Goal: Information Seeking & Learning: Learn about a topic

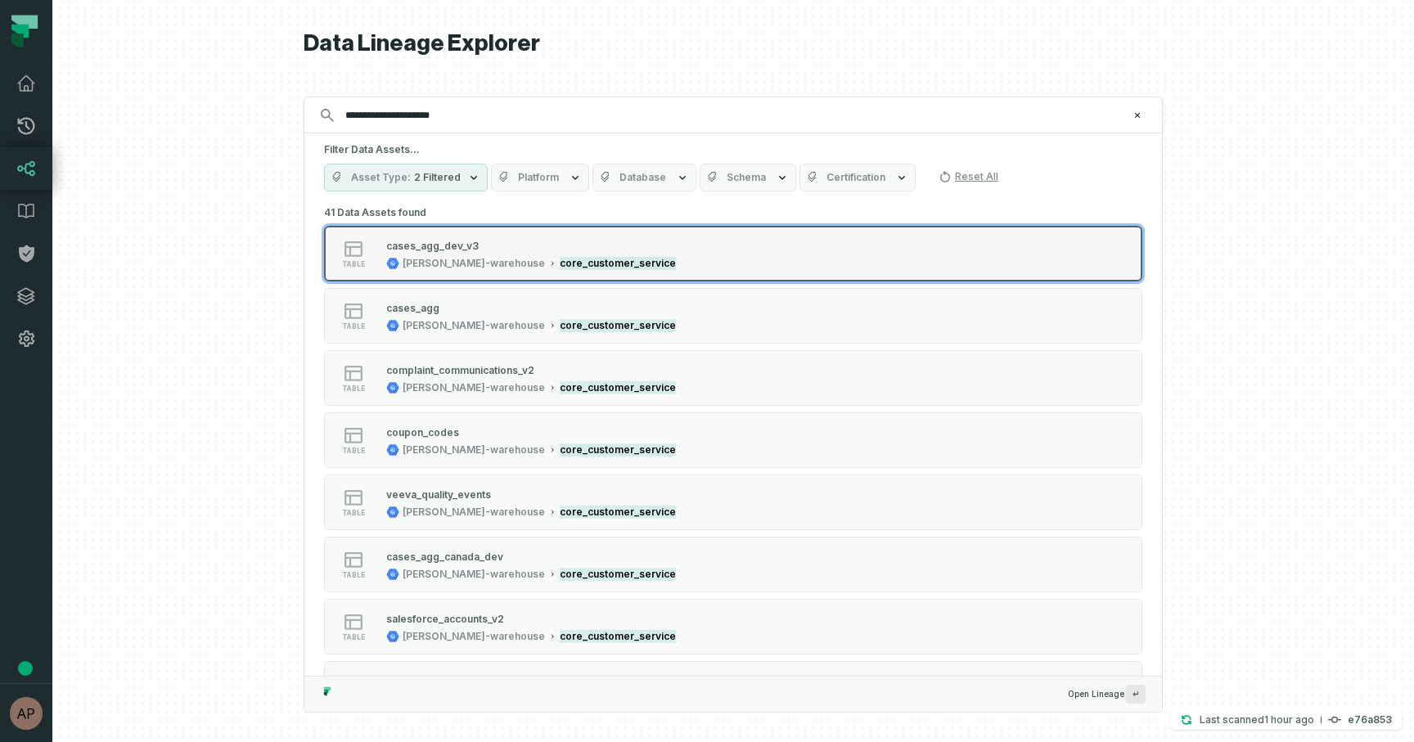
click at [560, 261] on mark "core_customer_service" at bounding box center [618, 263] width 116 height 13
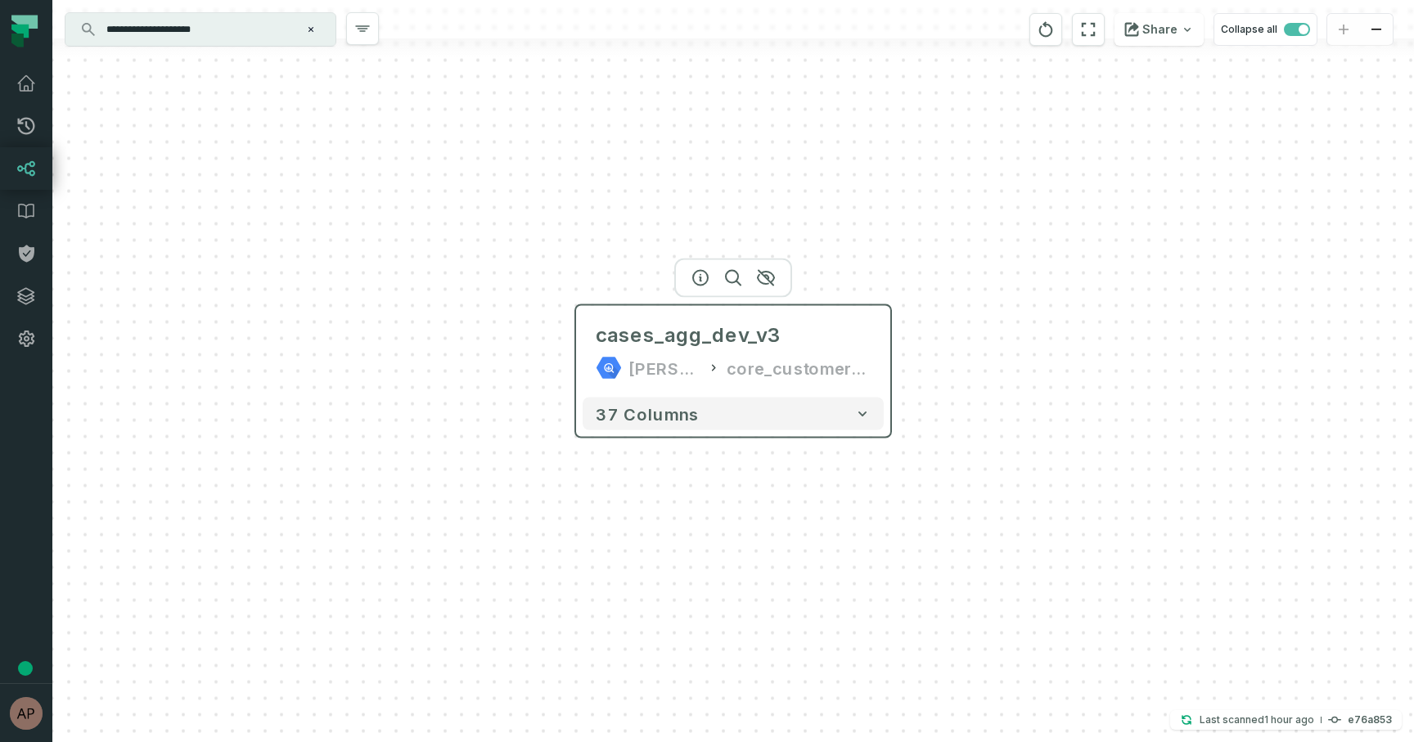
click at [836, 374] on div "core_customer_service" at bounding box center [798, 368] width 144 height 26
click at [895, 362] on div "cases_agg_dev_v3 [PERSON_NAME]-warehouse core_customer_service 37 columns" at bounding box center [732, 371] width 1361 height 742
click at [877, 362] on div "cases_agg_dev_v3 [PERSON_NAME]-warehouse core_customer_service" at bounding box center [733, 352] width 300 height 79
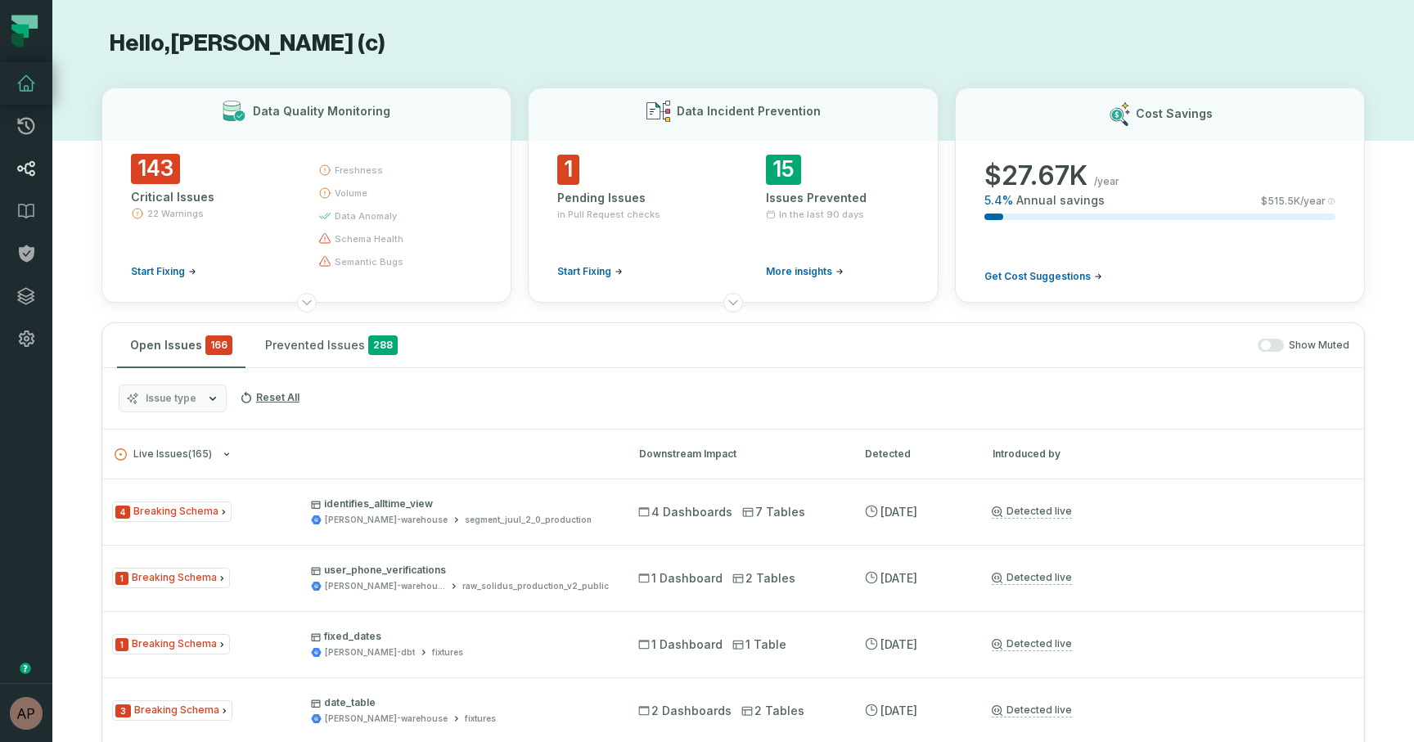
click at [23, 169] on icon at bounding box center [26, 168] width 17 height 15
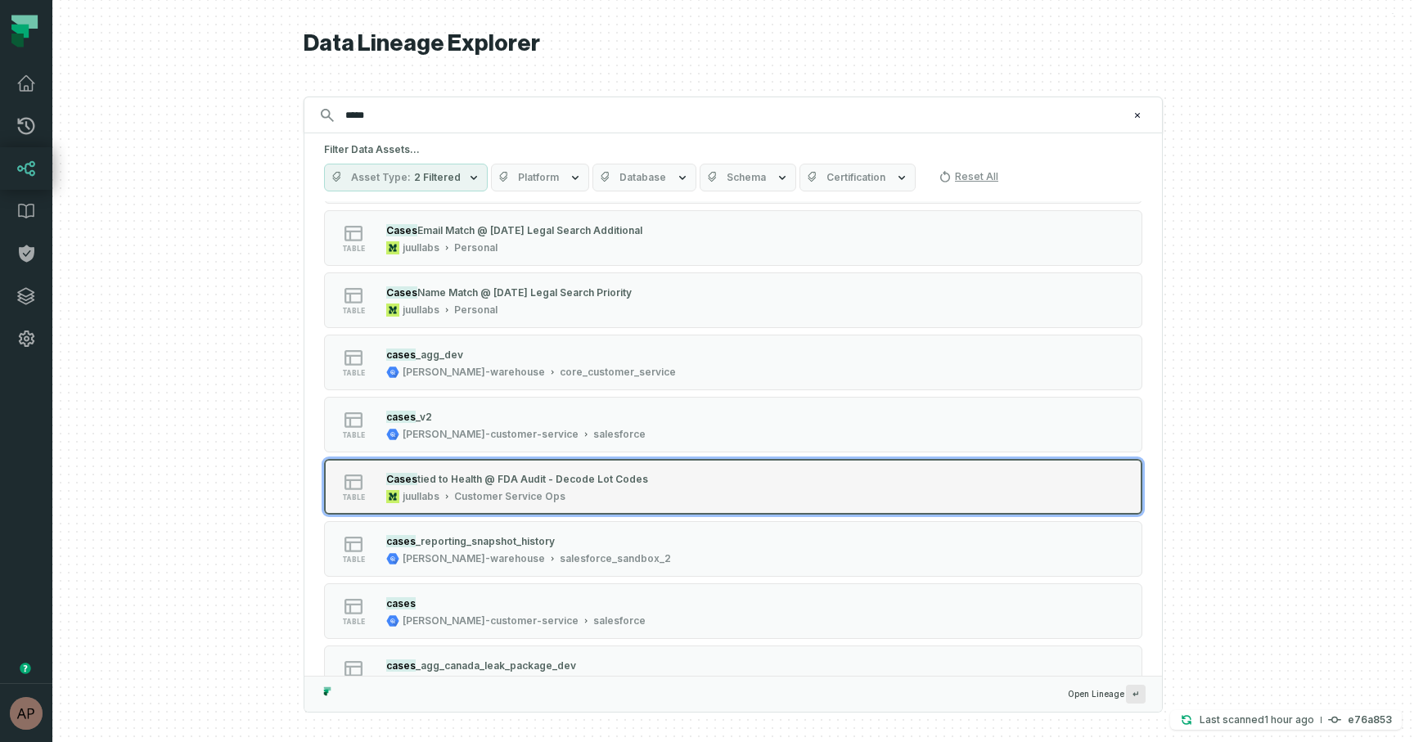
scroll to position [1058, 0]
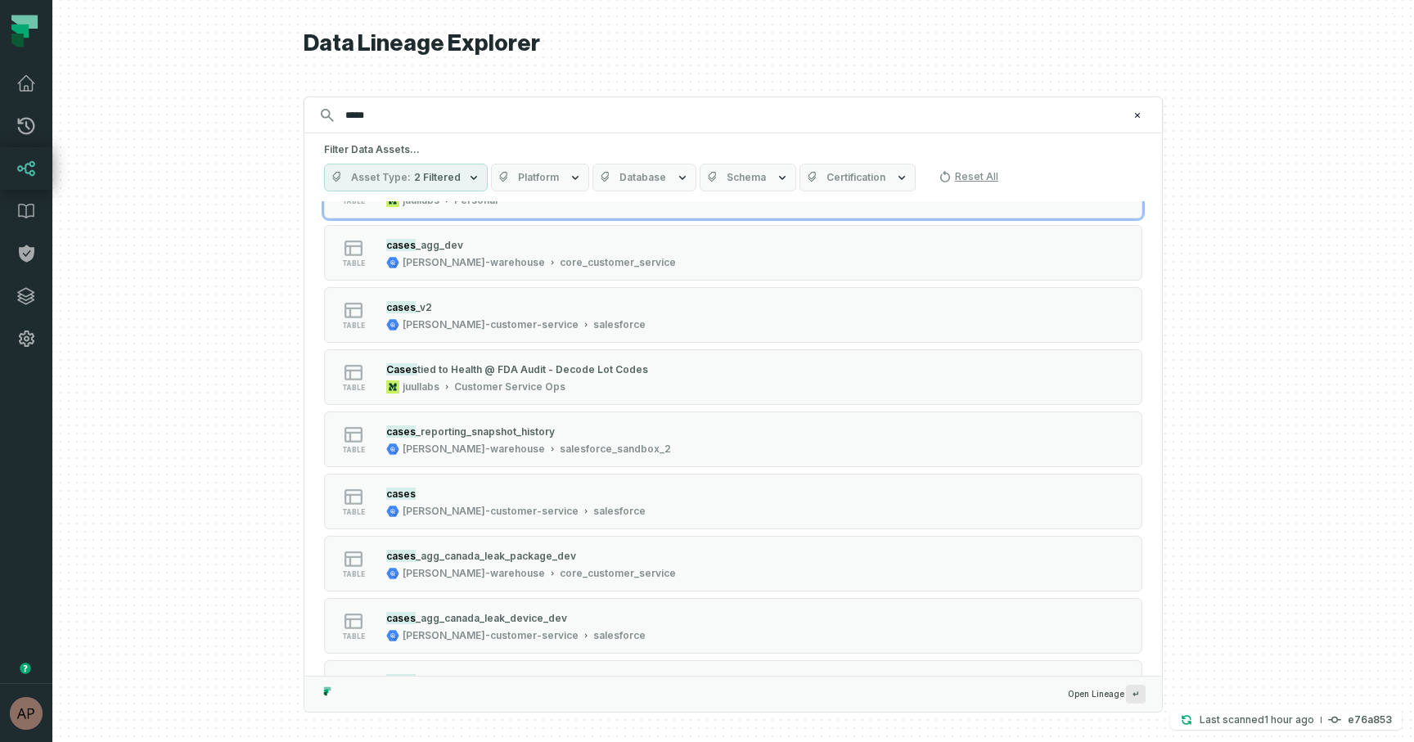
type input "*****"
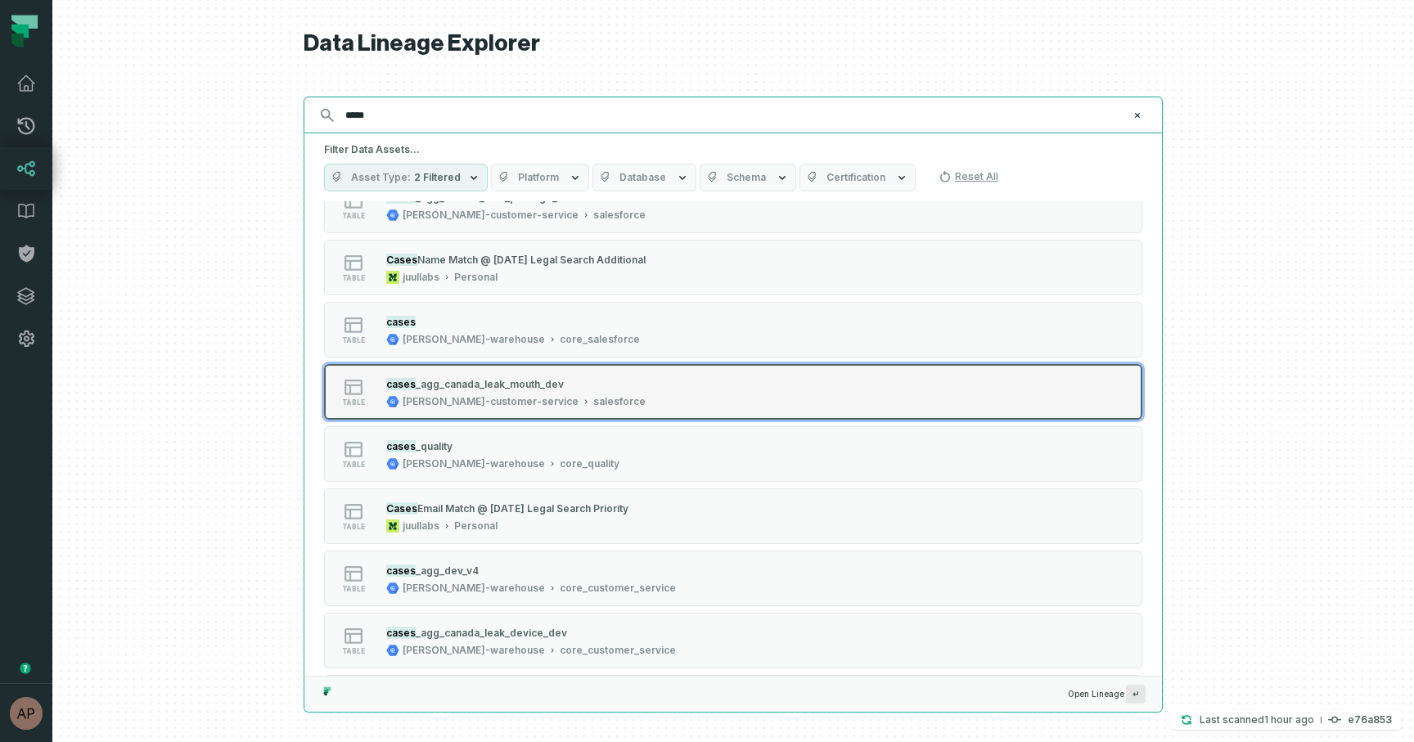
scroll to position [1915, 0]
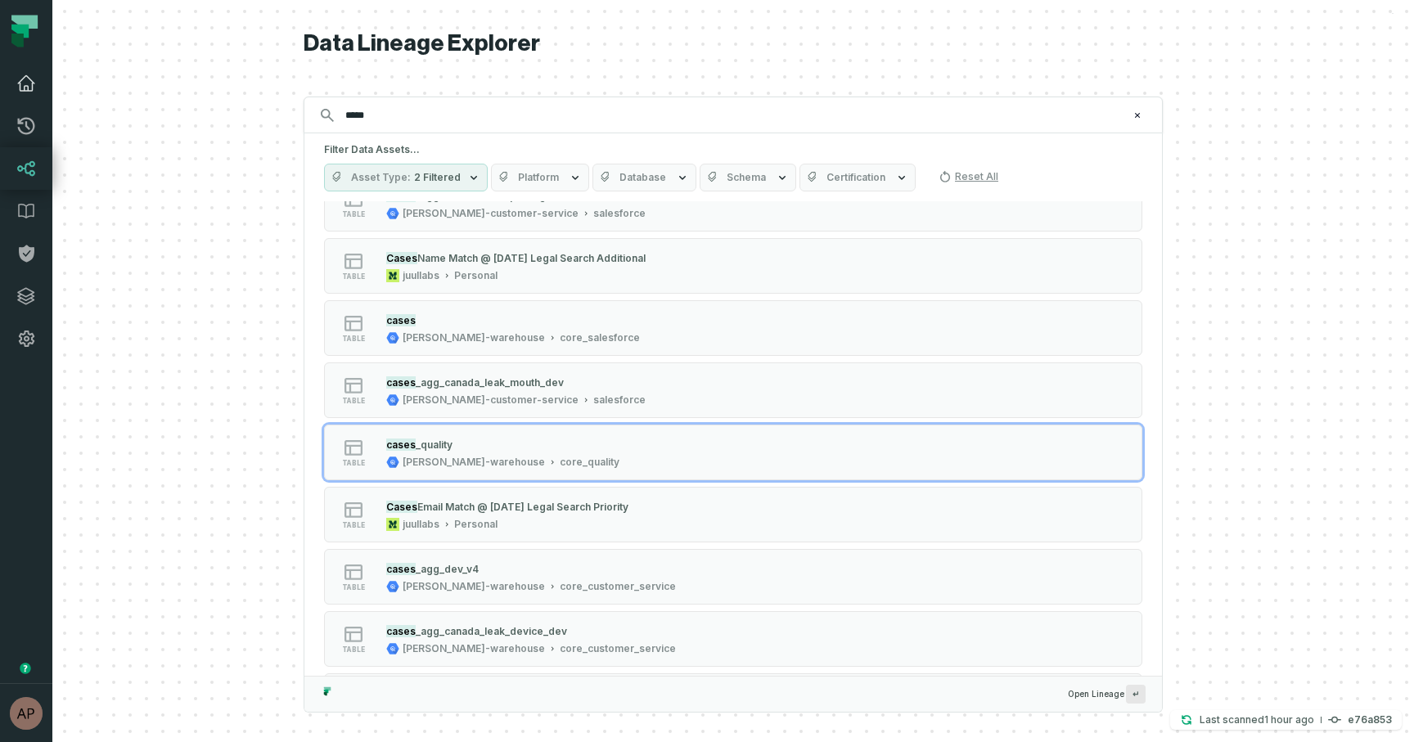
click at [33, 83] on icon at bounding box center [26, 84] width 20 height 20
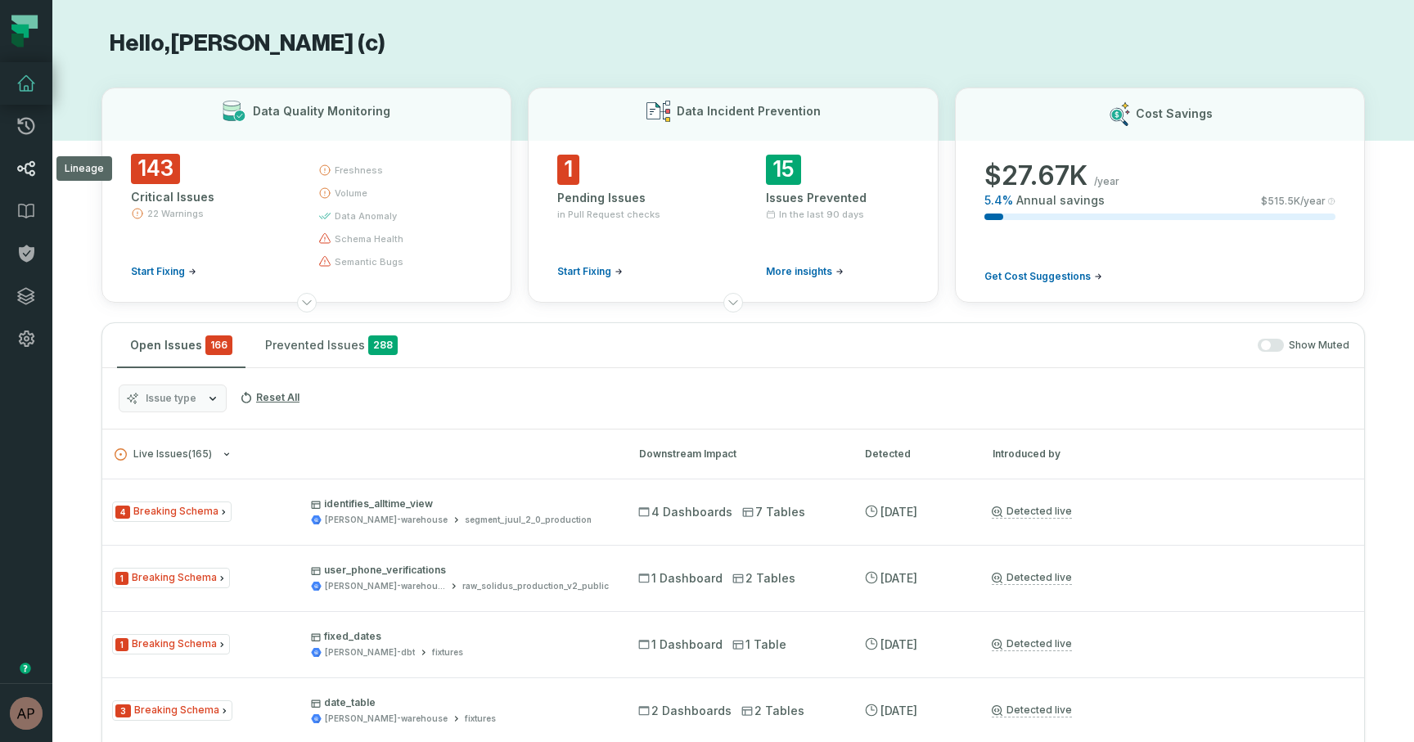
click at [23, 173] on icon at bounding box center [26, 169] width 20 height 20
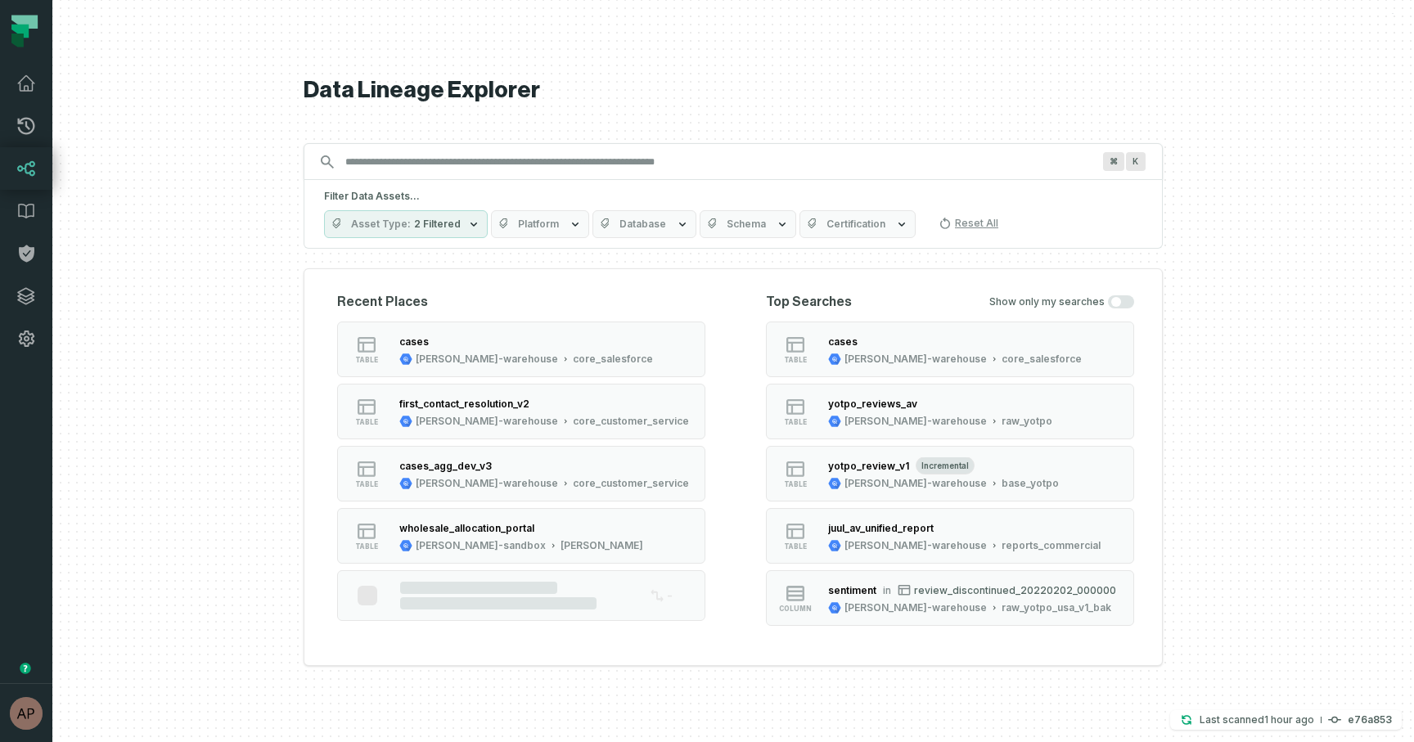
click at [467, 218] on icon "button" at bounding box center [473, 224] width 13 height 13
click at [547, 216] on button "Platform" at bounding box center [540, 224] width 98 height 28
click at [588, 180] on div "Filter Data Assets... Asset Type 2 Filtered Platform Database Schema Certificat…" at bounding box center [733, 214] width 859 height 69
click at [644, 226] on span "Database" at bounding box center [642, 224] width 47 height 13
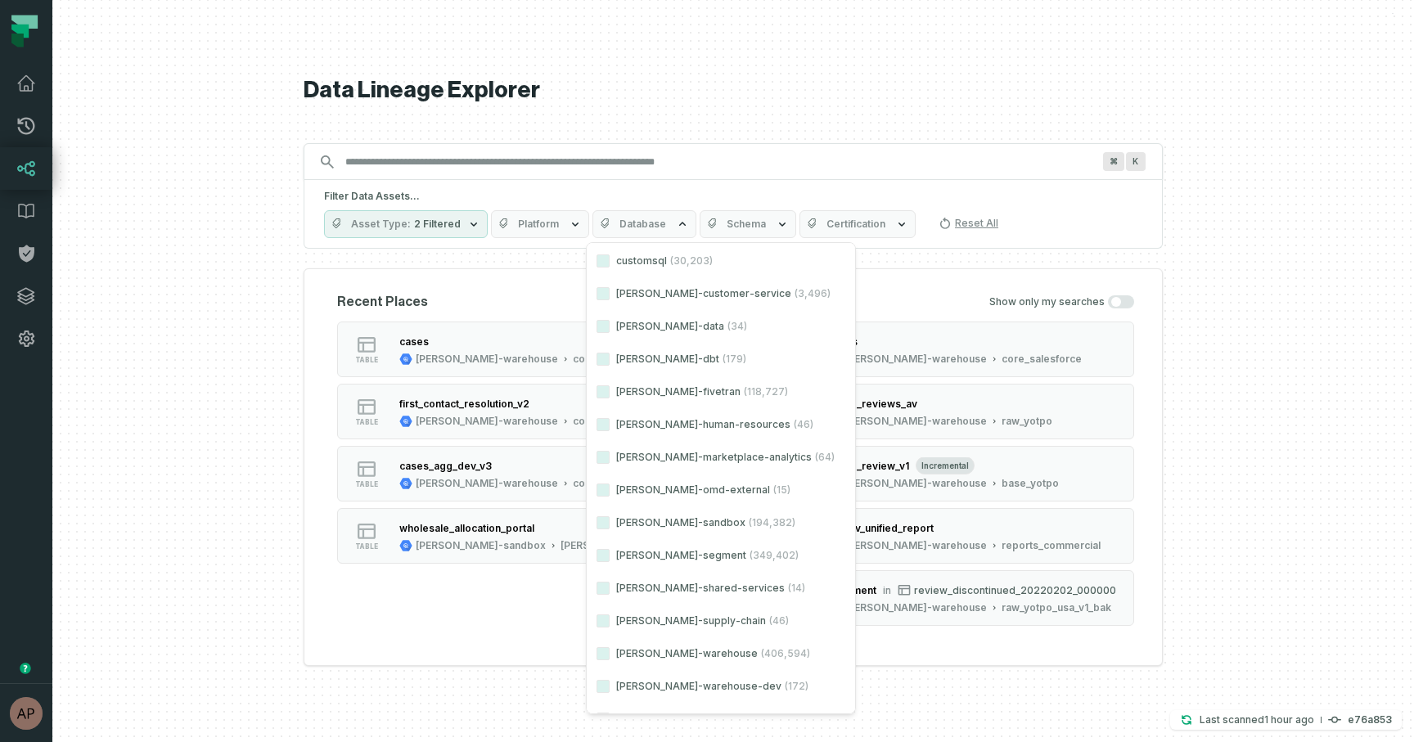
scroll to position [284, 0]
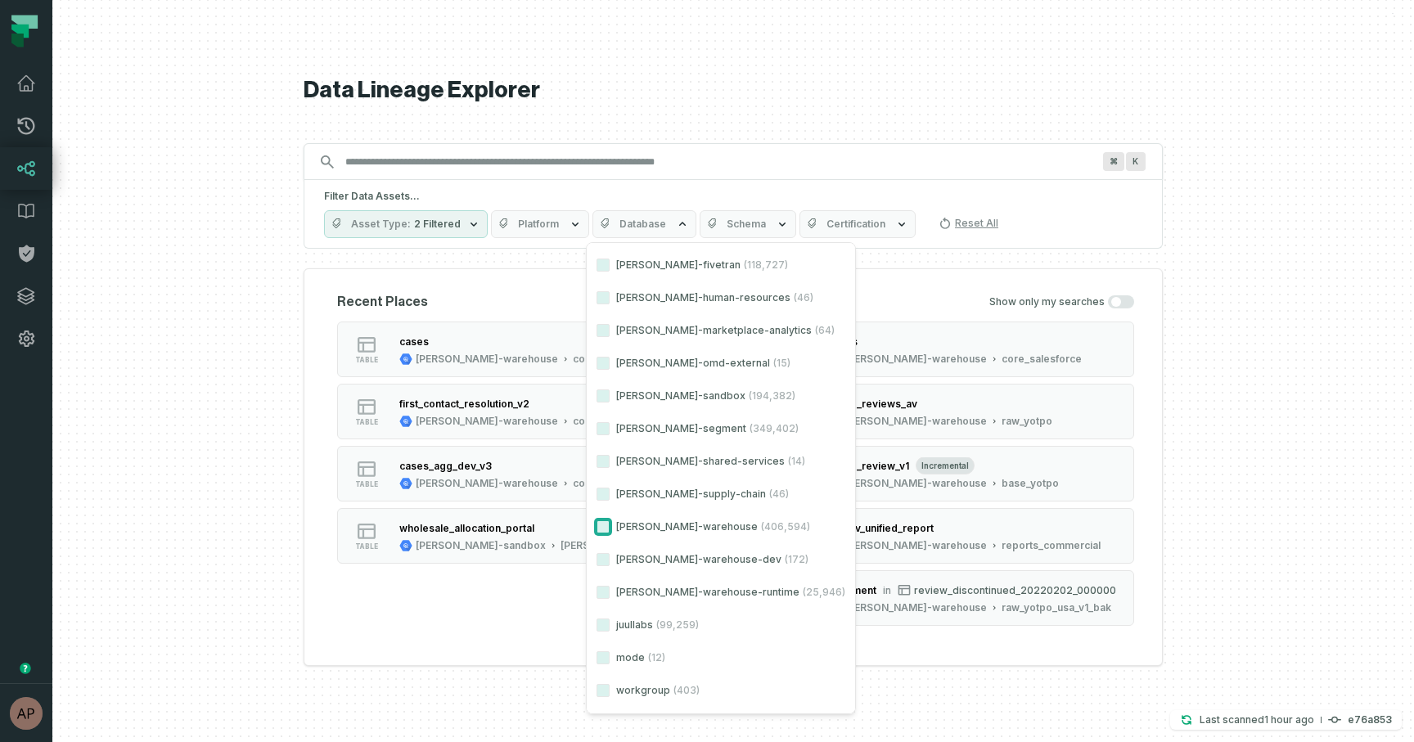
click at [604, 523] on button "[PERSON_NAME]-warehouse (406,594)" at bounding box center [602, 526] width 13 height 13
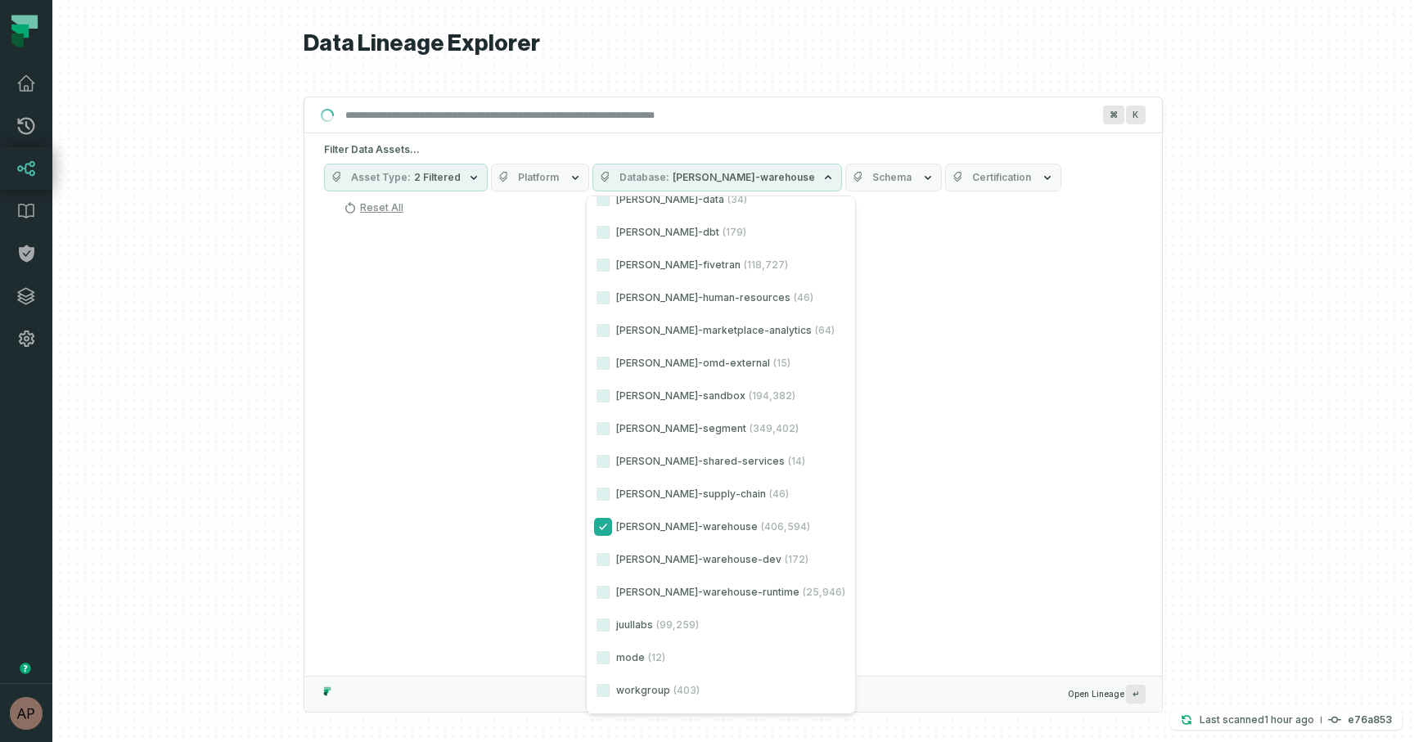
scroll to position [237, 0]
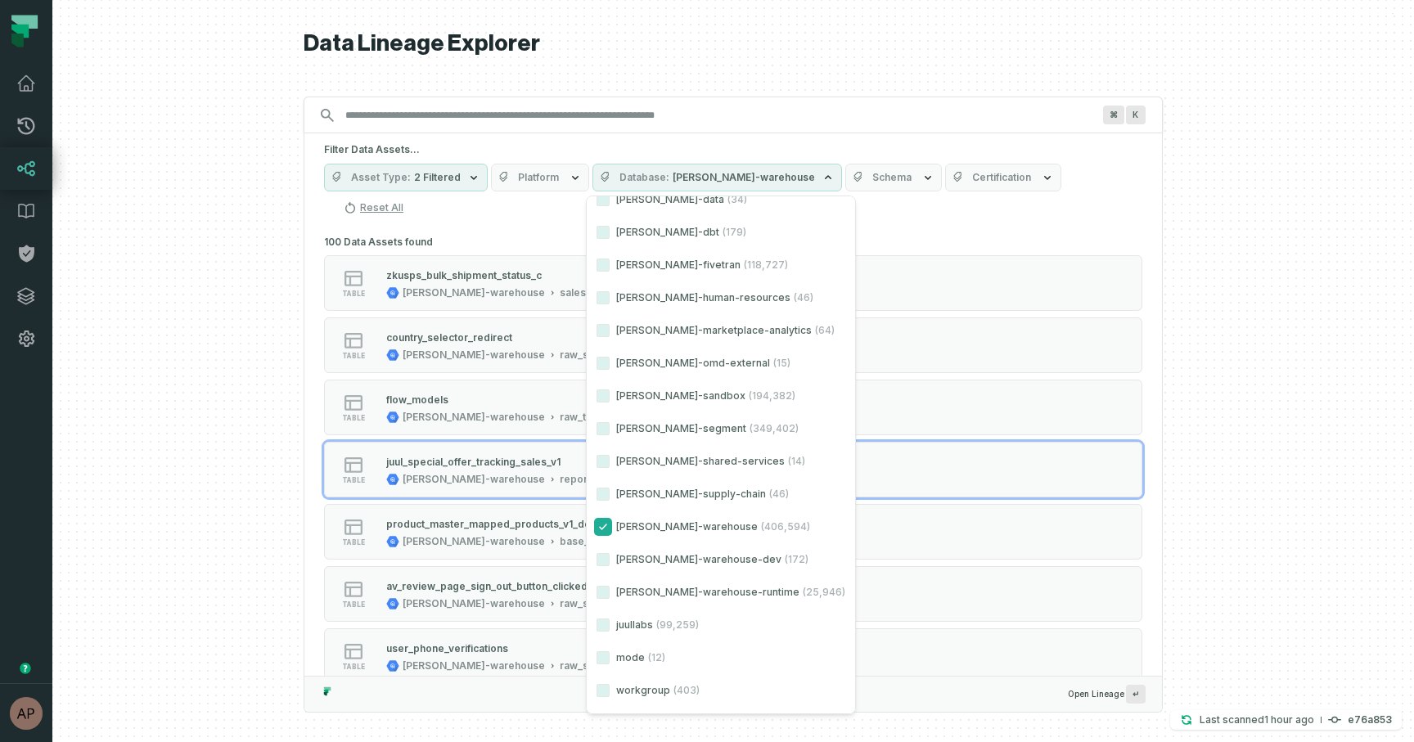
click at [596, 526] on button "[PERSON_NAME]-warehouse (406,594)" at bounding box center [602, 526] width 13 height 13
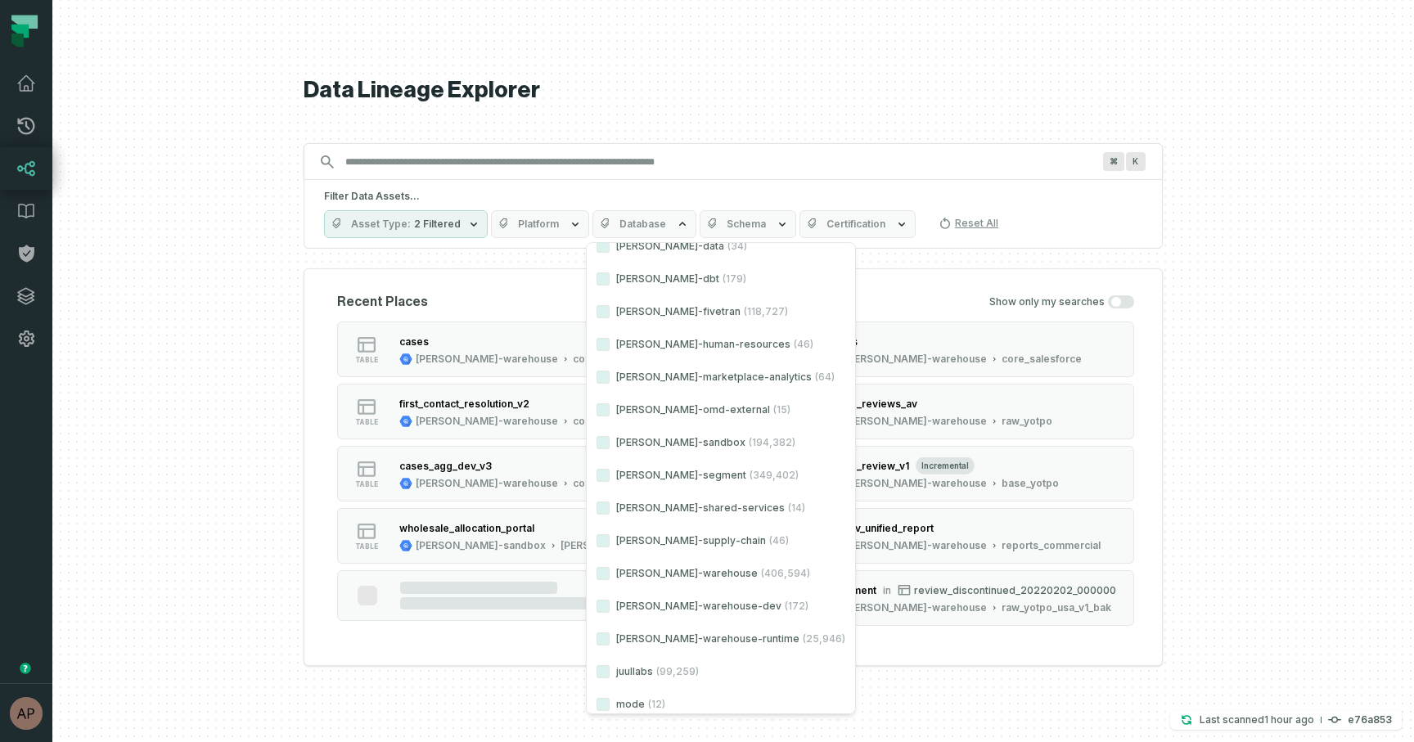
click at [749, 222] on span "Schema" at bounding box center [745, 224] width 39 height 13
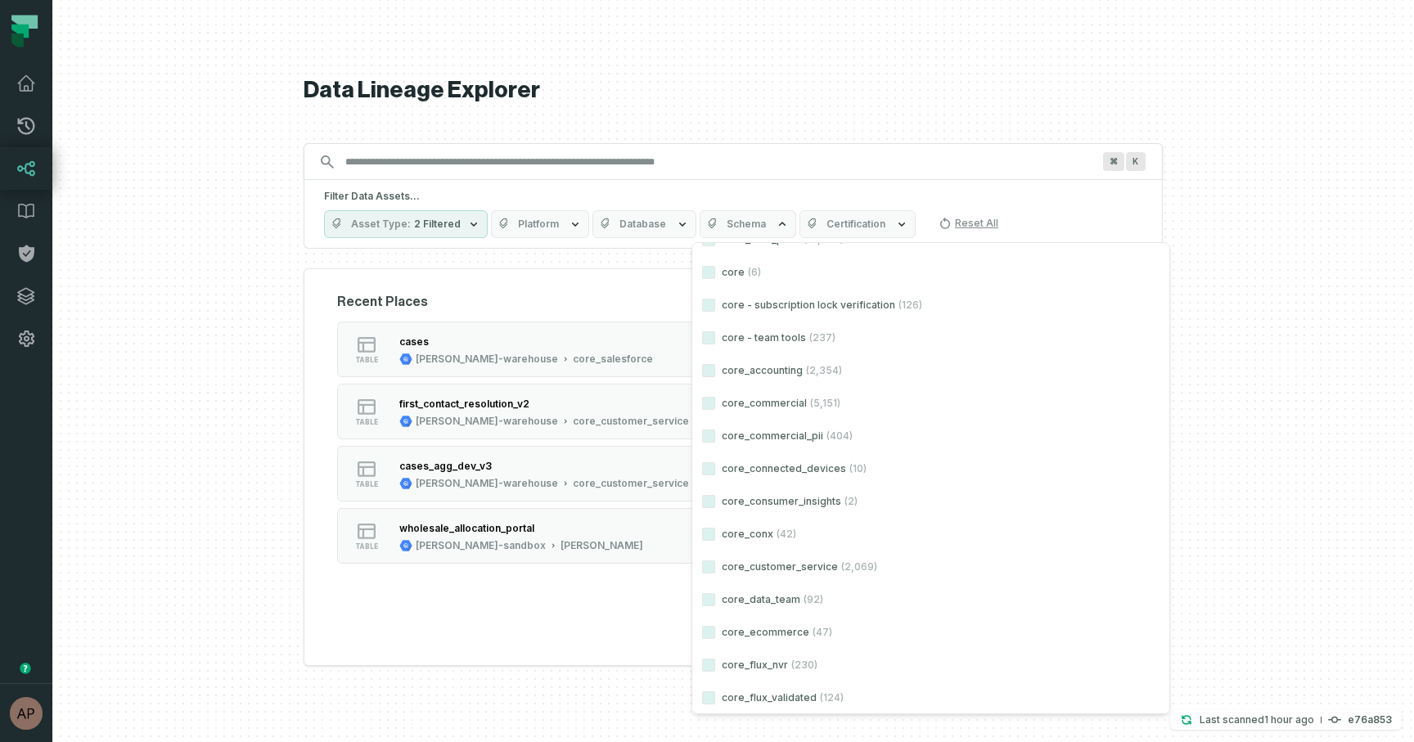
scroll to position [6983, 0]
click at [708, 538] on button "core_customer_service (2,069)" at bounding box center [708, 536] width 13 height 13
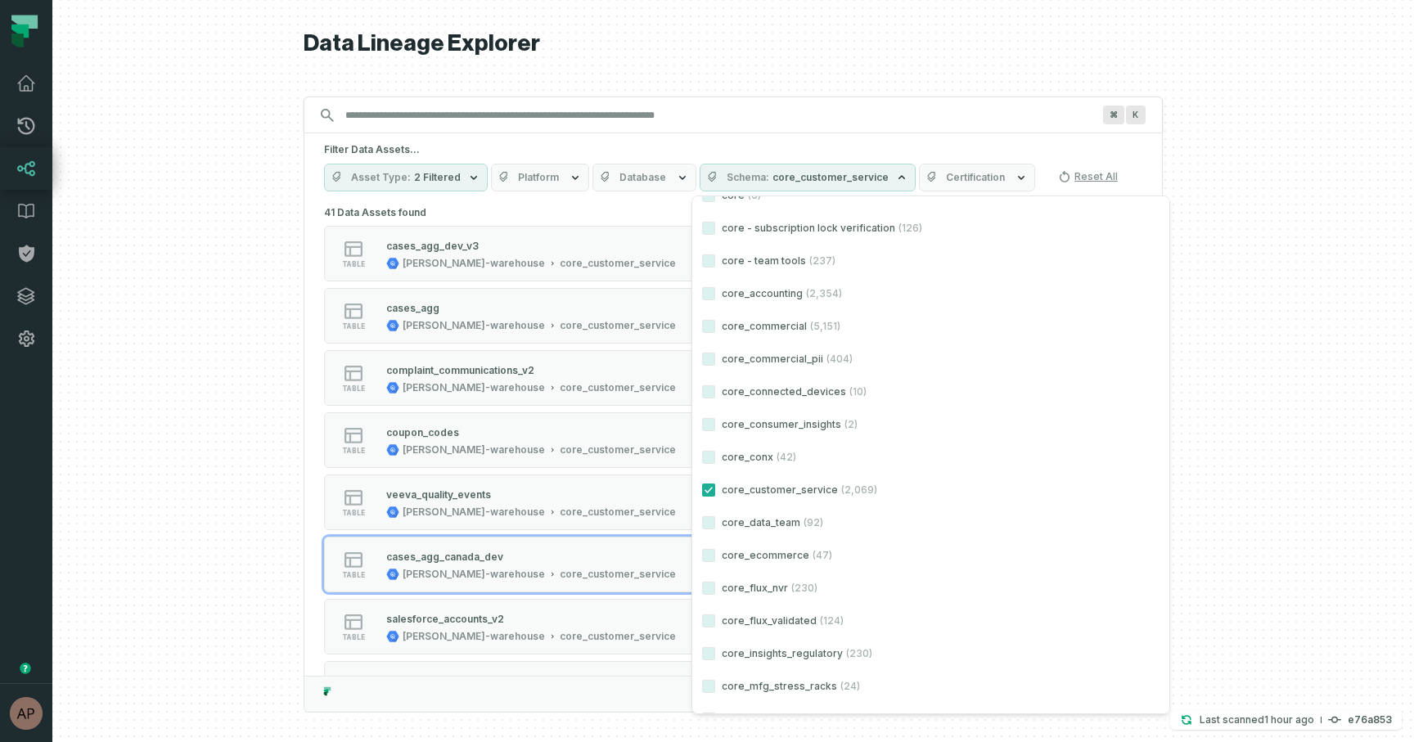
click at [163, 548] on div at bounding box center [732, 371] width 1361 height 742
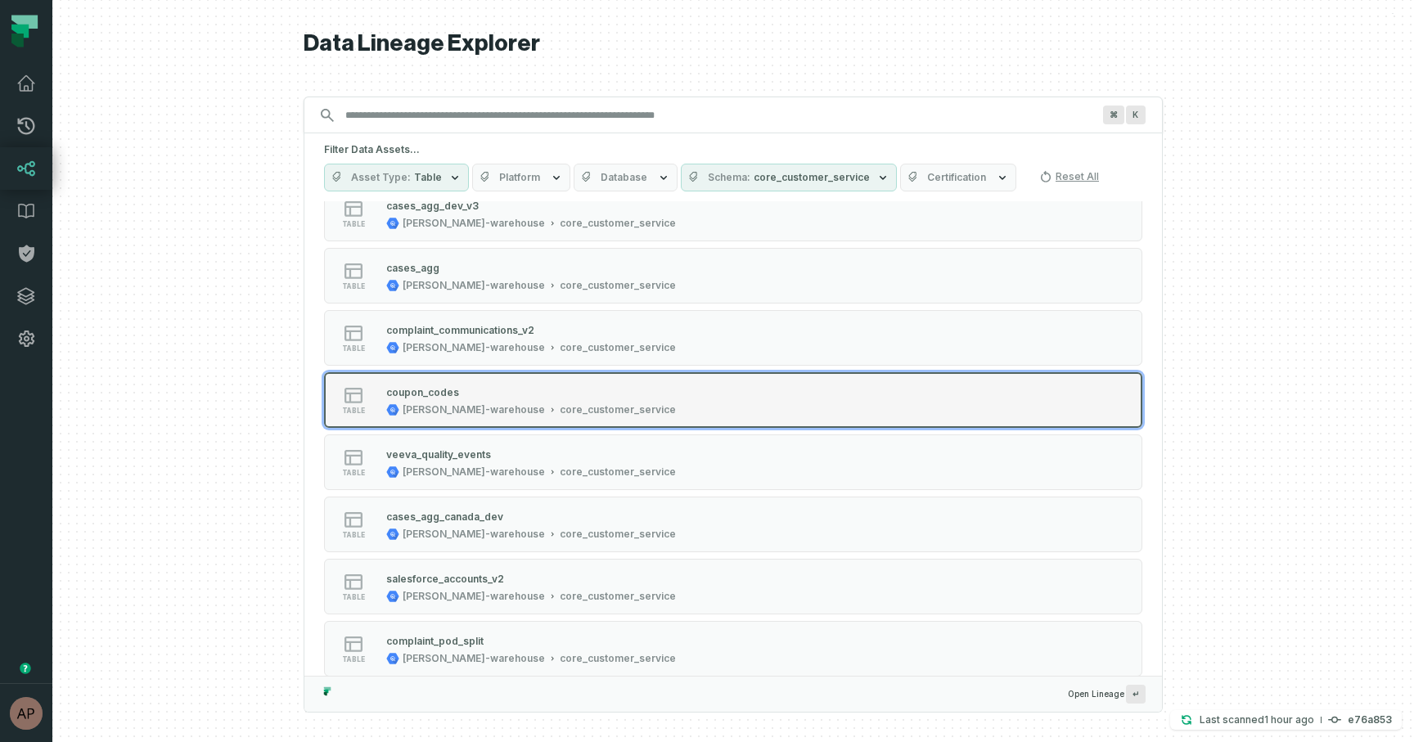
scroll to position [0, 0]
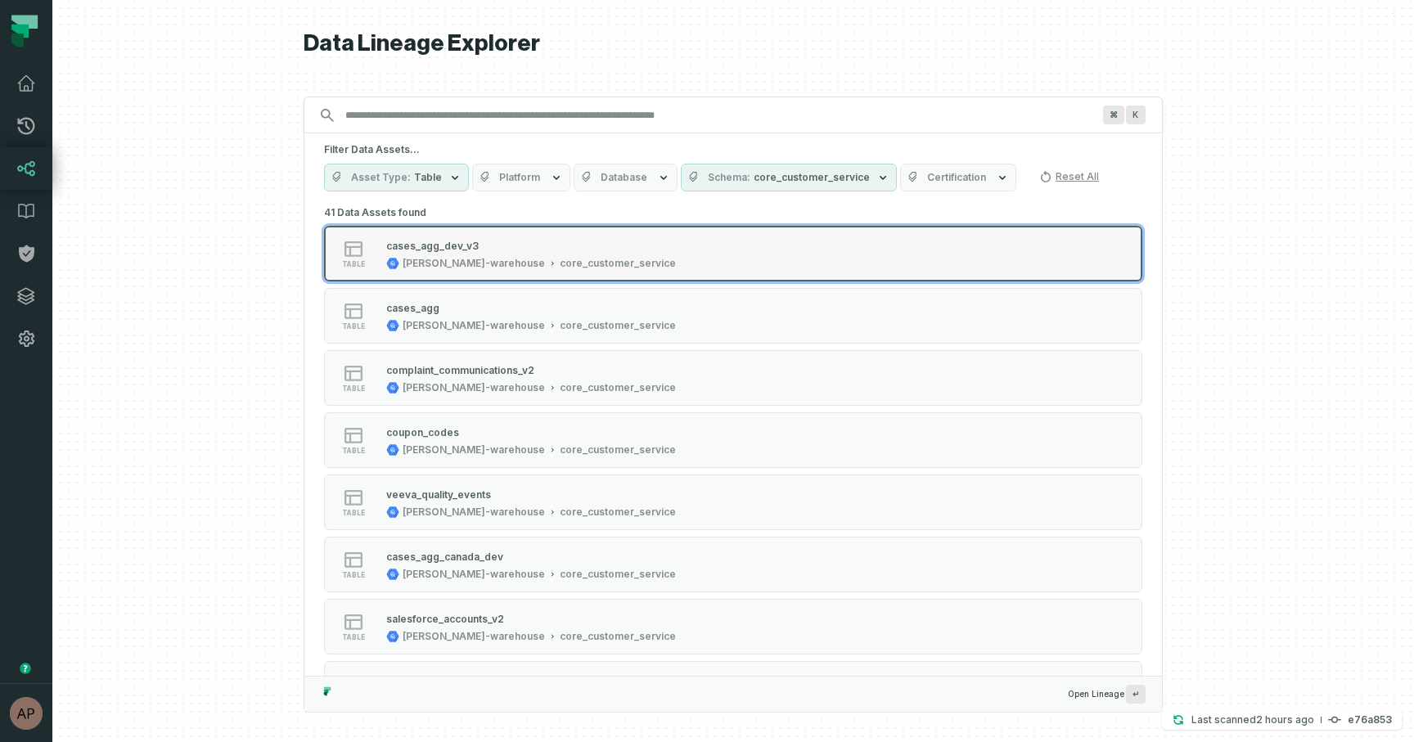
click at [529, 250] on div "cases_agg_dev_v3" at bounding box center [531, 245] width 290 height 16
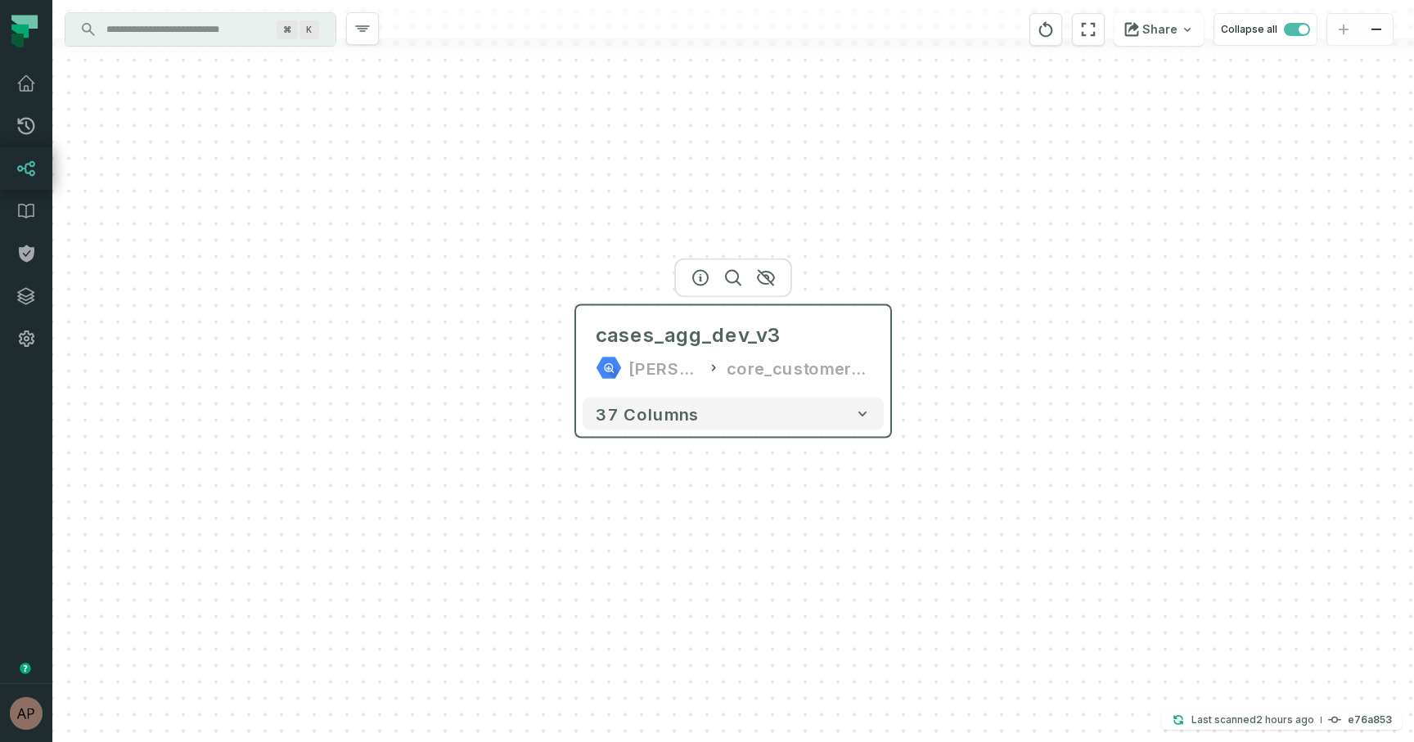
click at [607, 353] on div "cases_agg_dev_v3 [PERSON_NAME]-warehouse core_customer_service" at bounding box center [733, 352] width 301 height 79
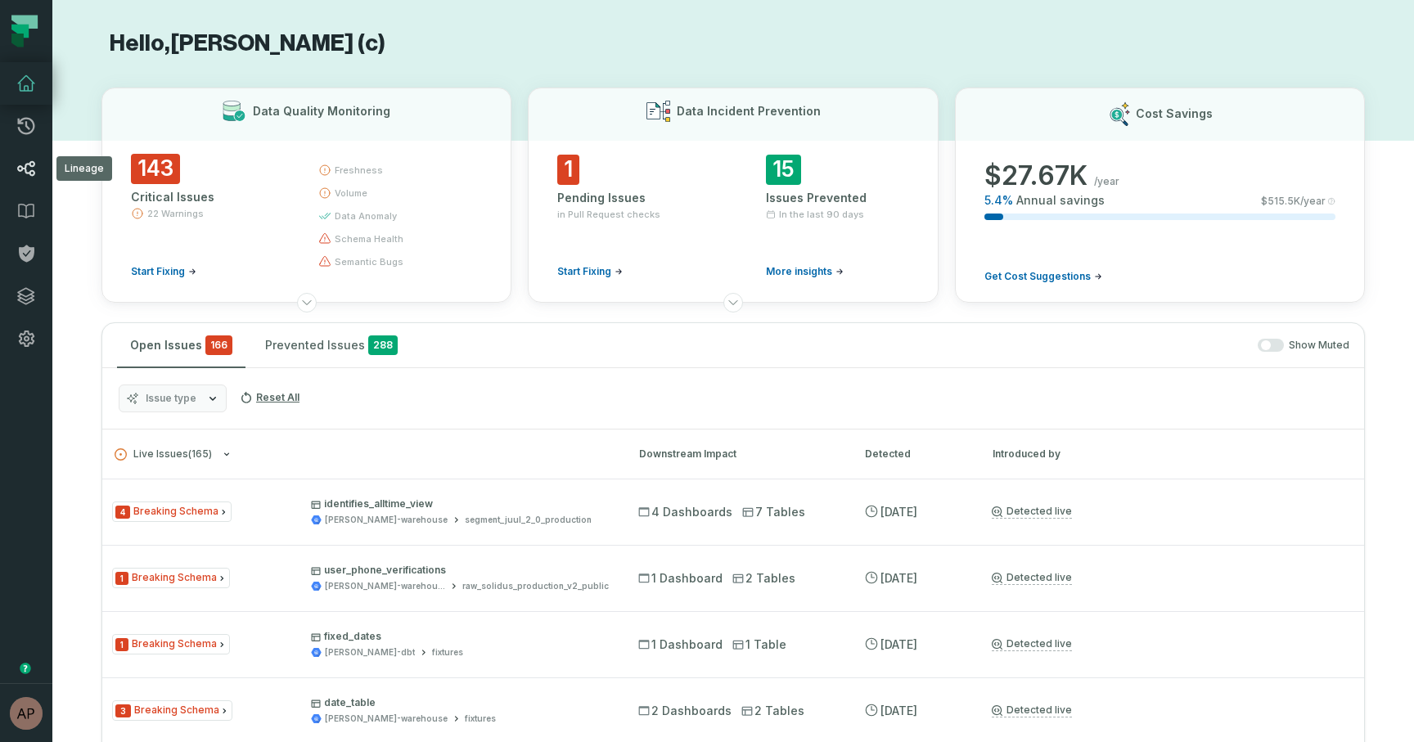
click at [35, 159] on icon at bounding box center [26, 169] width 20 height 20
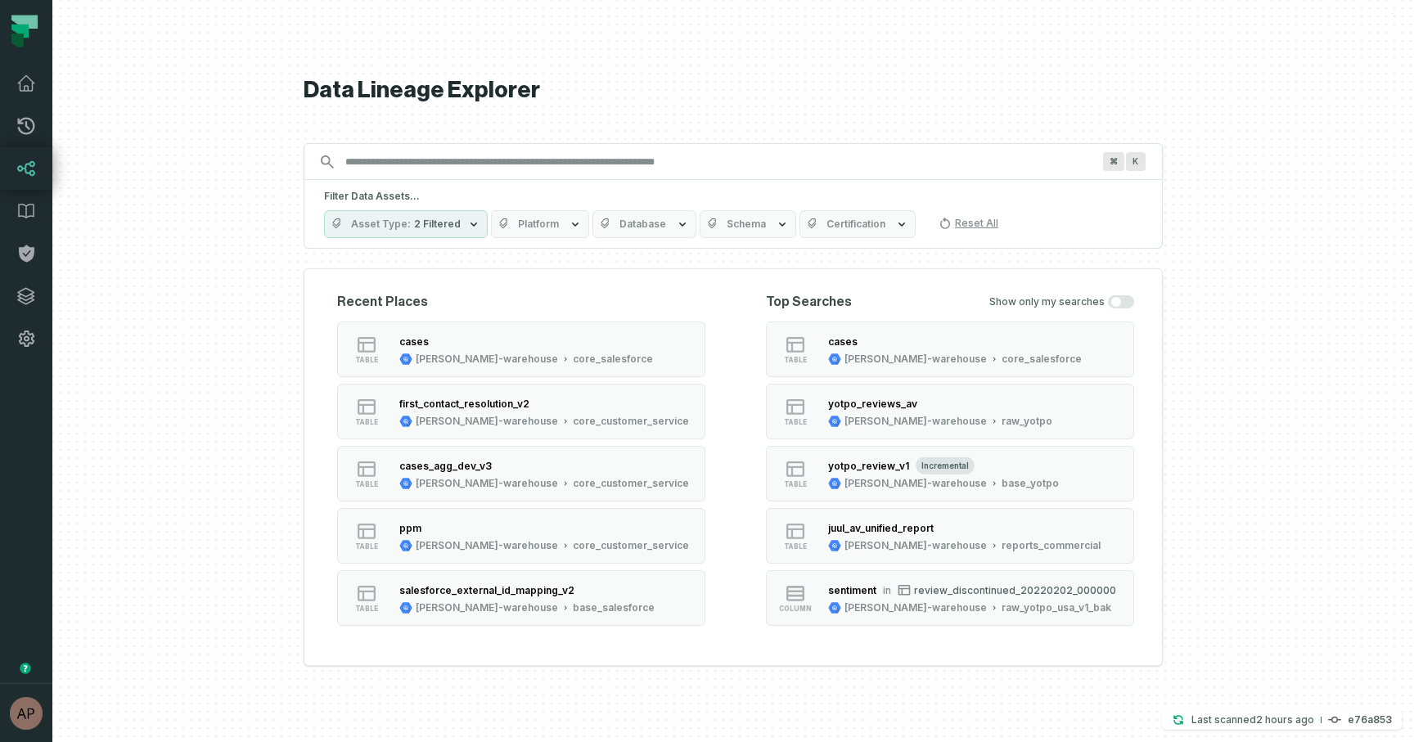
drag, startPoint x: 747, startPoint y: 221, endPoint x: 514, endPoint y: 14, distance: 311.8
click at [747, 221] on span "Schema" at bounding box center [745, 224] width 39 height 13
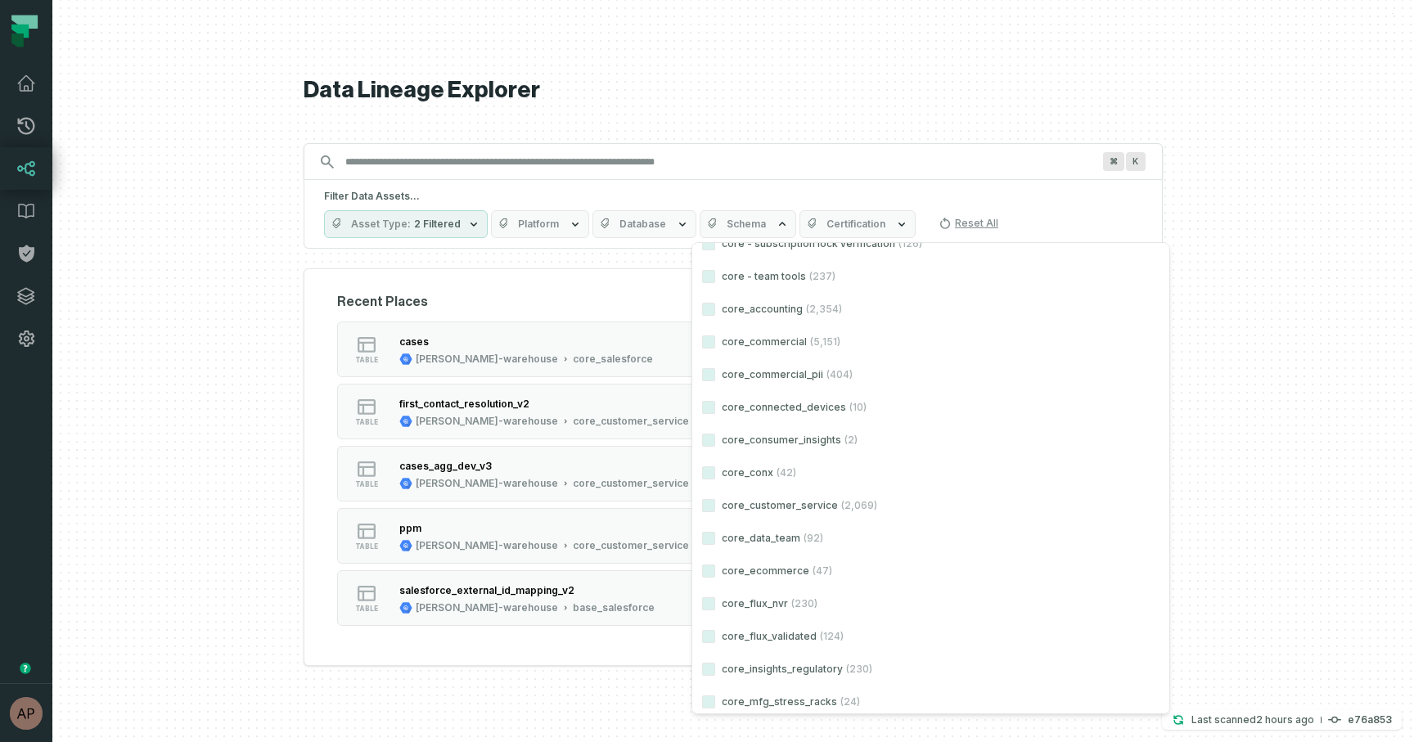
scroll to position [7015, 0]
click at [709, 504] on button "core_customer_service (2,069)" at bounding box center [708, 503] width 13 height 13
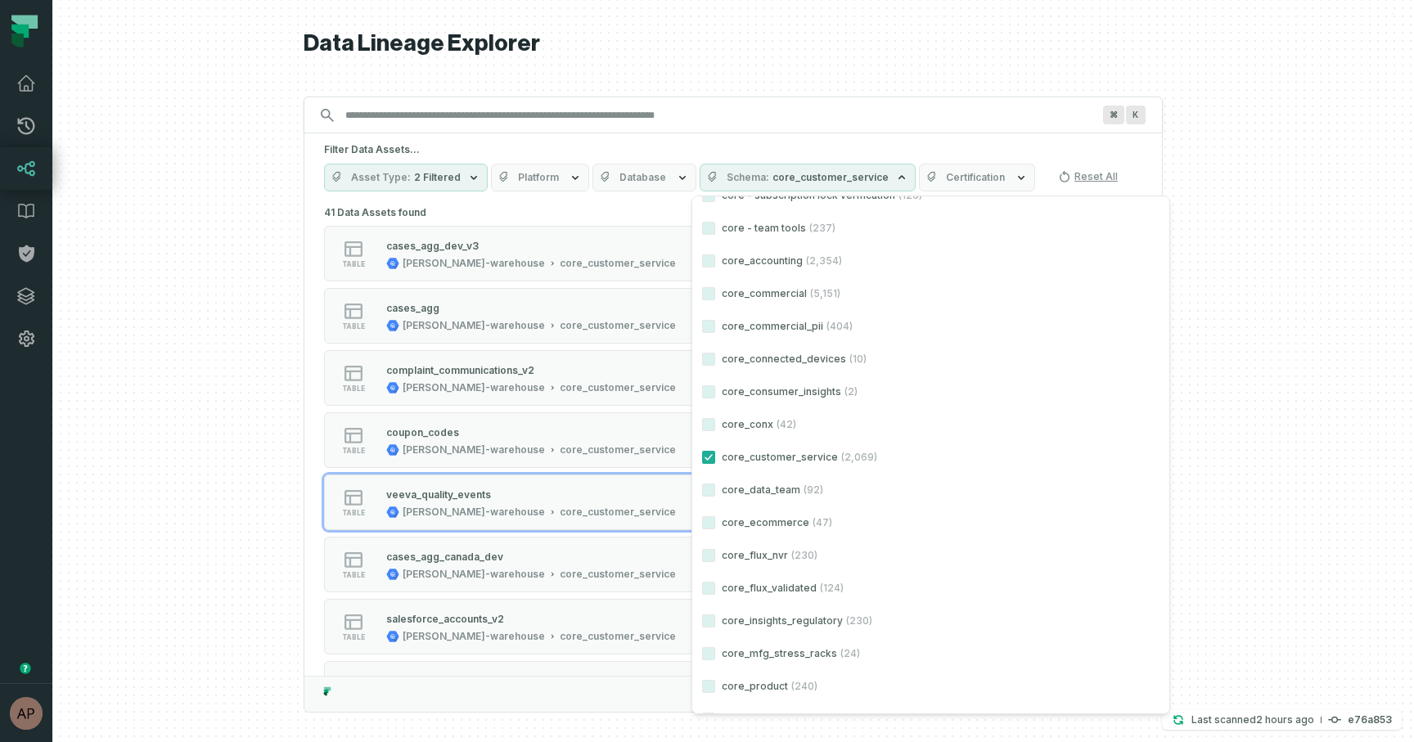
click at [236, 516] on div at bounding box center [732, 371] width 1361 height 742
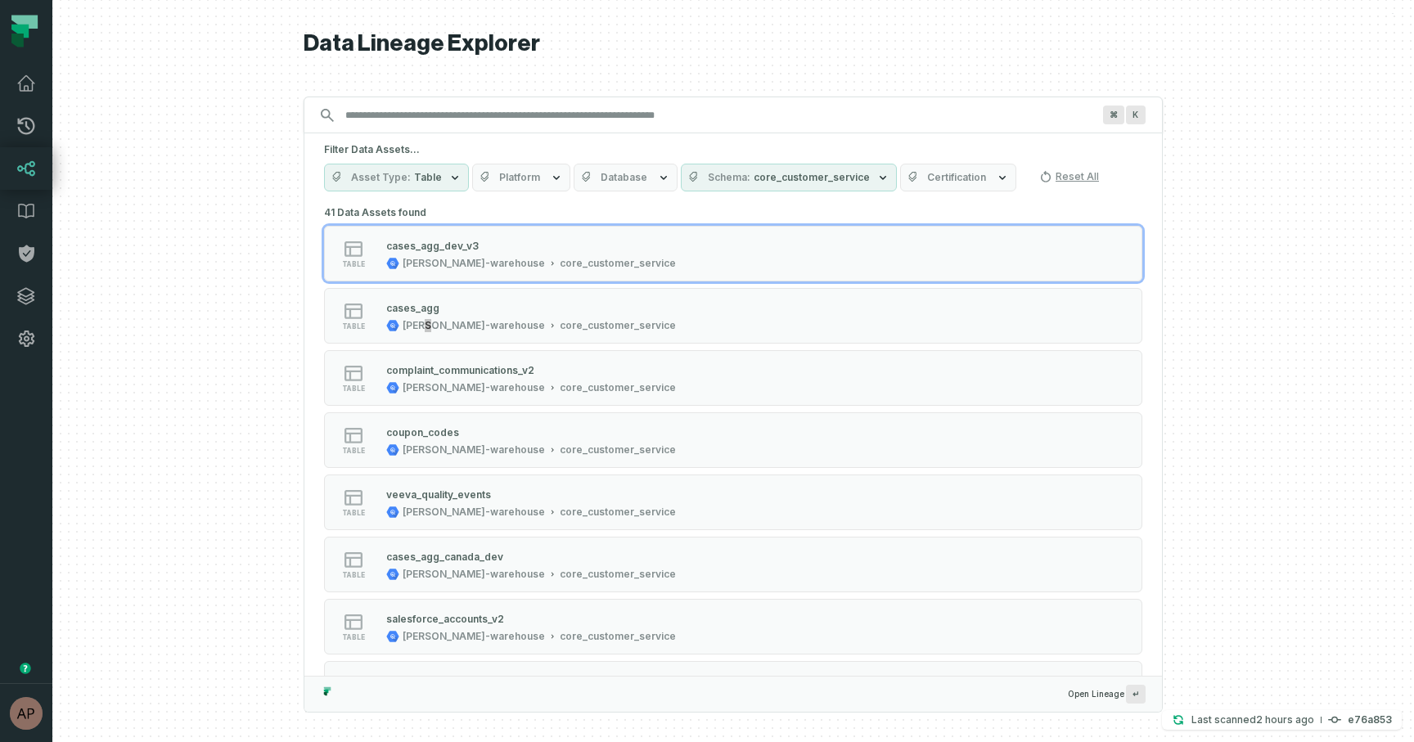
drag, startPoint x: 421, startPoint y: 331, endPoint x: 744, endPoint y: 1, distance: 462.8
click at [0, 0] on body "Pull Requests Dashboard Lineage Data Catalog Policies Integrations Settings [PE…" at bounding box center [707, 371] width 1414 height 742
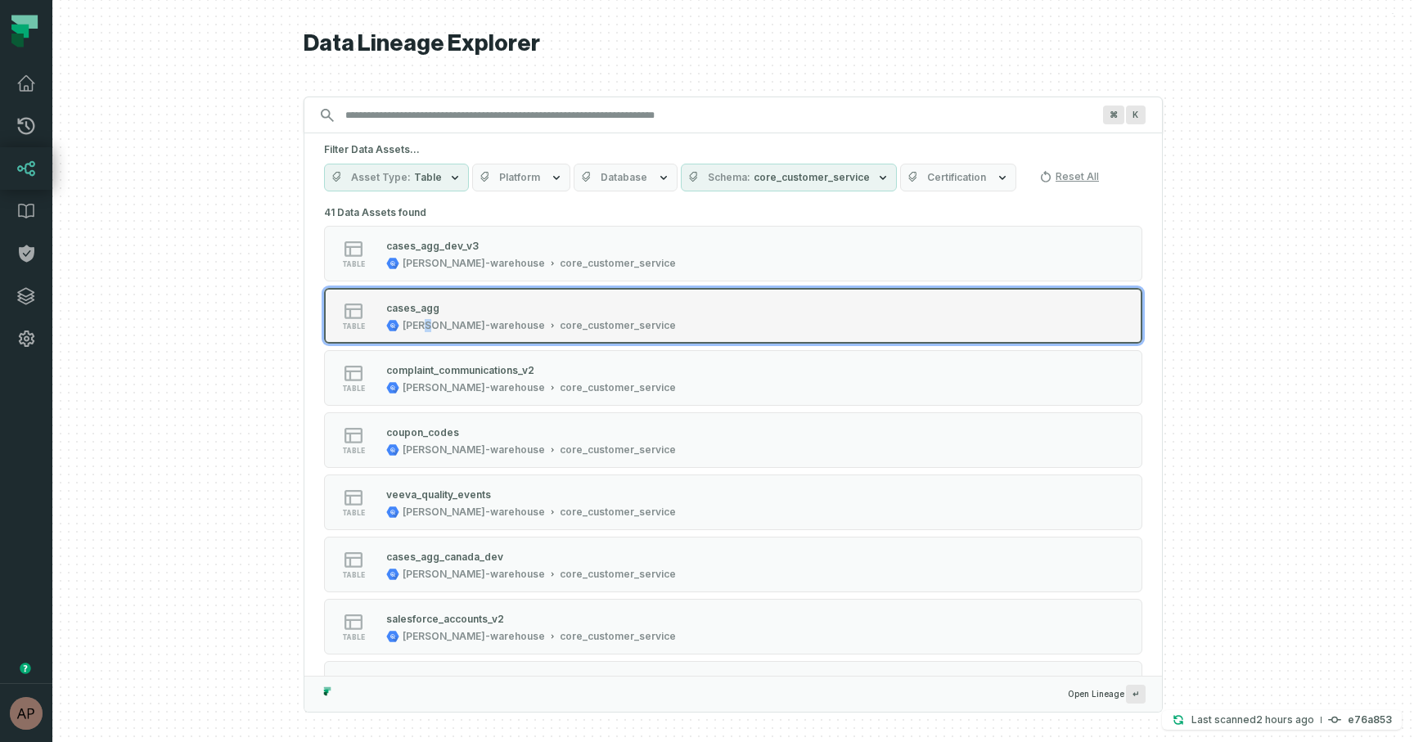
click at [493, 304] on div "cases_agg" at bounding box center [531, 307] width 290 height 16
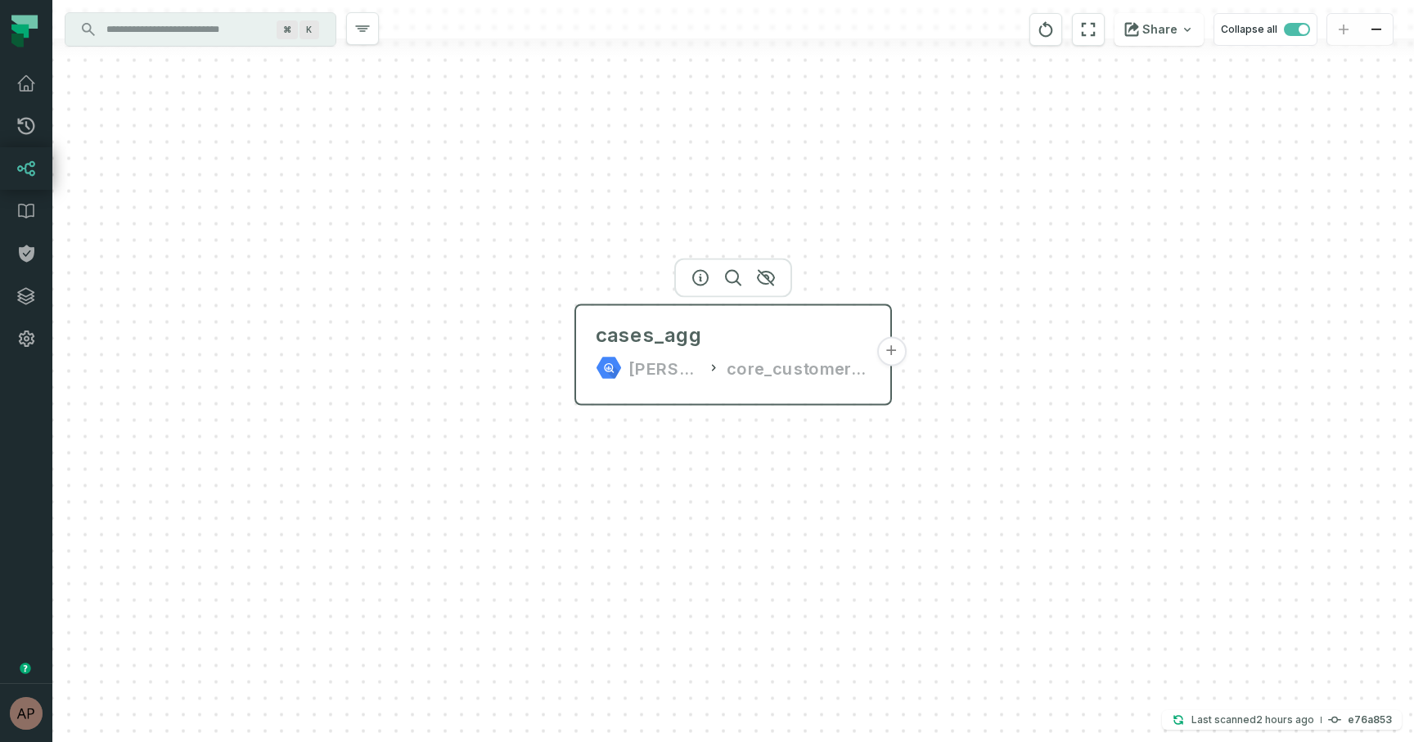
click at [884, 344] on button "+" at bounding box center [890, 351] width 29 height 29
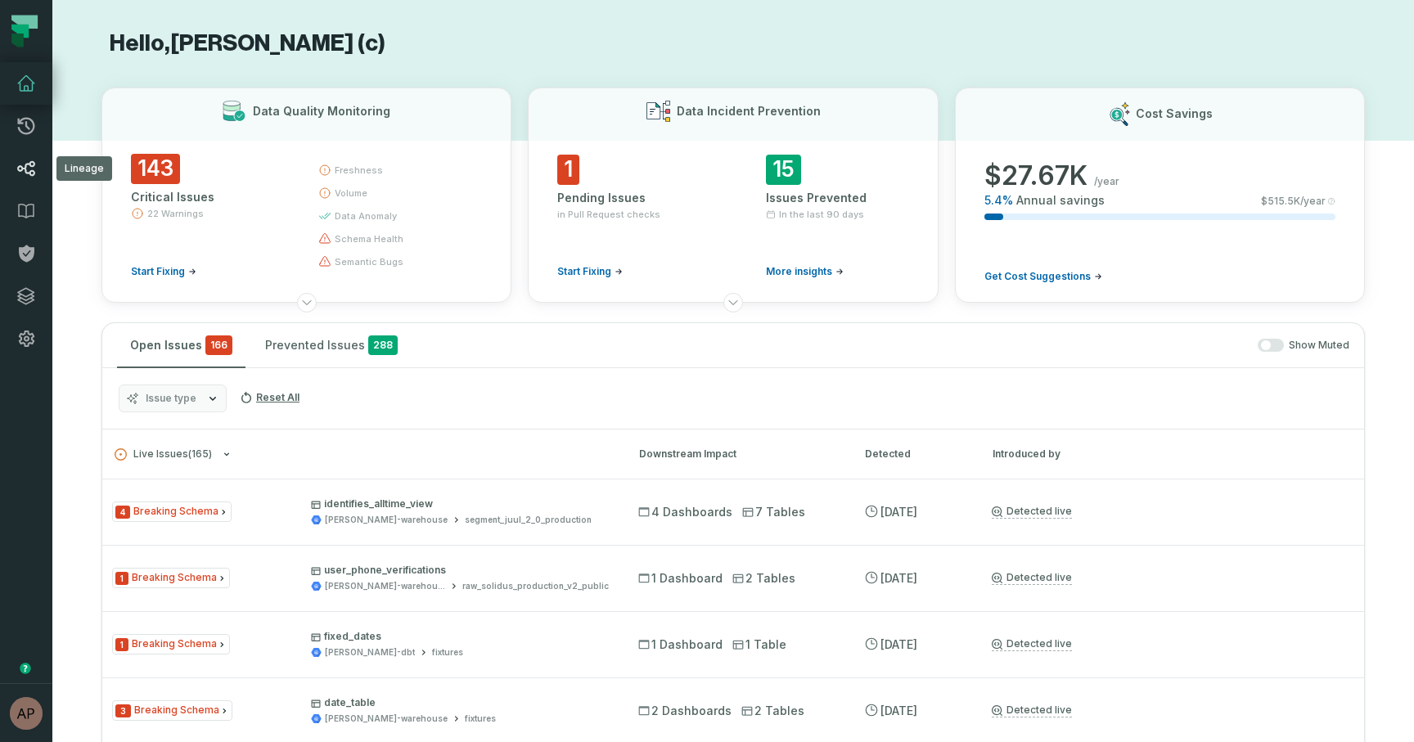
drag, startPoint x: 25, startPoint y: 173, endPoint x: 8, endPoint y: 147, distance: 30.9
click at [25, 173] on icon at bounding box center [26, 169] width 20 height 20
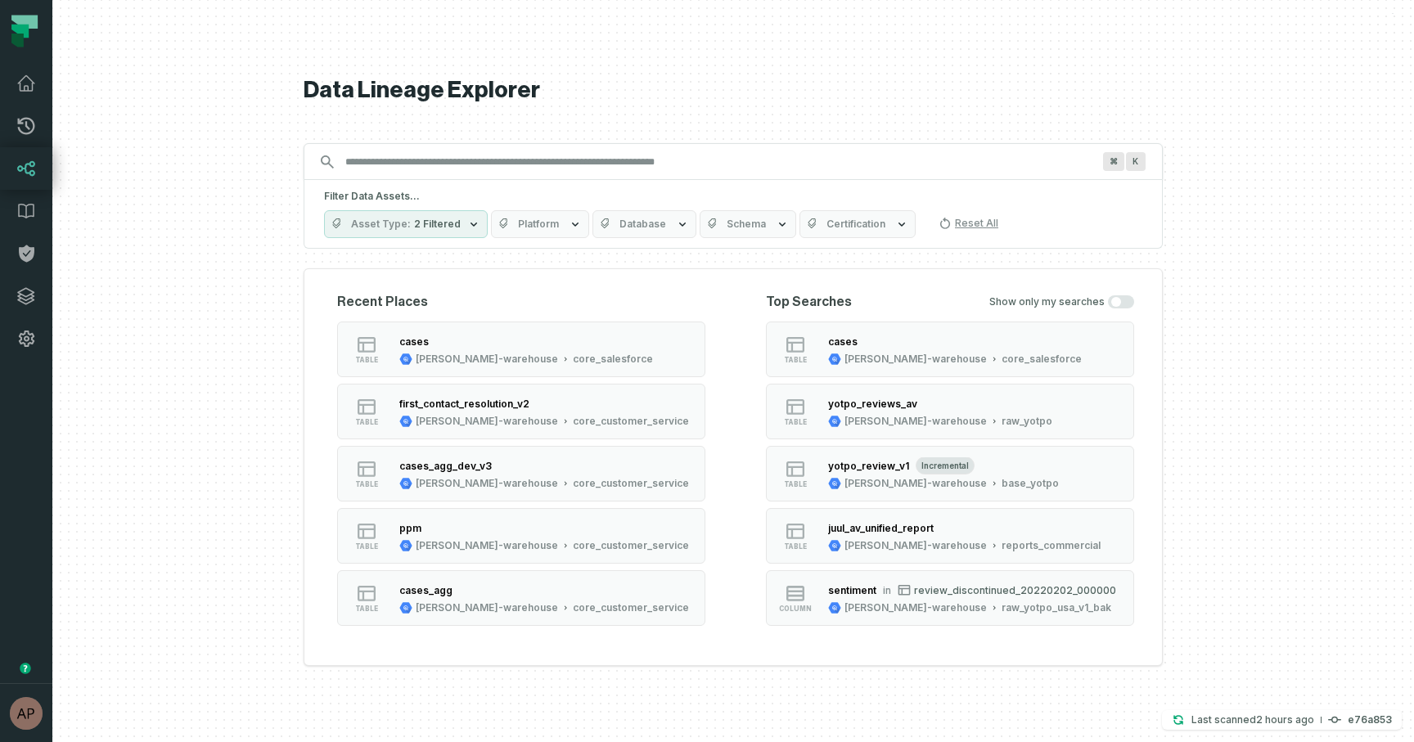
click at [780, 228] on button "Schema" at bounding box center [747, 224] width 97 height 28
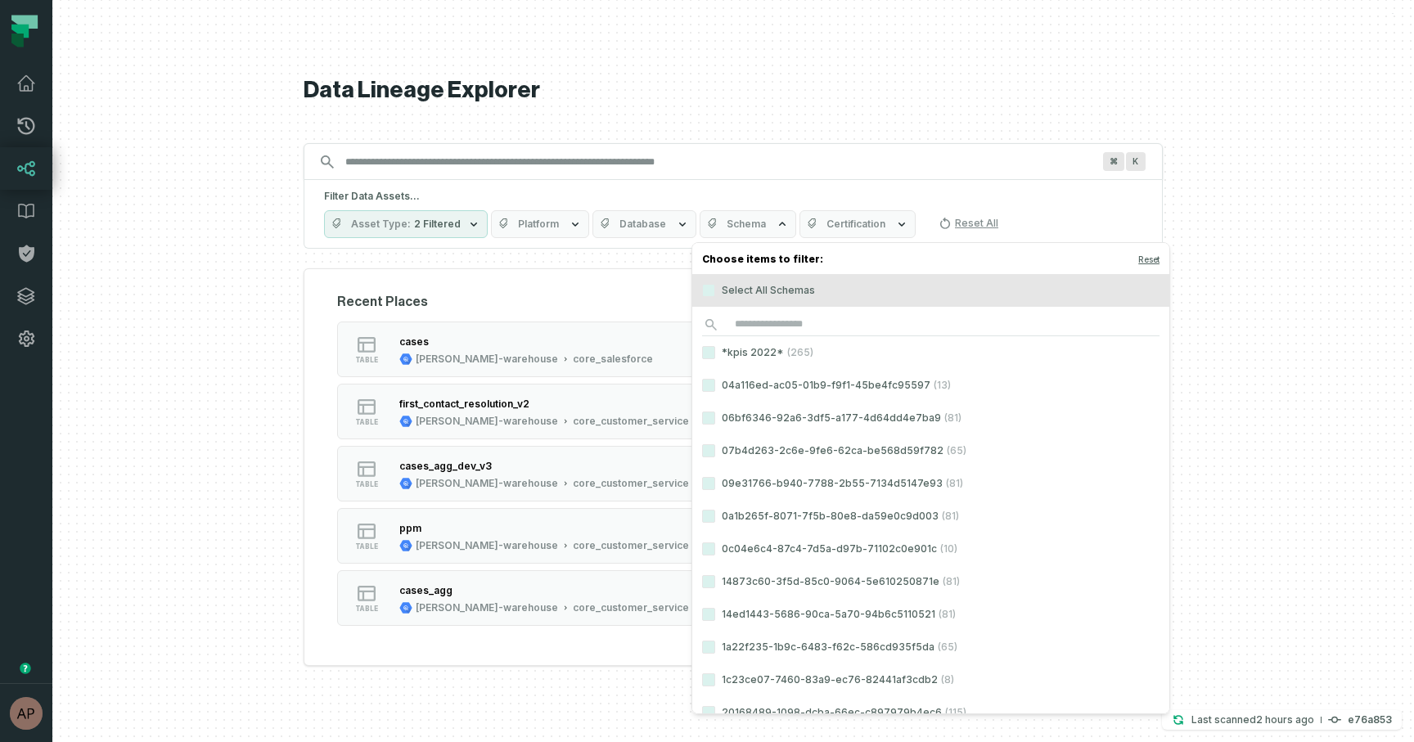
click at [740, 226] on span "Schema" at bounding box center [745, 224] width 39 height 13
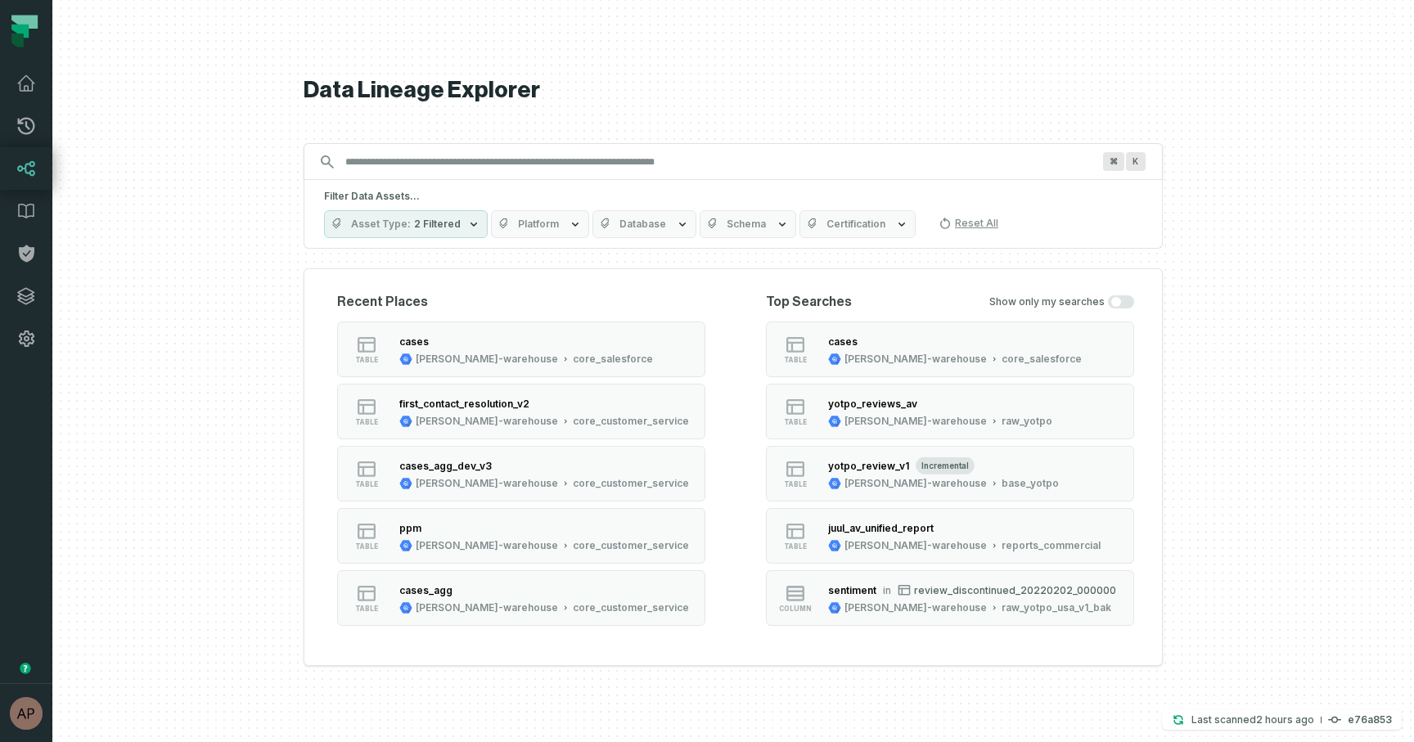
click at [740, 226] on span "Schema" at bounding box center [745, 224] width 39 height 13
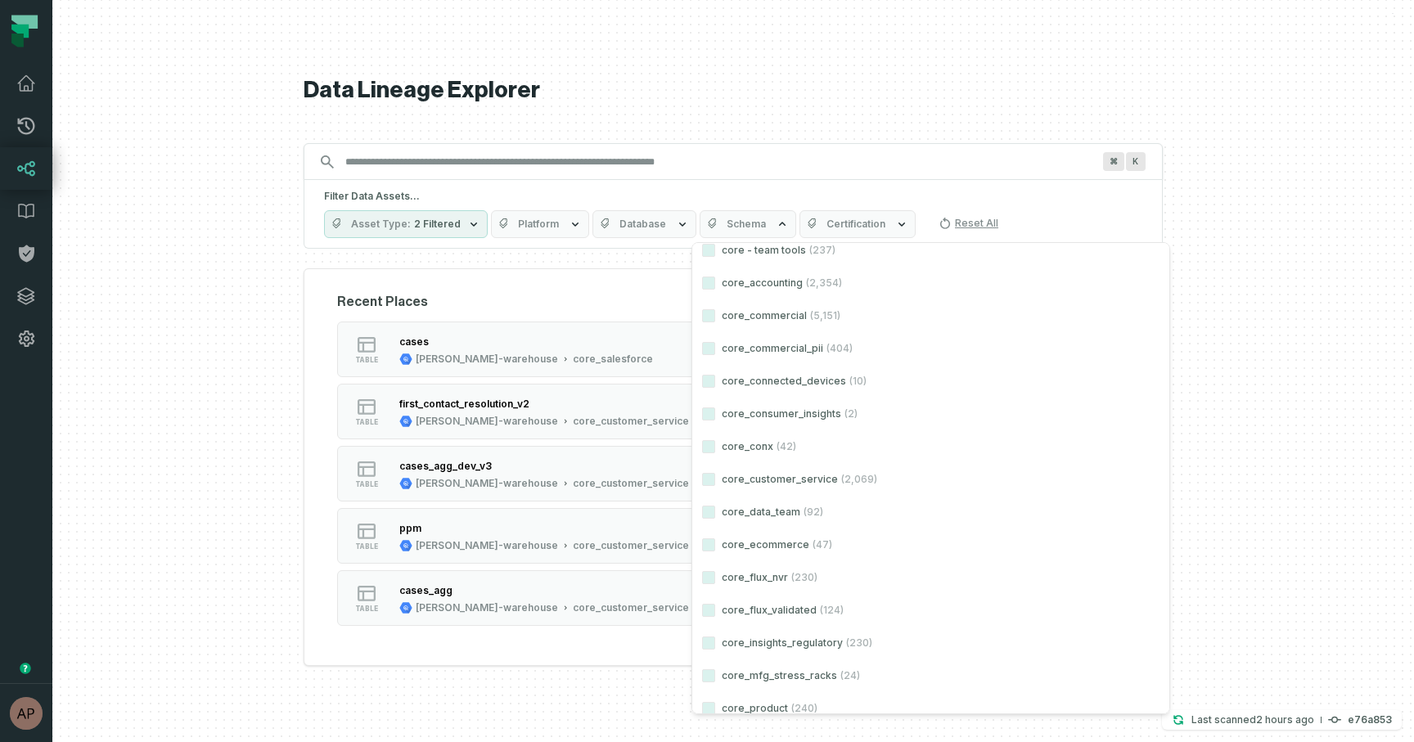
scroll to position [7042, 0]
click at [704, 483] on button "core_customer_service (2,069)" at bounding box center [708, 477] width 13 height 13
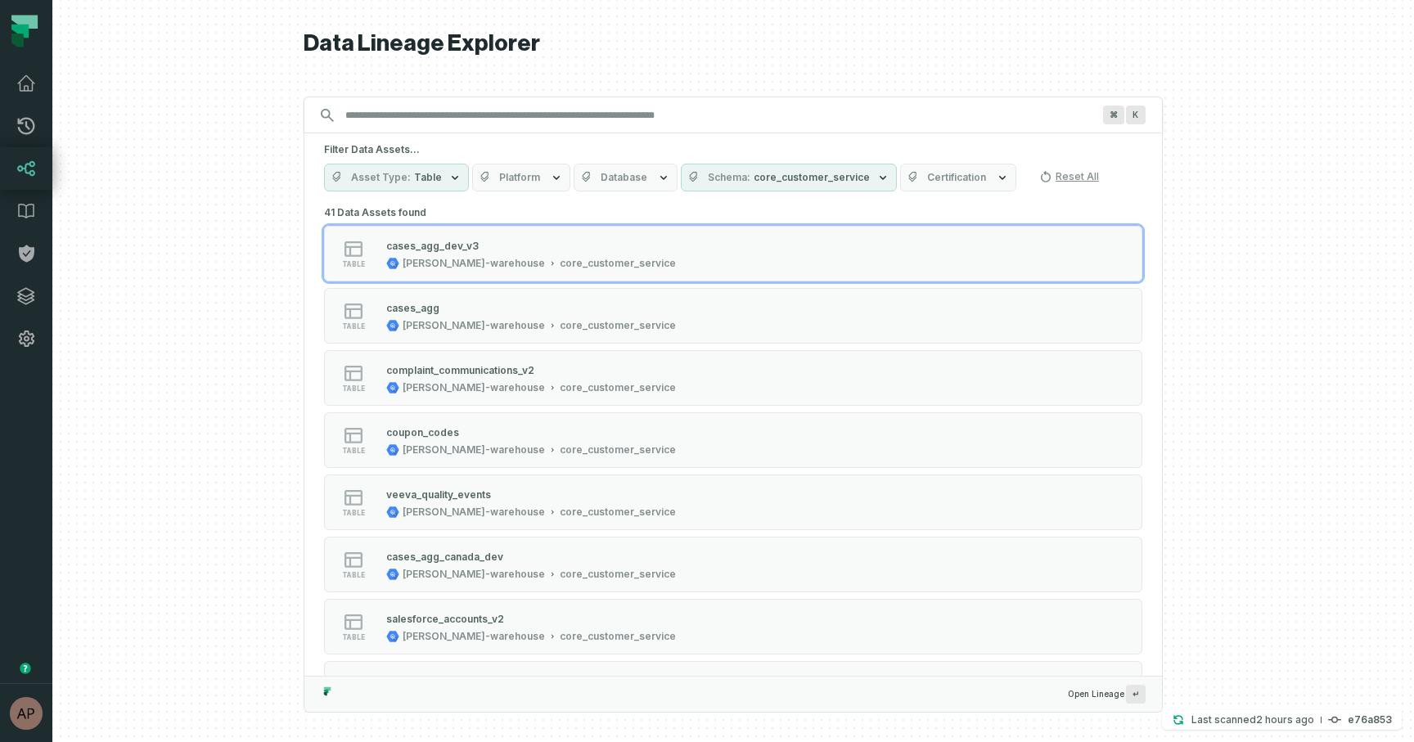
click at [1213, 383] on div at bounding box center [732, 371] width 1361 height 742
click at [438, 182] on button "Asset Type Table" at bounding box center [396, 178] width 145 height 28
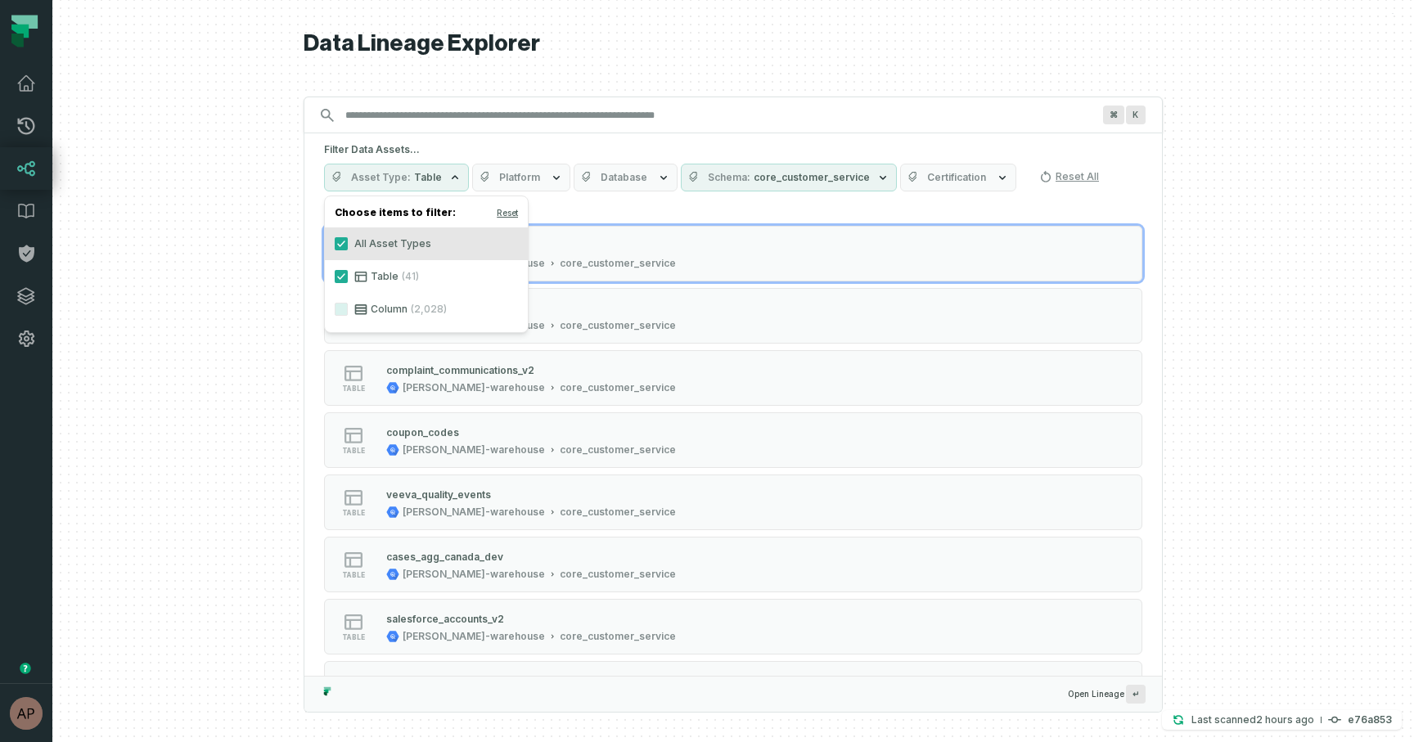
click at [251, 275] on div at bounding box center [732, 371] width 1361 height 742
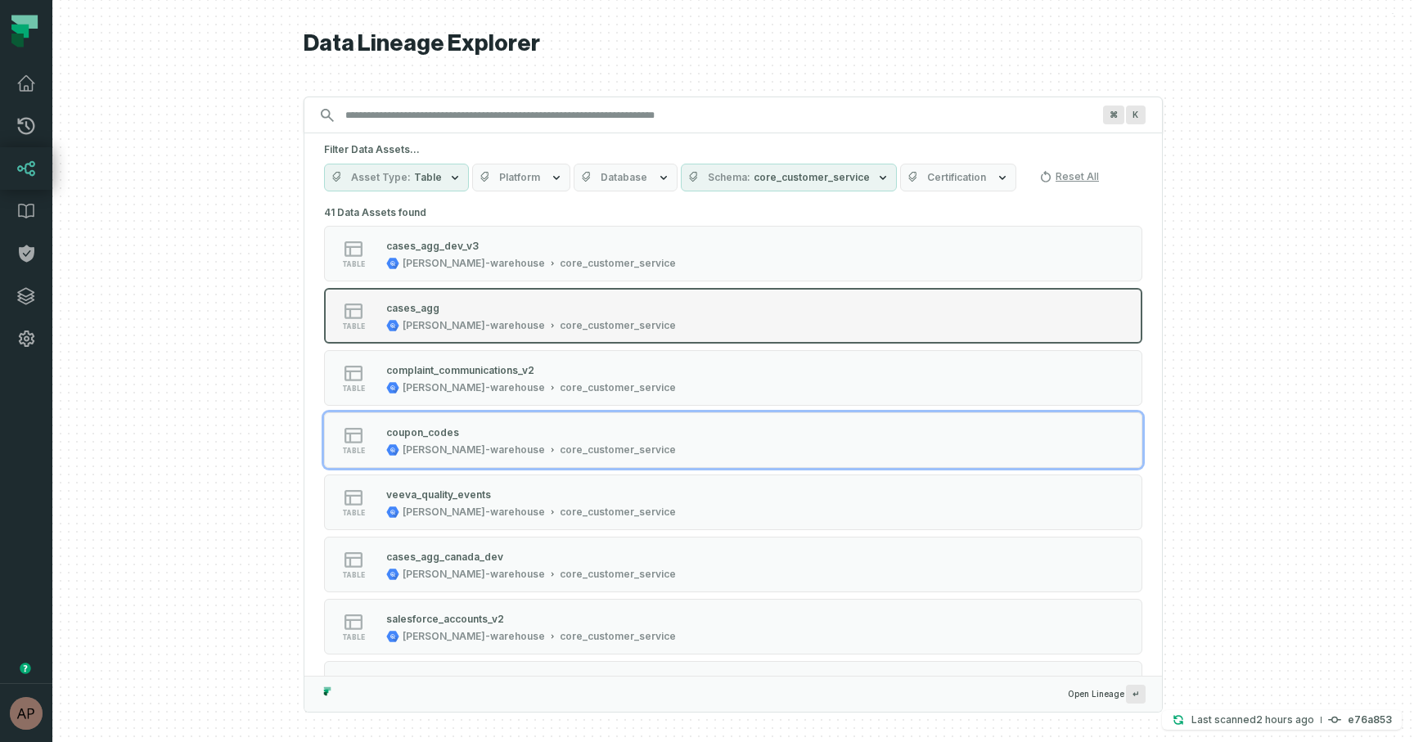
scroll to position [1, 0]
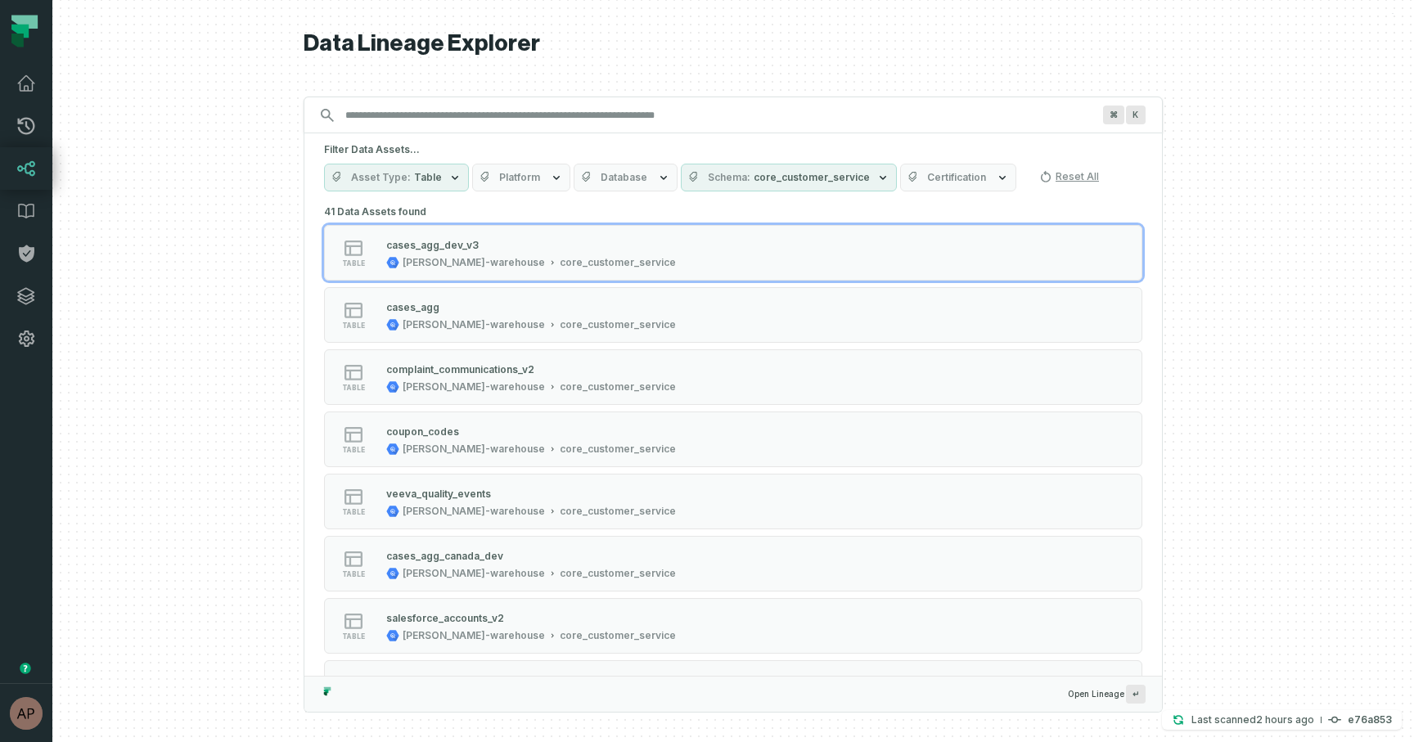
click at [645, 177] on button "Database" at bounding box center [626, 178] width 104 height 28
click at [657, 173] on icon "button" at bounding box center [663, 177] width 13 height 13
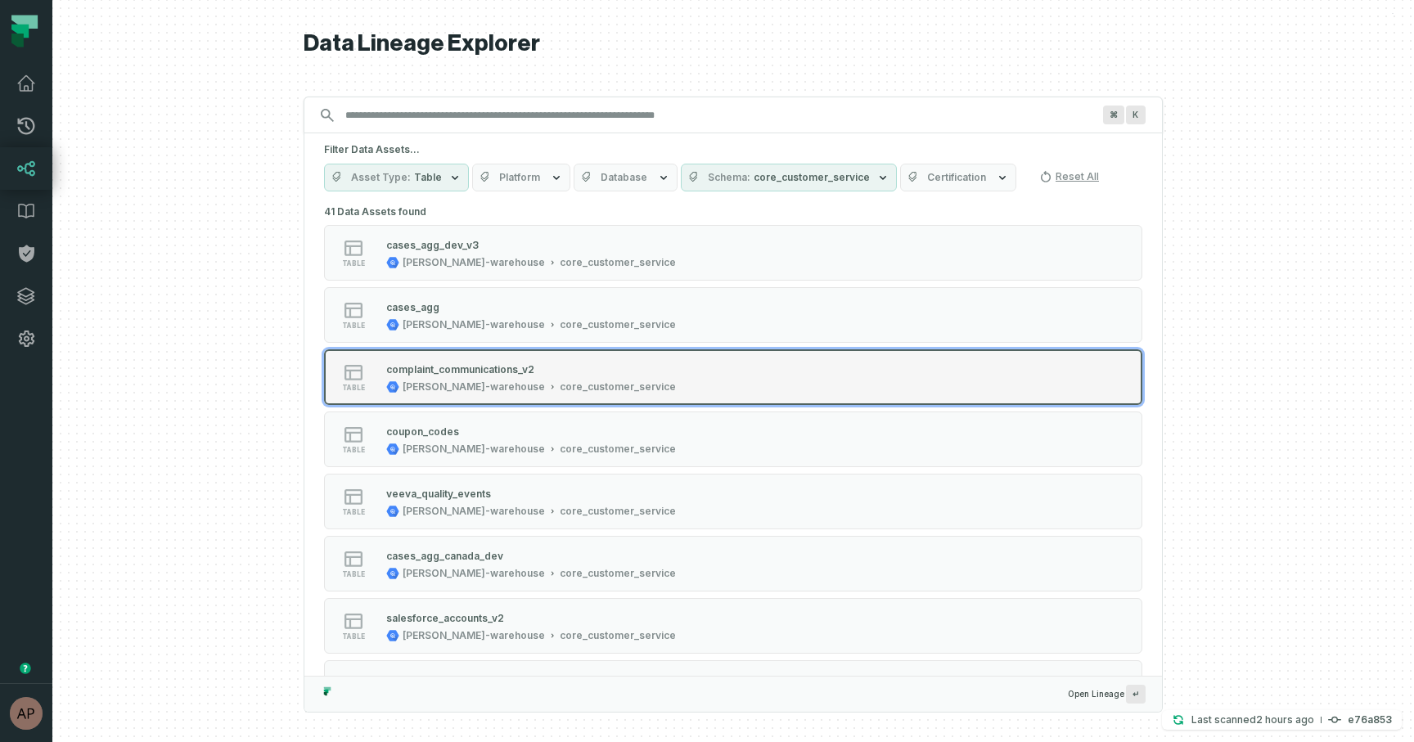
click at [444, 371] on div "complaint_communications_v2" at bounding box center [460, 369] width 148 height 12
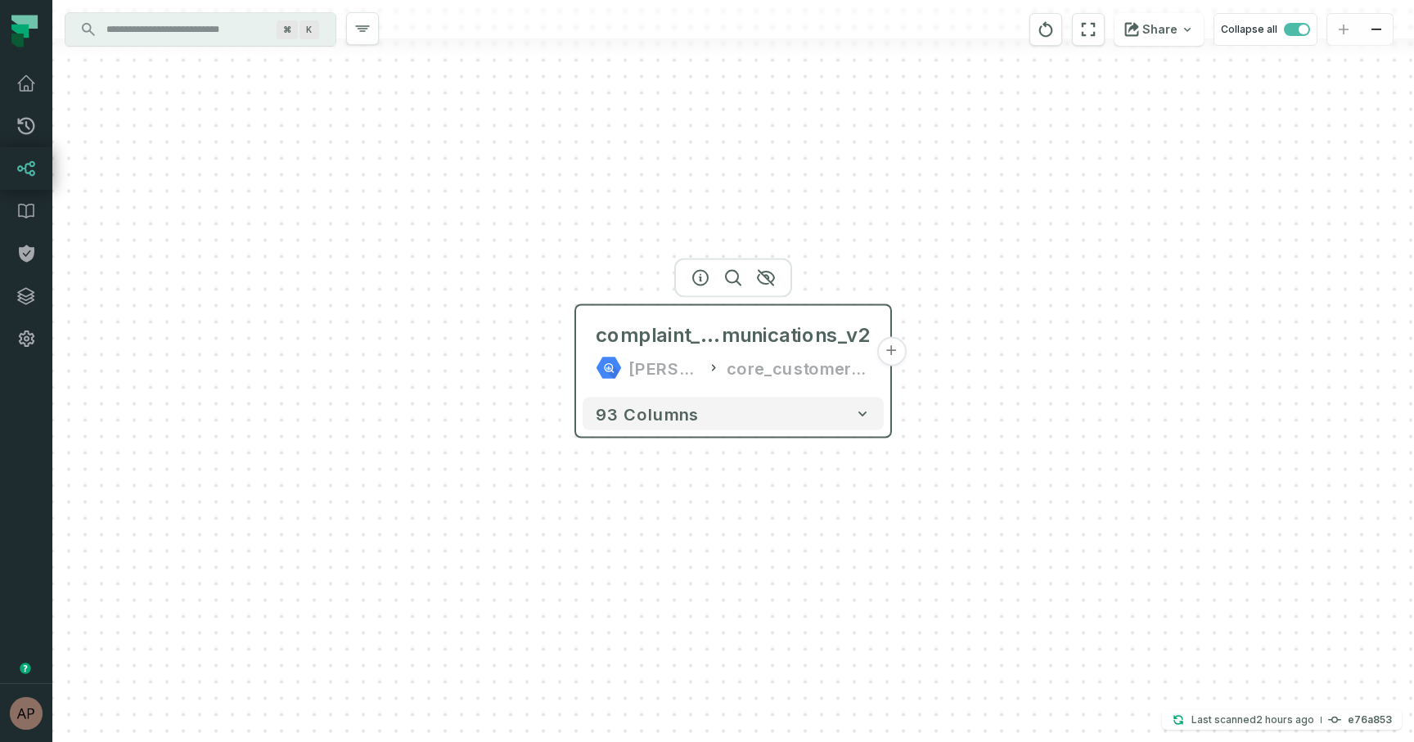
click at [585, 353] on div "complaint_com munications_v2 juul-warehouse core_customer_service" at bounding box center [733, 352] width 301 height 79
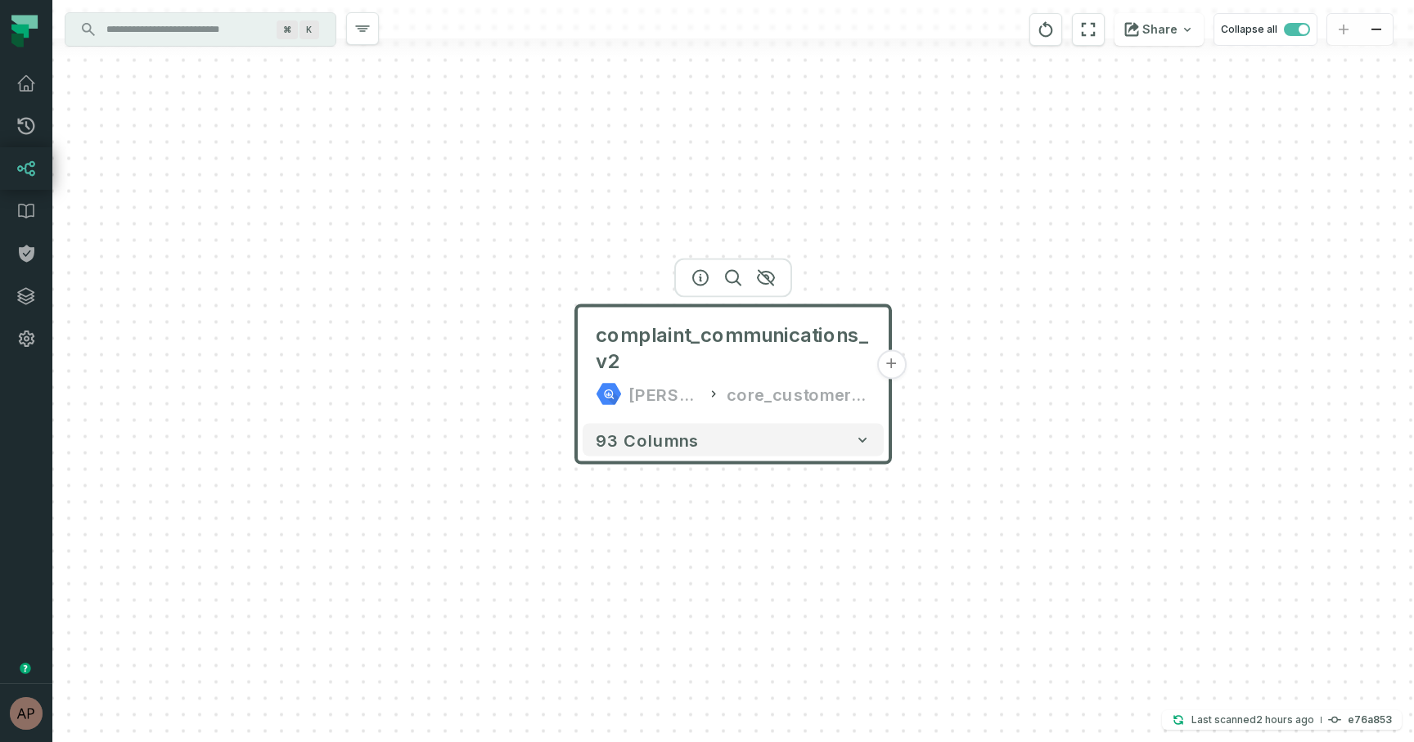
click at [595, 339] on div "complaint_communications_v2 juul-warehouse core_customer_service" at bounding box center [733, 365] width 301 height 105
click at [887, 370] on button "+" at bounding box center [890, 364] width 29 height 29
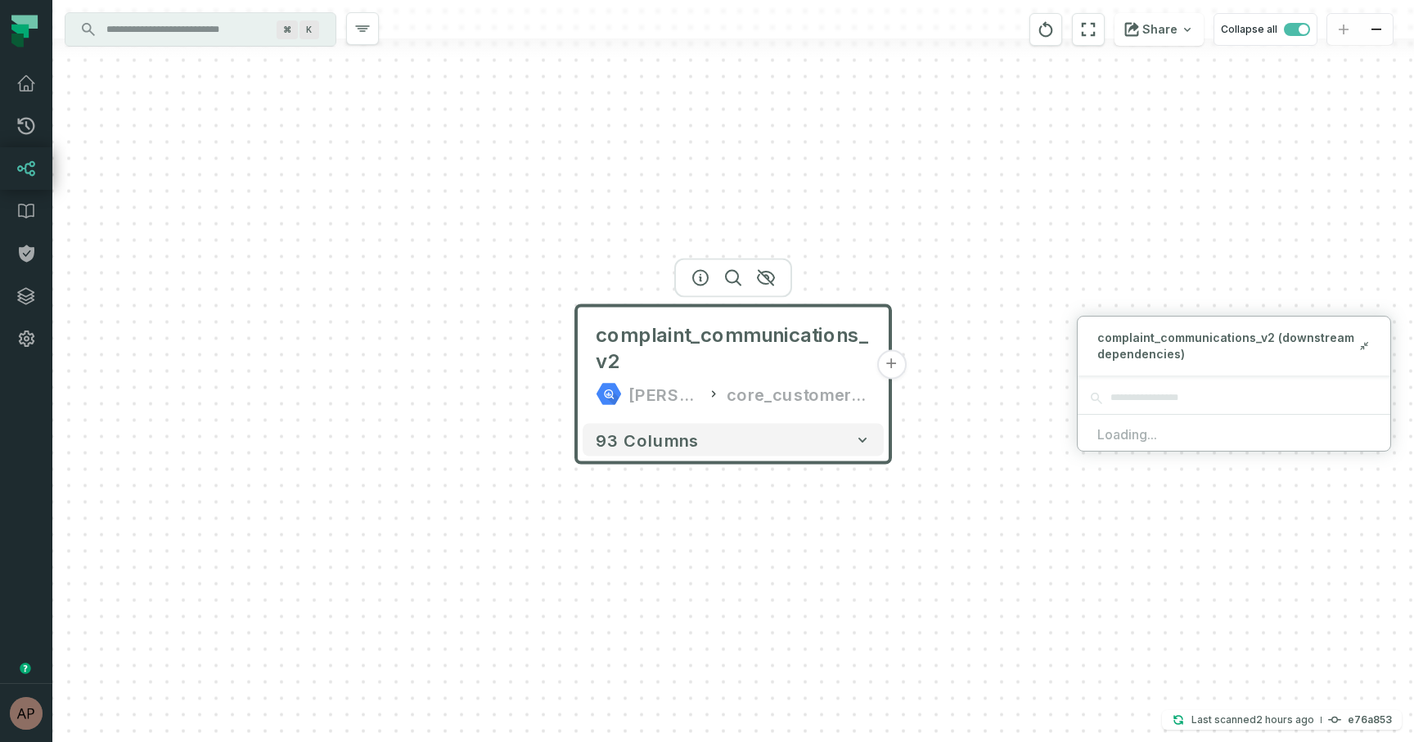
click at [1000, 288] on div "complaint_communications_v2 juul-warehouse core_customer_service + 93 columns" at bounding box center [732, 371] width 1361 height 742
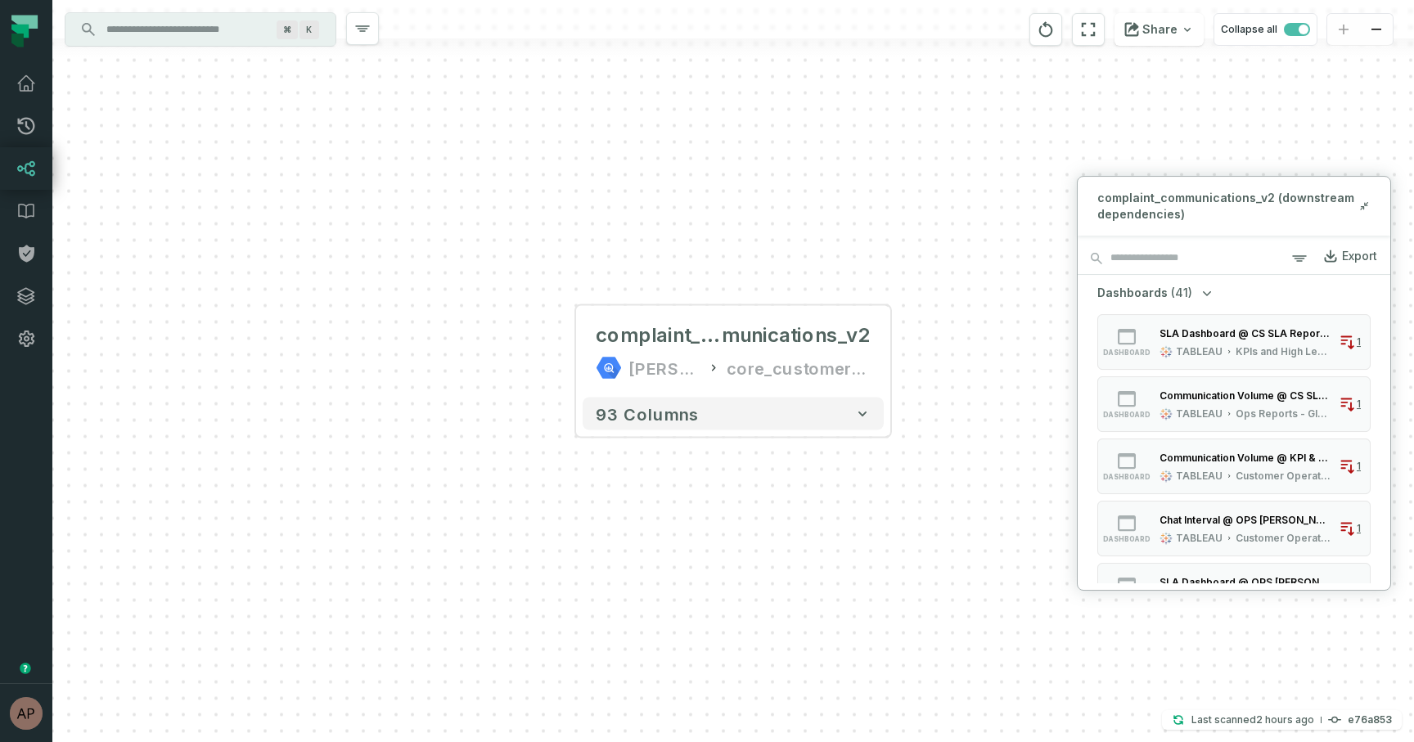
click at [1005, 265] on div "complaint_com munications_v2 juul-warehouse core_customer_service + 93 columns" at bounding box center [732, 371] width 1361 height 742
click at [597, 356] on icon at bounding box center [608, 368] width 26 height 26
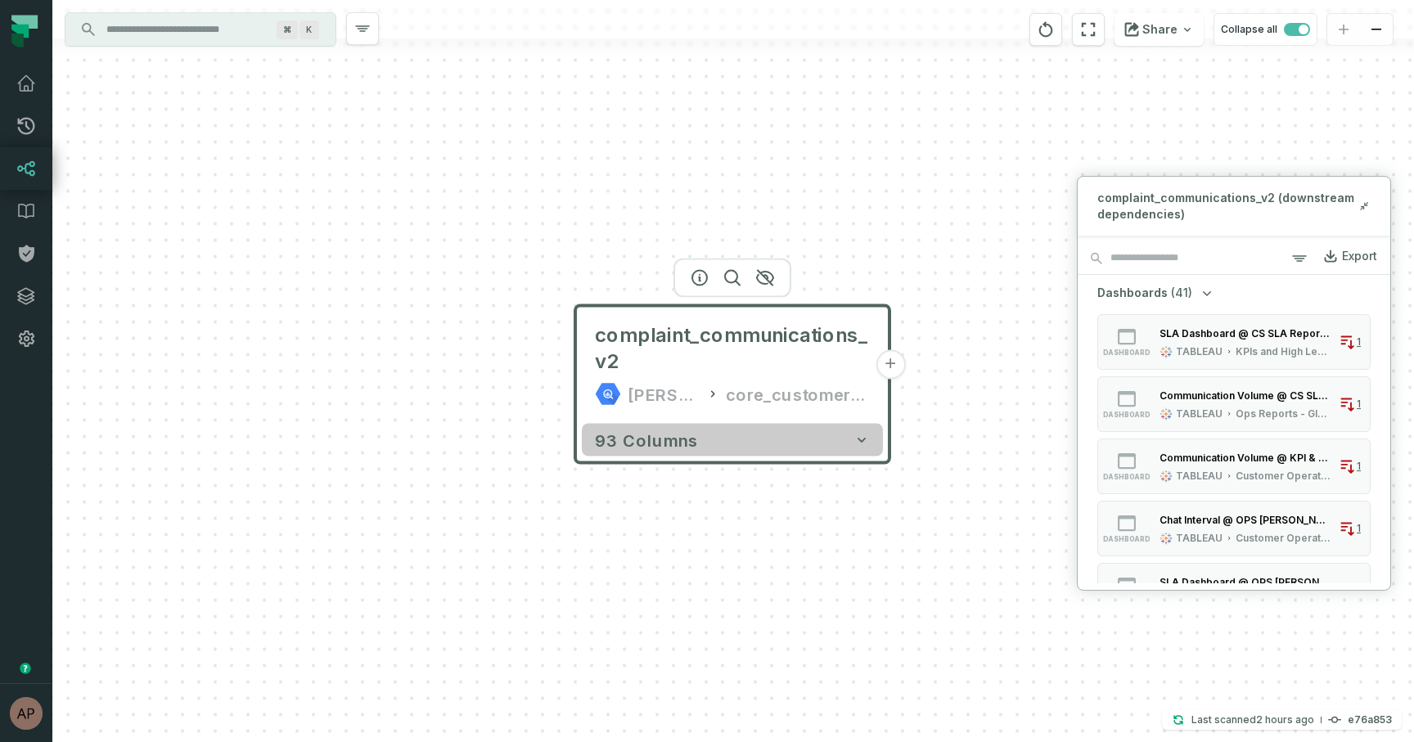
click at [857, 441] on icon "button" at bounding box center [861, 440] width 16 height 16
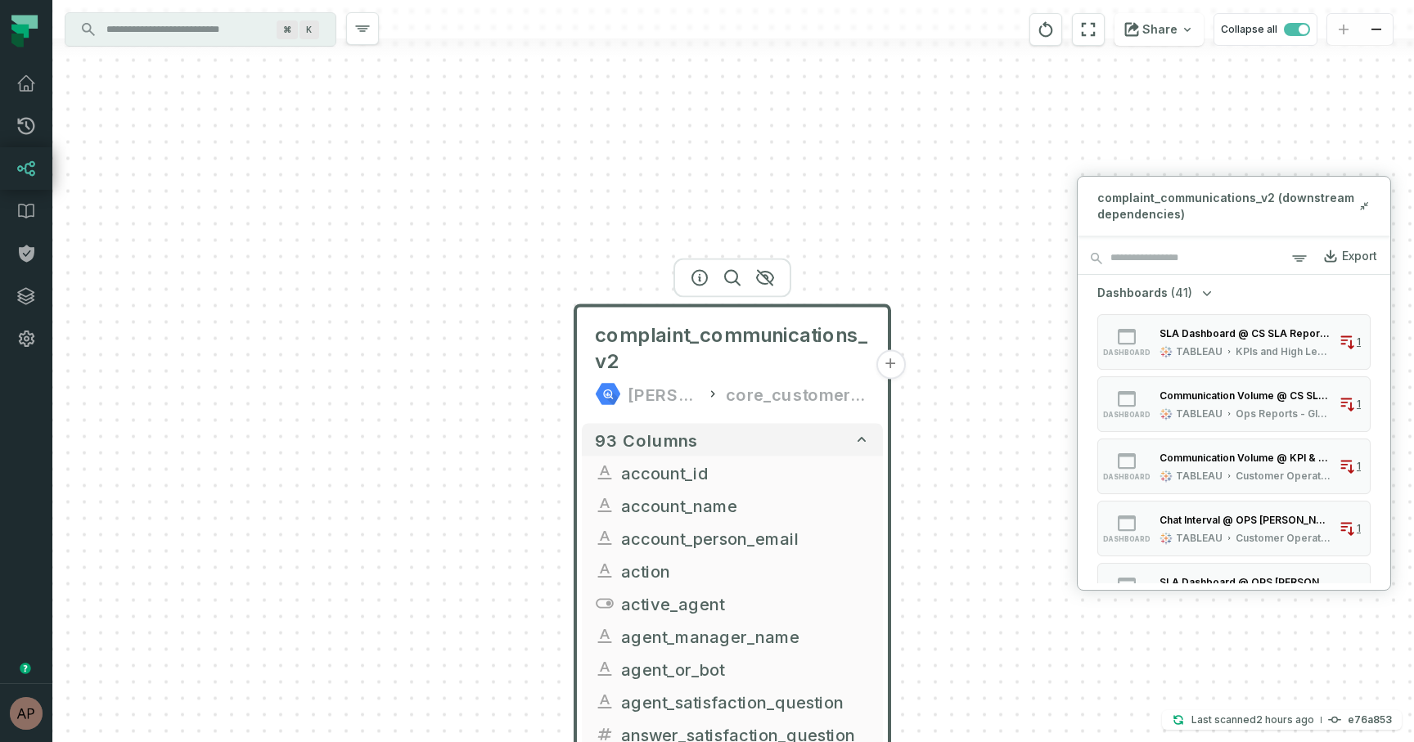
click at [897, 362] on button "+" at bounding box center [889, 364] width 29 height 29
click at [34, 174] on icon at bounding box center [26, 169] width 20 height 20
click at [34, 174] on icon at bounding box center [26, 168] width 17 height 15
click at [19, 131] on icon at bounding box center [26, 126] width 20 height 20
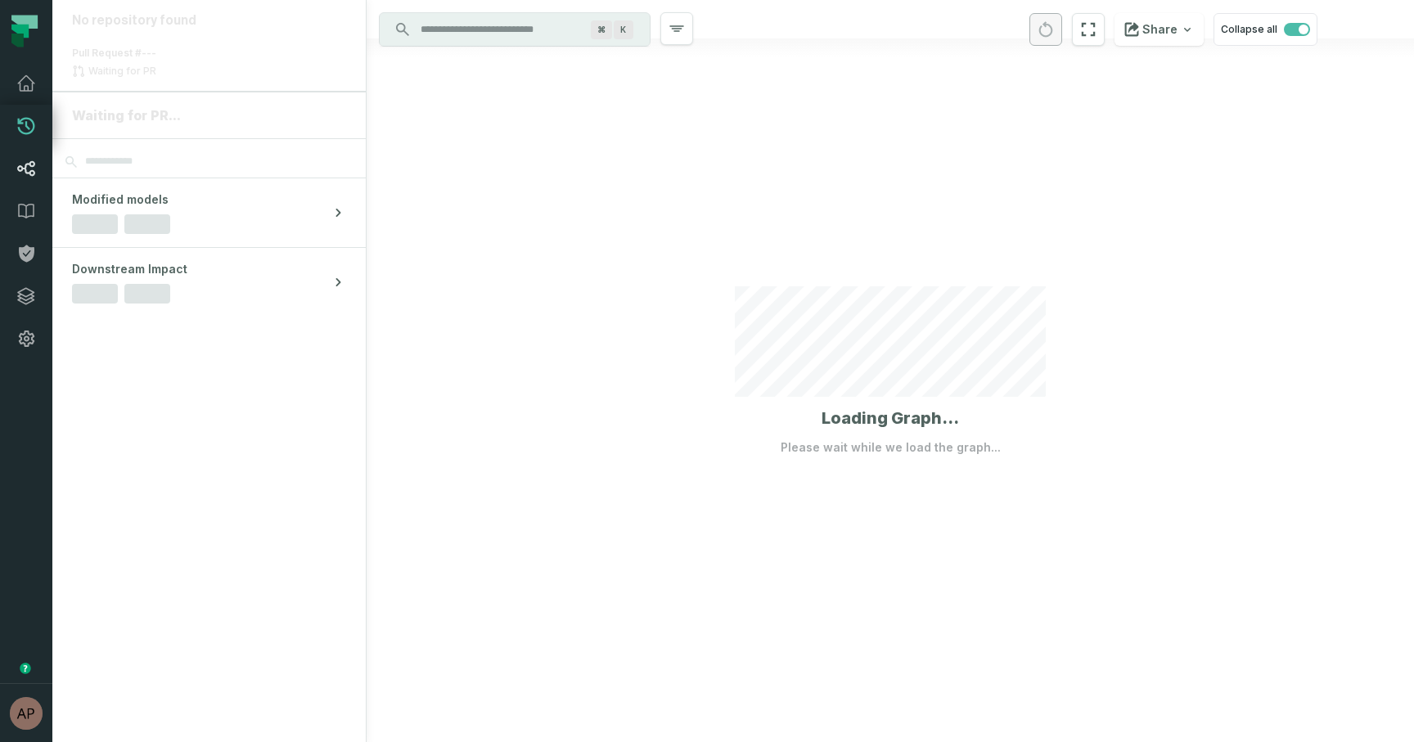
click at [20, 161] on icon at bounding box center [26, 169] width 20 height 20
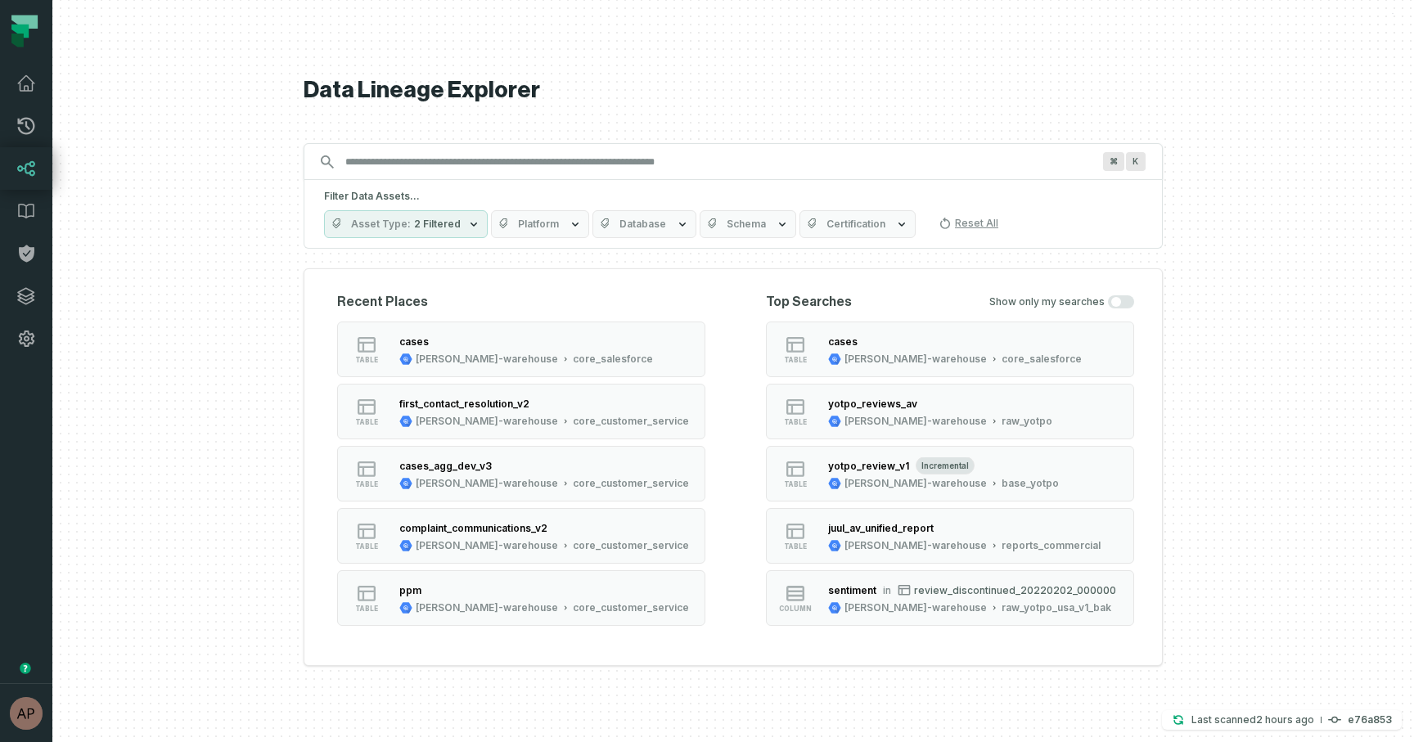
click at [713, 159] on input "Discovery Provider cmdk menu" at bounding box center [718, 162] width 766 height 26
click at [478, 159] on input "Discovery Provider cmdk menu" at bounding box center [718, 162] width 766 height 26
click at [760, 229] on button "Schema" at bounding box center [747, 224] width 97 height 28
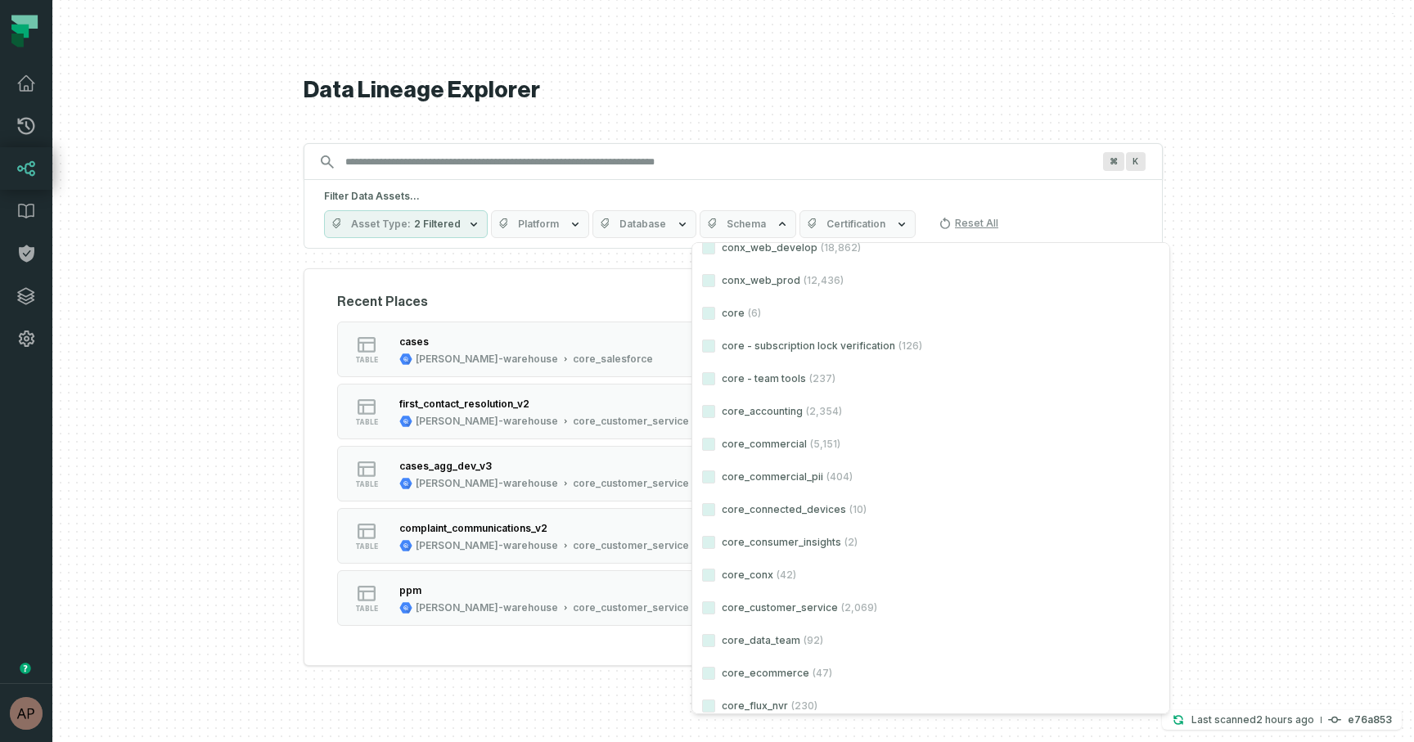
scroll to position [6949, 0]
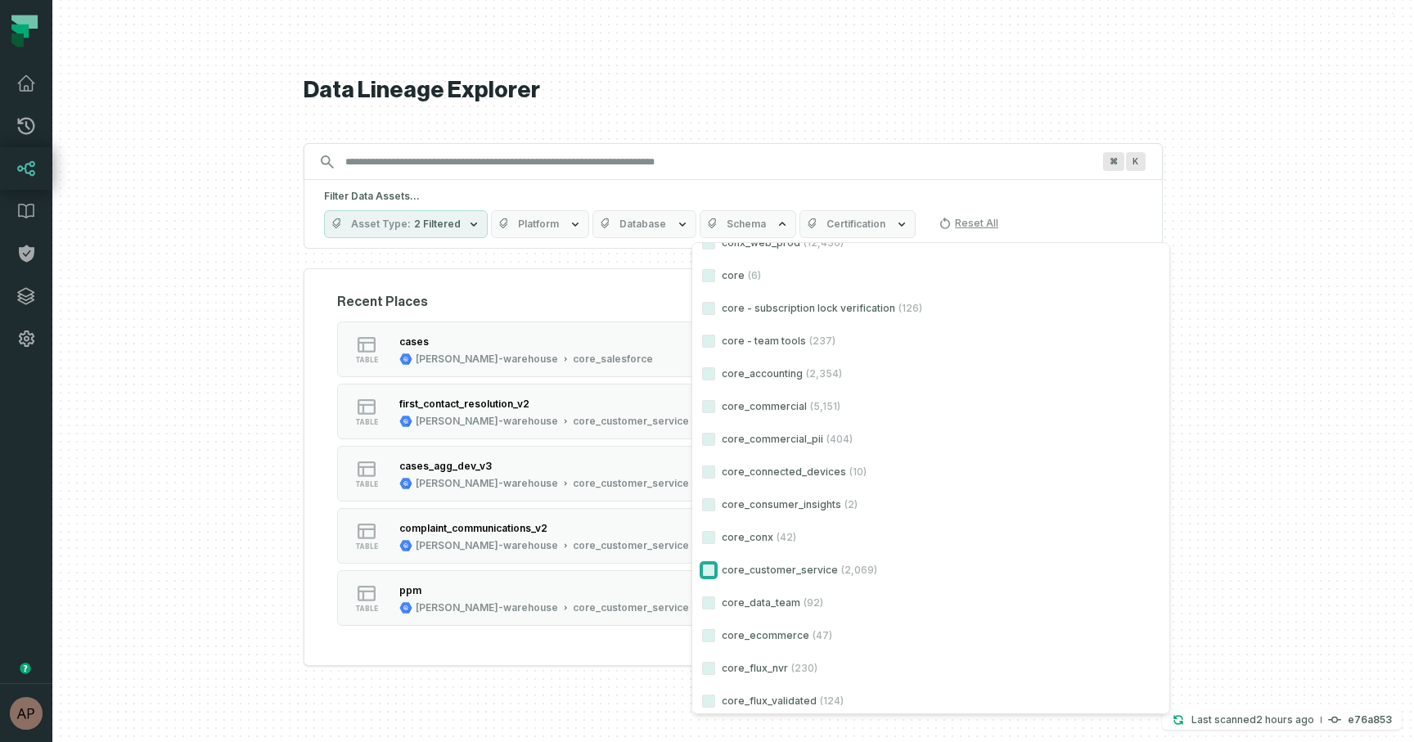
click at [710, 570] on button "core_customer_service (2,069)" at bounding box center [708, 570] width 13 height 13
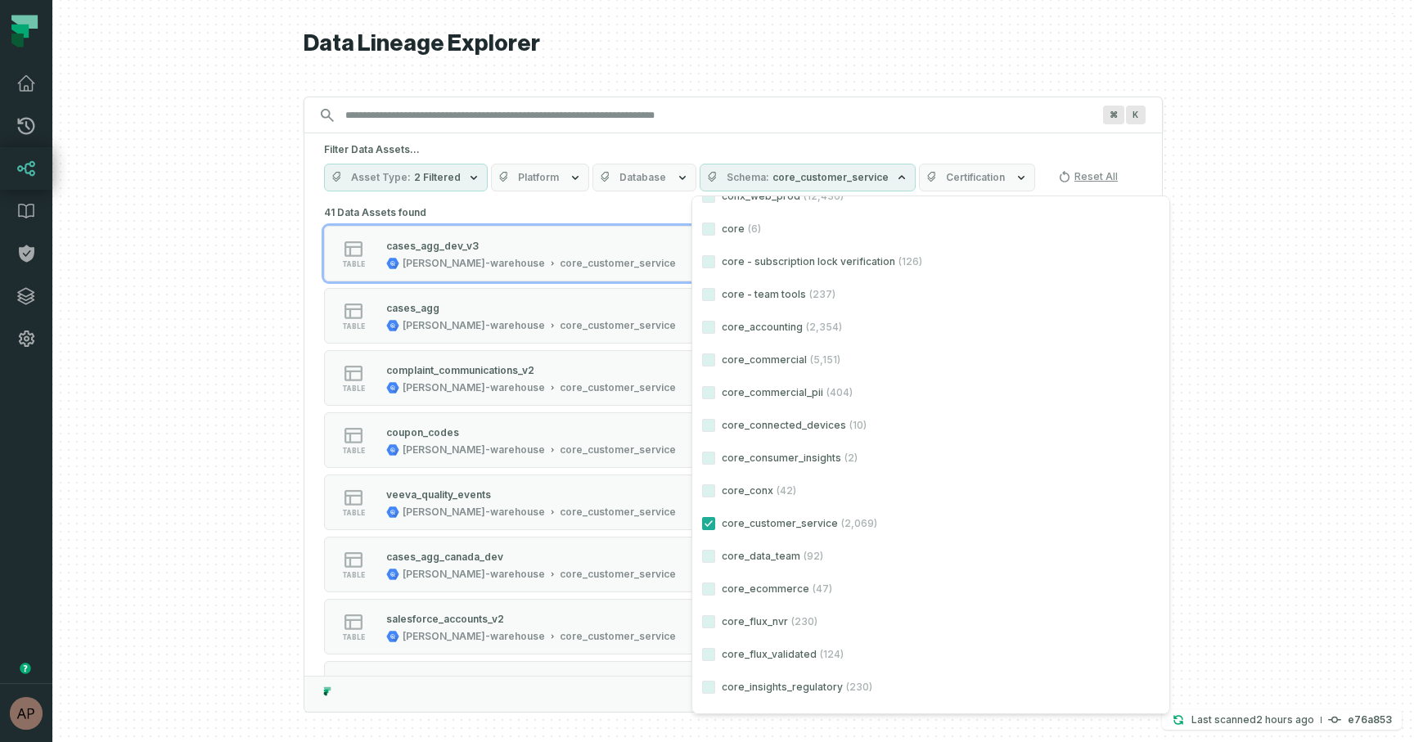
click at [1170, 470] on div at bounding box center [732, 371] width 1361 height 742
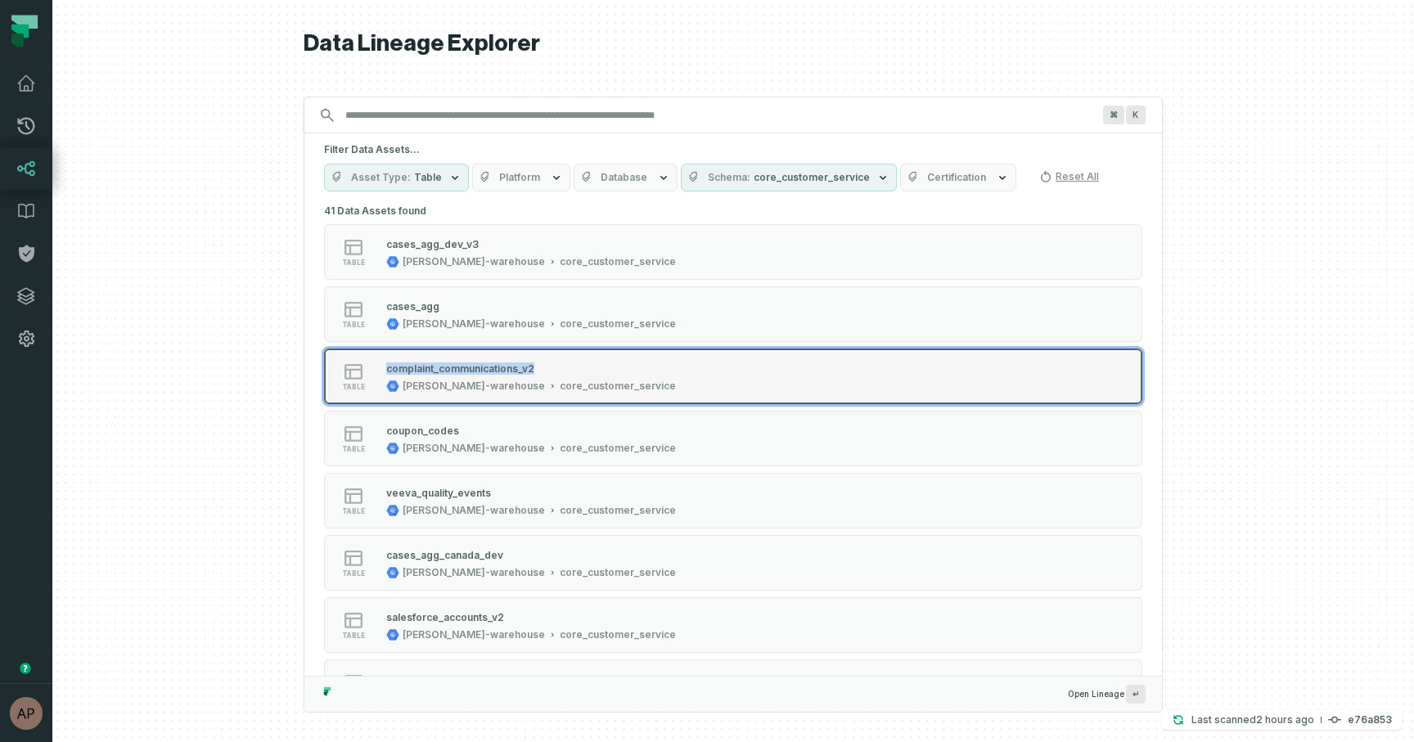
scroll to position [0, 0]
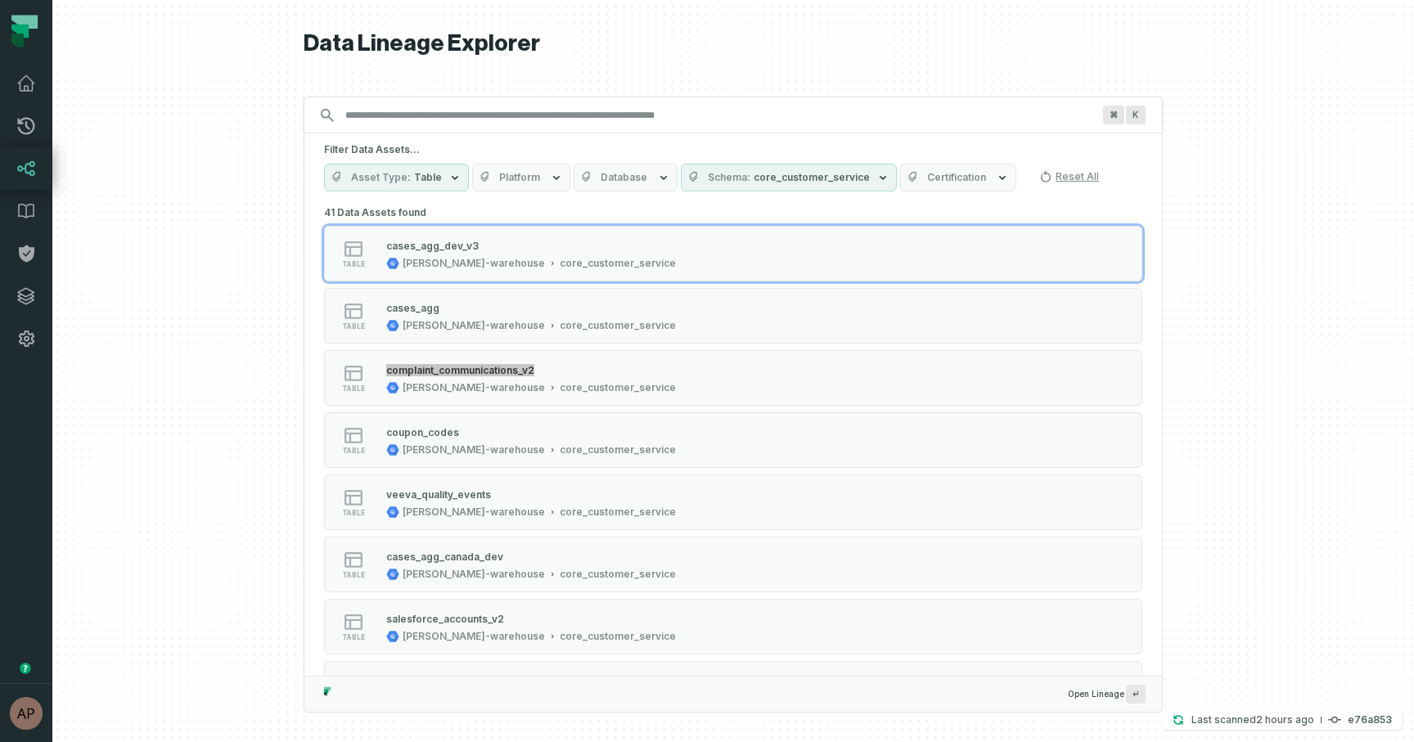
drag, startPoint x: 502, startPoint y: 373, endPoint x: 759, endPoint y: 0, distance: 453.4
click at [0, 0] on body "Pull Requests Dashboard Lineage Data Catalog Policies Integrations Settings Ary…" at bounding box center [707, 371] width 1414 height 742
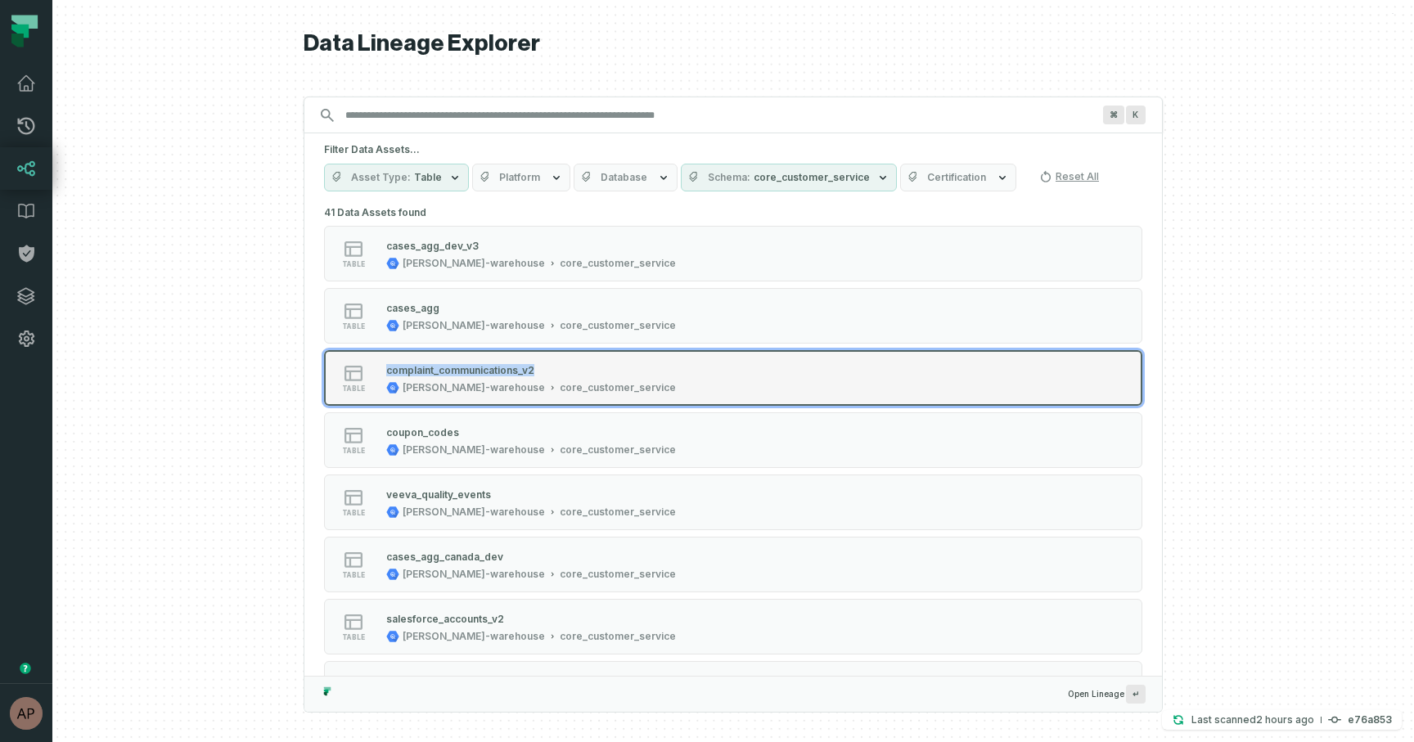
click at [506, 364] on div "complaint_communications_v2" at bounding box center [460, 370] width 148 height 12
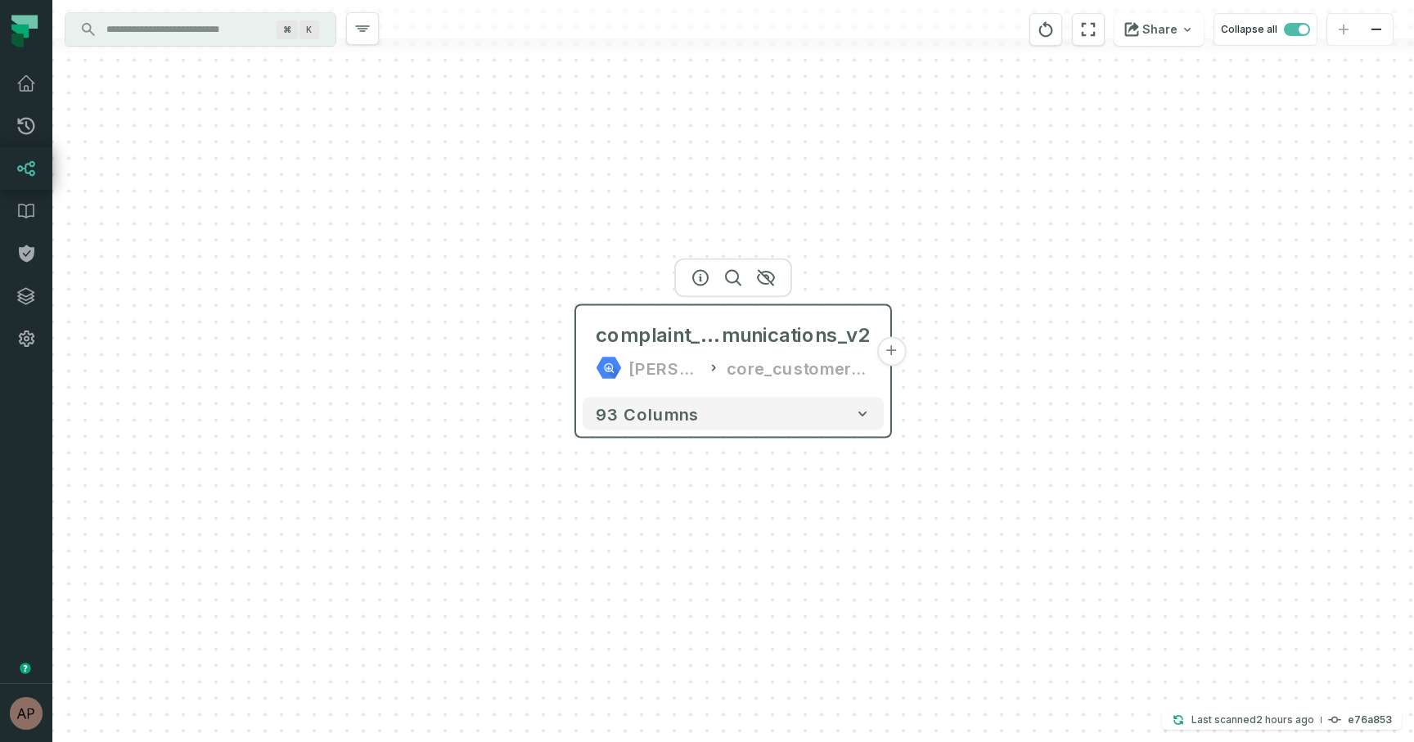
click at [895, 355] on button "+" at bounding box center [890, 351] width 29 height 29
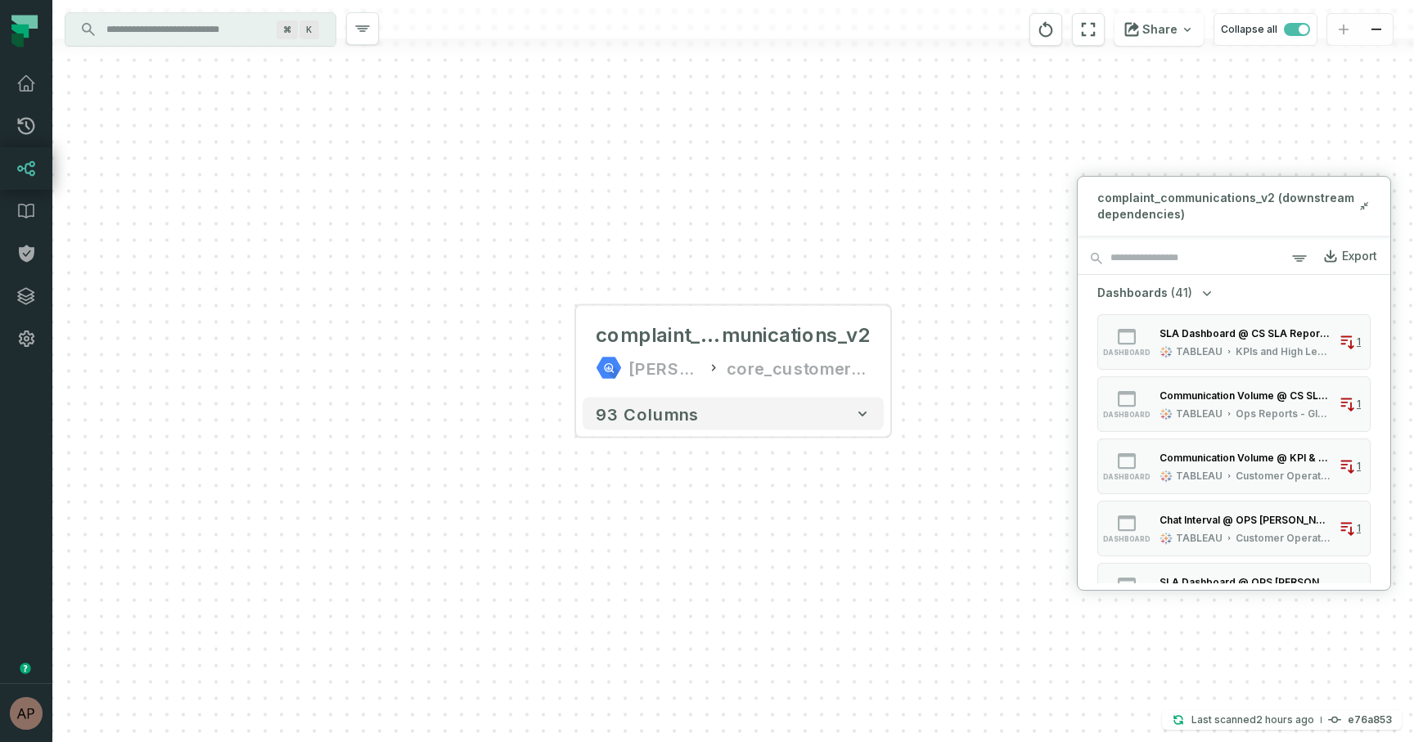
click at [944, 186] on div "complaint_com munications_v2 juul-warehouse core_customer_service + 93 columns" at bounding box center [732, 371] width 1361 height 742
click at [1359, 207] on icon at bounding box center [1363, 206] width 11 height 13
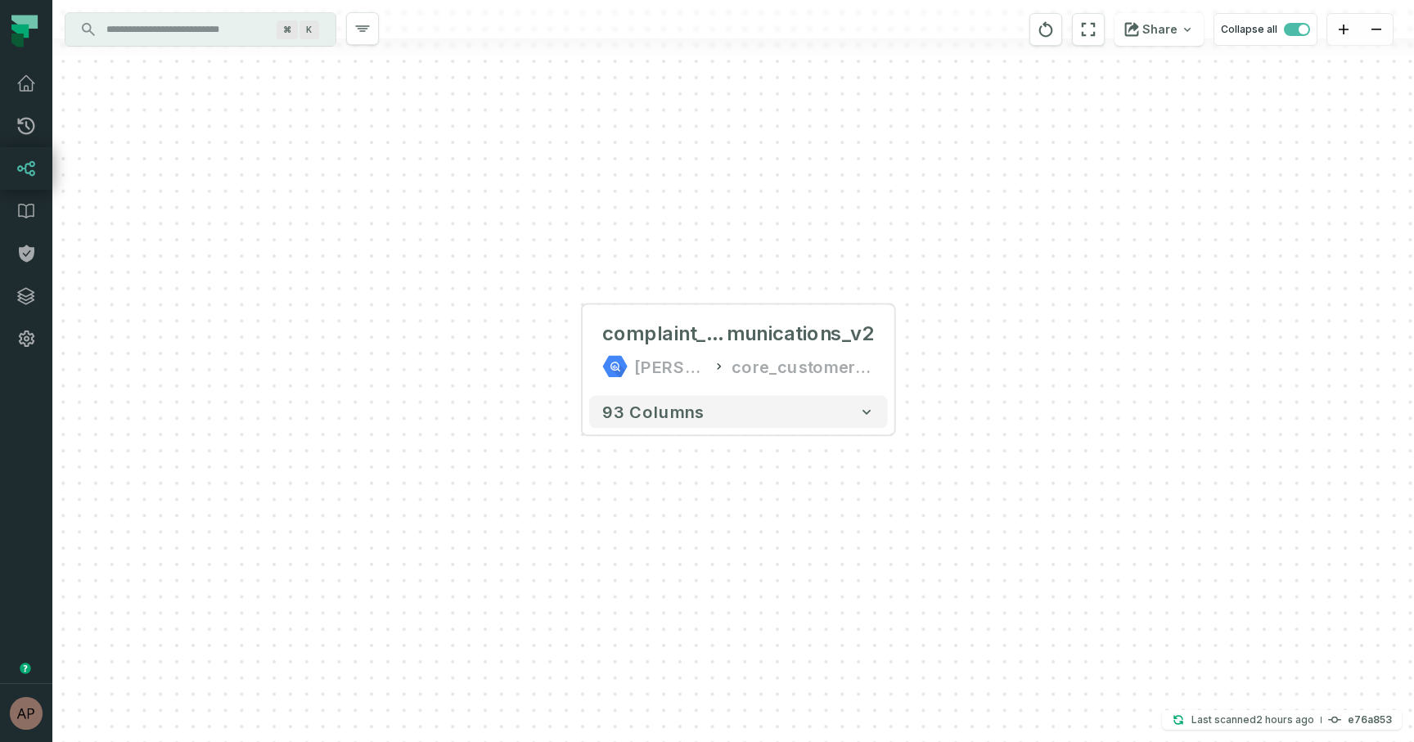
click at [25, 169] on icon at bounding box center [26, 168] width 17 height 15
click at [34, 137] on link "Pull Requests" at bounding box center [26, 126] width 52 height 43
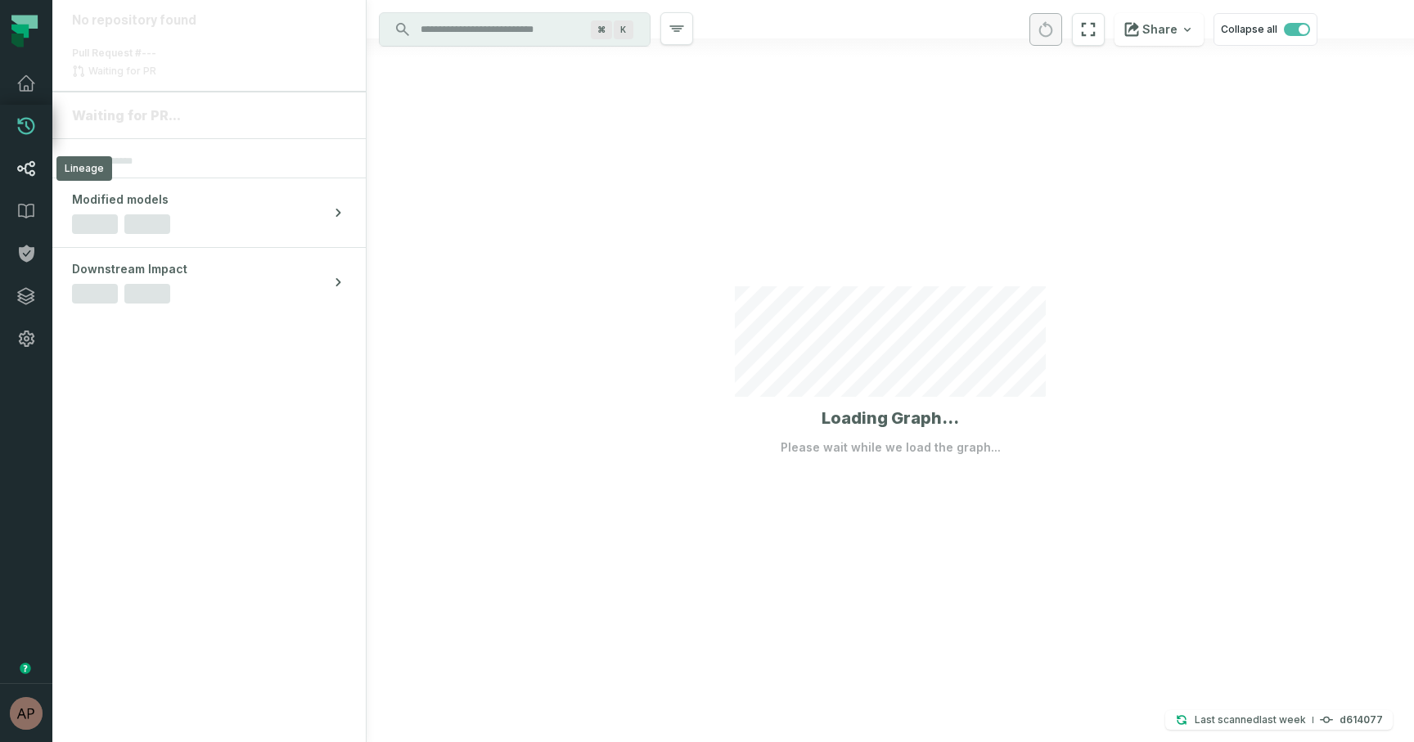
click at [30, 168] on icon at bounding box center [26, 169] width 20 height 20
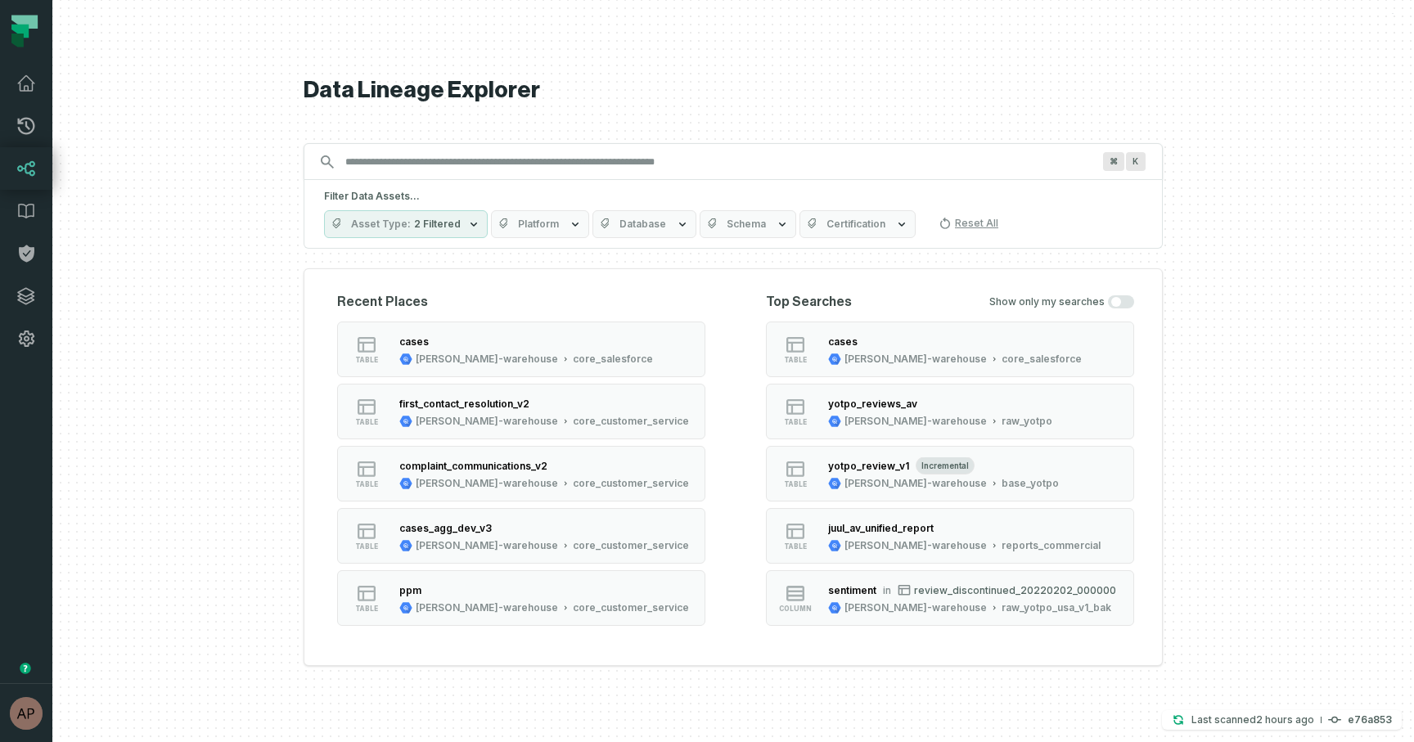
click at [761, 234] on button "Schema" at bounding box center [747, 224] width 97 height 28
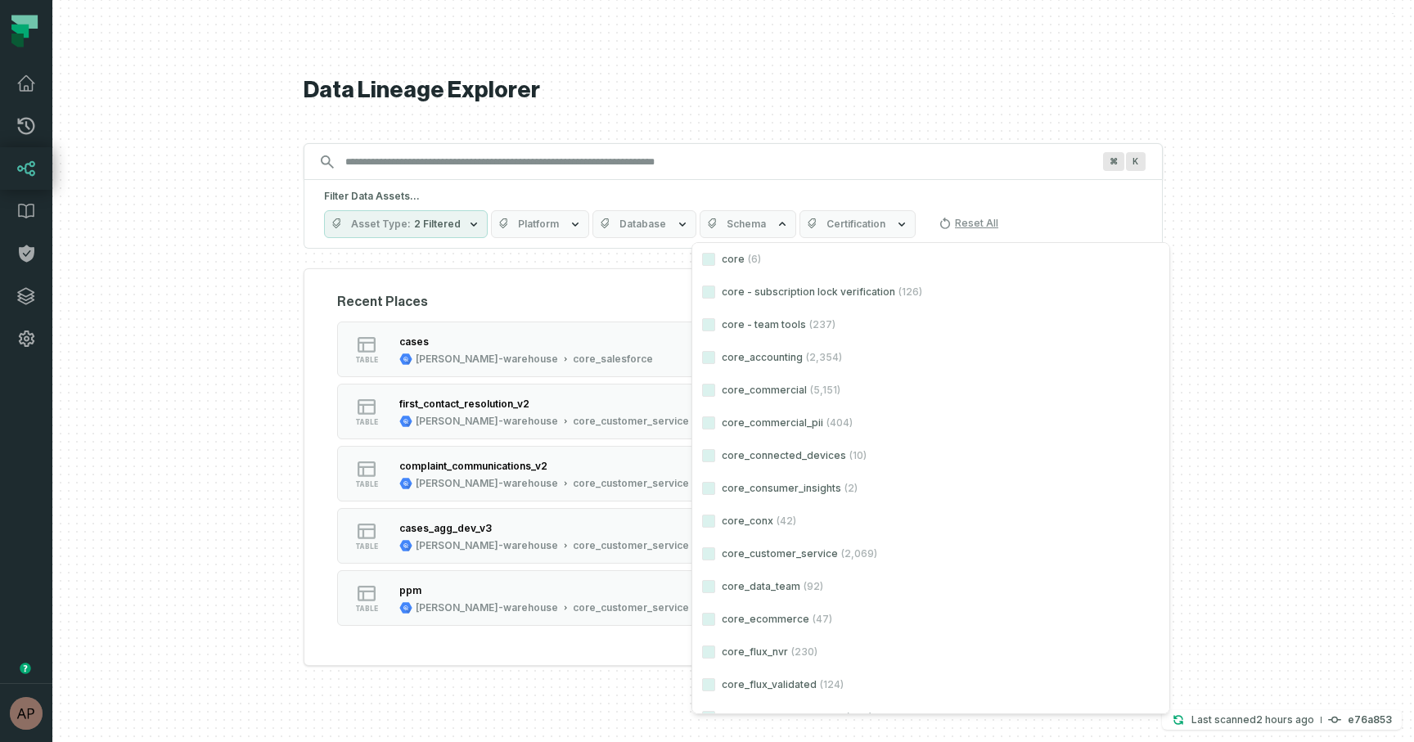
scroll to position [6992, 0]
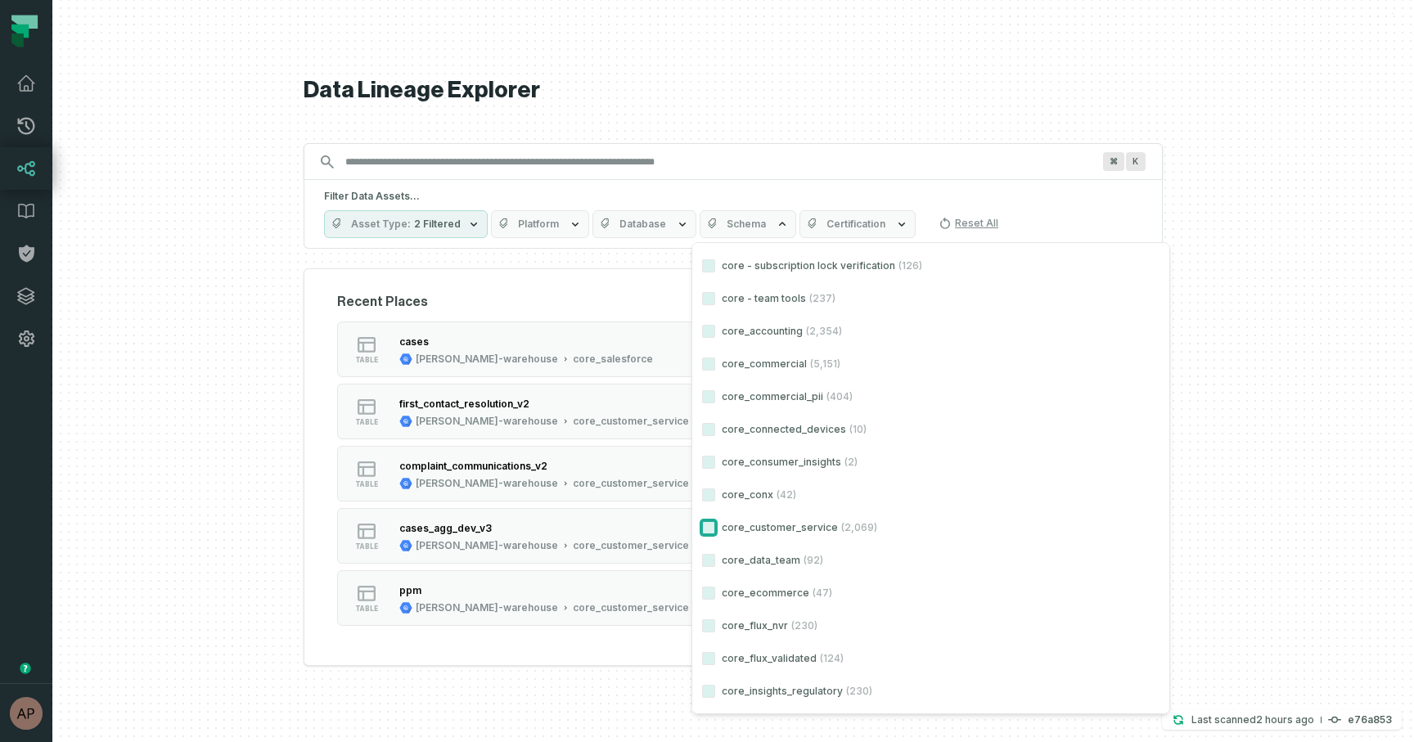
click at [714, 531] on button "core_customer_service (2,069)" at bounding box center [708, 527] width 13 height 13
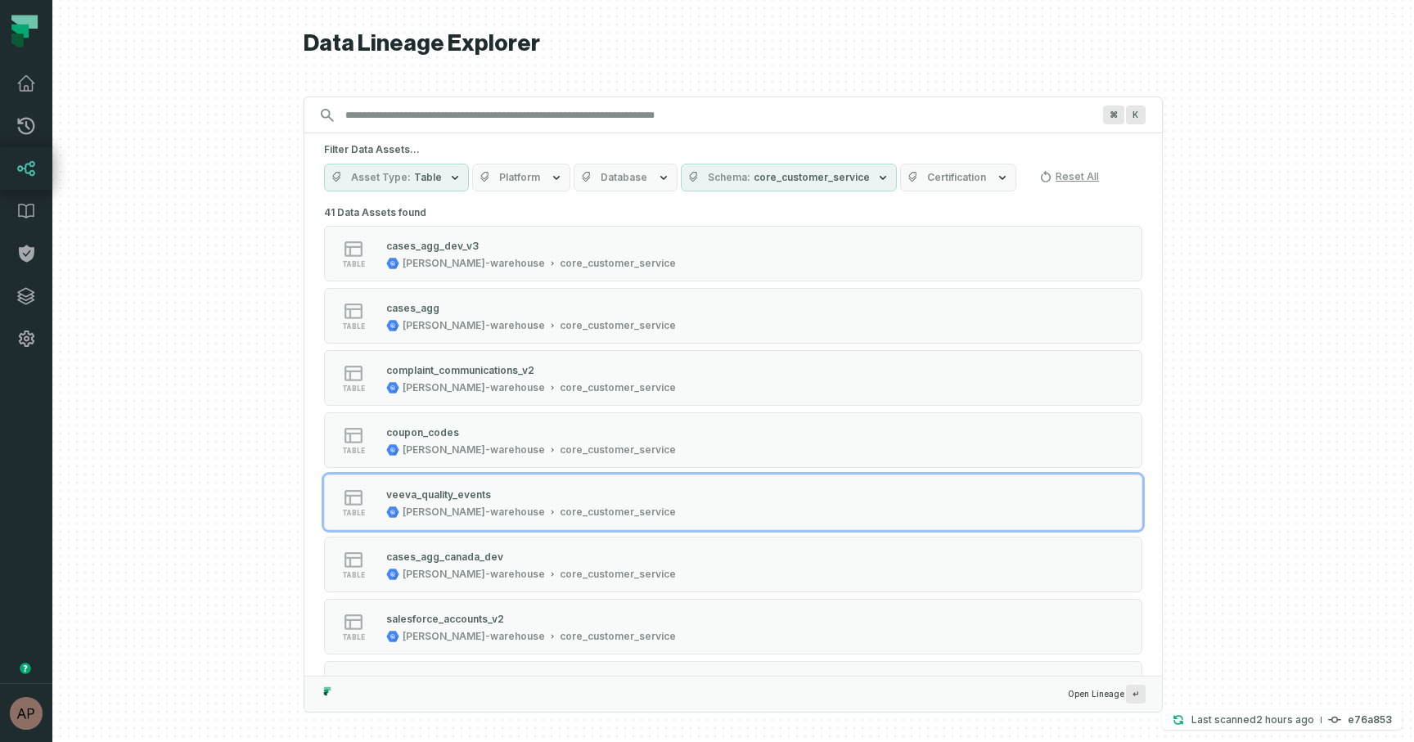
click at [268, 499] on div at bounding box center [732, 371] width 1361 height 742
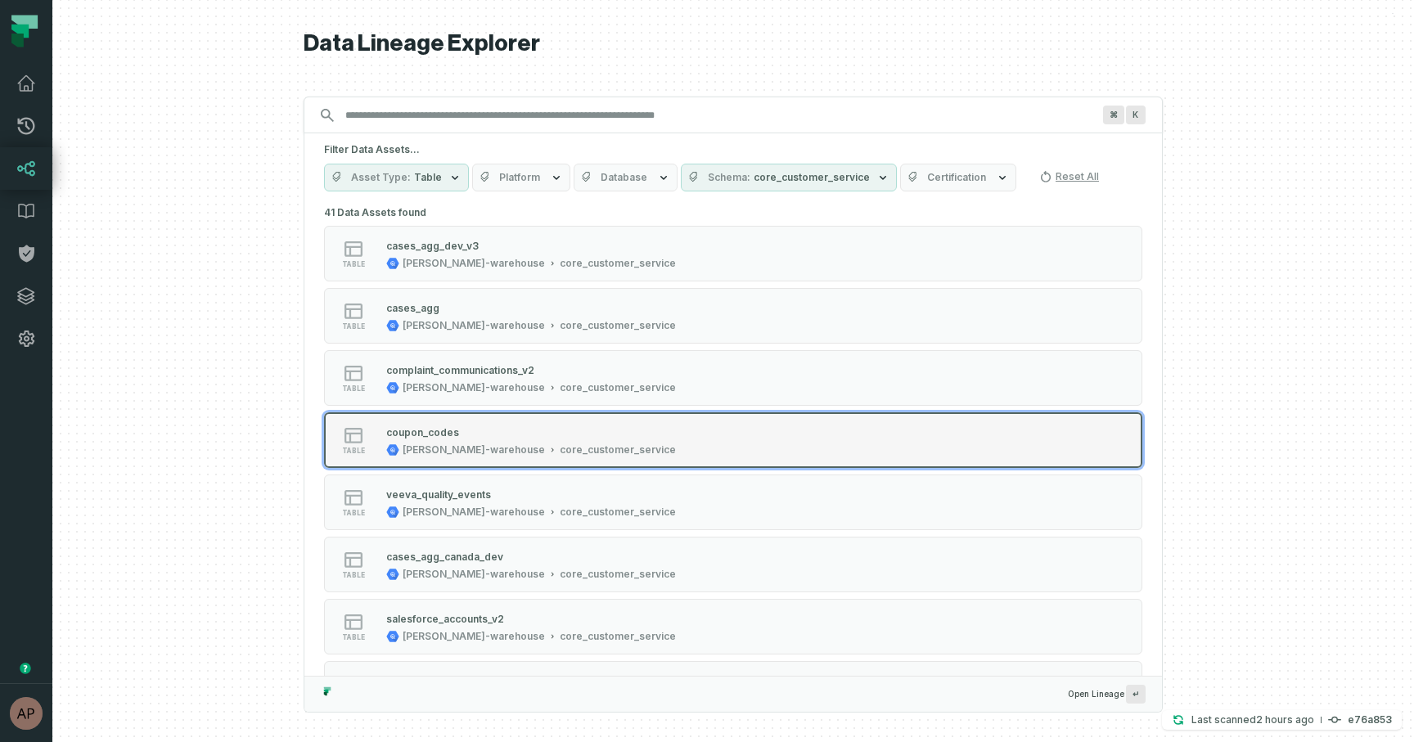
click at [516, 422] on button "table coupon_codes juul-warehouse core_customer_service" at bounding box center [733, 440] width 818 height 56
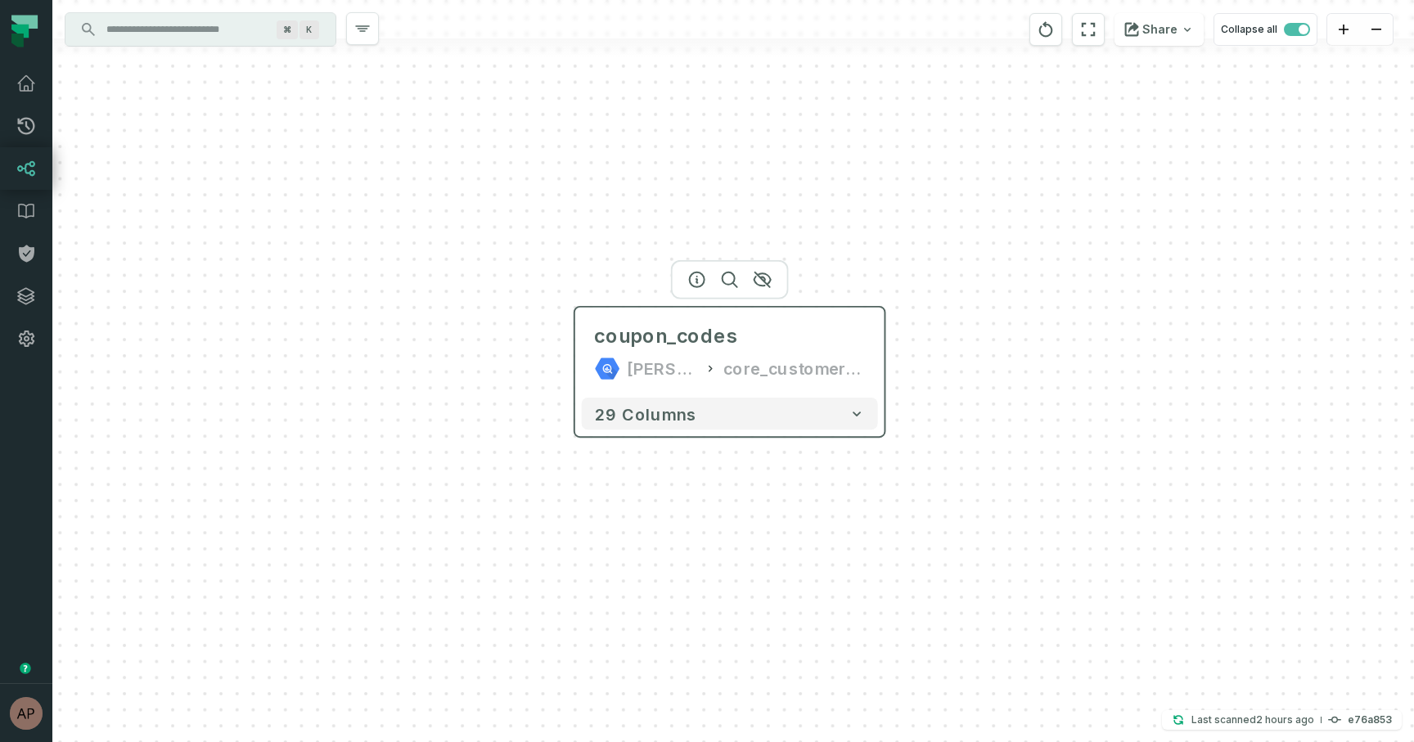
click at [586, 348] on div "coupon_codes juul-warehouse core_customer_service" at bounding box center [730, 352] width 296 height 77
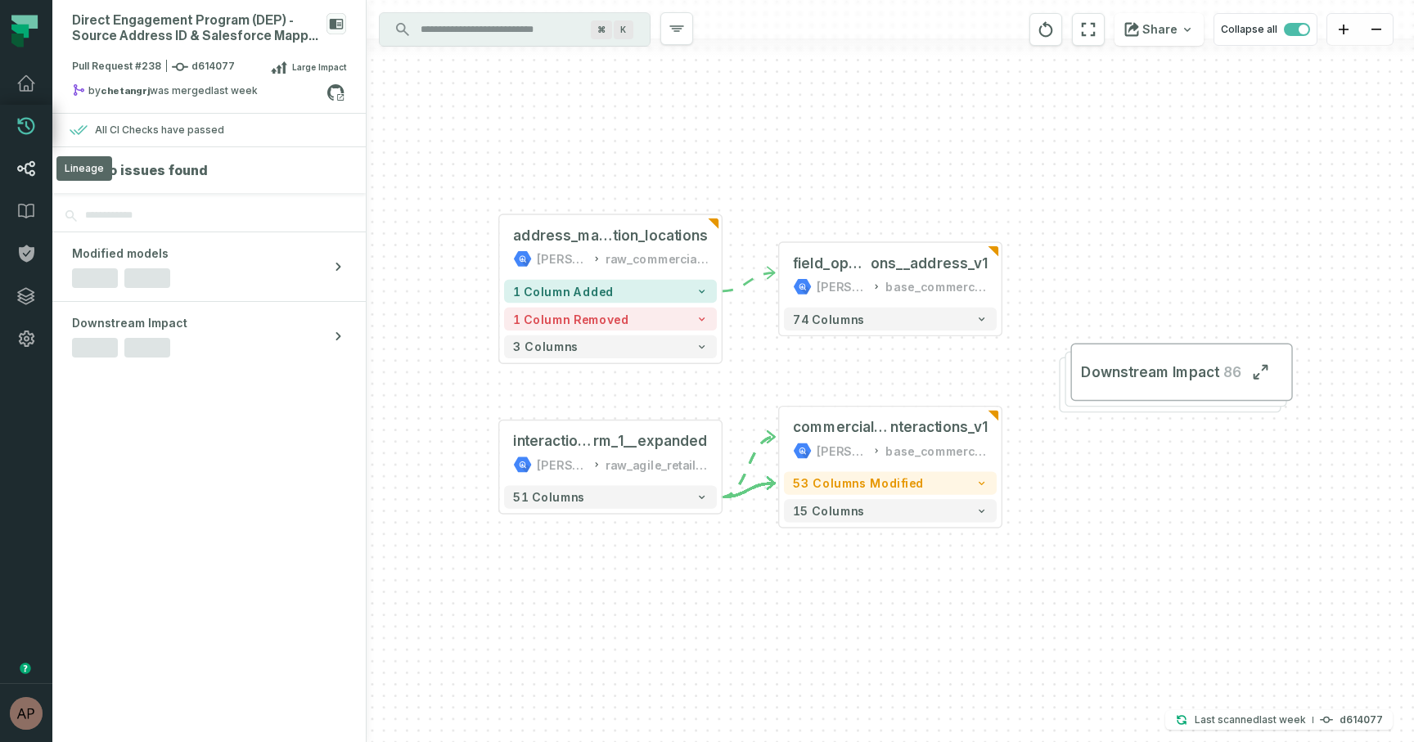
click at [22, 164] on icon at bounding box center [26, 169] width 20 height 20
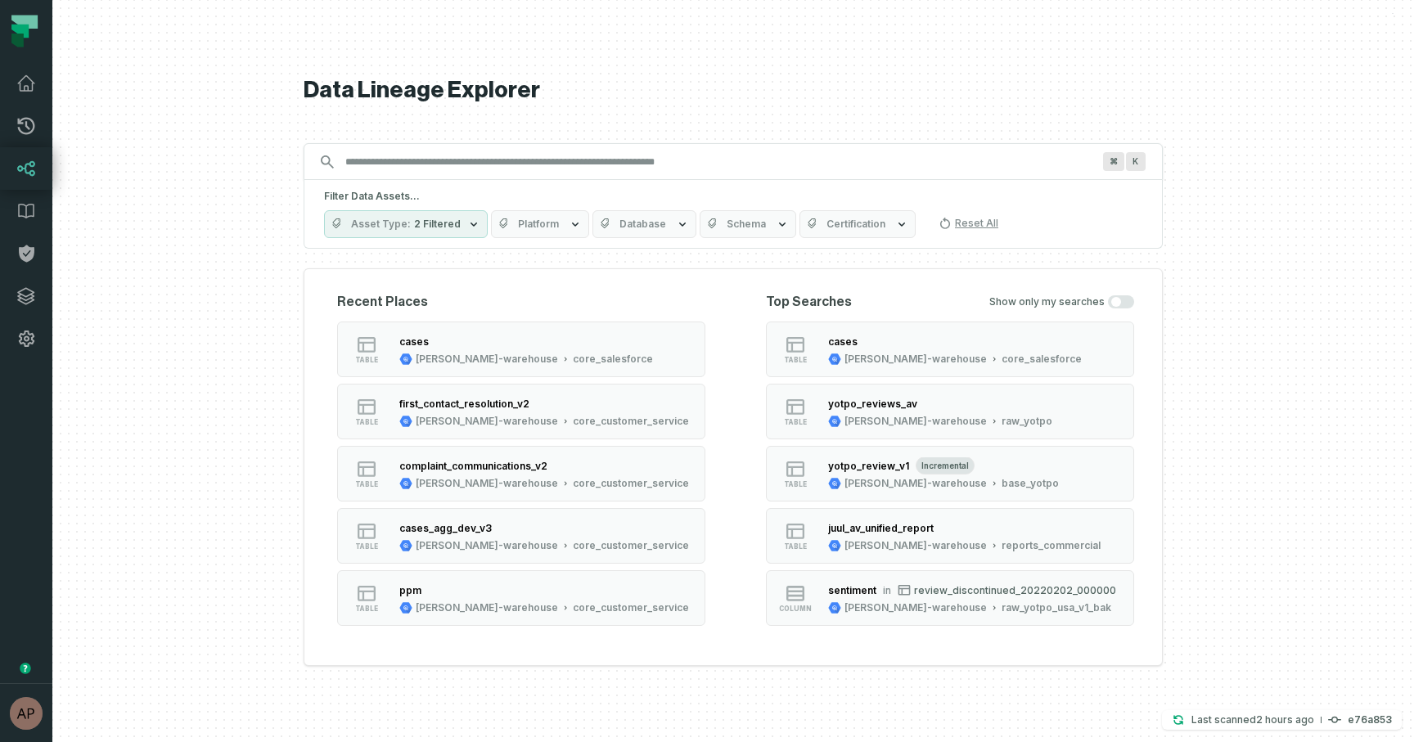
click at [766, 232] on button "Schema" at bounding box center [747, 224] width 97 height 28
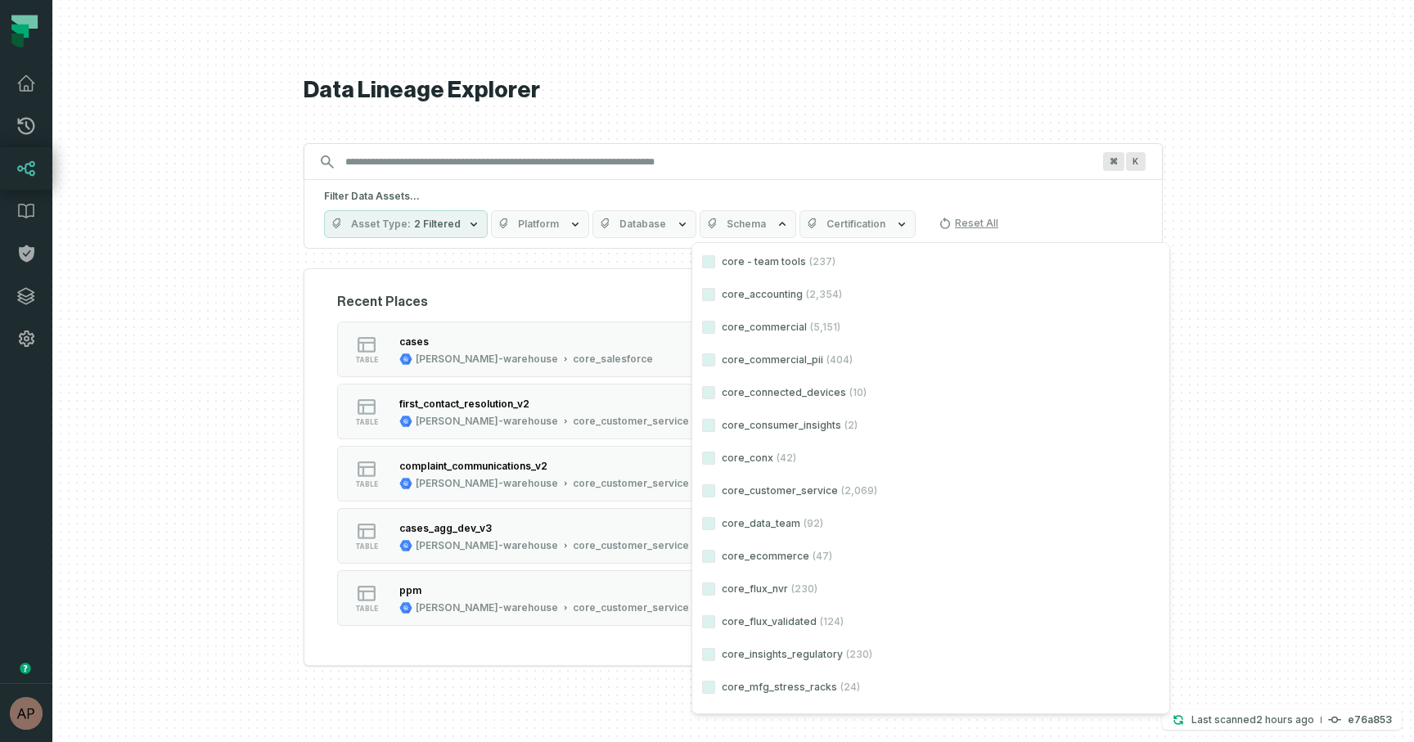
scroll to position [7063, 0]
click at [707, 457] on button "core_customer_service (2,069)" at bounding box center [708, 456] width 13 height 13
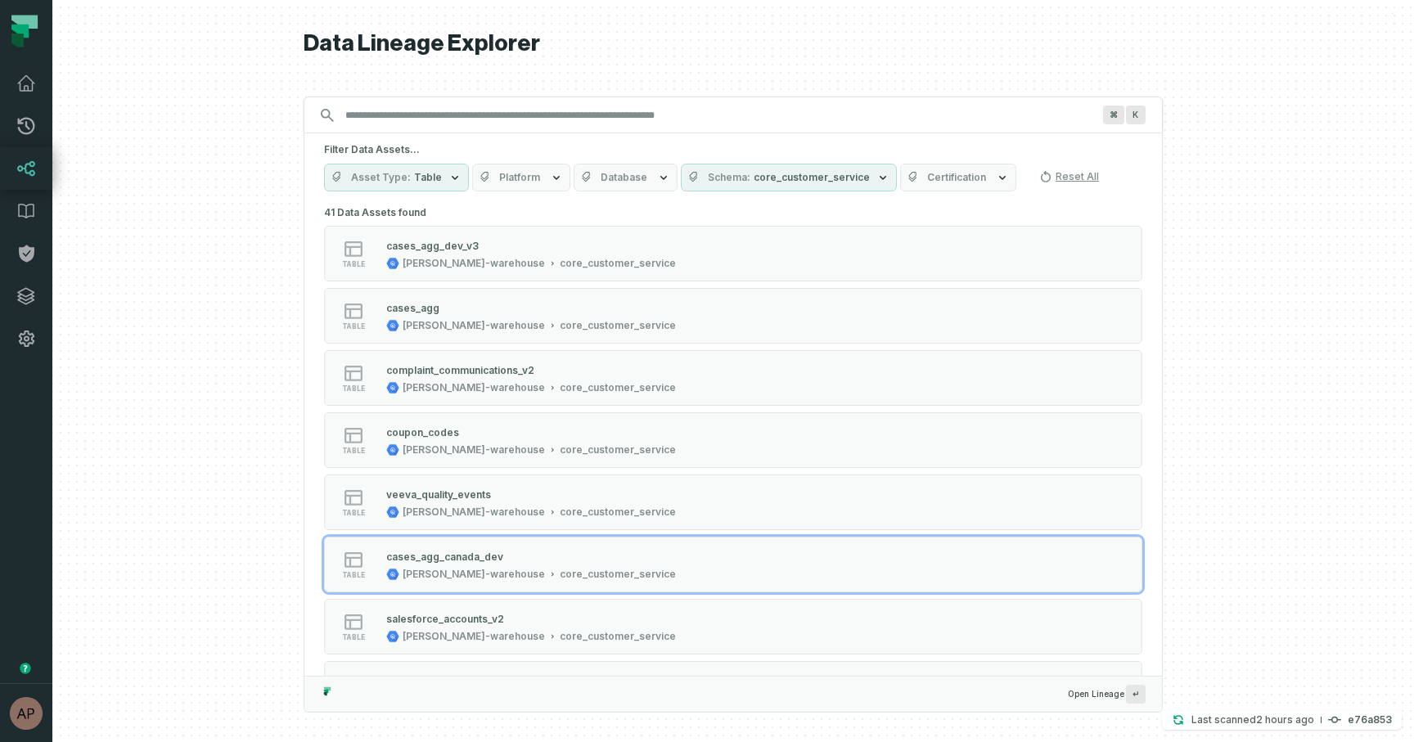
click at [224, 500] on div at bounding box center [732, 371] width 1361 height 742
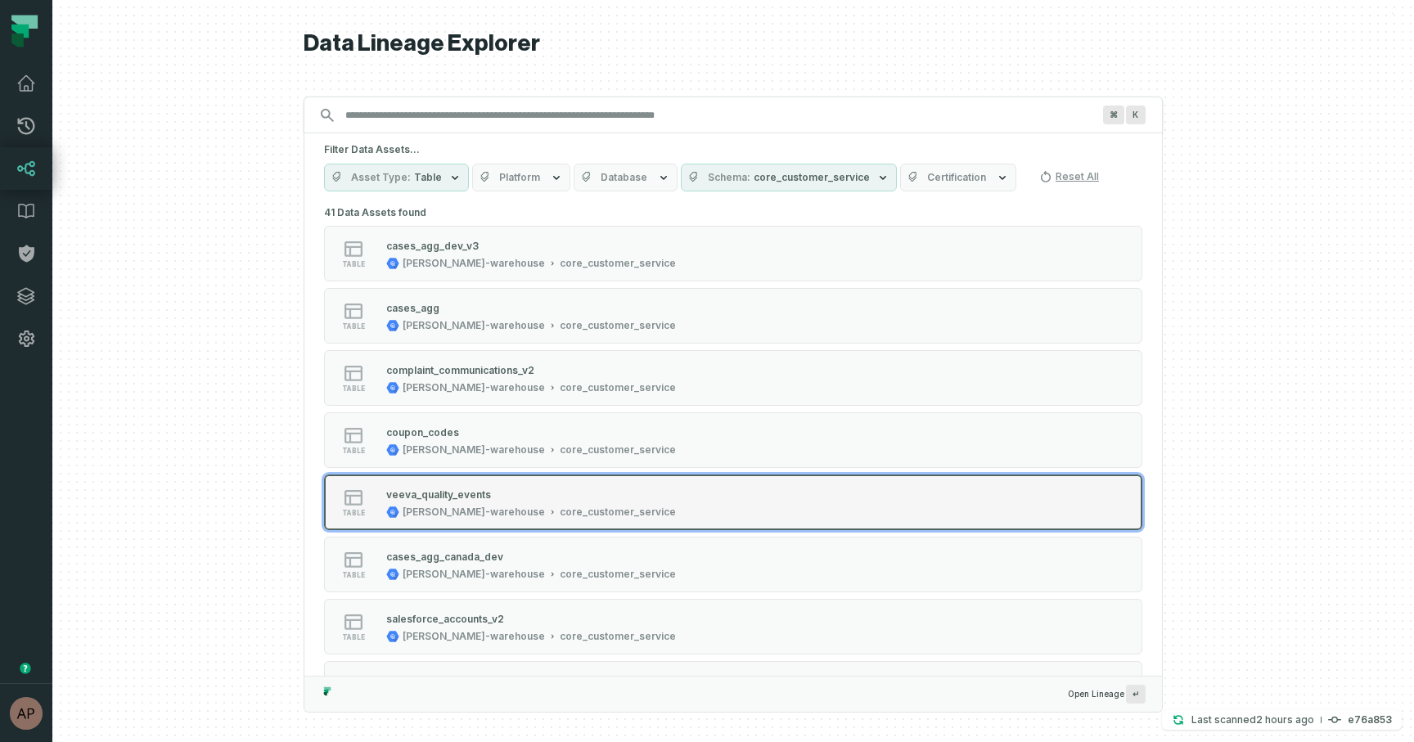
click at [466, 510] on div "[PERSON_NAME]-warehouse" at bounding box center [474, 512] width 142 height 13
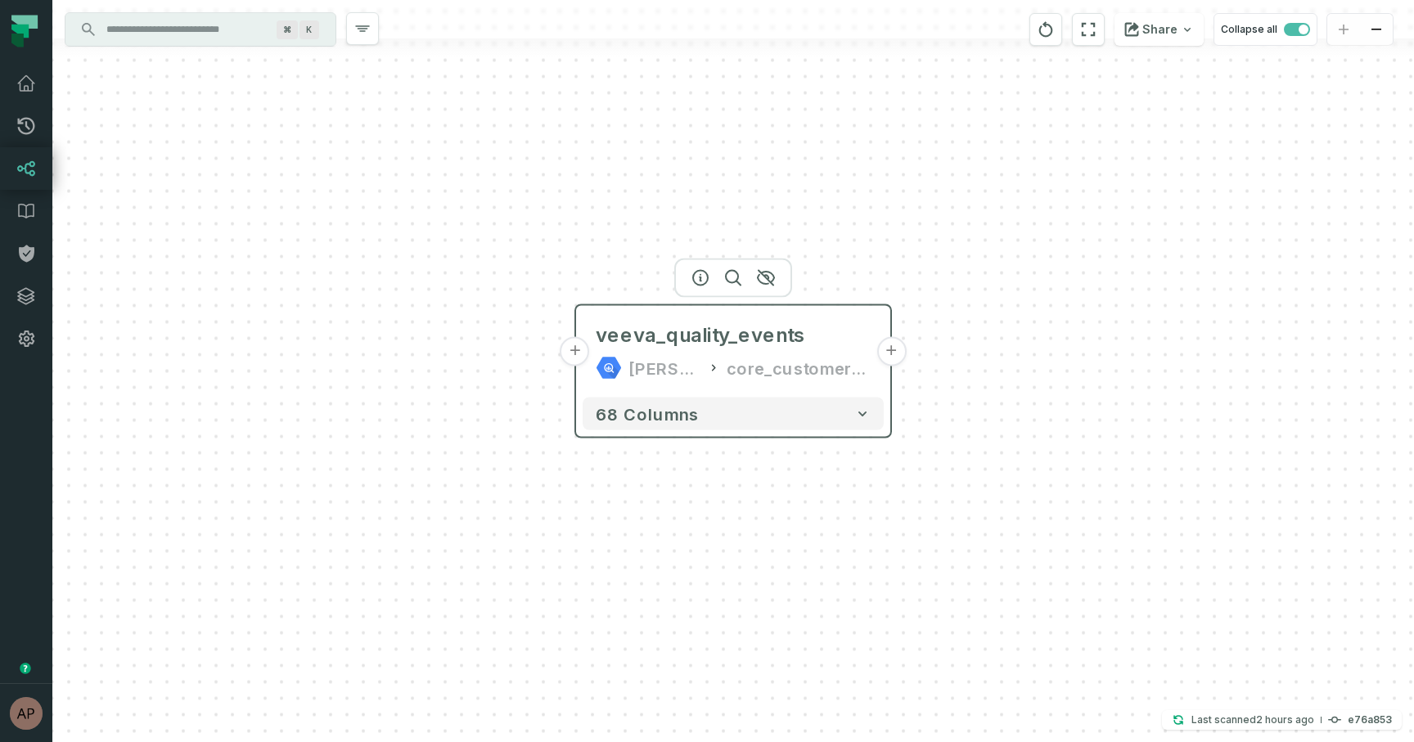
click at [578, 361] on button "+" at bounding box center [574, 351] width 29 height 29
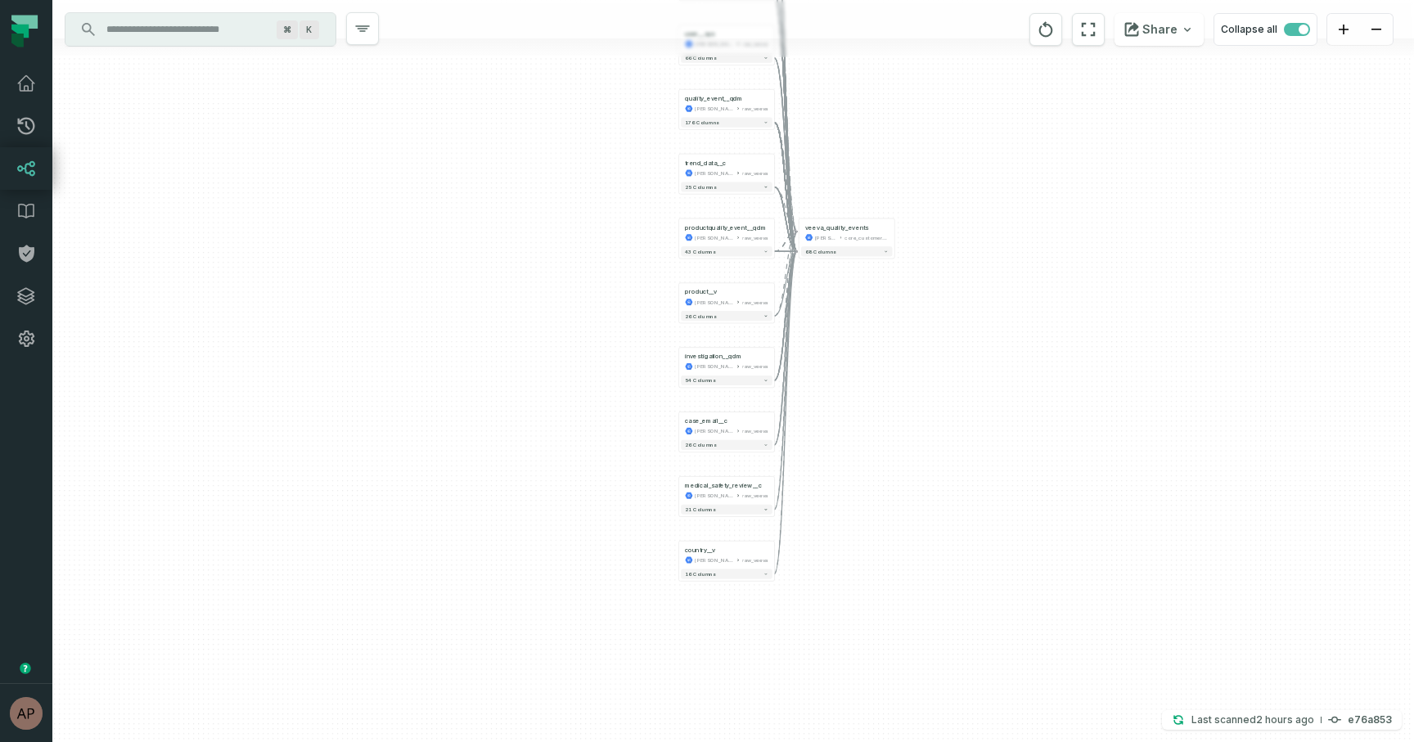
drag, startPoint x: 888, startPoint y: 552, endPoint x: 880, endPoint y: 354, distance: 198.1
click at [880, 354] on div "reportability_d etermination__c juul-warehouse raw_veeva + 35 columns health_ex…" at bounding box center [732, 371] width 1361 height 742
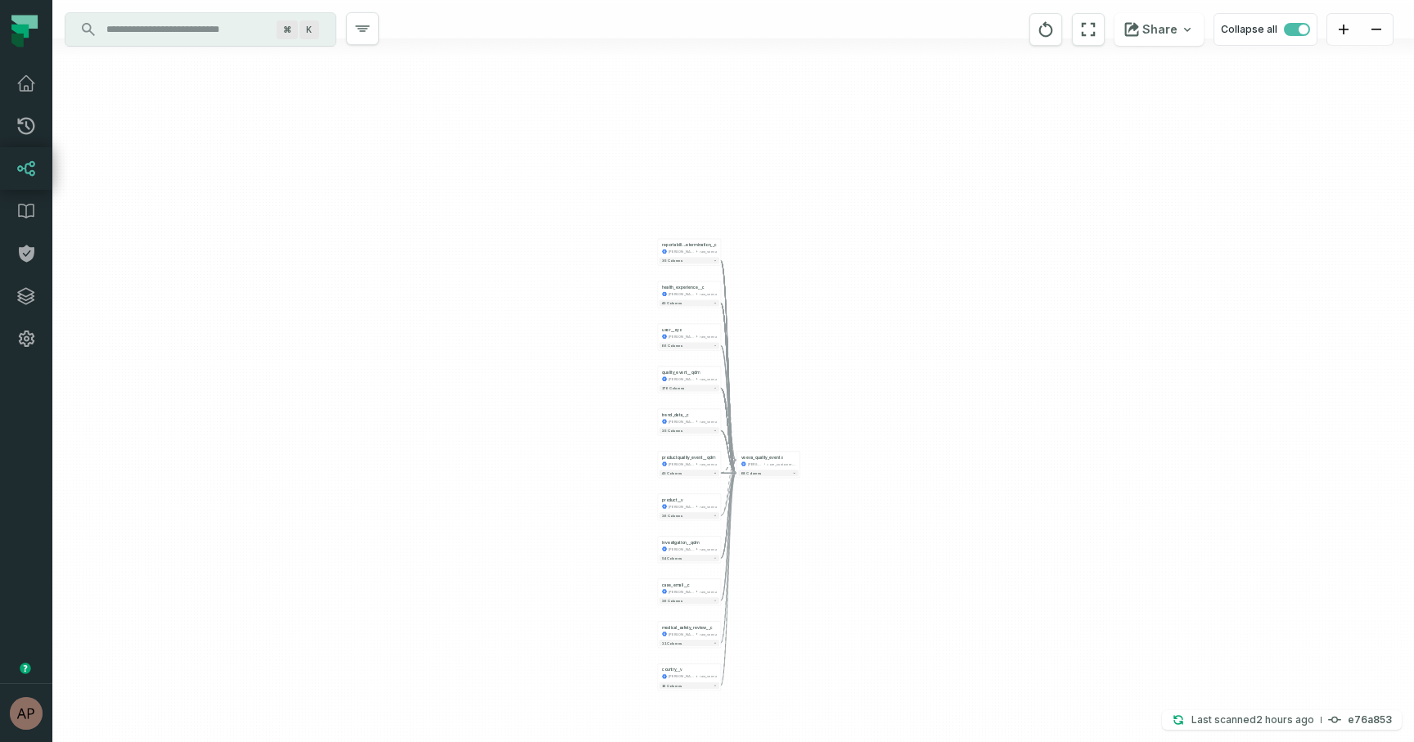
drag, startPoint x: 650, startPoint y: 191, endPoint x: 636, endPoint y: 434, distance: 243.4
click at [636, 433] on div "reportability_d etermination__c juul-warehouse raw_veeva + 35 columns health_ex…" at bounding box center [732, 371] width 1361 height 742
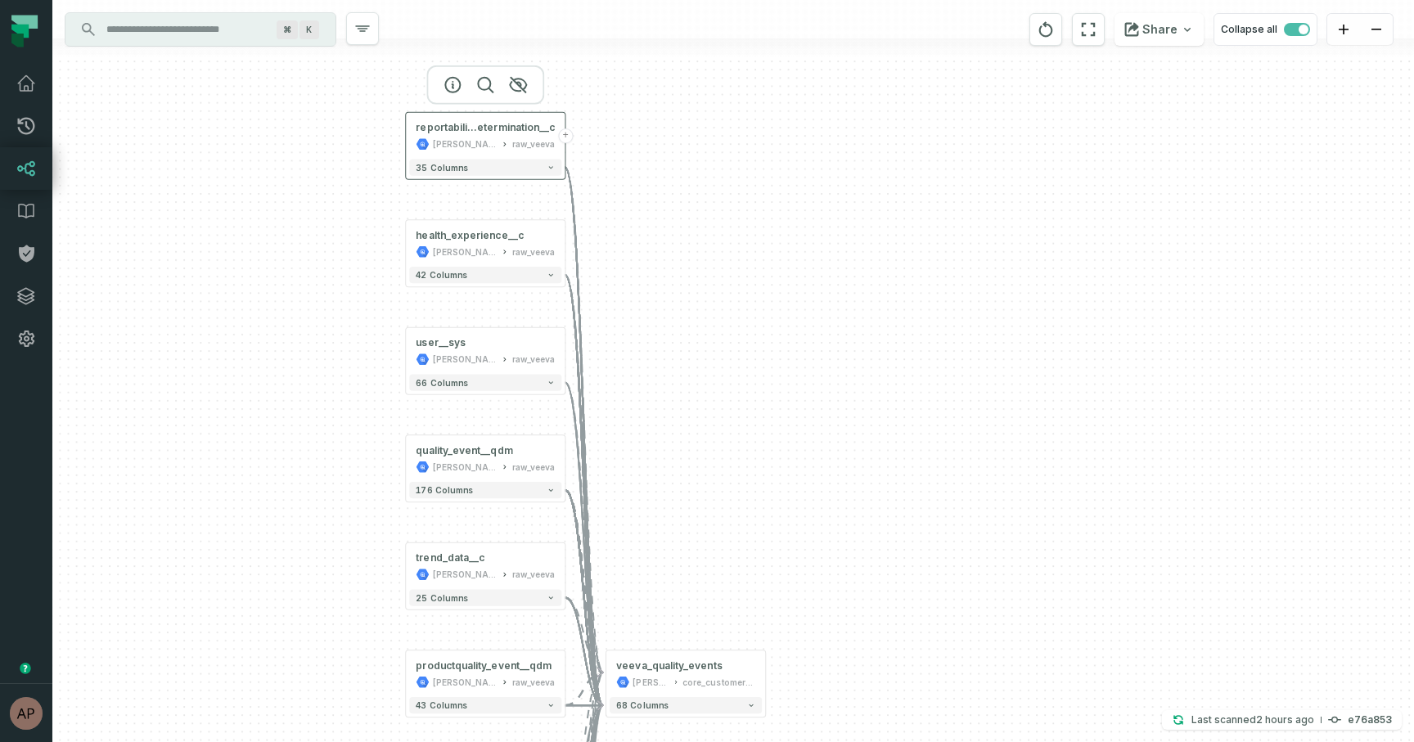
click at [445, 135] on div "reportability_d etermination__c juul-warehouse raw_veeva" at bounding box center [485, 136] width 152 height 40
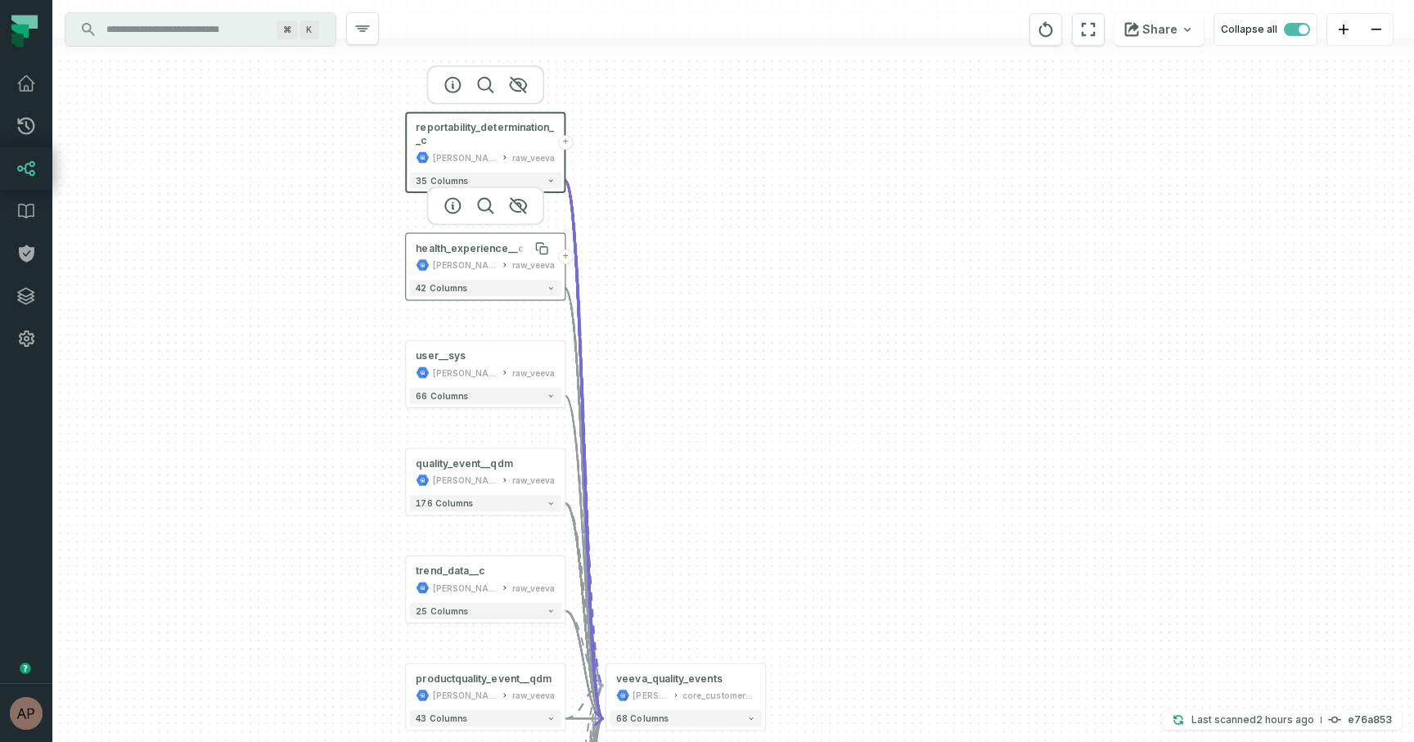
click at [460, 253] on div "health_experience__c" at bounding box center [470, 248] width 108 height 13
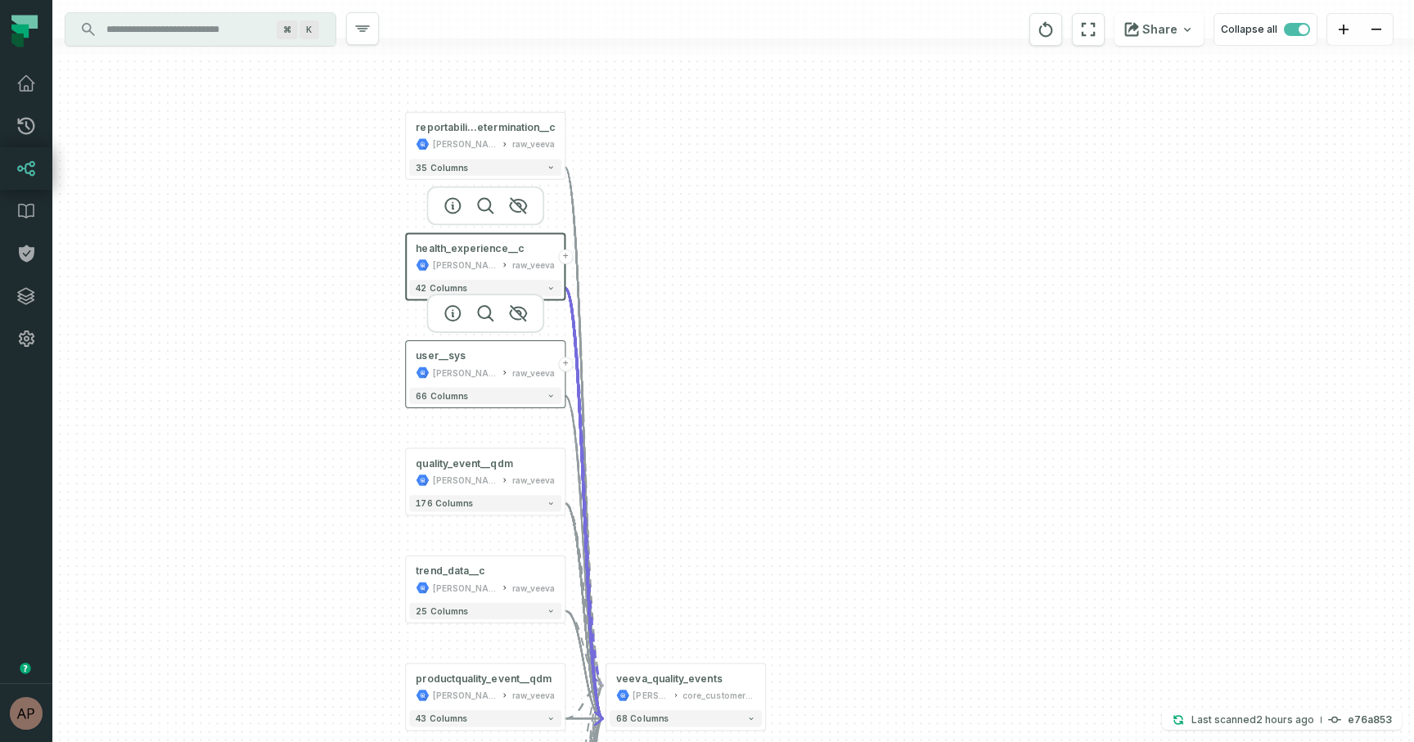
click at [456, 372] on div "[PERSON_NAME]-warehouse" at bounding box center [465, 372] width 65 height 13
click at [457, 472] on div "quality_event__qdm juul-warehouse raw_veeva" at bounding box center [485, 472] width 152 height 40
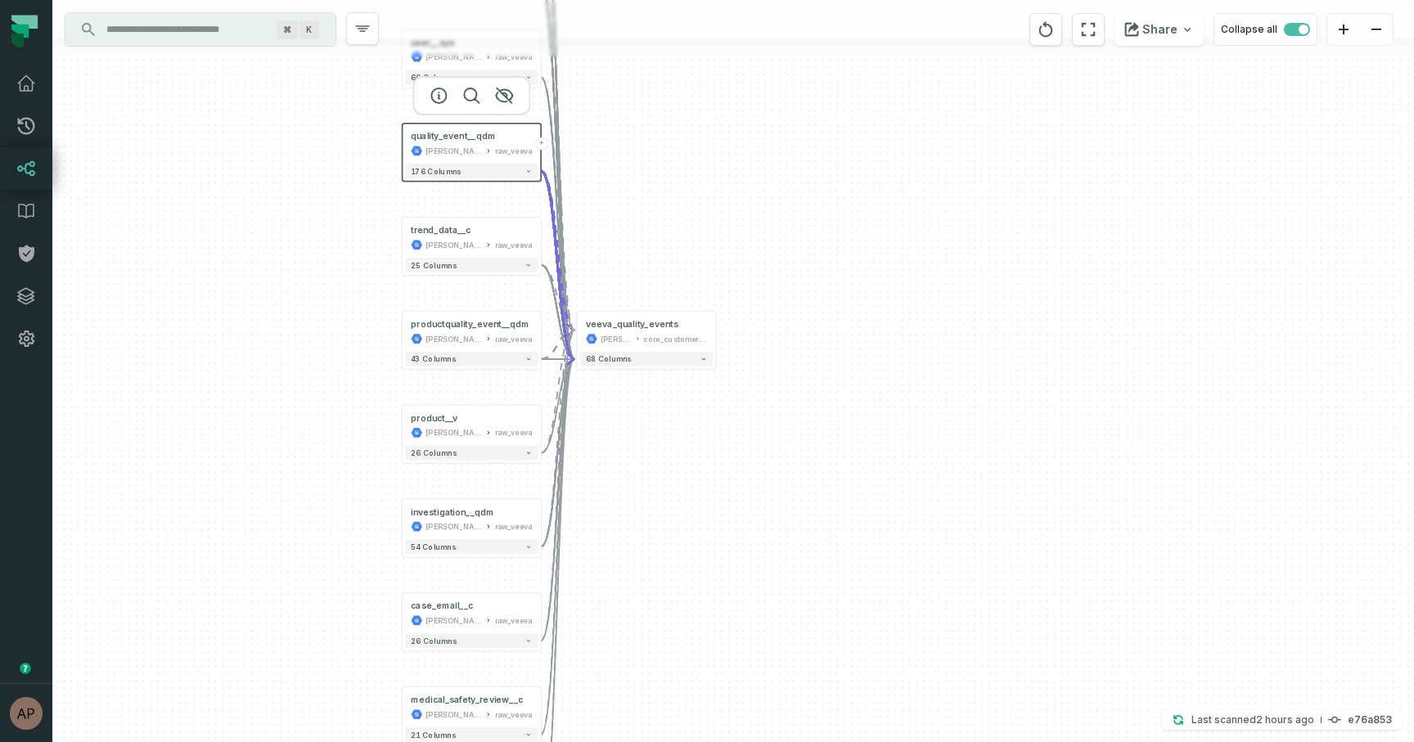
drag, startPoint x: 350, startPoint y: 475, endPoint x: 353, endPoint y: 147, distance: 327.3
click at [353, 146] on div "reportability_d etermination__c juul-warehouse raw_veeva + 35 columns health_ex…" at bounding box center [732, 371] width 1361 height 742
click at [445, 248] on div "[PERSON_NAME]-warehouse" at bounding box center [453, 244] width 56 height 11
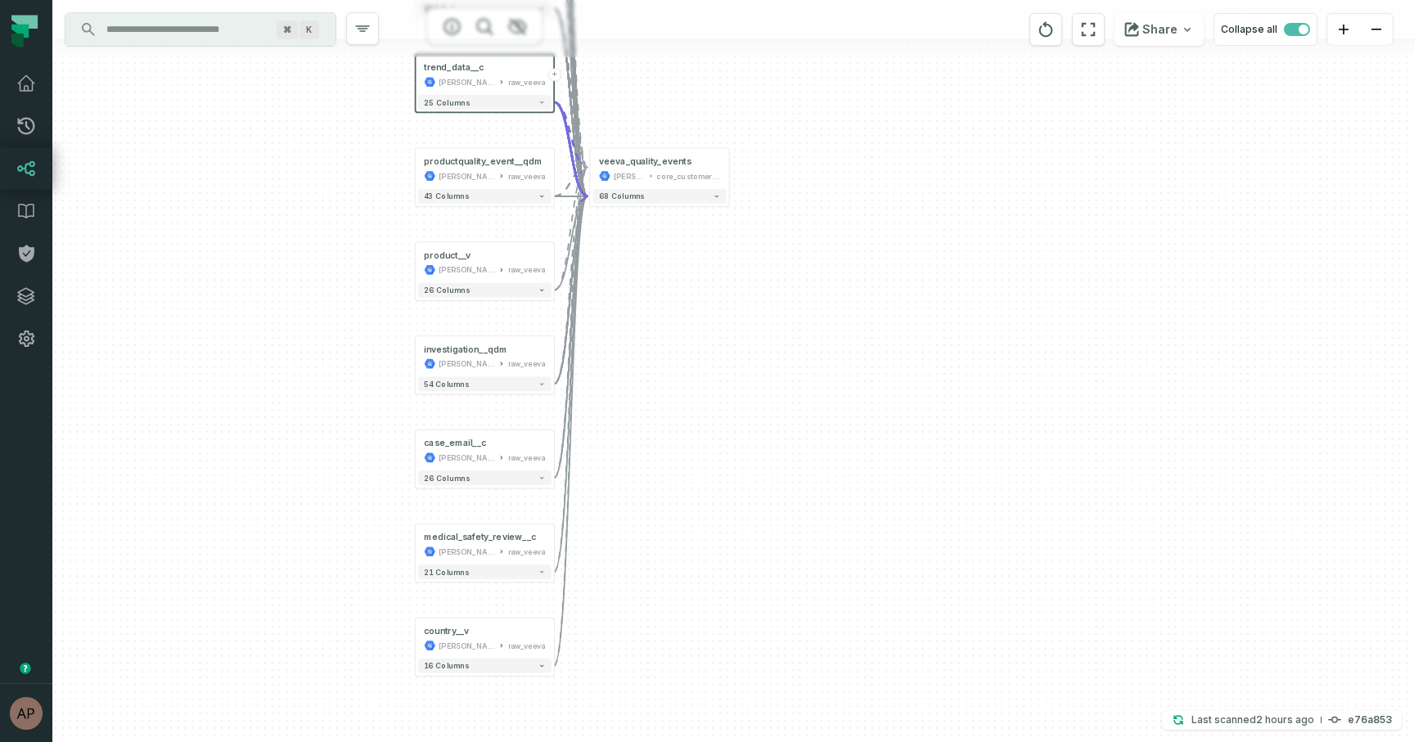
drag, startPoint x: 338, startPoint y: 411, endPoint x: 352, endPoint y: 248, distance: 163.4
click at [352, 248] on div "reportability_d etermination__c juul-warehouse raw_veeva + 35 columns health_ex…" at bounding box center [732, 371] width 1361 height 742
click at [457, 164] on div "productquality_event__qdm" at bounding box center [483, 160] width 119 height 11
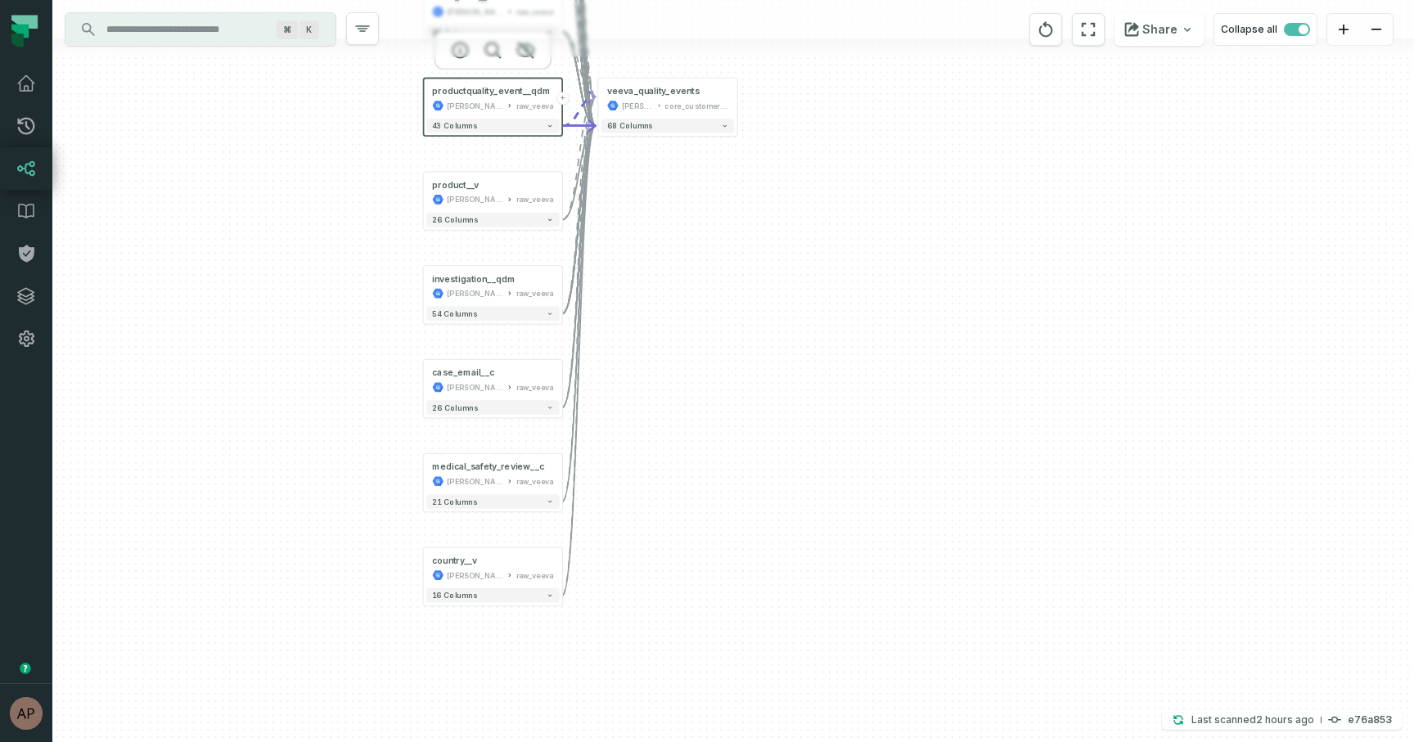
drag, startPoint x: 358, startPoint y: 290, endPoint x: 368, endPoint y: 209, distance: 81.6
click at [368, 209] on div "reportability_d etermination__c juul-warehouse raw_veeva + 35 columns health_ex…" at bounding box center [732, 371] width 1361 height 742
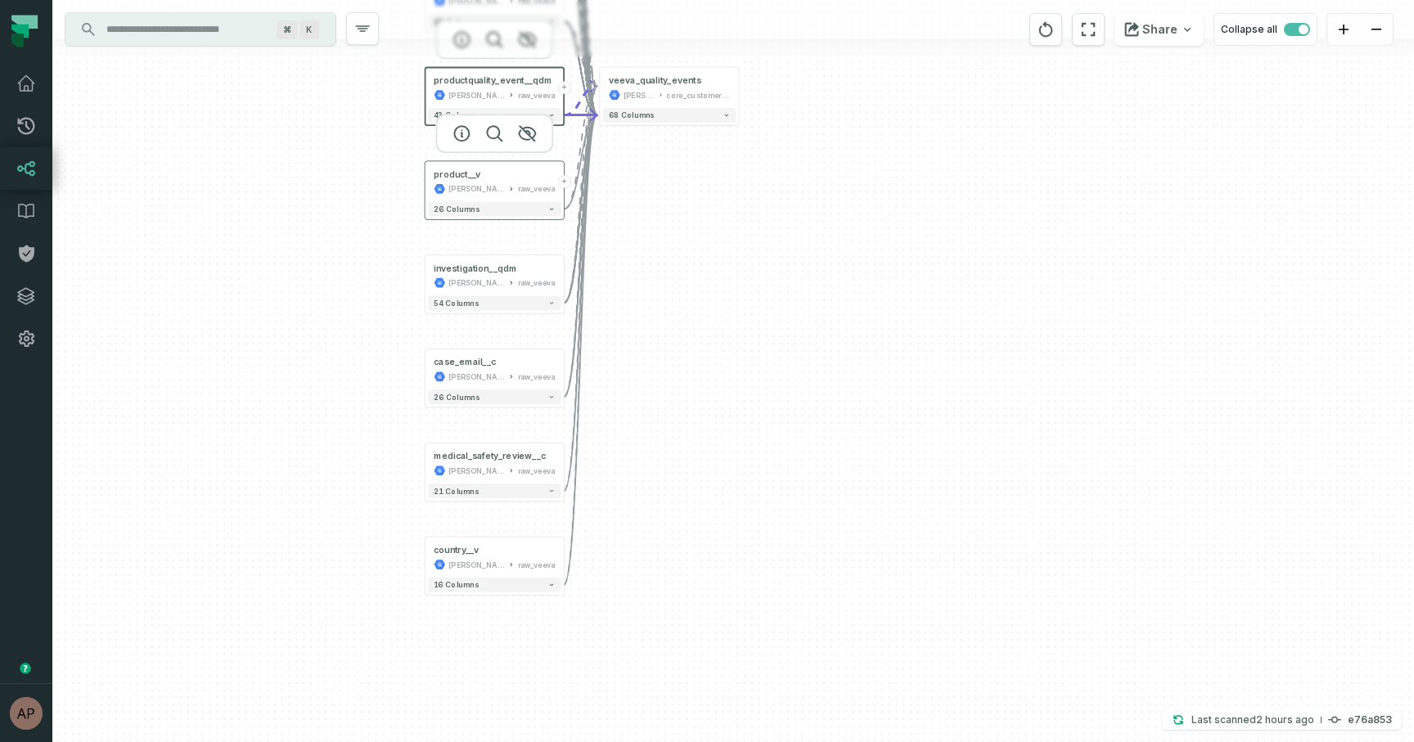
click at [464, 188] on div "[PERSON_NAME]-warehouse" at bounding box center [476, 188] width 56 height 11
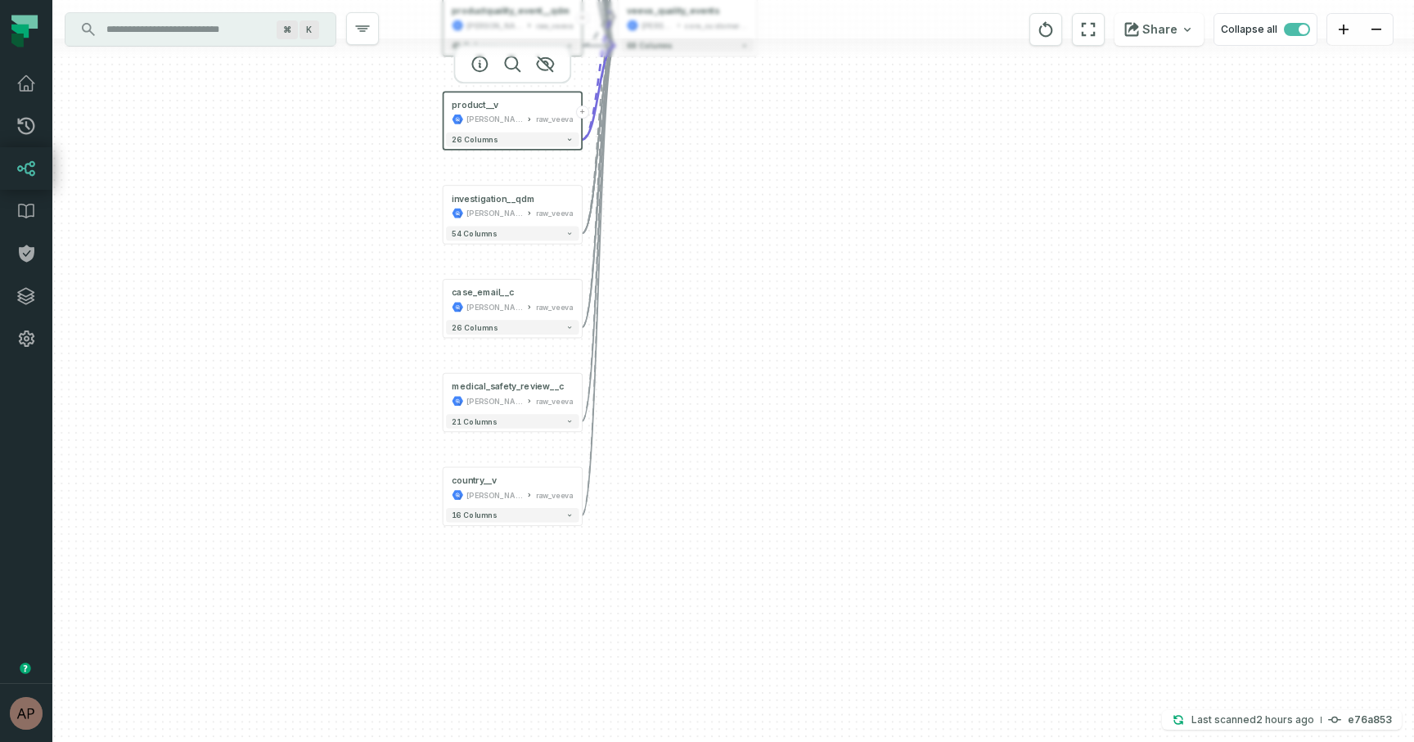
drag, startPoint x: 376, startPoint y: 293, endPoint x: 394, endPoint y: 223, distance: 71.8
click at [394, 223] on div "reportability_d etermination__c juul-warehouse raw_veeva + 35 columns health_ex…" at bounding box center [732, 371] width 1361 height 742
click at [494, 200] on div "investigation__qdm" at bounding box center [493, 198] width 83 height 11
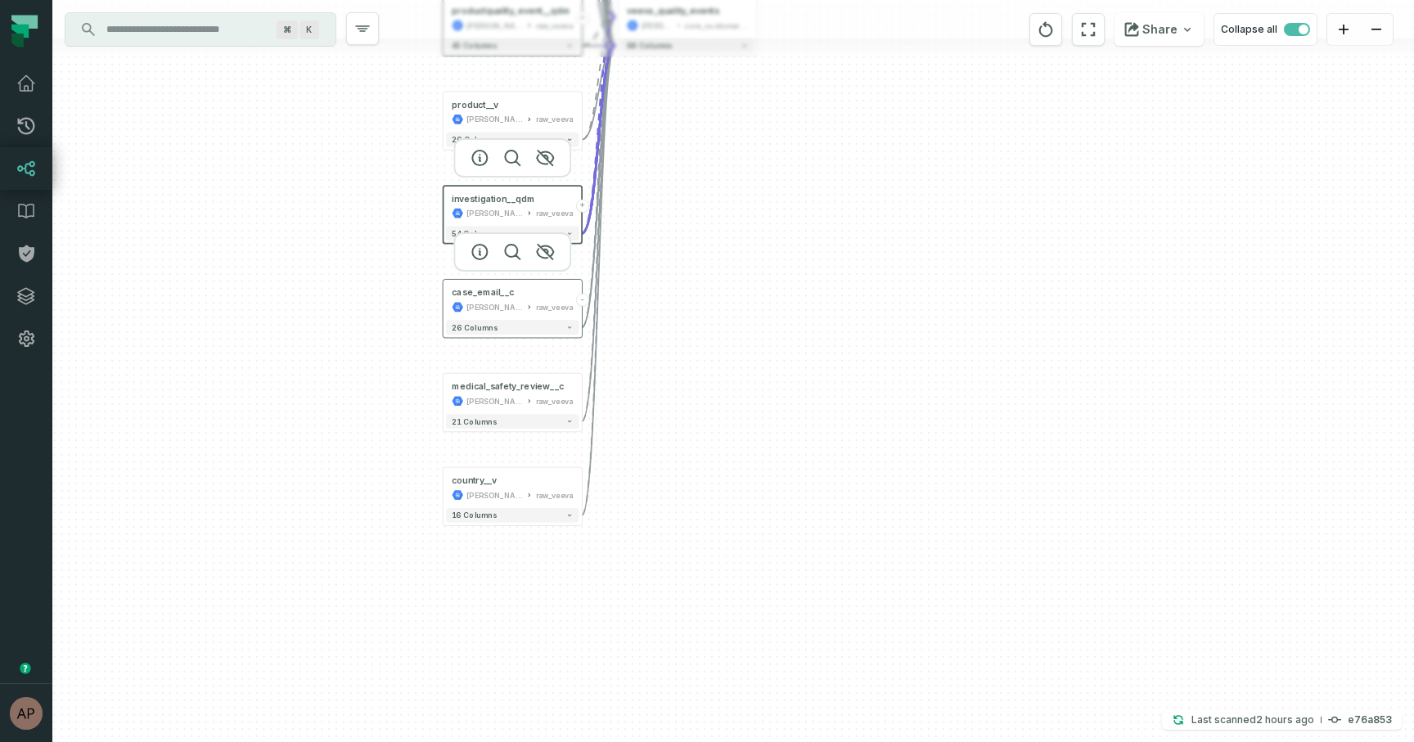
click at [500, 308] on div "[PERSON_NAME]-warehouse" at bounding box center [494, 306] width 56 height 11
click at [492, 403] on div "[PERSON_NAME]-warehouse" at bounding box center [494, 400] width 56 height 11
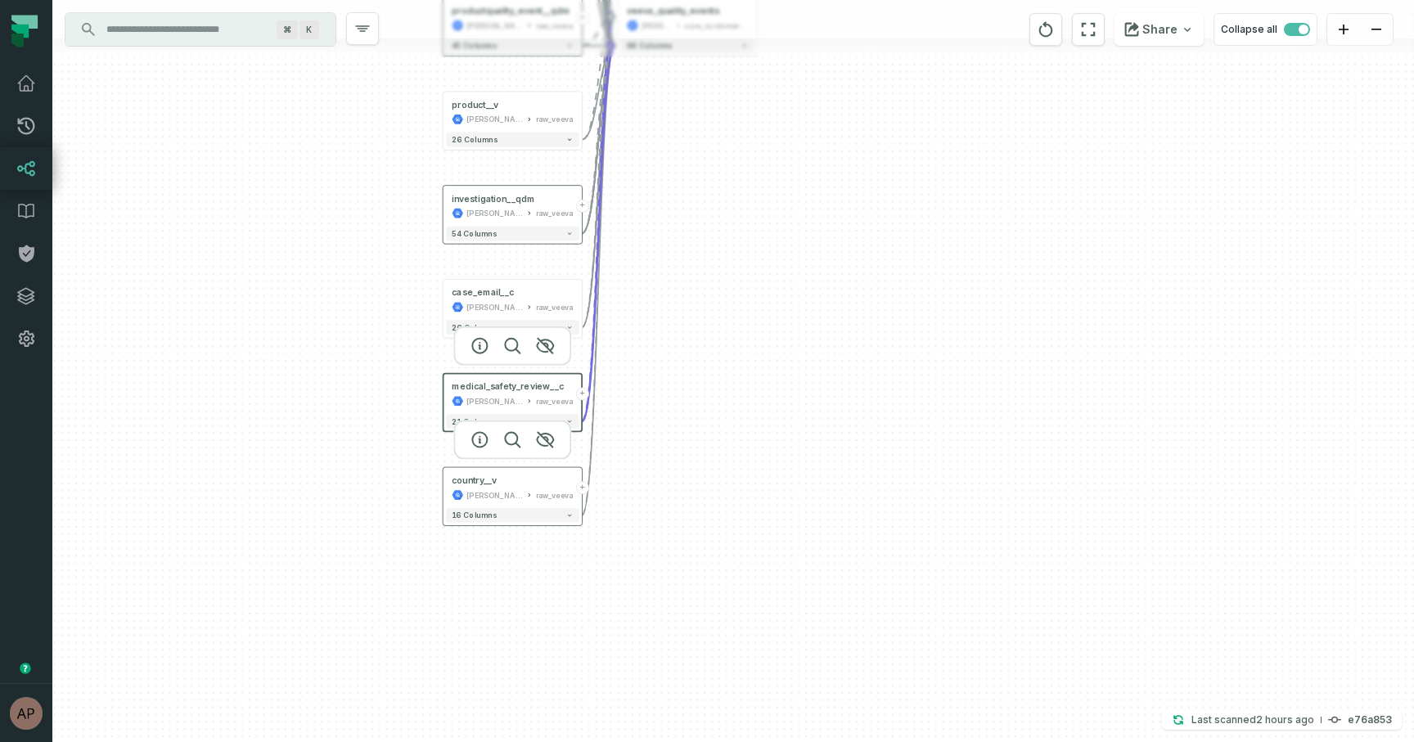
click at [480, 488] on div "country__v juul-warehouse raw_veeva" at bounding box center [512, 487] width 133 height 34
click at [20, 173] on icon at bounding box center [26, 169] width 20 height 20
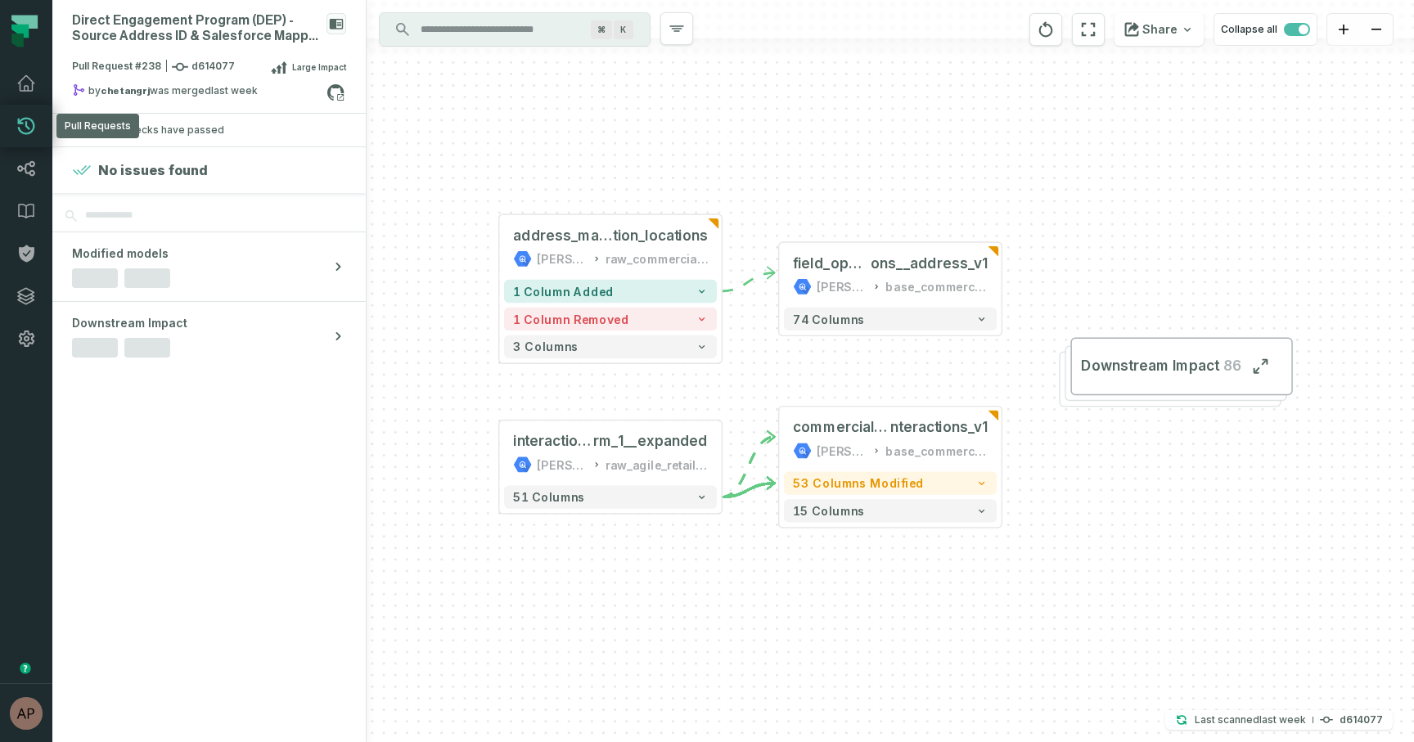
click at [20, 120] on icon at bounding box center [26, 126] width 17 height 17
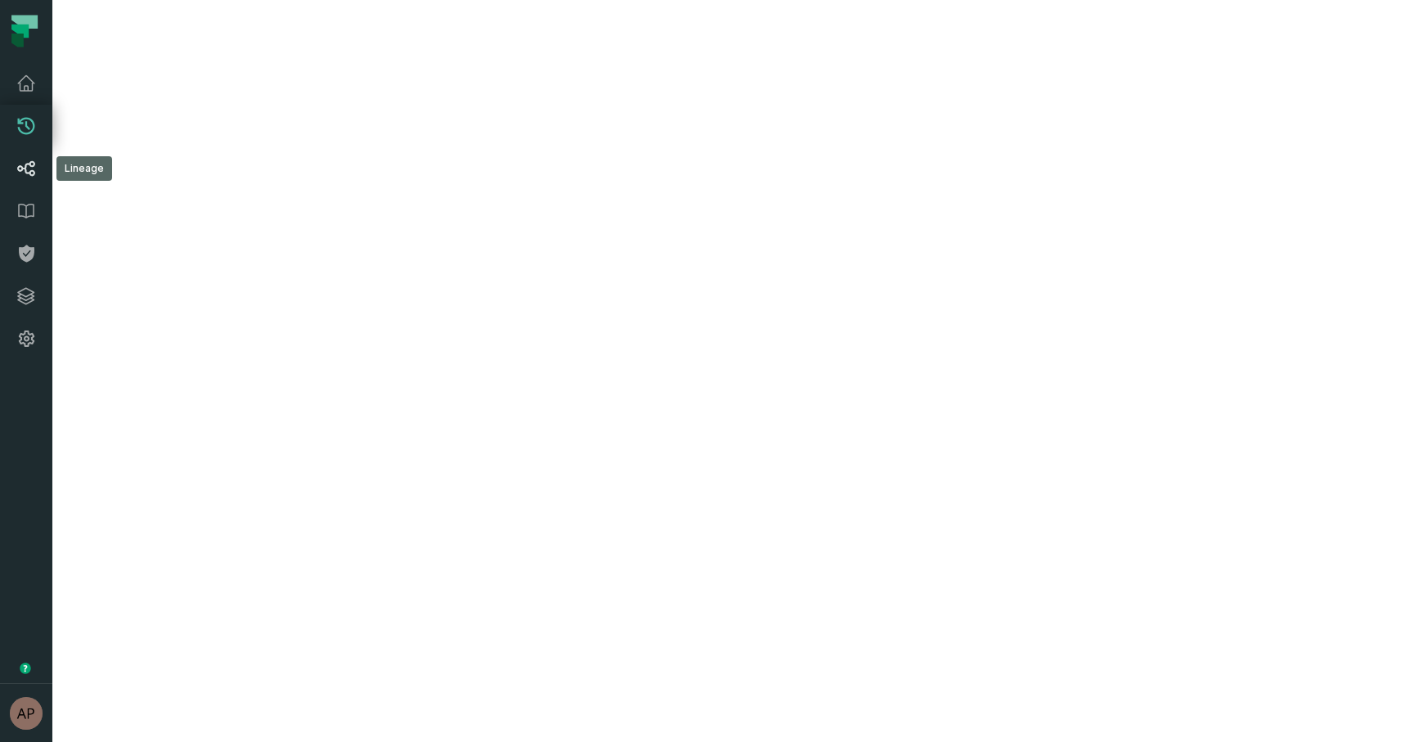
click at [34, 178] on link "Lineage" at bounding box center [26, 168] width 52 height 43
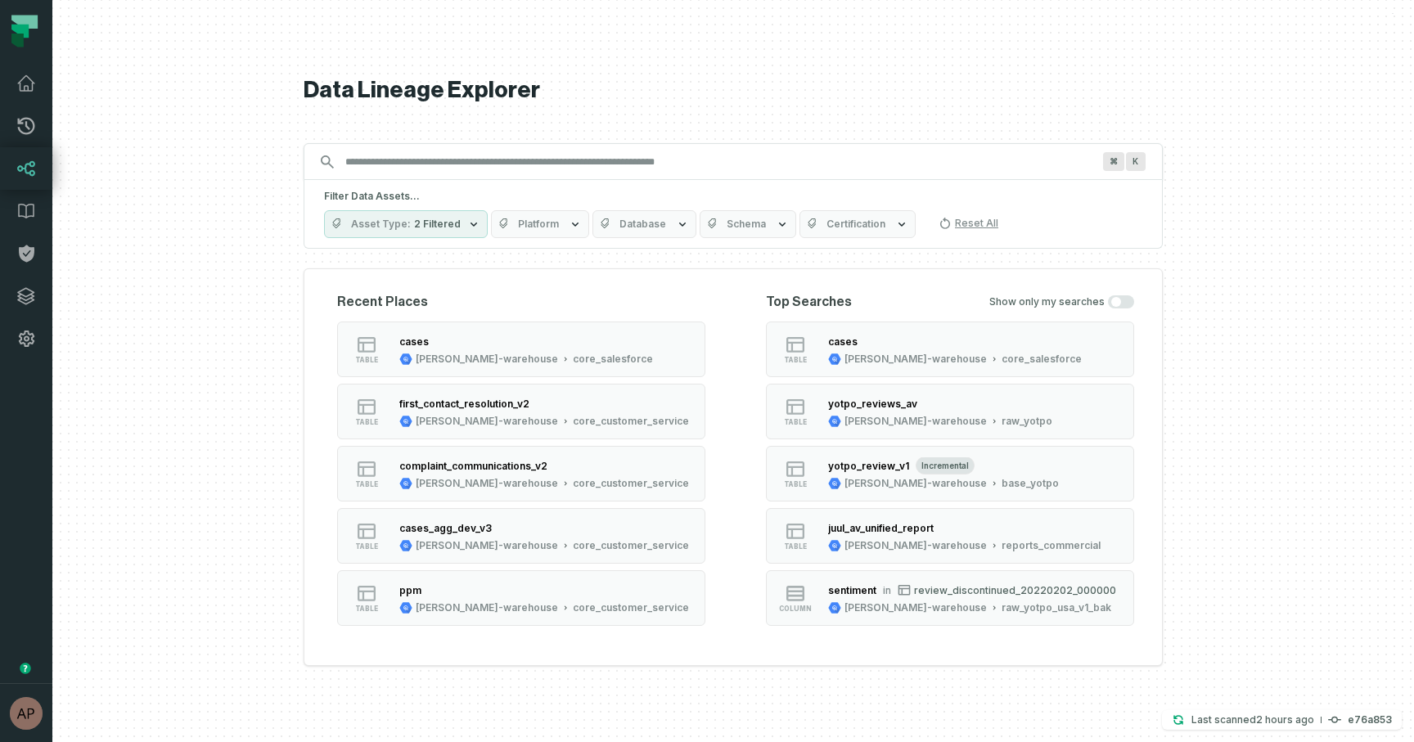
click at [748, 227] on span "Schema" at bounding box center [745, 224] width 39 height 13
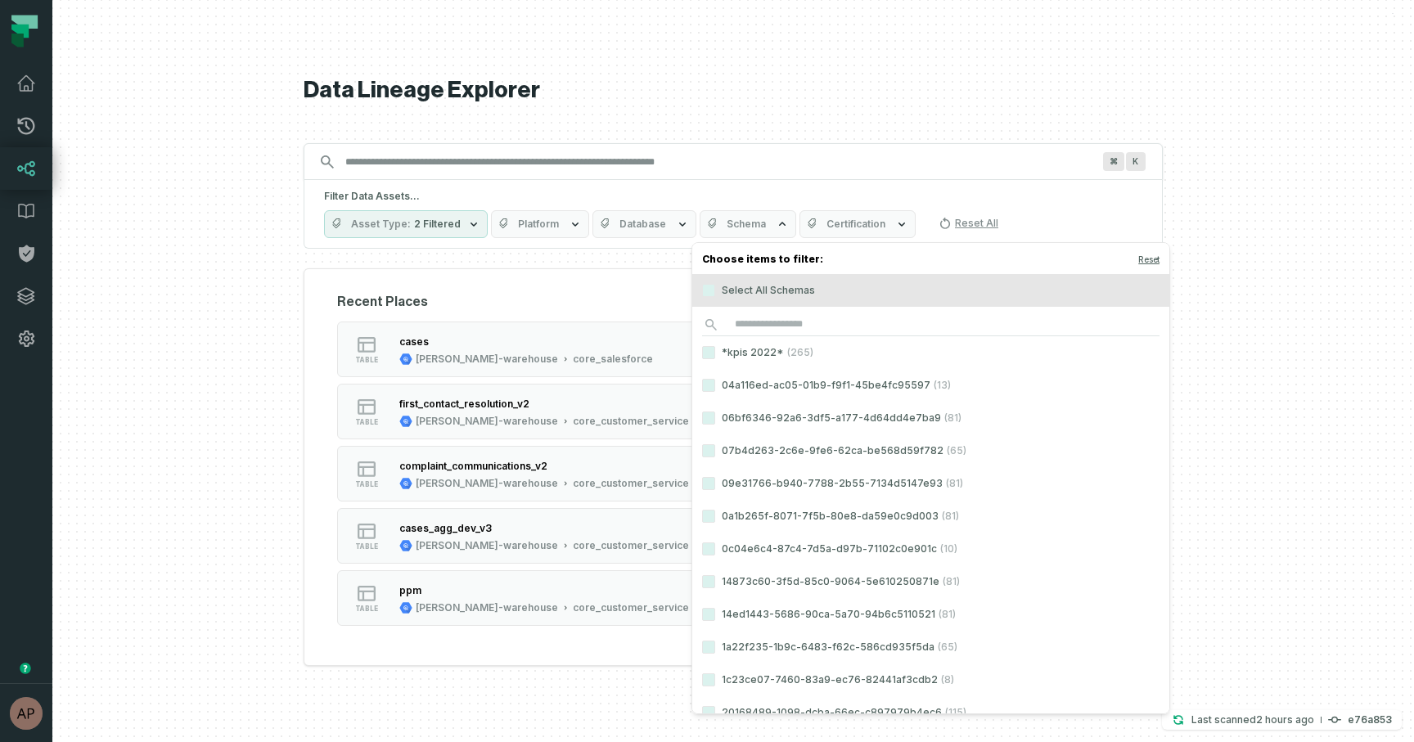
click at [776, 312] on div "Choose items to filter: Reset Select All Schemas *kpis 2022* (265) 04a116ed-ac0…" at bounding box center [930, 478] width 479 height 472
click at [768, 333] on input "search" at bounding box center [930, 324] width 457 height 23
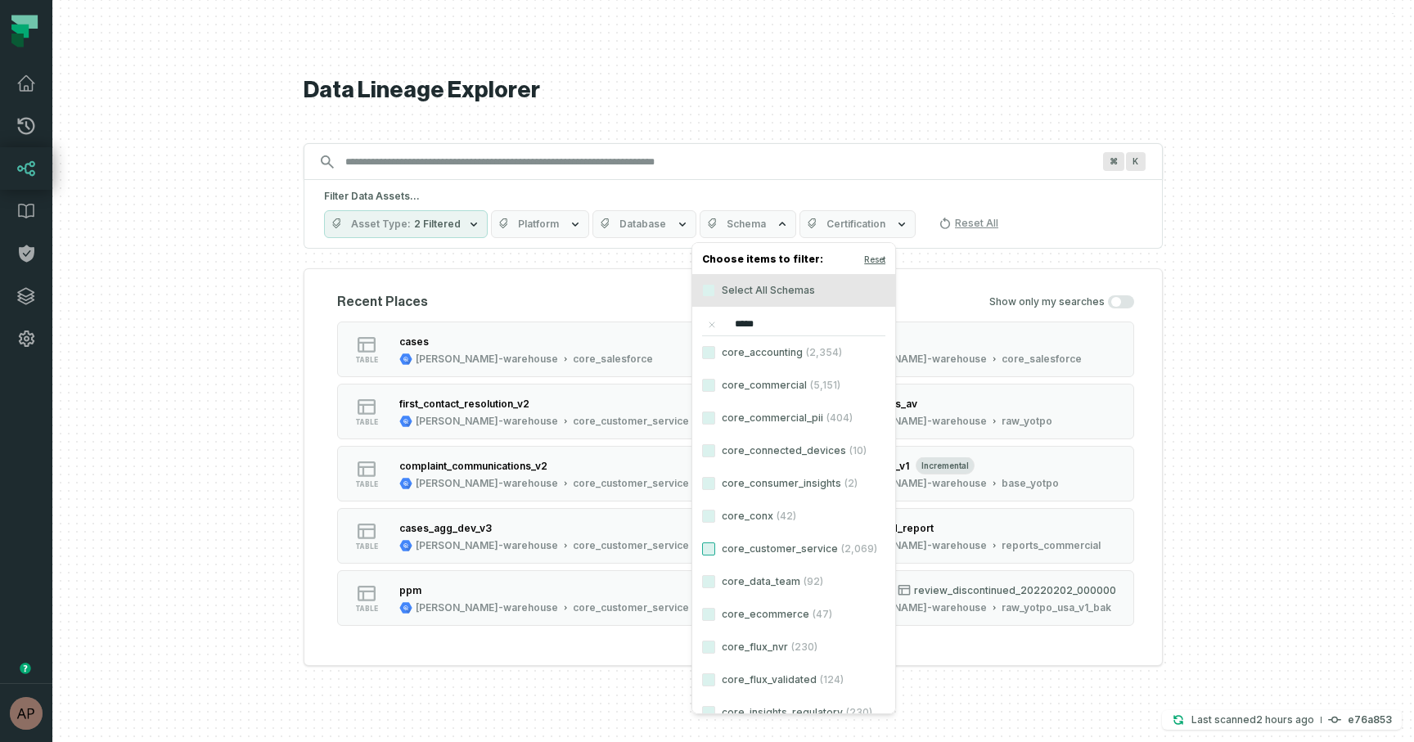
type input "*****"
click at [708, 553] on button "core_customer_service (2,069)" at bounding box center [708, 548] width 13 height 13
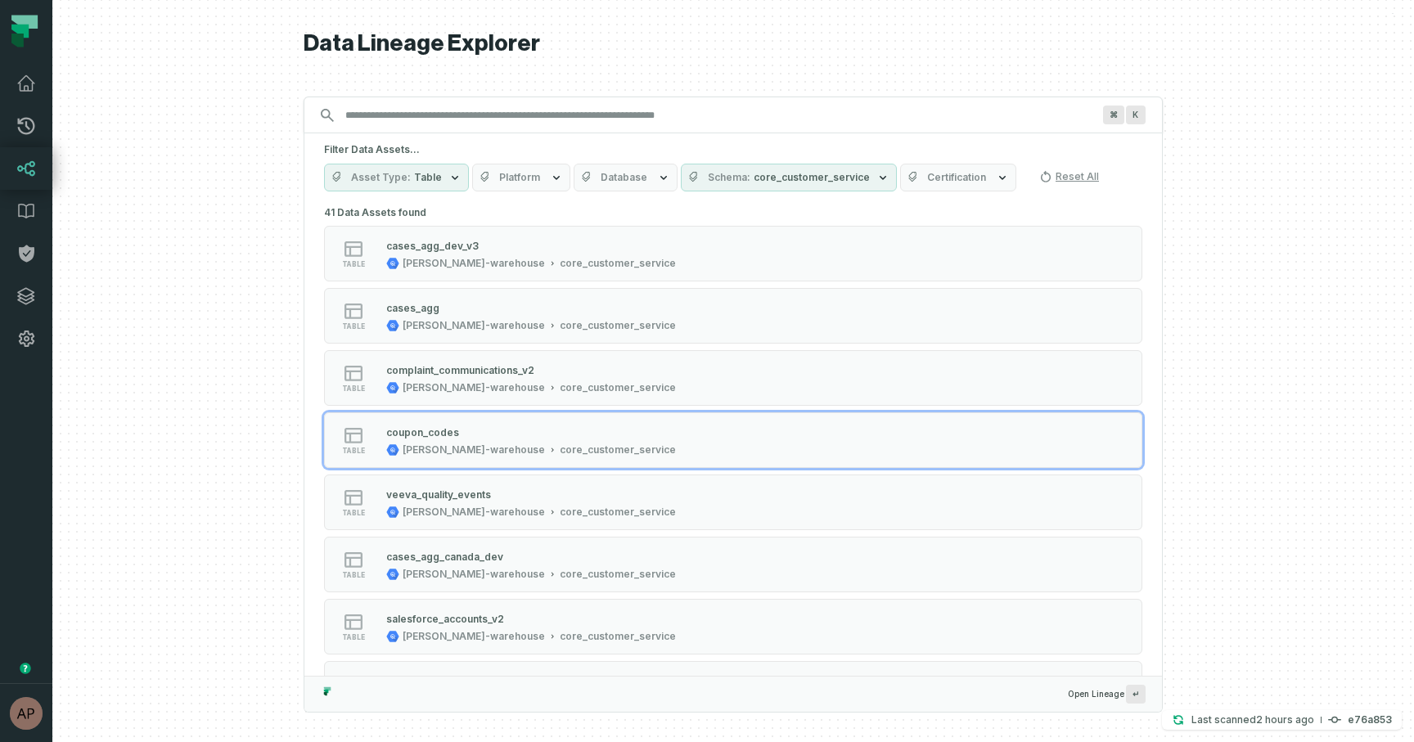
click at [204, 506] on div at bounding box center [732, 371] width 1361 height 742
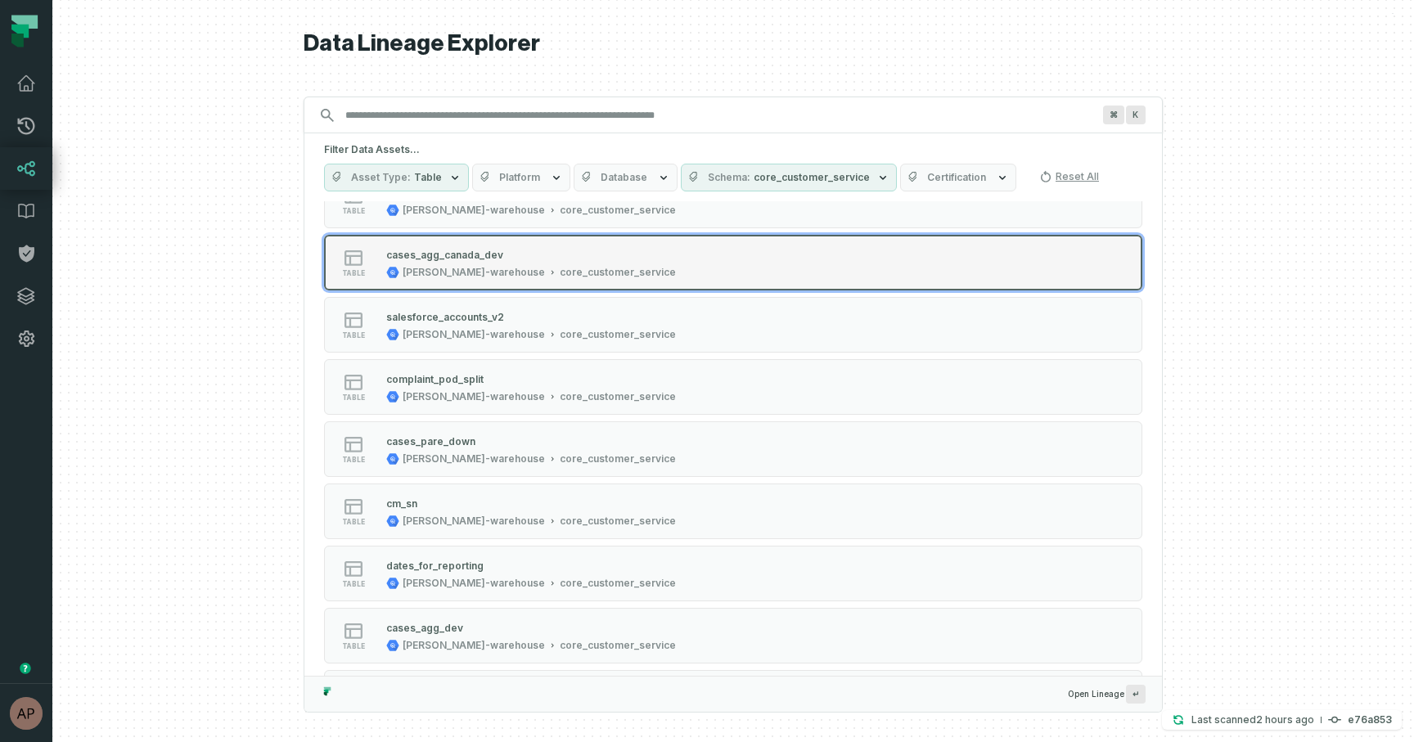
scroll to position [313, 0]
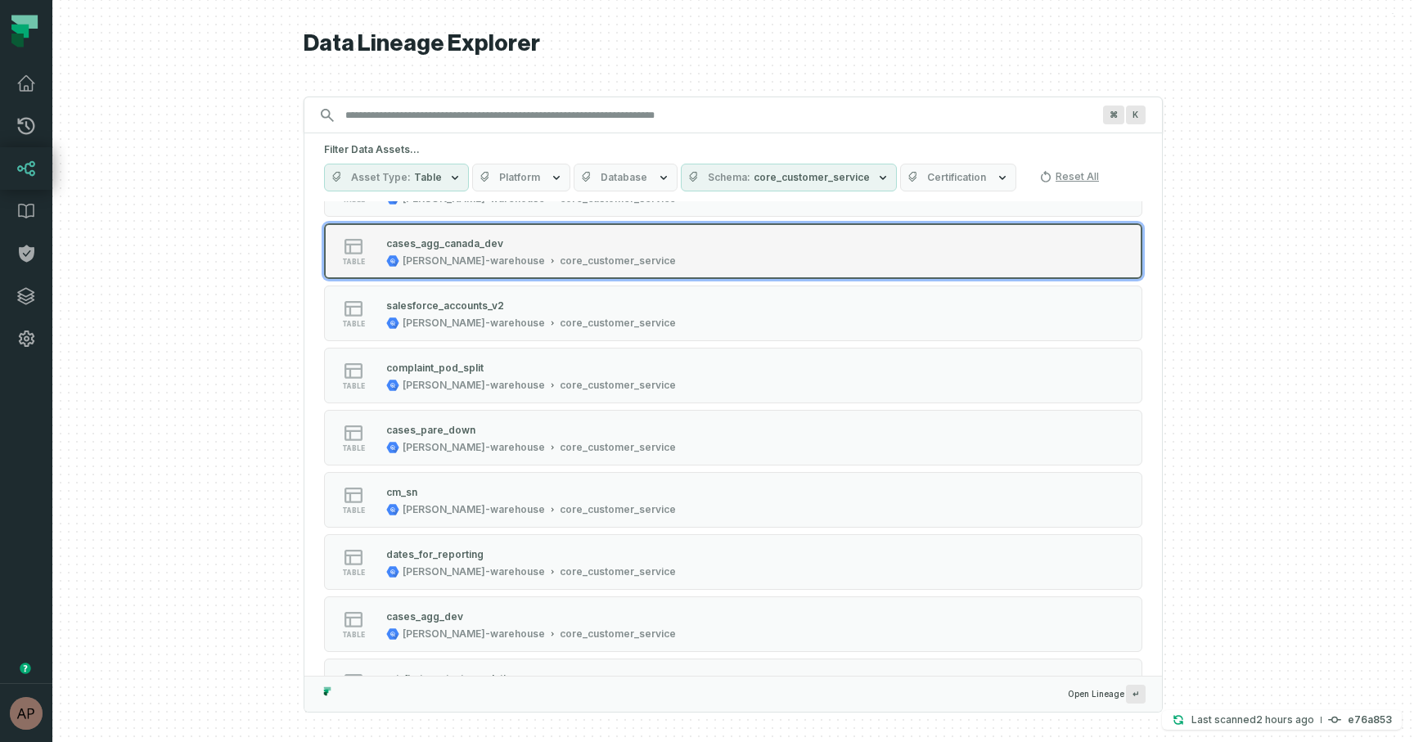
click at [493, 253] on div "cases_agg_canada_dev juul-warehouse core_customer_service" at bounding box center [531, 251] width 303 height 33
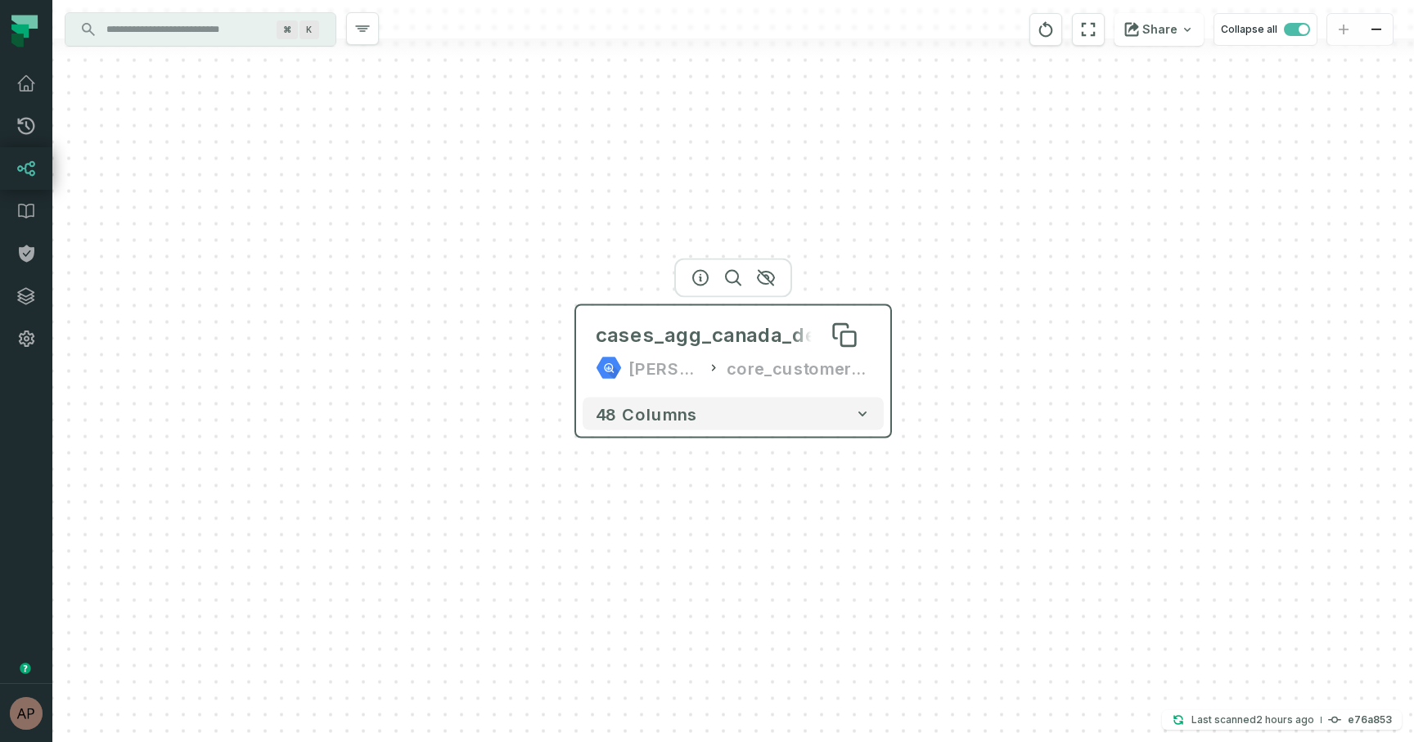
click at [597, 343] on div "cases_agg_canada_dev" at bounding box center [713, 335] width 234 height 26
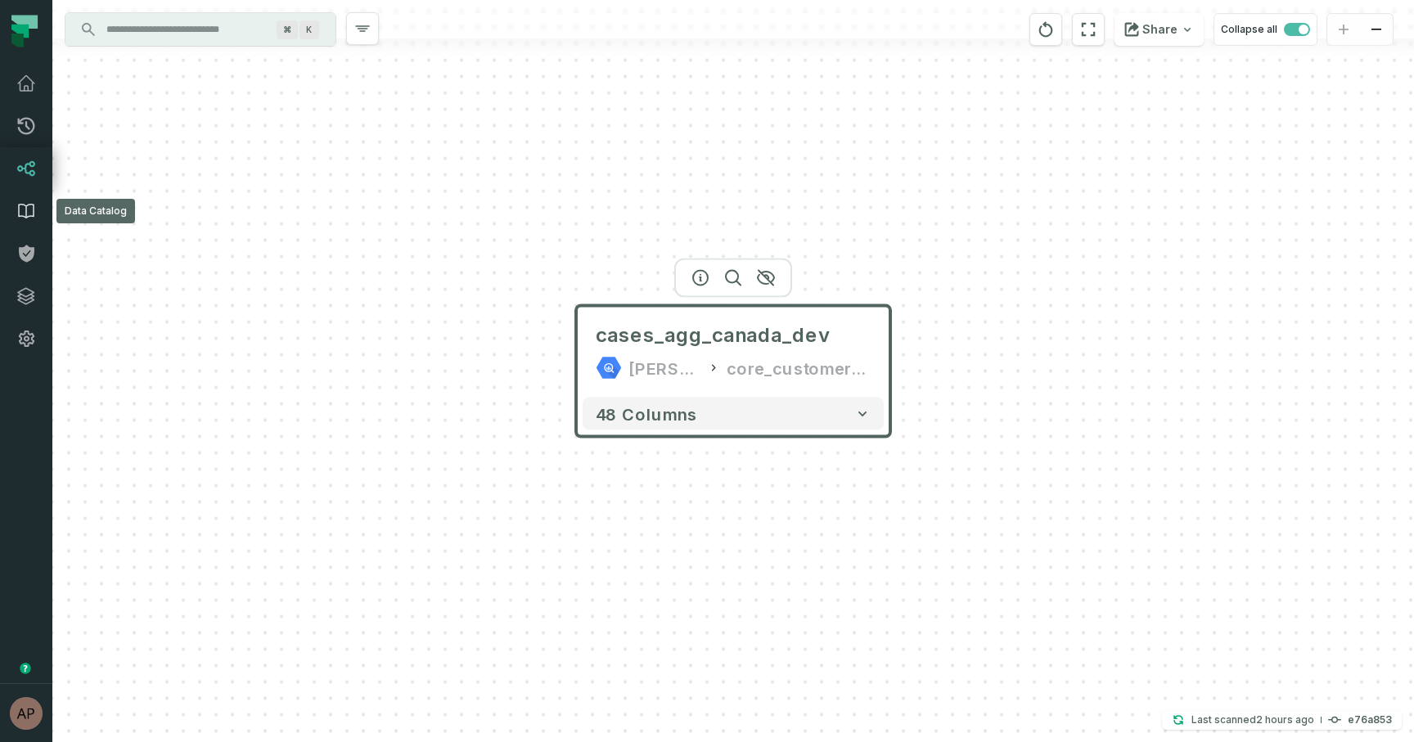
click at [29, 205] on icon at bounding box center [26, 212] width 15 height 14
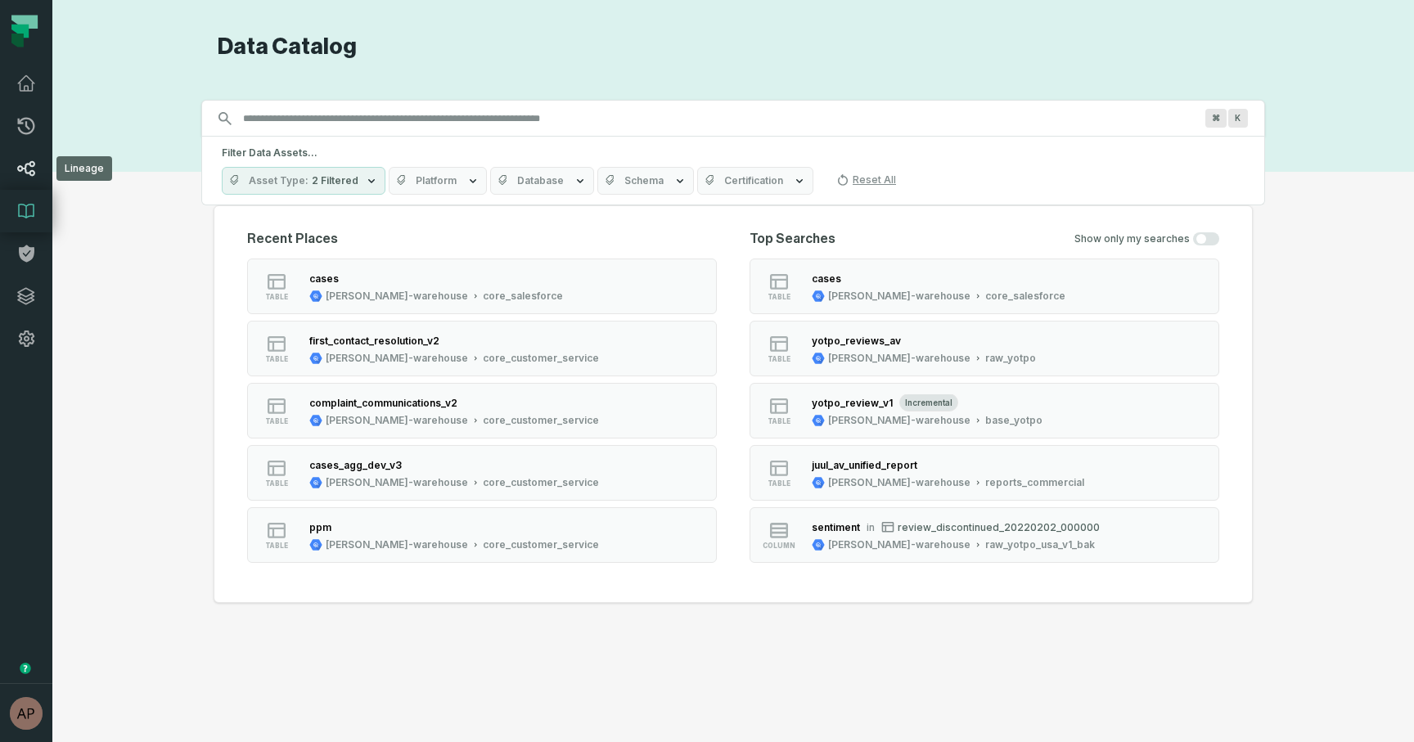
click at [30, 164] on icon at bounding box center [26, 168] width 17 height 15
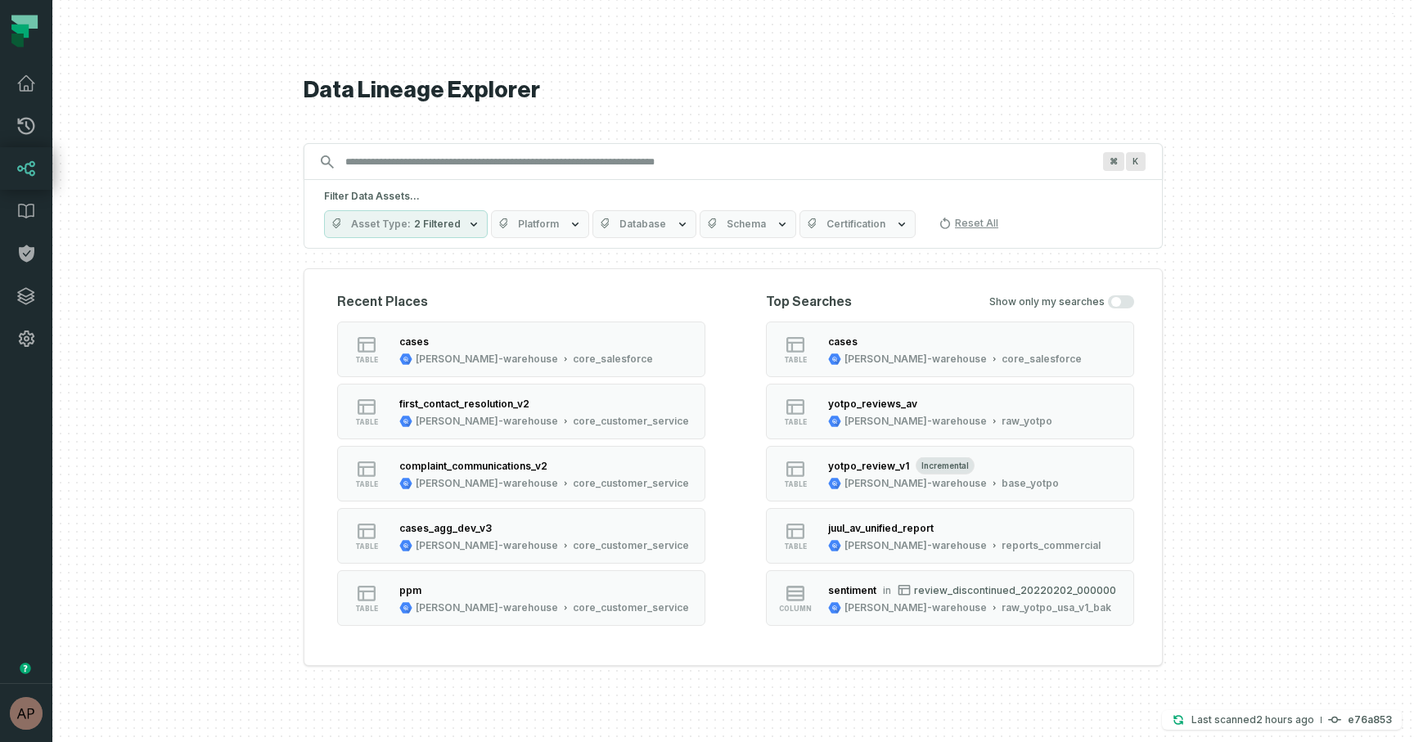
click at [744, 224] on span "Schema" at bounding box center [745, 224] width 39 height 13
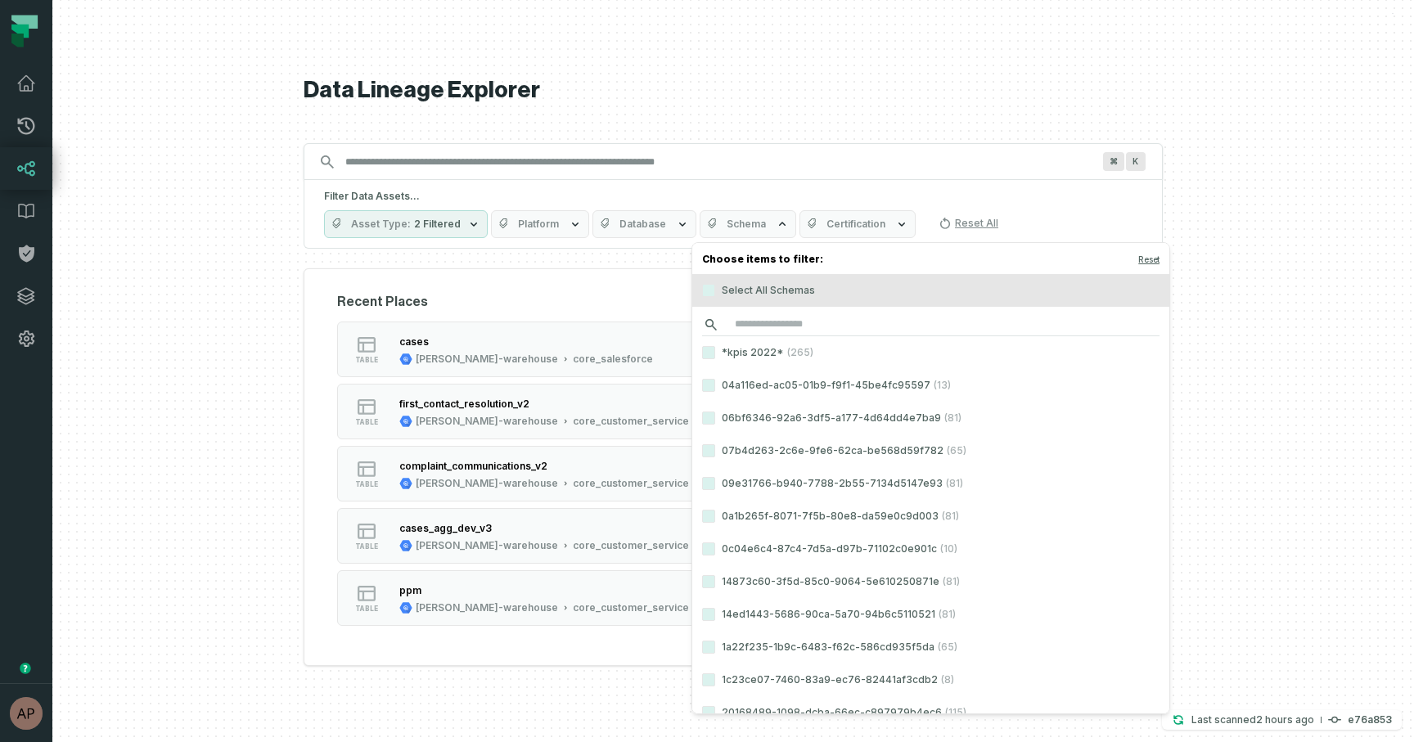
click at [771, 329] on input "search" at bounding box center [930, 324] width 457 height 23
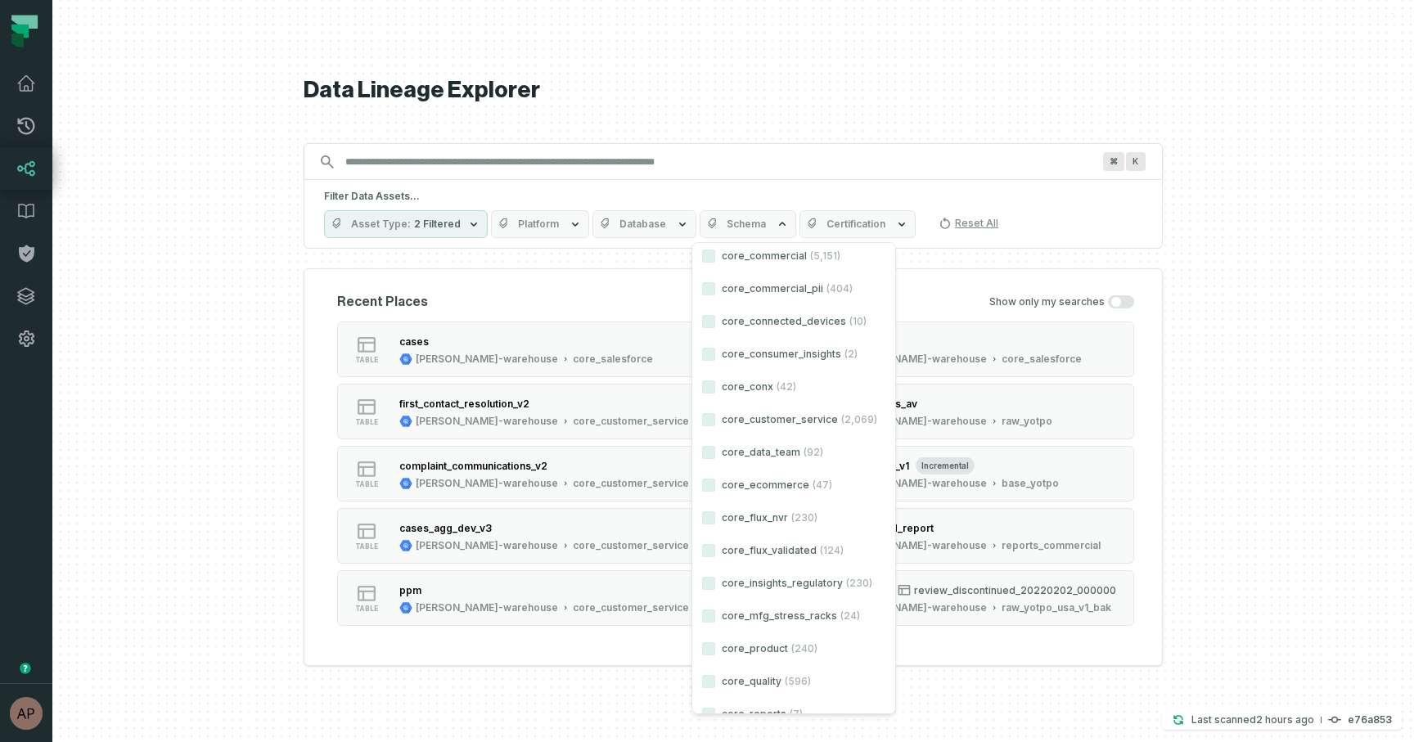
scroll to position [133, 0]
type input "*****"
click at [765, 428] on label "core_customer_service (2,069)" at bounding box center [793, 416] width 203 height 33
click at [715, 423] on button "core_customer_service (2,069)" at bounding box center [708, 416] width 13 height 13
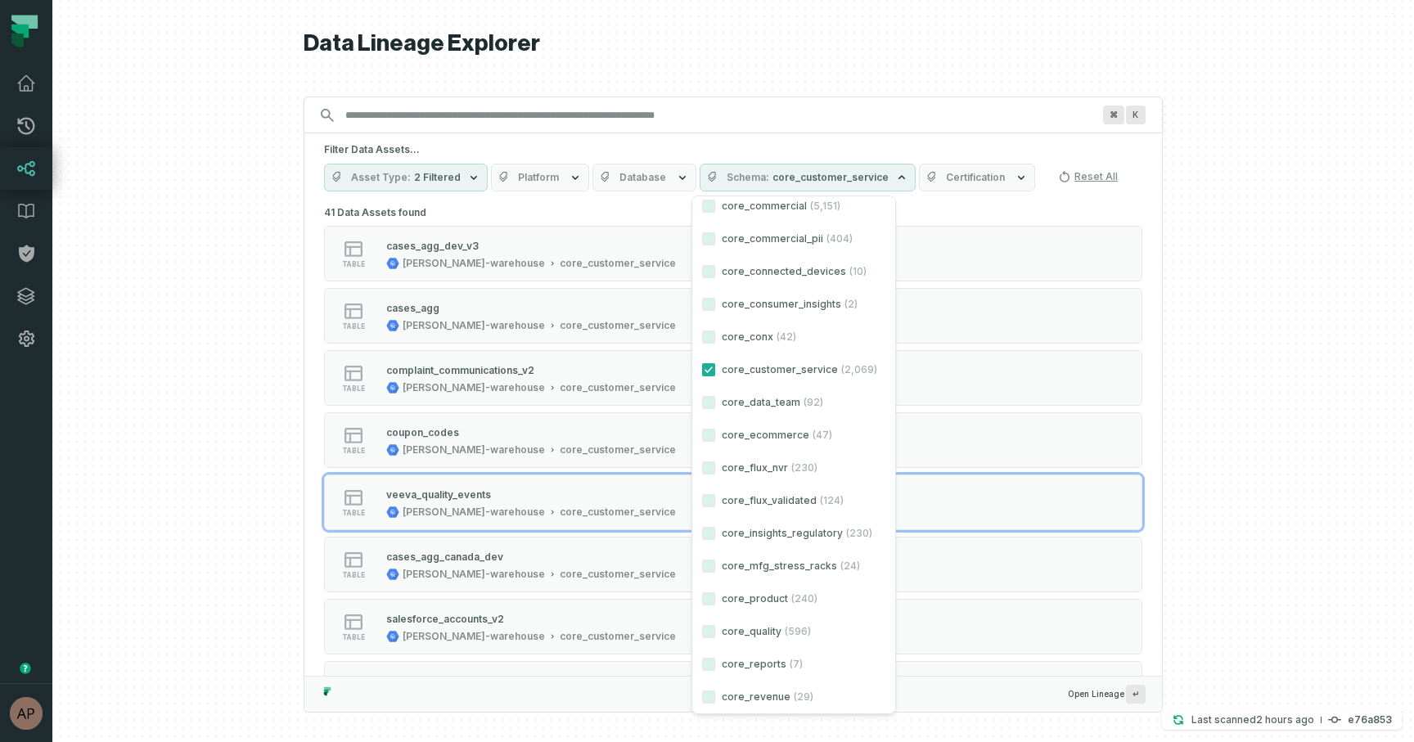
click at [1289, 456] on div at bounding box center [732, 371] width 1361 height 742
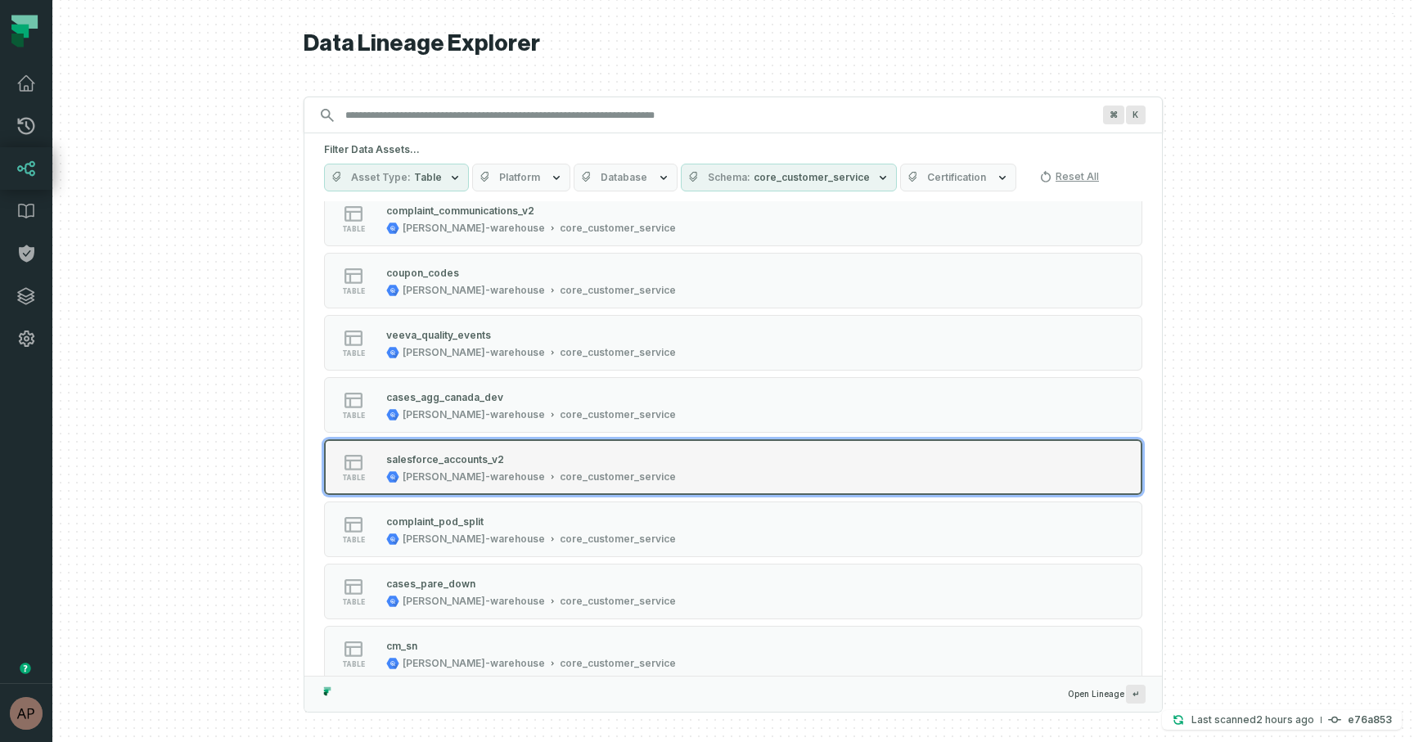
scroll to position [171, 0]
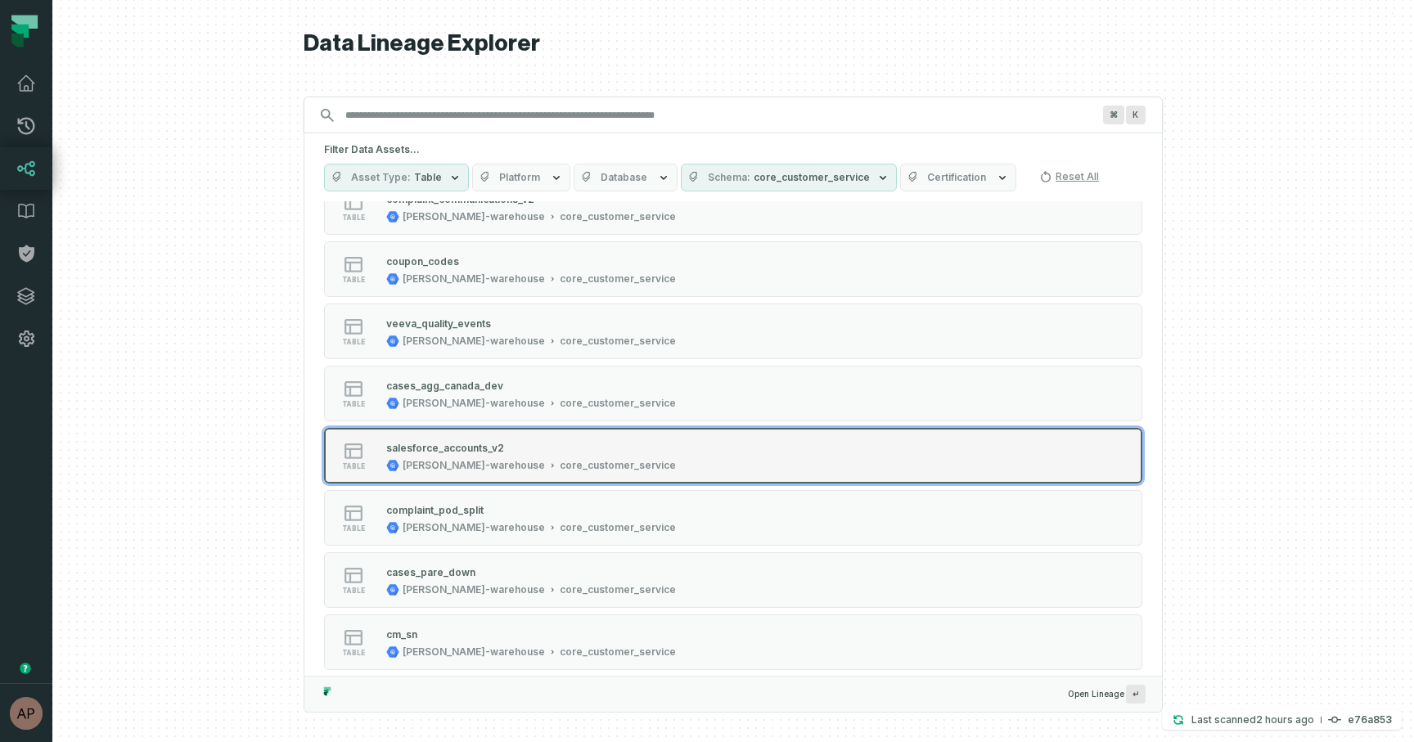
click at [560, 470] on div "core_customer_service" at bounding box center [618, 465] width 116 height 13
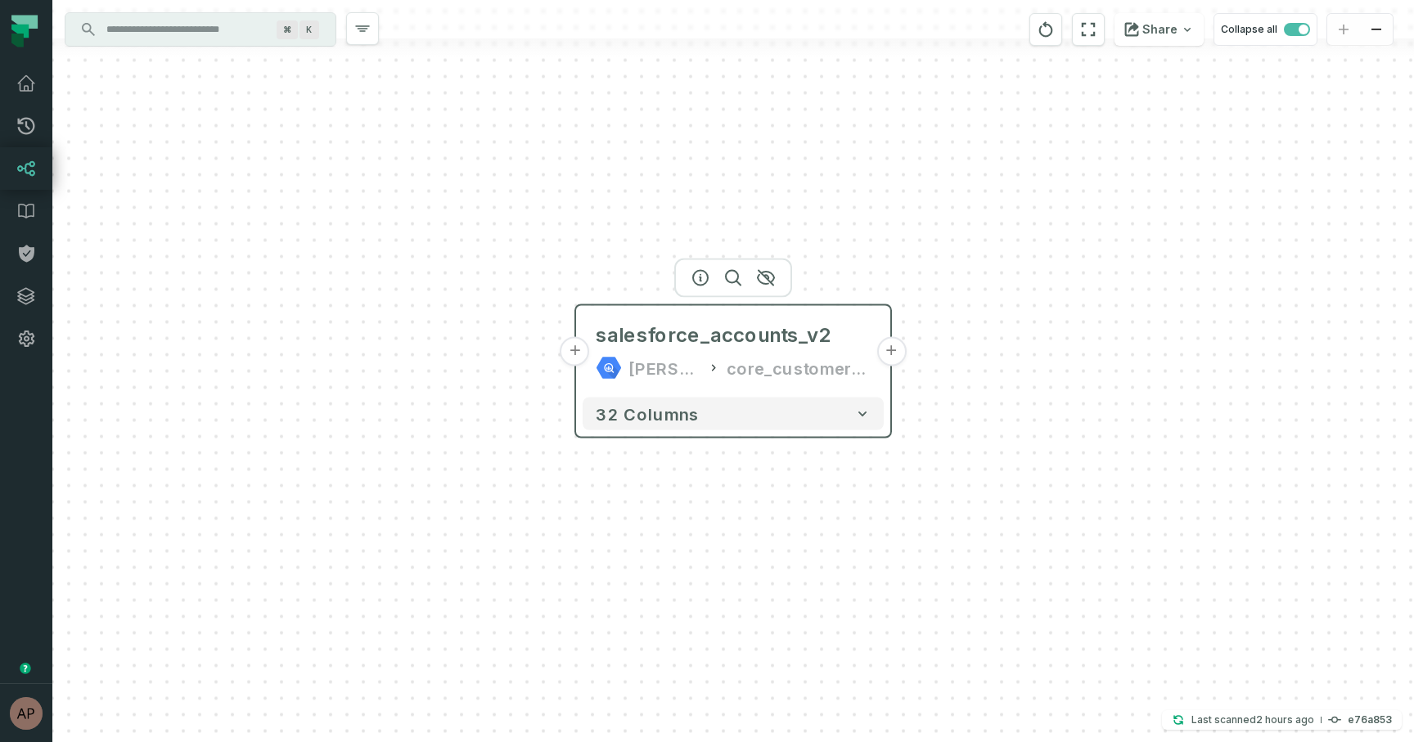
click at [576, 355] on button "+" at bounding box center [574, 351] width 29 height 29
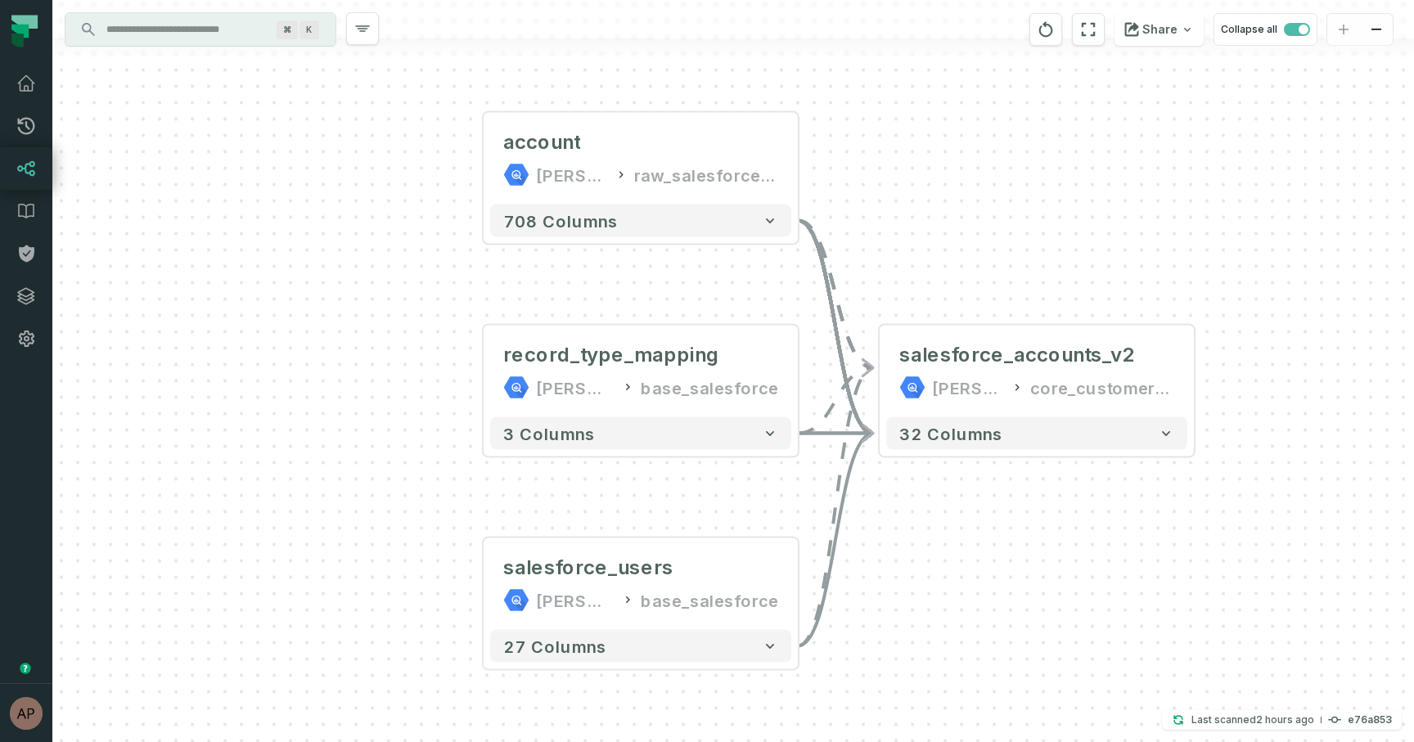
drag, startPoint x: 498, startPoint y: 228, endPoint x: 406, endPoint y: 188, distance: 100.8
click at [406, 188] on div "account juul-warehouse raw_salesforce_v2 + 708 columns + record_type_mapping ju…" at bounding box center [732, 371] width 1361 height 742
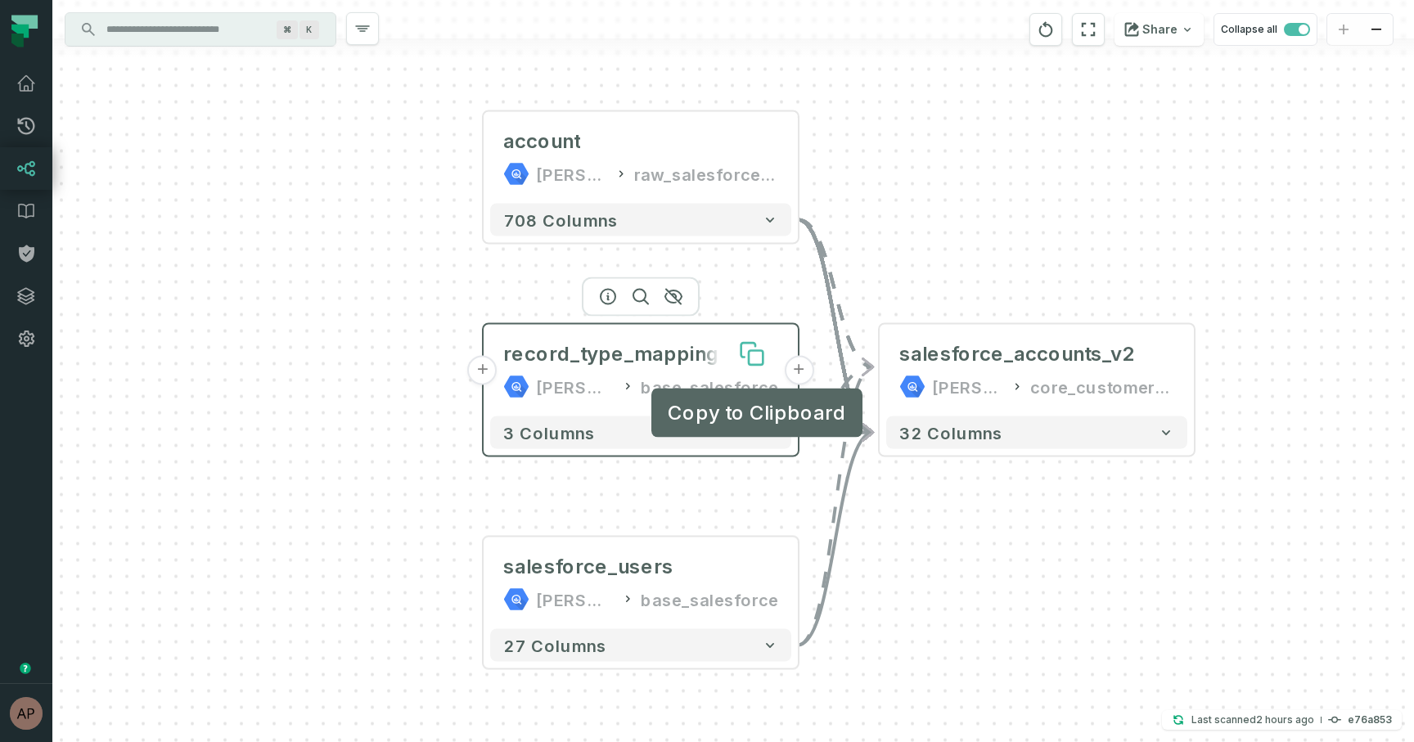
click at [747, 348] on icon at bounding box center [748, 350] width 14 height 14
click at [749, 349] on icon at bounding box center [749, 350] width 14 height 14
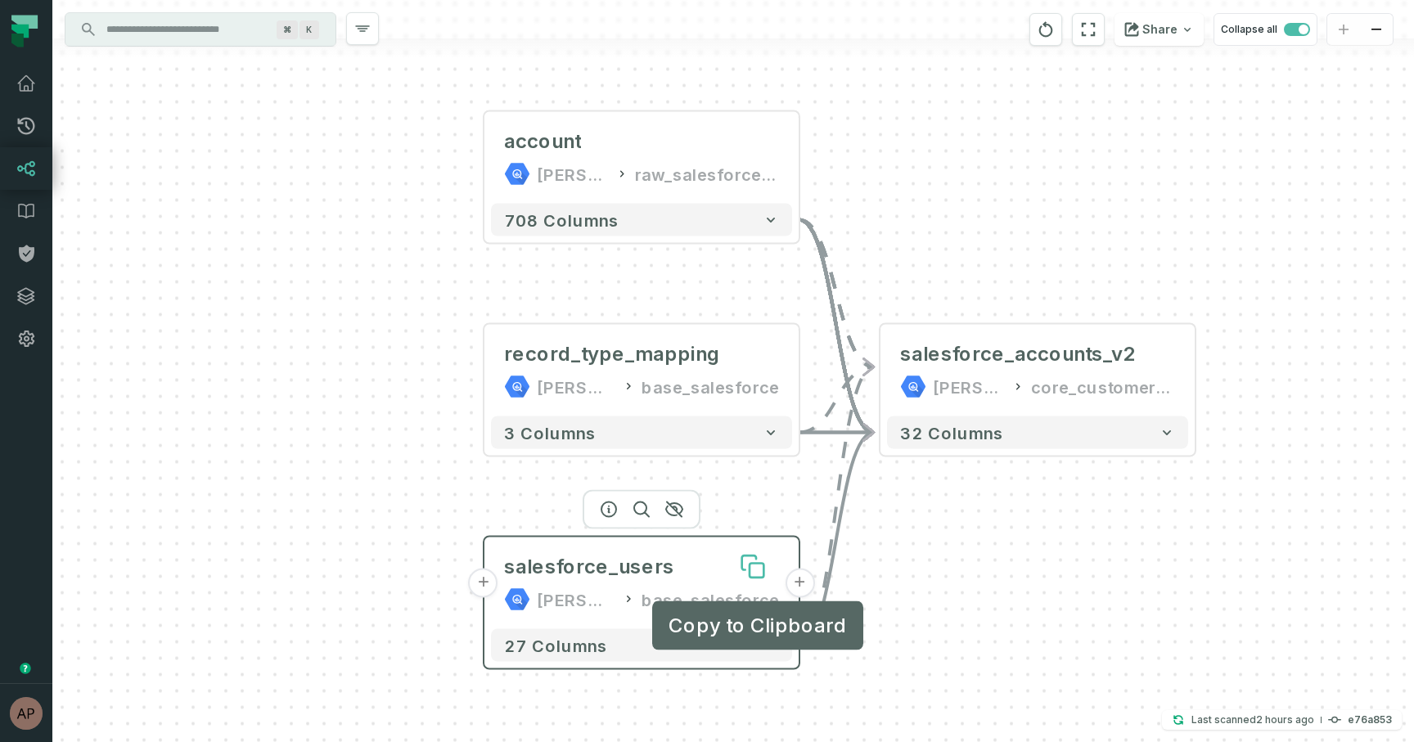
click at [753, 567] on icon at bounding box center [756, 571] width 14 height 14
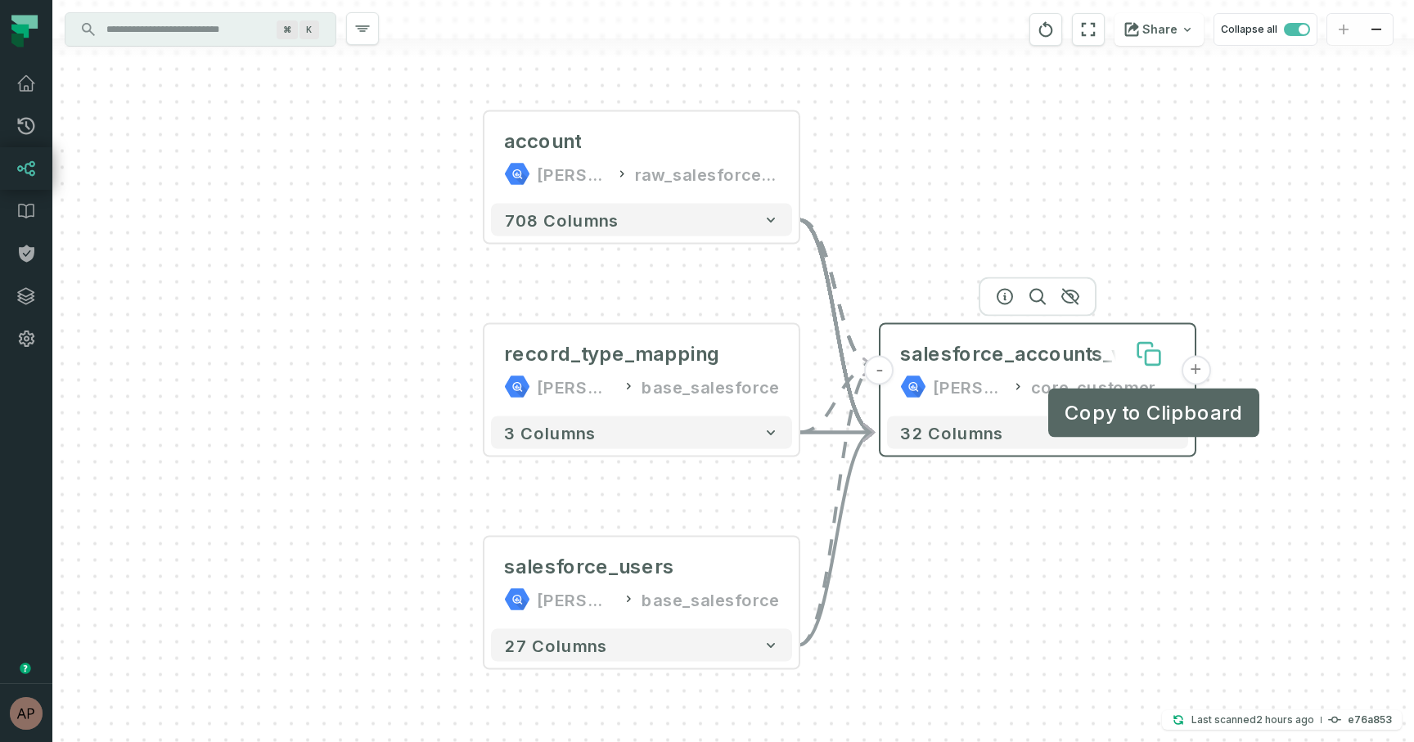
click at [1152, 359] on icon at bounding box center [1152, 358] width 14 height 14
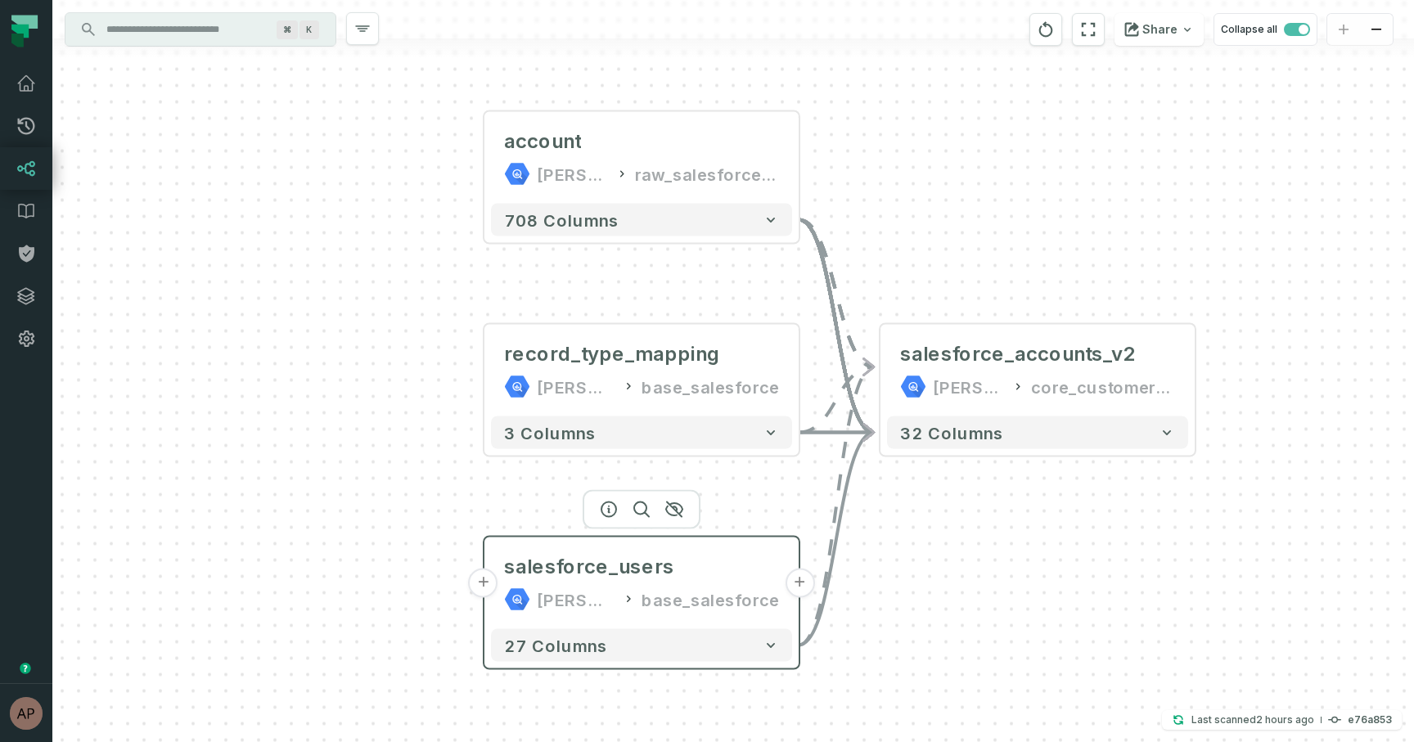
click at [487, 583] on button "+" at bounding box center [483, 583] width 29 height 29
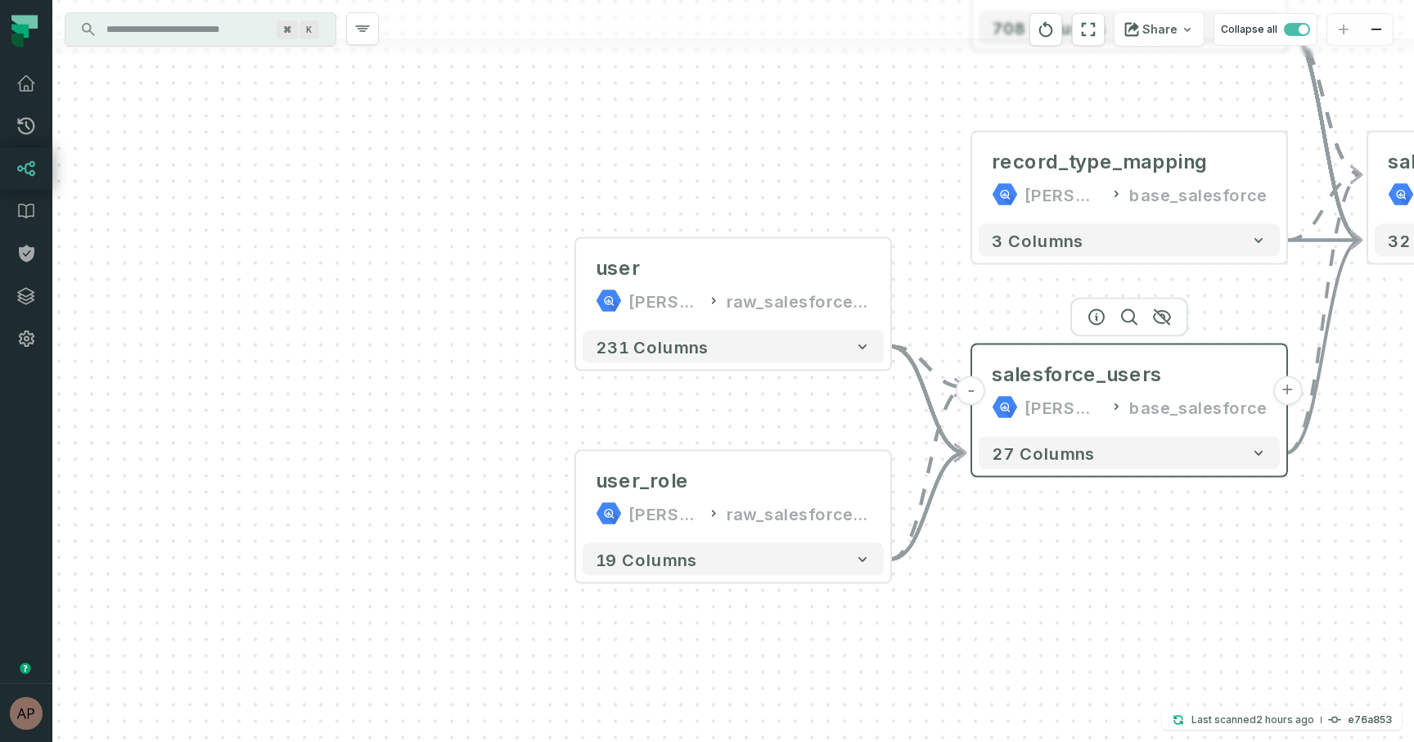
click at [969, 398] on button "-" at bounding box center [970, 390] width 29 height 29
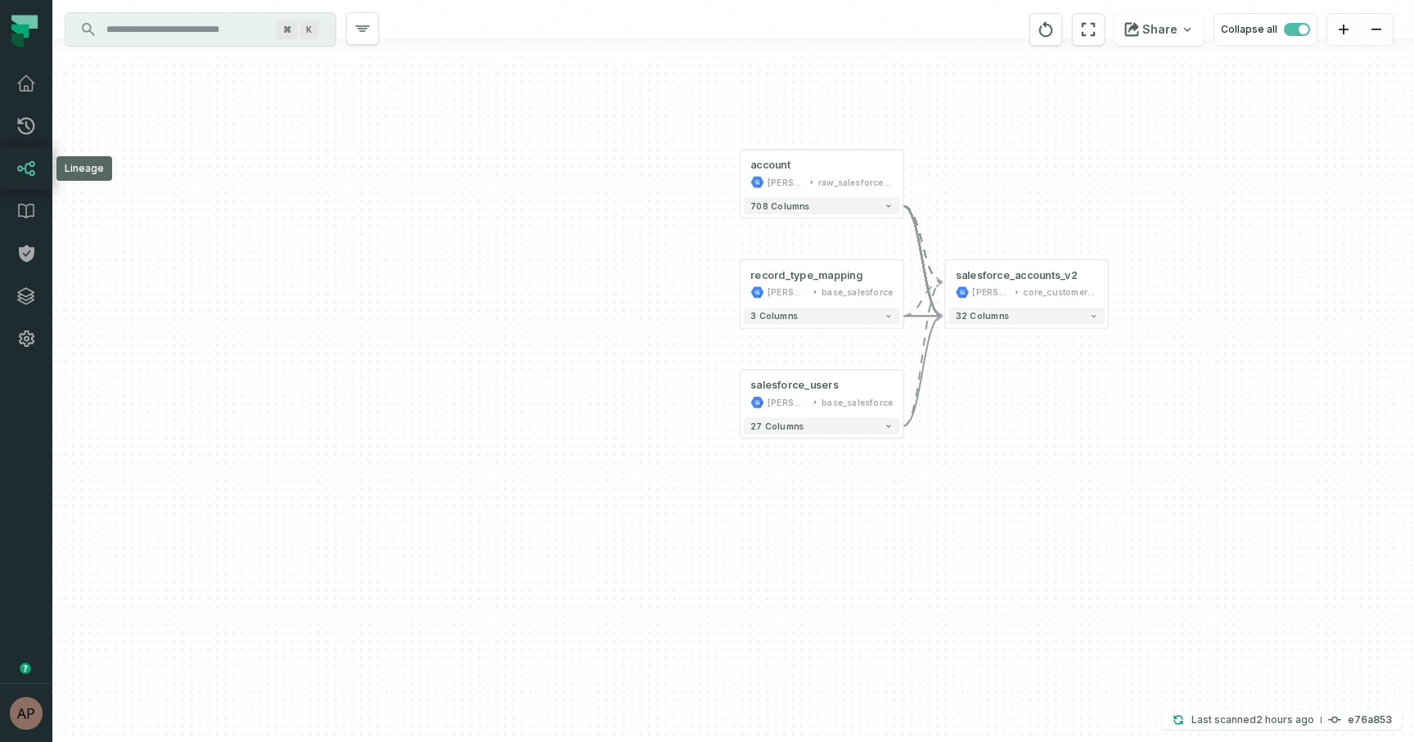
click at [28, 177] on icon at bounding box center [26, 169] width 20 height 20
click at [20, 211] on icon at bounding box center [26, 211] width 20 height 20
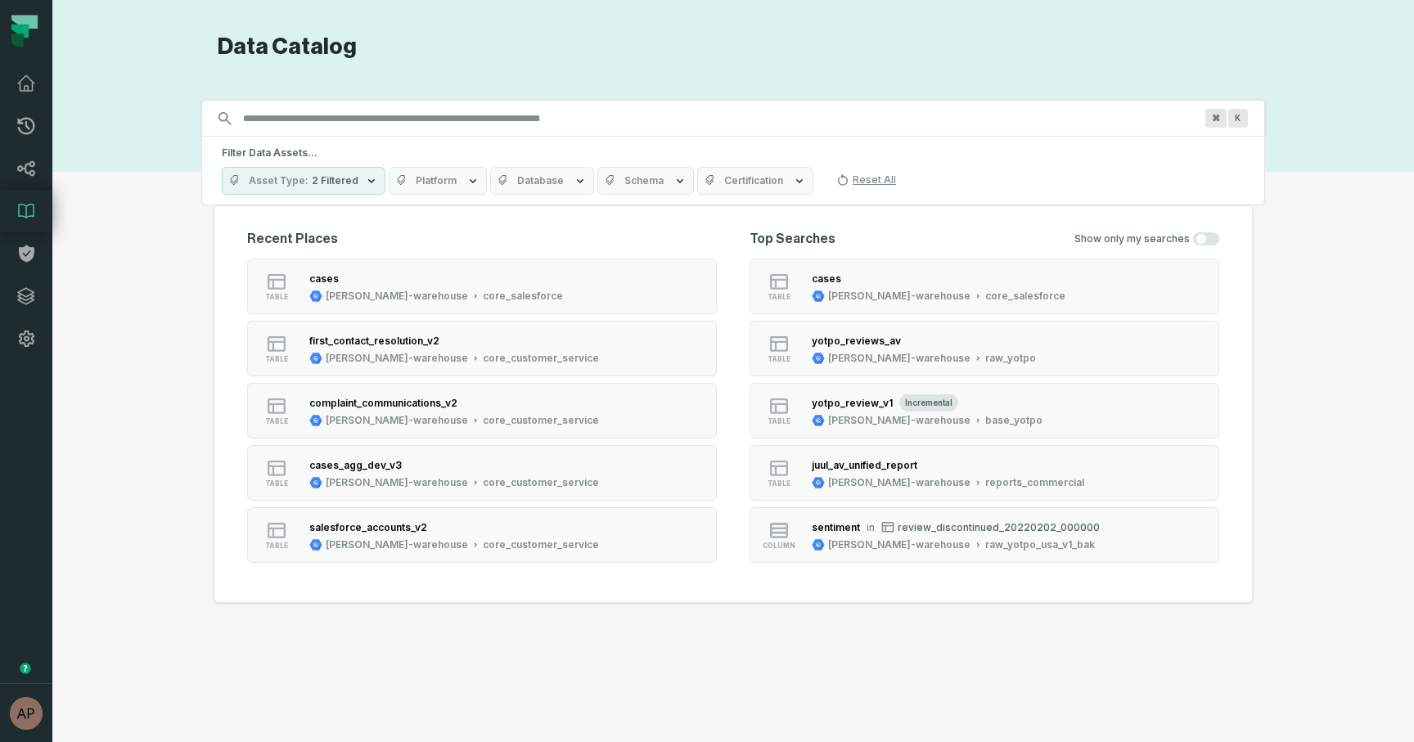
click at [632, 184] on span "Schema" at bounding box center [643, 180] width 39 height 13
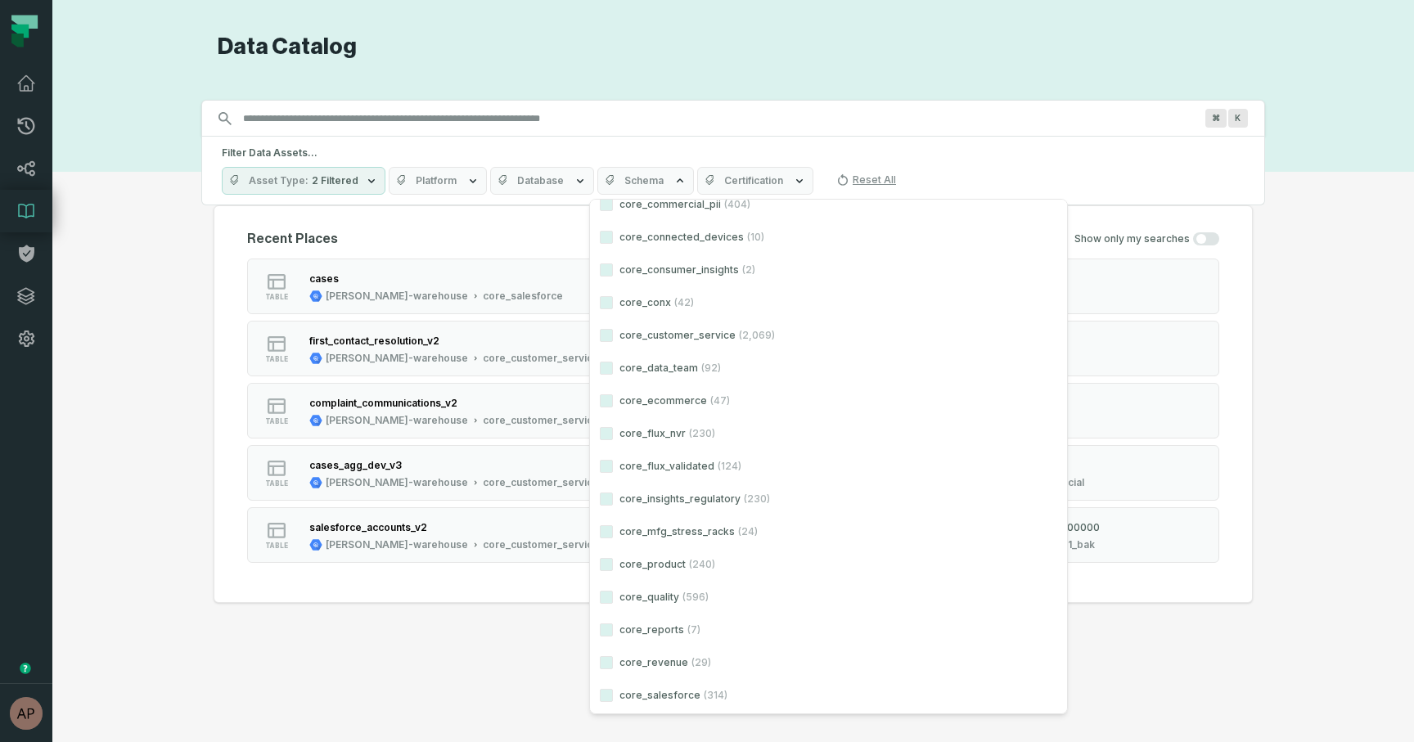
scroll to position [7139, 0]
click at [607, 342] on button "core_customer_service (2,069)" at bounding box center [606, 337] width 13 height 13
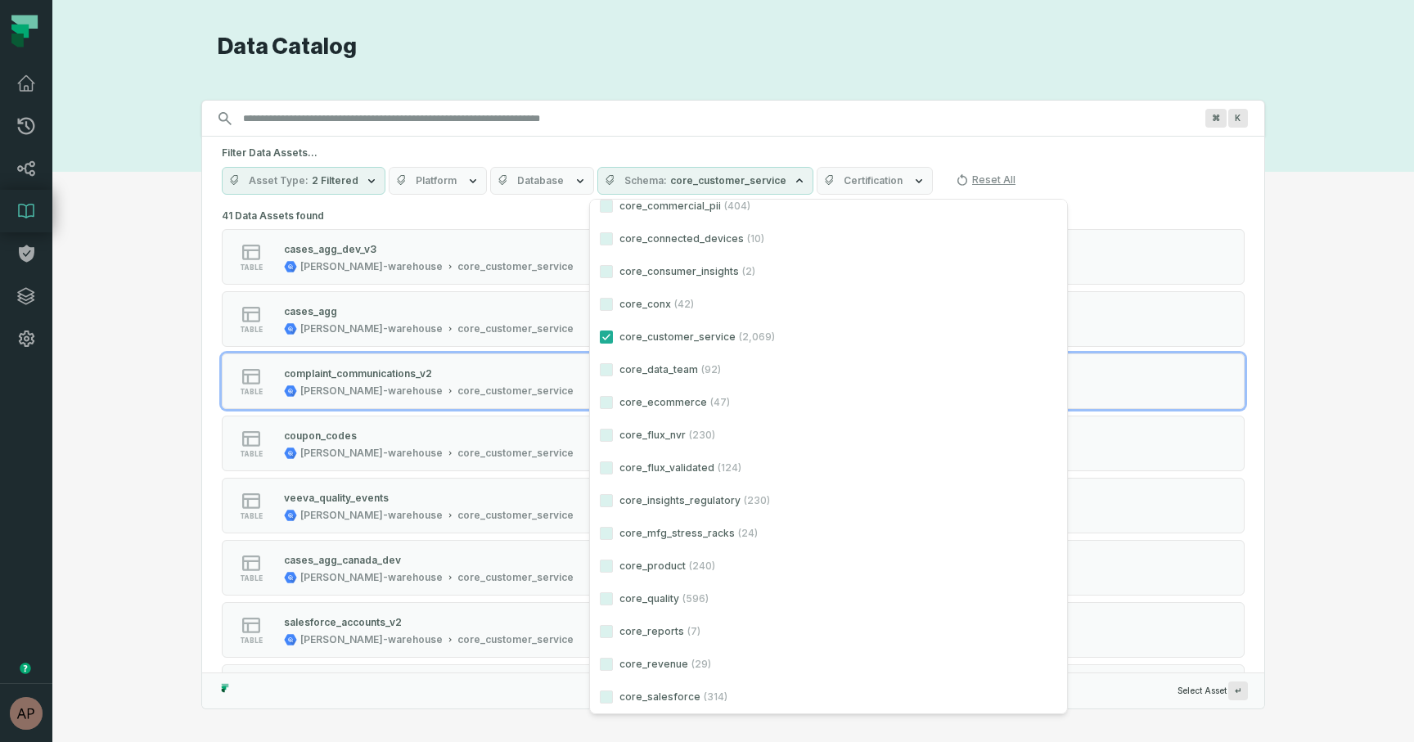
click at [164, 412] on div "Discovery Provider cmdk menu Data Catalog Search for assets across the organiza…" at bounding box center [733, 371] width 1302 height 677
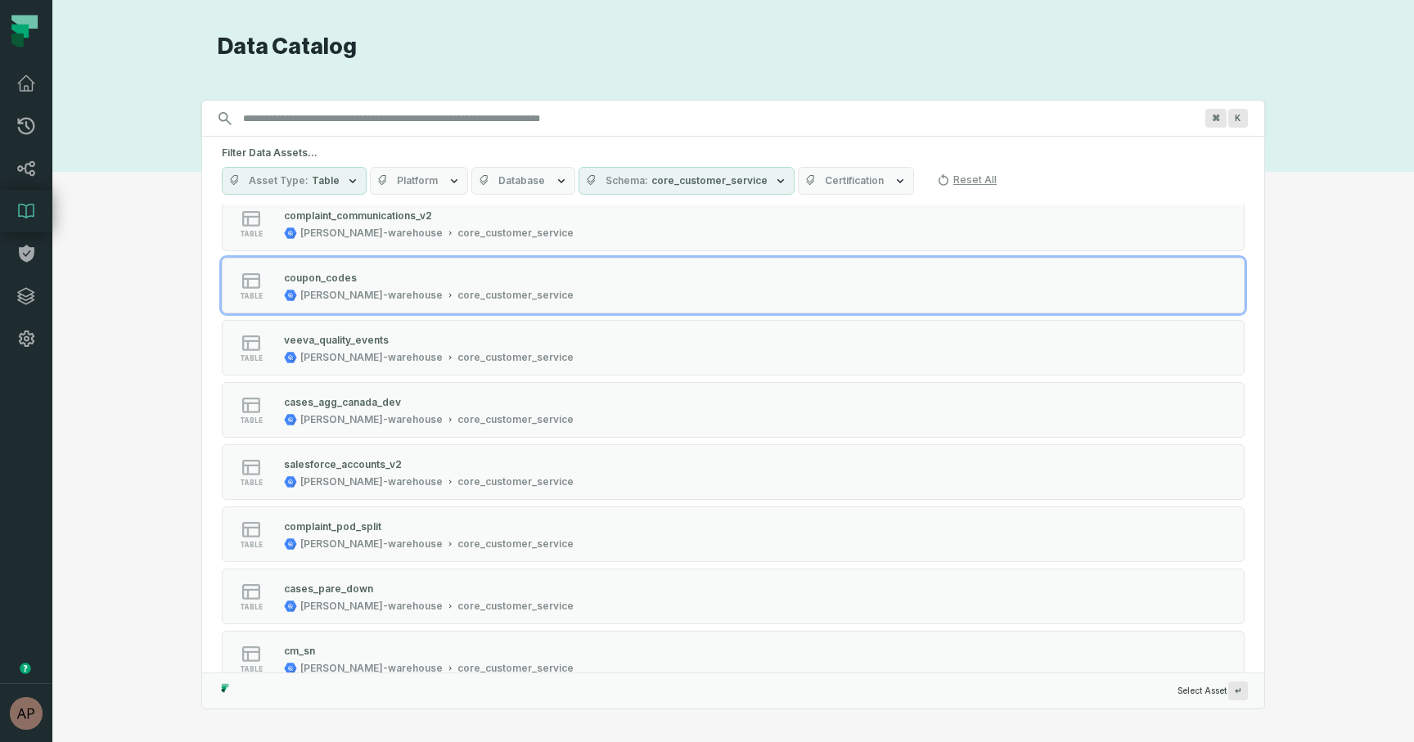
scroll to position [182, 0]
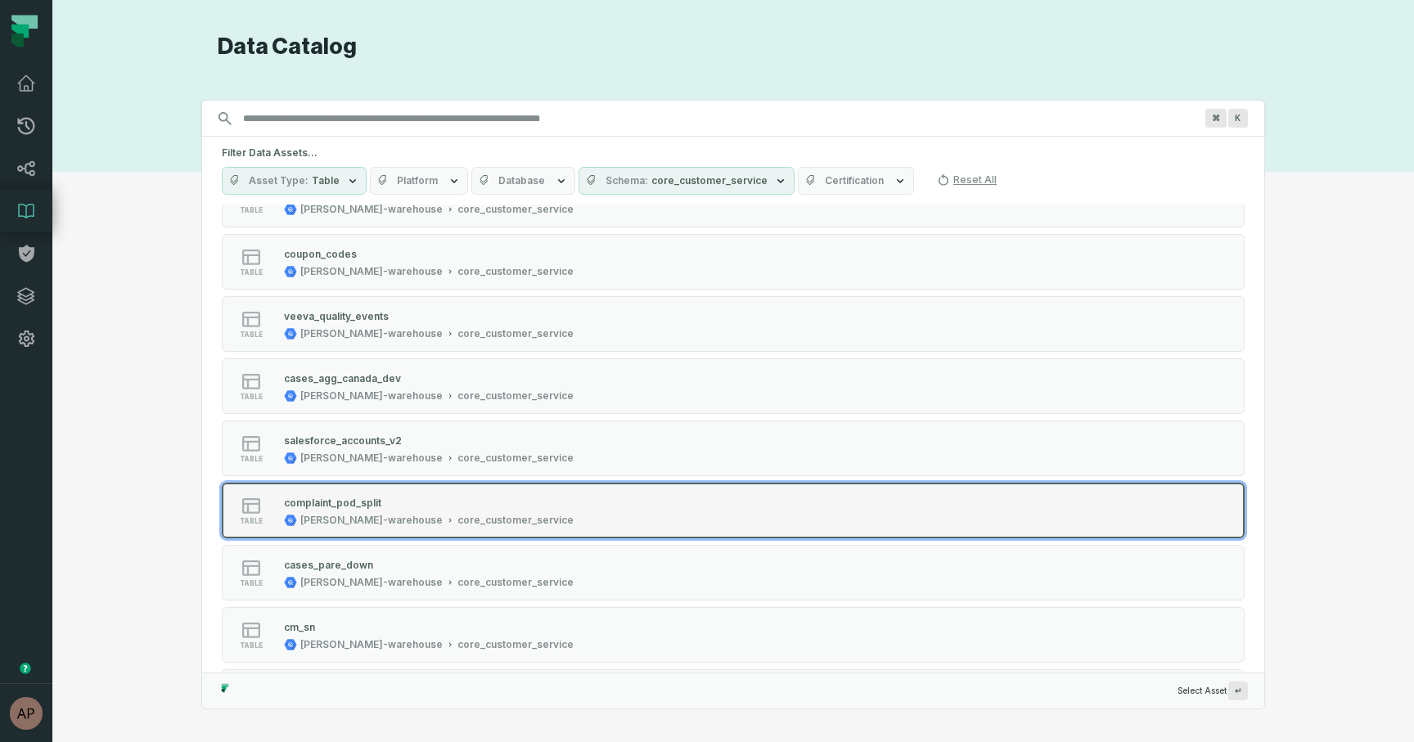
click at [369, 503] on div "complaint_pod_split" at bounding box center [332, 503] width 97 height 12
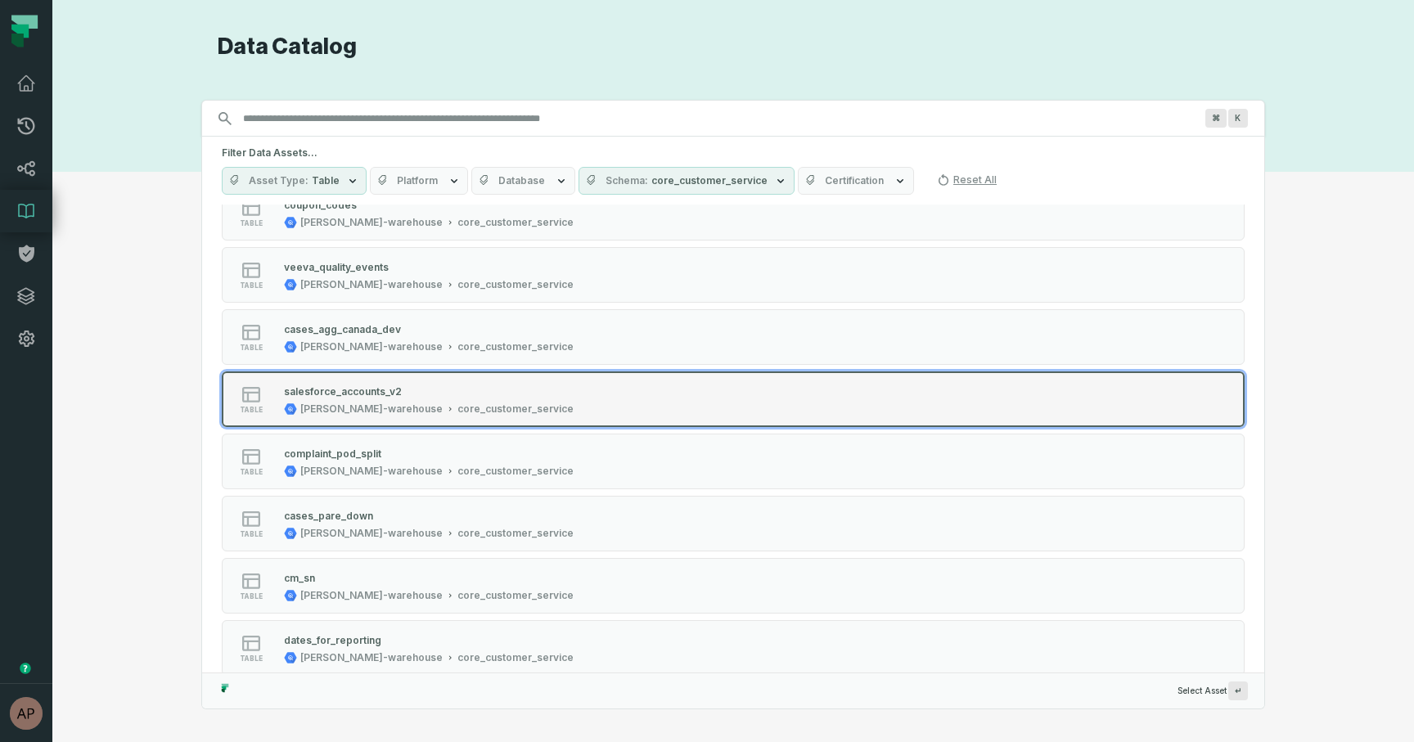
scroll to position [238, 0]
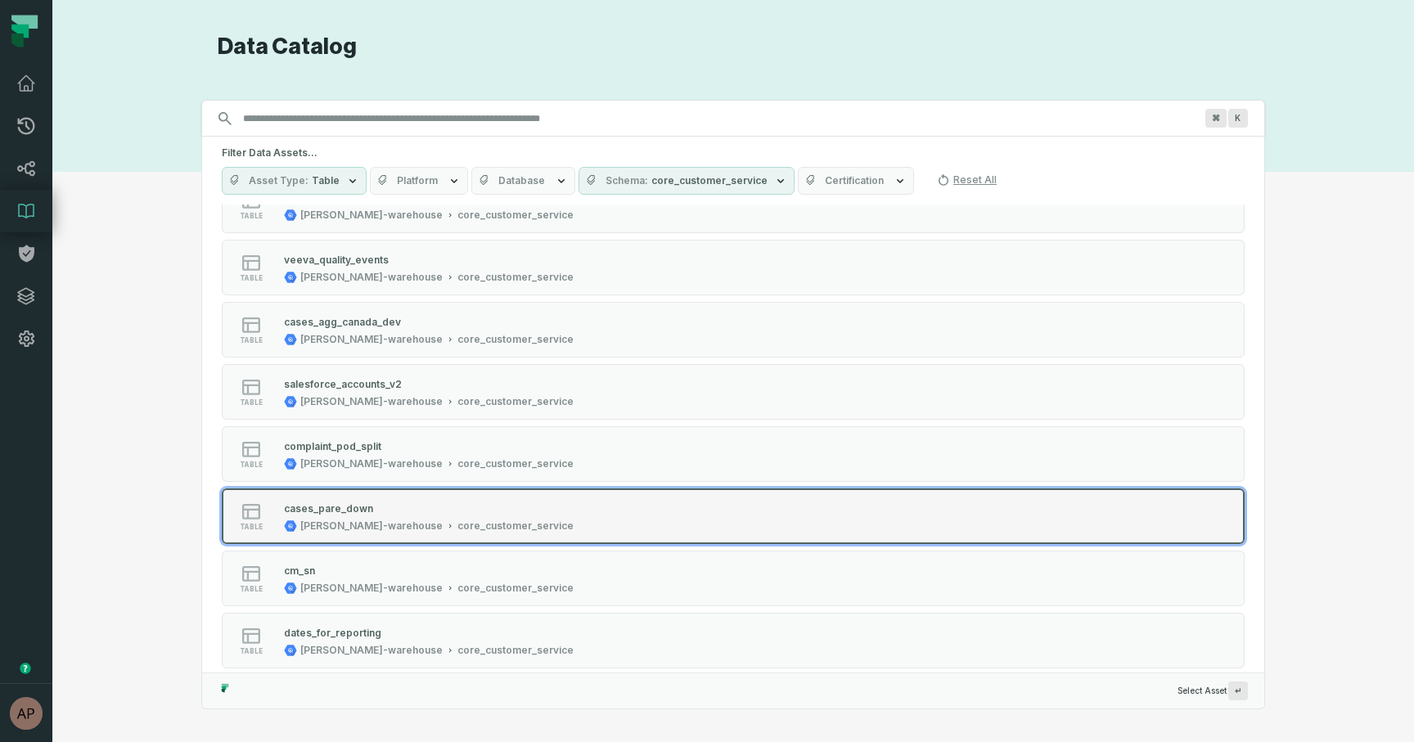
click at [386, 520] on div "juul-warehouse core_customer_service" at bounding box center [429, 526] width 290 height 13
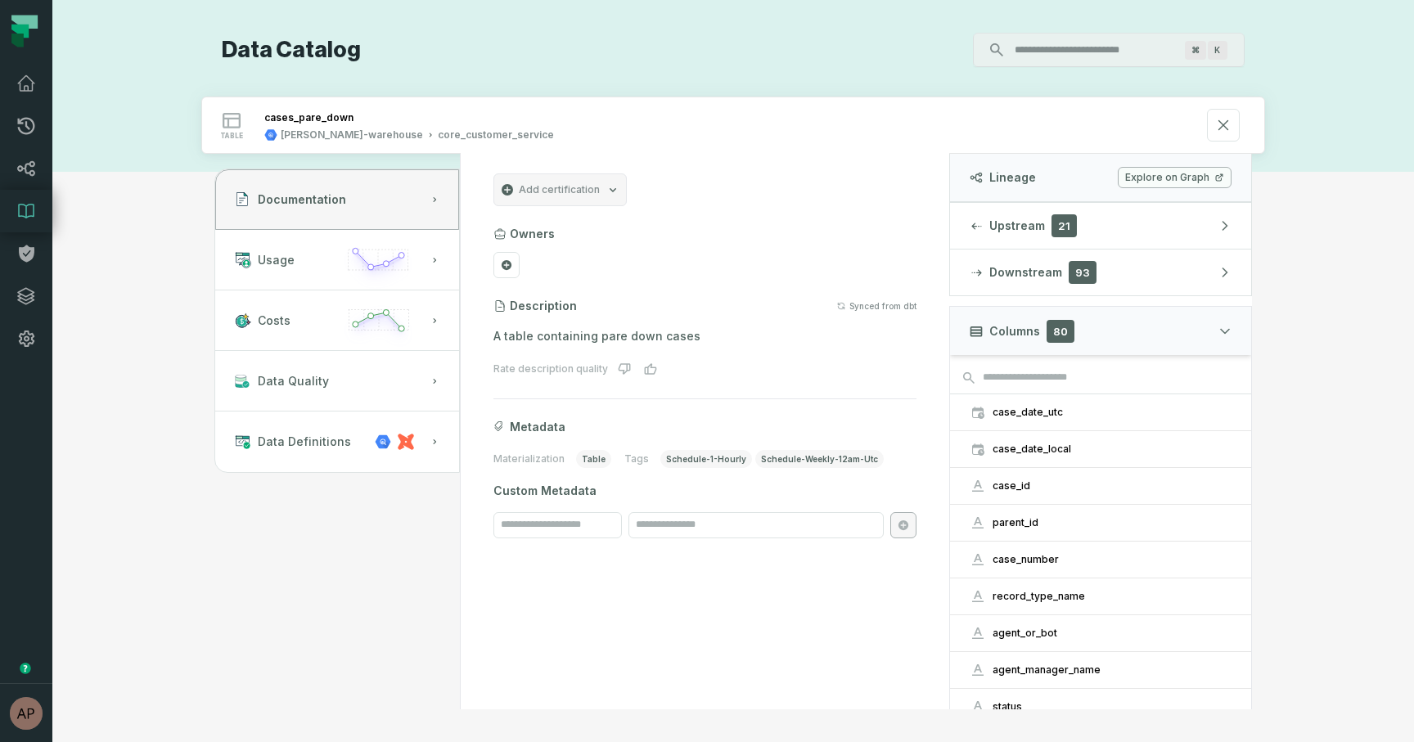
click at [1176, 181] on link "Explore on Graph" at bounding box center [1175, 177] width 114 height 21
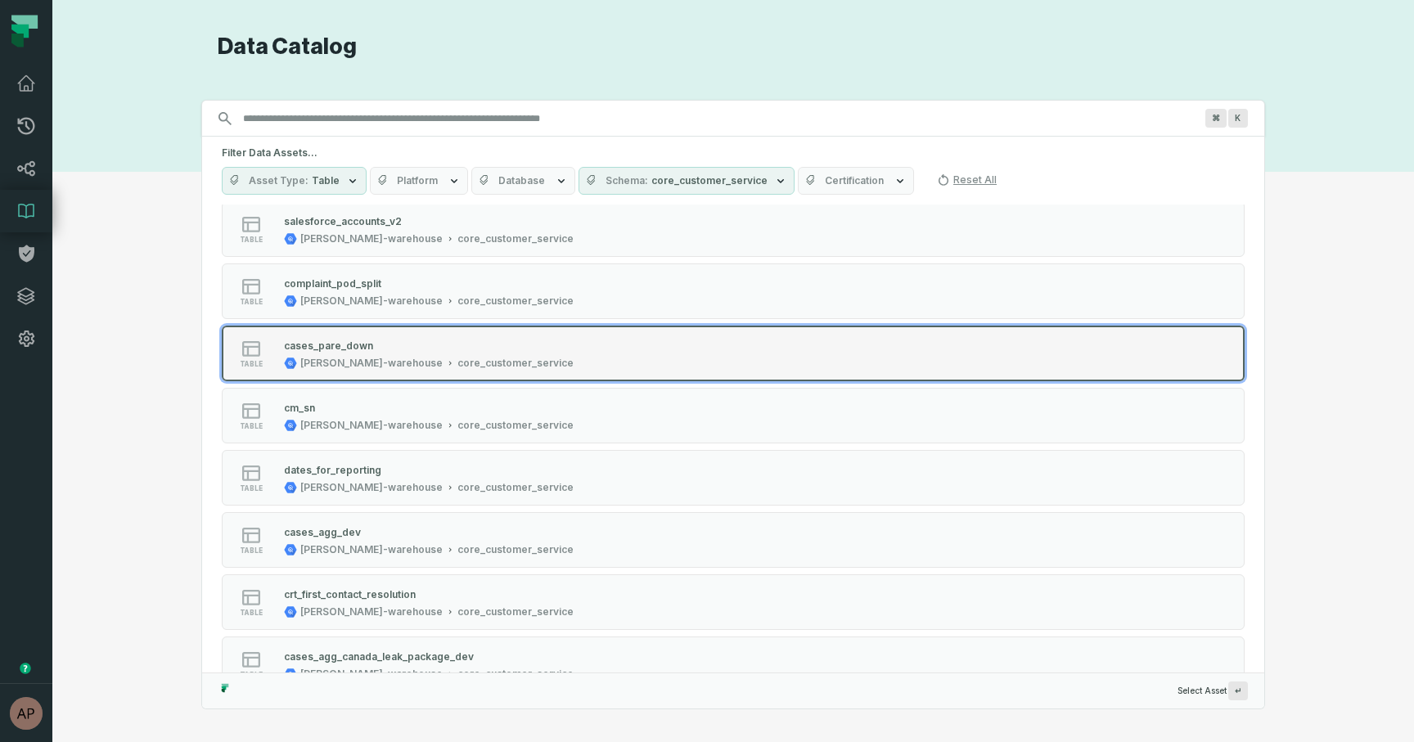
scroll to position [407, 0]
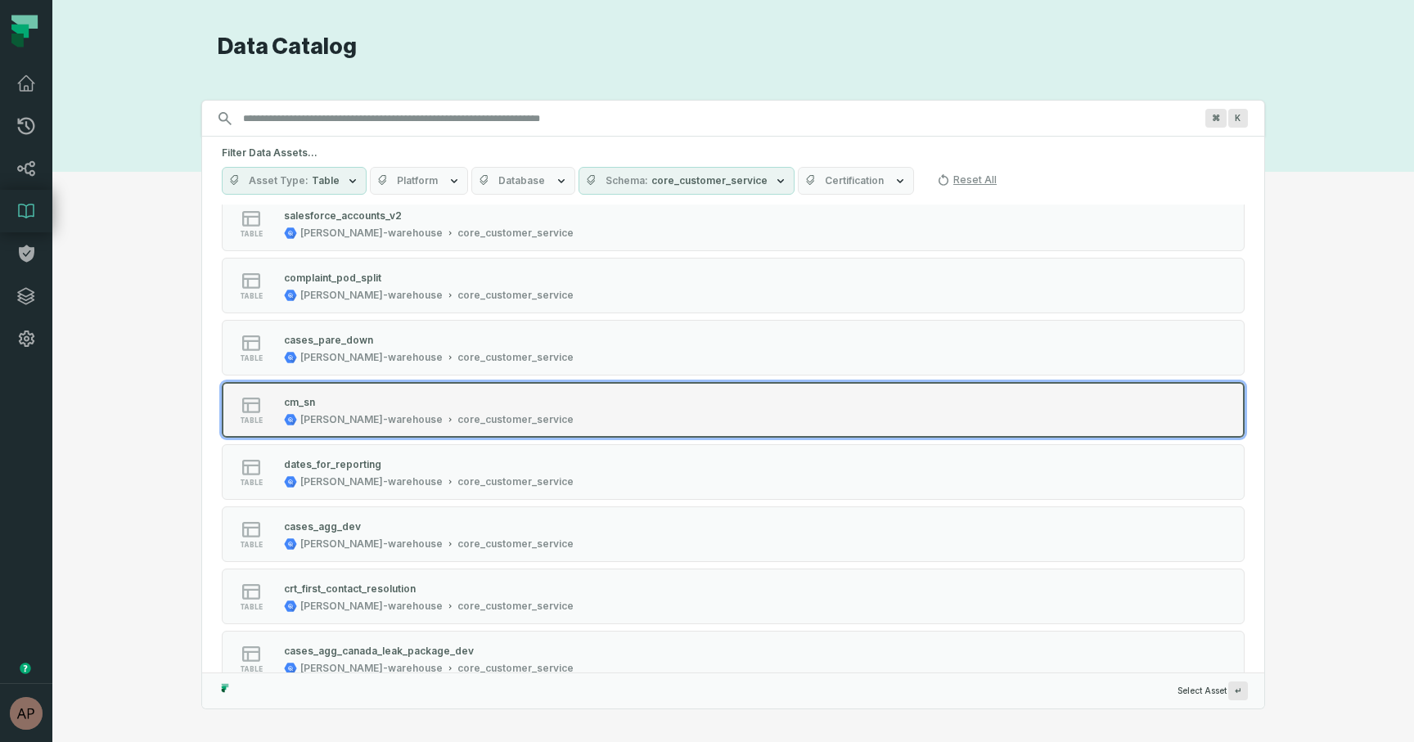
click at [384, 403] on div "cm_sn" at bounding box center [429, 402] width 290 height 16
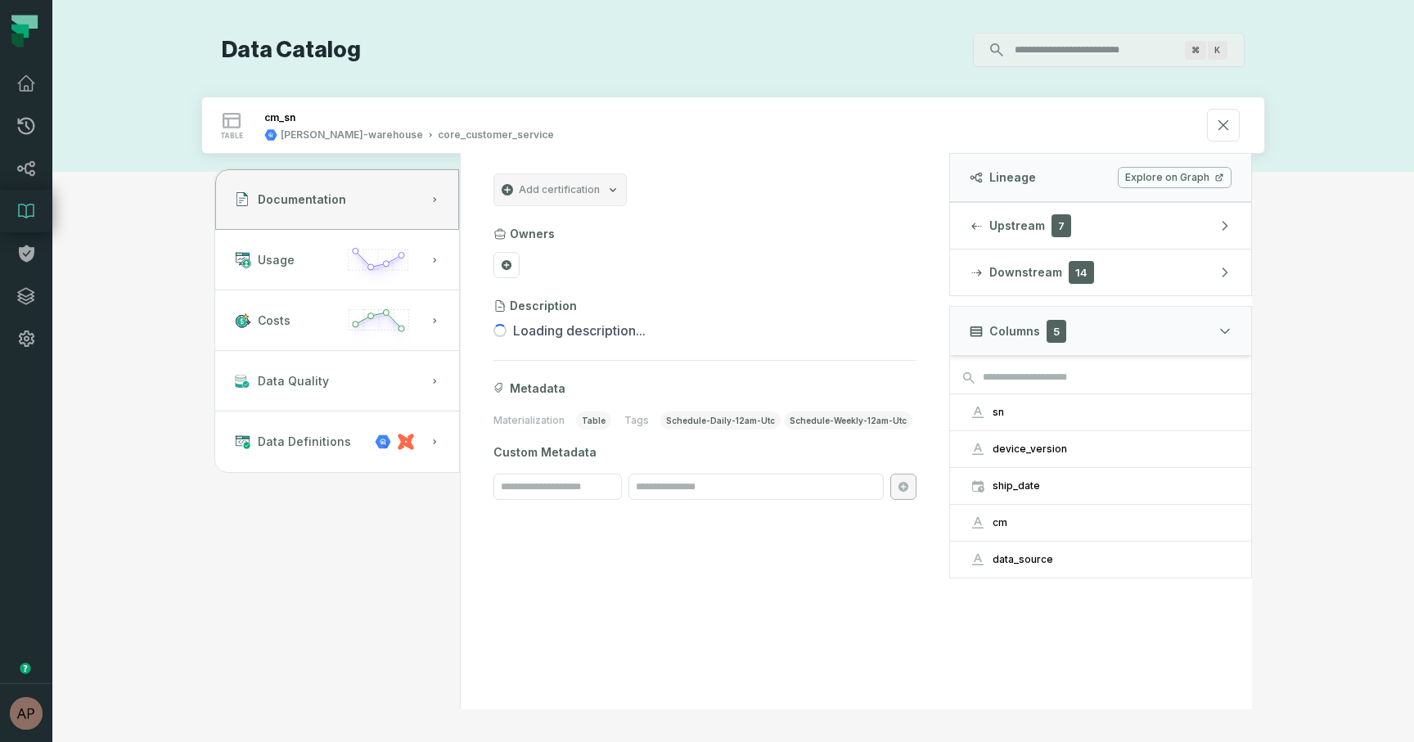
click at [1194, 183] on link "Explore on Graph" at bounding box center [1175, 177] width 114 height 21
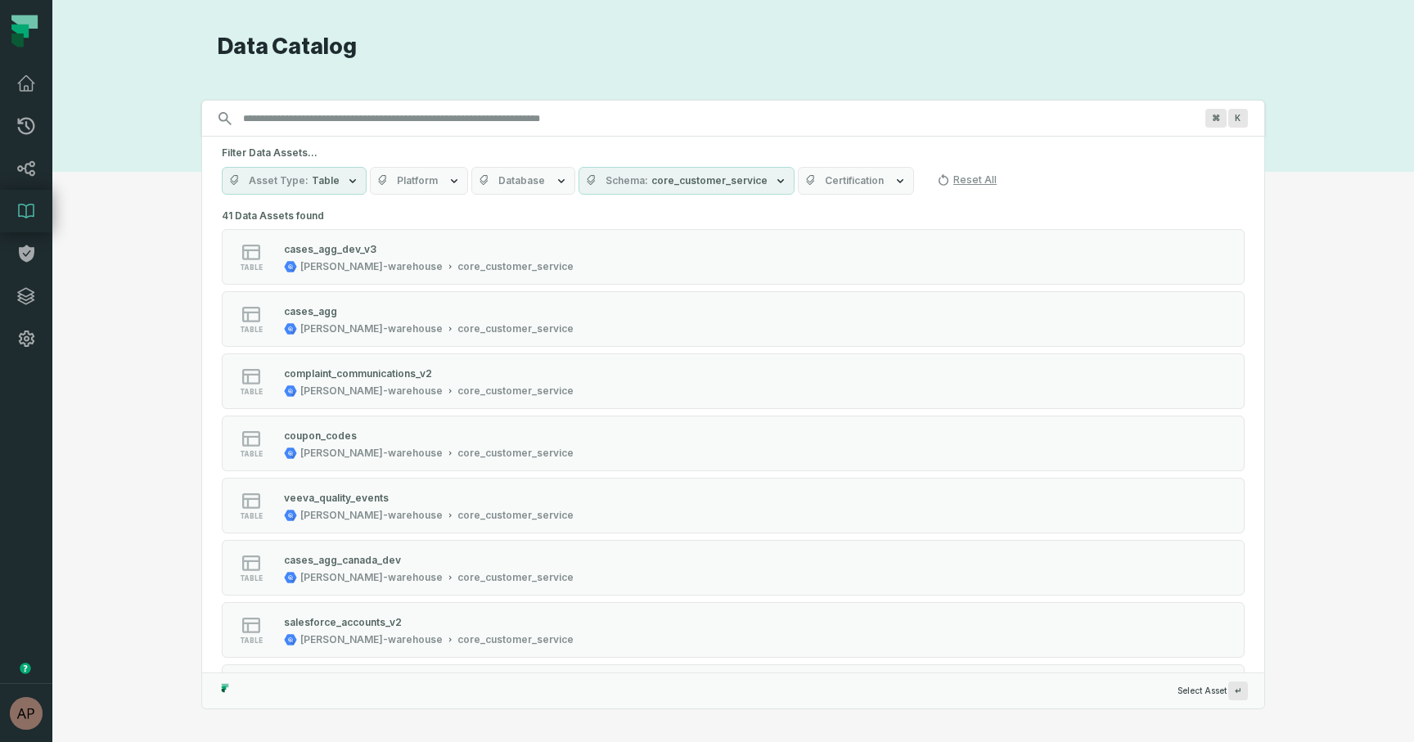
click at [746, 186] on span "core_customer_service" at bounding box center [709, 180] width 116 height 13
click at [588, 246] on button "core_customer_service (2,069)" at bounding box center [588, 247] width 13 height 13
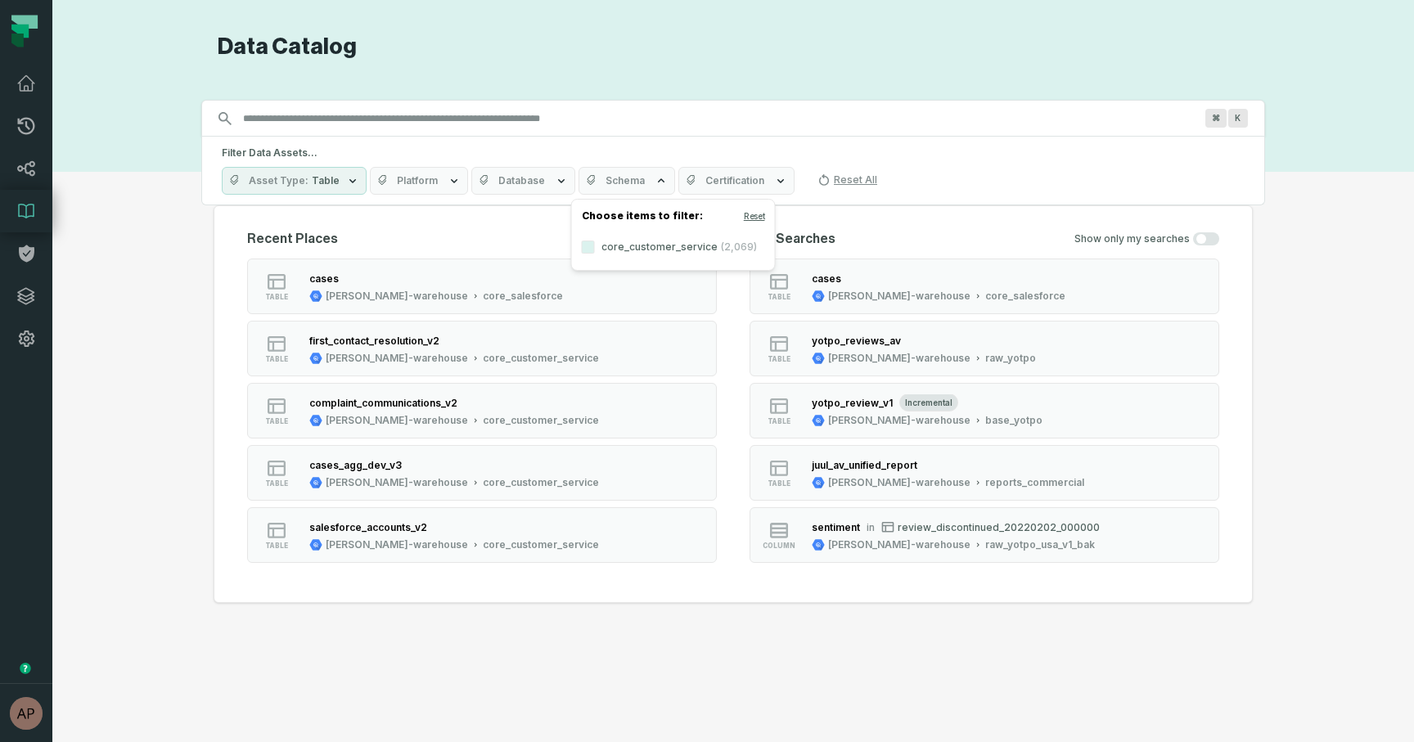
click at [623, 186] on span "Schema" at bounding box center [624, 180] width 39 height 13
click at [646, 183] on span "Schema" at bounding box center [643, 180] width 39 height 13
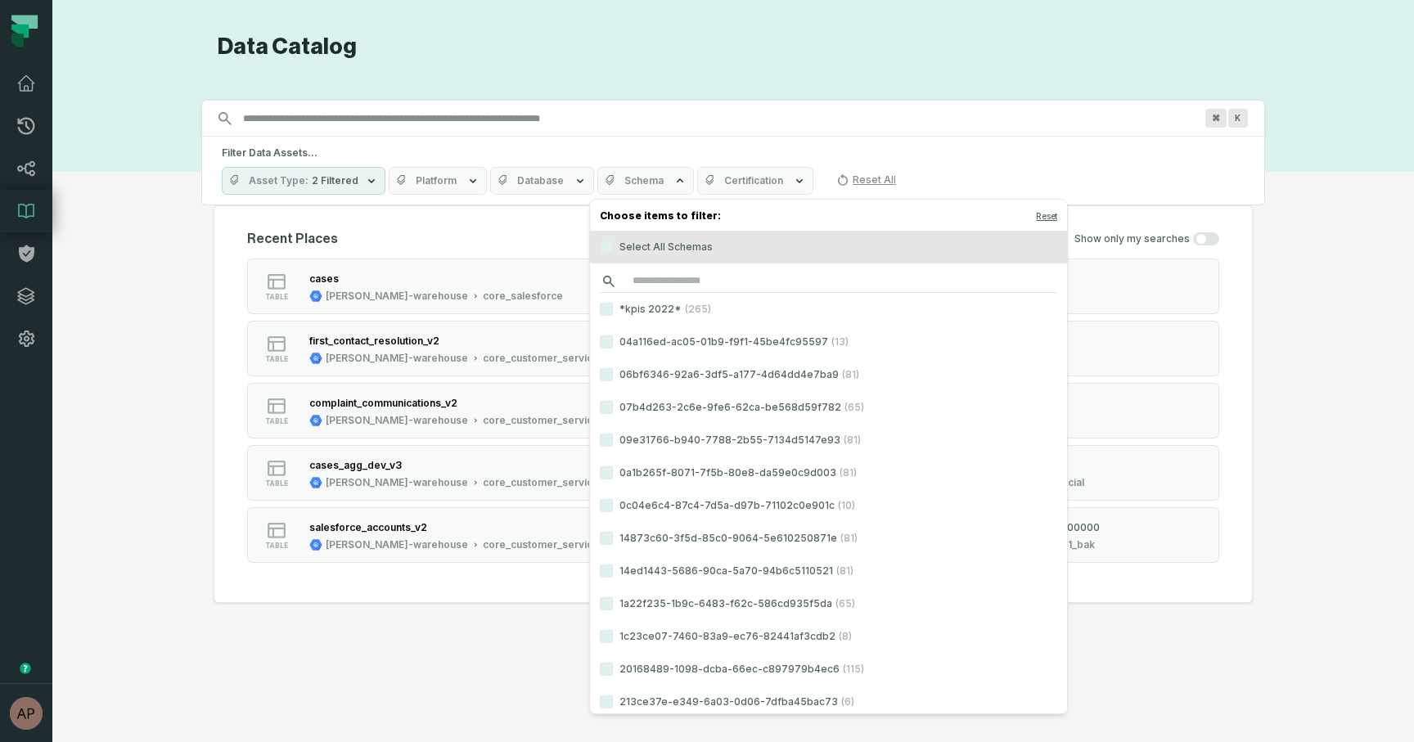
click at [657, 283] on input "search" at bounding box center [828, 281] width 457 height 23
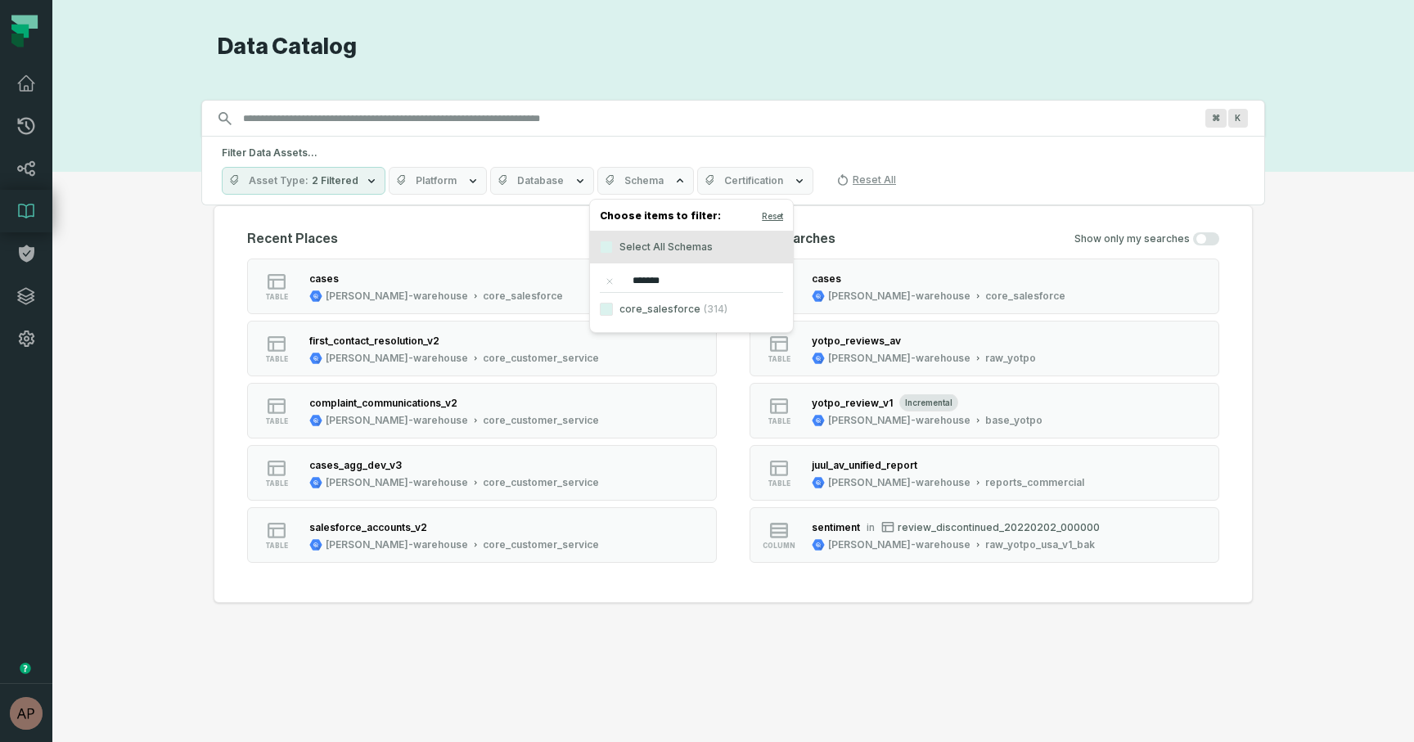
type input "*******"
click at [656, 309] on label "core_salesforce (314)" at bounding box center [691, 309] width 203 height 33
click at [613, 309] on button "core_salesforce (314)" at bounding box center [606, 309] width 13 height 13
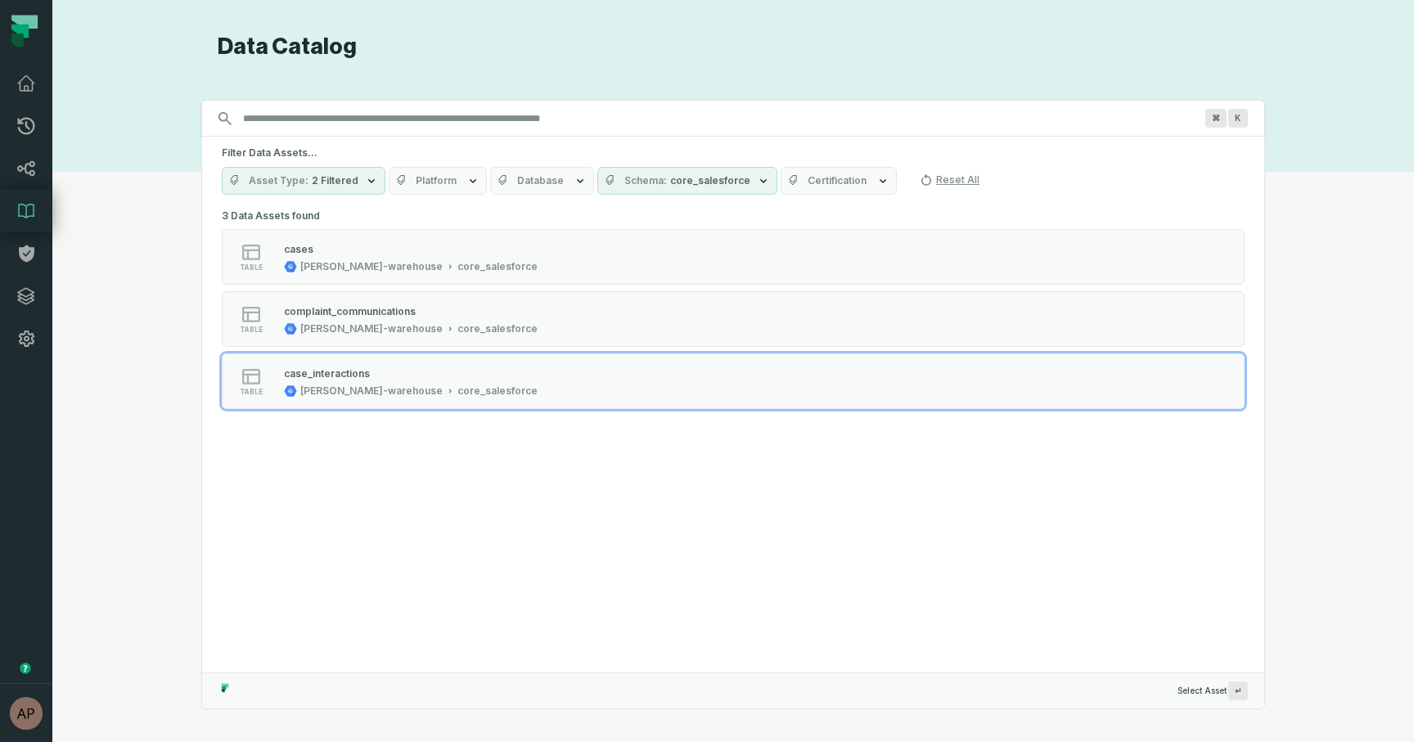
drag, startPoint x: 286, startPoint y: 588, endPoint x: 319, endPoint y: 543, distance: 56.1
click at [286, 588] on div "3 Data Assets found table cases juul-warehouse core_salesforce table complaint_…" at bounding box center [733, 439] width 1062 height 468
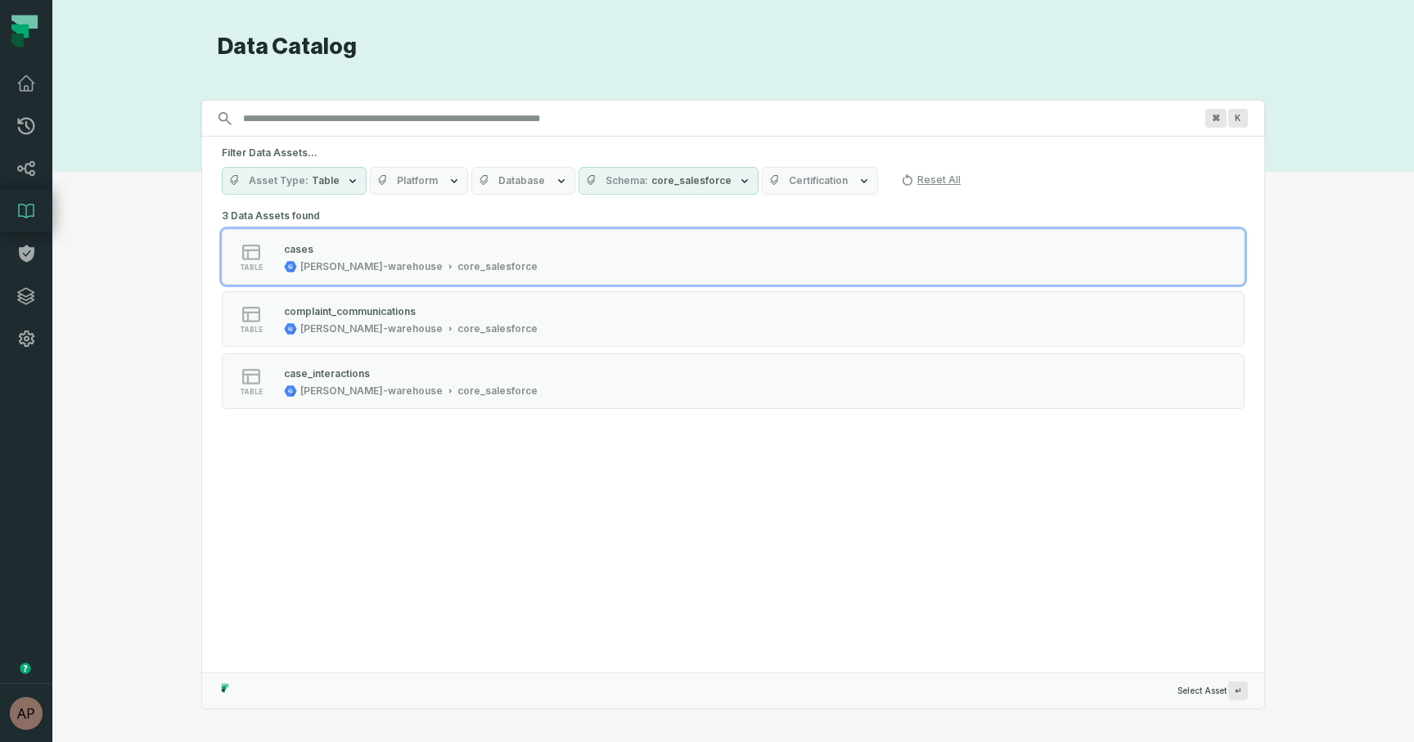
click at [663, 185] on span "core_salesforce" at bounding box center [691, 180] width 80 height 13
click at [587, 244] on button "core_salesforce (314)" at bounding box center [588, 247] width 13 height 13
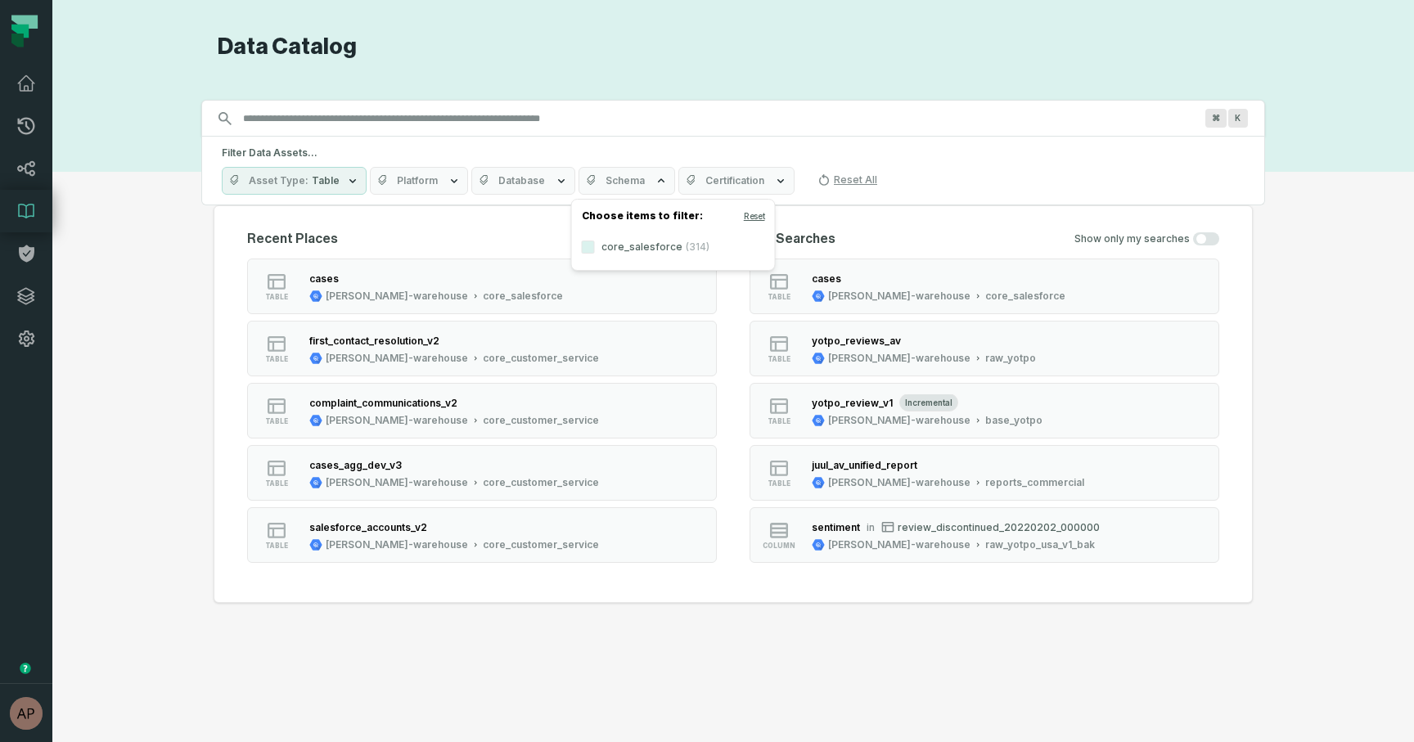
click at [834, 209] on div "Recent Places table cases juul-warehouse core_salesforce table first_contact_re…" at bounding box center [733, 404] width 1039 height 398
click at [642, 182] on span "Schema" at bounding box center [643, 180] width 39 height 13
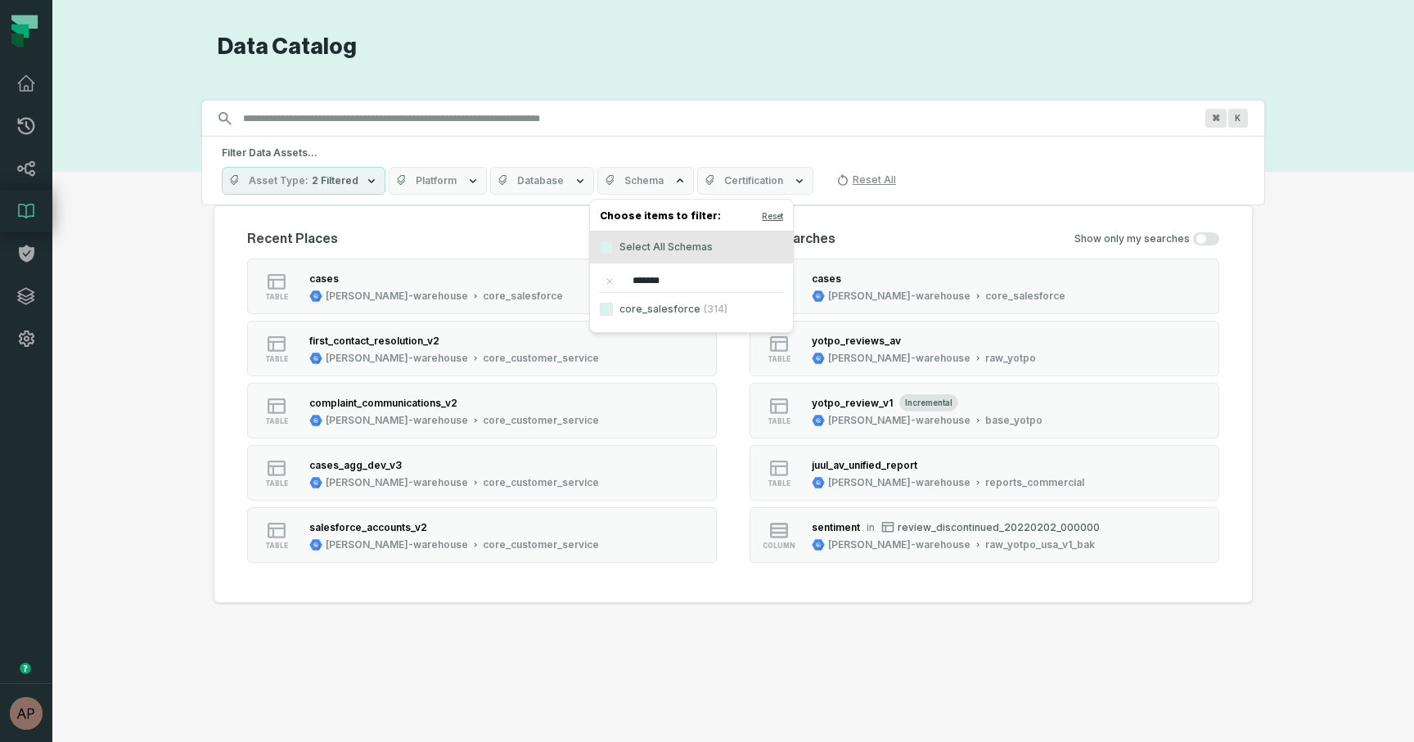
click at [606, 282] on icon "reset" at bounding box center [609, 281] width 7 height 7
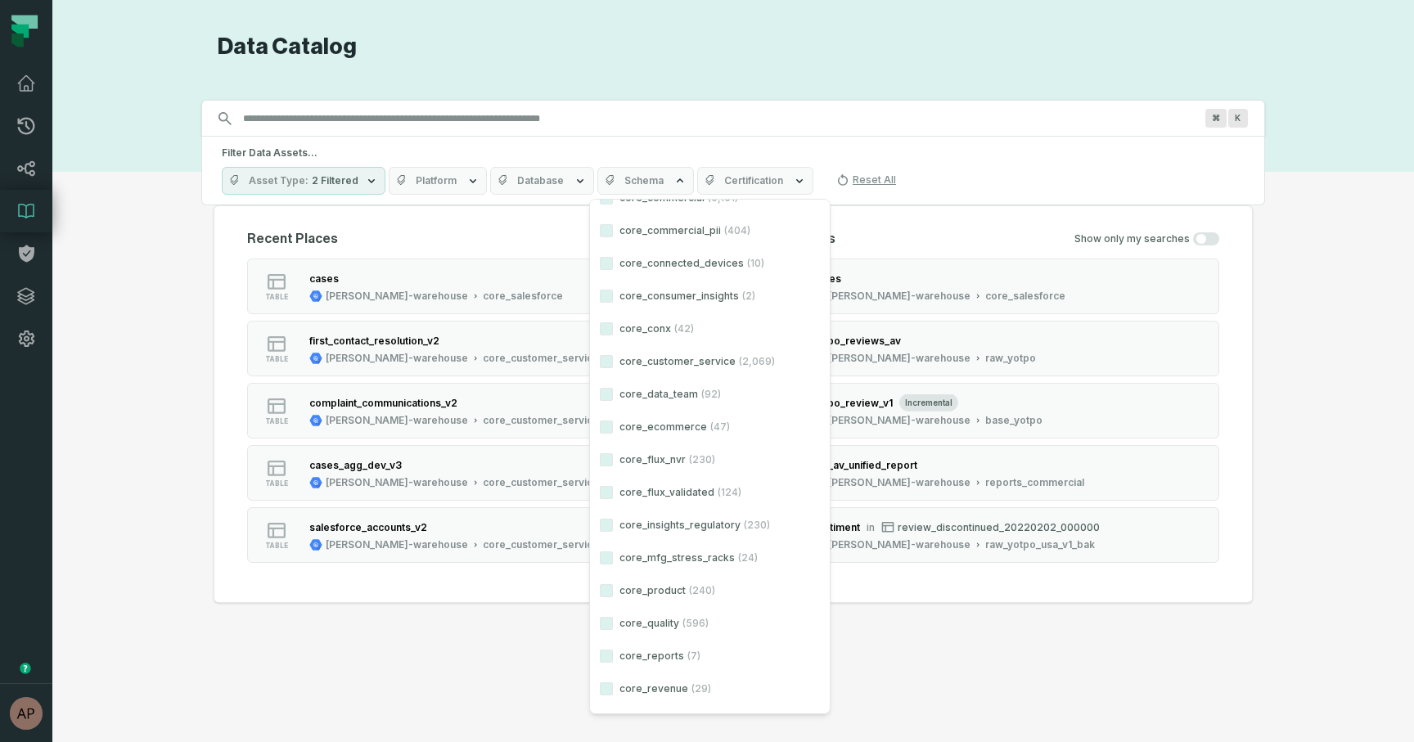
scroll to position [276, 0]
type input "****"
click at [611, 362] on button "core_customer_service (2,069)" at bounding box center [606, 360] width 13 height 13
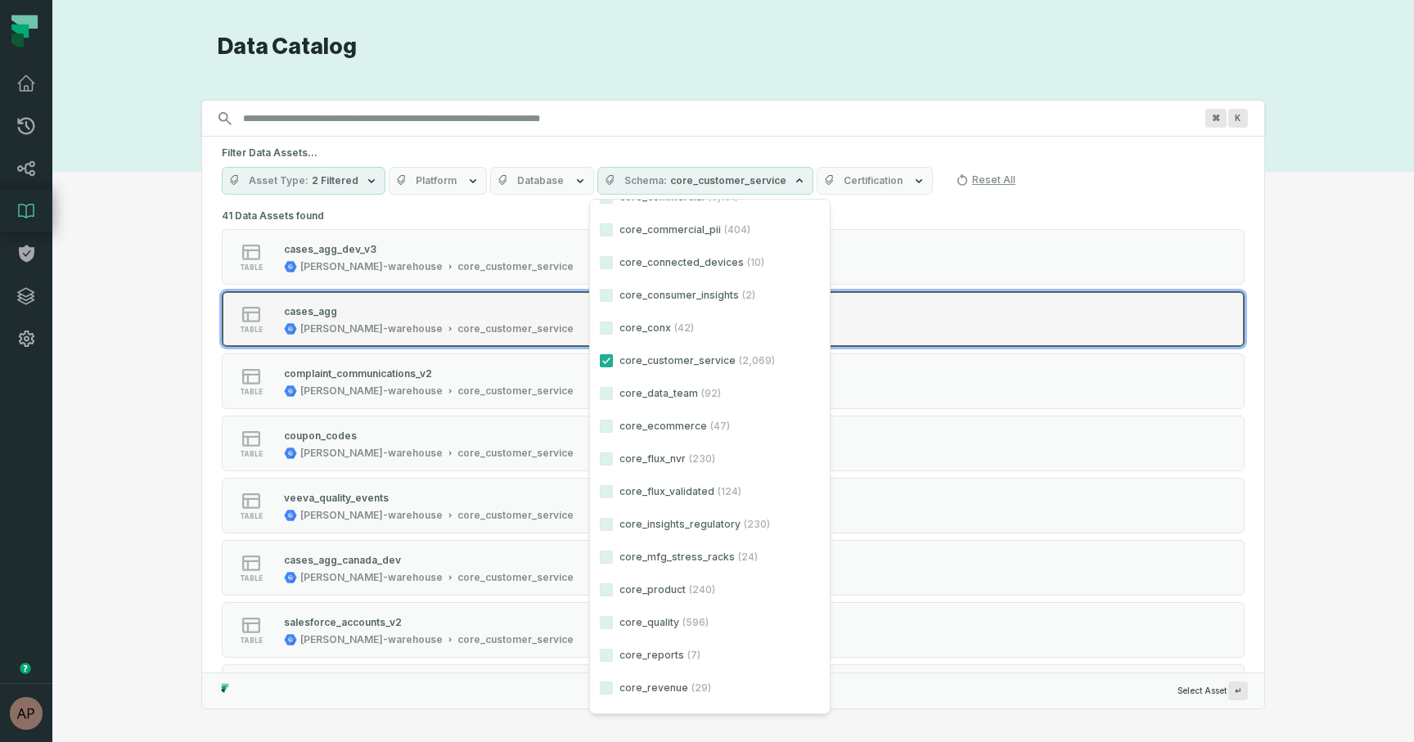
click at [1244, 306] on button "table cases_agg juul-warehouse core_customer_service" at bounding box center [733, 319] width 1023 height 56
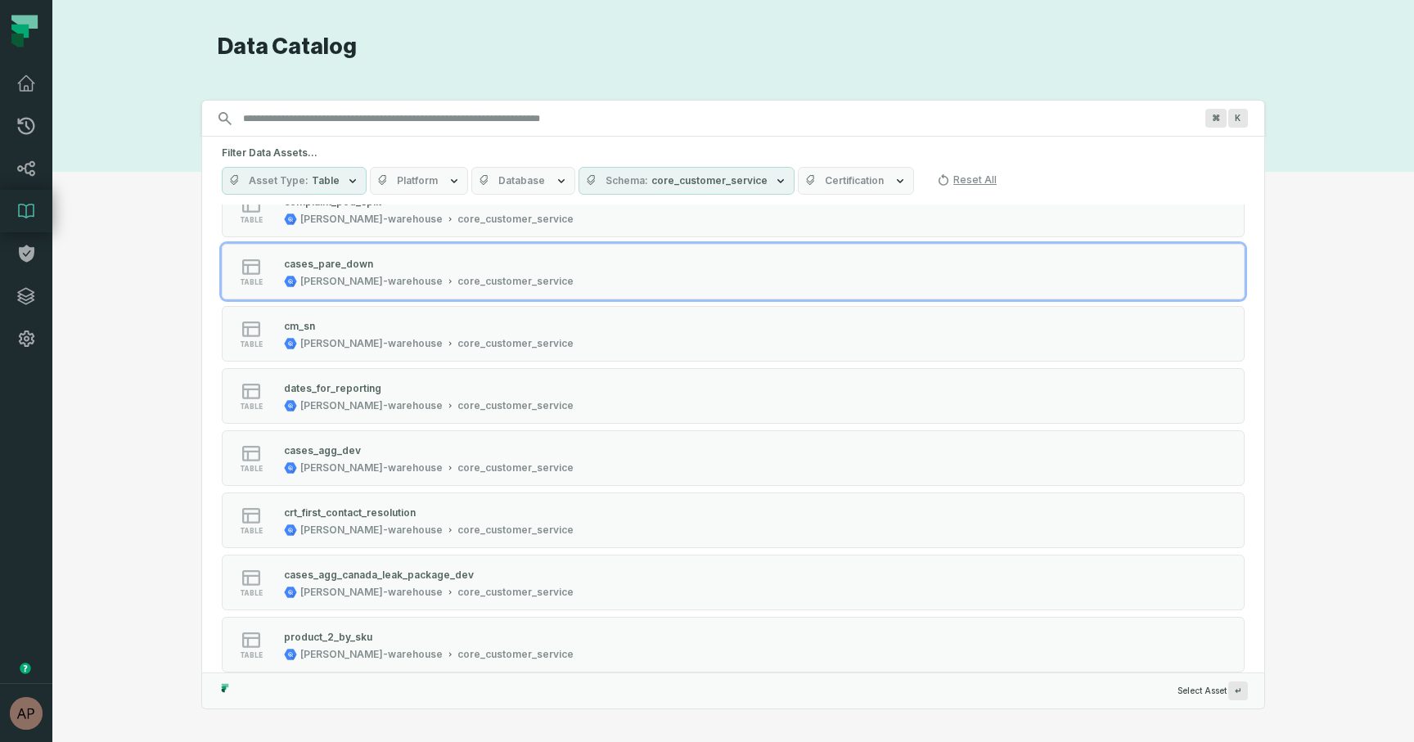
scroll to position [493, 0]
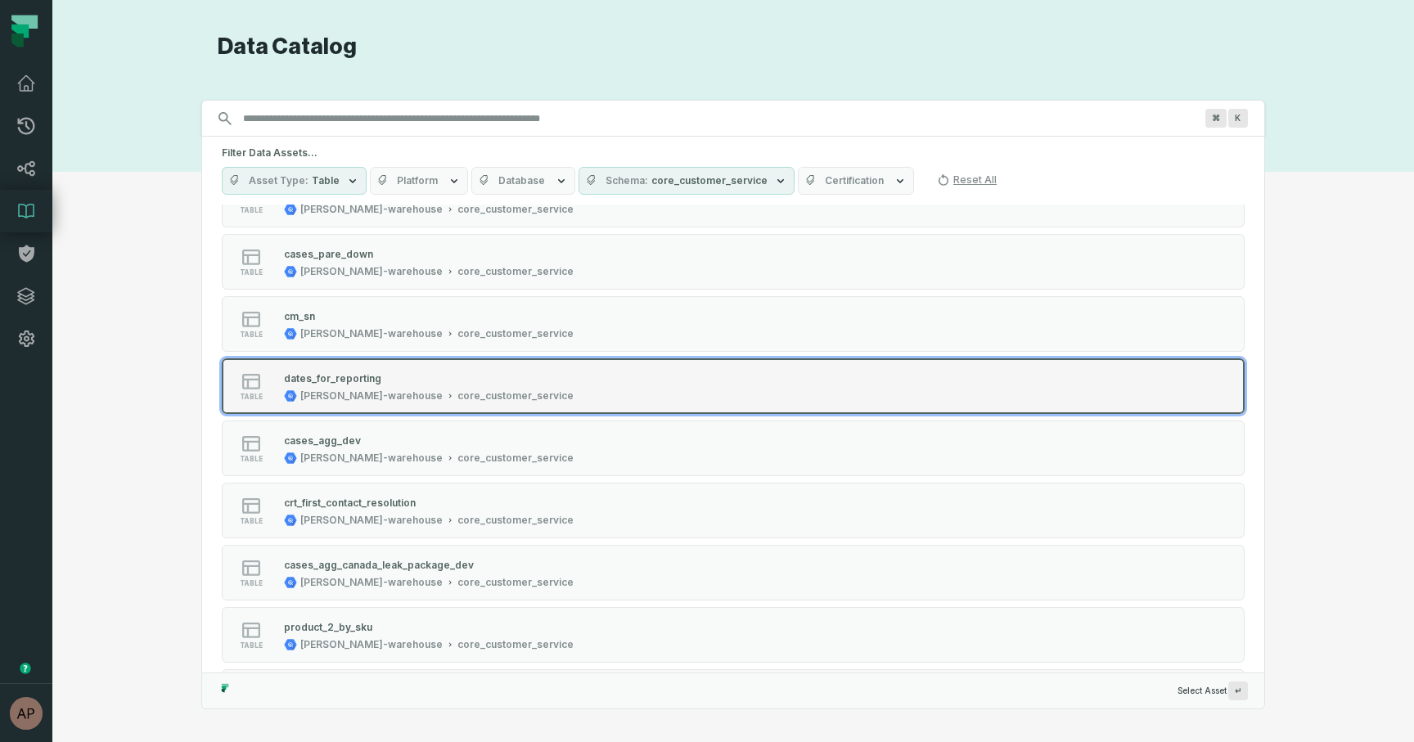
click at [446, 393] on icon "Suggestions" at bounding box center [450, 396] width 8 height 8
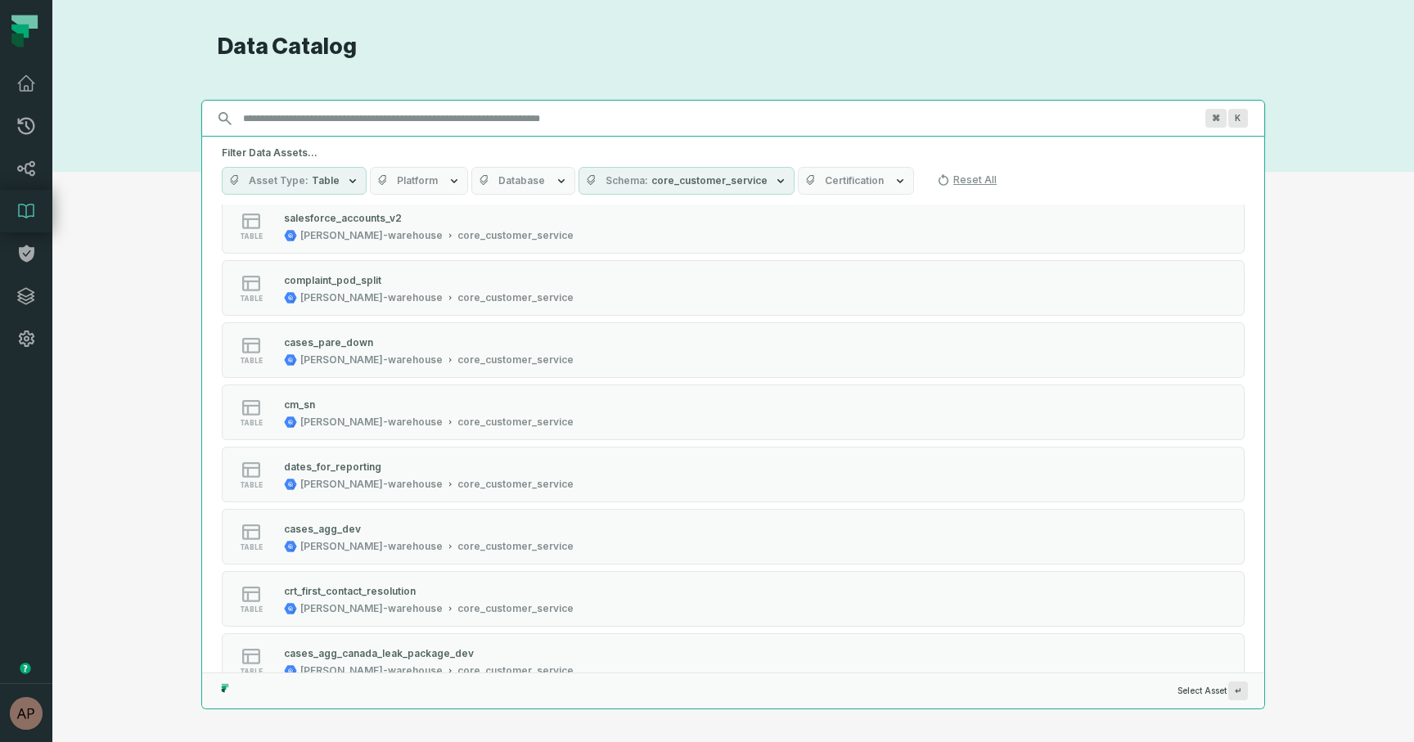
scroll to position [428, 0]
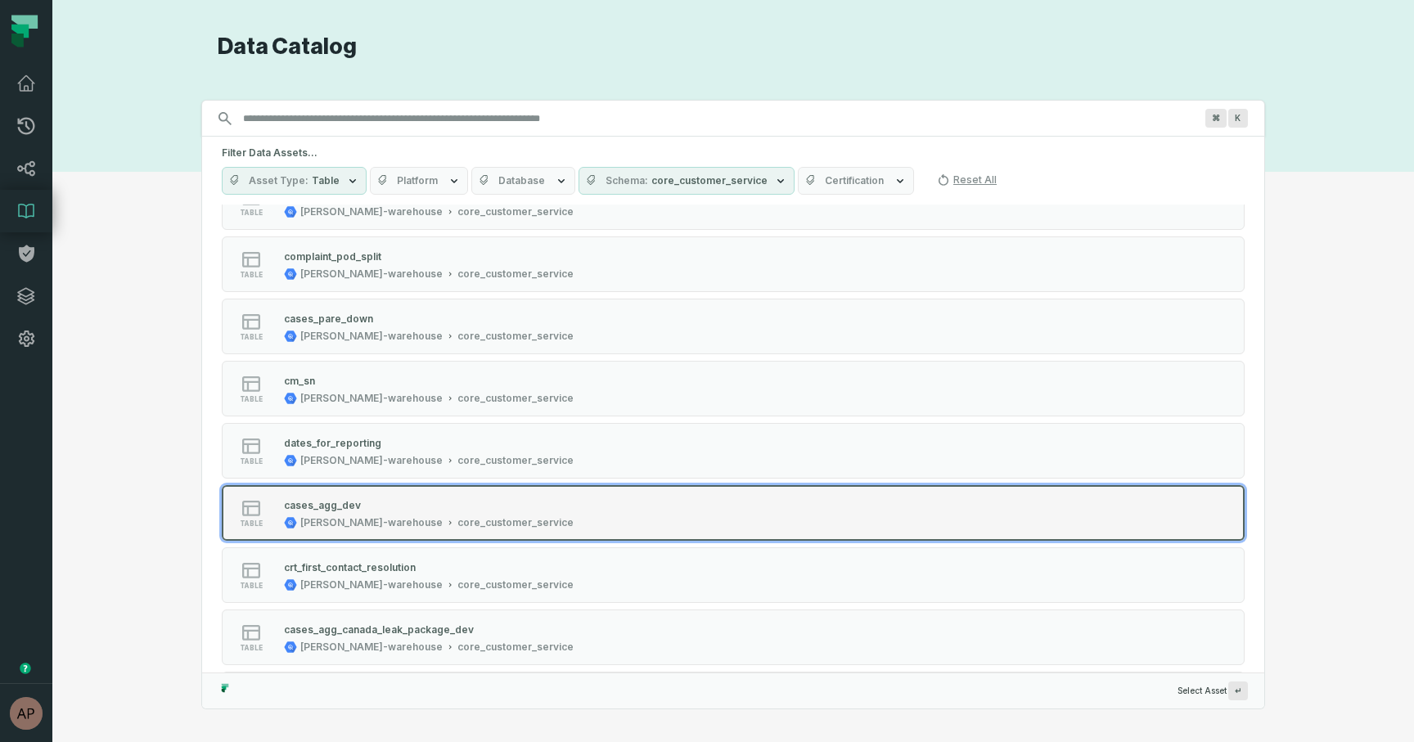
click at [353, 517] on div "[PERSON_NAME]-warehouse" at bounding box center [371, 522] width 142 height 13
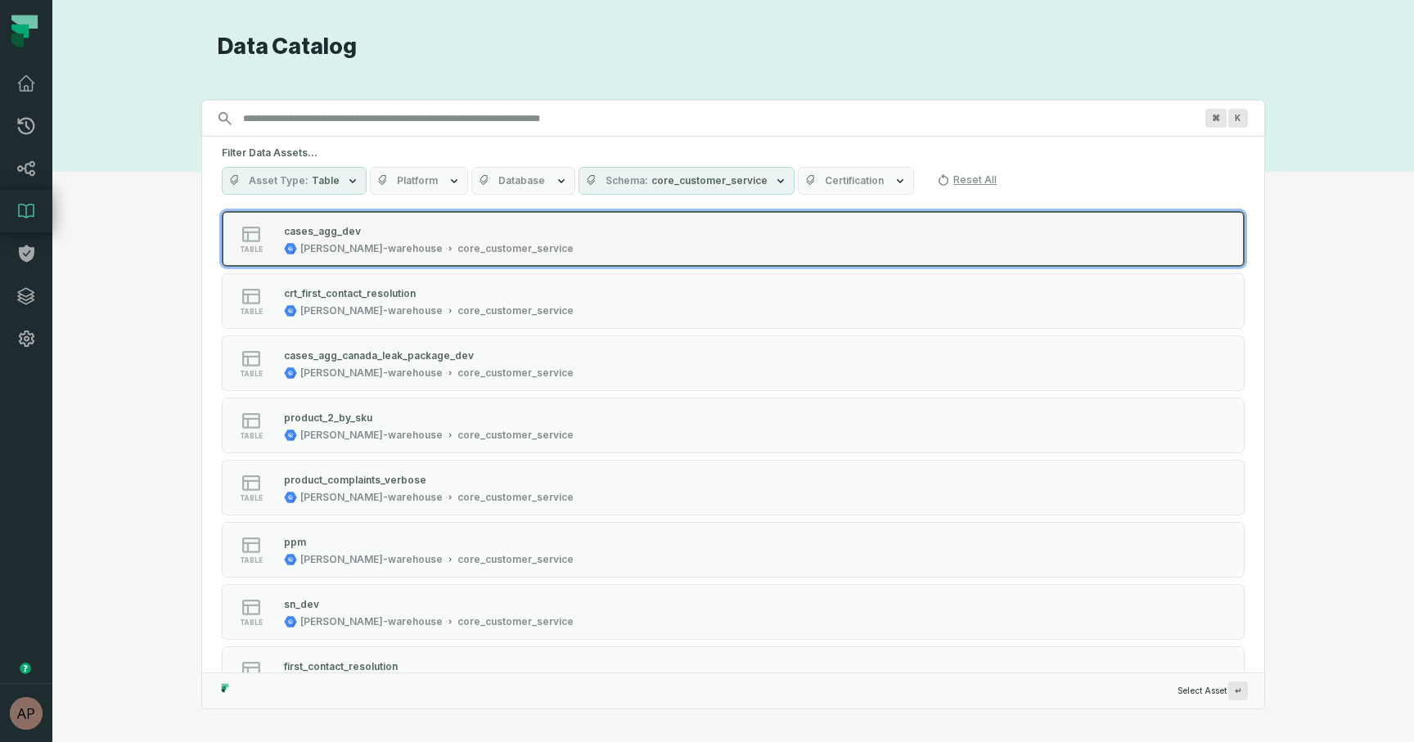
scroll to position [703, 0]
click at [394, 228] on div "cases_agg_dev" at bounding box center [429, 230] width 290 height 16
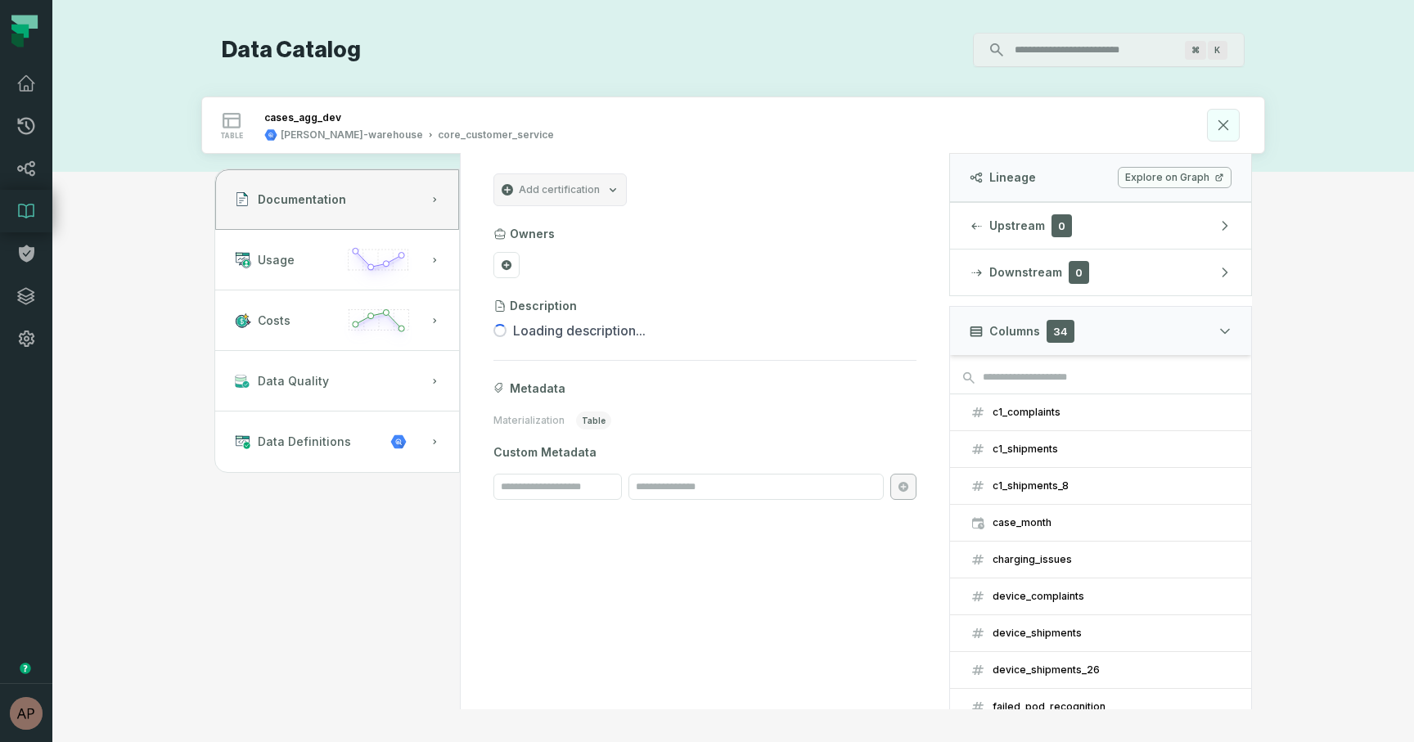
click at [1217, 125] on icon at bounding box center [1223, 125] width 18 height 18
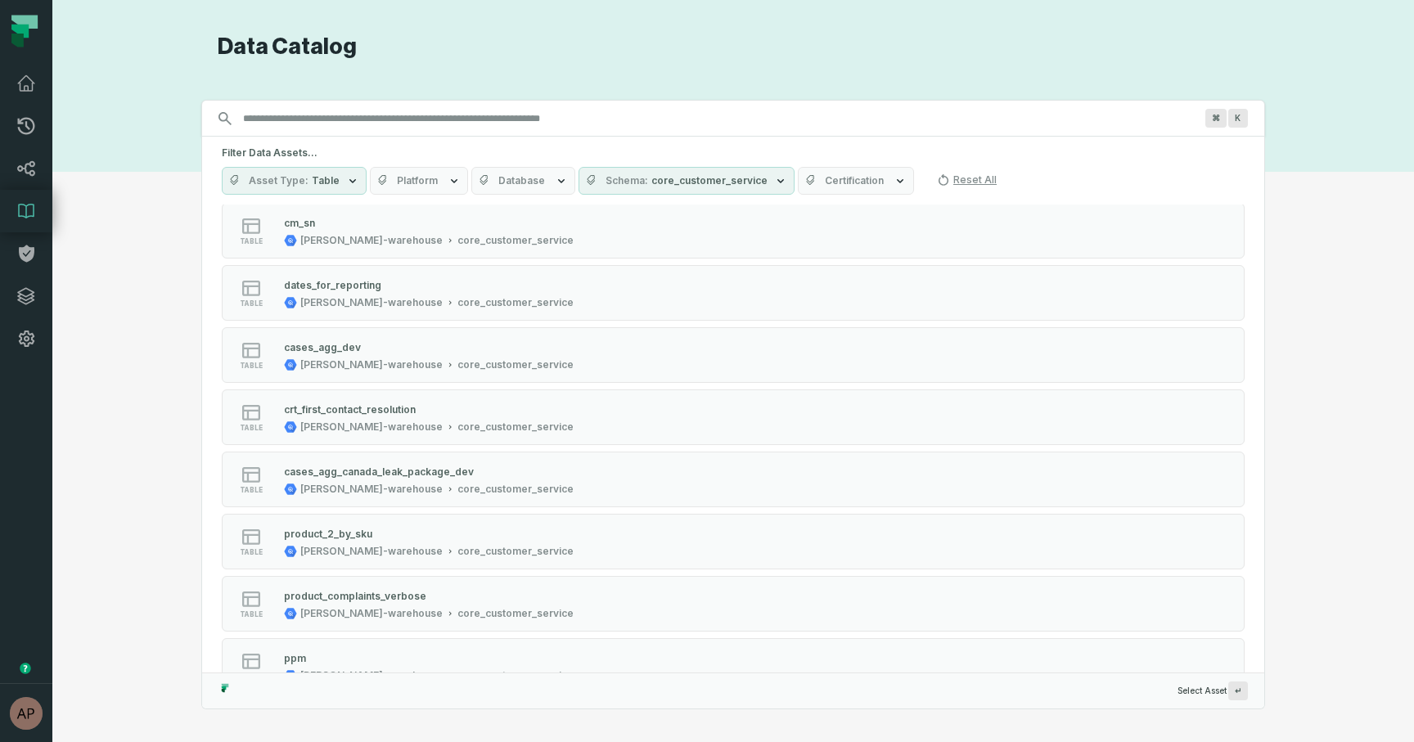
scroll to position [581, 0]
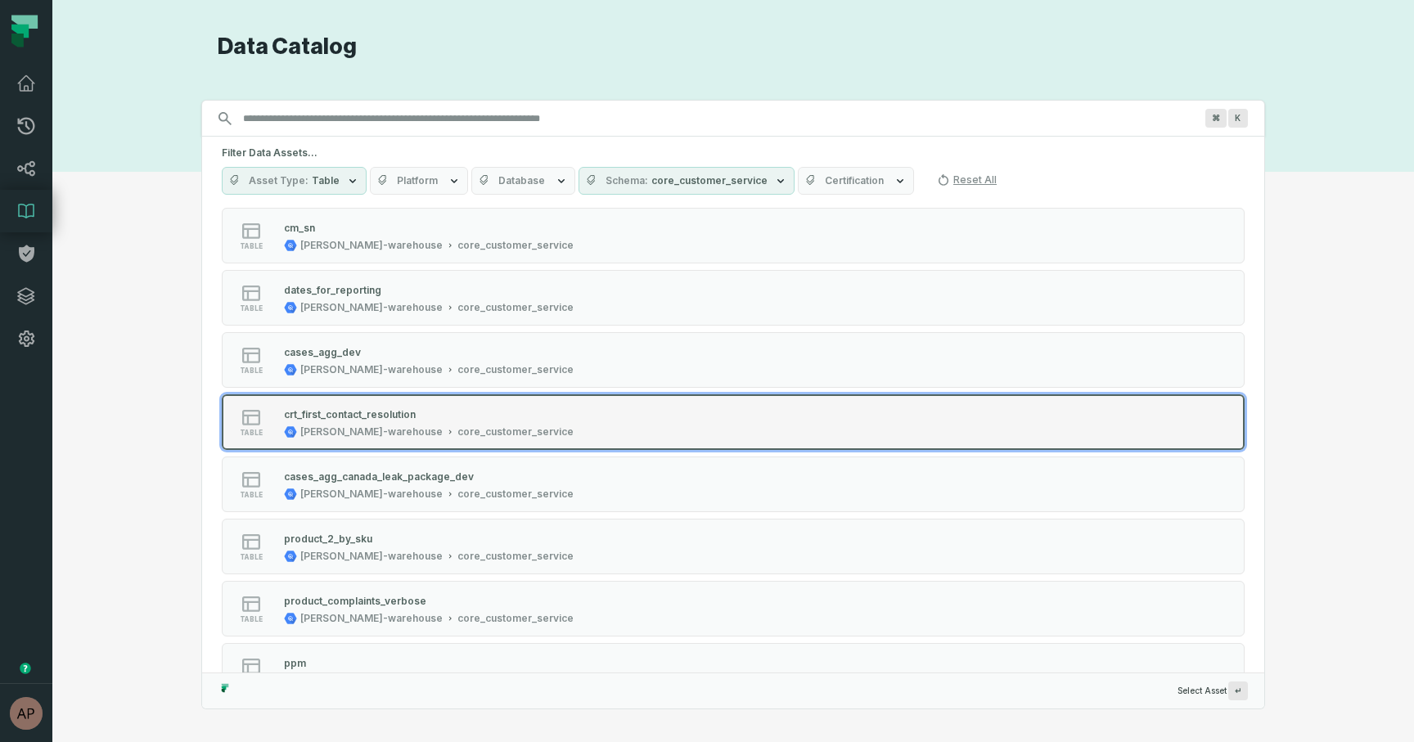
click at [420, 412] on div "crt_first_contact_resolution" at bounding box center [429, 414] width 290 height 16
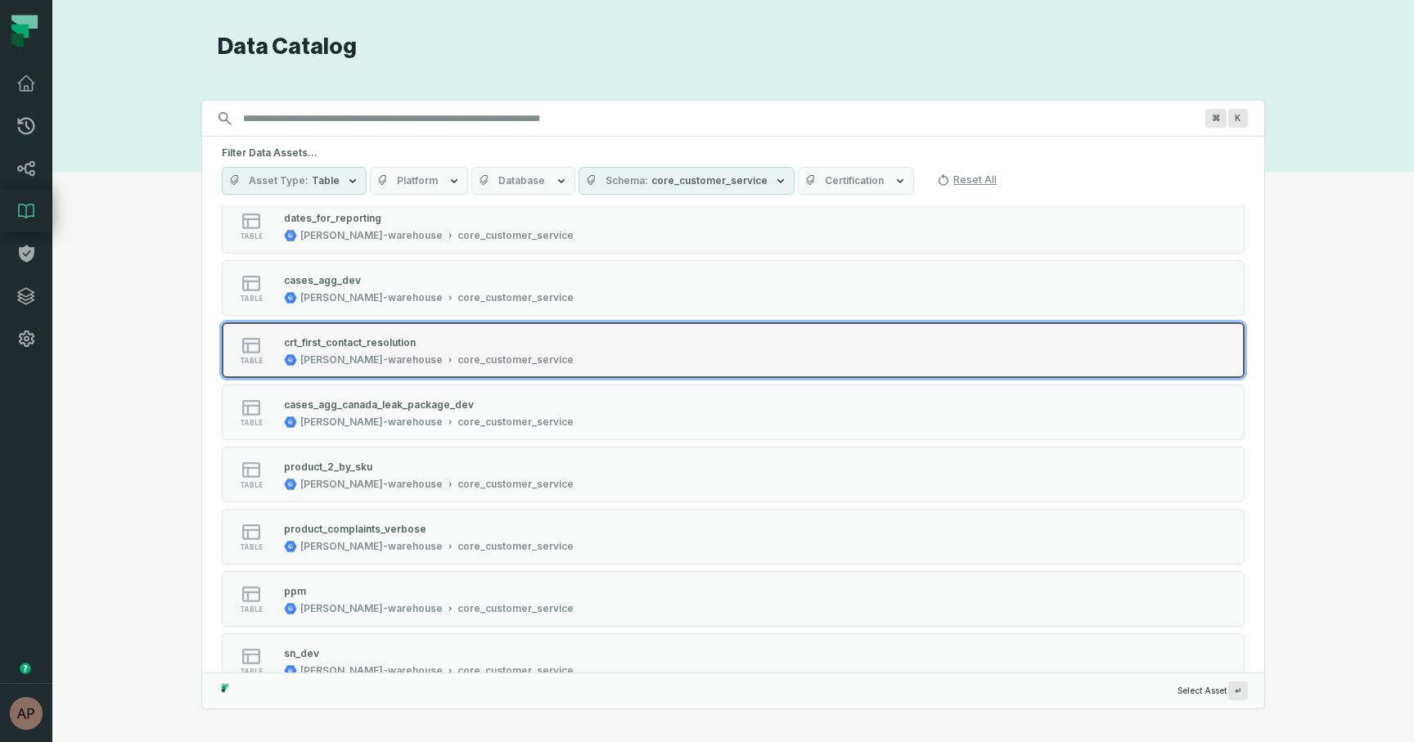
scroll to position [662, 0]
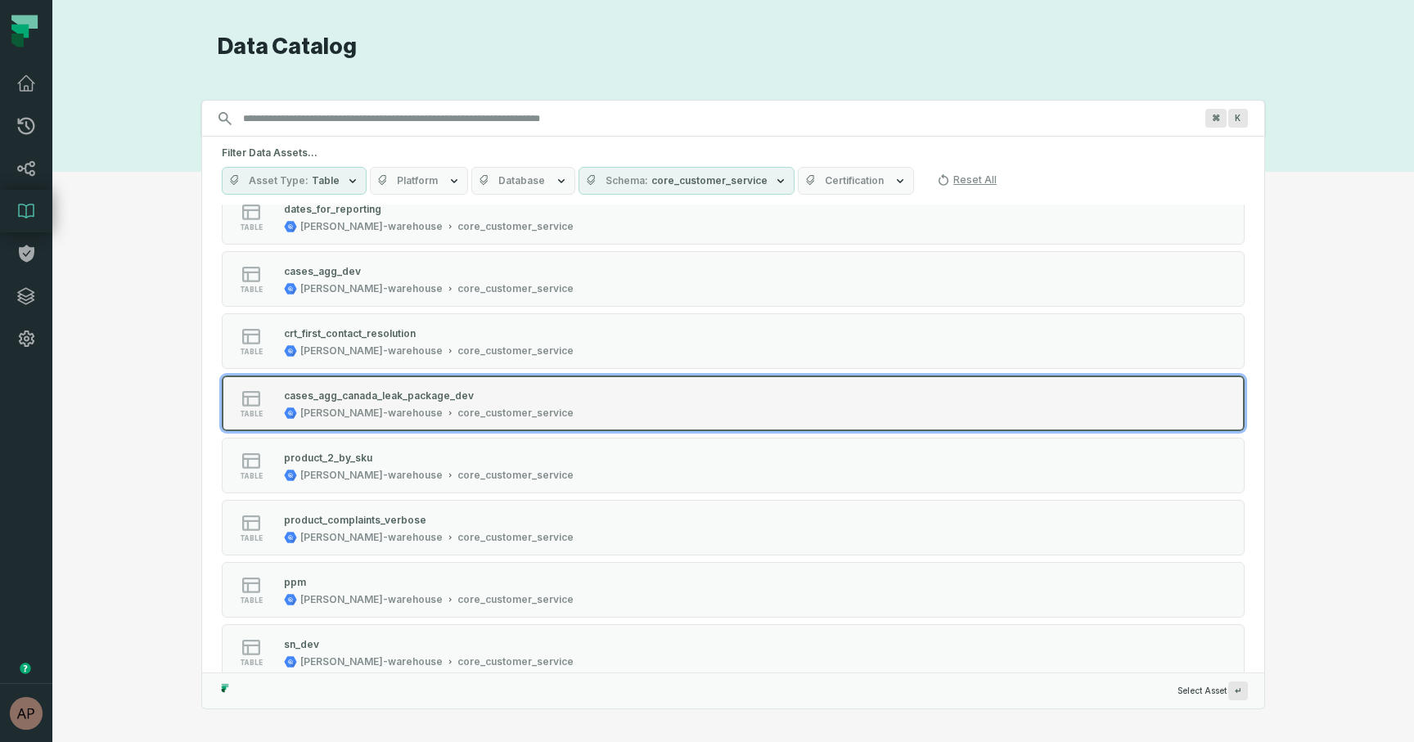
click at [352, 403] on div "cases_agg_canada_leak_package_dev juul-warehouse core_customer_service" at bounding box center [428, 403] width 303 height 33
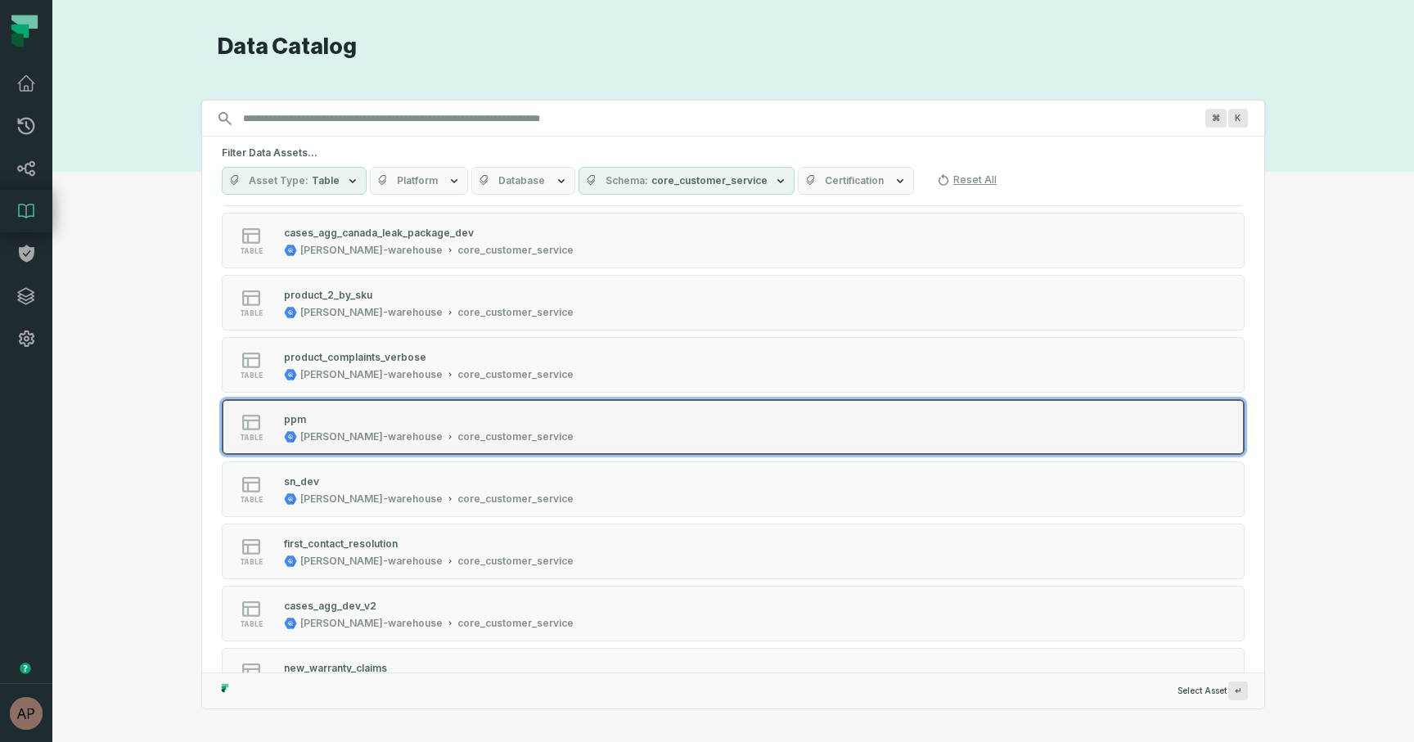
scroll to position [828, 0]
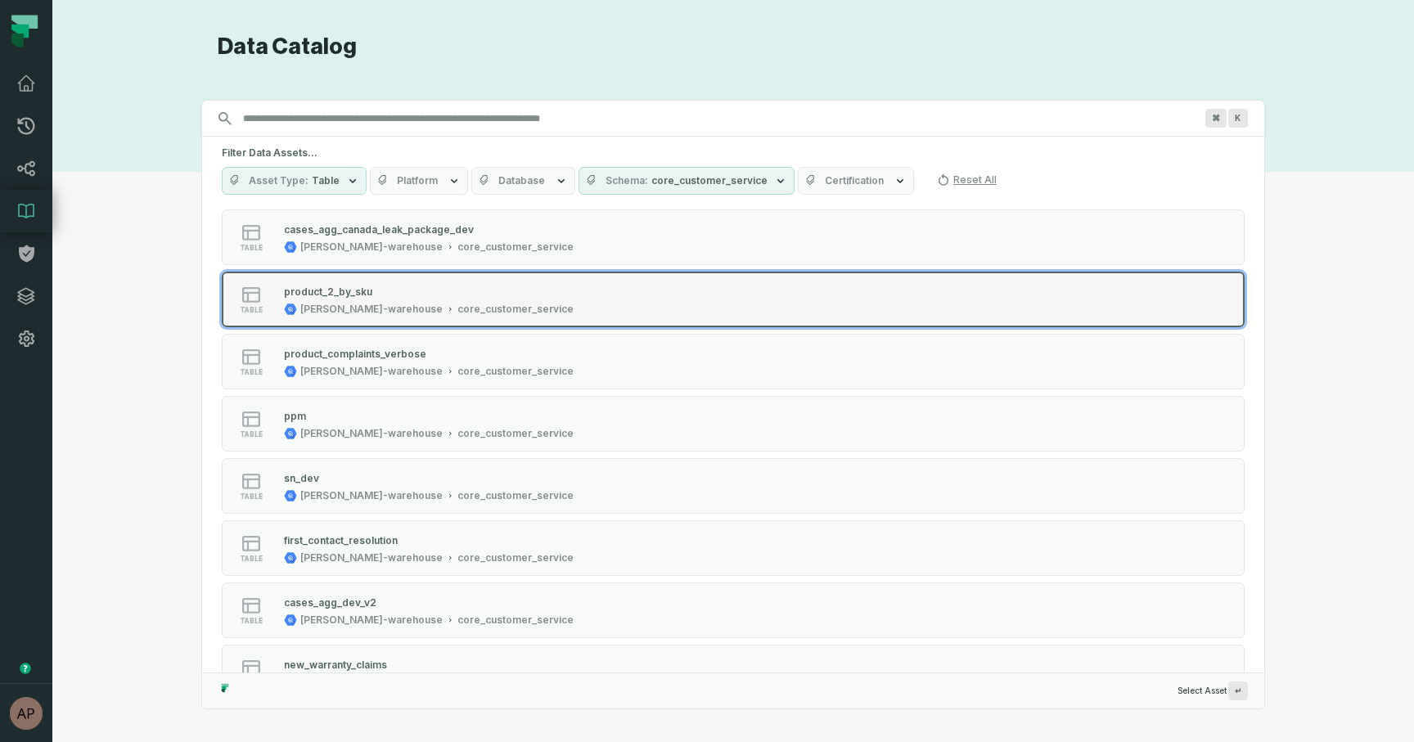
click at [362, 302] on div "product_2_by_sku juul-warehouse core_customer_service" at bounding box center [428, 299] width 303 height 33
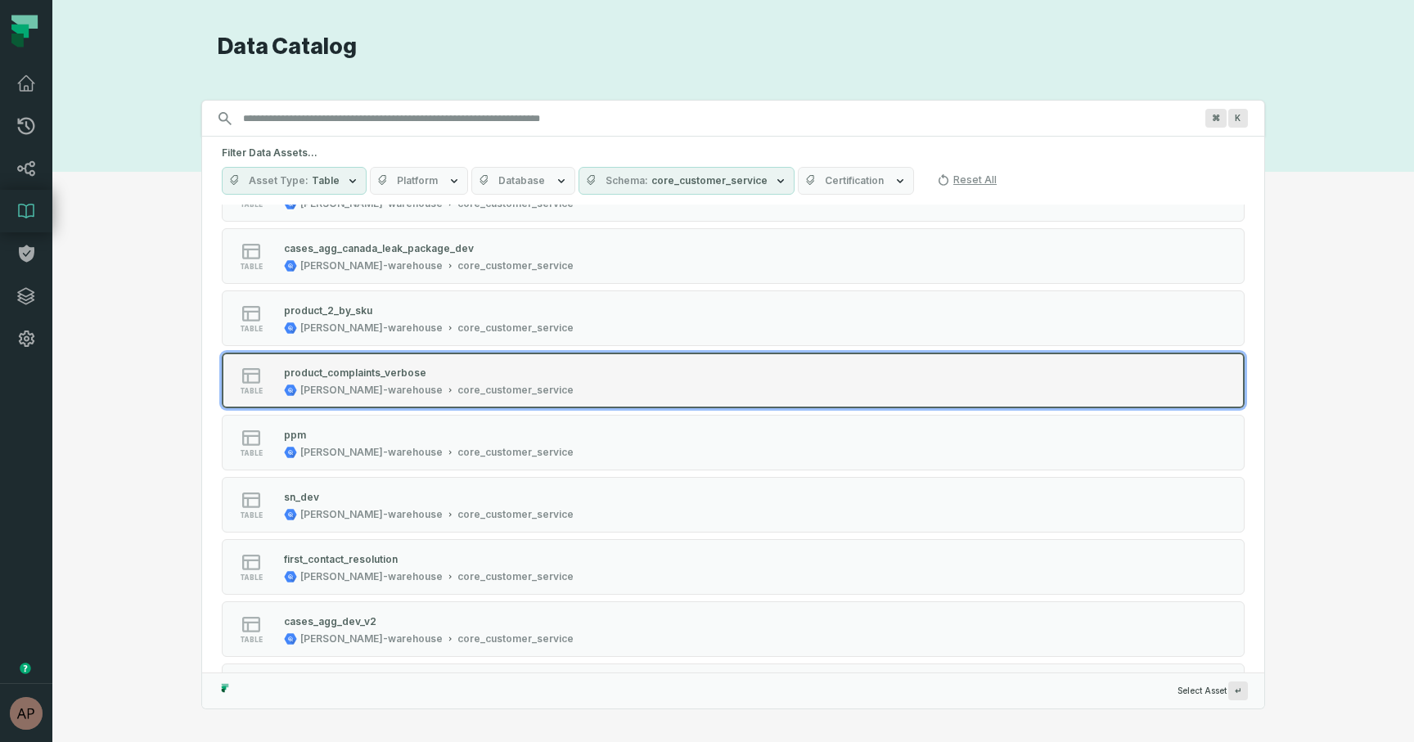
scroll to position [811, 0]
click at [444, 373] on div "product_complaints_verbose" at bounding box center [429, 370] width 290 height 16
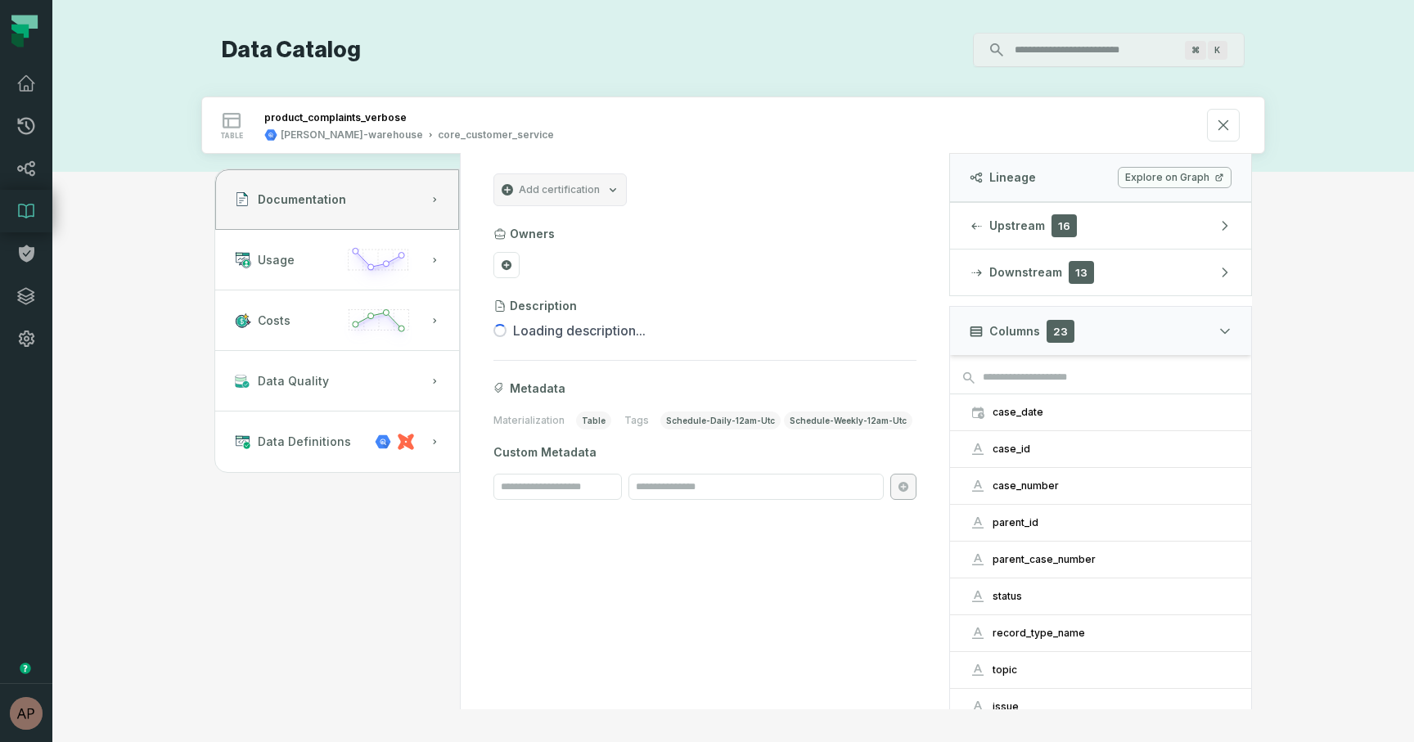
click at [1177, 176] on link "Explore on Graph" at bounding box center [1175, 177] width 114 height 21
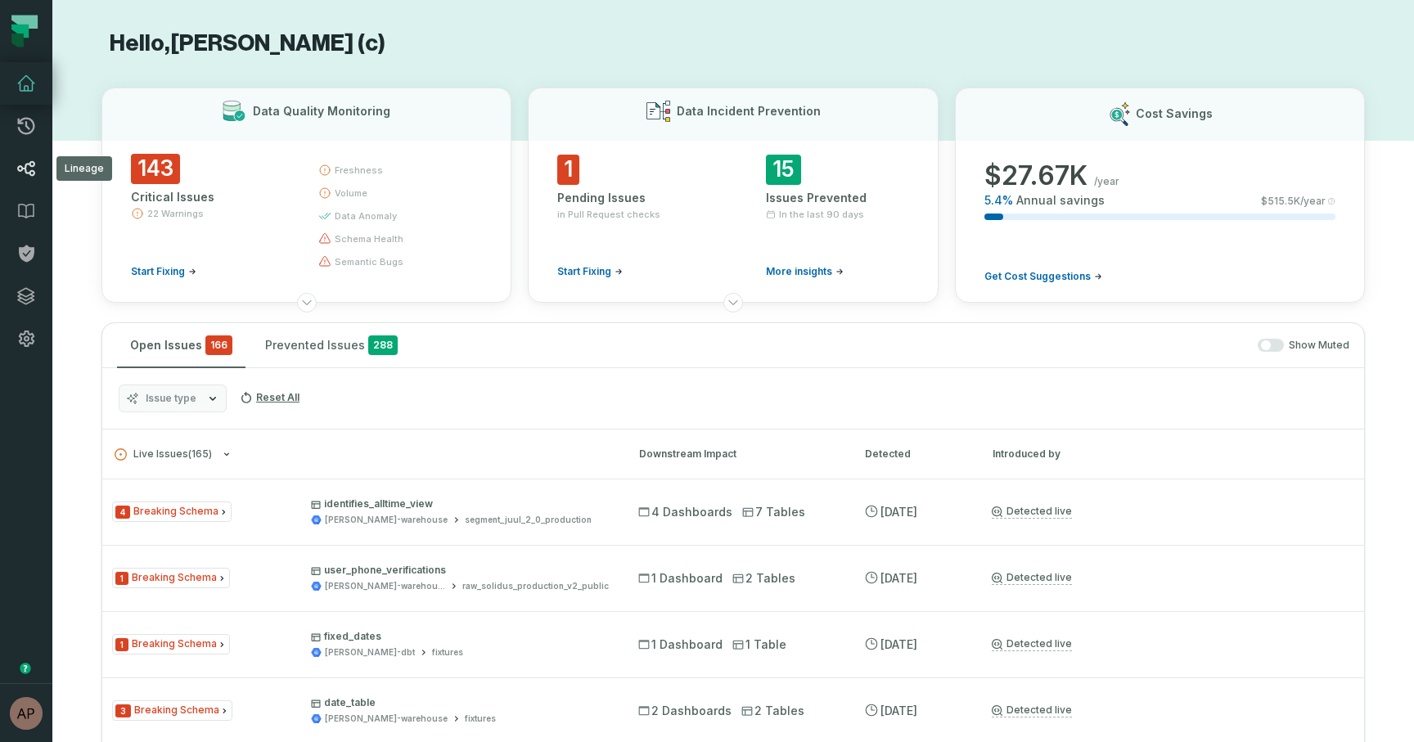
click at [20, 163] on icon at bounding box center [26, 169] width 20 height 20
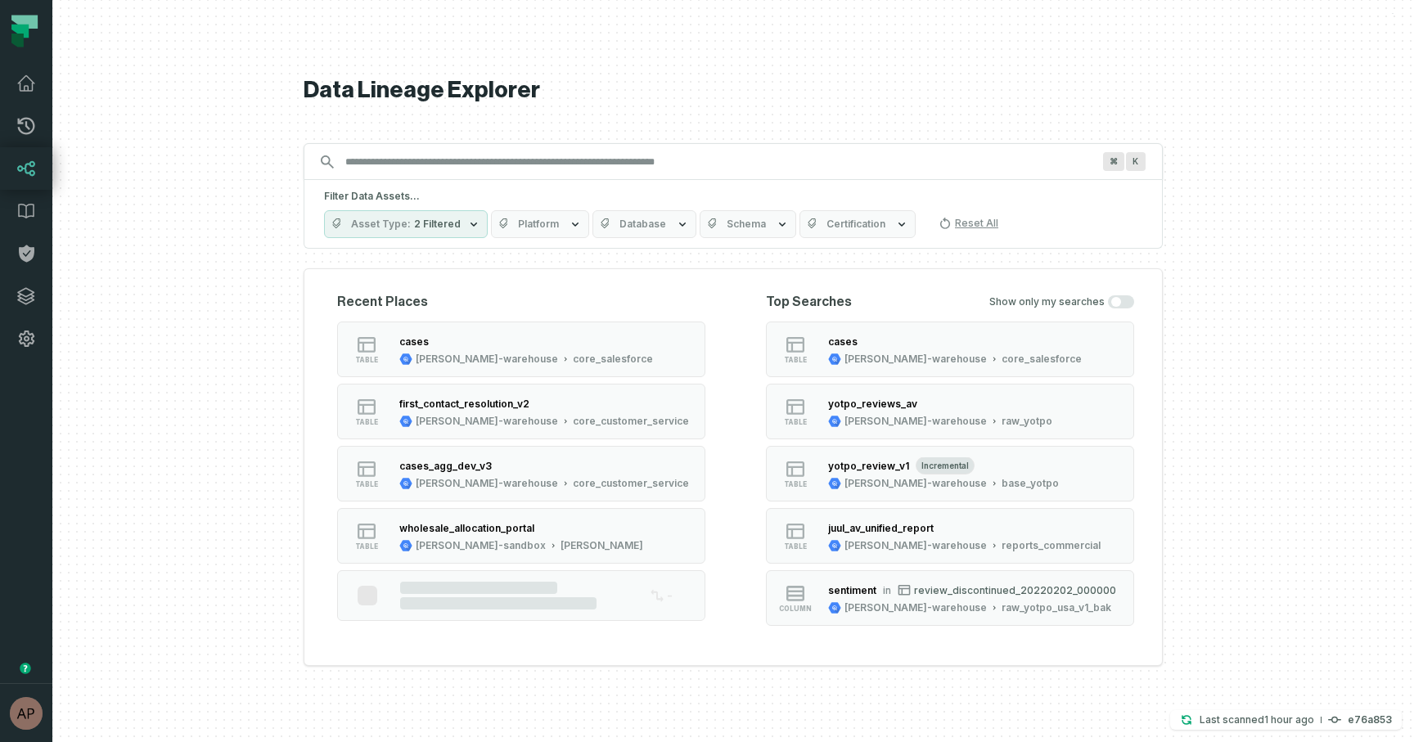
click at [755, 228] on span "Schema" at bounding box center [745, 224] width 39 height 13
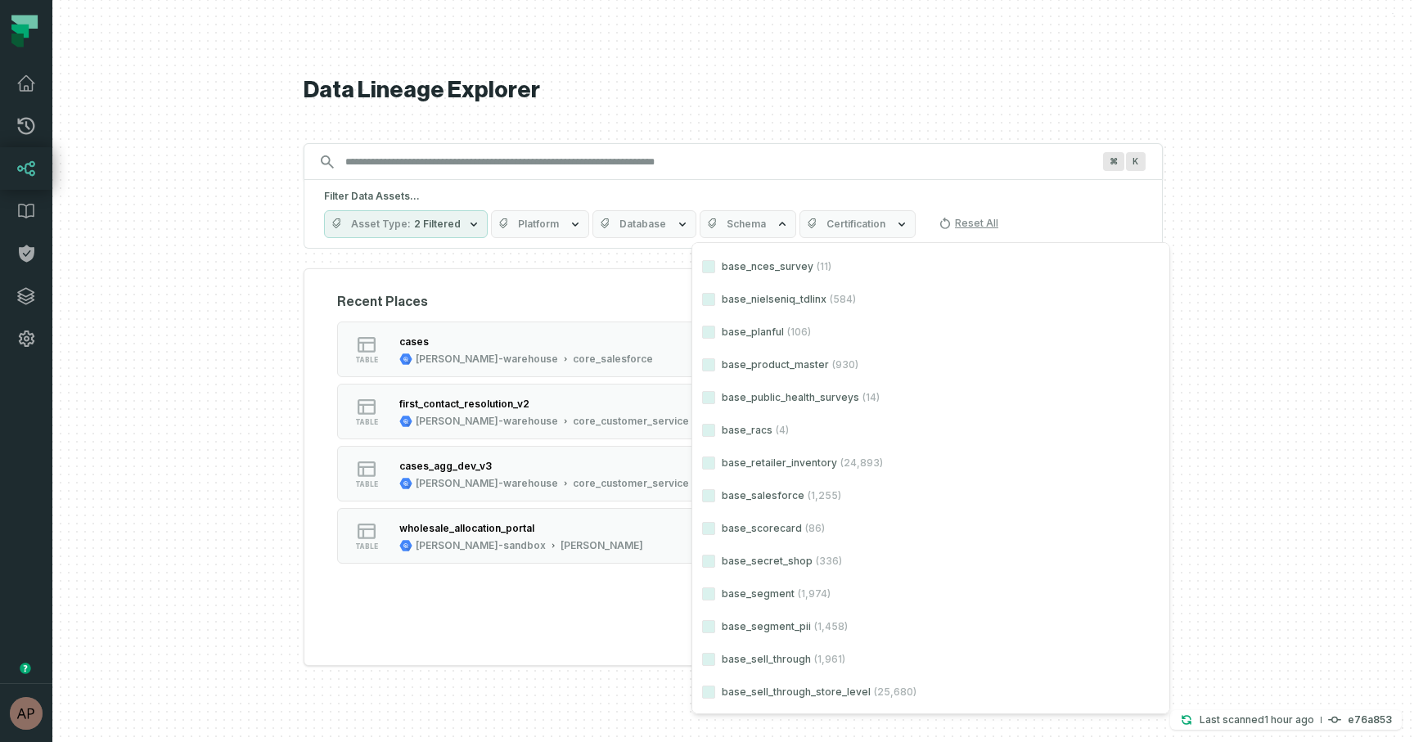
scroll to position [5035, 0]
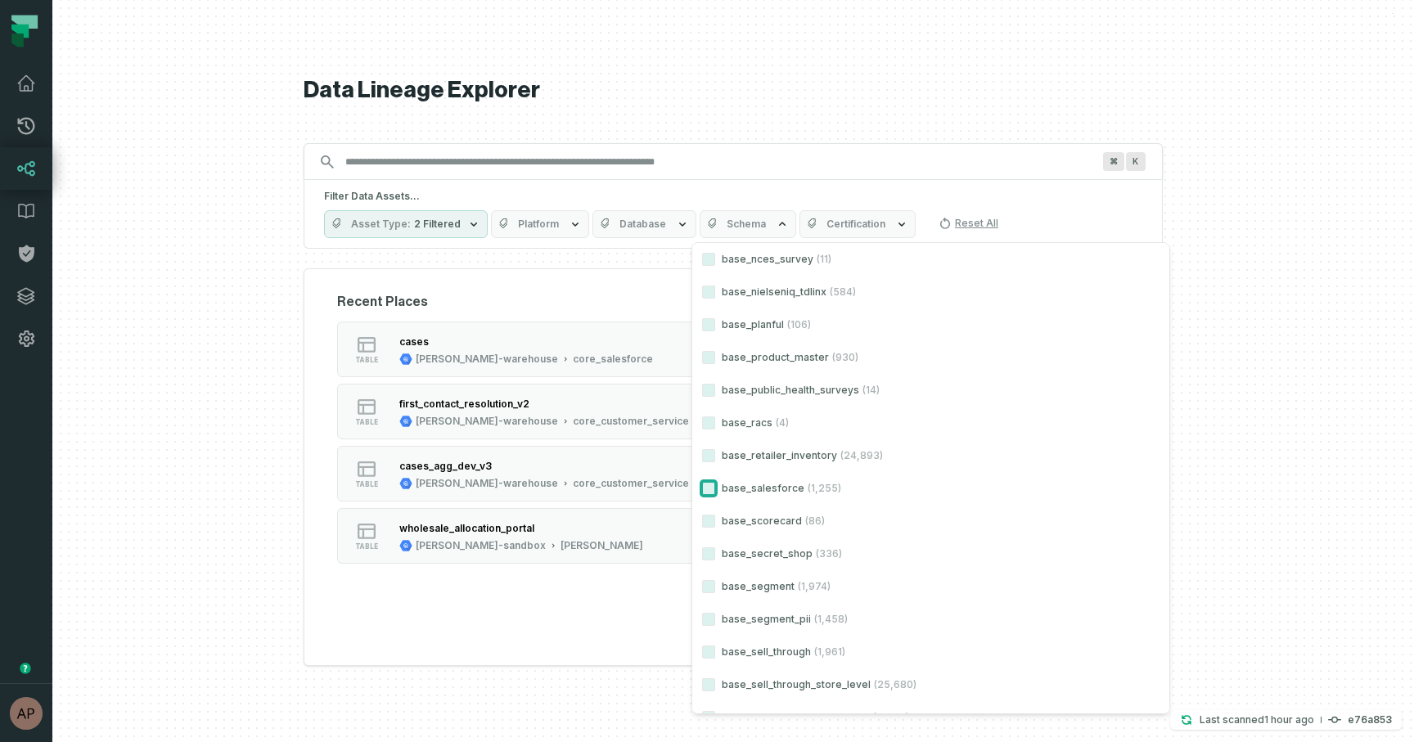
click at [707, 492] on button "base_salesforce (1,255)" at bounding box center [708, 488] width 13 height 13
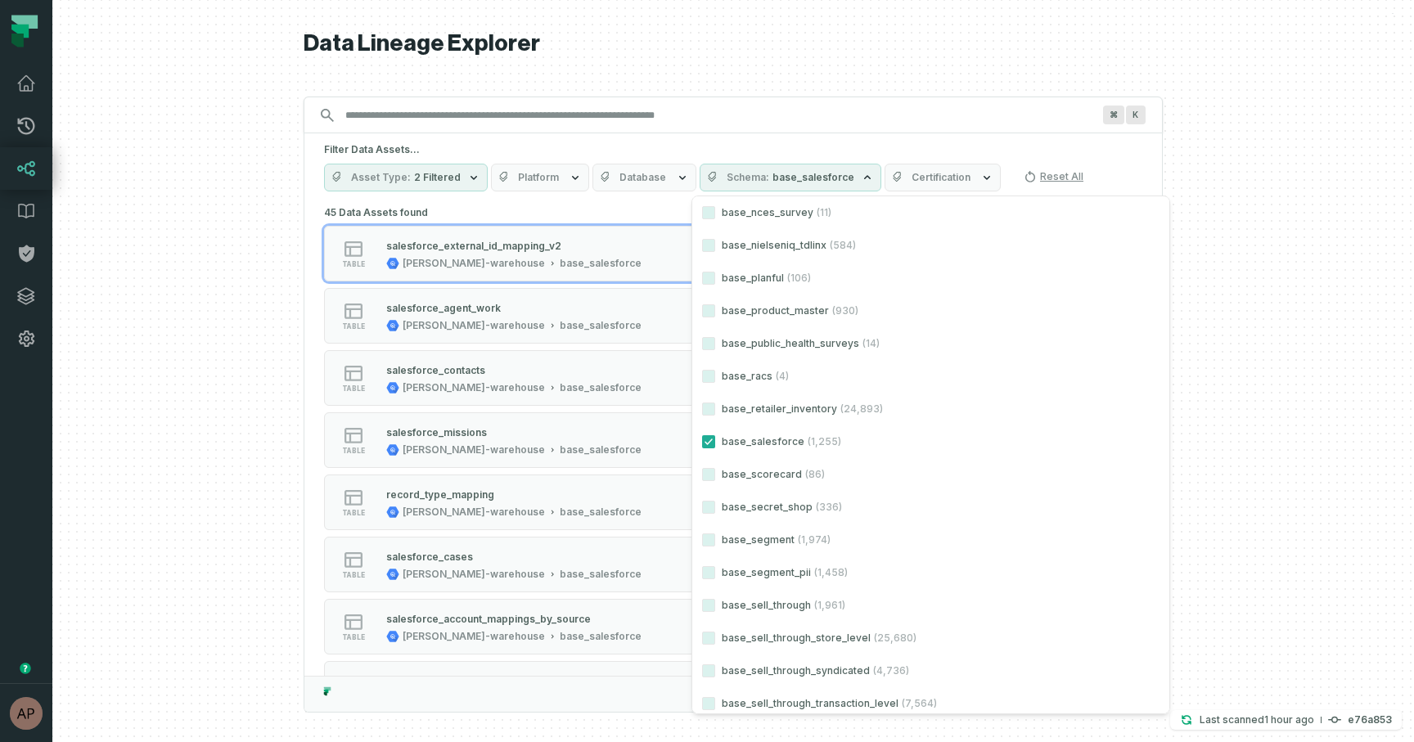
click at [1164, 311] on div at bounding box center [732, 371] width 1361 height 742
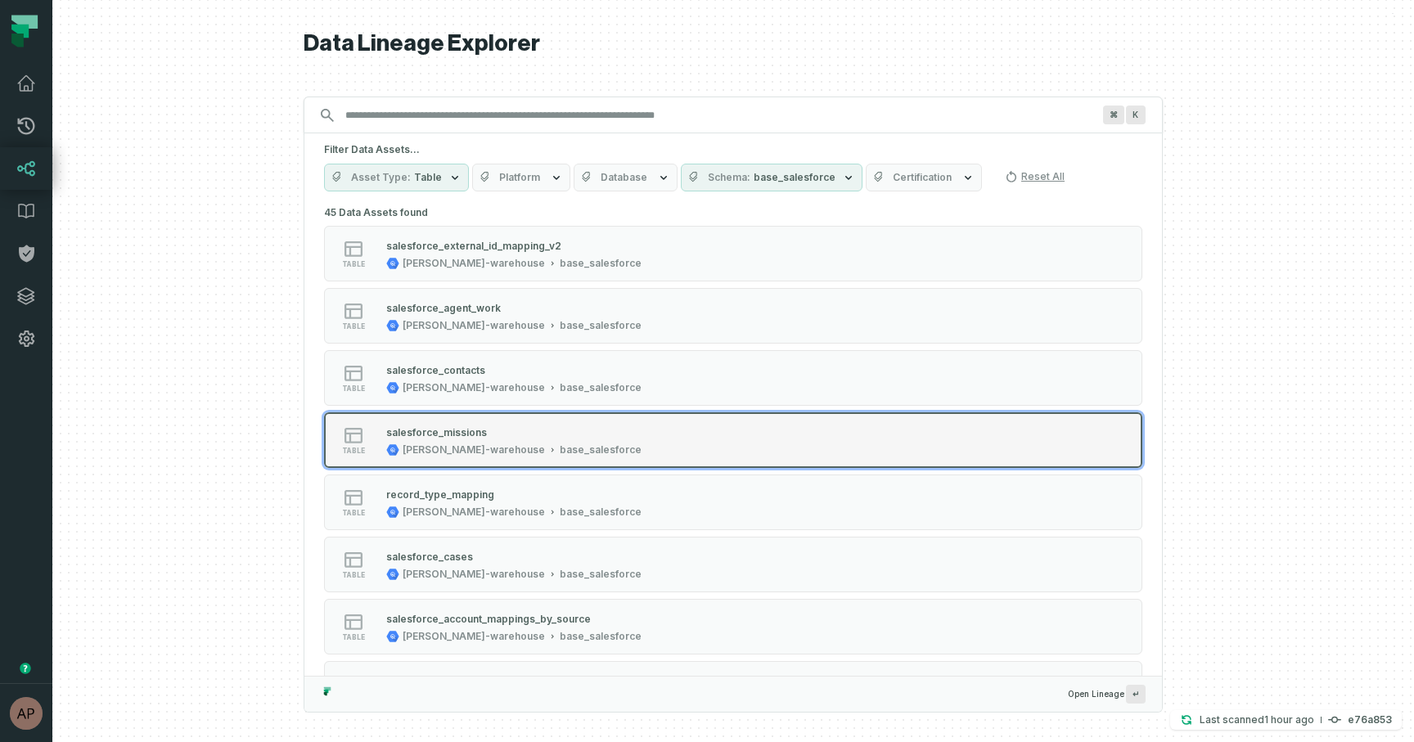
scroll to position [29, 0]
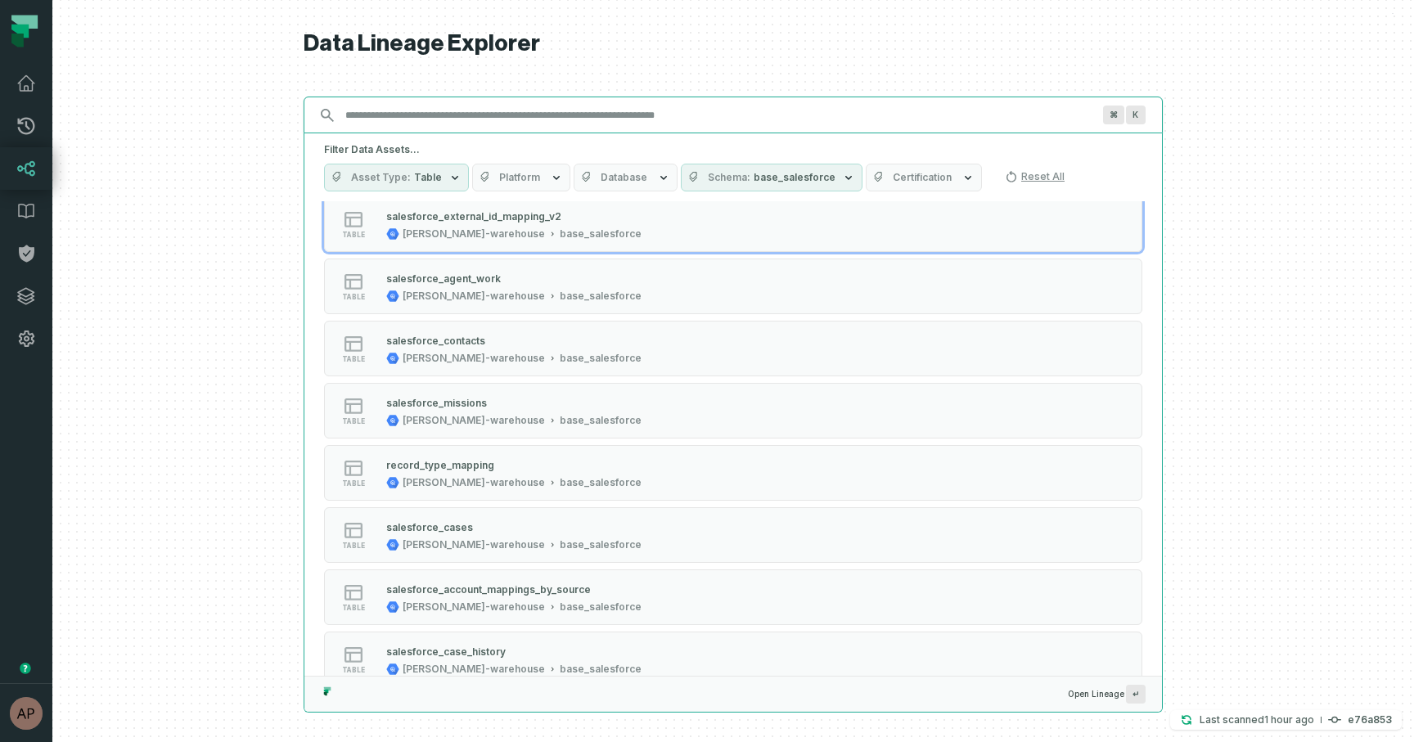
click at [408, 110] on input "Discovery Provider cmdk menu" at bounding box center [718, 115] width 766 height 26
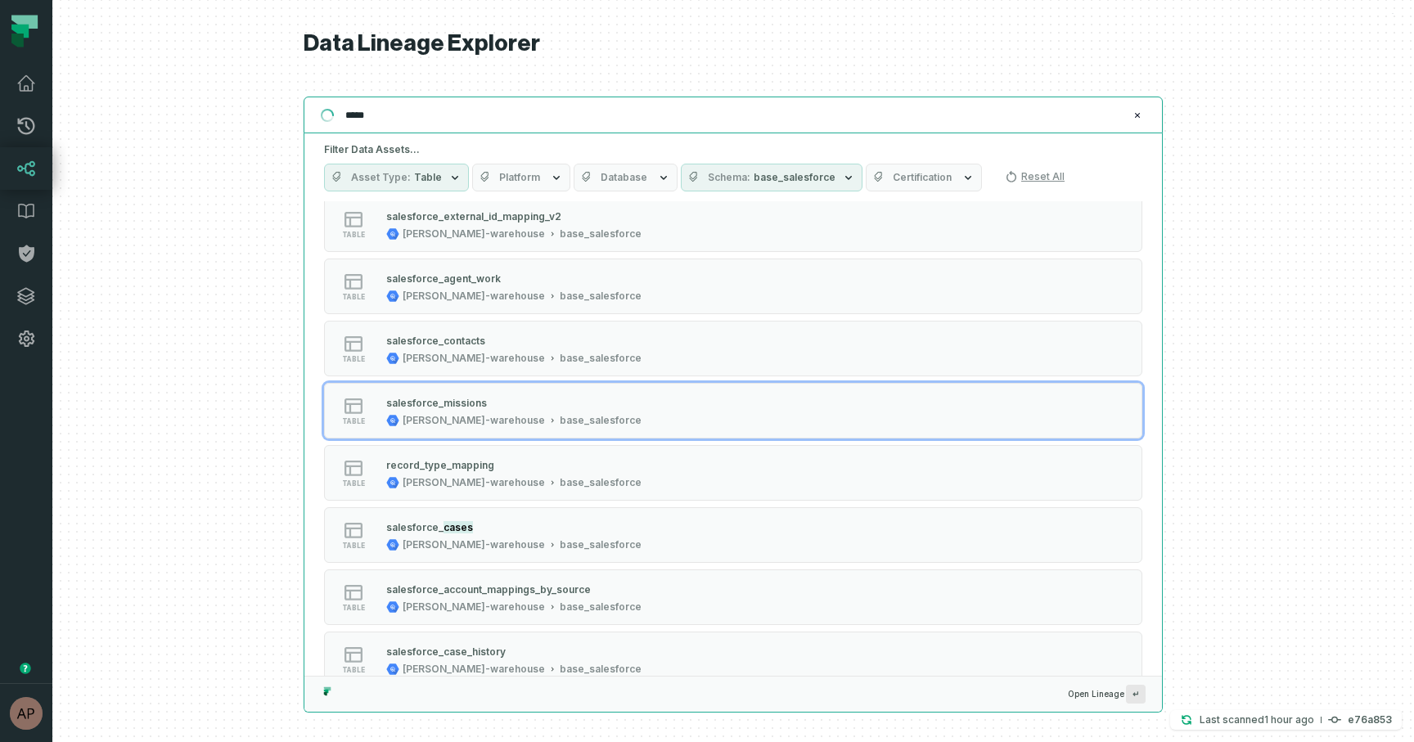
scroll to position [0, 0]
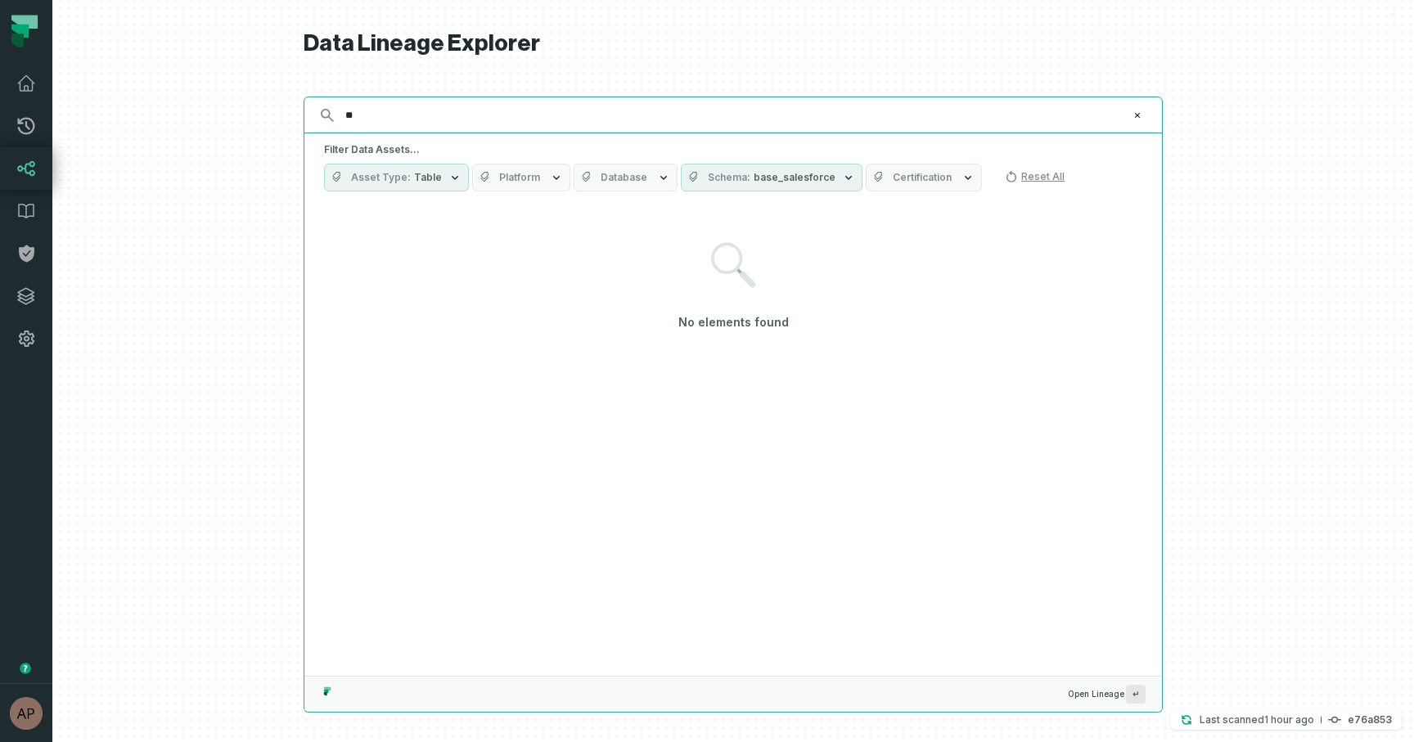
type input "*"
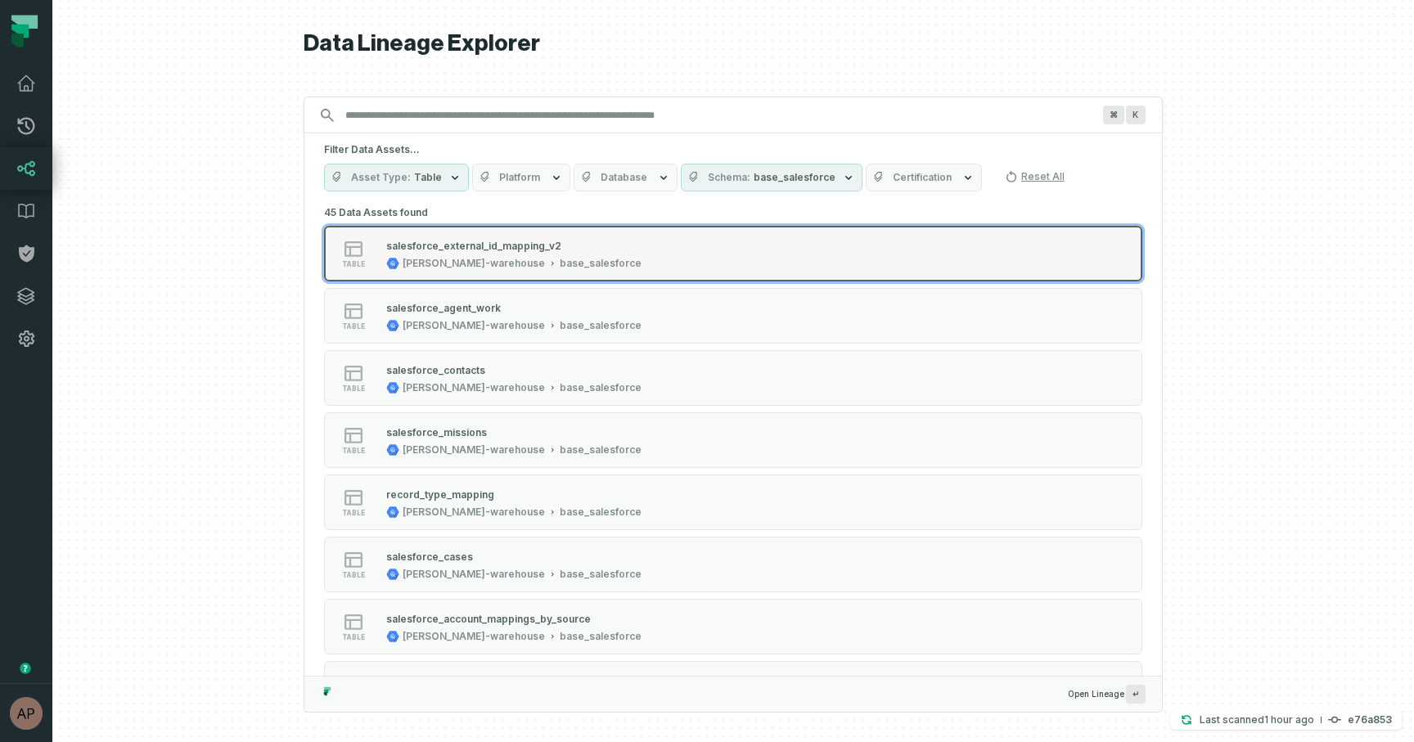
click at [588, 242] on div "table salesforce_external_id_mapping_v2 juul-warehouse base_salesforce" at bounding box center [531, 253] width 409 height 33
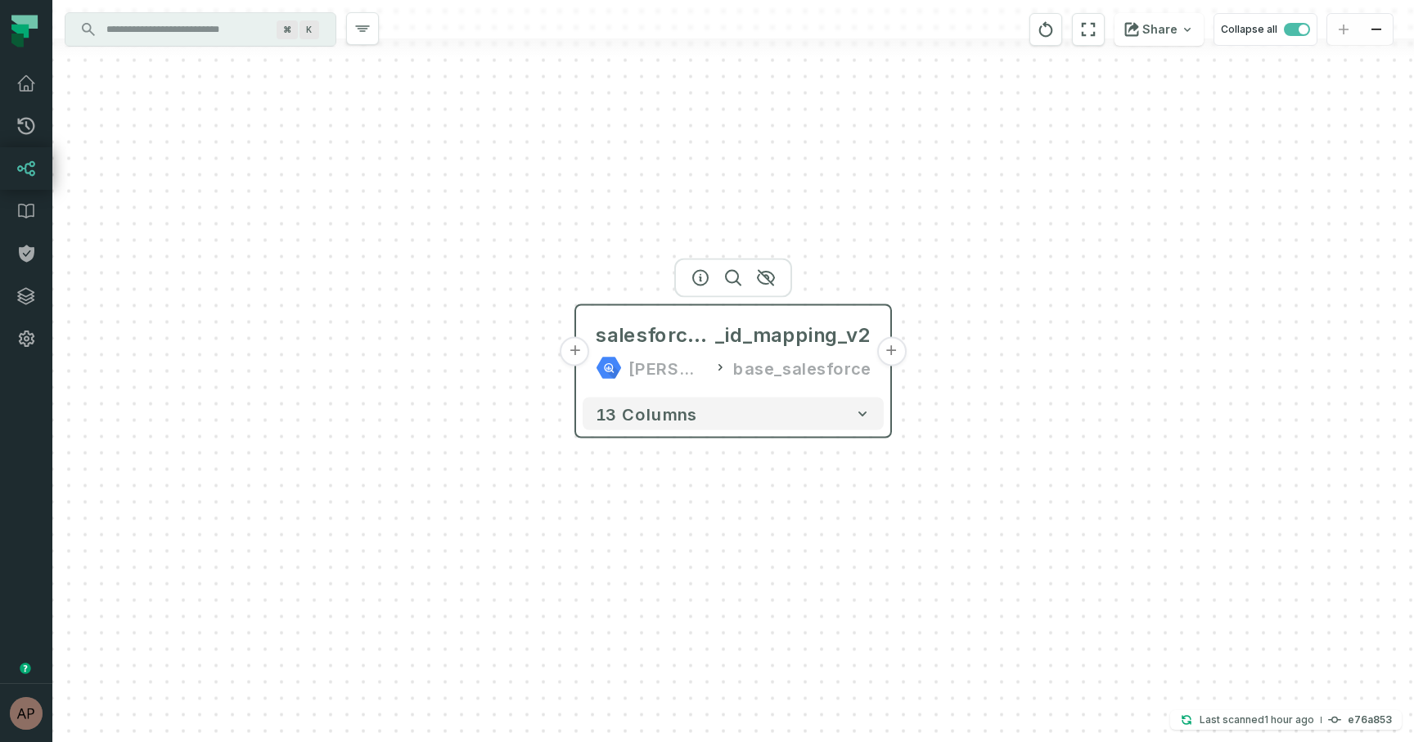
click at [887, 352] on button "+" at bounding box center [890, 351] width 29 height 29
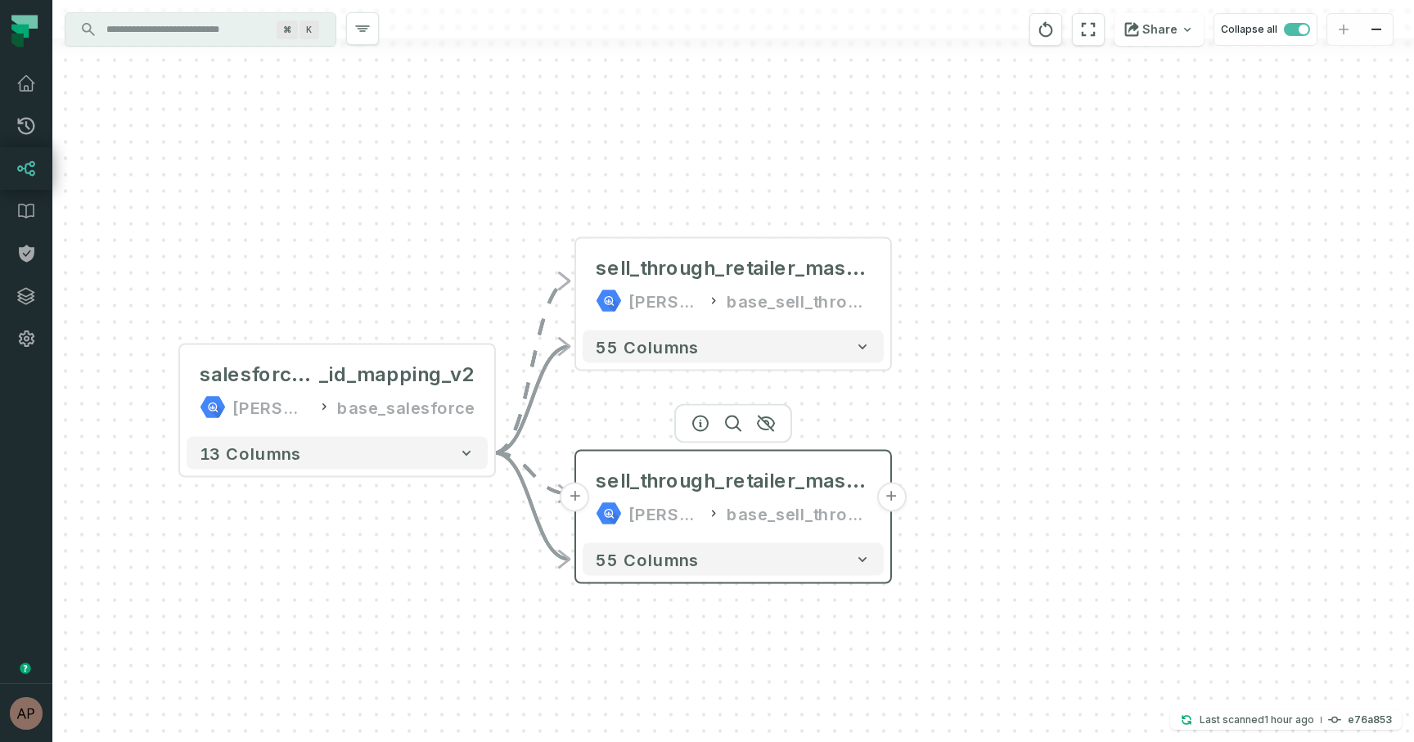
click at [892, 496] on button "+" at bounding box center [890, 497] width 29 height 29
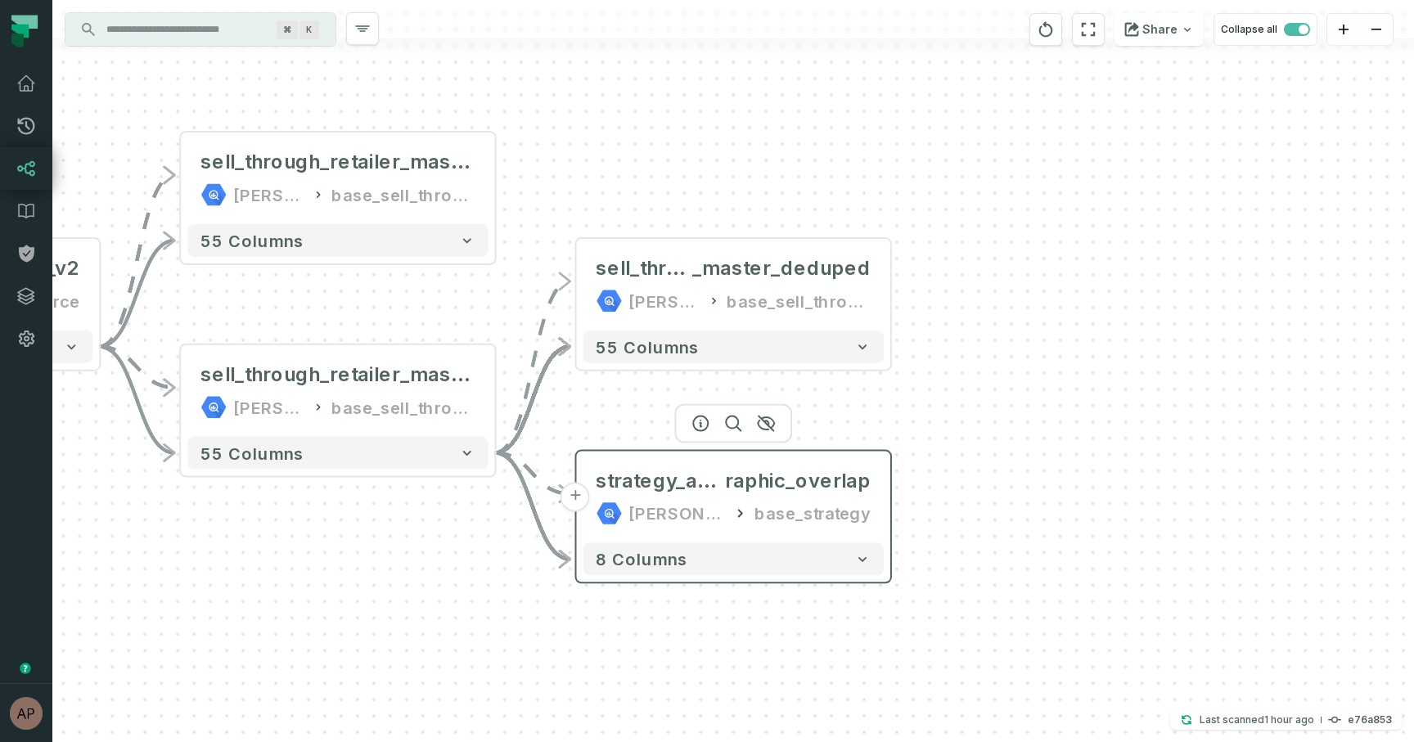
click at [880, 496] on div "strategy_ad_hoc_sources_geog raphic_overlap juul-warehouse base_strategy" at bounding box center [733, 497] width 300 height 79
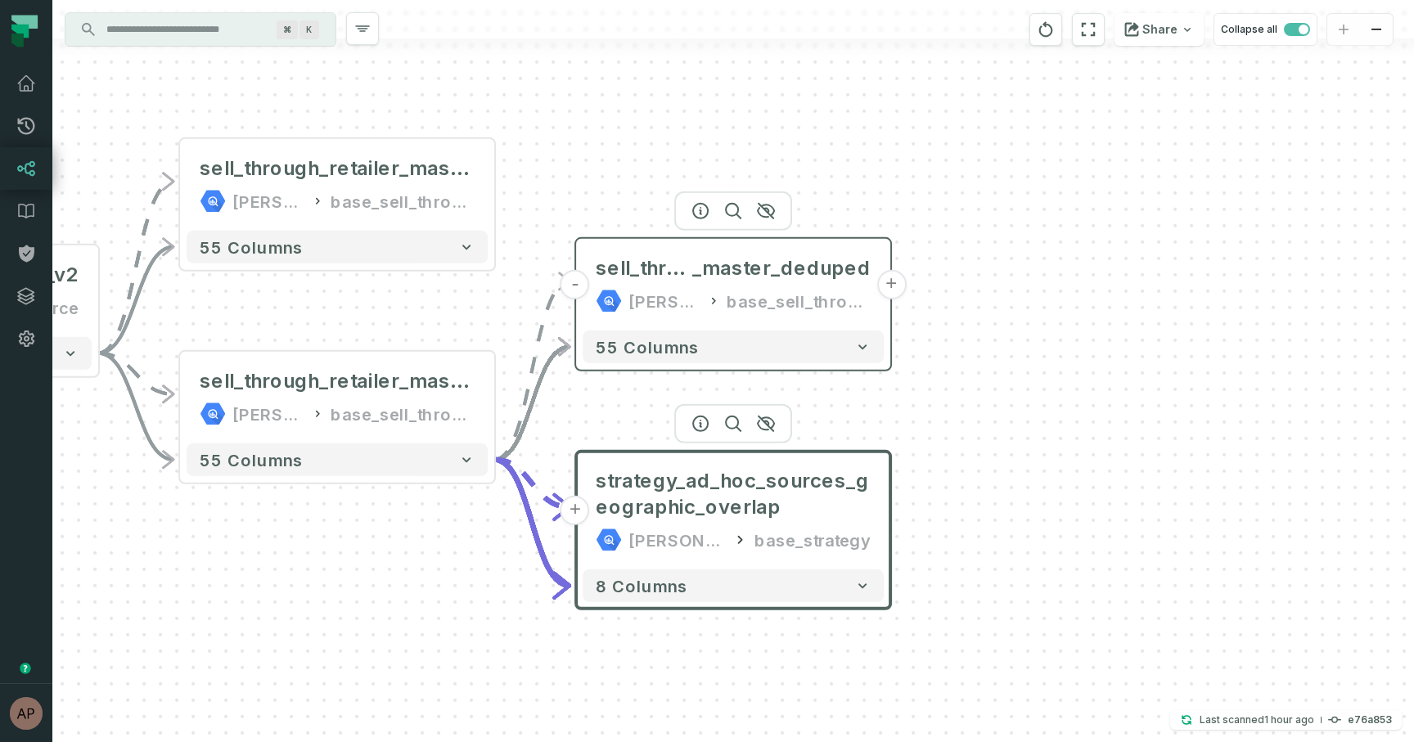
click at [821, 300] on div "base_sell_through" at bounding box center [798, 301] width 144 height 26
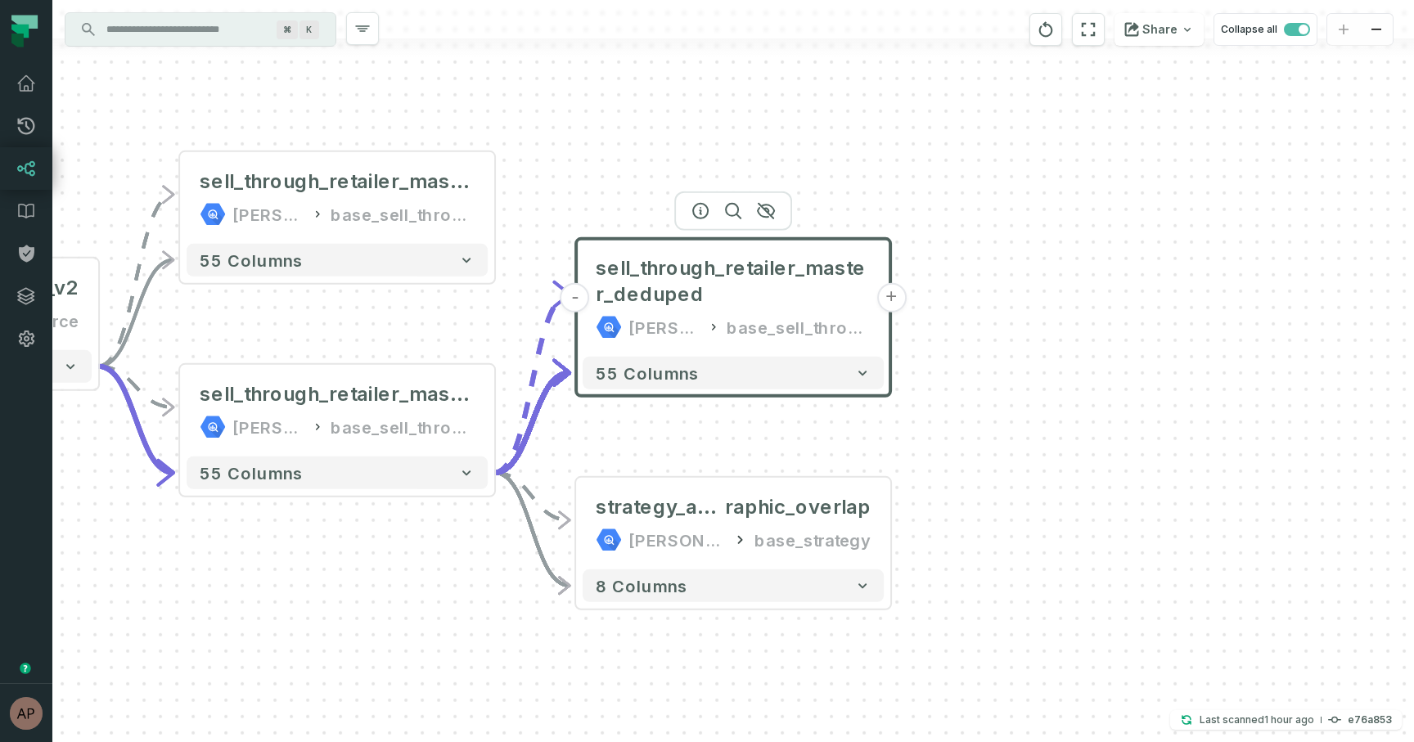
click at [892, 293] on button "+" at bounding box center [890, 297] width 29 height 29
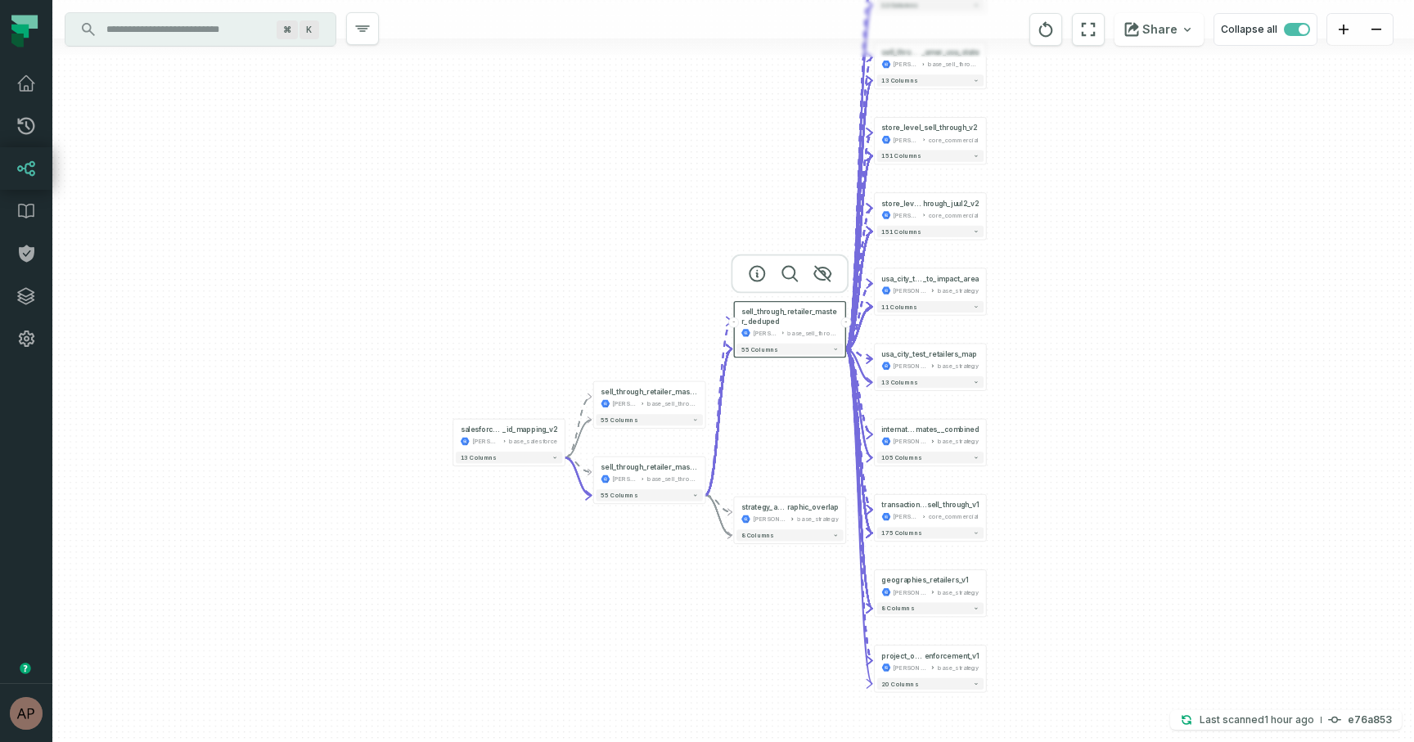
drag, startPoint x: 1157, startPoint y: 174, endPoint x: 1077, endPoint y: 132, distance: 90.0
click at [1077, 132] on div "+ commercial_disposables_tracking_comparison_iri_7_elev en__by_door__v1 juul-wa…" at bounding box center [732, 371] width 1361 height 742
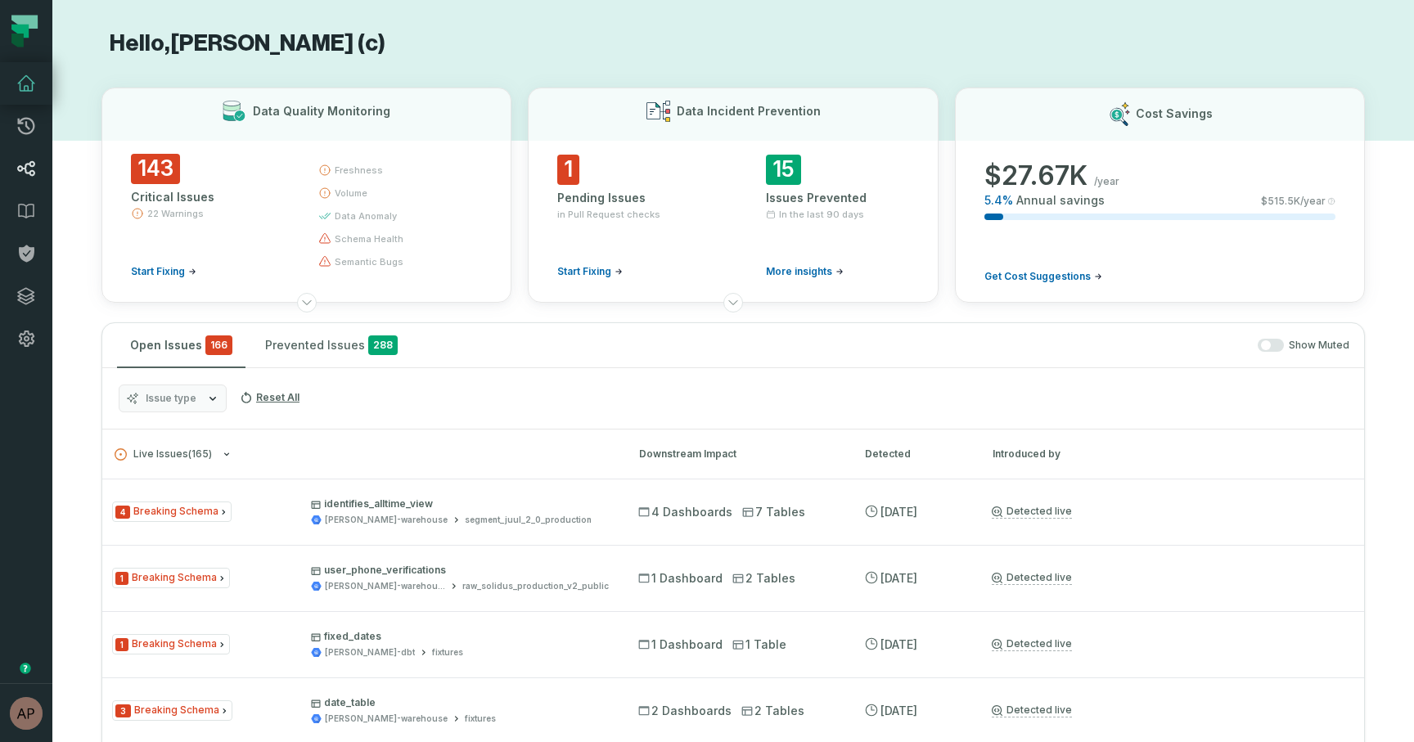
click at [29, 173] on icon at bounding box center [26, 168] width 17 height 15
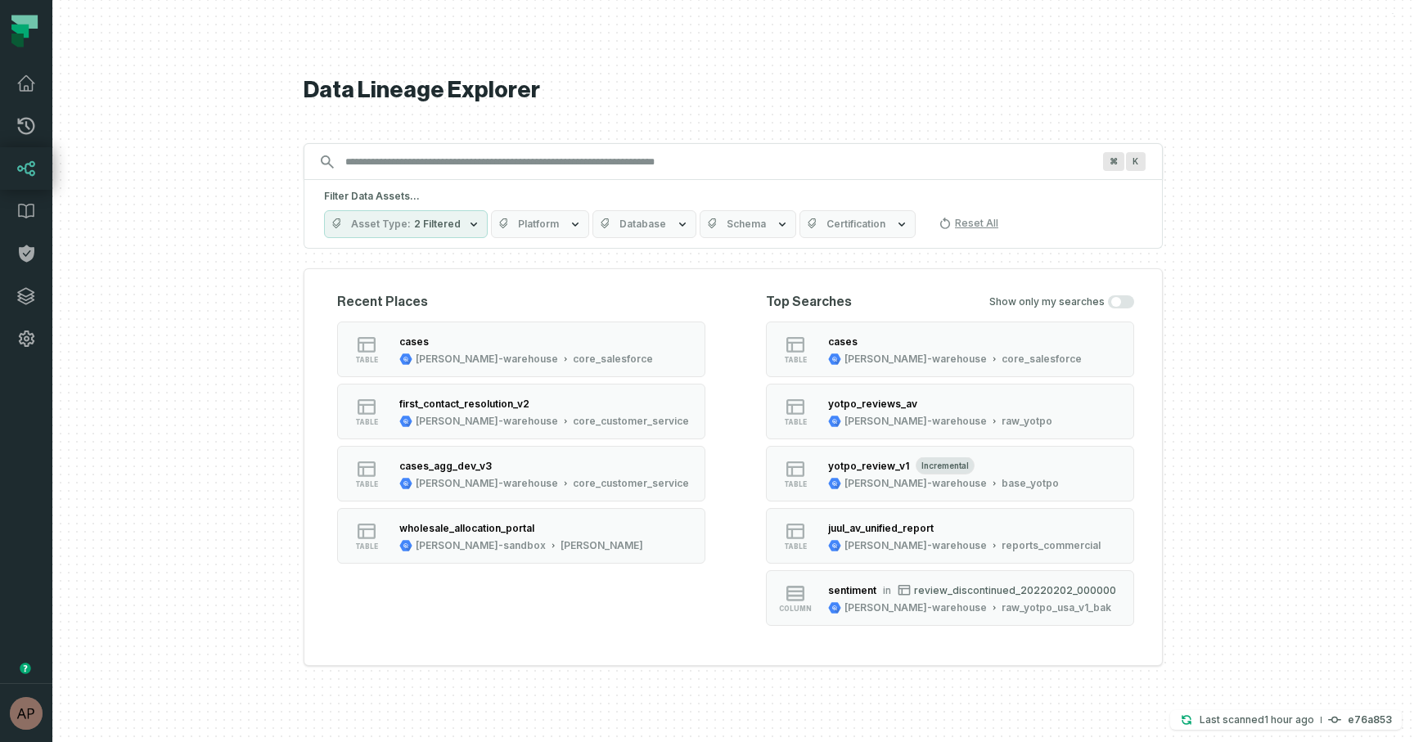
click at [762, 223] on button "Schema" at bounding box center [747, 224] width 97 height 28
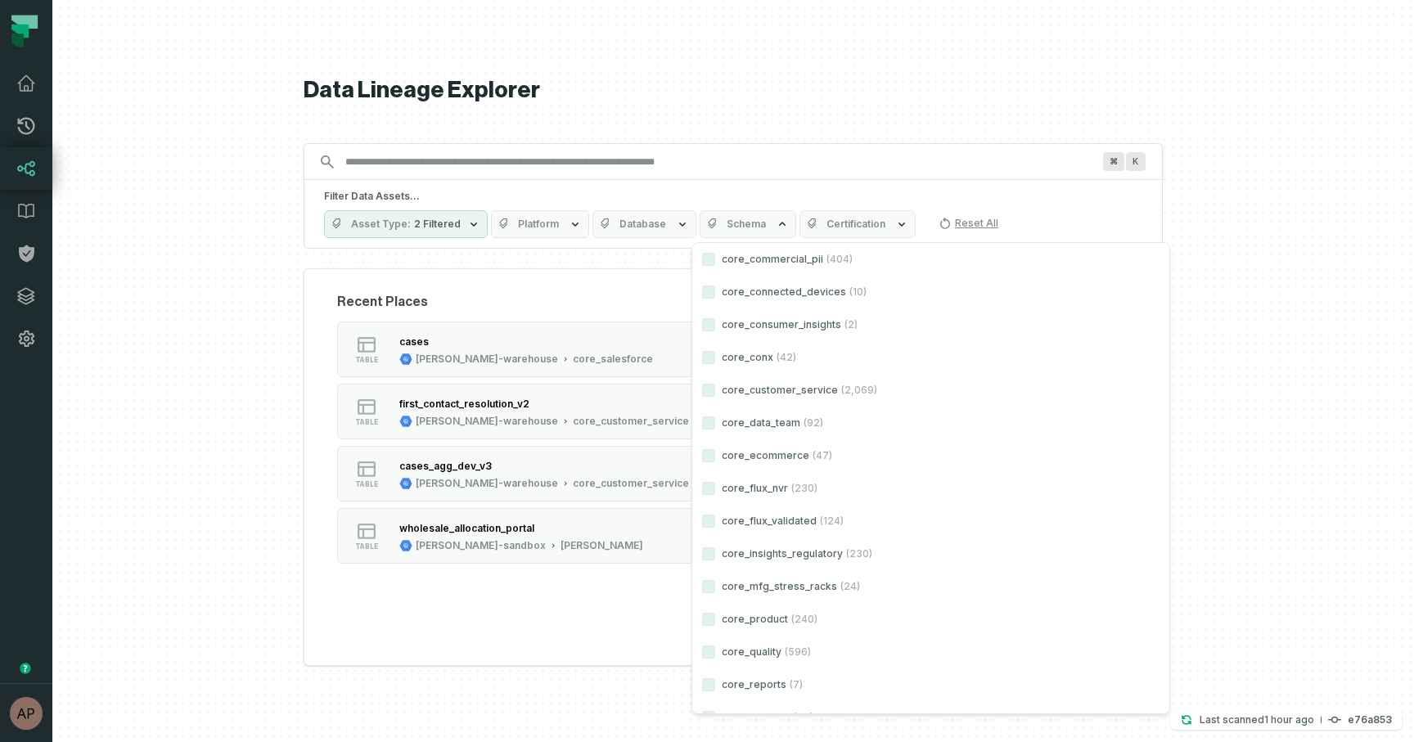
scroll to position [7132, 0]
click at [707, 391] on button "core_customer_service (2,069)" at bounding box center [708, 386] width 13 height 13
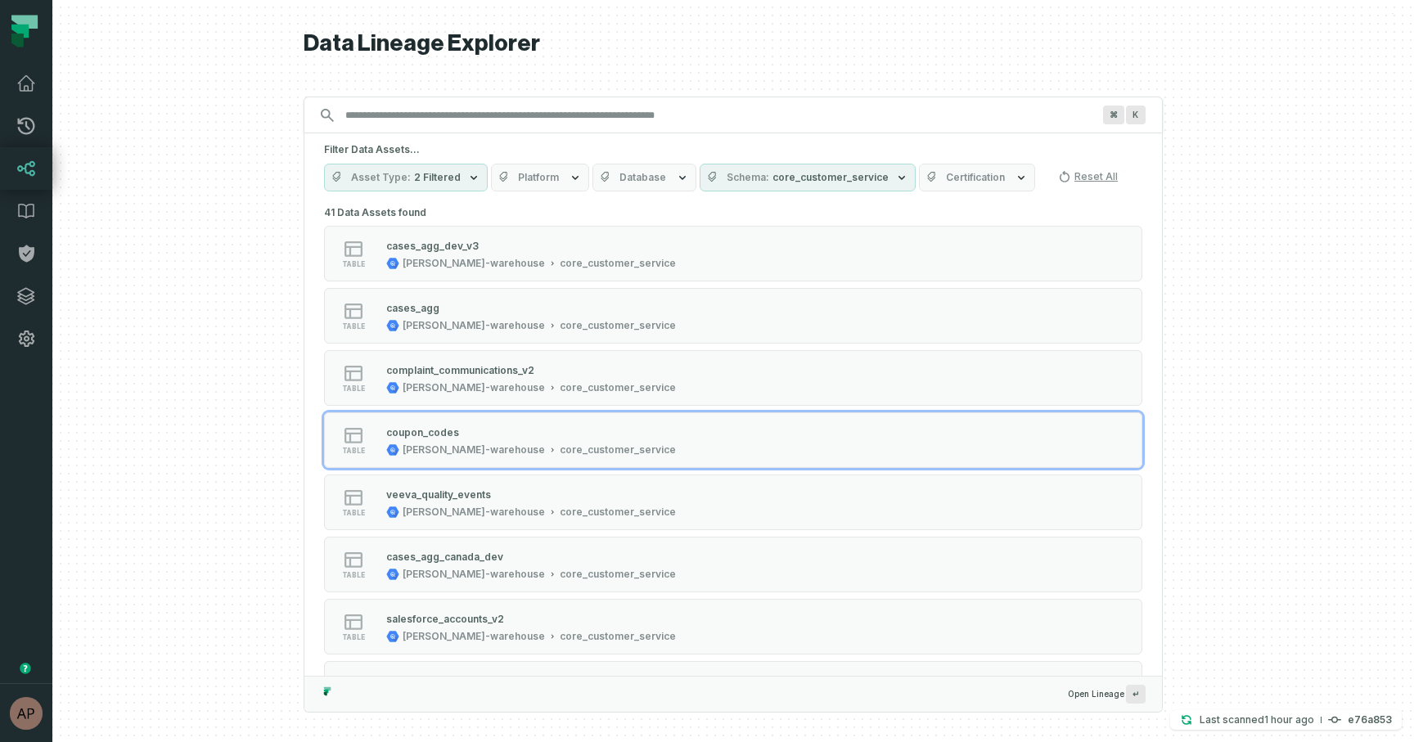
click at [223, 424] on div at bounding box center [732, 371] width 1361 height 742
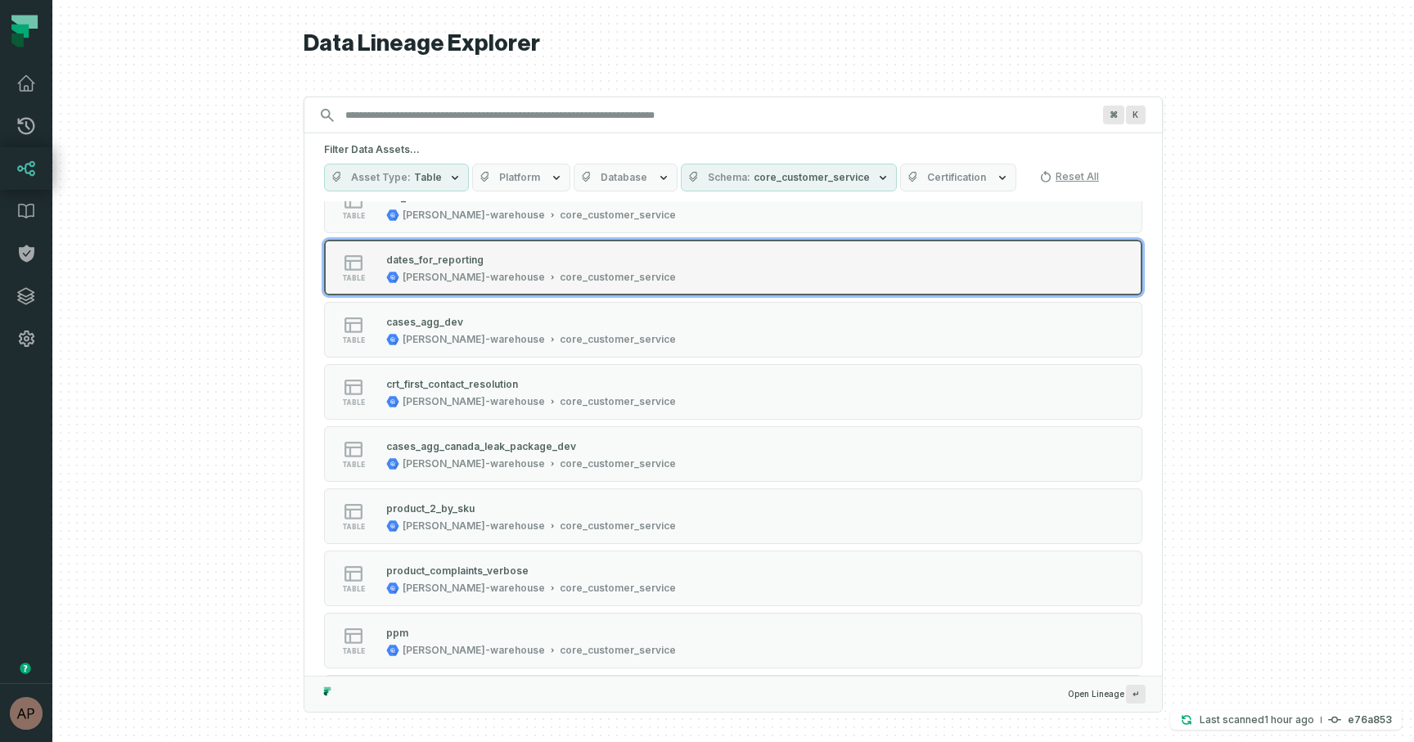
scroll to position [679, 0]
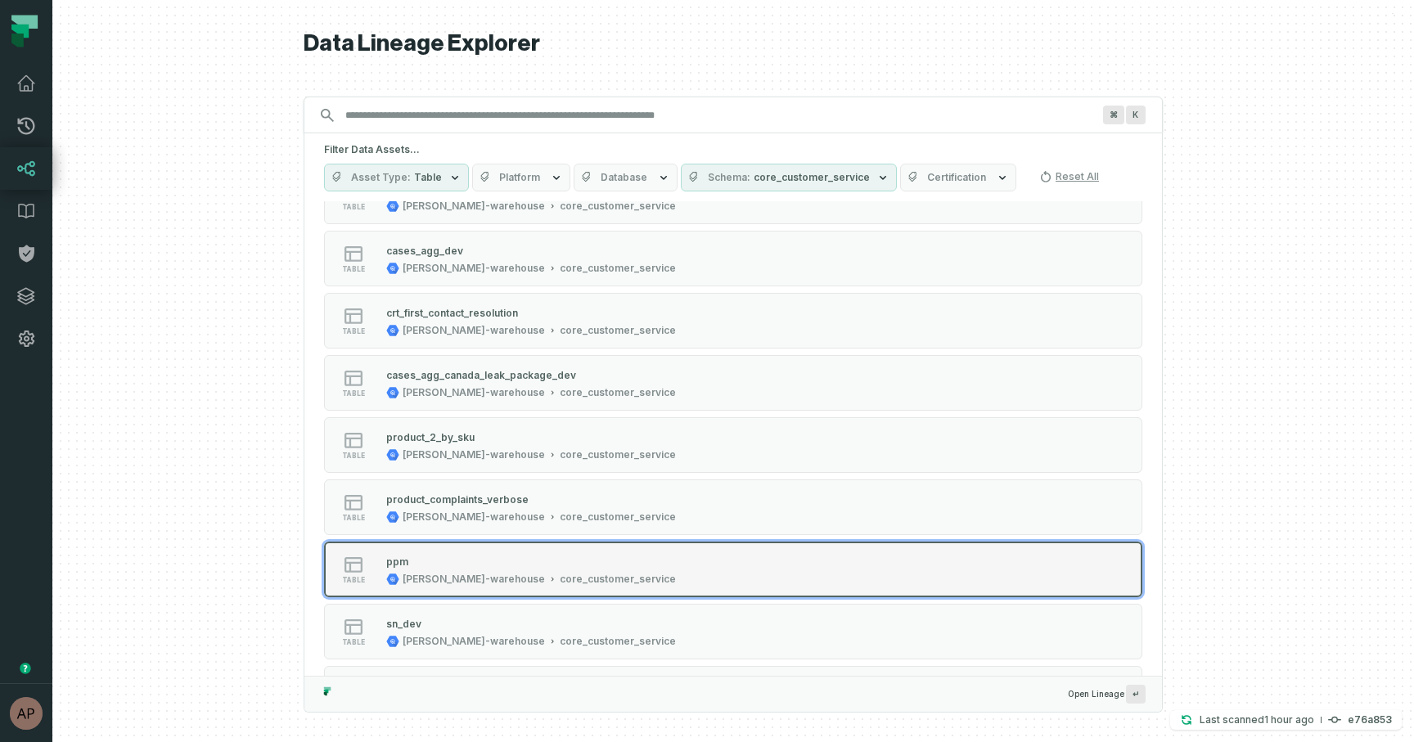
click at [554, 562] on div "ppm" at bounding box center [531, 561] width 290 height 16
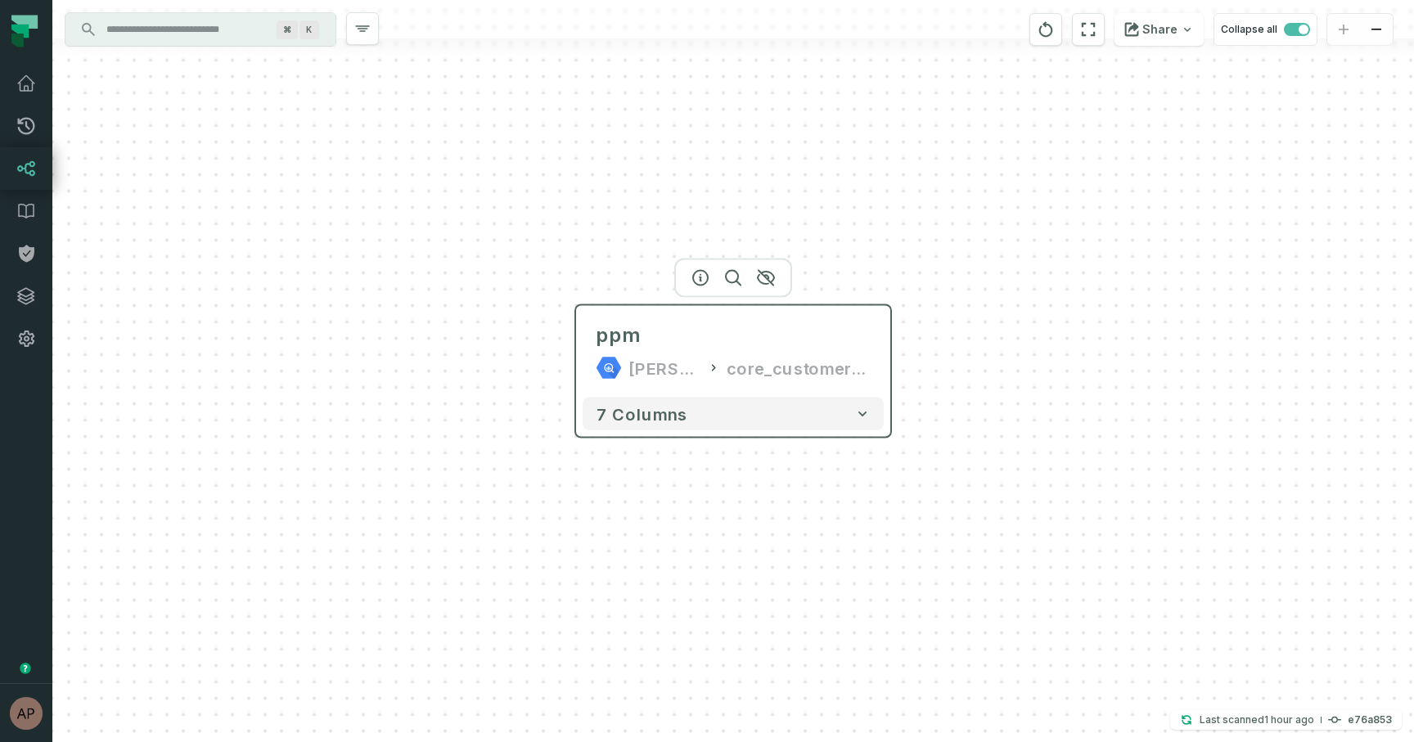
click at [774, 353] on div "ppm juul-warehouse core_customer_service" at bounding box center [733, 352] width 301 height 79
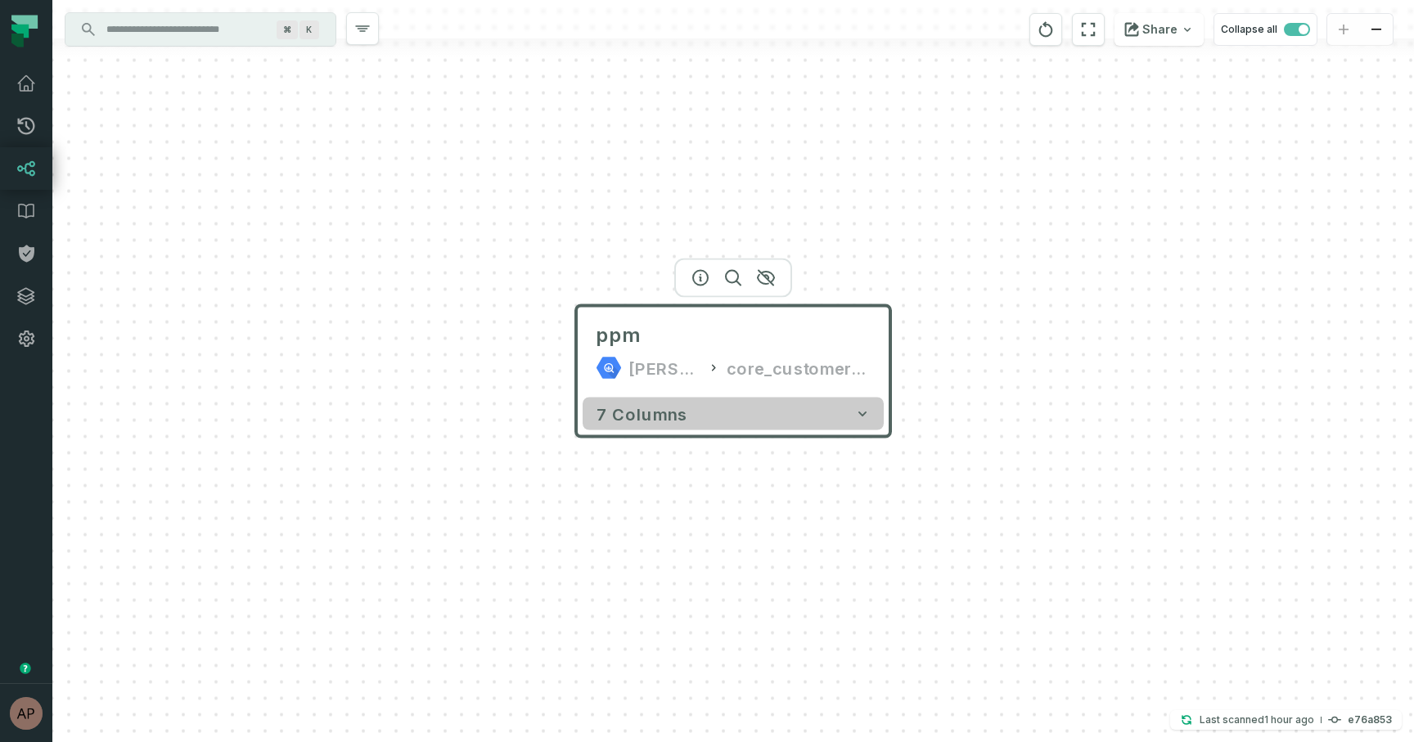
click at [707, 427] on button "7 columns" at bounding box center [733, 414] width 301 height 33
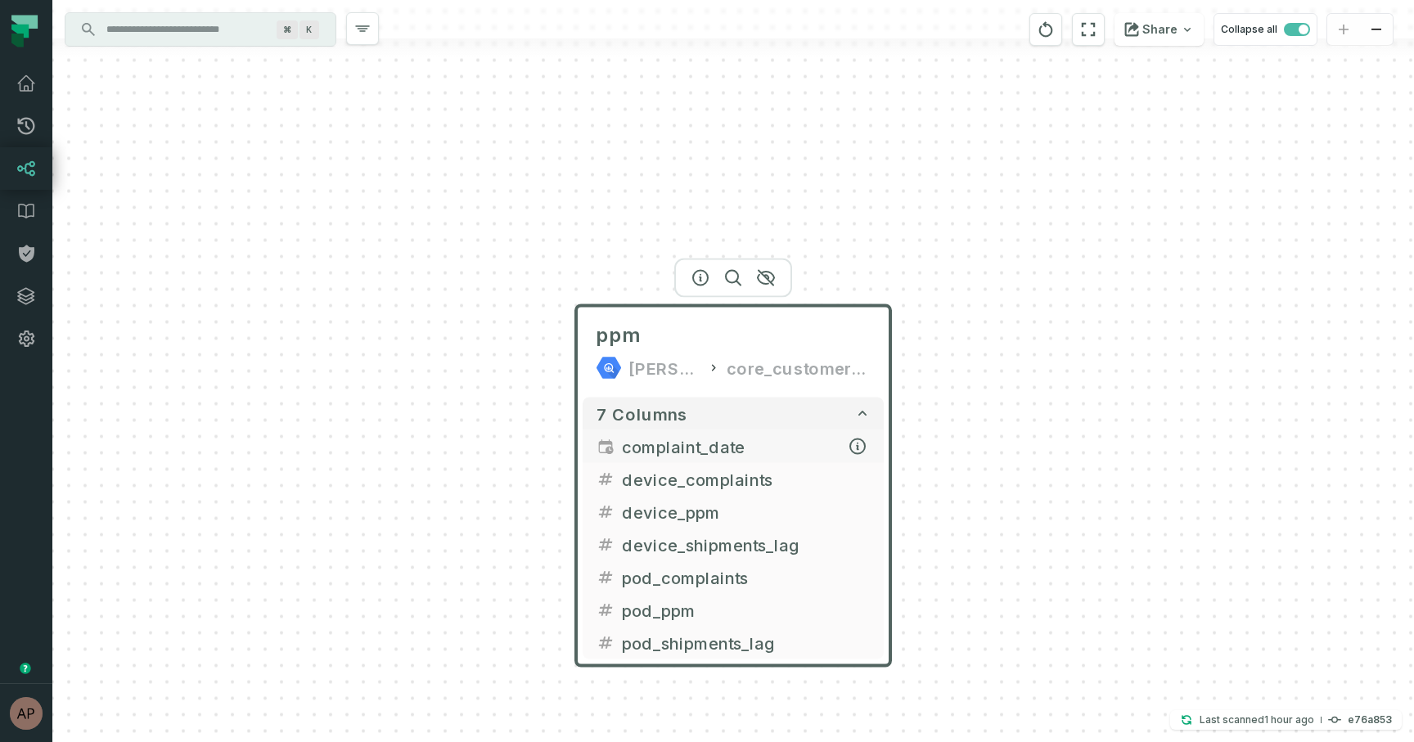
click at [795, 459] on button "complaint_date" at bounding box center [733, 446] width 301 height 33
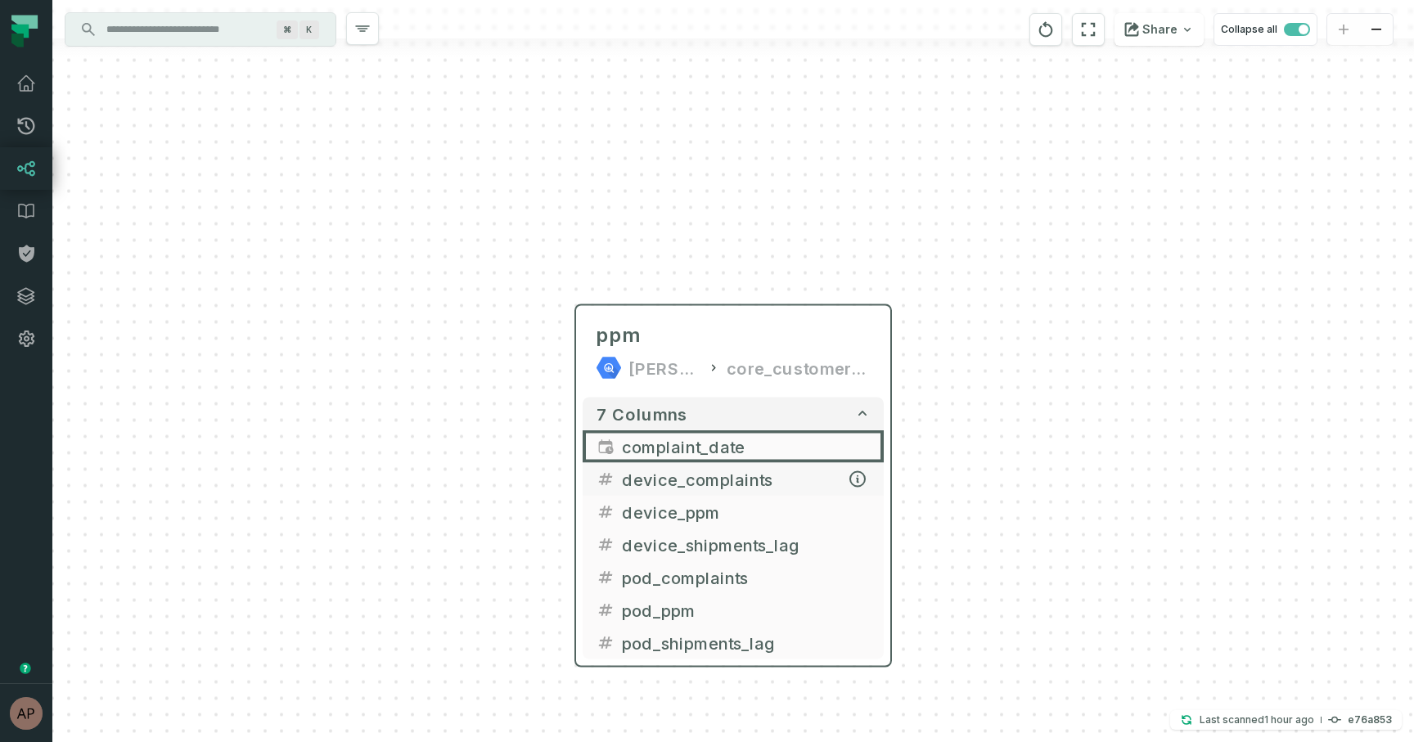
click at [788, 484] on span "device_complaints" at bounding box center [746, 479] width 249 height 25
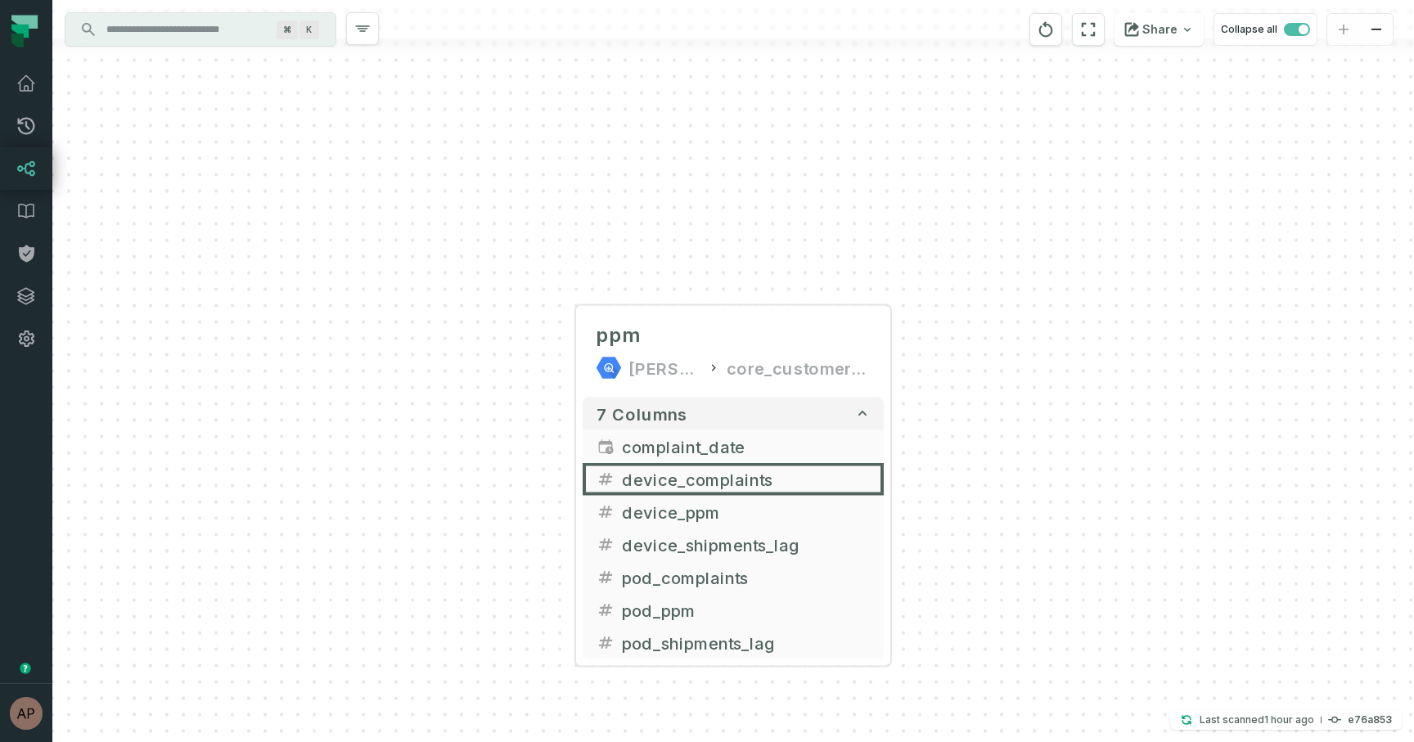
click at [894, 471] on div "ppm juul-warehouse core_customer_service 7 columns complaint_date device_compla…" at bounding box center [732, 371] width 1361 height 742
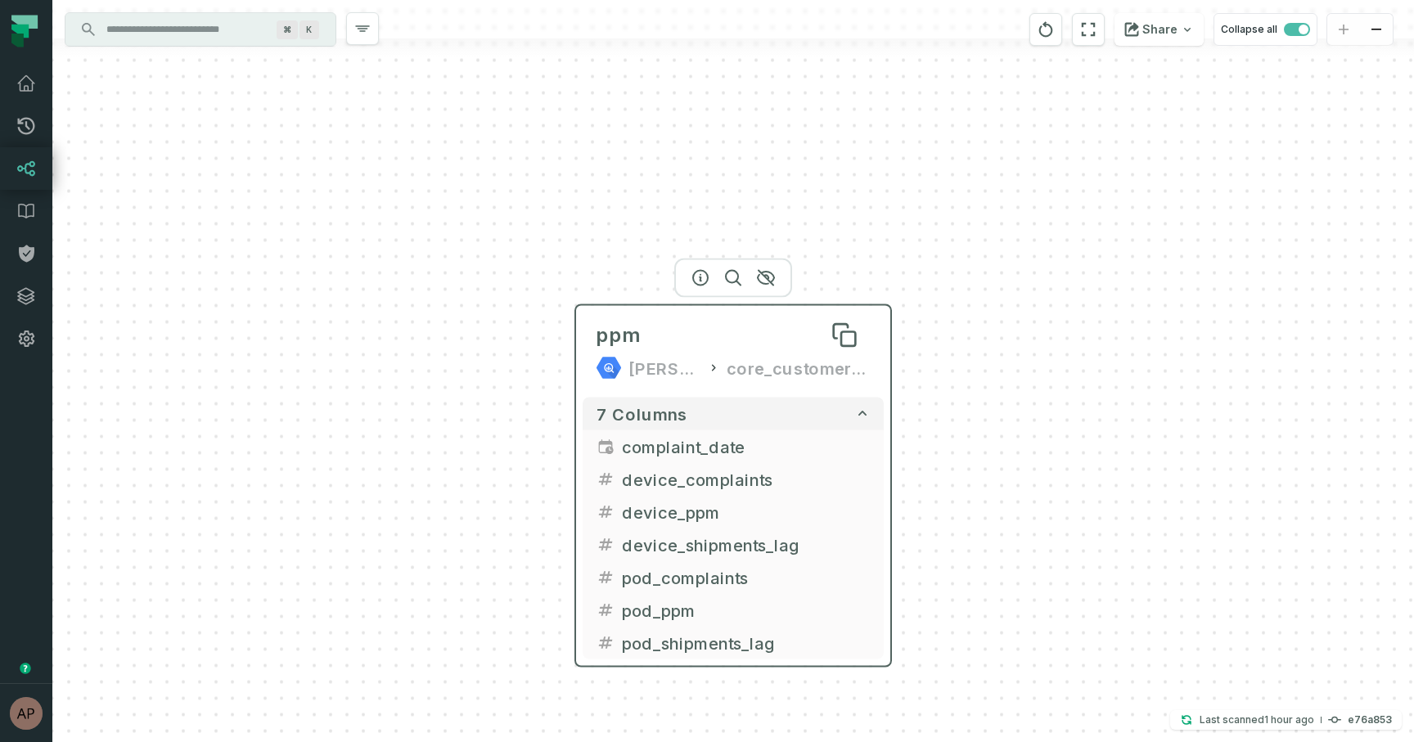
click at [713, 337] on div "ppm" at bounding box center [733, 335] width 275 height 26
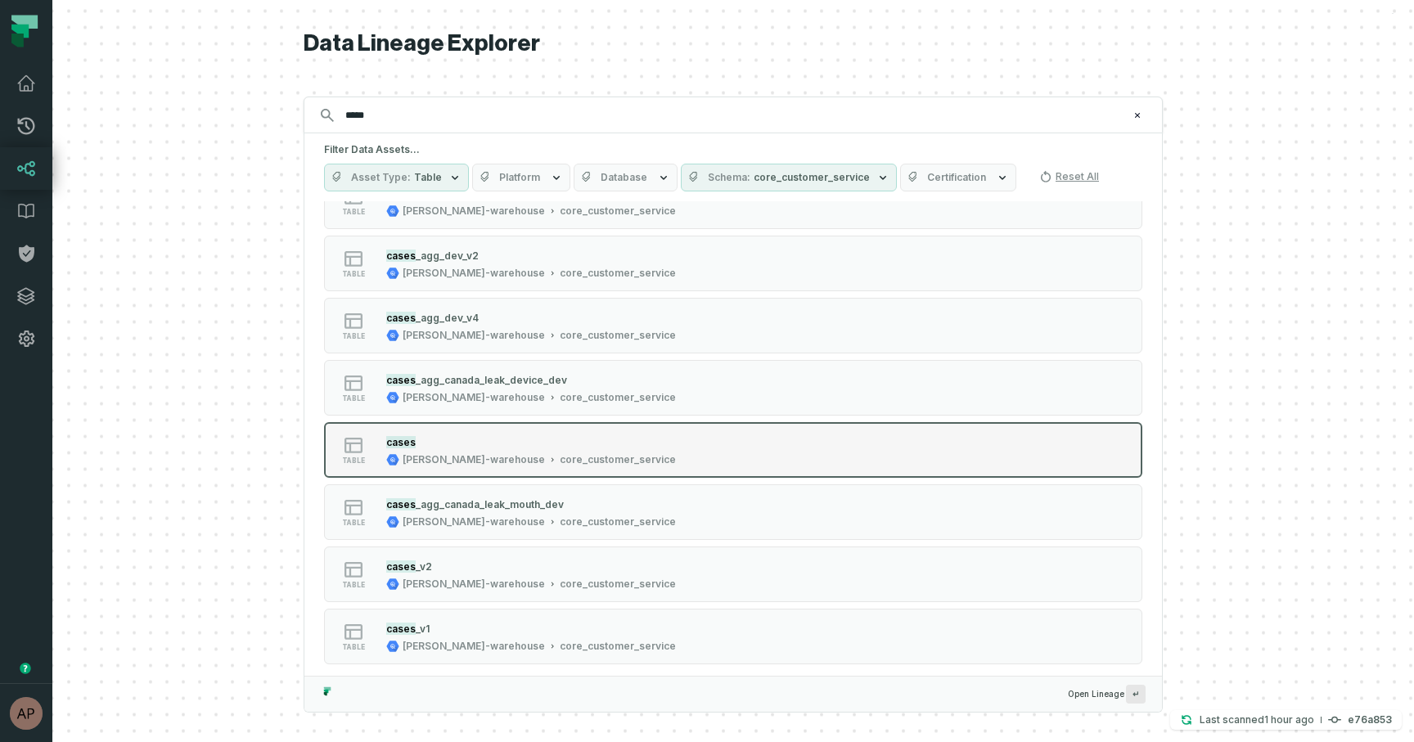
scroll to position [364, 0]
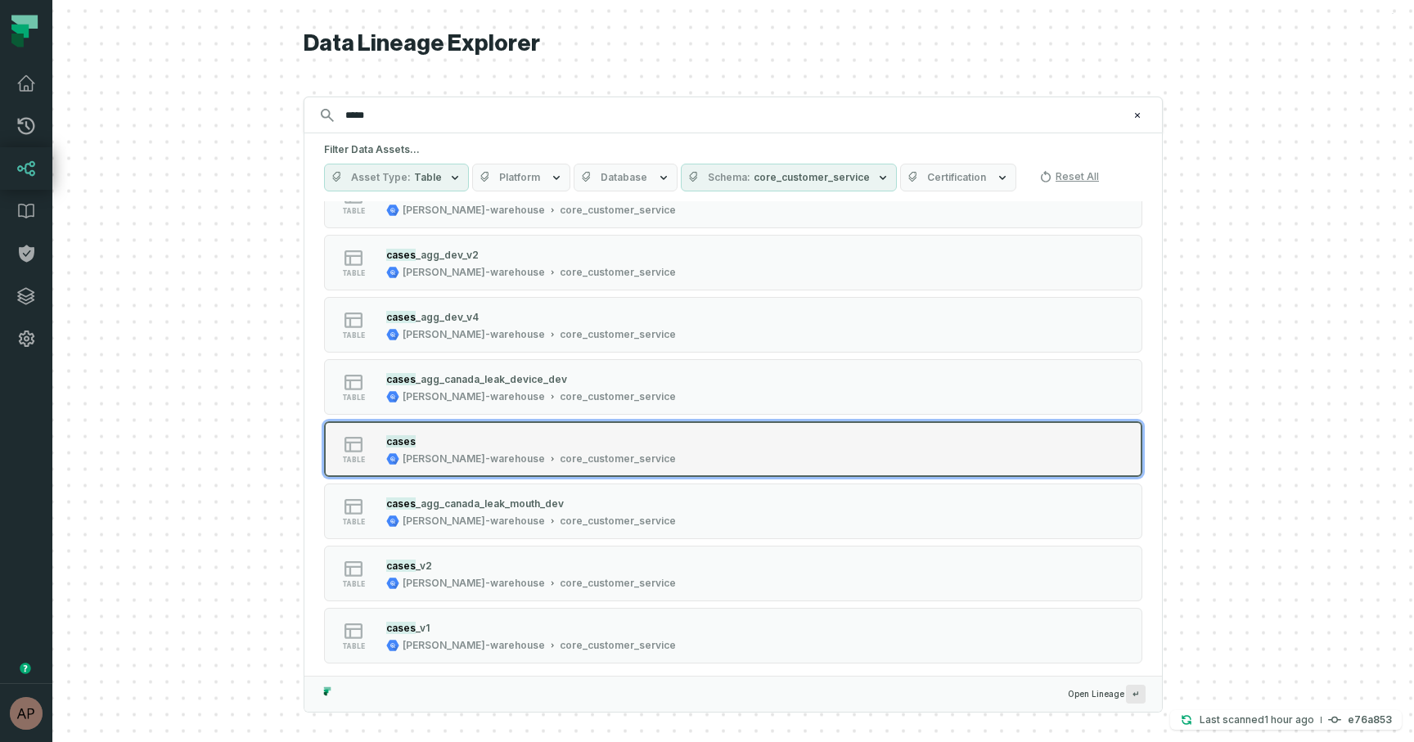
type input "*****"
click at [467, 446] on div "cases" at bounding box center [531, 441] width 290 height 16
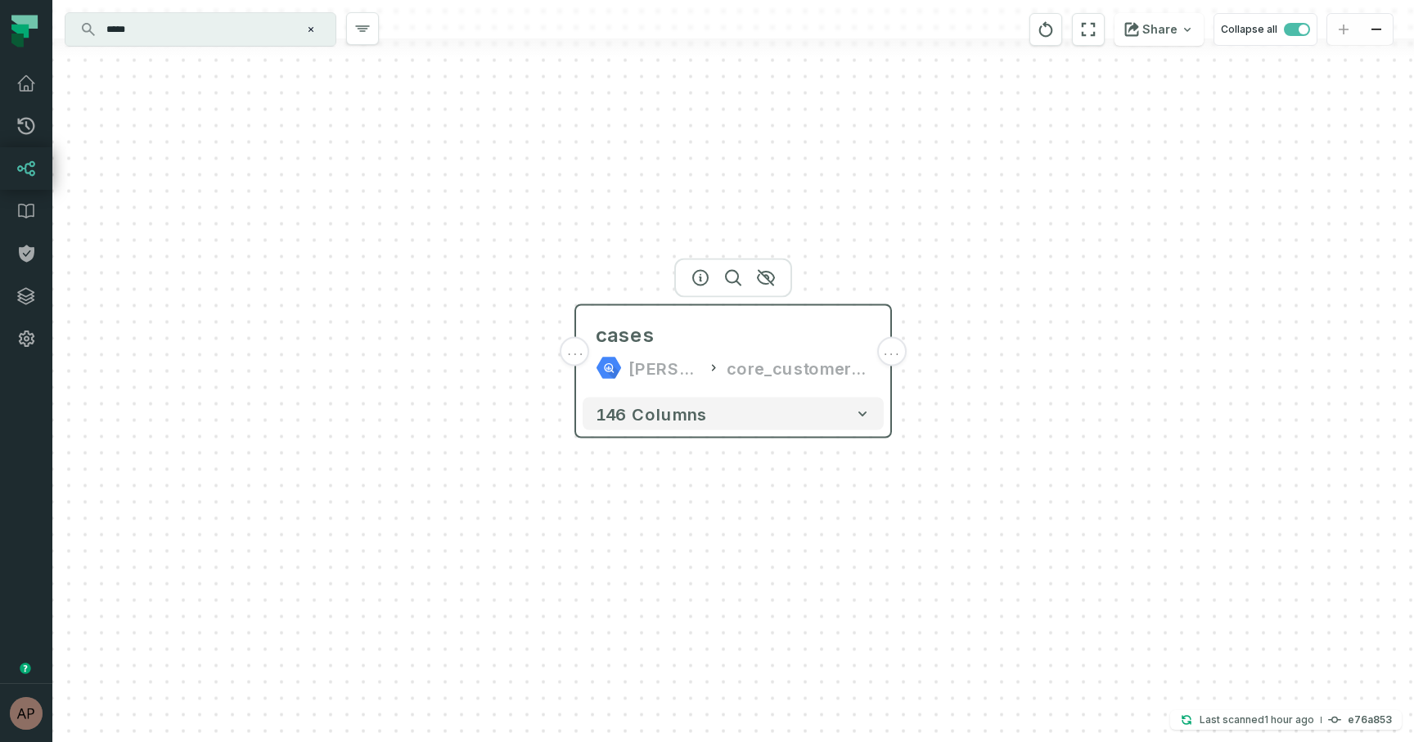
click at [733, 353] on div "cases juul-warehouse core_customer_service" at bounding box center [733, 352] width 301 height 79
click at [577, 360] on div "..." at bounding box center [574, 351] width 29 height 29
click at [575, 349] on span "..." at bounding box center [575, 351] width 18 height 15
click at [578, 347] on button "+" at bounding box center [574, 351] width 29 height 29
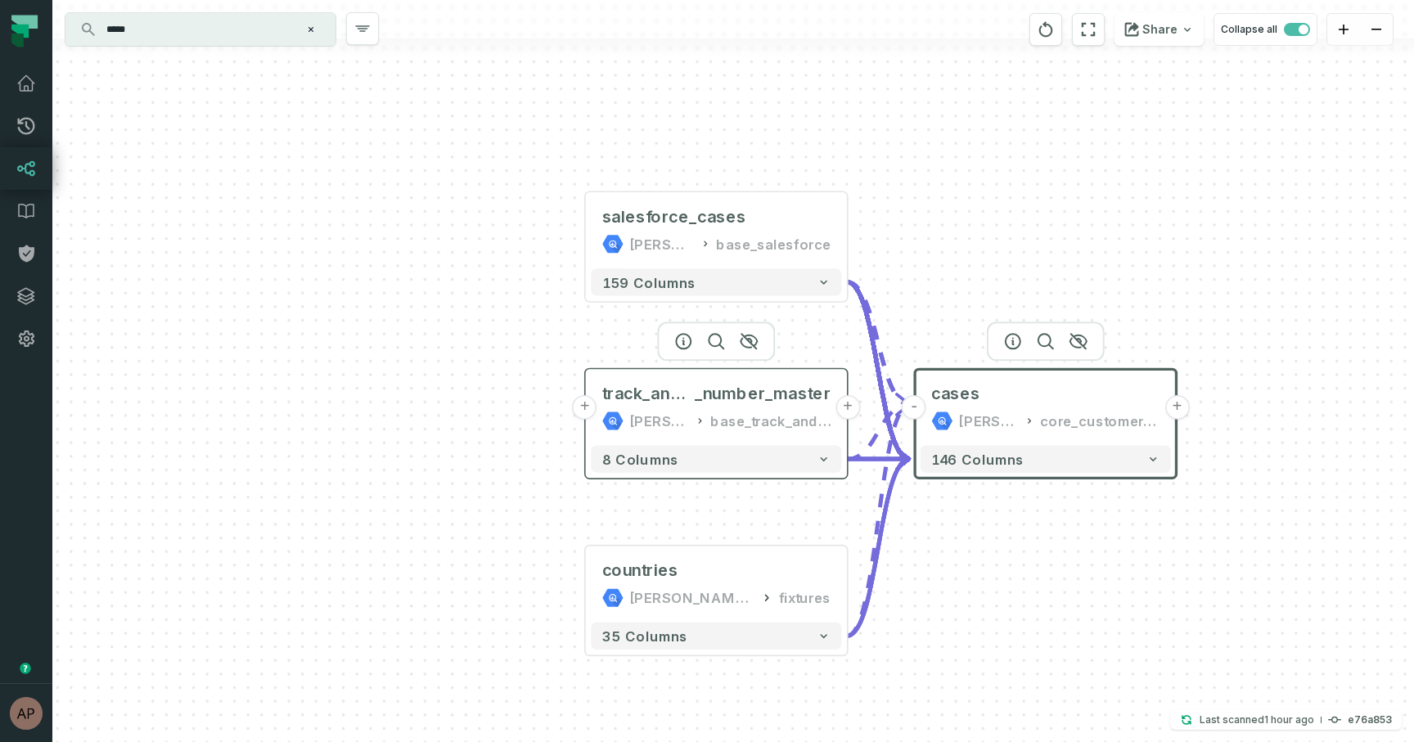
click at [587, 411] on button "+" at bounding box center [585, 407] width 25 height 25
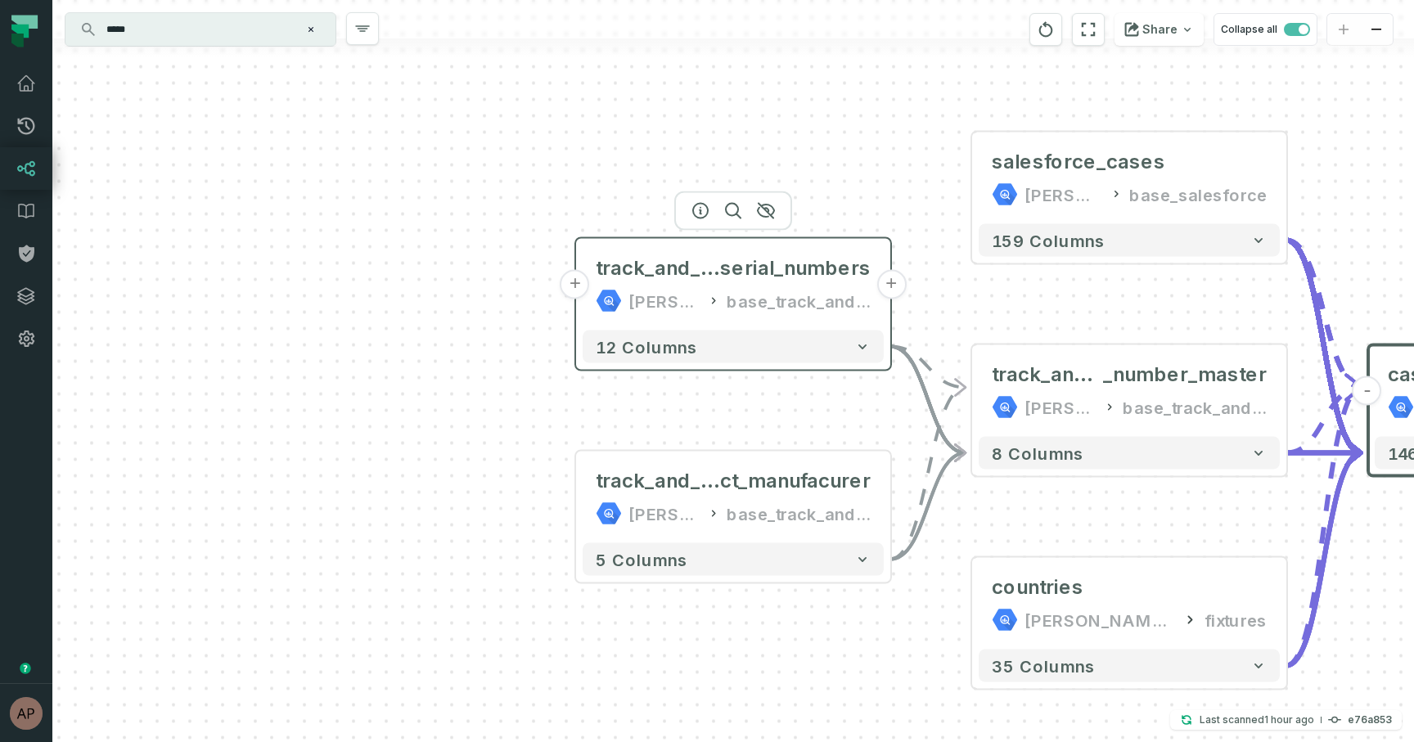
click at [574, 286] on button "+" at bounding box center [574, 284] width 29 height 29
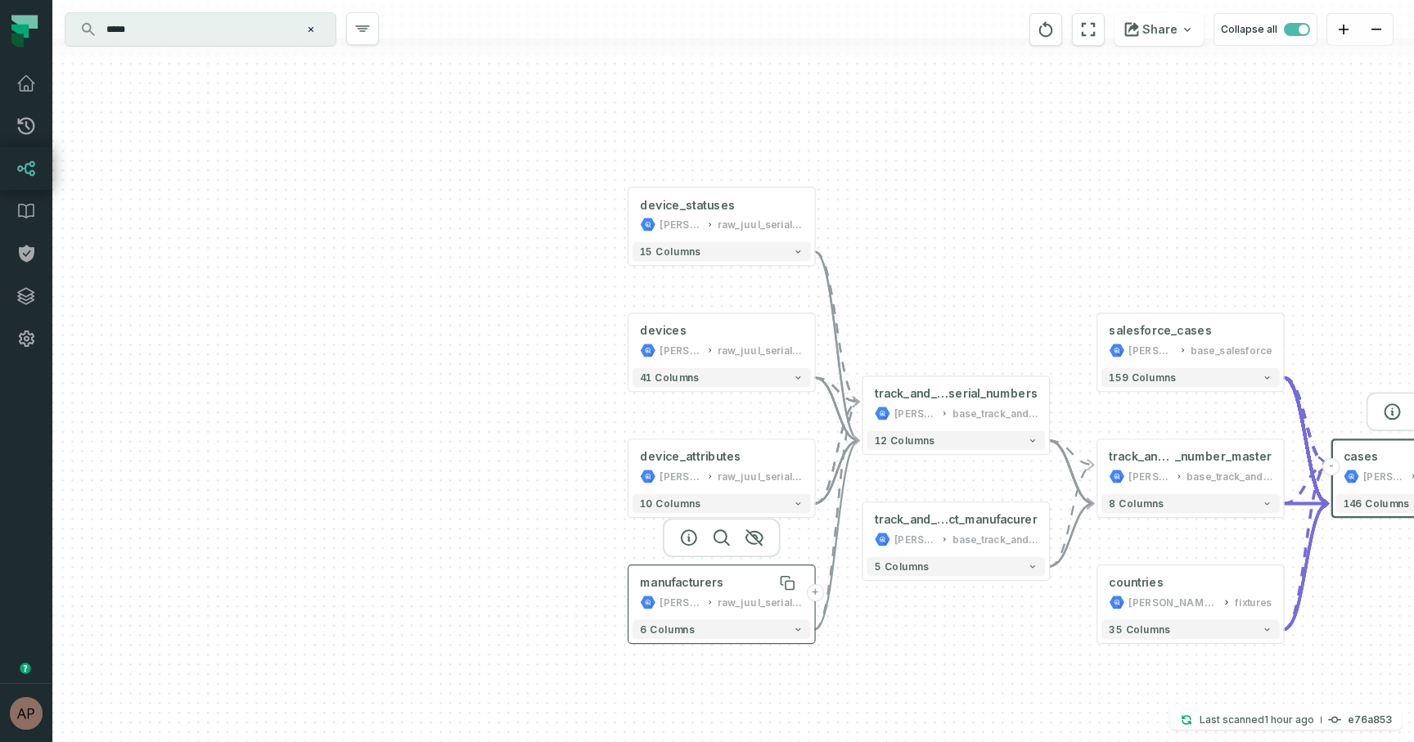
click at [657, 585] on div "manufacturers" at bounding box center [681, 583] width 83 height 16
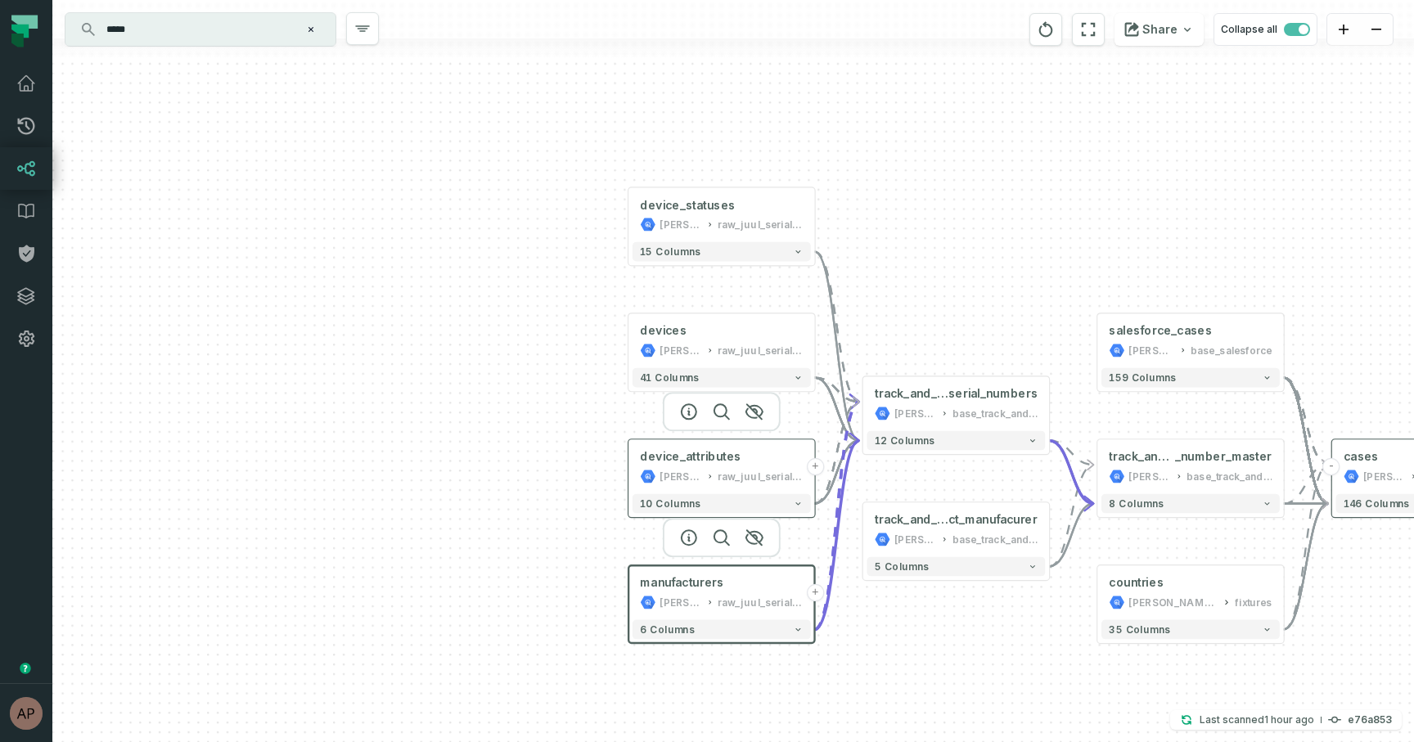
click at [664, 478] on div "[PERSON_NAME]-warehouse" at bounding box center [680, 477] width 43 height 16
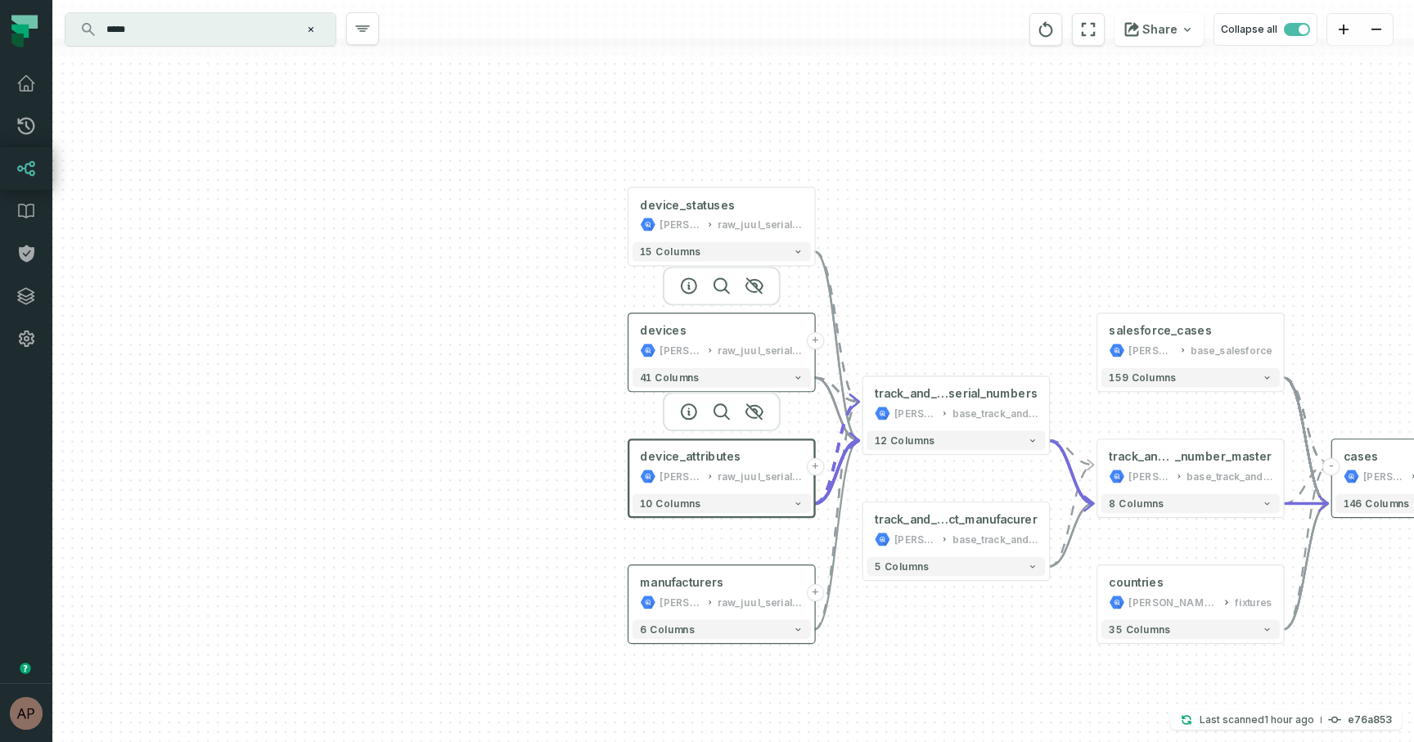
click at [662, 354] on div "[PERSON_NAME]-warehouse" at bounding box center [680, 351] width 43 height 16
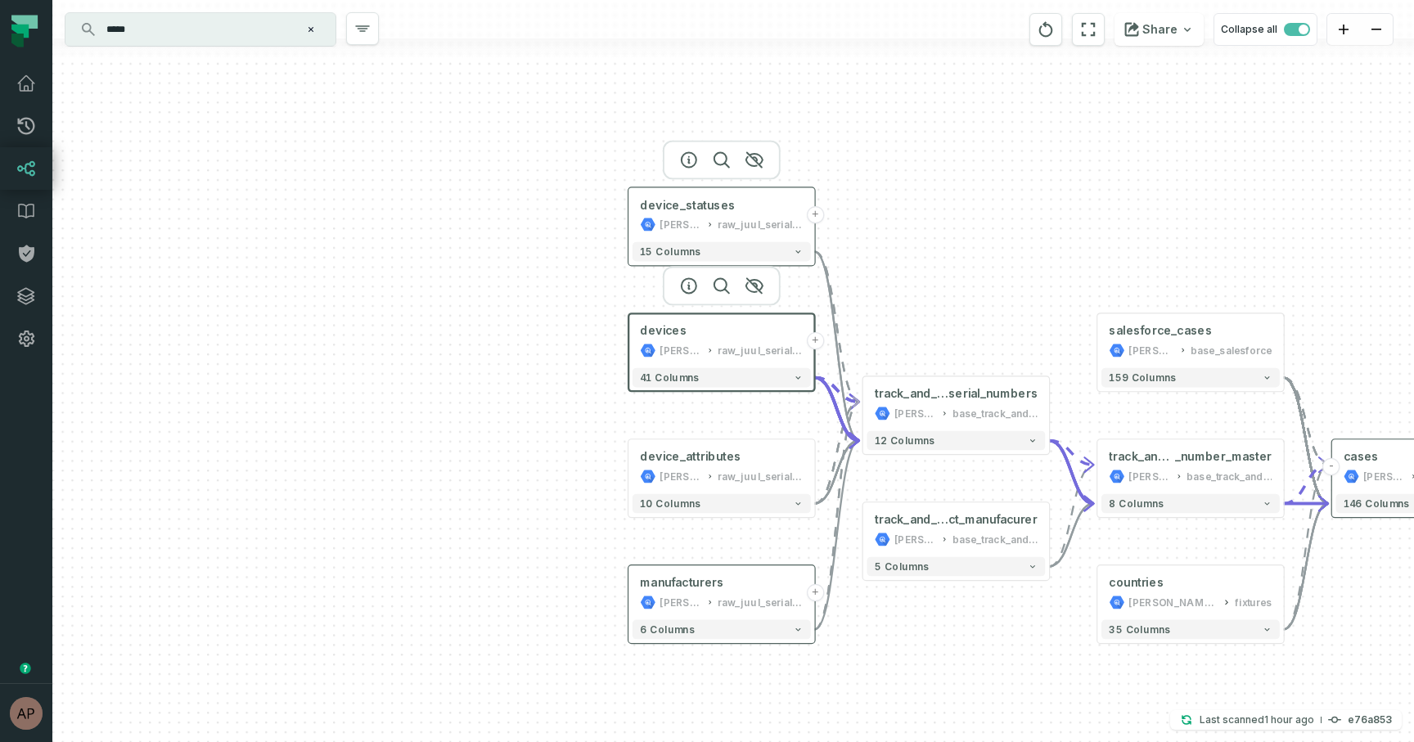
click at [690, 225] on div "[PERSON_NAME]-warehouse" at bounding box center [680, 225] width 43 height 16
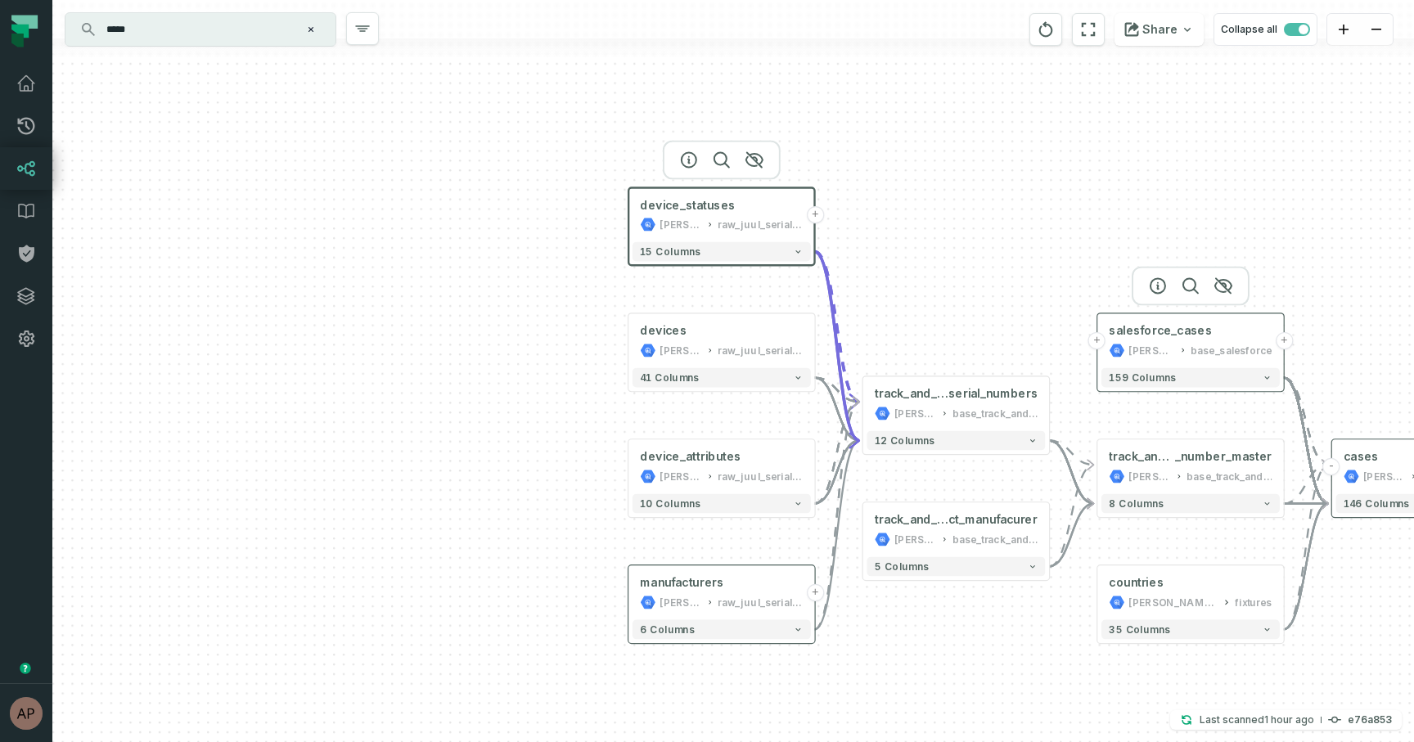
click at [1209, 340] on div "salesforce_cases juul-warehouse base_salesforce" at bounding box center [1190, 340] width 178 height 47
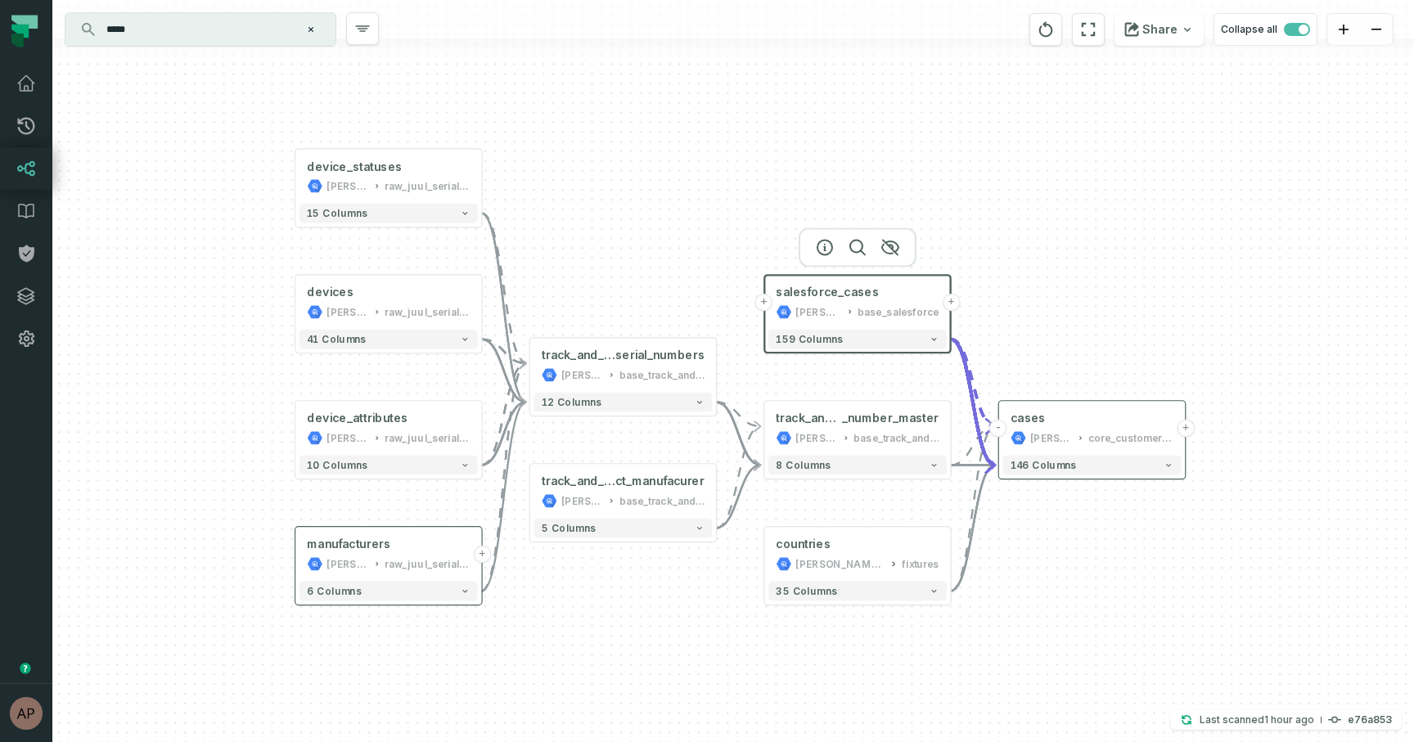
drag, startPoint x: 1330, startPoint y: 214, endPoint x: 997, endPoint y: 175, distance: 335.2
click at [997, 175] on div "device_statuses juul-warehouse raw_juul_serial_numbers_production_public + 15 c…" at bounding box center [732, 371] width 1361 height 742
click at [766, 305] on button "+" at bounding box center [763, 302] width 17 height 17
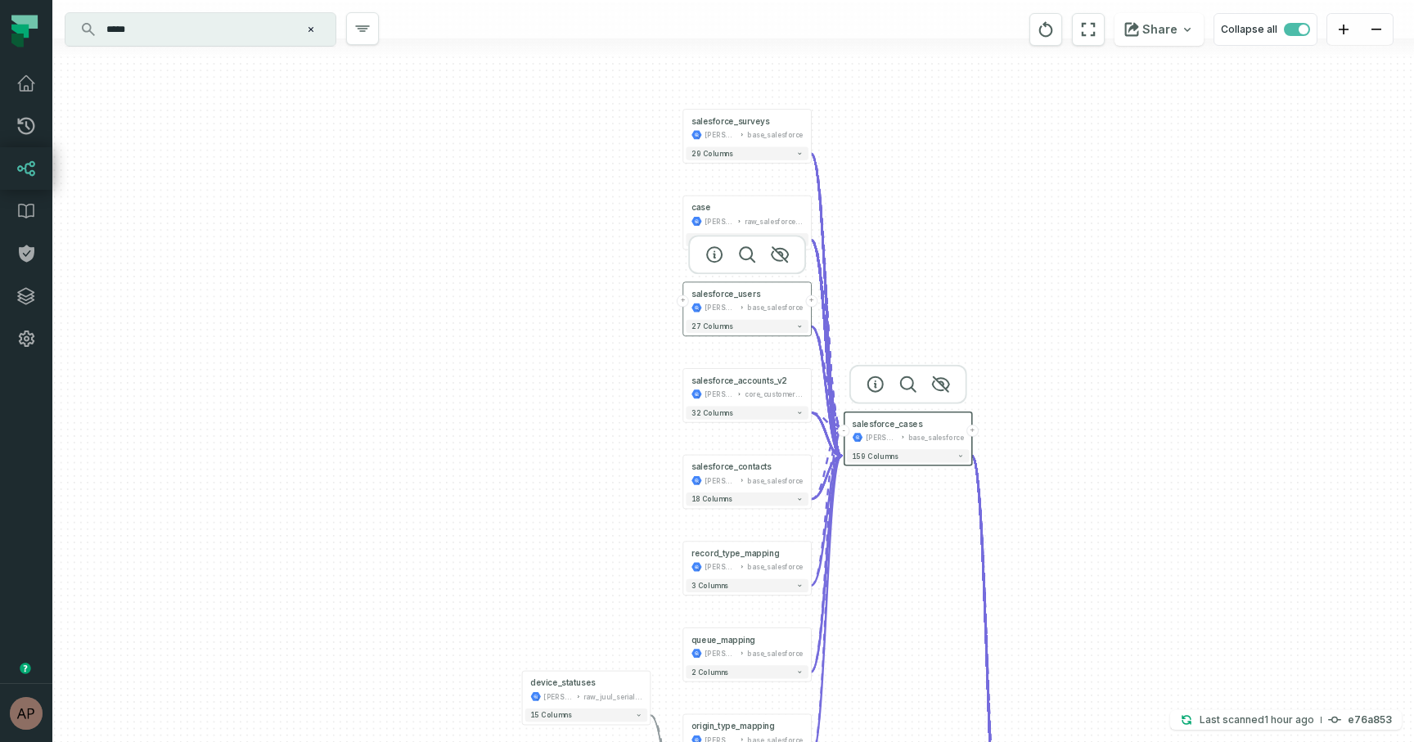
click at [682, 303] on button "+" at bounding box center [683, 301] width 12 height 12
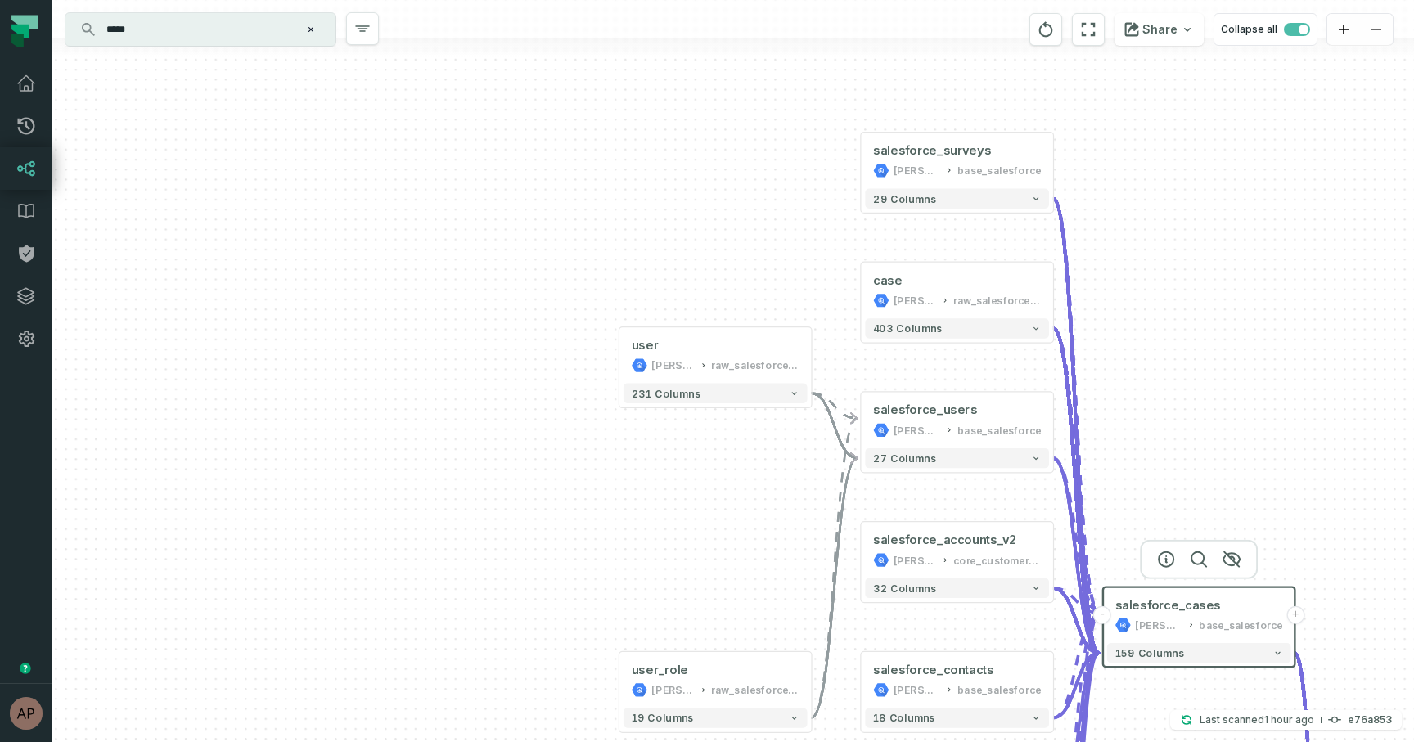
drag, startPoint x: 1230, startPoint y: 210, endPoint x: 1179, endPoint y: 378, distance: 175.5
click at [1179, 378] on div "user juul-warehouse raw_salesforce_v2 + 231 columns user_role juul-warehouse ra…" at bounding box center [732, 371] width 1361 height 742
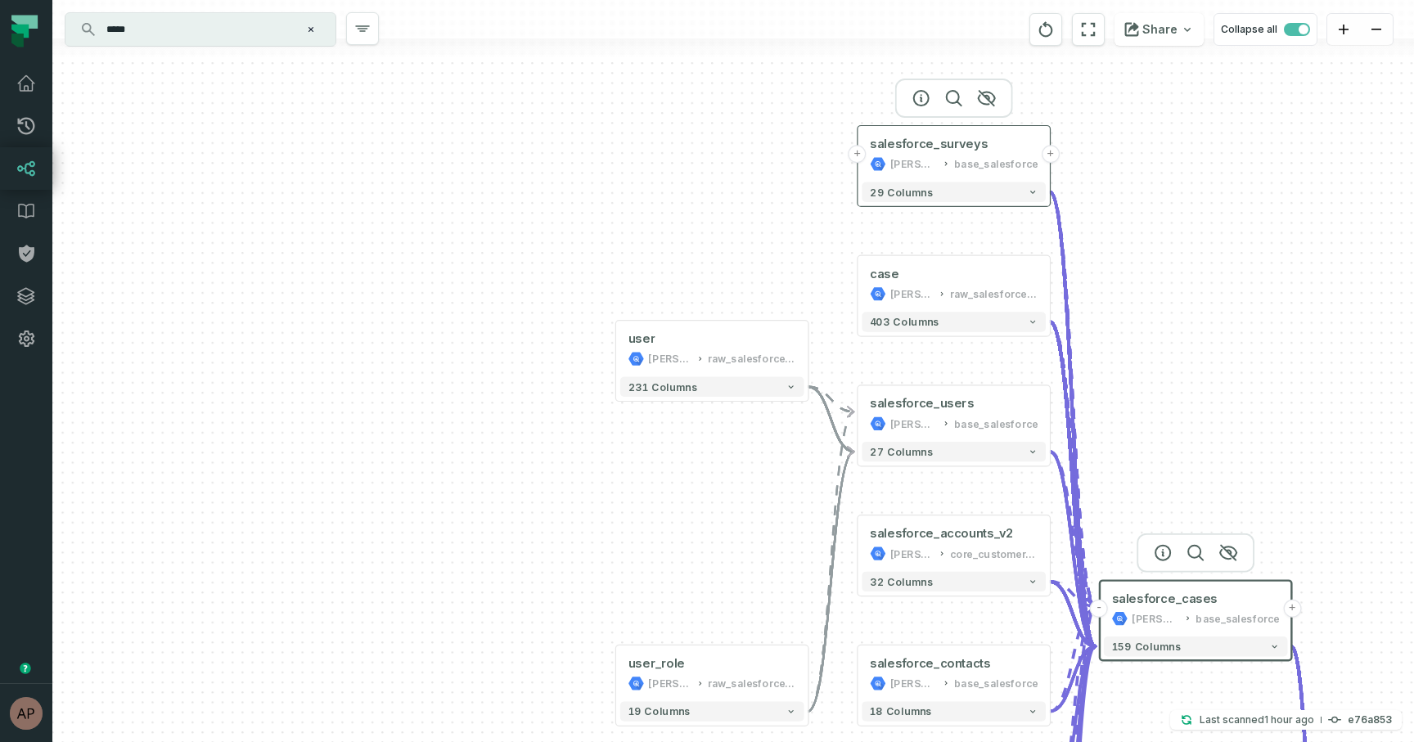
click at [860, 155] on button "+" at bounding box center [857, 154] width 18 height 18
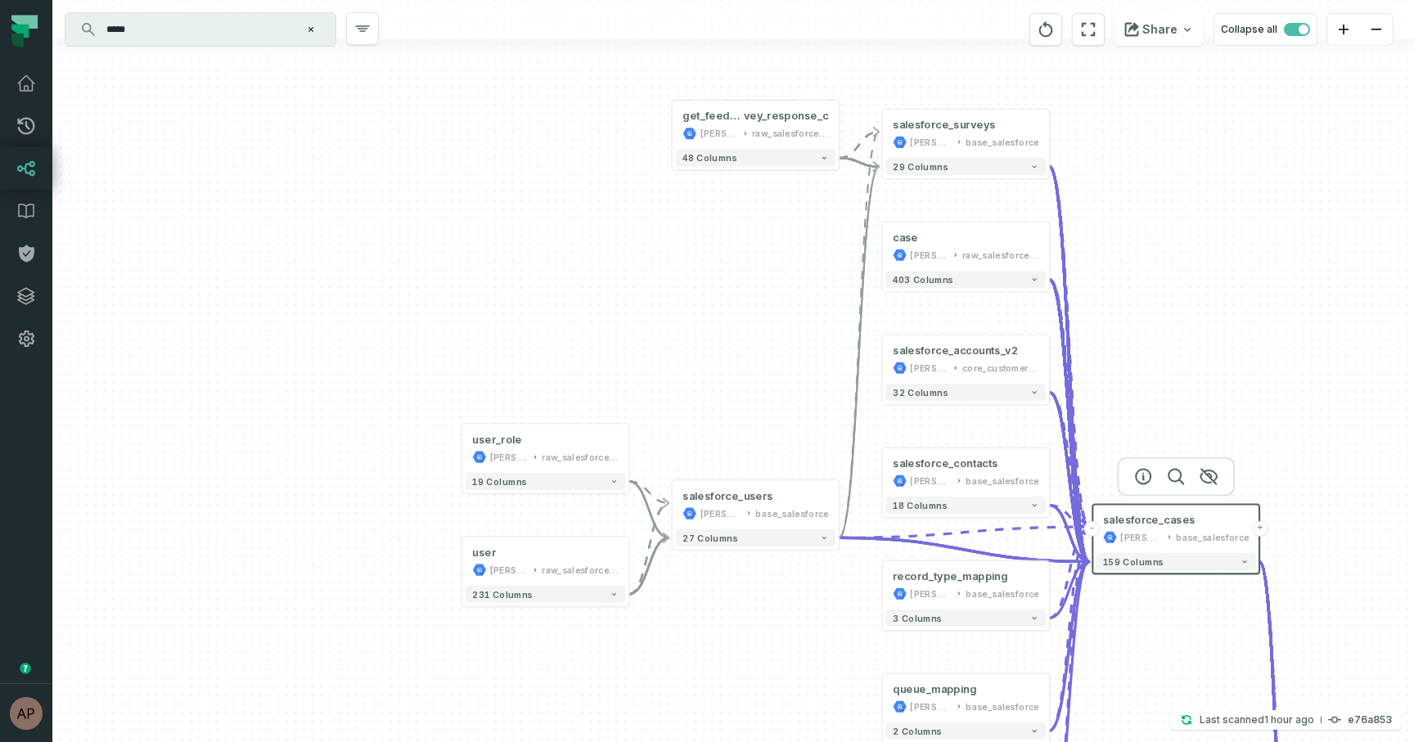
drag, startPoint x: 792, startPoint y: 533, endPoint x: 775, endPoint y: 307, distance: 227.3
click at [776, 306] on div "get_feedback_sur vey_response_c juul-warehouse raw_salesforce_v2 + 48 columns u…" at bounding box center [732, 371] width 1361 height 742
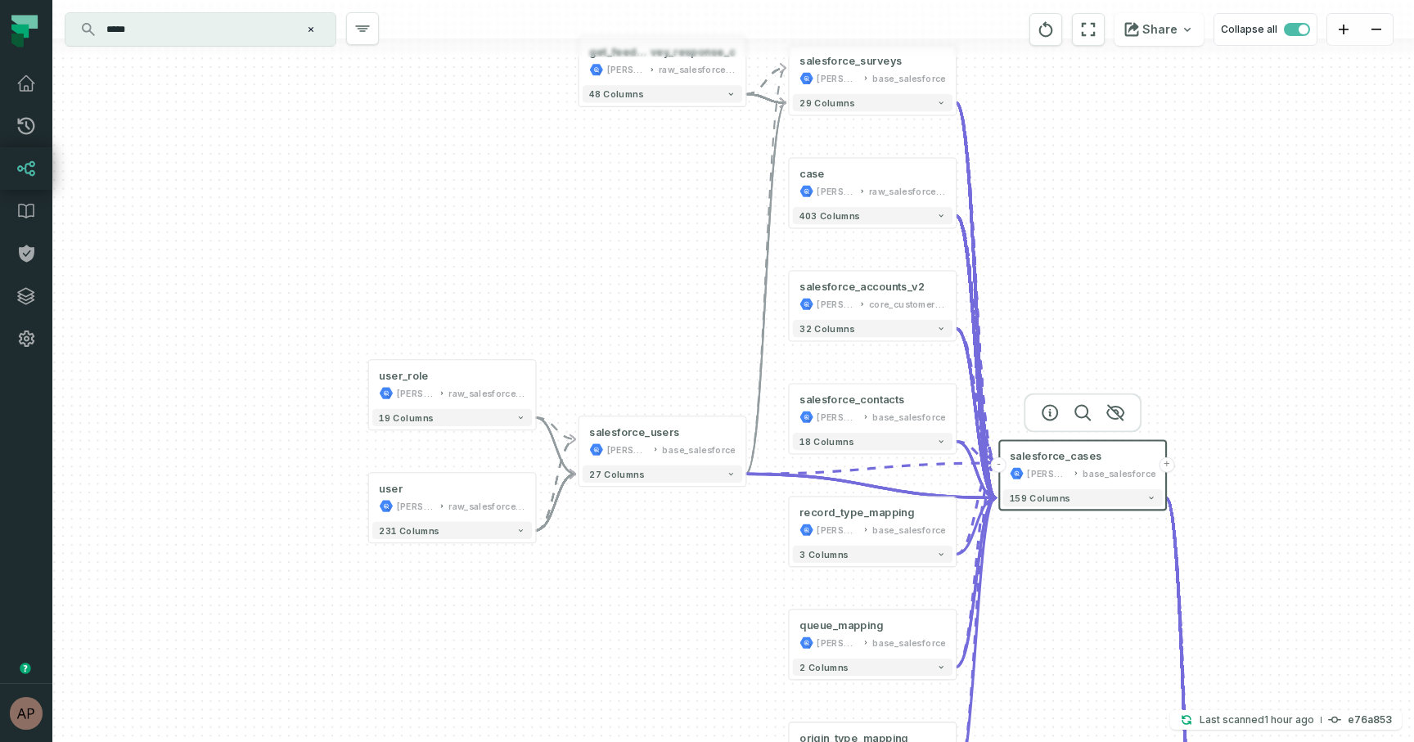
drag, startPoint x: 789, startPoint y: 615, endPoint x: 696, endPoint y: 551, distance: 113.0
click at [696, 551] on div "get_feedback_sur vey_response_c juul-warehouse raw_salesforce_v2 + 48 columns u…" at bounding box center [732, 371] width 1361 height 742
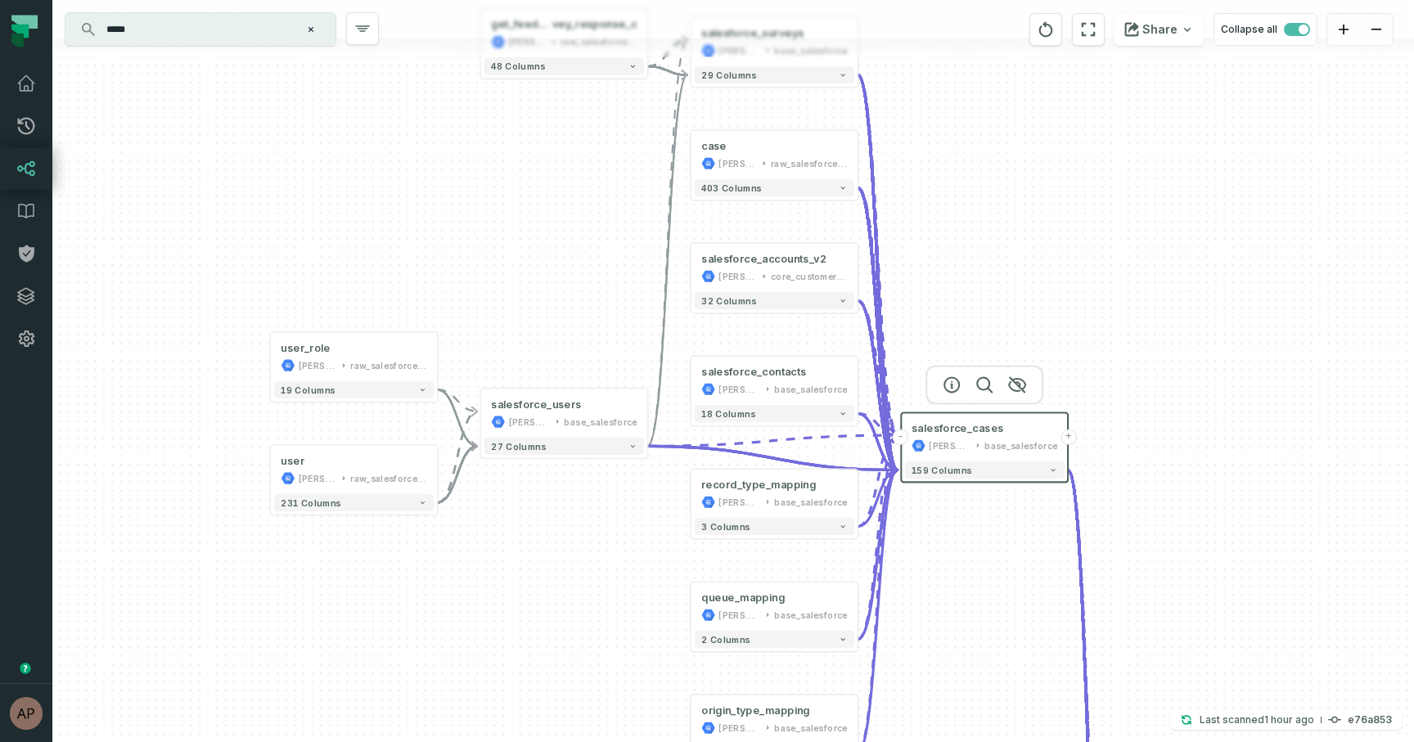
drag, startPoint x: 1141, startPoint y: 249, endPoint x: 1044, endPoint y: 221, distance: 101.3
click at [1044, 221] on div "get_feedback_sur vey_response_c juul-warehouse raw_salesforce_v2 + 48 columns u…" at bounding box center [732, 371] width 1361 height 742
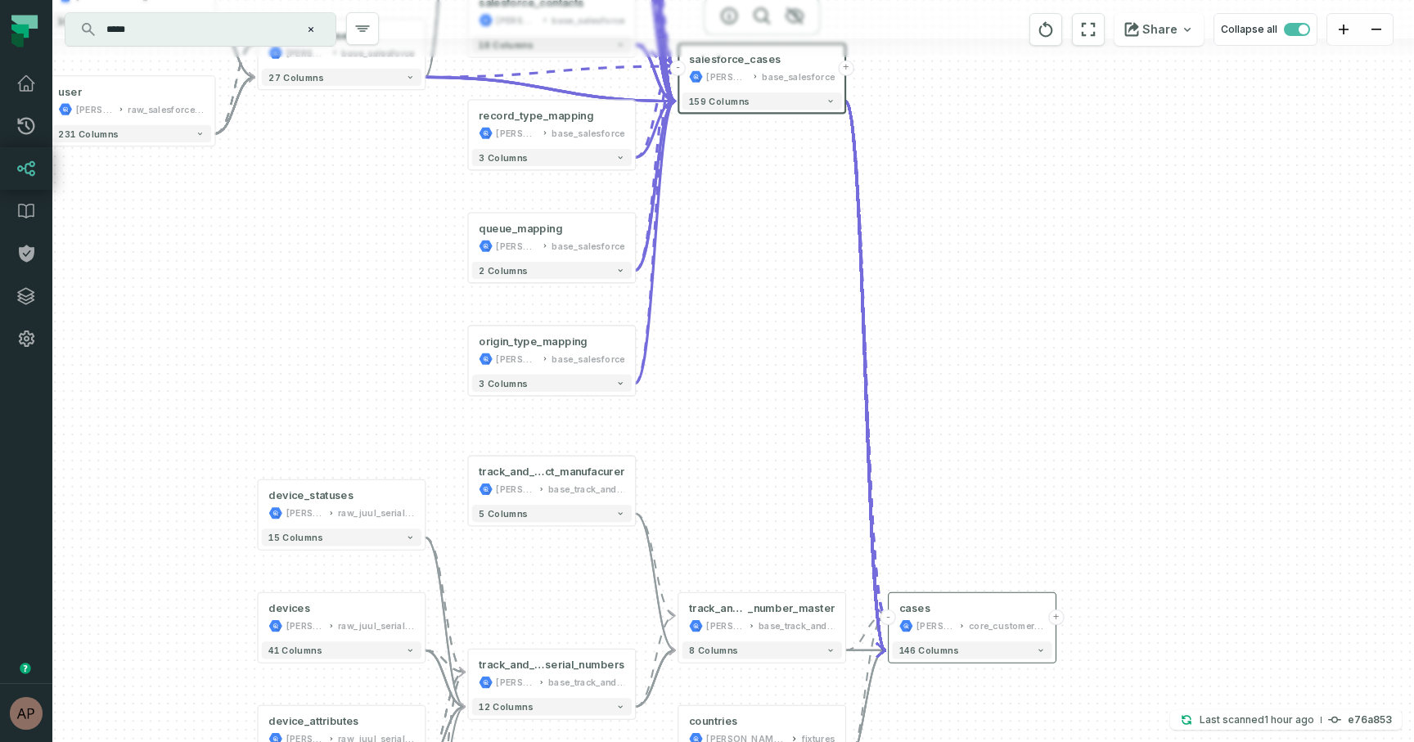
drag, startPoint x: 1193, startPoint y: 463, endPoint x: 965, endPoint y: 83, distance: 442.9
click at [965, 83] on div "get_feedback_sur vey_response_c juul-warehouse raw_salesforce_v2 + 48 columns u…" at bounding box center [732, 371] width 1361 height 742
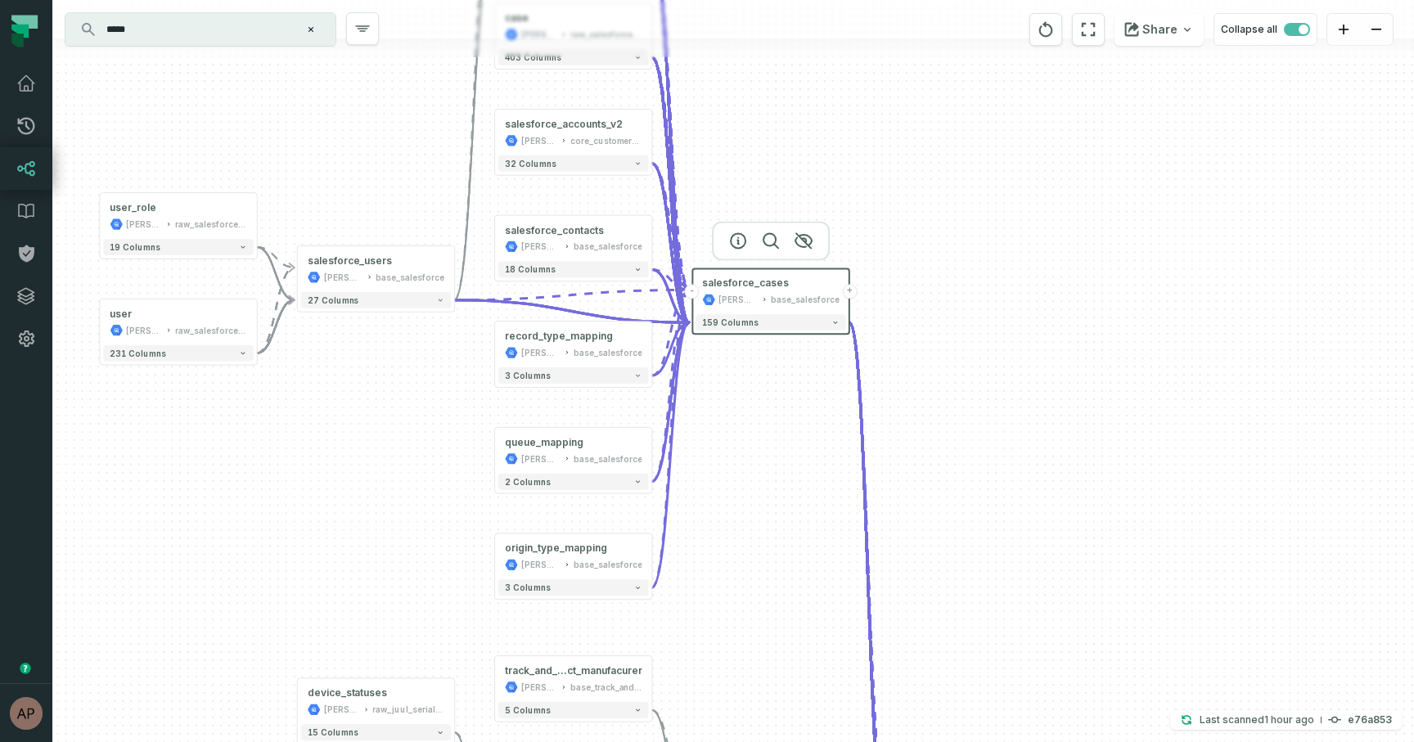
drag, startPoint x: 974, startPoint y: 466, endPoint x: 977, endPoint y: 556, distance: 90.1
click at [977, 556] on div "get_feedback_sur vey_response_c juul-warehouse raw_salesforce_v2 + 48 columns u…" at bounding box center [732, 371] width 1361 height 742
click at [496, 342] on button "+" at bounding box center [494, 344] width 15 height 15
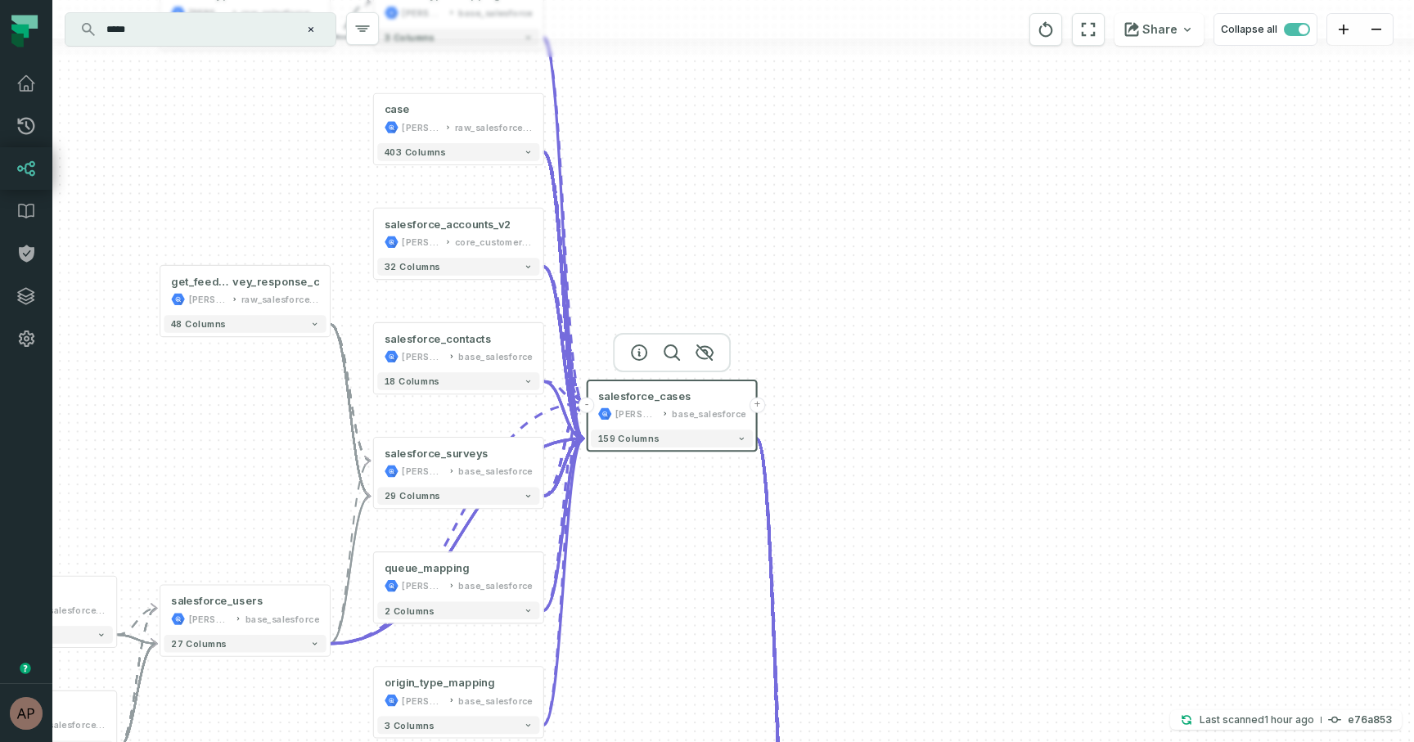
drag, startPoint x: 1209, startPoint y: 447, endPoint x: 621, endPoint y: 15, distance: 729.8
click at [621, 15] on div "record_type juul-warehouse raw_salesforce_v2 + 16 columns get_feedback_sur vey_…" at bounding box center [732, 371] width 1361 height 742
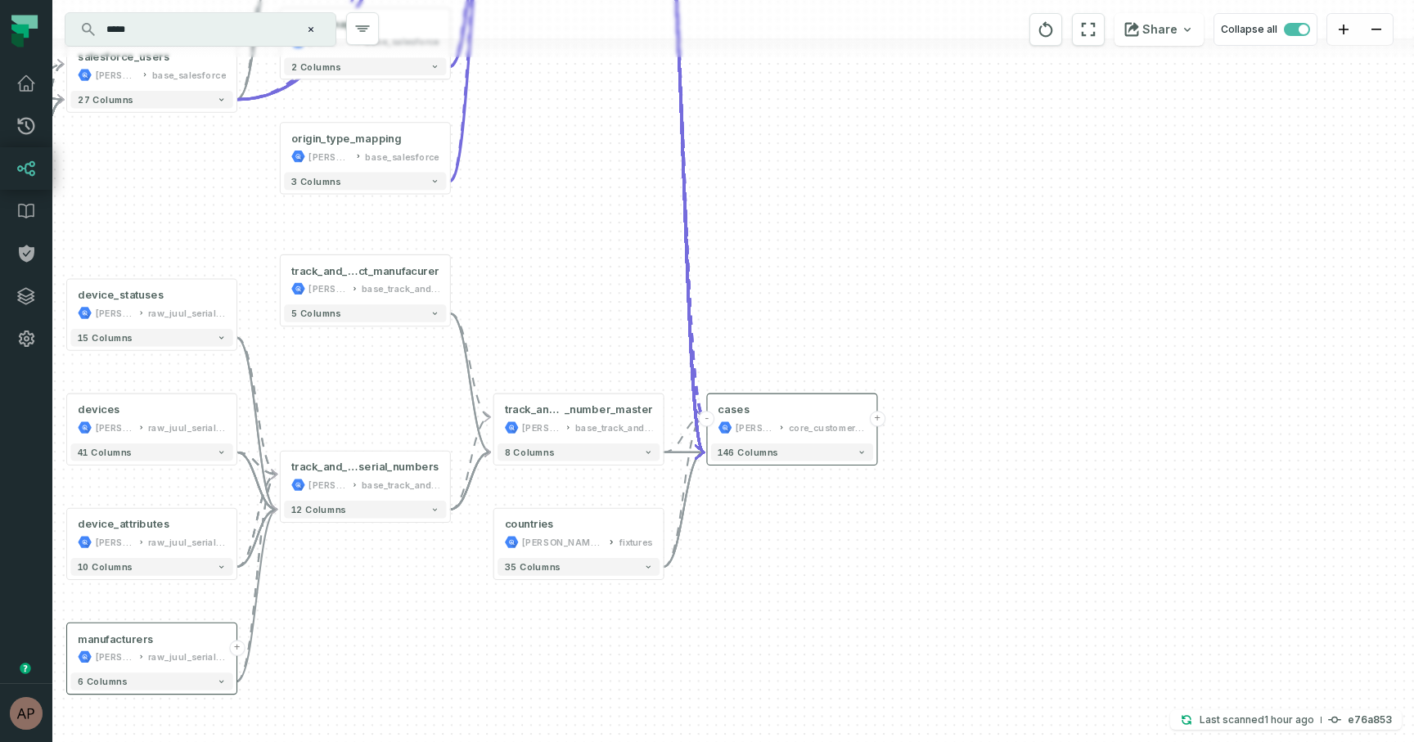
drag, startPoint x: 705, startPoint y: 440, endPoint x: 691, endPoint y: -55, distance: 495.2
click at [691, 0] on html "Pull Requests Dashboard Lineage Data Catalog Policies Integrations Settings Ary…" at bounding box center [707, 371] width 1414 height 742
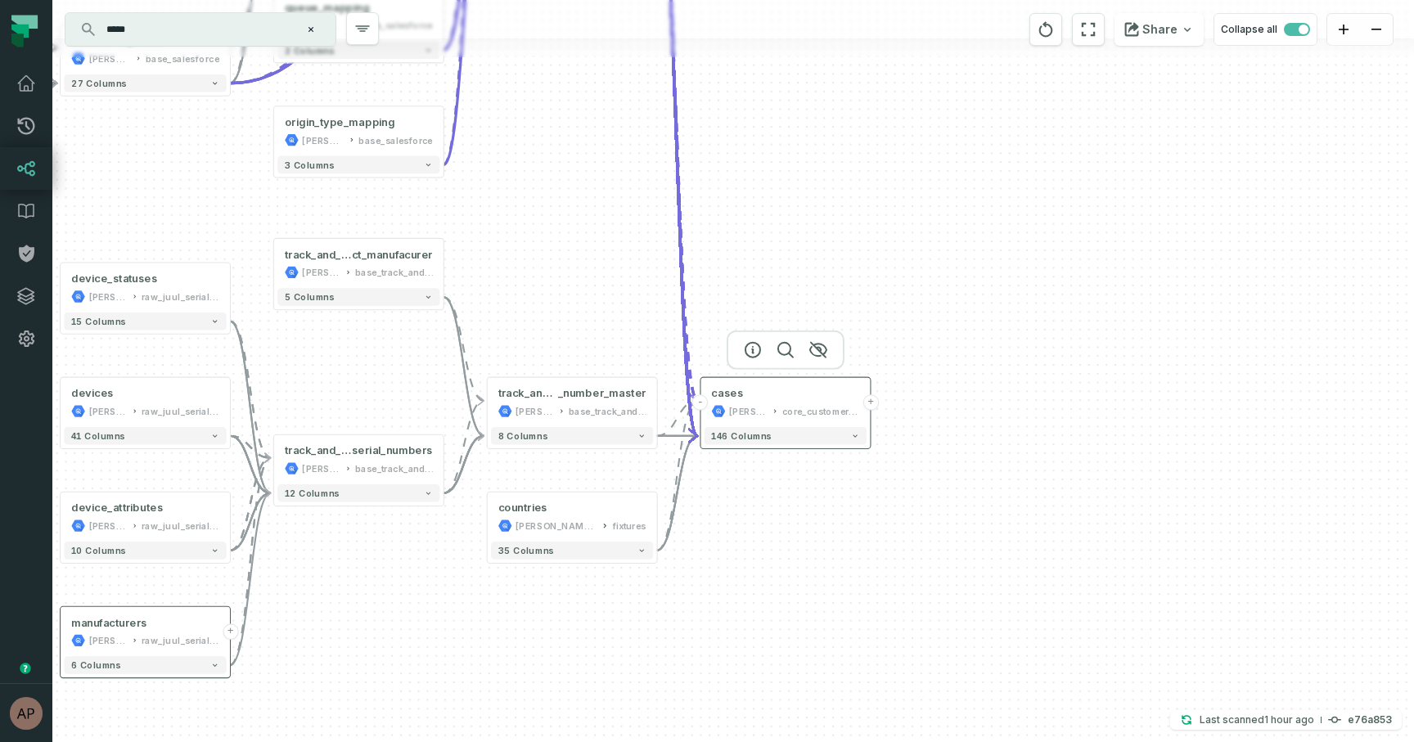
click at [768, 403] on div "cases juul-warehouse core_customer_service" at bounding box center [785, 402] width 162 height 43
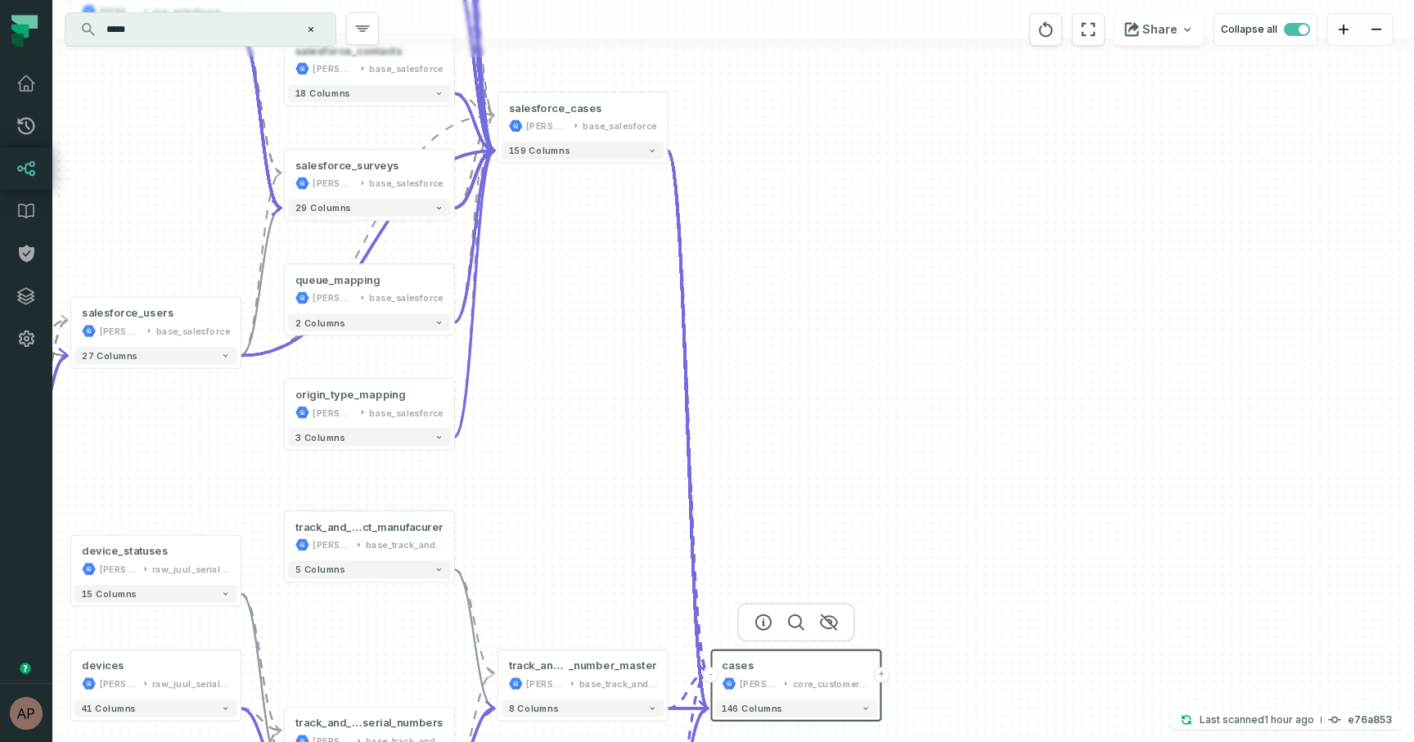
drag, startPoint x: 714, startPoint y: 273, endPoint x: 726, endPoint y: 547, distance: 273.5
click at [726, 546] on div "record_type juul-warehouse raw_salesforce_v2 + 16 columns get_feedback_sur vey_…" at bounding box center [732, 371] width 1361 height 742
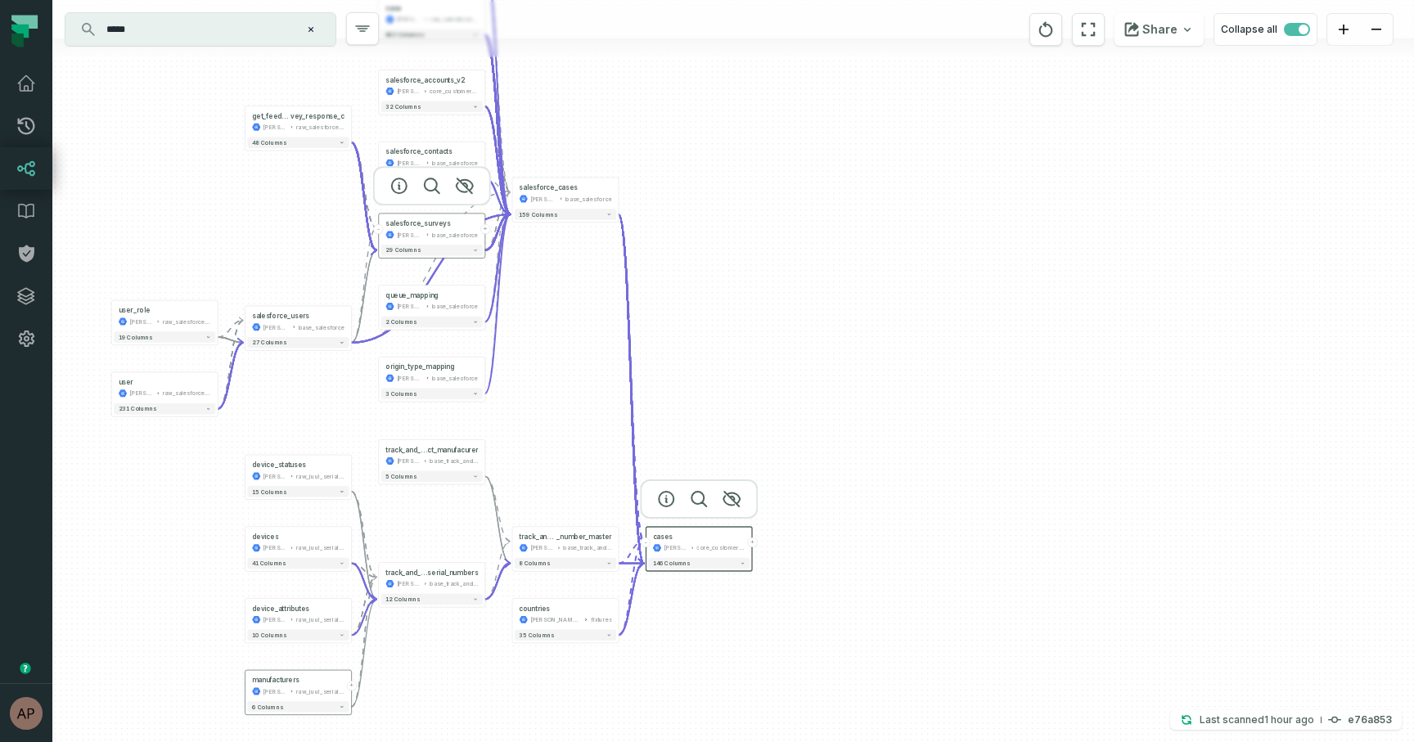
click at [380, 230] on button "-" at bounding box center [379, 229] width 10 height 10
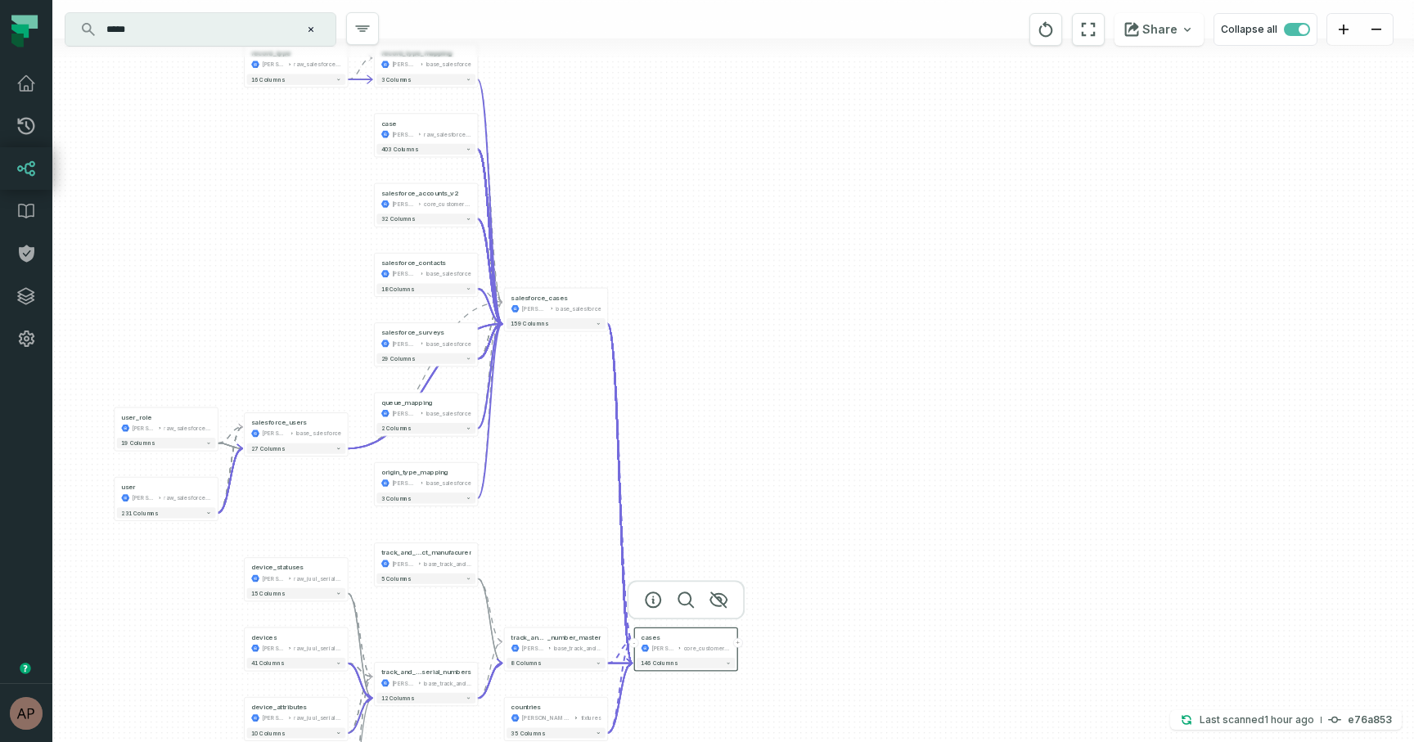
drag, startPoint x: 609, startPoint y: 126, endPoint x: 605, endPoint y: 238, distance: 112.1
click at [605, 238] on div "record_type juul-warehouse raw_salesforce_v2 + 16 columns user juul-warehouse r…" at bounding box center [732, 371] width 1361 height 742
click at [456, 218] on button "32 columns" at bounding box center [425, 219] width 99 height 11
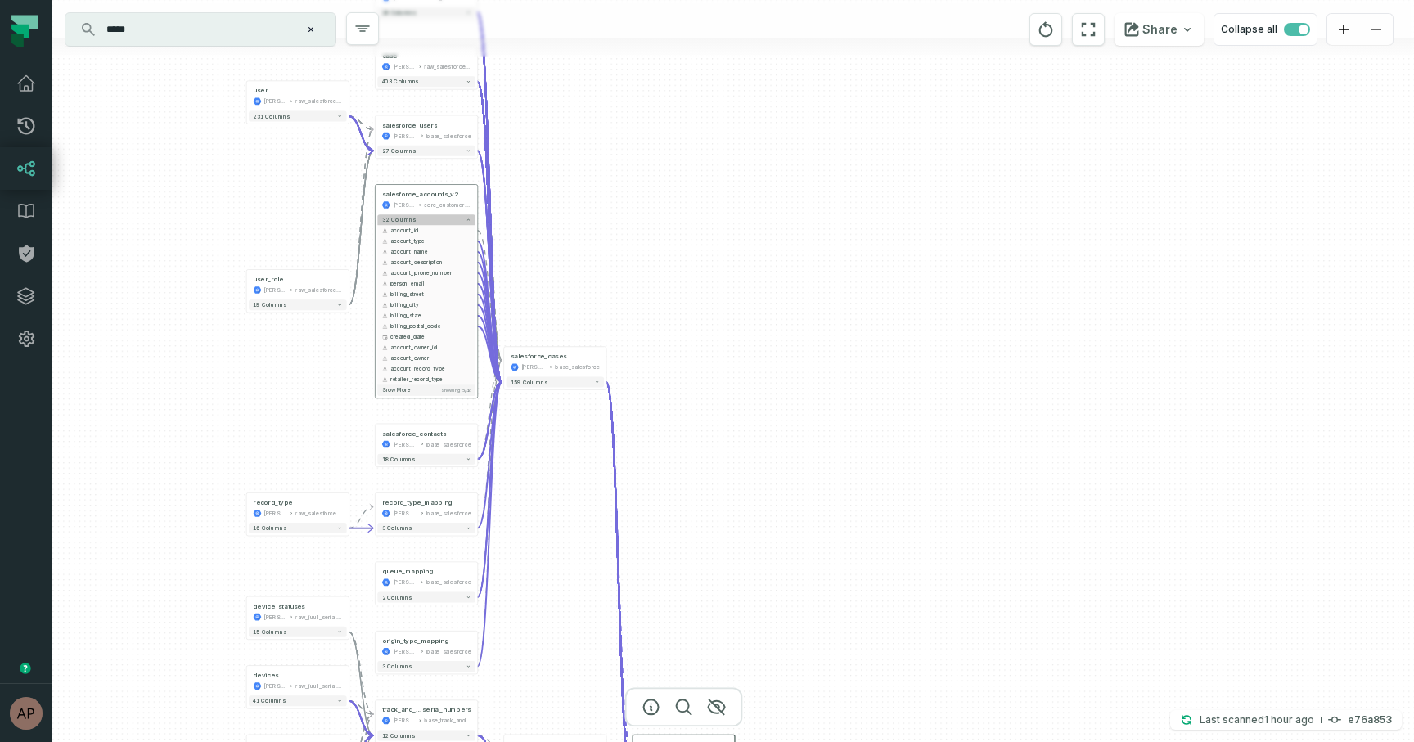
click at [456, 222] on button "32 columns" at bounding box center [426, 219] width 98 height 11
click at [457, 220] on button "32 columns" at bounding box center [424, 219] width 99 height 11
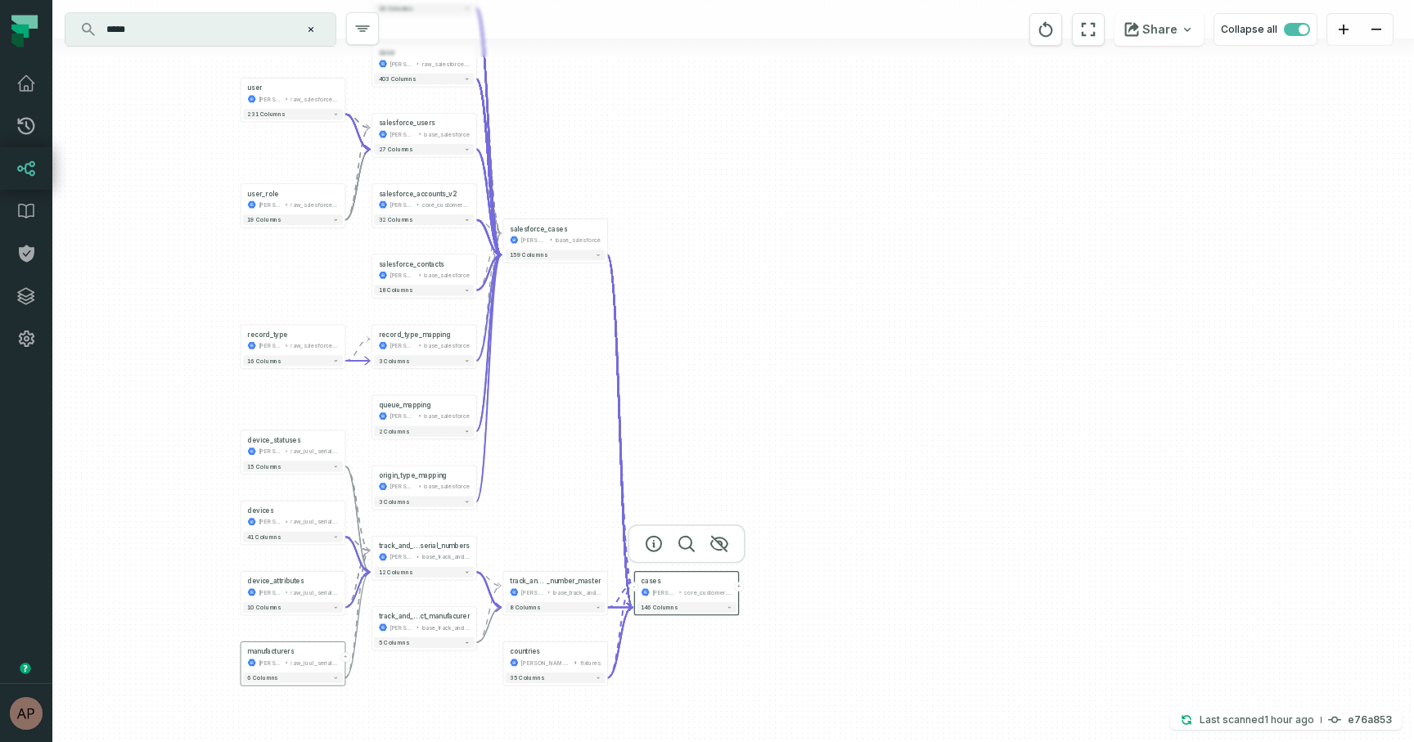
click at [544, 142] on div "record_type juul-warehouse raw_salesforce_v2 + 16 columns user juul-warehouse r…" at bounding box center [732, 371] width 1361 height 742
click at [475, 201] on button "+" at bounding box center [475, 200] width 10 height 10
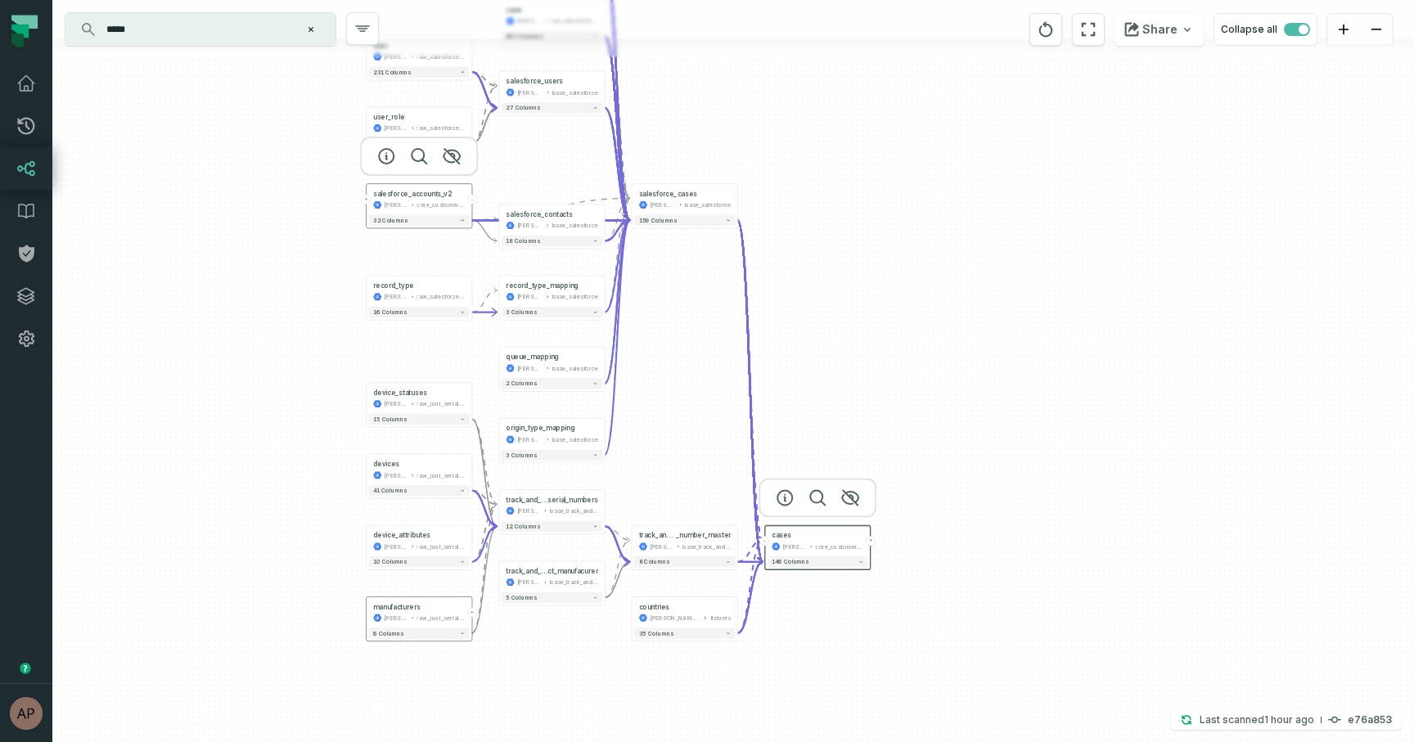
click at [473, 200] on button "-" at bounding box center [472, 200] width 10 height 10
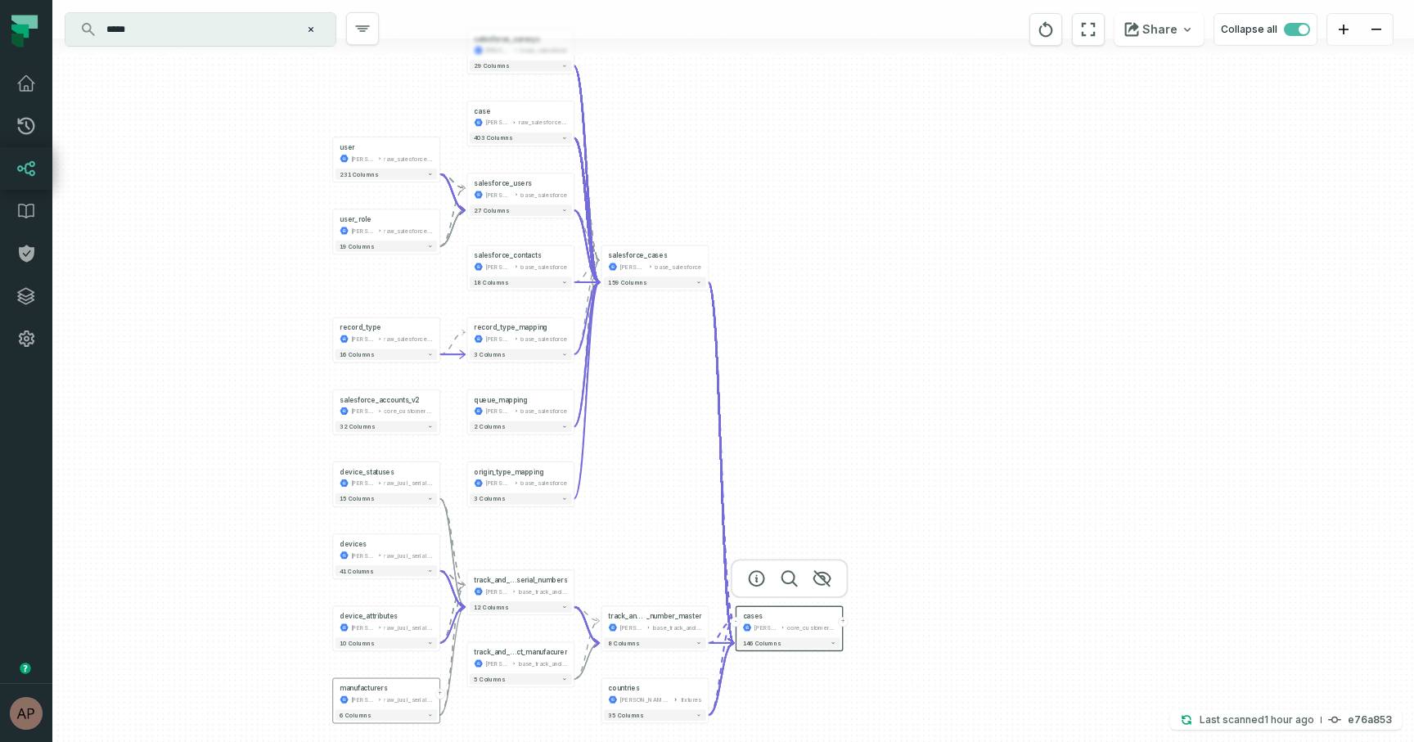
drag, startPoint x: 866, startPoint y: 205, endPoint x: 838, endPoint y: 412, distance: 208.0
click at [838, 412] on div "record_type juul-warehouse raw_salesforce_v2 + 16 columns user juul-warehouse r…" at bounding box center [732, 371] width 1361 height 742
click at [471, 188] on button "-" at bounding box center [470, 186] width 10 height 10
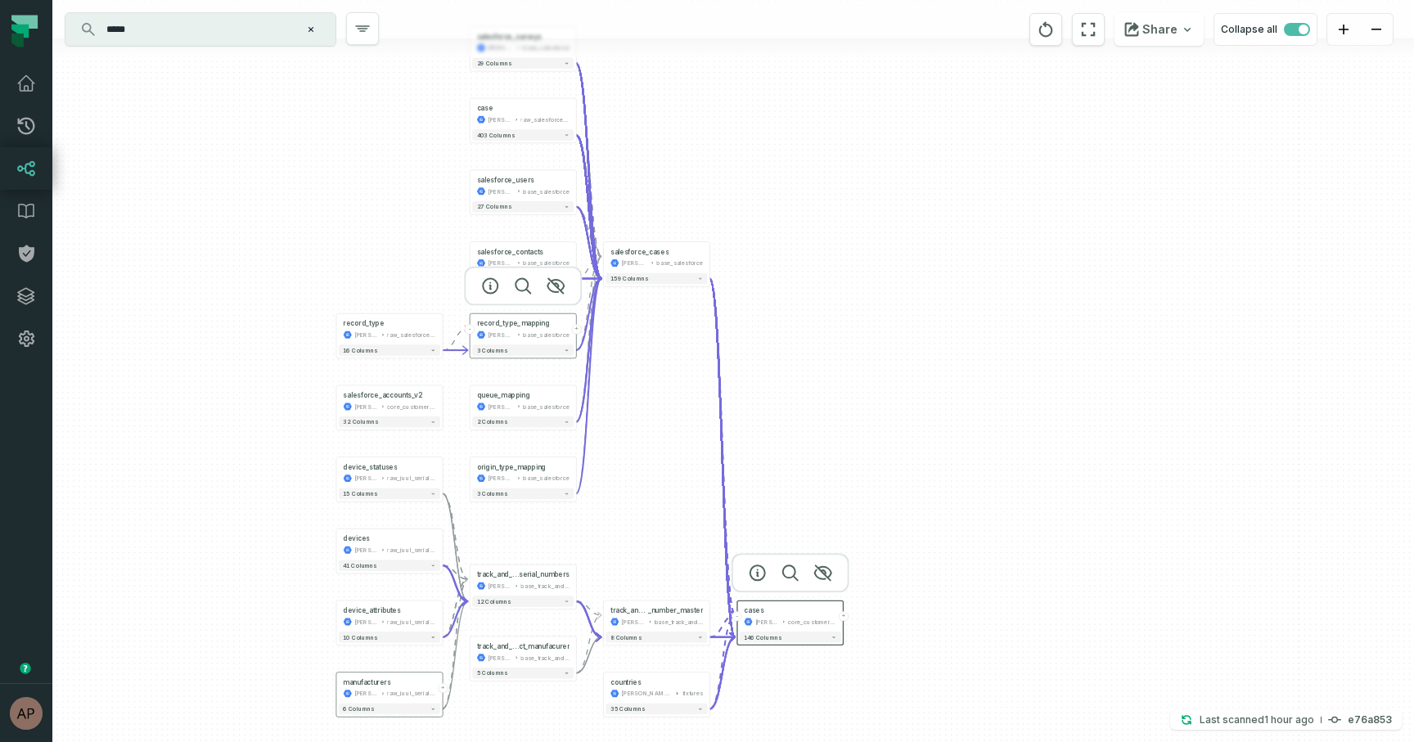
click at [472, 331] on button "-" at bounding box center [470, 329] width 10 height 10
click at [407, 403] on div "core_customer_service" at bounding box center [411, 407] width 48 height 9
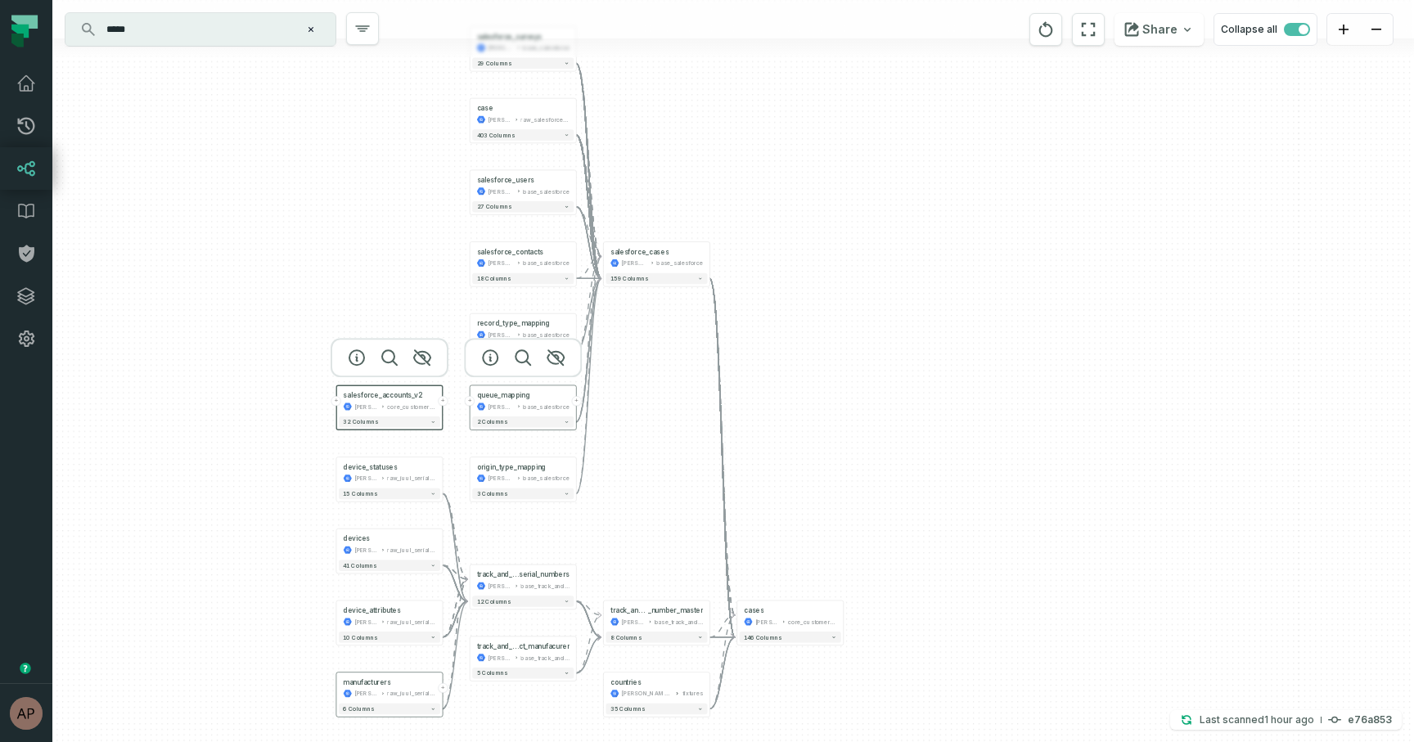
click at [513, 403] on div "[PERSON_NAME]-warehouse" at bounding box center [501, 407] width 26 height 9
click at [428, 321] on div "+ salesforce_surveys juul-warehouse base_salesforce + 29 columns case juul-ware…" at bounding box center [732, 371] width 1361 height 742
click at [483, 478] on icon at bounding box center [482, 479] width 4 height 5
click at [493, 578] on span "track_and_trace_" at bounding box center [498, 574] width 42 height 9
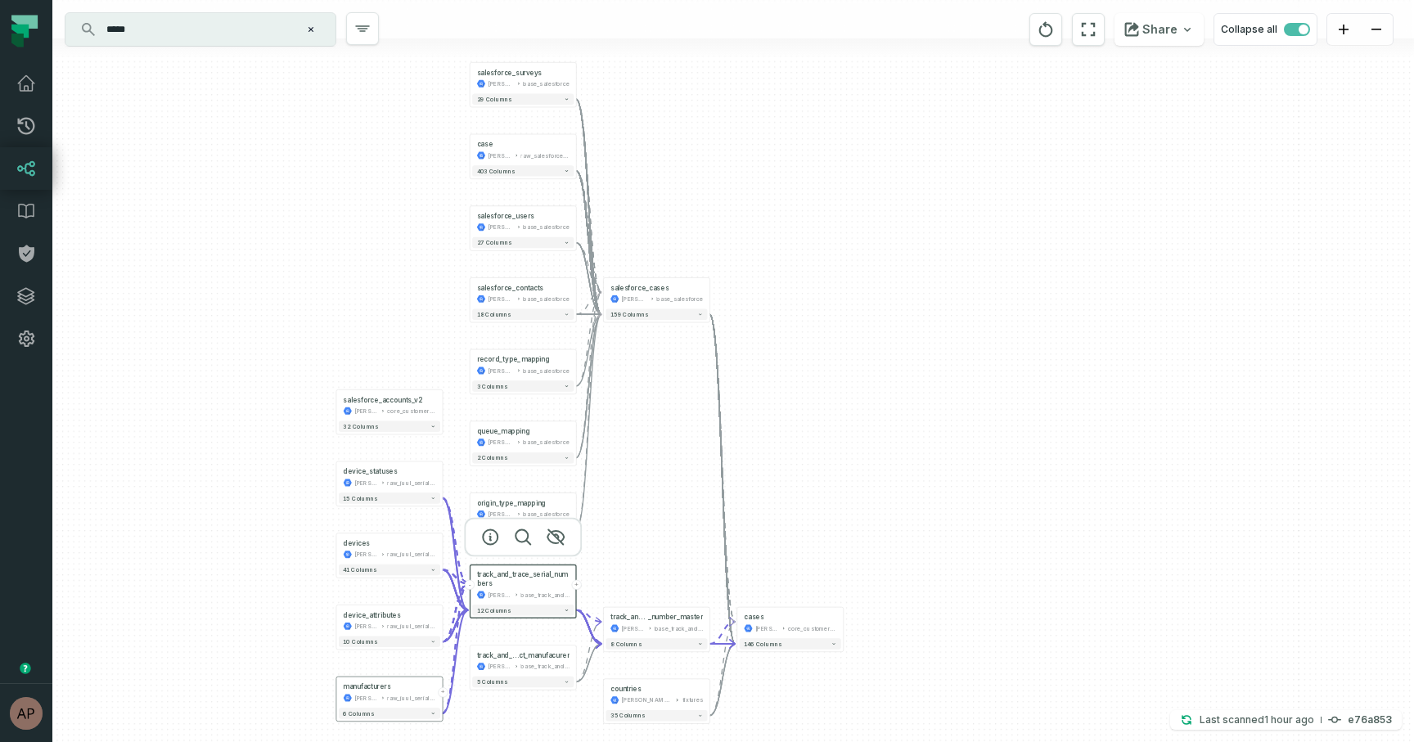
click at [470, 585] on button "-" at bounding box center [470, 585] width 10 height 10
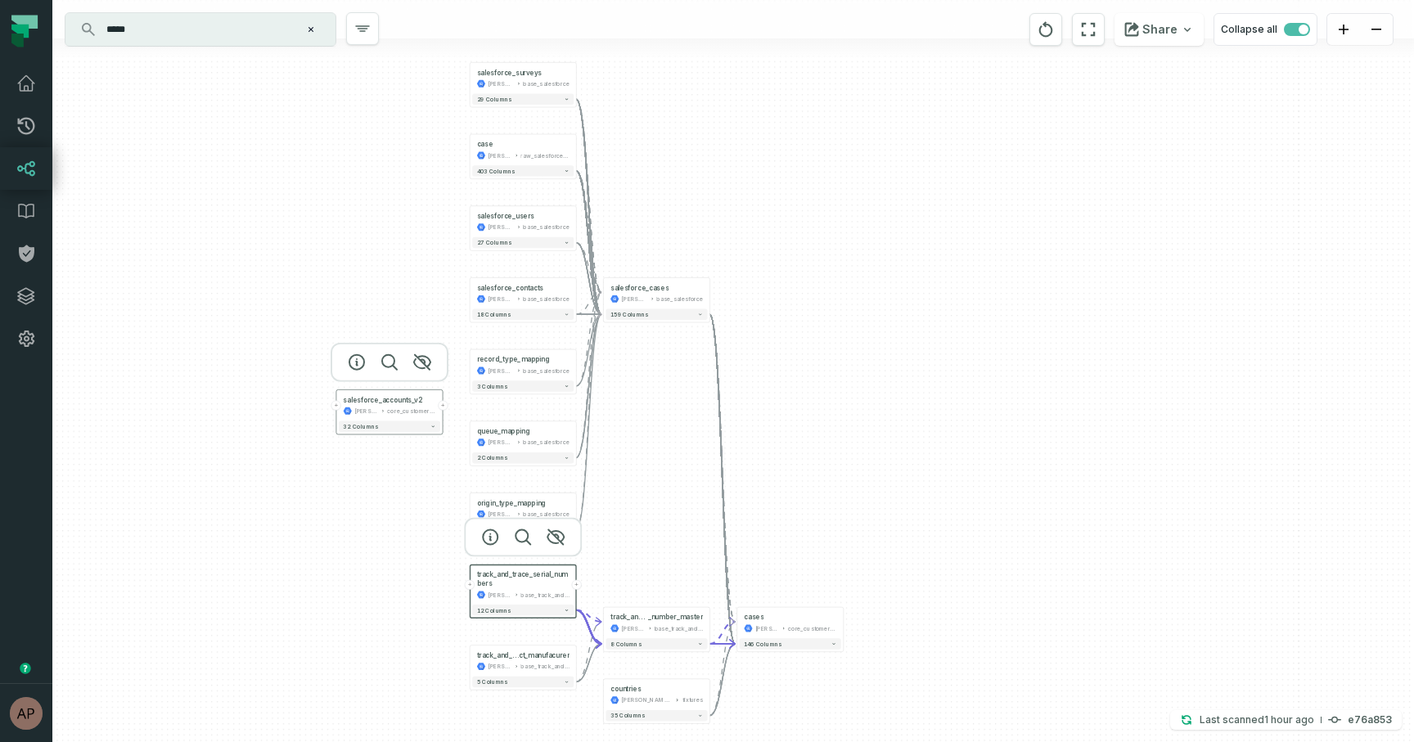
click at [371, 407] on div "[PERSON_NAME]-warehouse" at bounding box center [366, 411] width 25 height 9
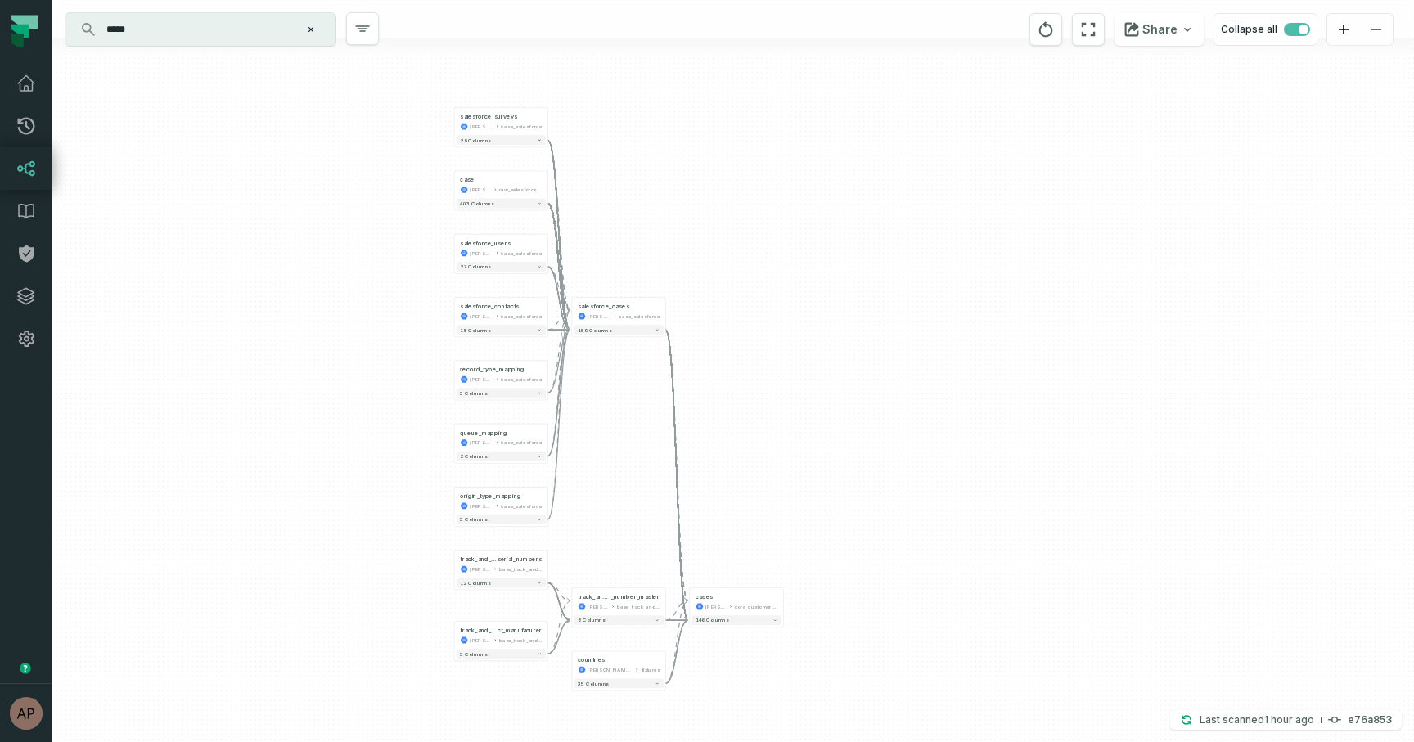
drag, startPoint x: 789, startPoint y: 243, endPoint x: 749, endPoint y: 268, distance: 48.1
click at [749, 268] on div "+ salesforce_surveys juul-warehouse base_salesforce + 29 columns case juul-ware…" at bounding box center [732, 371] width 1361 height 742
click at [644, 610] on div "base_track_and_trace" at bounding box center [638, 607] width 43 height 8
click at [770, 542] on div "+ salesforce_surveys juul-warehouse base_salesforce + 29 columns case juul-ware…" at bounding box center [732, 371] width 1361 height 742
click at [699, 616] on div "cases juul-warehouse core_customer_service" at bounding box center [735, 606] width 89 height 24
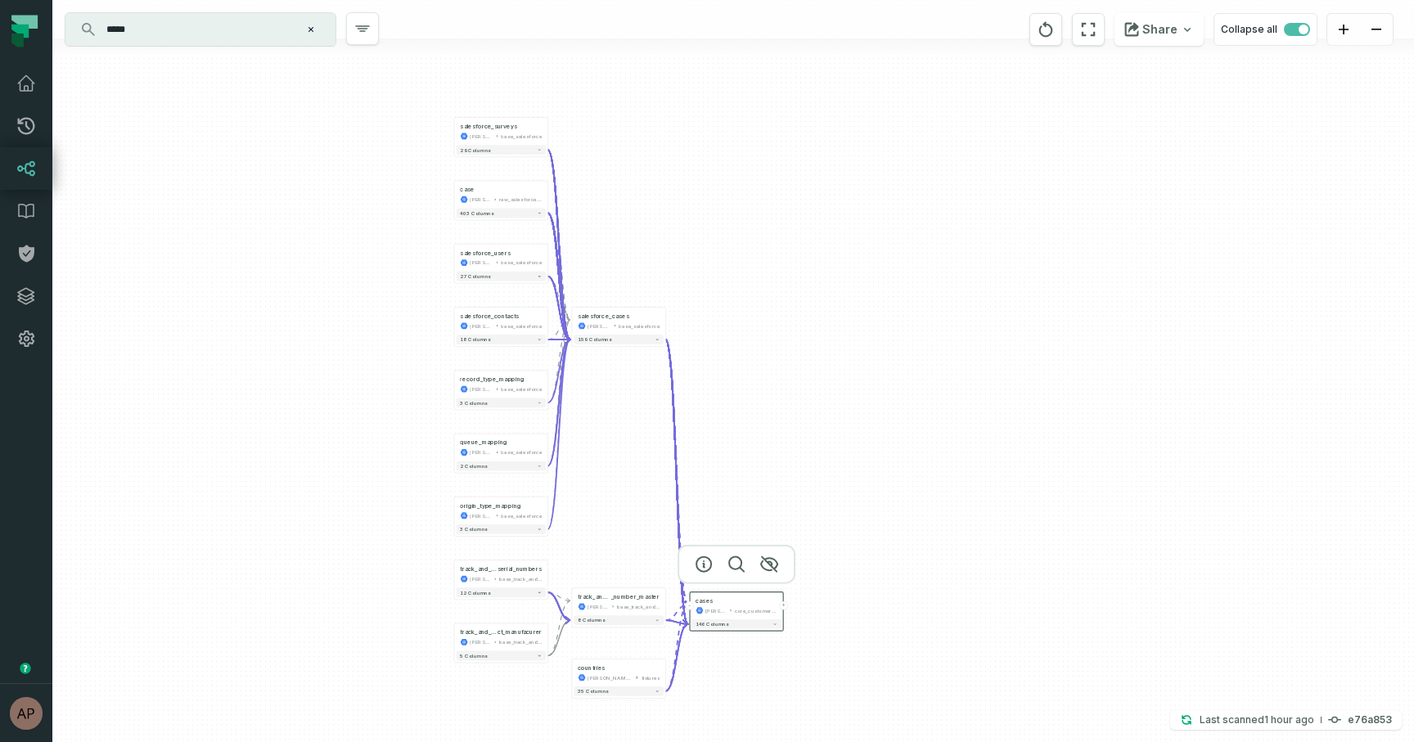
click at [680, 627] on g at bounding box center [617, 421] width 140 height 542
click at [517, 578] on div "base_track_and_trace" at bounding box center [520, 579] width 43 height 8
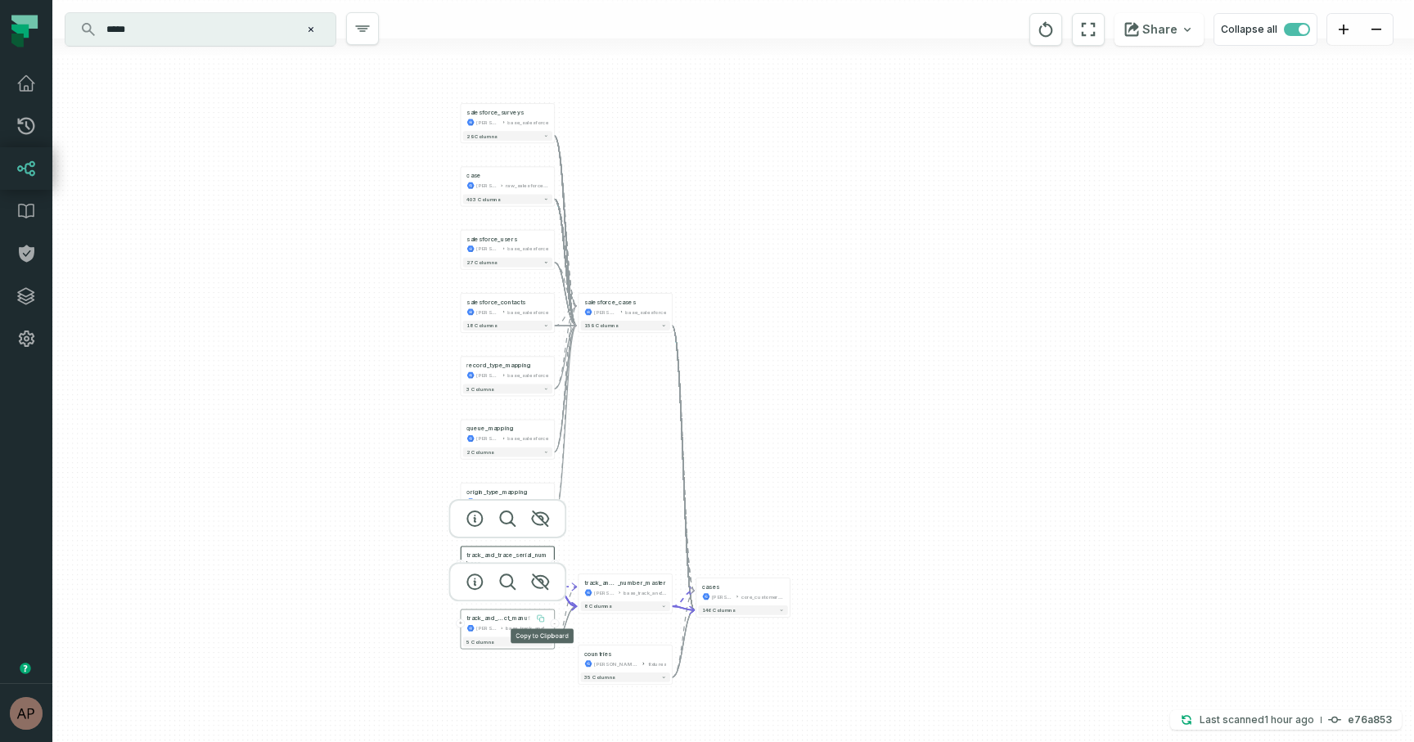
drag, startPoint x: 529, startPoint y: 634, endPoint x: 535, endPoint y: 620, distance: 15.4
click at [535, 620] on button at bounding box center [541, 618] width 16 height 16
click at [877, 486] on div "+ salesforce_surveys juul-warehouse base_salesforce + 29 columns case juul-ware…" at bounding box center [732, 371] width 1361 height 742
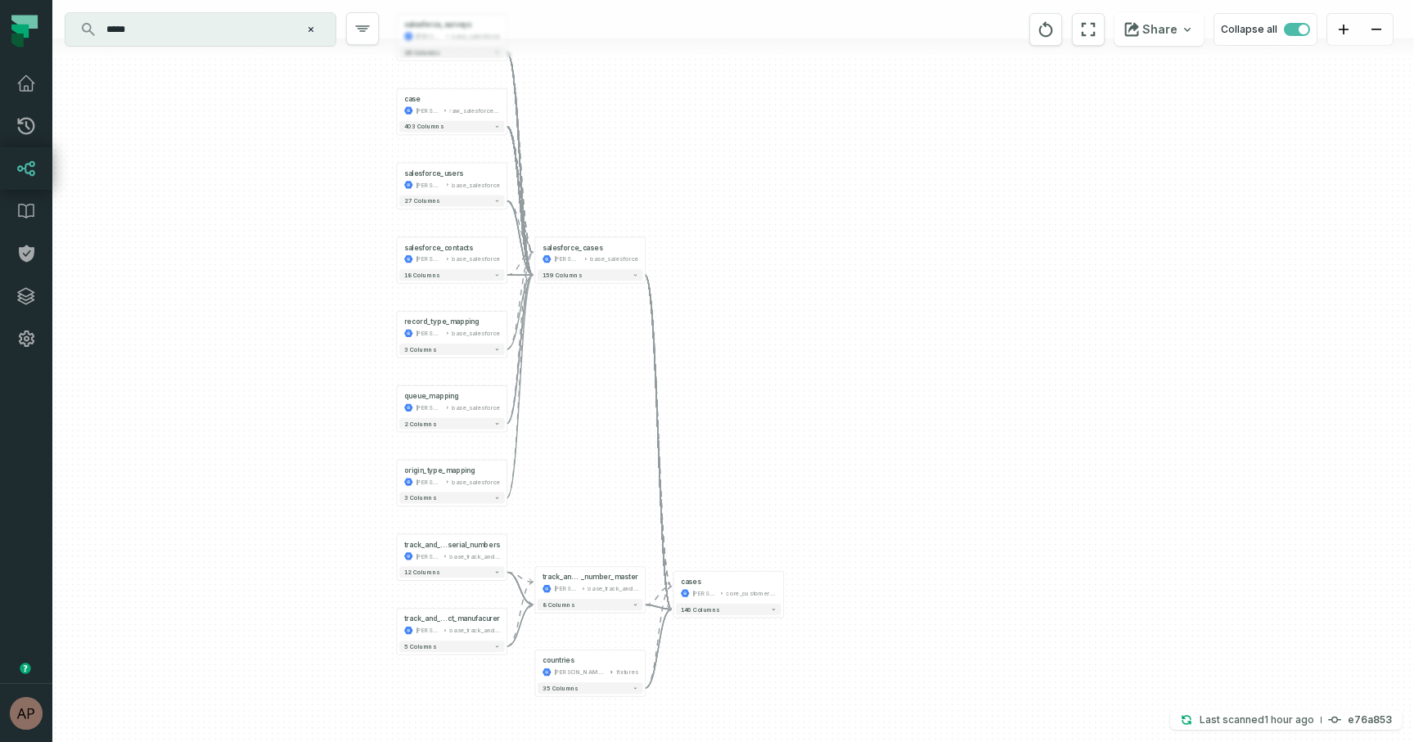
drag, startPoint x: 704, startPoint y: 286, endPoint x: 711, endPoint y: 202, distance: 84.6
click at [711, 202] on div "+ salesforce_surveys juul-warehouse base_salesforce + 29 columns case juul-ware…" at bounding box center [732, 371] width 1361 height 742
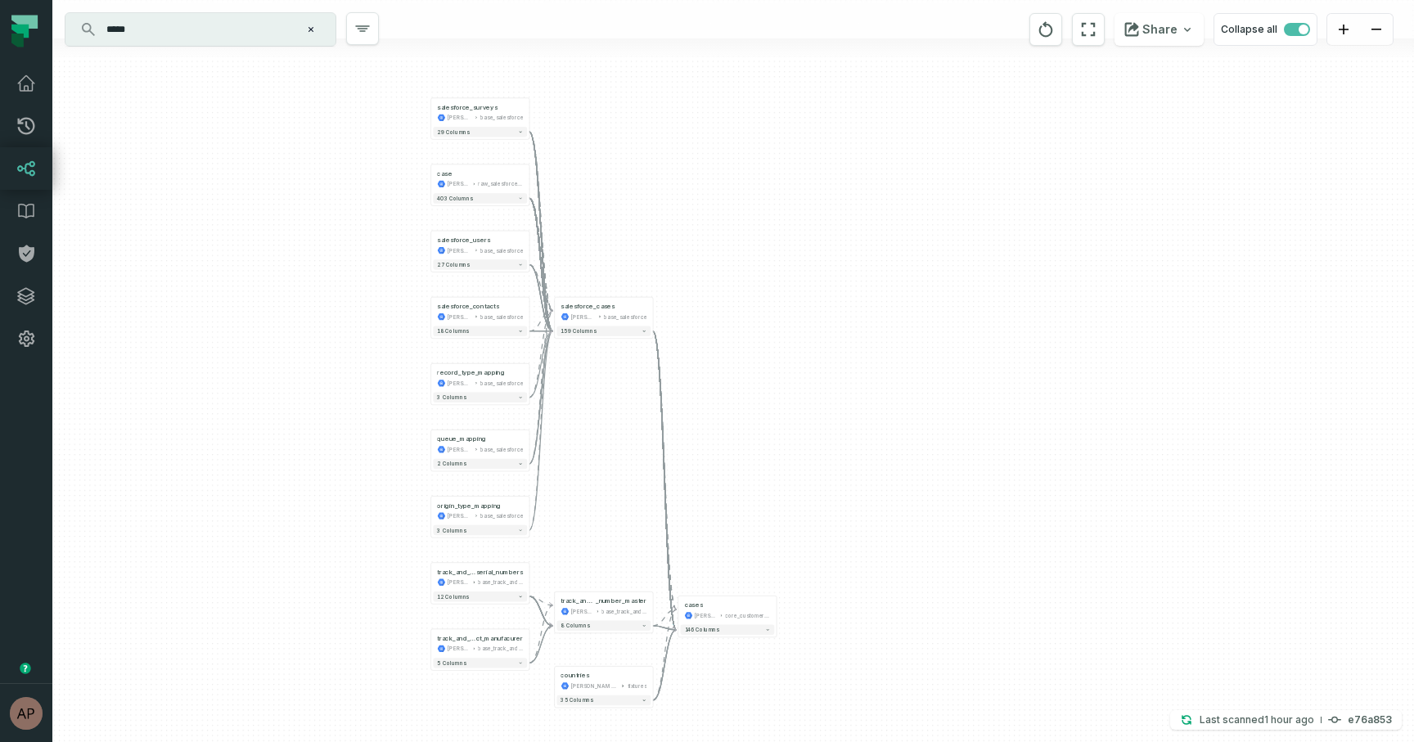
drag, startPoint x: 713, startPoint y: 188, endPoint x: 713, endPoint y: 251, distance: 63.0
click at [713, 251] on div "+ salesforce_surveys juul-warehouse base_salesforce + 29 columns case juul-ware…" at bounding box center [732, 371] width 1361 height 742
click at [505, 599] on button "12 columns" at bounding box center [480, 597] width 94 height 10
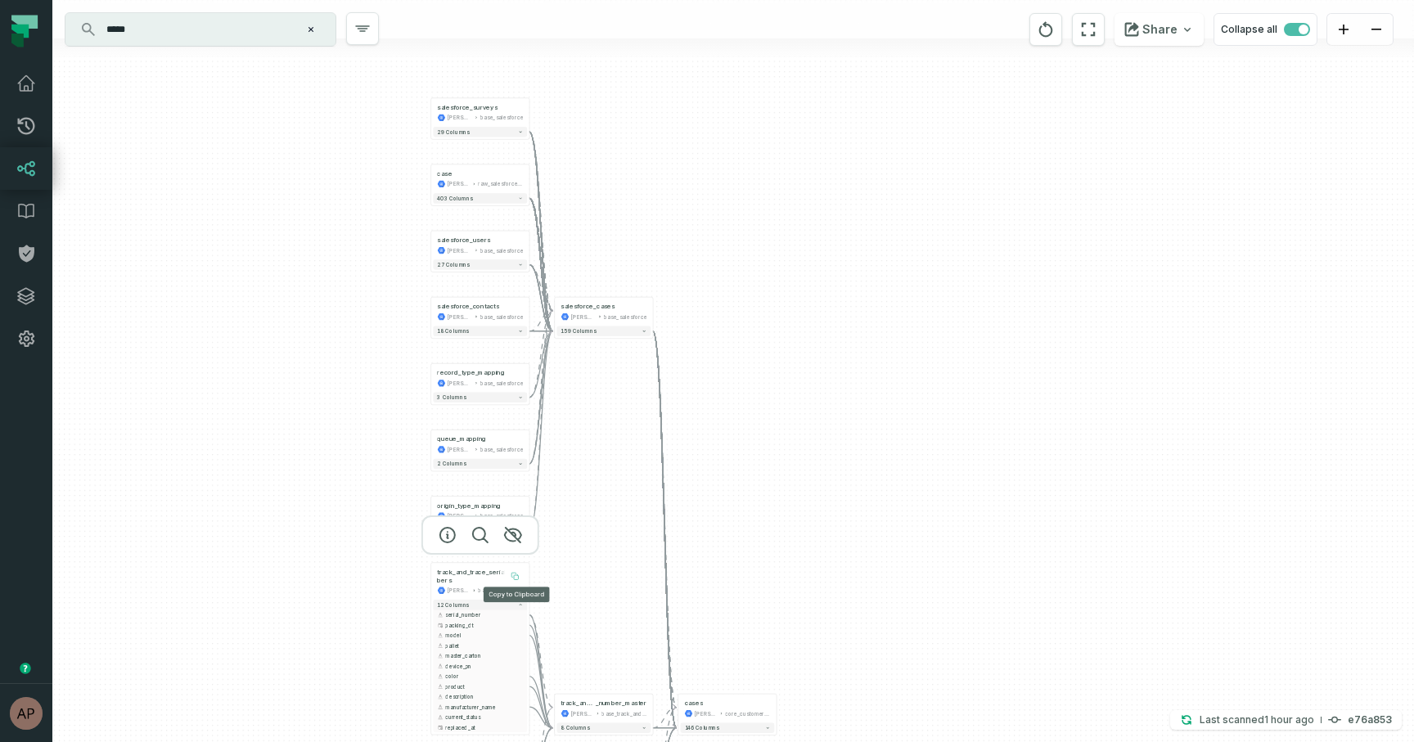
click at [514, 578] on icon at bounding box center [516, 577] width 4 height 4
click at [512, 598] on button "12 columns" at bounding box center [484, 599] width 92 height 10
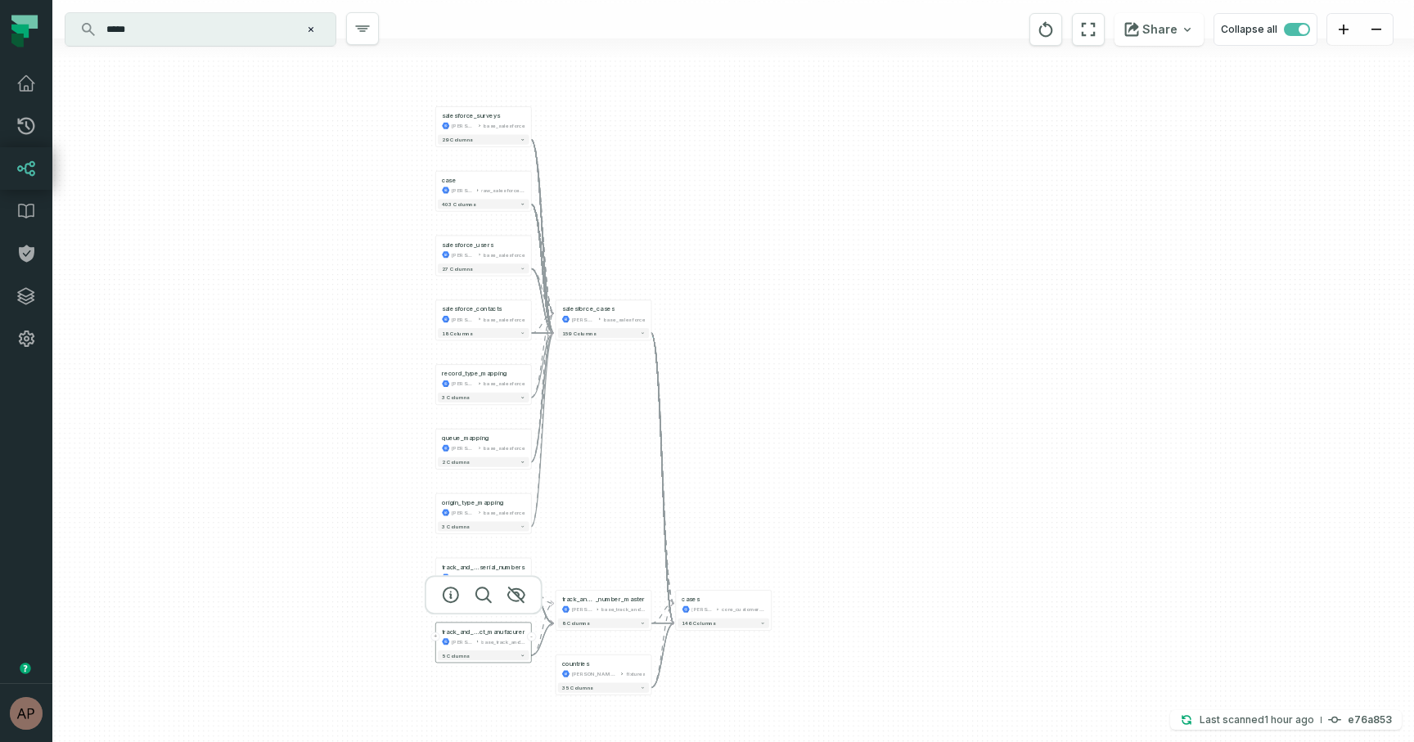
click at [505, 640] on div "base_track_and_trace" at bounding box center [502, 641] width 43 height 8
click at [517, 636] on icon at bounding box center [518, 637] width 4 height 4
click at [785, 420] on div "+ salesforce_surveys juul-warehouse base_salesforce + 29 columns case juul-ware…" at bounding box center [732, 371] width 1361 height 742
click at [632, 317] on div "base_salesforce" at bounding box center [625, 319] width 42 height 8
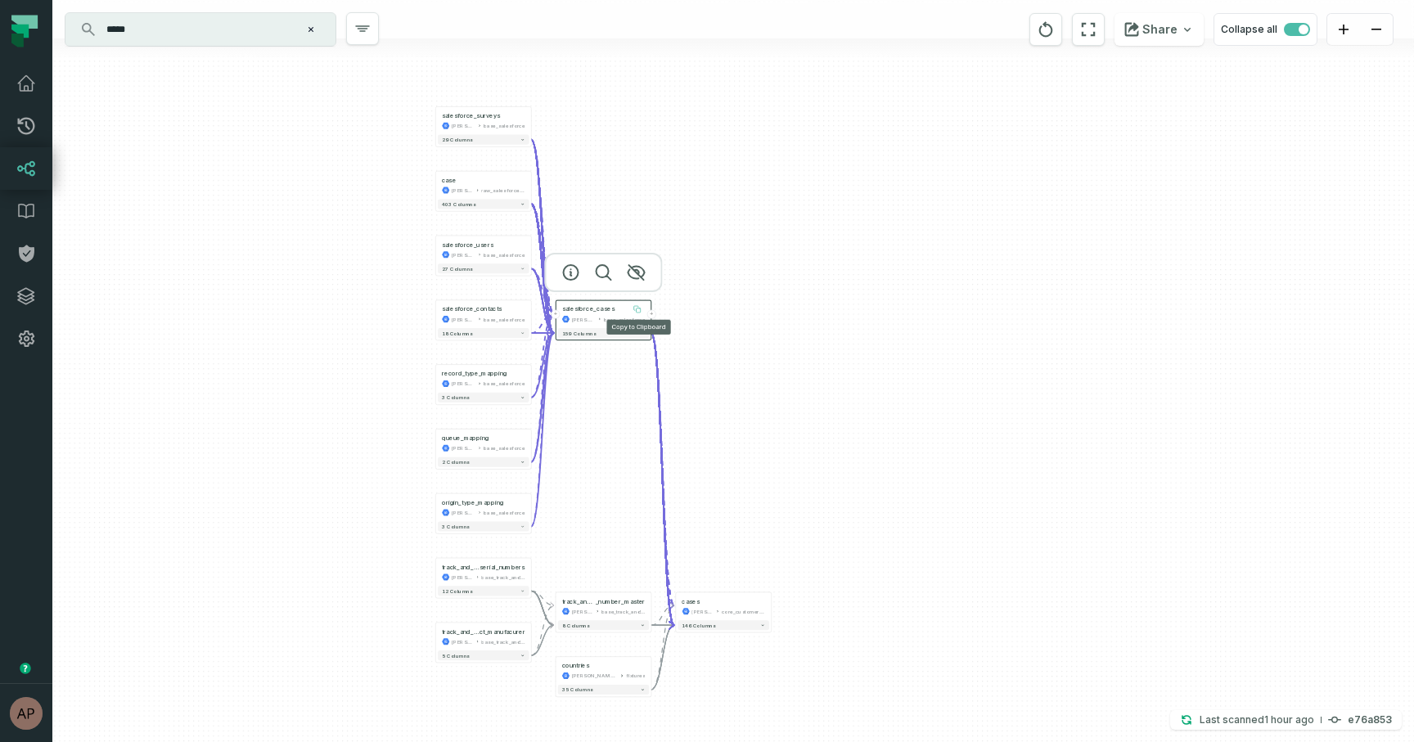
click at [639, 311] on icon at bounding box center [638, 310] width 4 height 4
click at [312, 31] on icon "Clear search query" at bounding box center [310, 29] width 5 height 5
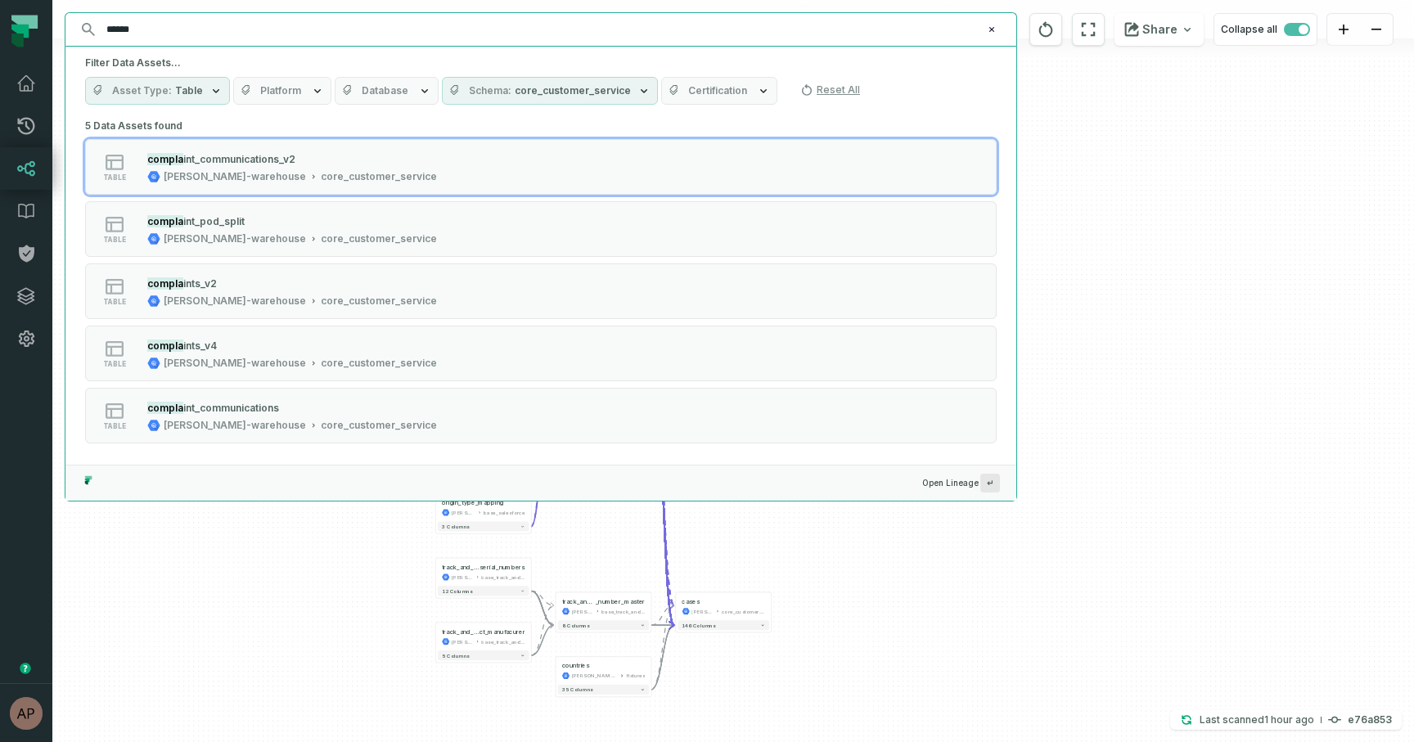
type input "******"
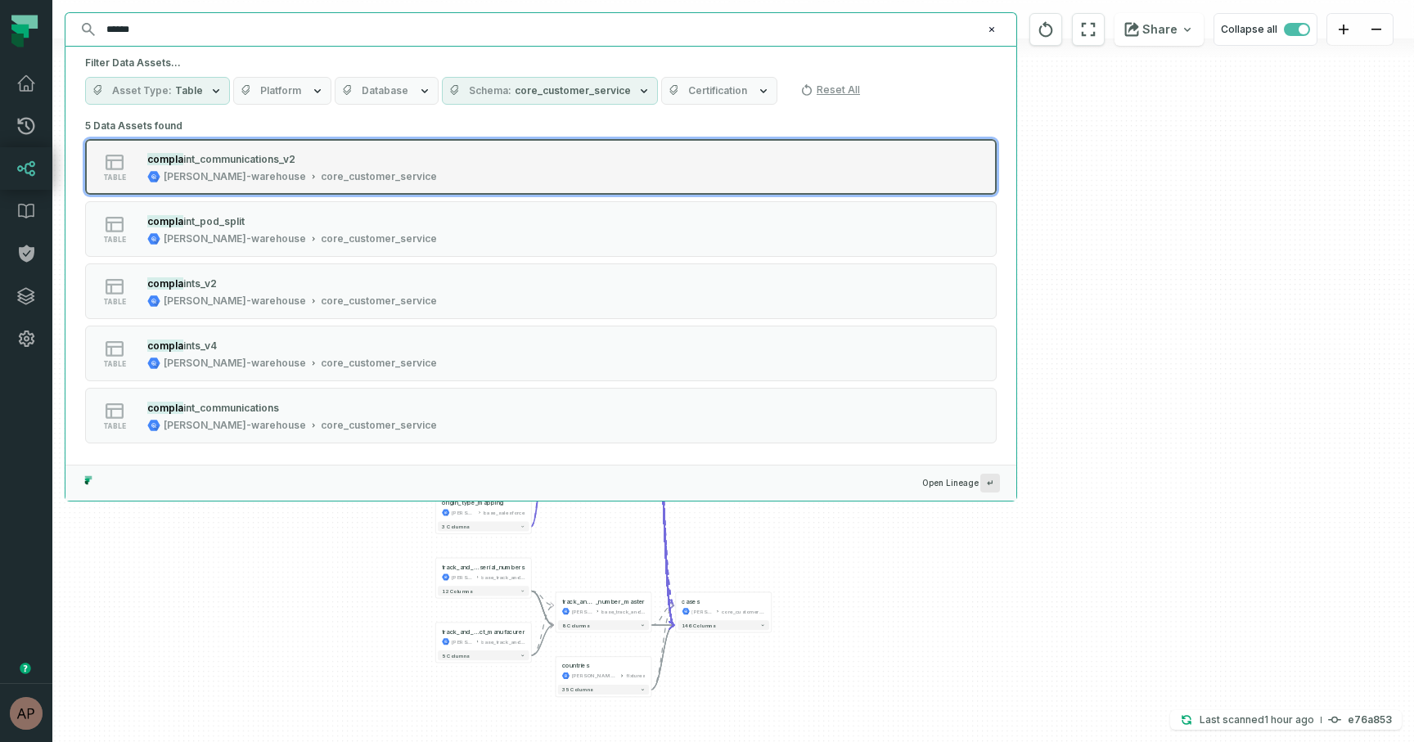
click at [199, 160] on span "int_communications_v2" at bounding box center [239, 159] width 112 height 12
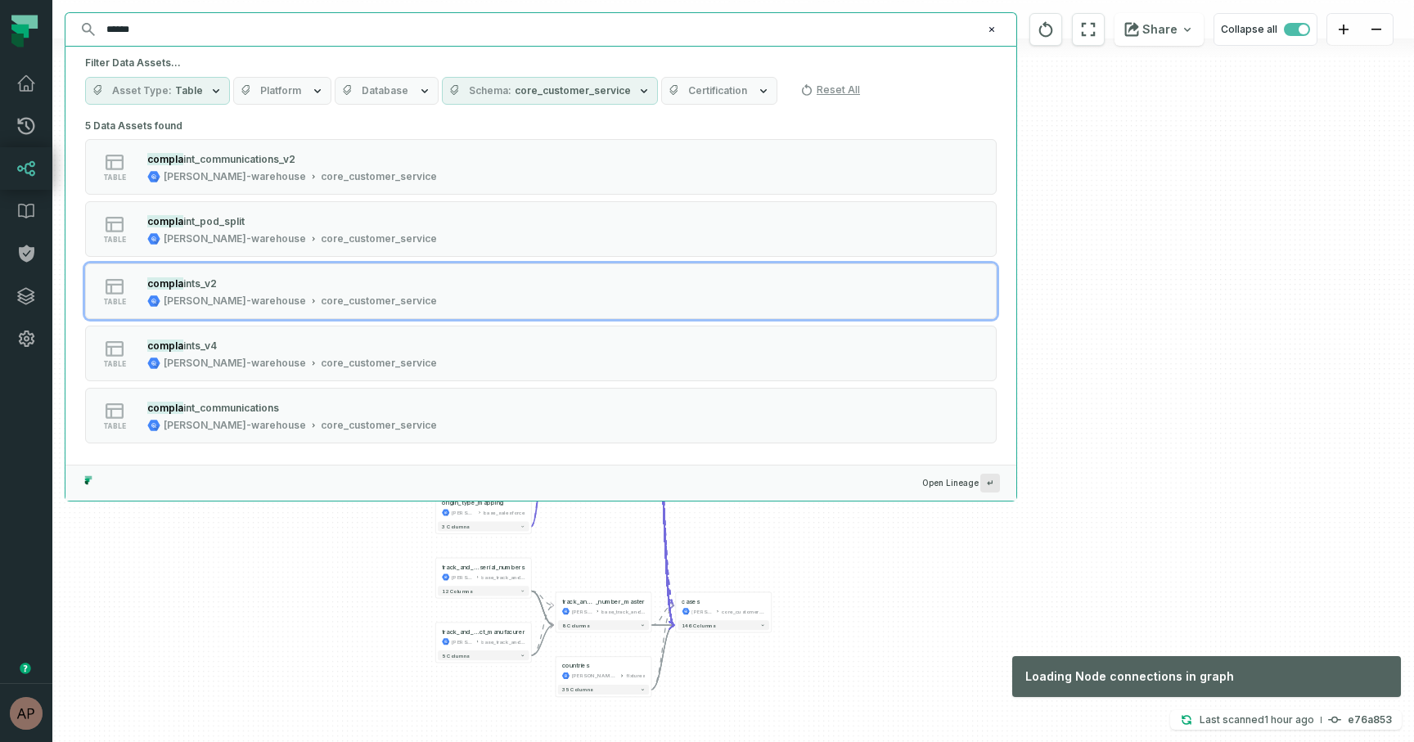
click at [1041, 295] on div "+ salesforce_surveys juul-warehouse base_salesforce + 29 columns case juul-ware…" at bounding box center [732, 371] width 1361 height 742
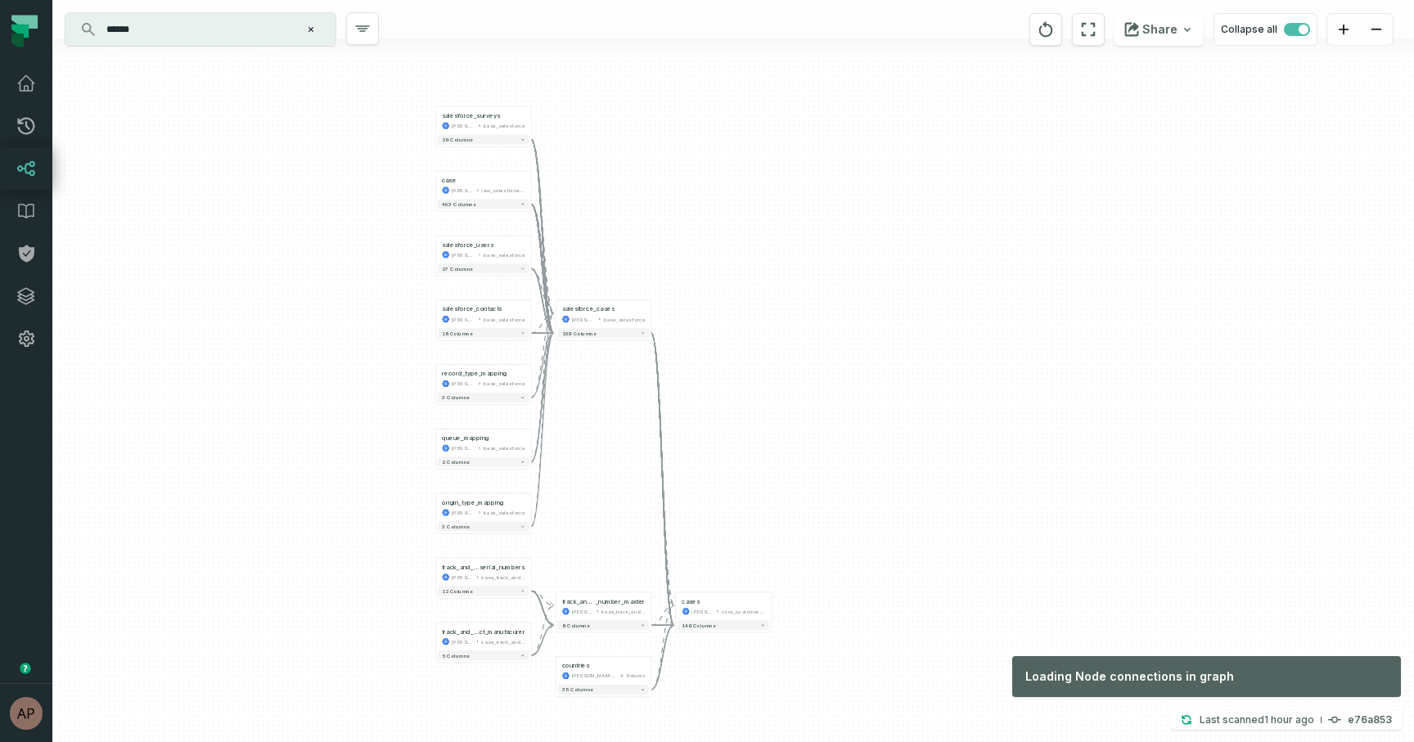
click at [155, 32] on input "******" at bounding box center [199, 29] width 205 height 26
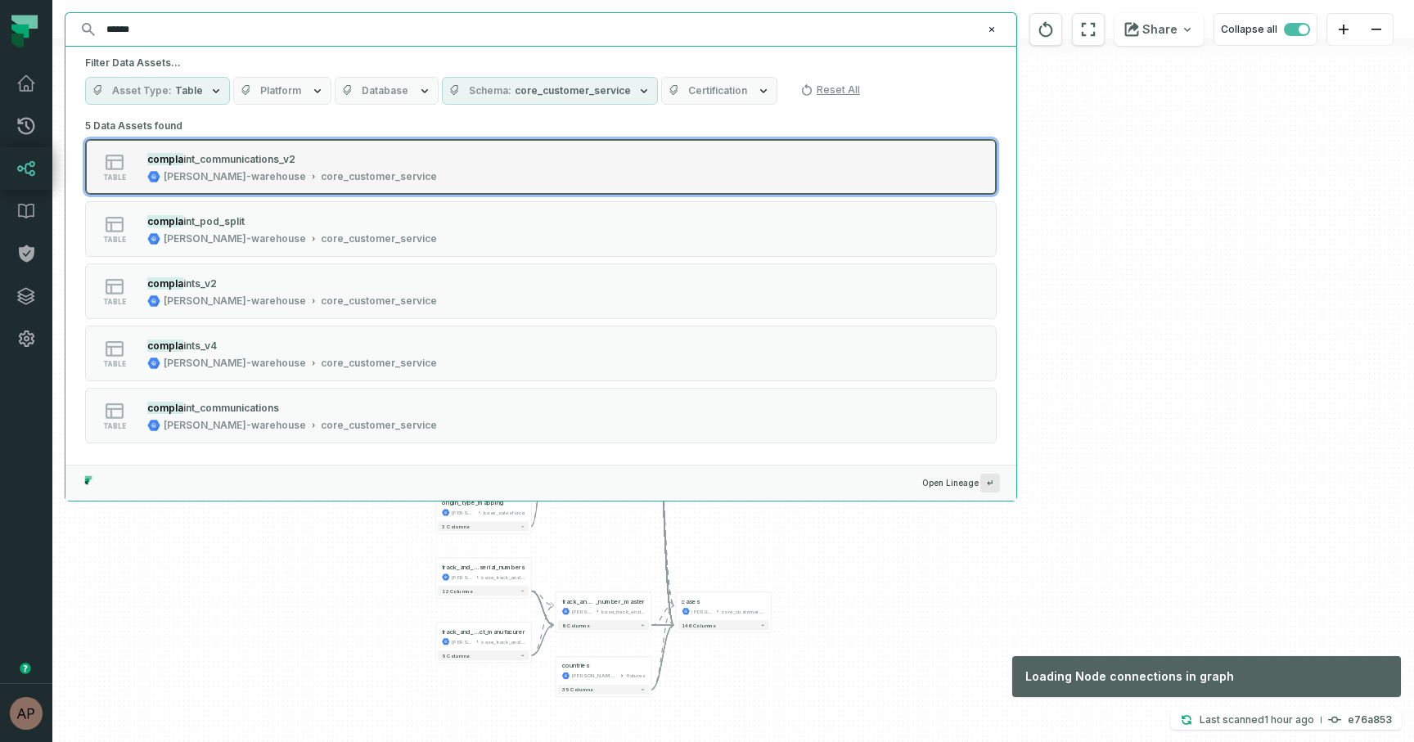
drag, startPoint x: 313, startPoint y: 161, endPoint x: 949, endPoint y: 178, distance: 636.7
click at [950, 178] on button "table compla int_communications_v2 juul-warehouse core_customer_service" at bounding box center [540, 167] width 911 height 56
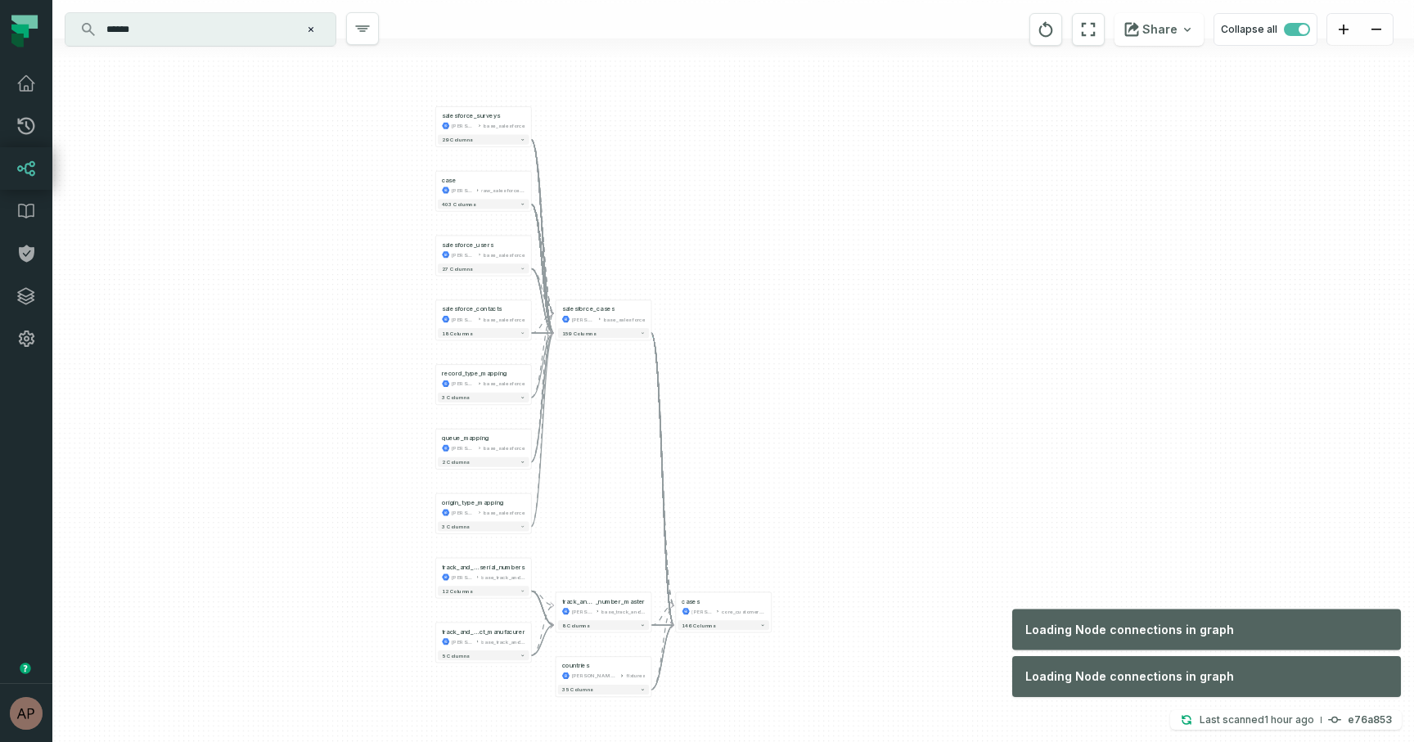
click at [1095, 208] on div "+ salesforce_surveys juul-warehouse base_salesforce + 29 columns case juul-ware…" at bounding box center [732, 371] width 1361 height 742
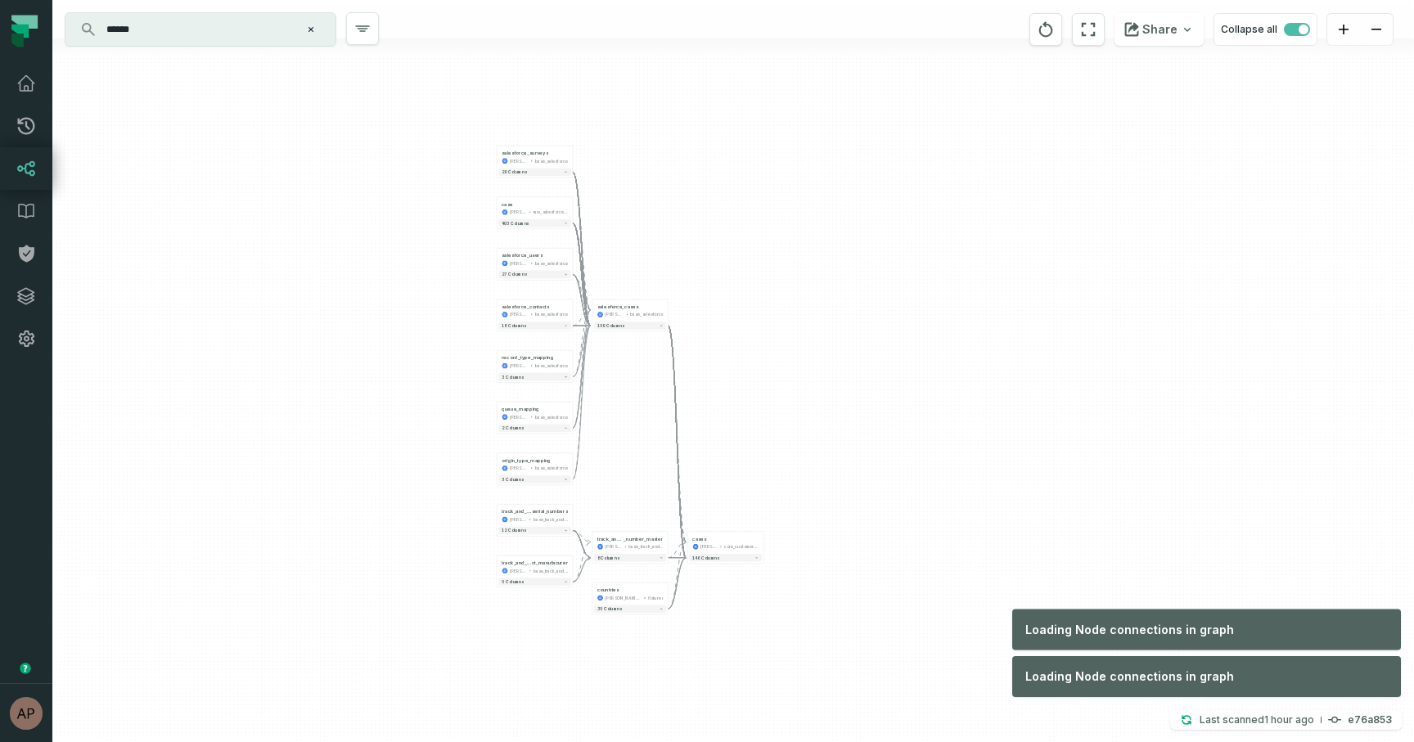
click at [804, 325] on div "+ salesforce_surveys juul-warehouse base_salesforce + 29 columns case juul-ware…" at bounding box center [732, 371] width 1361 height 742
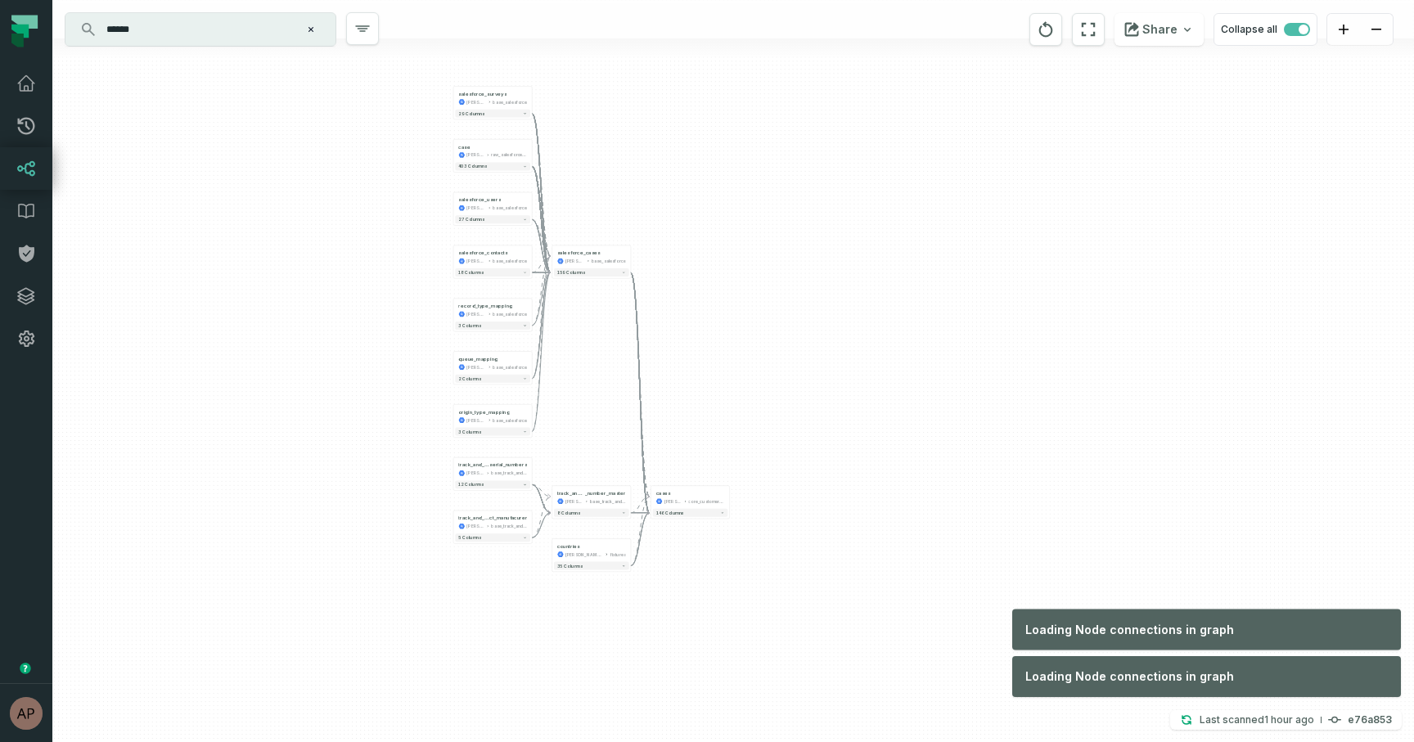
drag, startPoint x: 799, startPoint y: 325, endPoint x: 767, endPoint y: 272, distance: 62.4
click at [767, 272] on div "+ salesforce_surveys juul-warehouse base_salesforce + 29 columns case juul-ware…" at bounding box center [732, 371] width 1361 height 742
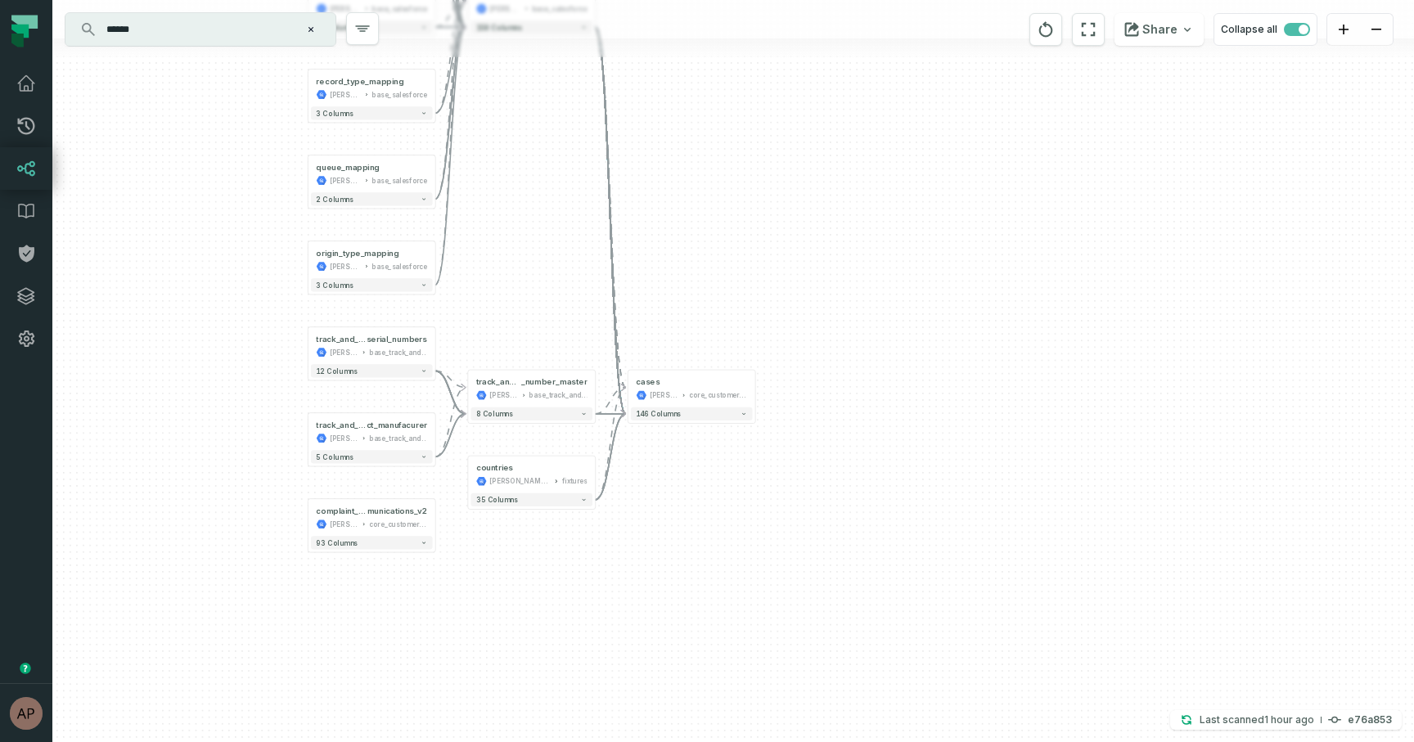
drag, startPoint x: 858, startPoint y: 549, endPoint x: 473, endPoint y: 605, distance: 389.4
click at [473, 605] on div "+ salesforce_surveys juul-warehouse base_salesforce + 29 columns case juul-ware…" at bounding box center [732, 371] width 1361 height 742
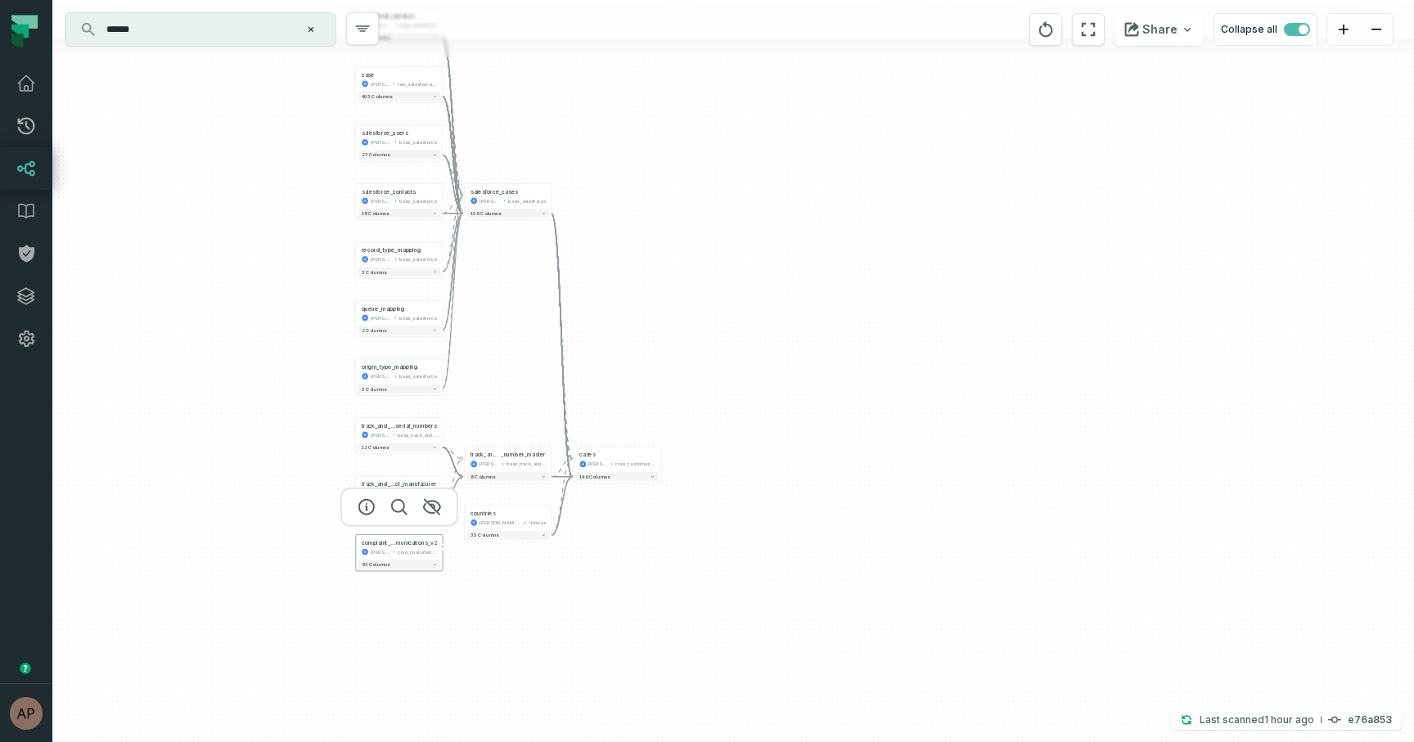
click at [406, 552] on div "core_customer_service" at bounding box center [417, 551] width 39 height 7
click at [488, 580] on div "+ salesforce_surveys juul-warehouse base_salesforce + 29 columns case juul-ware…" at bounding box center [732, 371] width 1361 height 742
click at [428, 553] on div "core_customer_service" at bounding box center [417, 551] width 39 height 7
click at [448, 552] on div "+ salesforce_surveys juul-warehouse base_salesforce + 29 columns case juul-ware…" at bounding box center [732, 371] width 1361 height 742
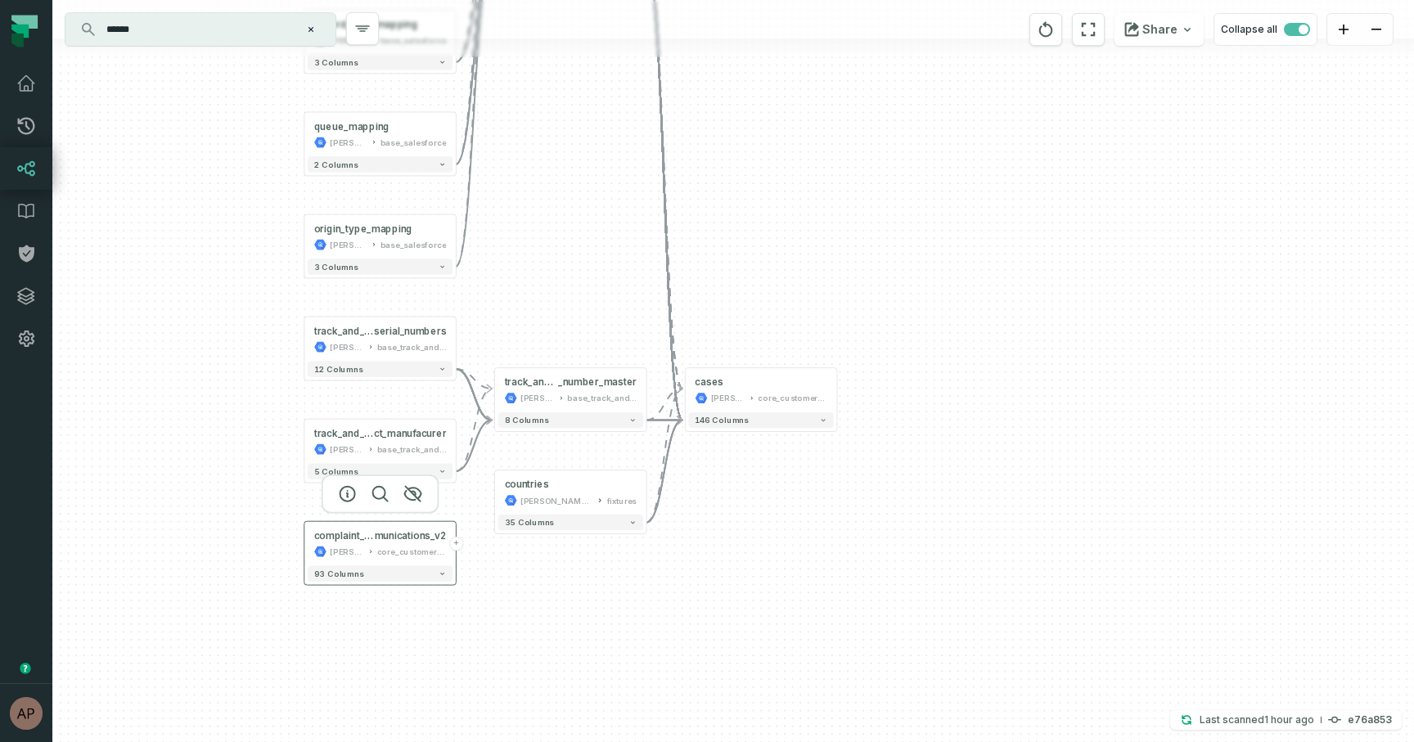
click at [458, 547] on button "+" at bounding box center [456, 544] width 14 height 14
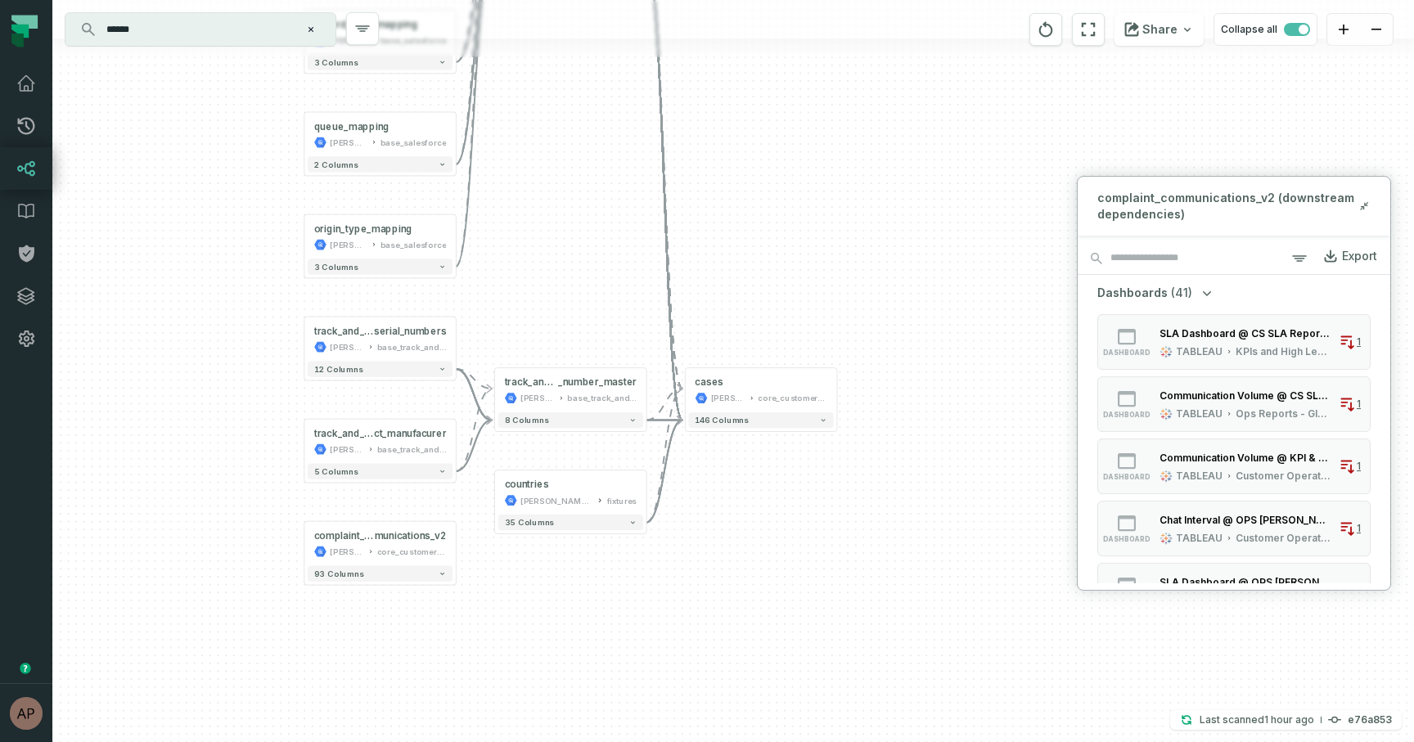
click at [511, 568] on div "+ salesforce_surveys juul-warehouse base_salesforce + 29 columns case juul-ware…" at bounding box center [732, 371] width 1361 height 742
click at [380, 546] on div "core_customer_service" at bounding box center [412, 552] width 70 height 12
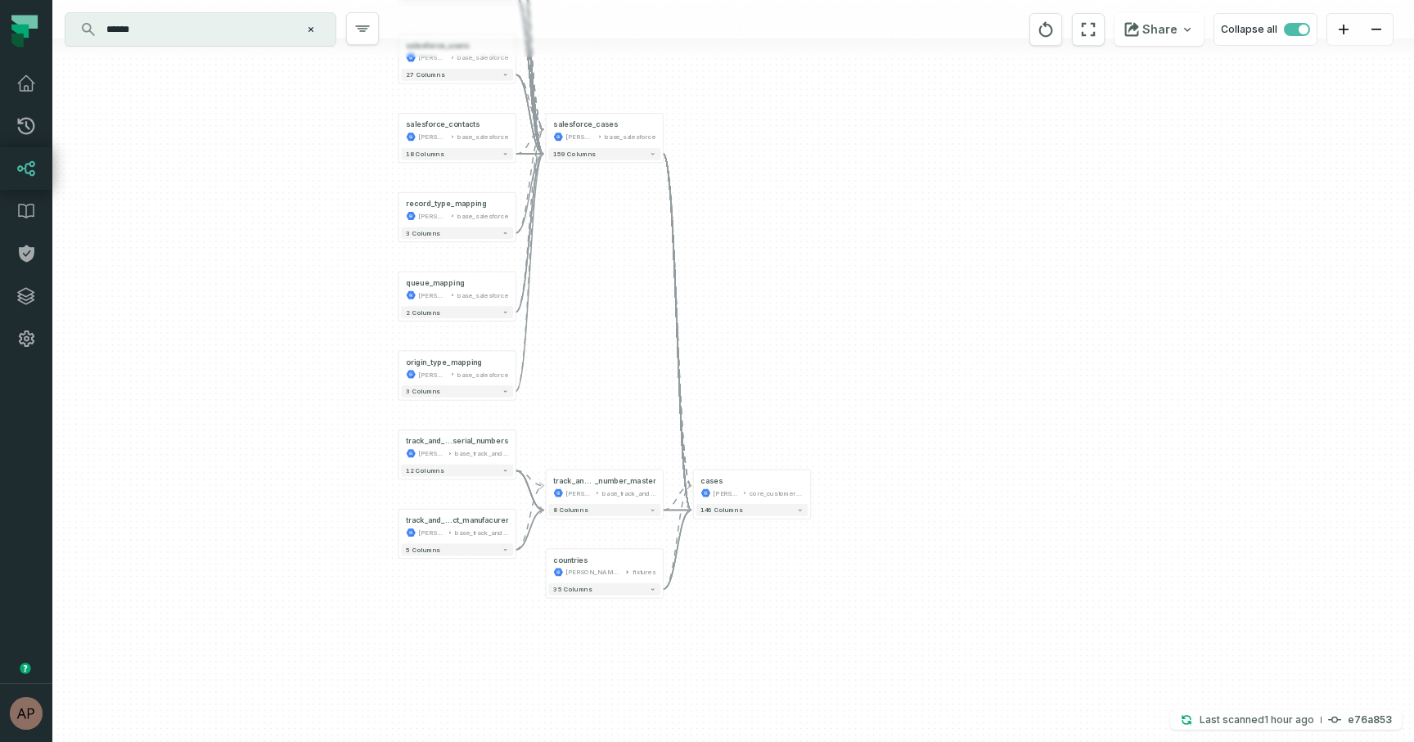
drag, startPoint x: 809, startPoint y: 215, endPoint x: 789, endPoint y: 343, distance: 129.1
click at [789, 343] on div "+ salesforce_surveys juul-warehouse base_salesforce + 29 columns case juul-ware…" at bounding box center [732, 371] width 1361 height 742
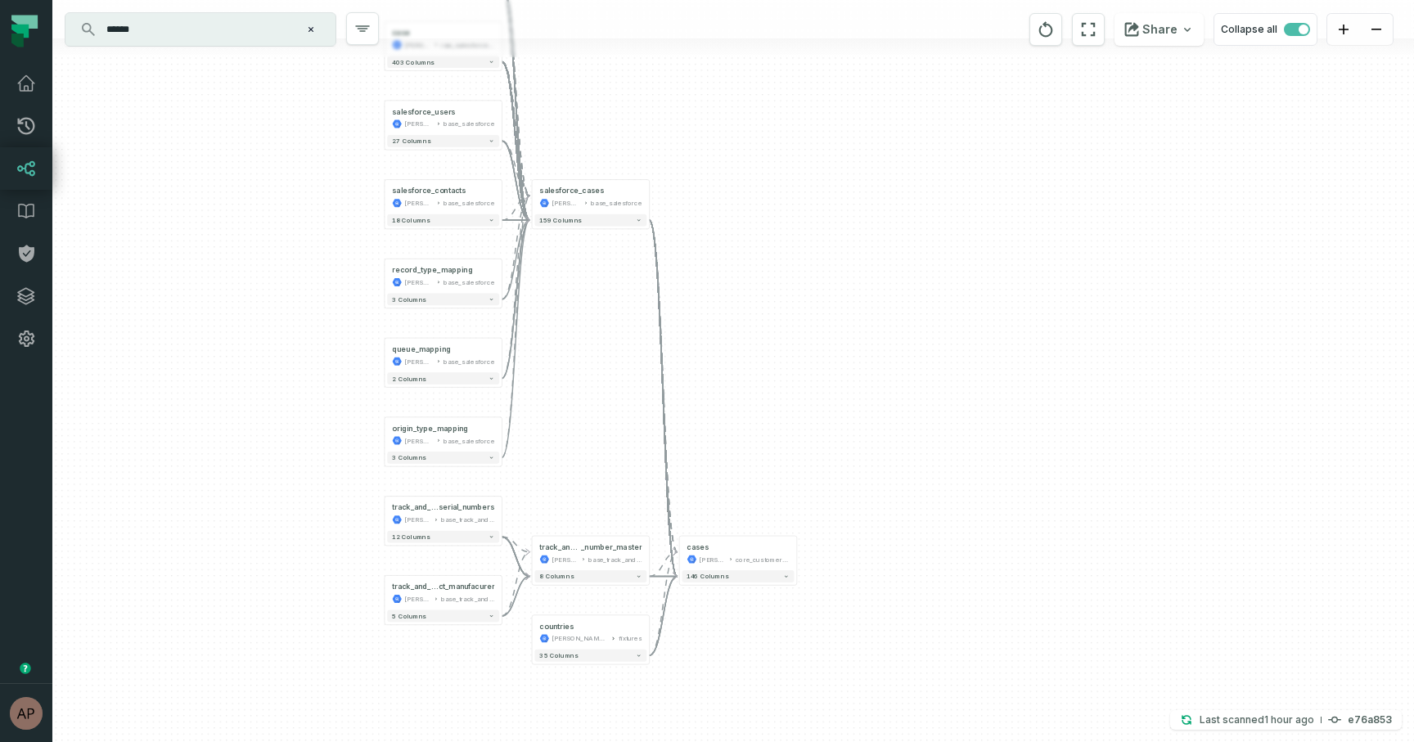
drag, startPoint x: 812, startPoint y: 270, endPoint x: 798, endPoint y: 336, distance: 67.7
click at [798, 336] on div "+ salesforce_surveys juul-warehouse base_salesforce + 29 columns case juul-ware…" at bounding box center [732, 371] width 1361 height 742
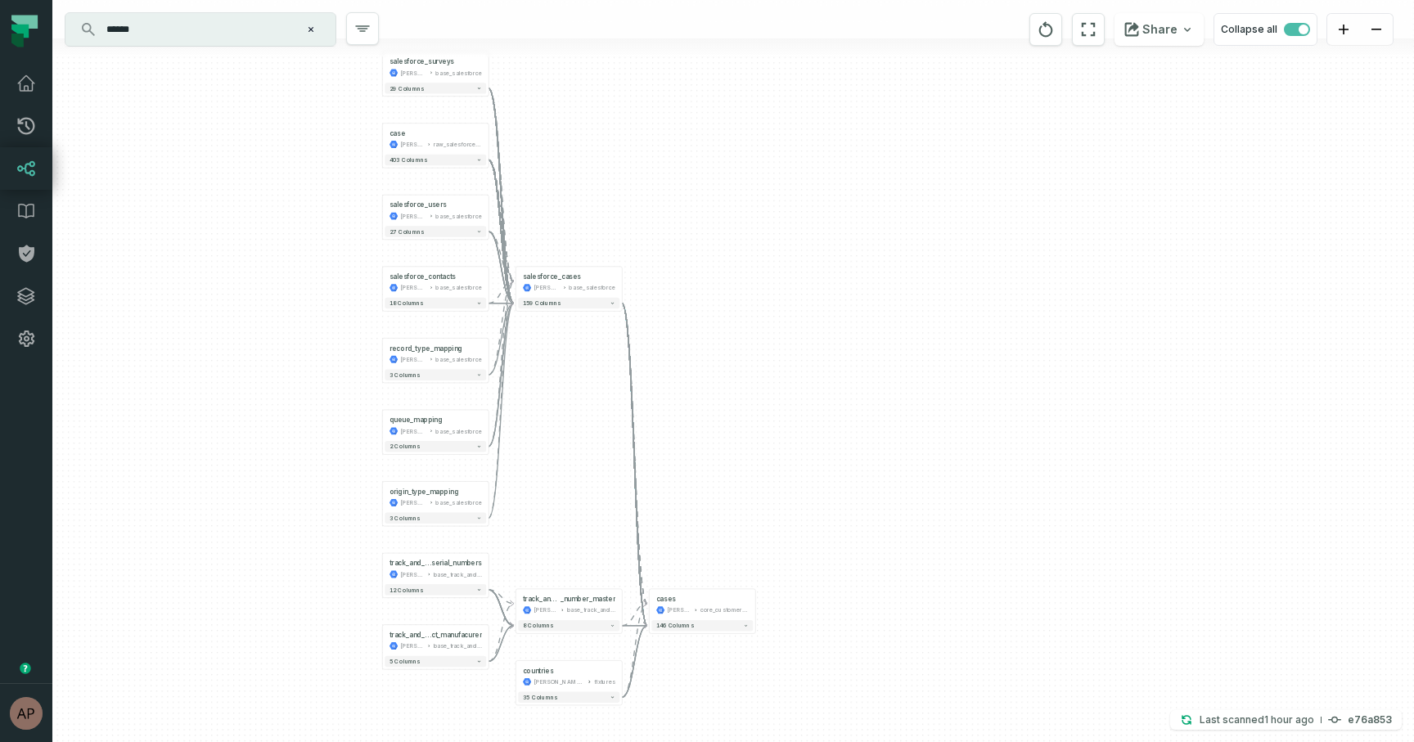
drag, startPoint x: 574, startPoint y: 310, endPoint x: 558, endPoint y: 376, distance: 67.3
click at [558, 376] on div "+ salesforce_surveys juul-warehouse base_salesforce + 29 columns case juul-ware…" at bounding box center [732, 371] width 1361 height 742
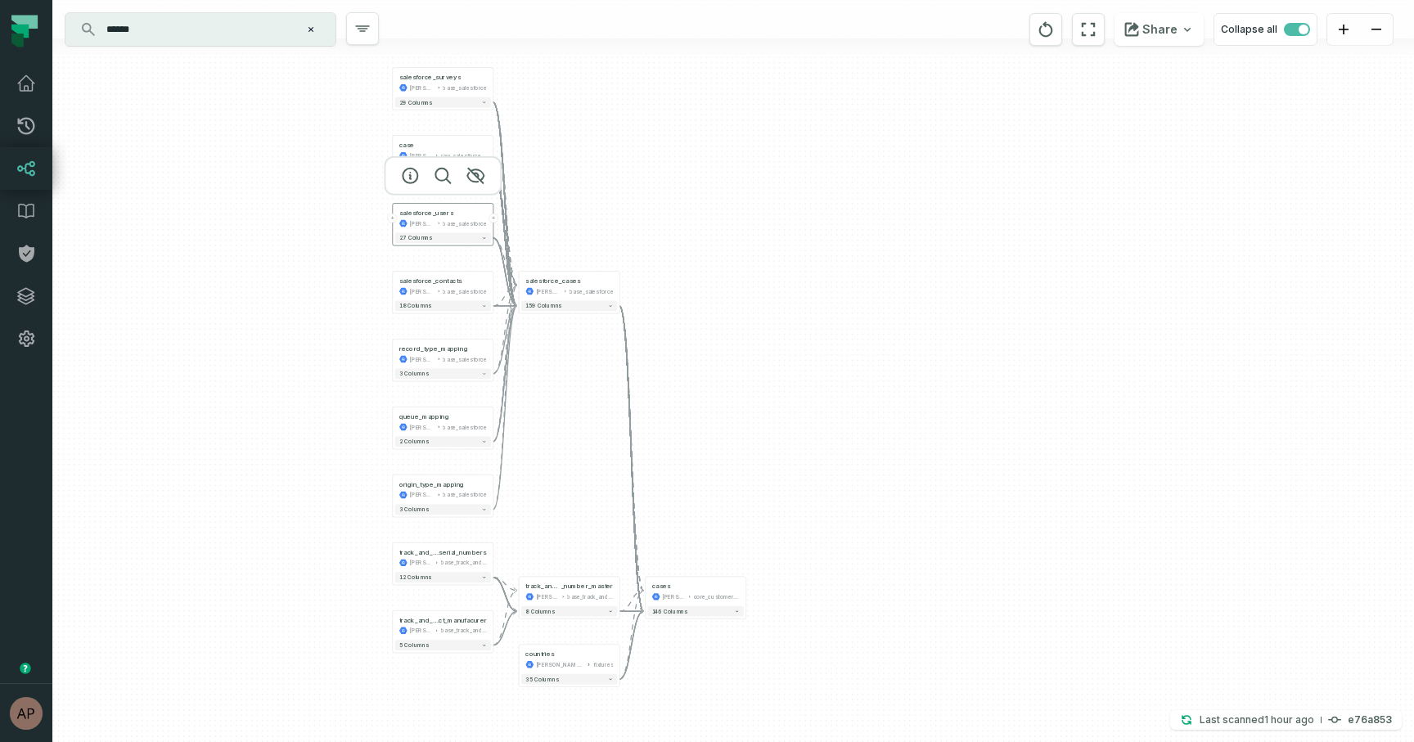
click at [461, 218] on div "salesforce_users juul-warehouse base_salesforce" at bounding box center [443, 217] width 96 height 25
click at [461, 218] on div "salesforce_users juul-warehouse base_salesforce" at bounding box center [442, 217] width 97 height 25
click at [441, 180] on icon "button" at bounding box center [442, 176] width 15 height 15
click at [538, 230] on div "+ salesforce_surveys juul-warehouse base_salesforce + 29 columns case juul-ware…" at bounding box center [732, 371] width 1361 height 742
click at [638, 237] on div "+ salesforce_surveys juul-warehouse base_salesforce + 29 columns case juul-ware…" at bounding box center [732, 371] width 1361 height 742
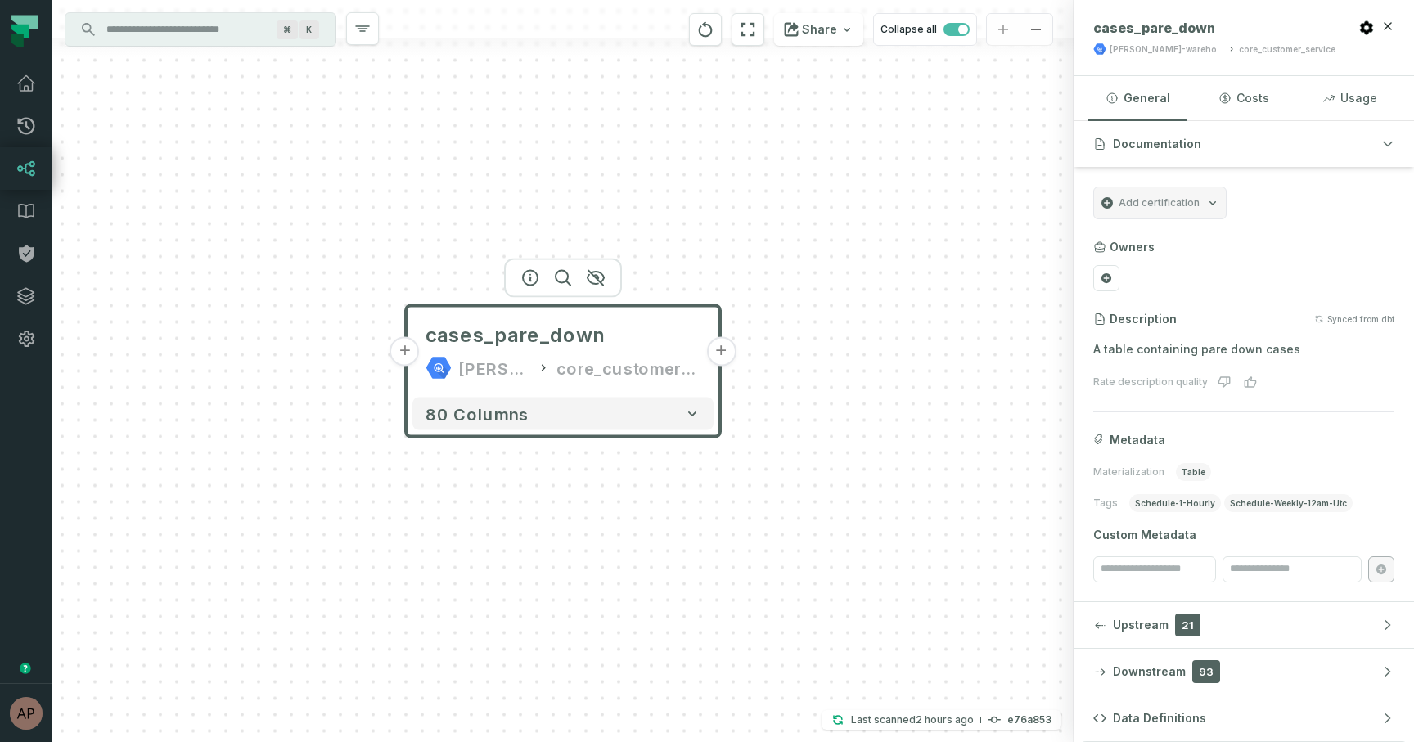
click at [398, 352] on button "+" at bounding box center [404, 351] width 29 height 29
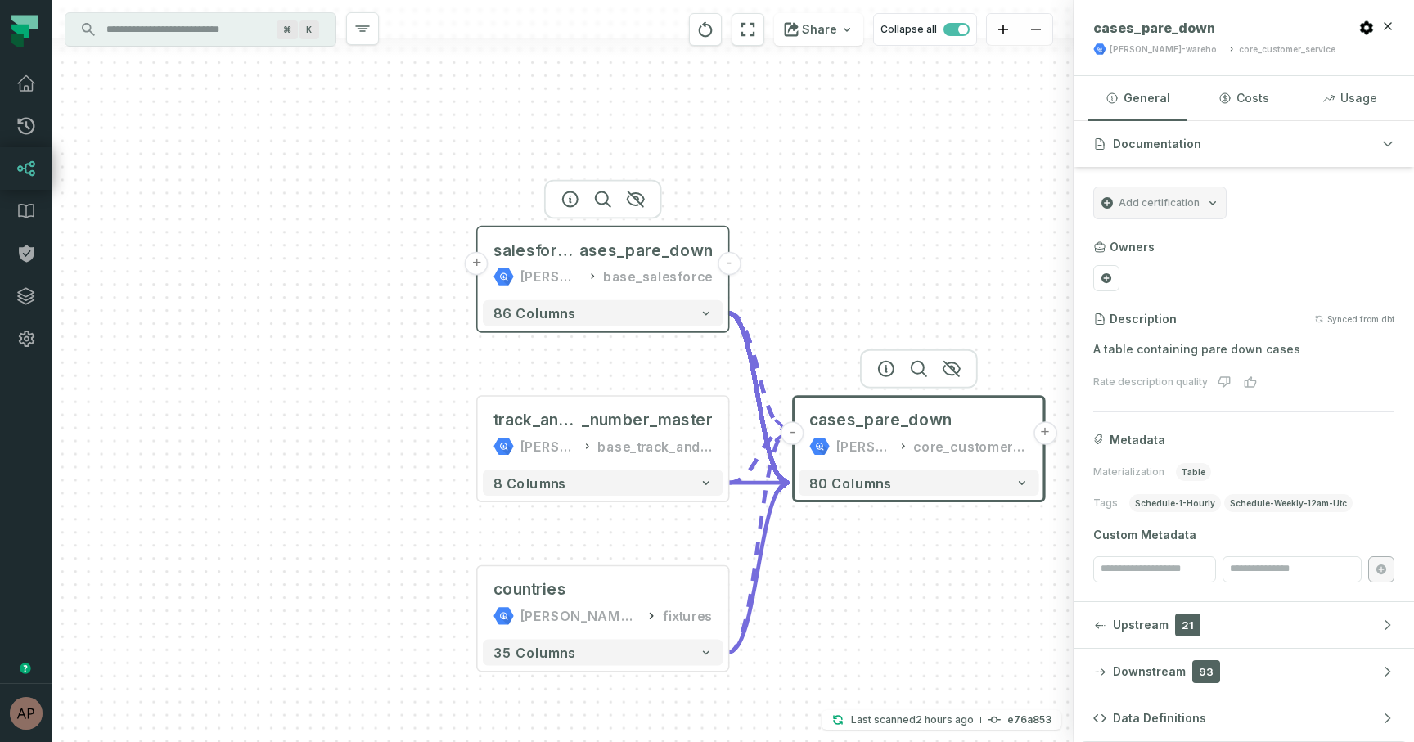
click at [475, 263] on button "+" at bounding box center [477, 264] width 24 height 24
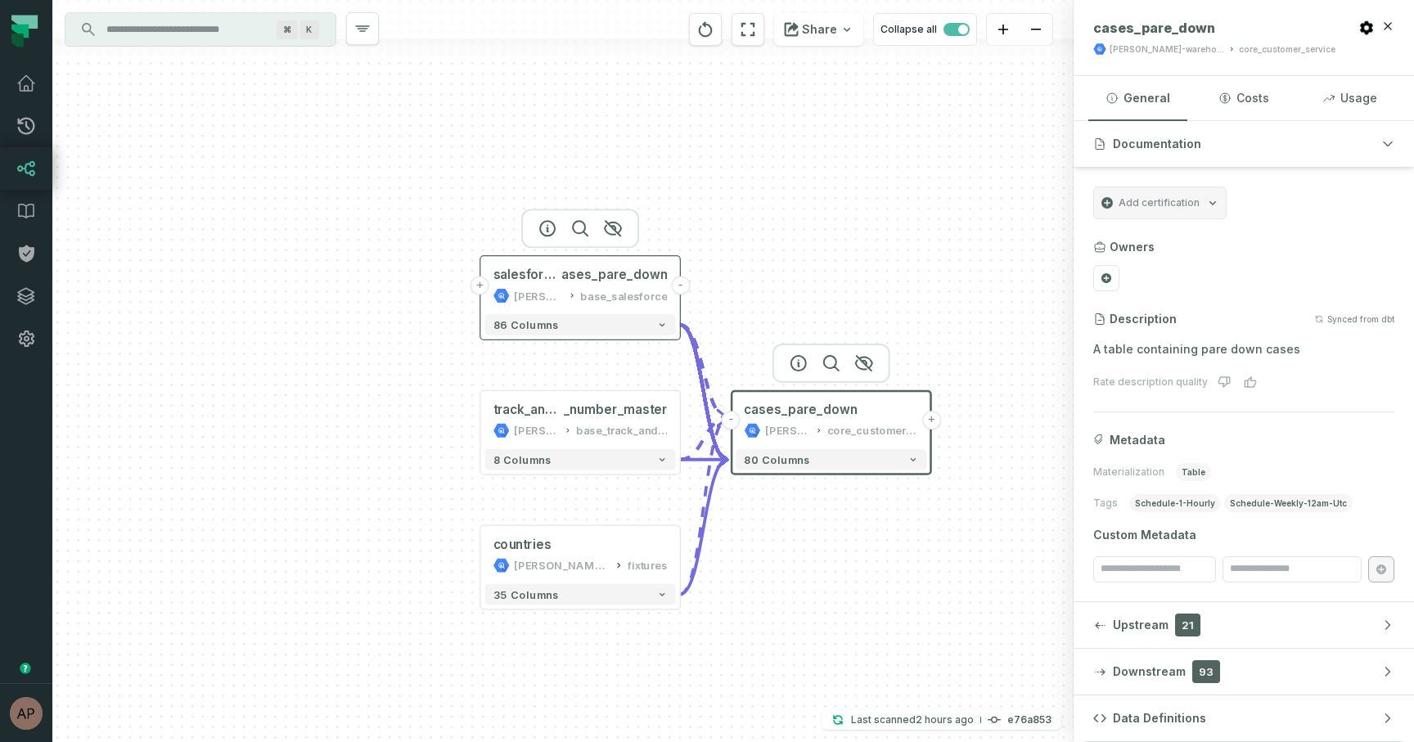
click at [475, 284] on button "+" at bounding box center [479, 285] width 19 height 19
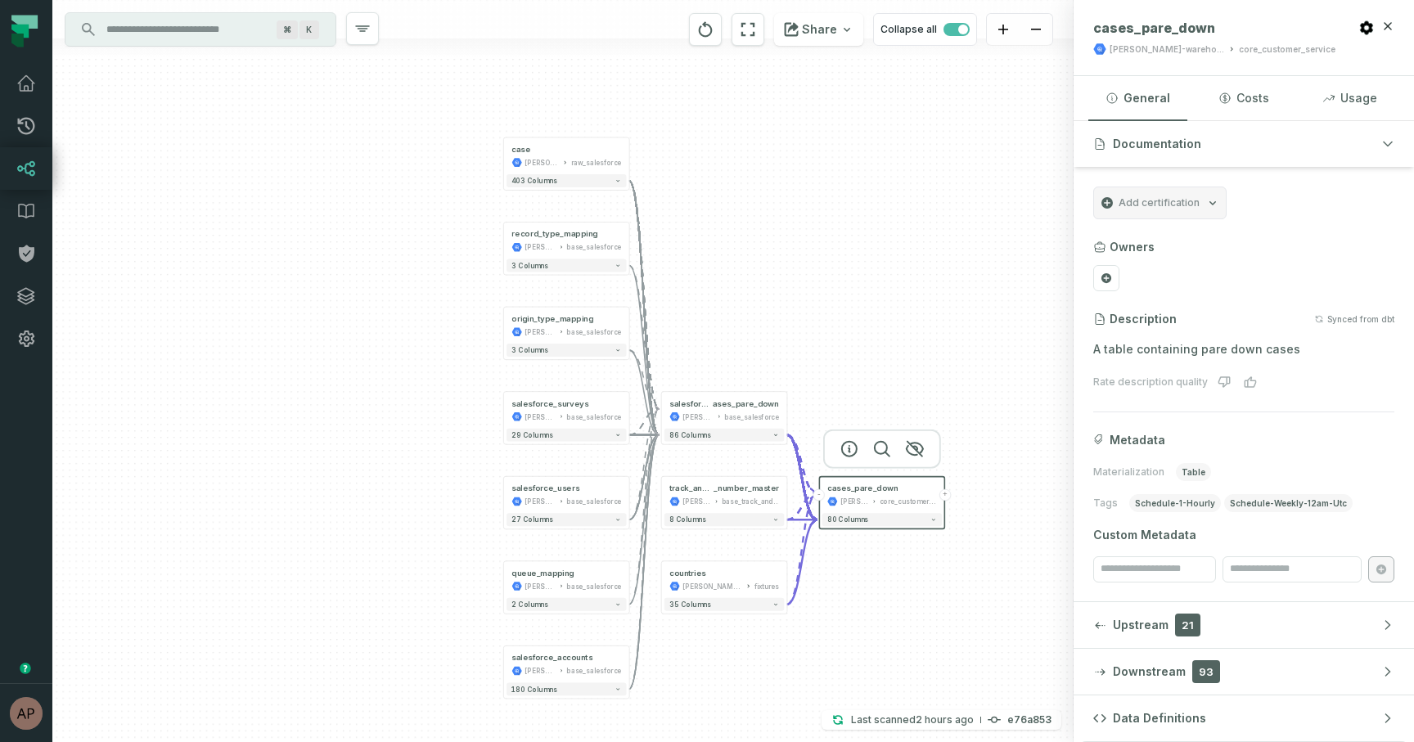
drag, startPoint x: 414, startPoint y: 614, endPoint x: 412, endPoint y: 556, distance: 58.1
click at [411, 556] on div "+ case juul-warehouse raw_salesforce + 403 columns + record_type_mapping juul-w…" at bounding box center [562, 371] width 1021 height 742
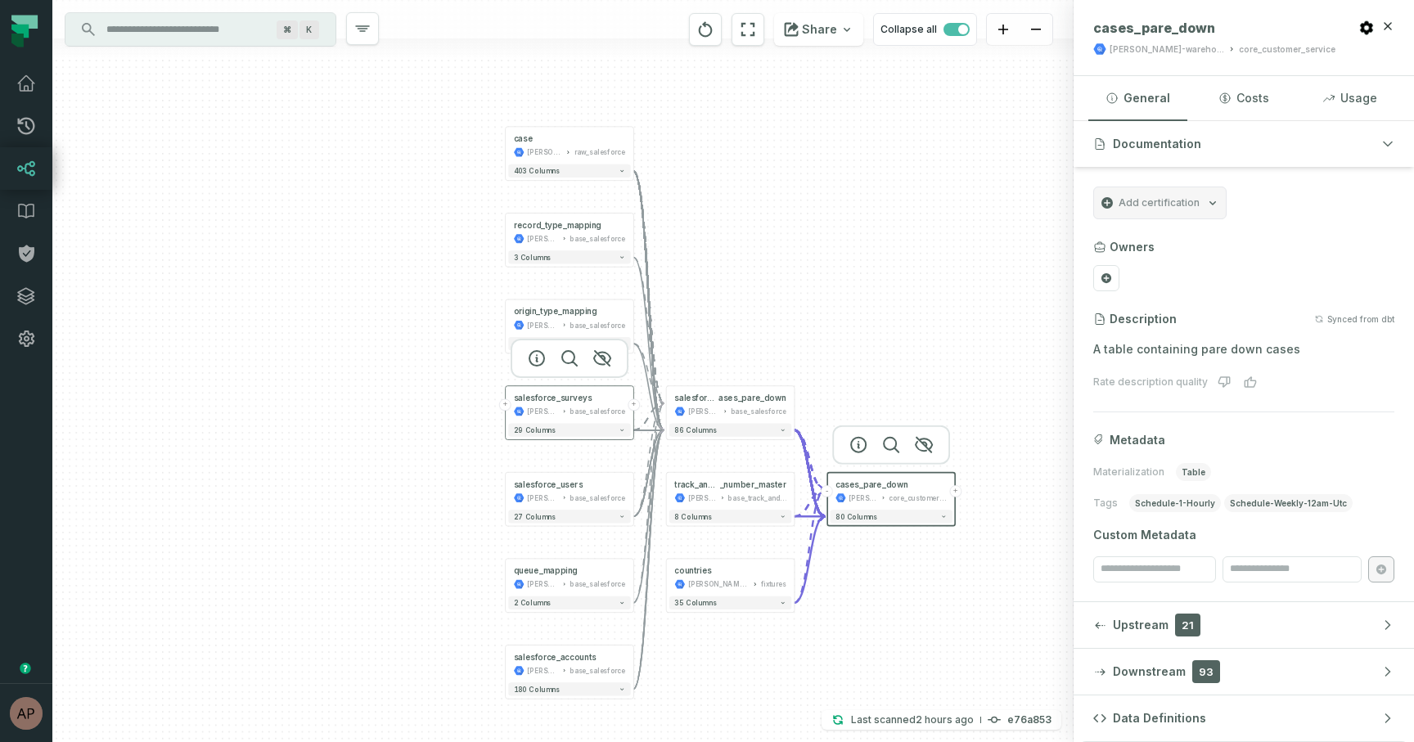
click at [507, 405] on button "+" at bounding box center [505, 405] width 12 height 12
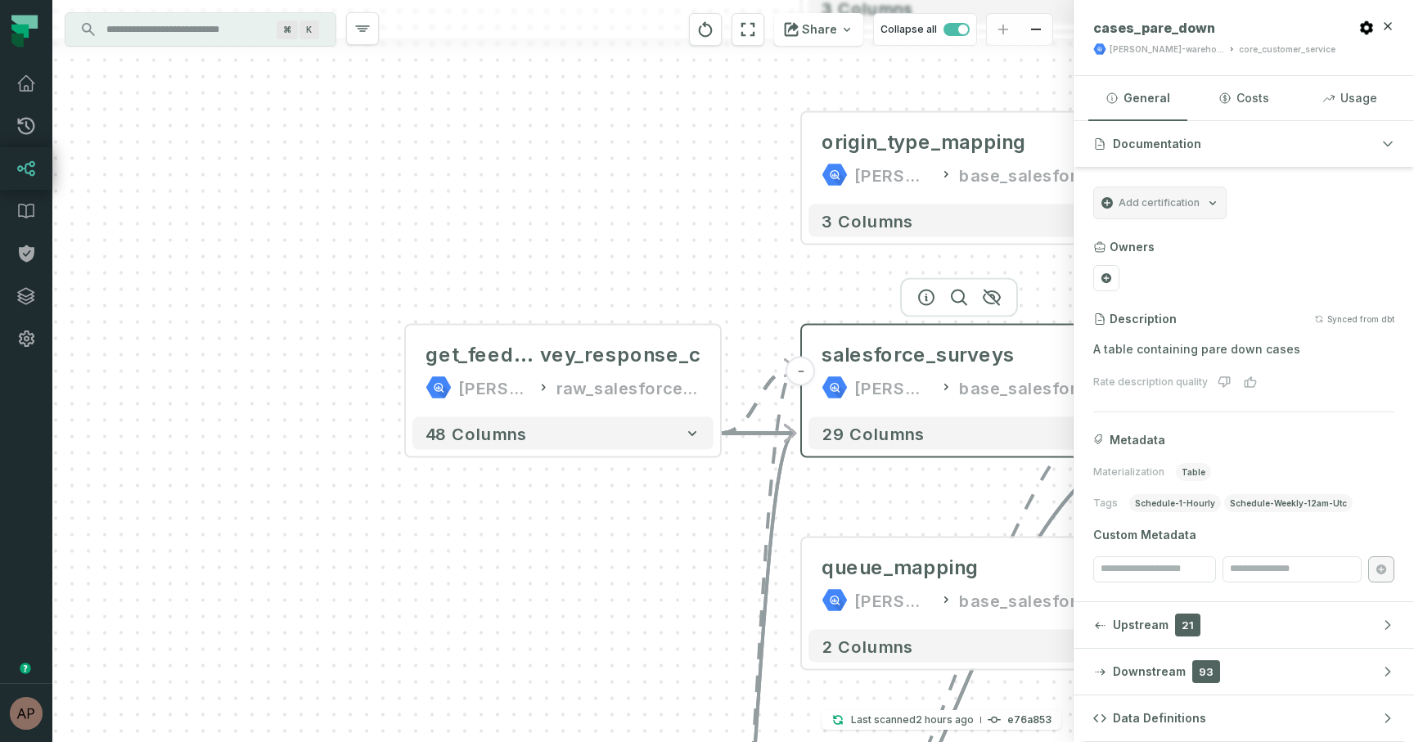
click at [807, 380] on button "-" at bounding box center [800, 371] width 29 height 29
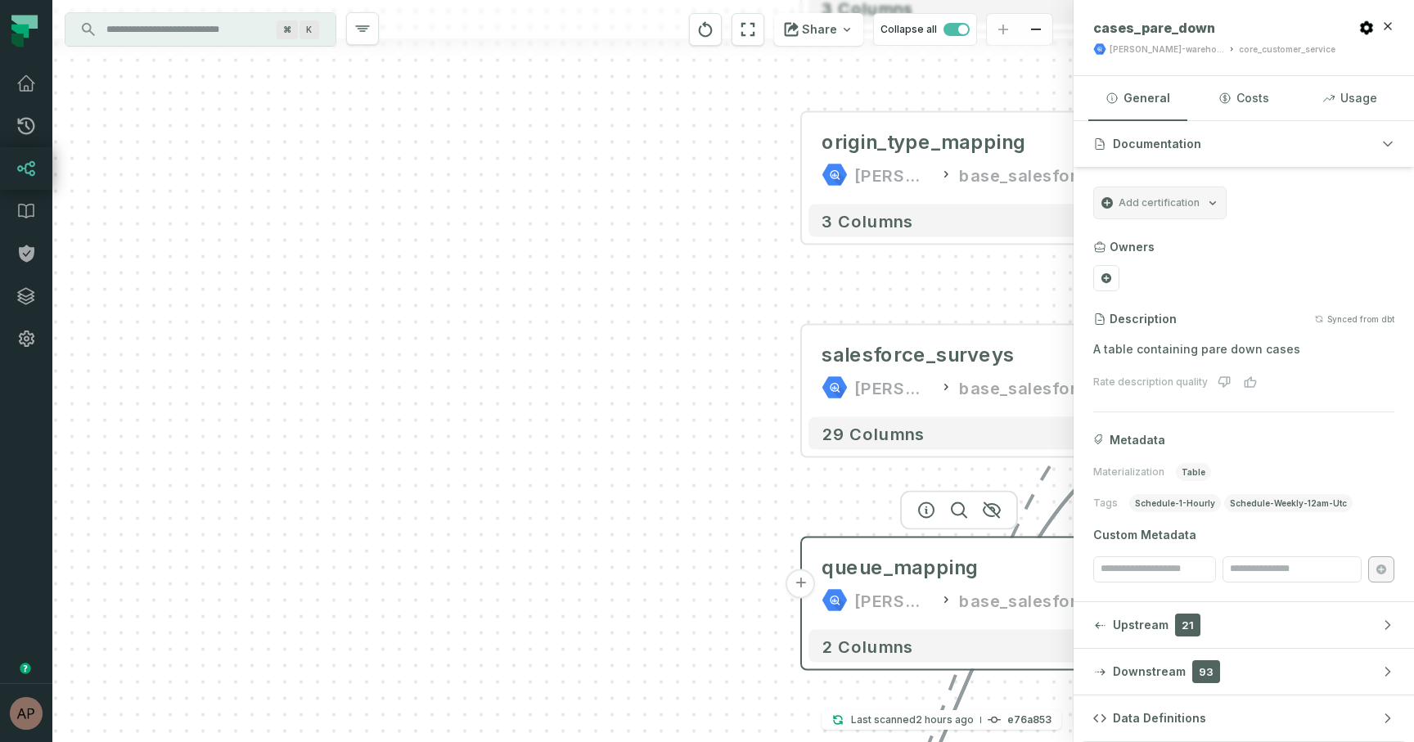
click at [801, 588] on button "+" at bounding box center [800, 583] width 29 height 29
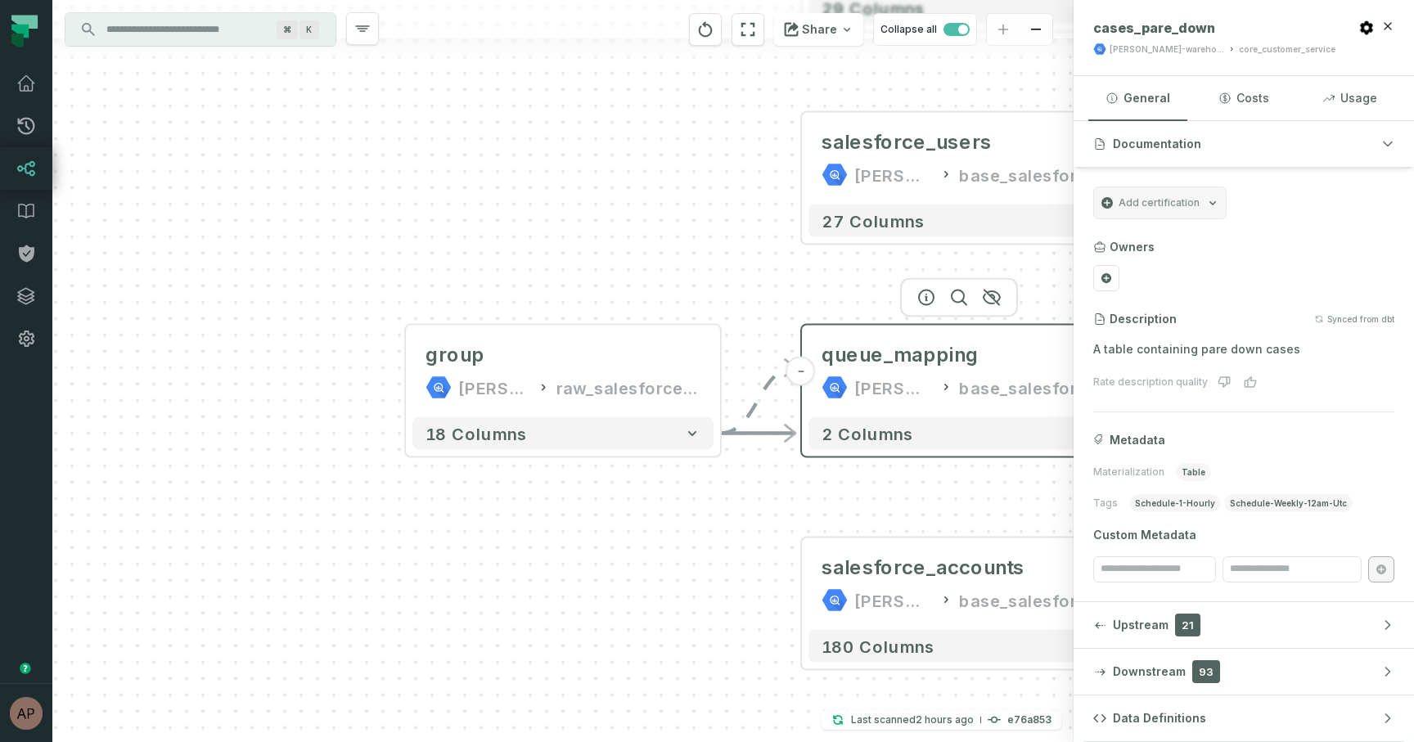
click at [807, 371] on button "-" at bounding box center [800, 371] width 29 height 29
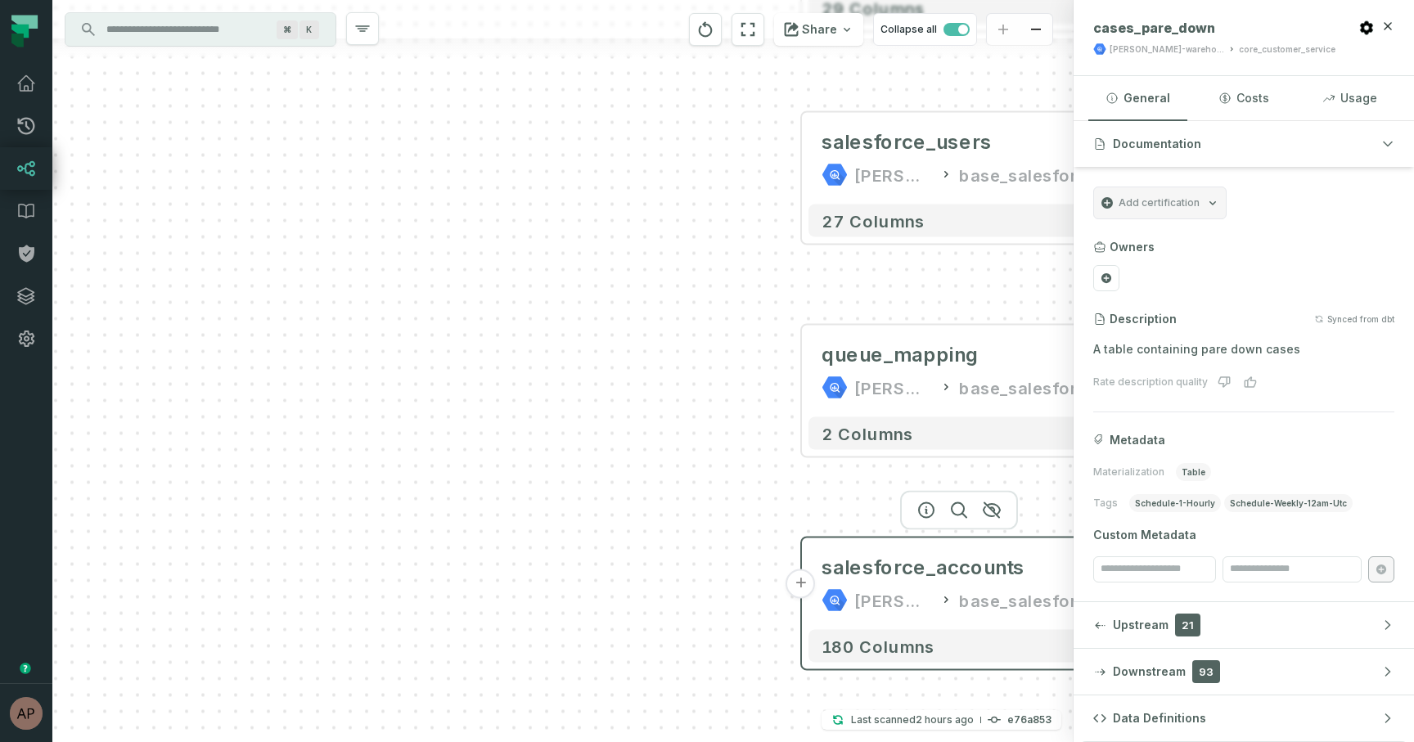
click at [801, 594] on button "+" at bounding box center [800, 583] width 29 height 29
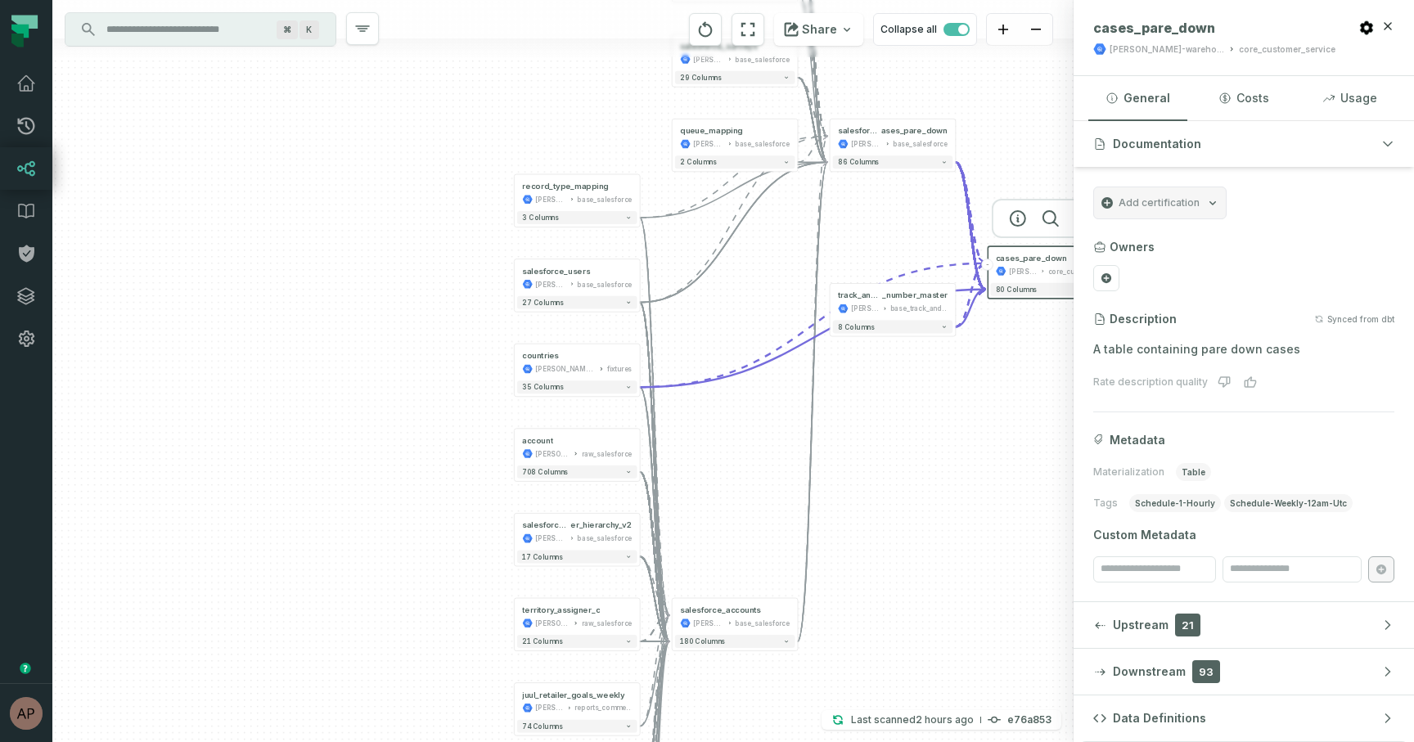
drag, startPoint x: 728, startPoint y: 396, endPoint x: 733, endPoint y: 712, distance: 315.8
click at [733, 712] on div "+ account juul-warehouse raw_salesforce + 708 columns + salesforce_us er_hierar…" at bounding box center [562, 371] width 1021 height 742
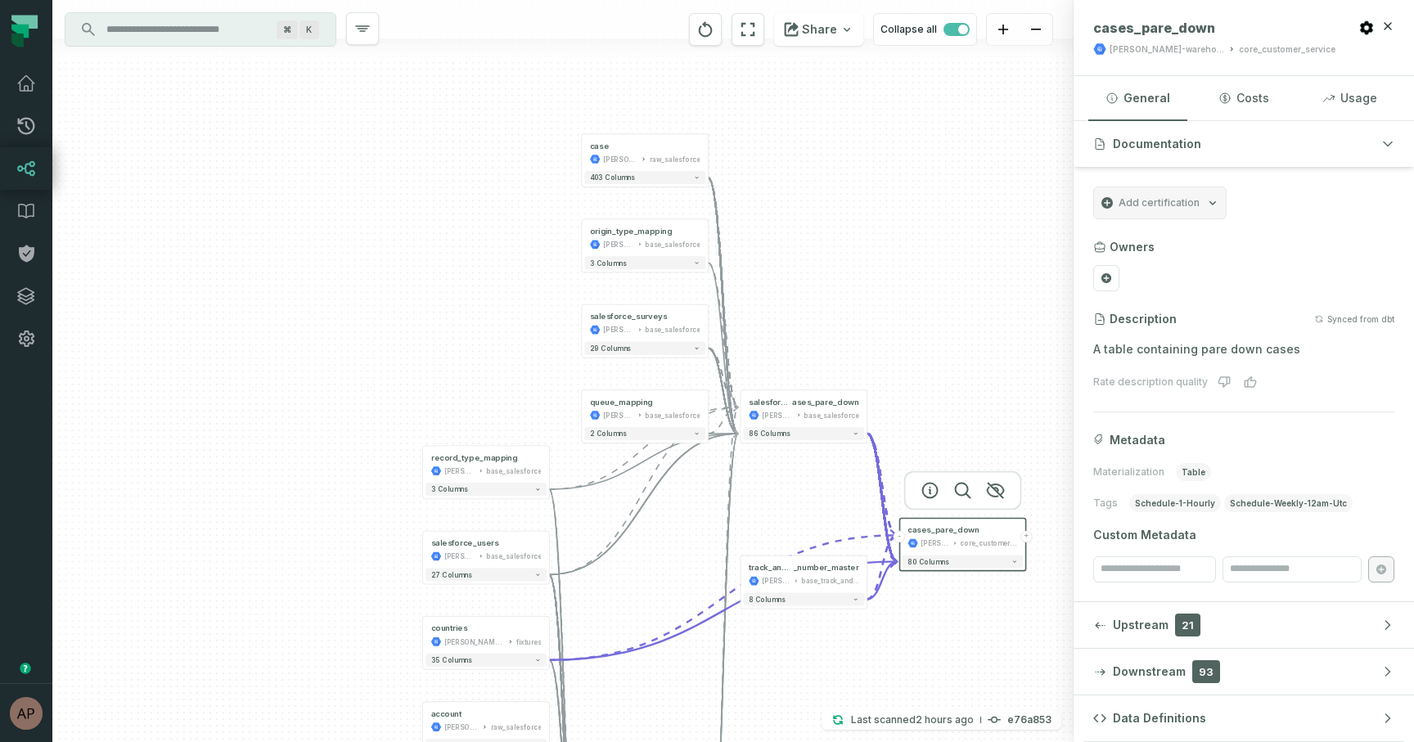
drag, startPoint x: 749, startPoint y: 313, endPoint x: 659, endPoint y: 587, distance: 287.9
click at [659, 587] on div "+ account juul-warehouse raw_salesforce + 708 columns + salesforce_us er_hierar…" at bounding box center [562, 371] width 1021 height 742
click at [583, 323] on button "+" at bounding box center [579, 322] width 11 height 11
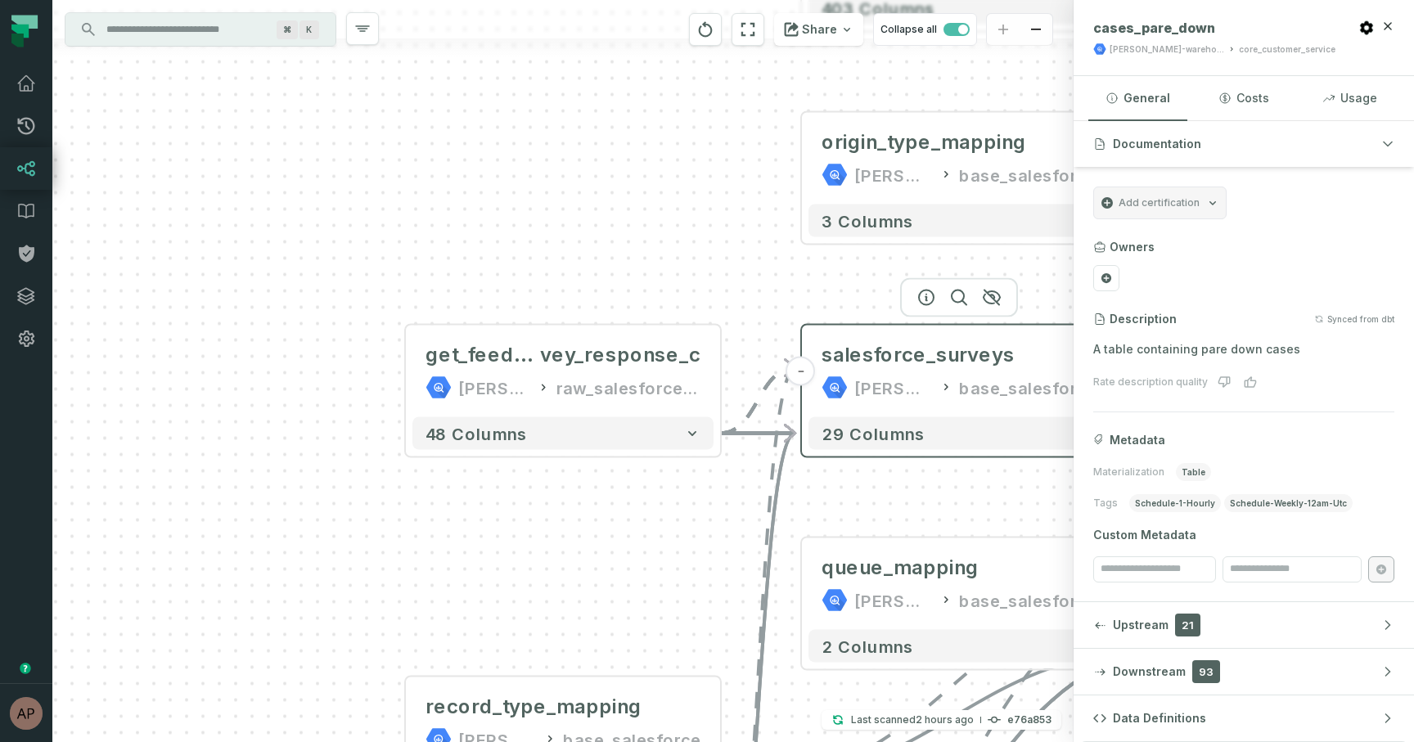
click at [806, 371] on button "-" at bounding box center [800, 371] width 29 height 29
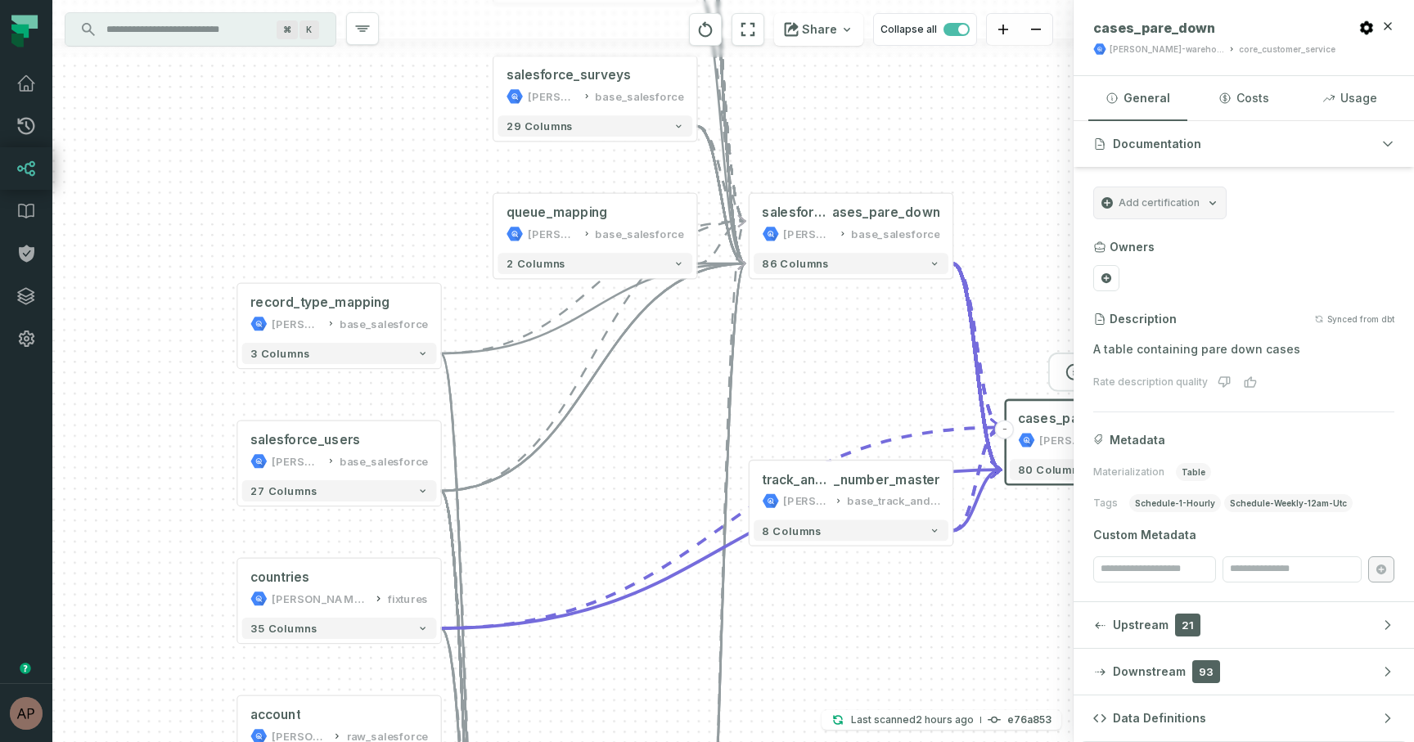
drag, startPoint x: 744, startPoint y: 423, endPoint x: 450, endPoint y: 137, distance: 410.2
click at [434, 130] on div "+ account juul-warehouse raw_salesforce + 708 columns + salesforce_us er_hierar…" at bounding box center [562, 371] width 1021 height 742
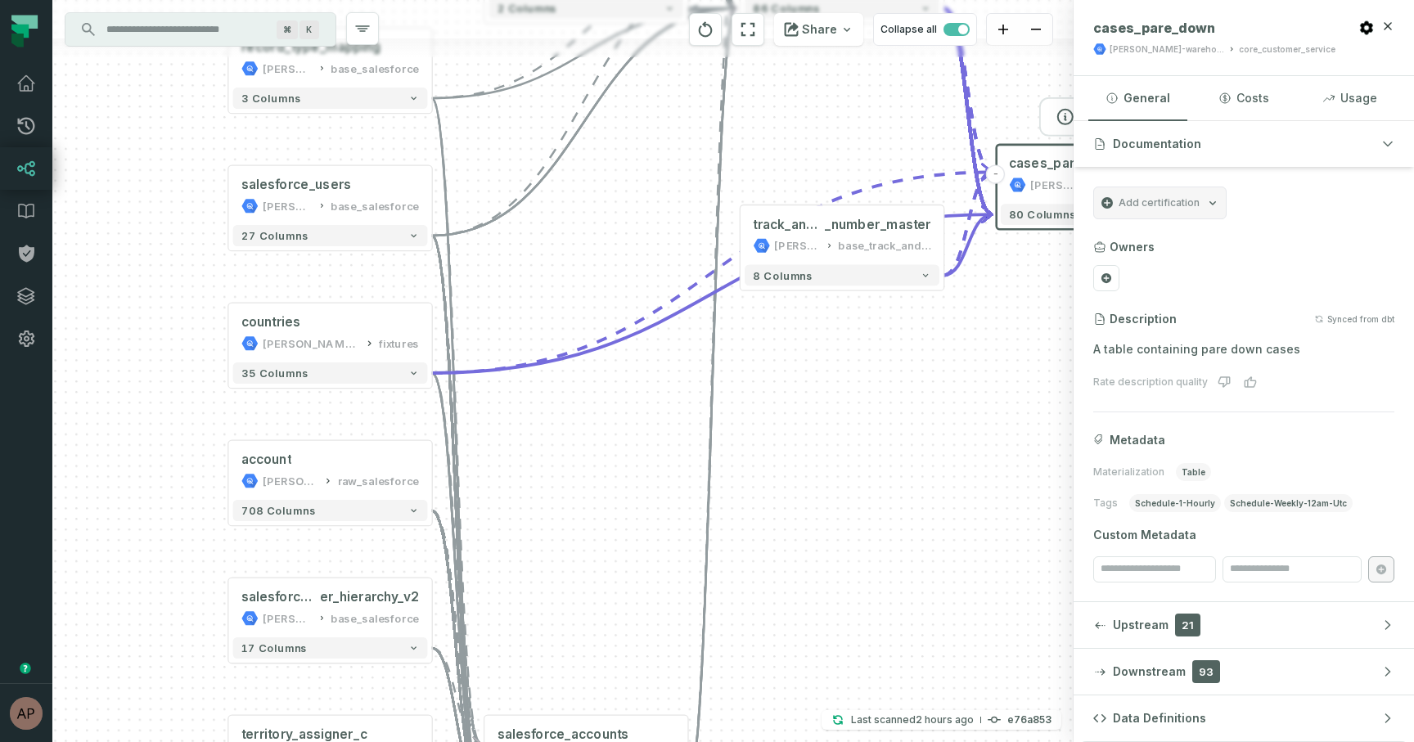
drag, startPoint x: 639, startPoint y: 483, endPoint x: 632, endPoint y: 232, distance: 251.3
click at [630, 230] on div "+ account juul-warehouse raw_salesforce + 708 columns + salesforce_us er_hierar…" at bounding box center [562, 371] width 1021 height 742
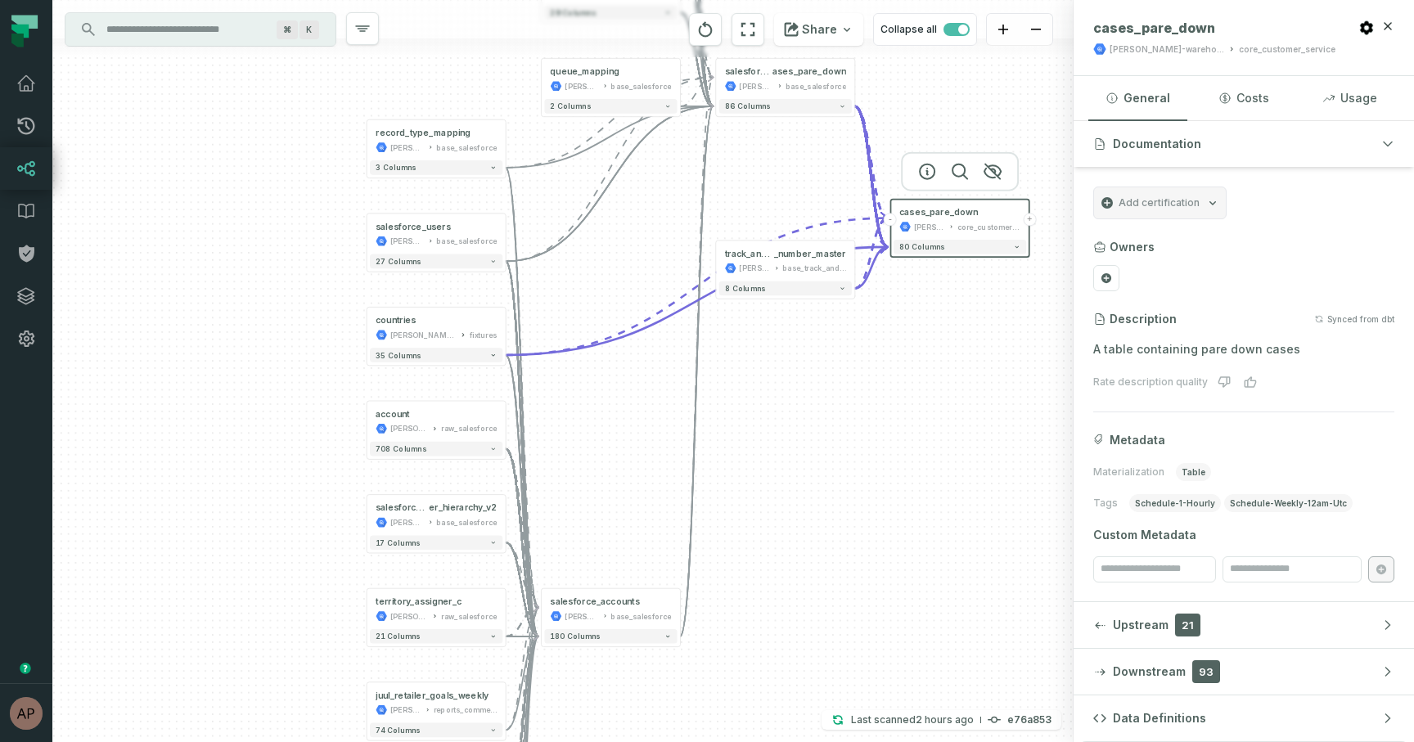
drag, startPoint x: 677, startPoint y: 578, endPoint x: 678, endPoint y: 509, distance: 69.6
click at [678, 509] on div "+ account juul-warehouse raw_salesforce + 708 columns + salesforce_us er_hierar…" at bounding box center [562, 371] width 1021 height 742
drag, startPoint x: 692, startPoint y: 507, endPoint x: 669, endPoint y: 425, distance: 85.7
click at [679, 412] on div "+ account juul-warehouse raw_salesforce + 708 columns + salesforce_us er_hierar…" at bounding box center [562, 371] width 1021 height 742
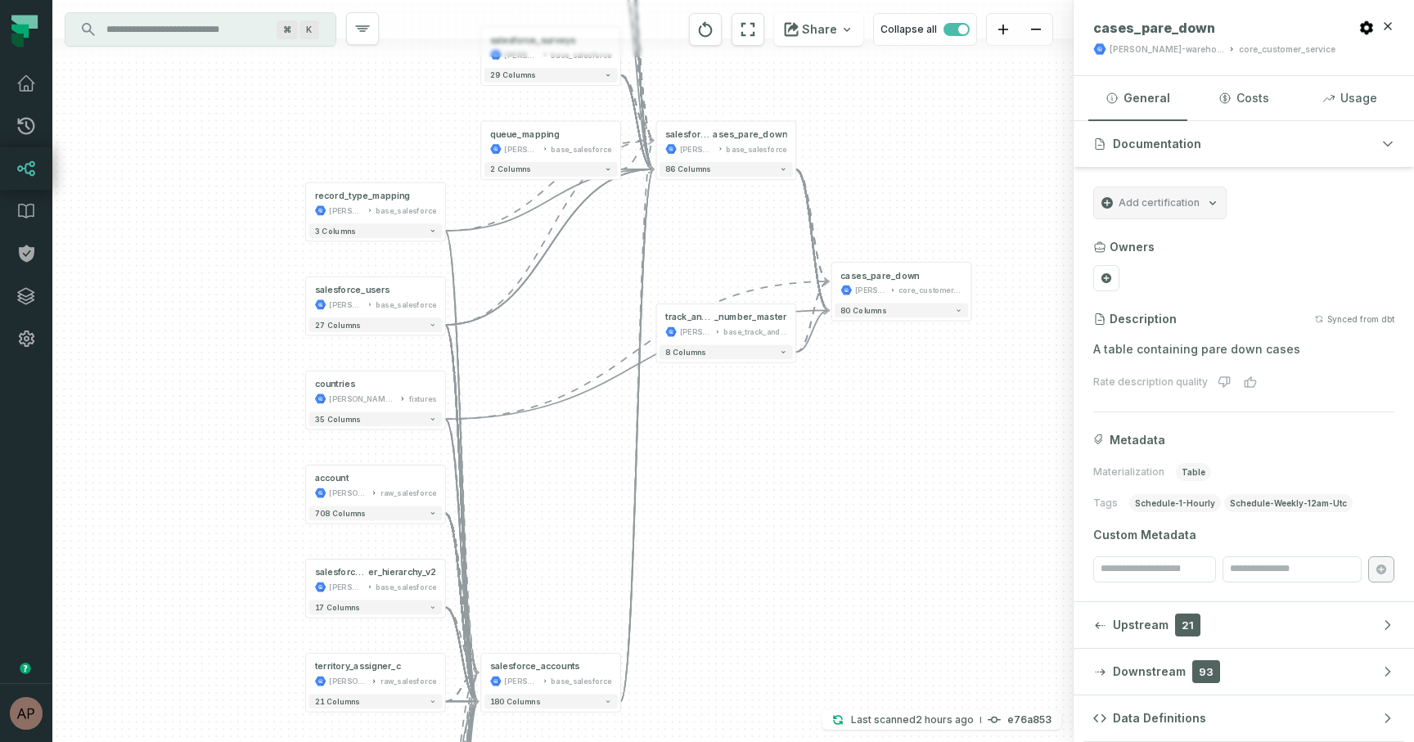
drag, startPoint x: 590, startPoint y: 448, endPoint x: 520, endPoint y: 573, distance: 143.6
click at [520, 573] on div "+ account juul-warehouse raw_salesforce + 708 columns + salesforce_us er_hierar…" at bounding box center [562, 371] width 1021 height 742
click at [417, 200] on button at bounding box center [424, 195] width 23 height 23
click at [423, 289] on icon at bounding box center [426, 292] width 7 height 7
click at [428, 572] on icon at bounding box center [426, 574] width 7 height 7
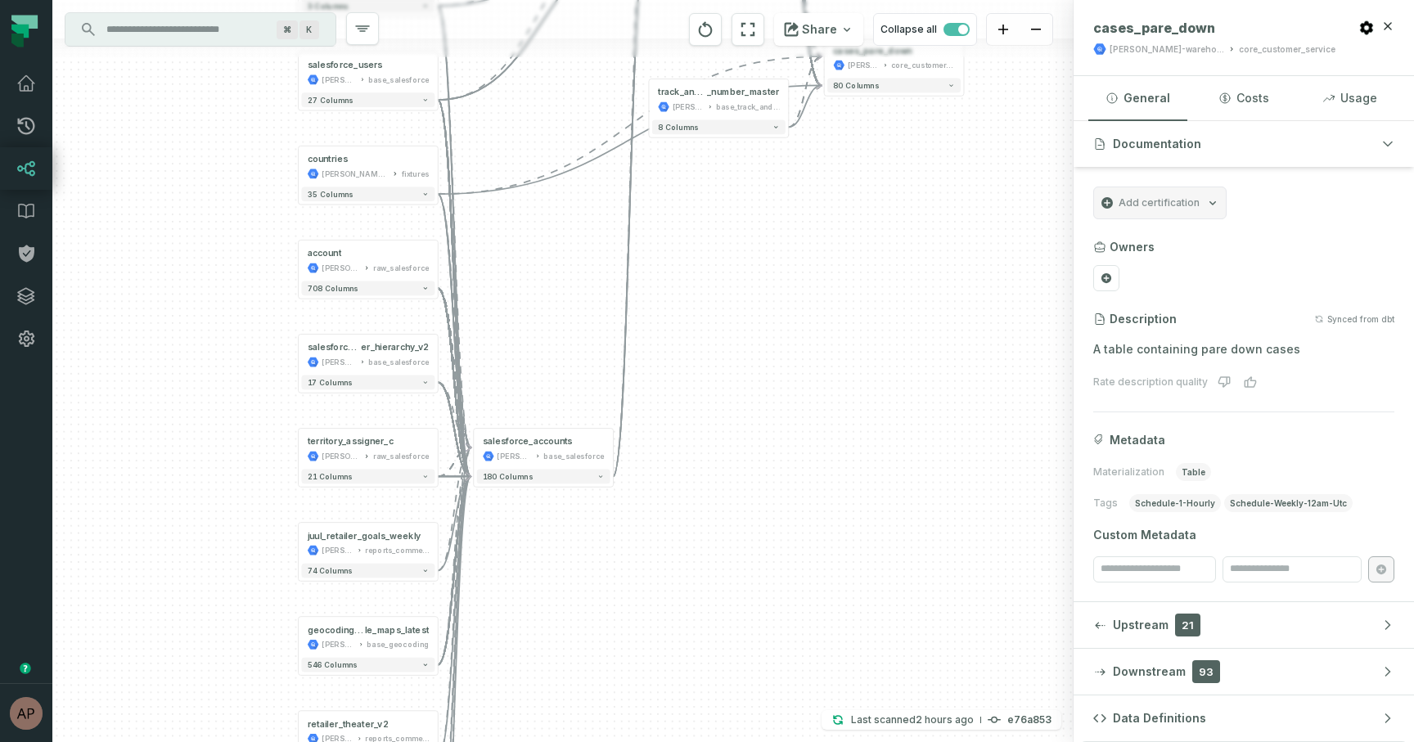
drag, startPoint x: 579, startPoint y: 314, endPoint x: 572, endPoint y: 89, distance: 225.1
click at [572, 89] on div "+ account juul-warehouse raw_salesforce + 708 columns + salesforce_us er_hierar…" at bounding box center [562, 371] width 1021 height 742
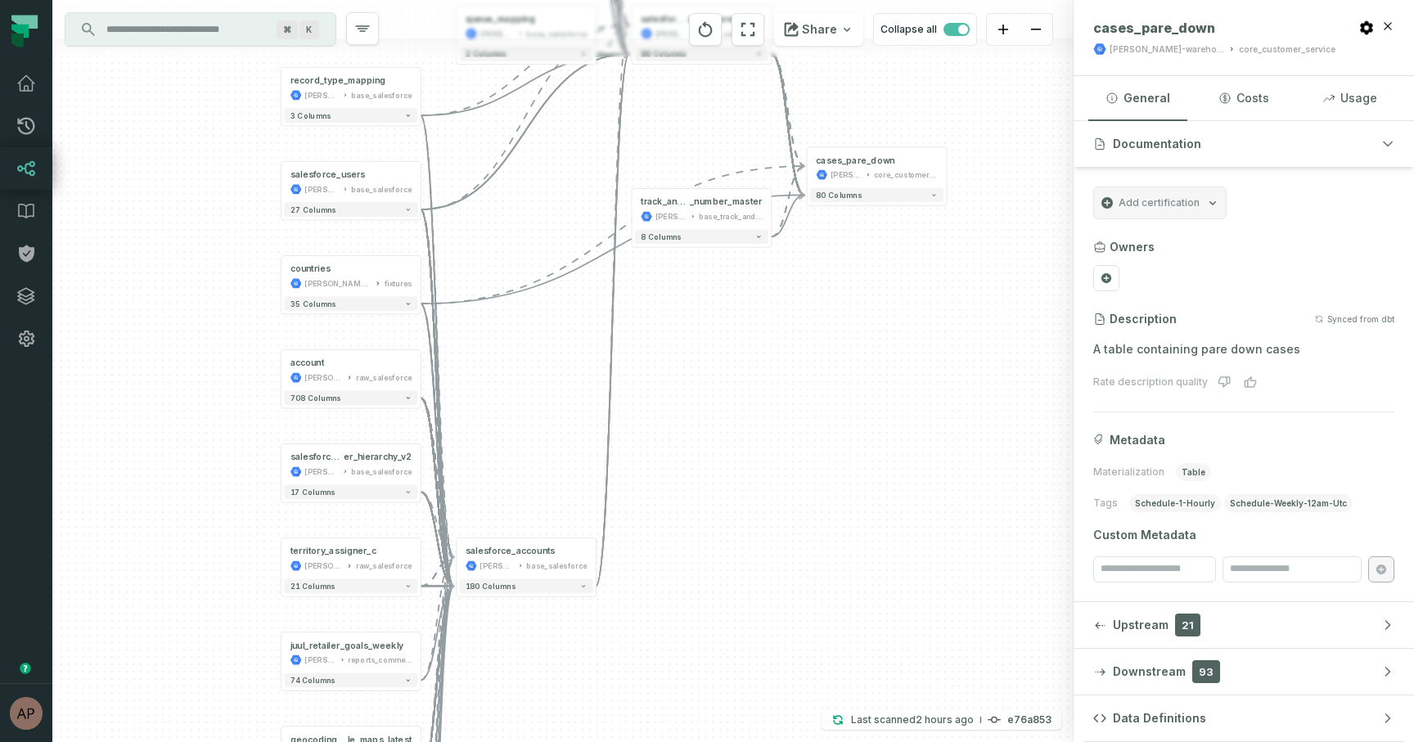
drag, startPoint x: 548, startPoint y: 344, endPoint x: 531, endPoint y: 453, distance: 111.0
click at [531, 453] on div "+ account juul-warehouse raw_salesforce + 708 columns + salesforce_us er_hierar…" at bounding box center [562, 371] width 1021 height 742
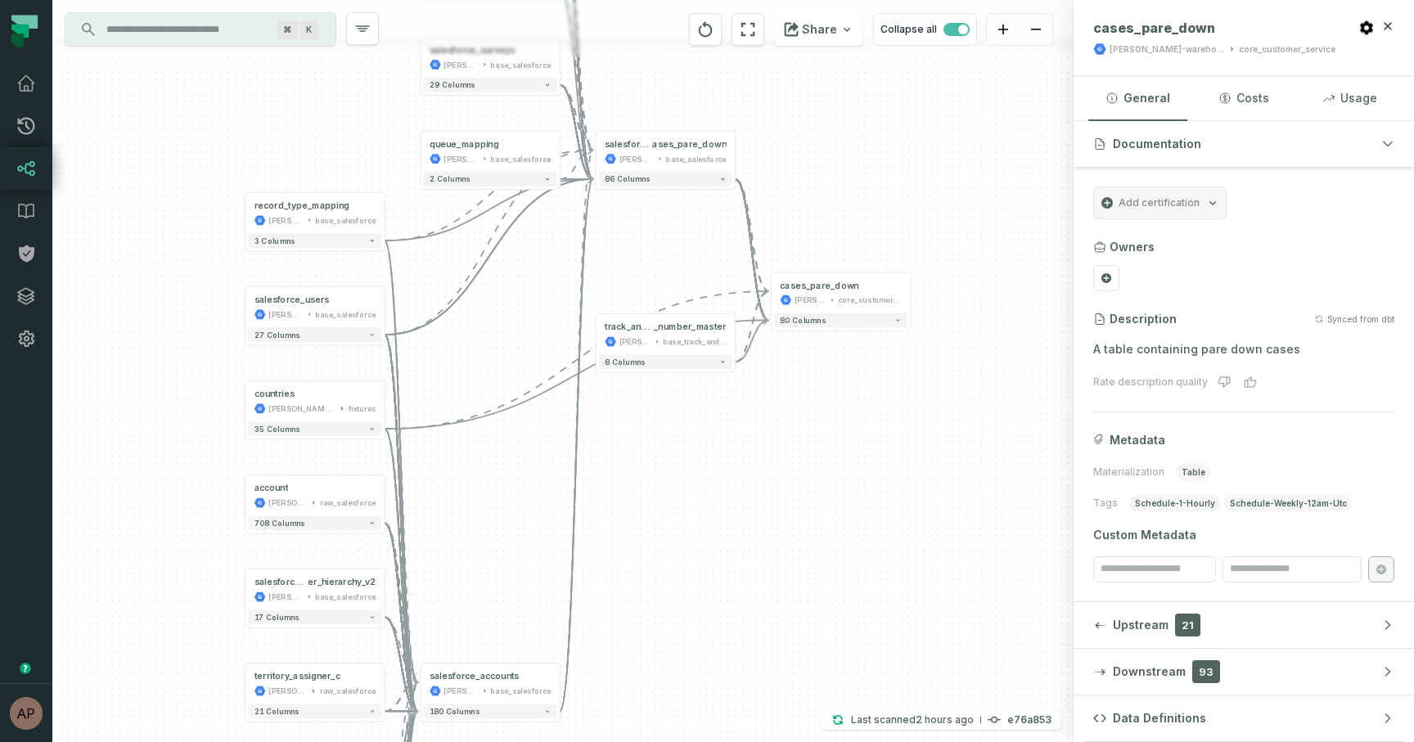
drag, startPoint x: 533, startPoint y: 352, endPoint x: 497, endPoint y: 477, distance: 130.2
click at [497, 477] on div "+ account juul-warehouse raw_salesforce + 708 columns + salesforce_us er_hierar…" at bounding box center [562, 371] width 1021 height 742
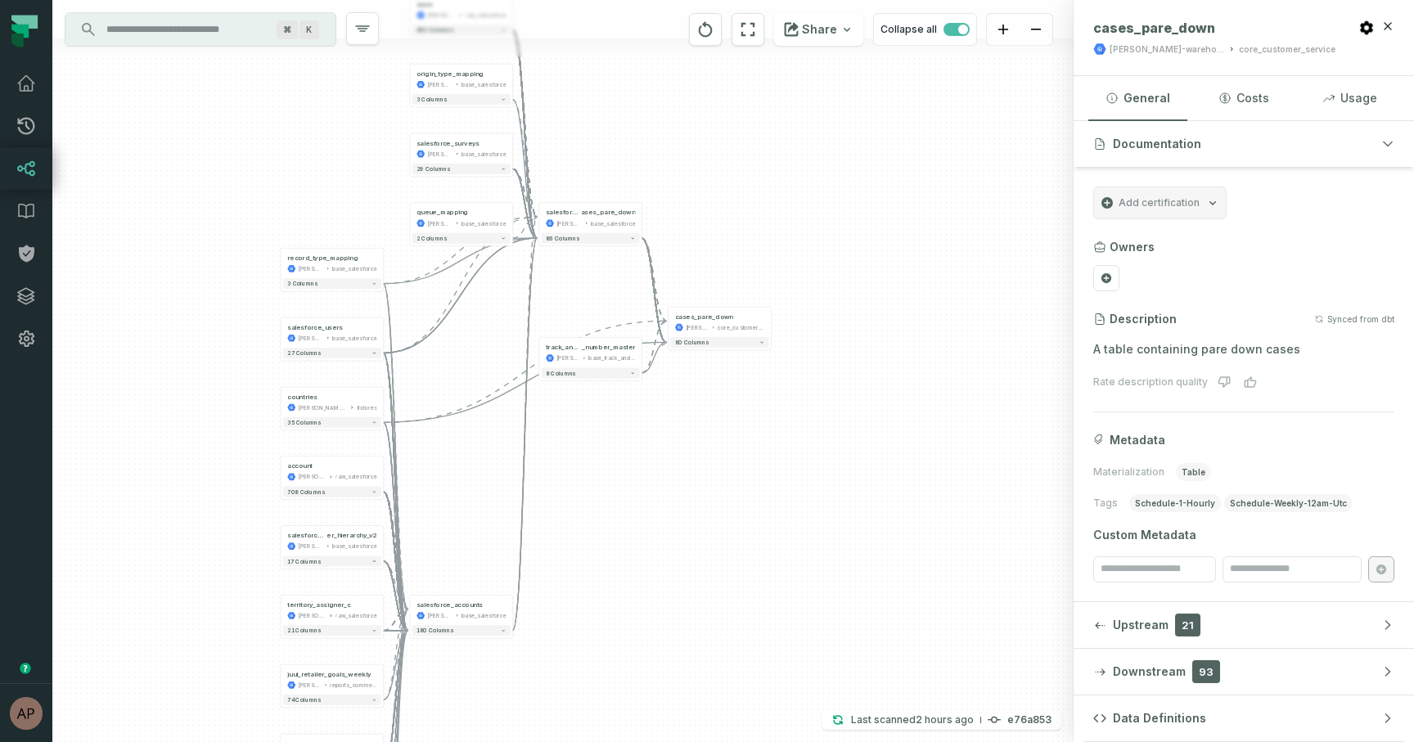
drag, startPoint x: 511, startPoint y: 362, endPoint x: 479, endPoint y: 373, distance: 33.9
click at [479, 373] on div "+ account juul-warehouse raw_salesforce + 708 columns + salesforce_us er_hierar…" at bounding box center [562, 371] width 1021 height 742
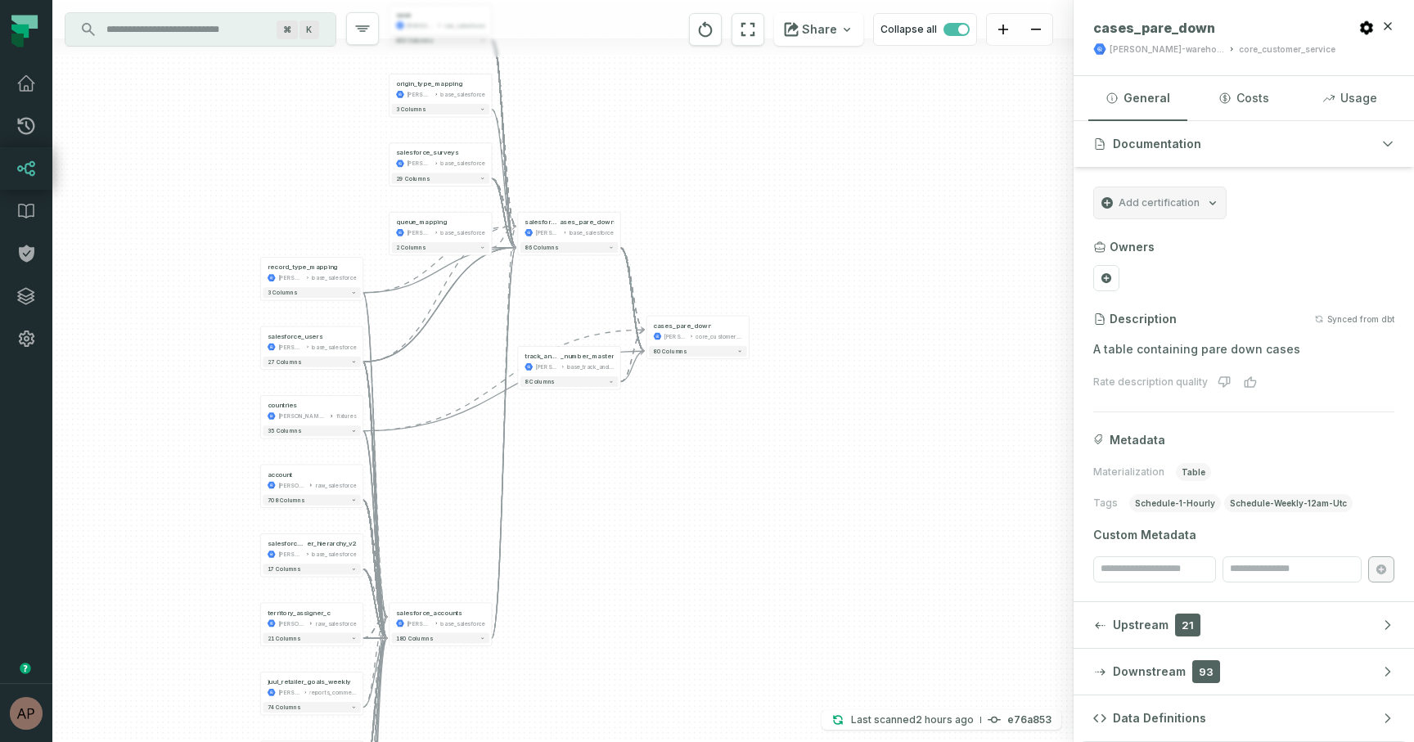
drag, startPoint x: 744, startPoint y: 196, endPoint x: 723, endPoint y: 206, distance: 23.4
click at [723, 206] on div "+ account juul-warehouse raw_salesforce + 708 columns + salesforce_us er_hierar…" at bounding box center [562, 371] width 1021 height 742
click at [479, 89] on div "origin_type_mapping juul-warehouse base_salesforce" at bounding box center [441, 88] width 98 height 25
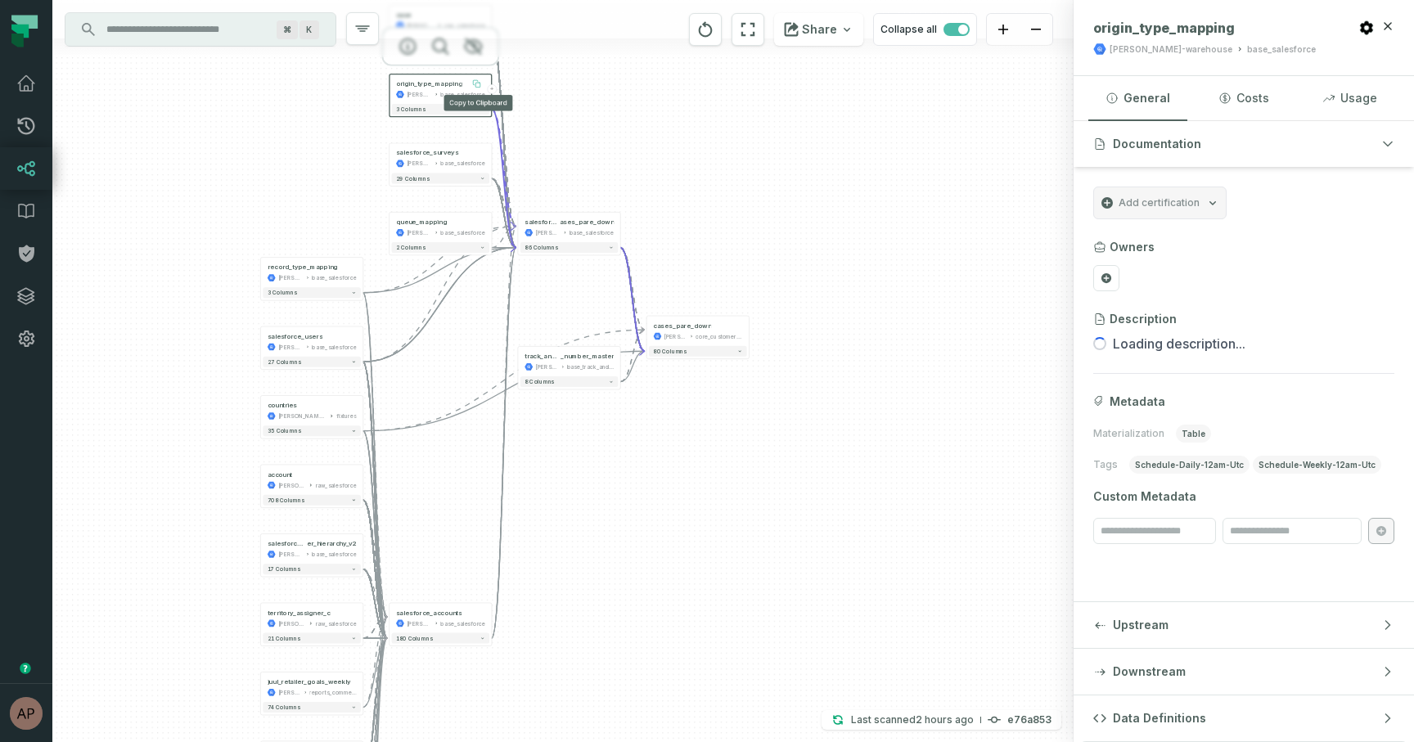
click at [479, 83] on icon at bounding box center [477, 85] width 5 height 5
click at [472, 157] on div "salesforce_surveys [PERSON_NAME]-warehouse base_salesforce" at bounding box center [441, 158] width 98 height 25
click at [466, 158] on div "salesforce_surveys [PERSON_NAME]-warehouse base_salesforce" at bounding box center [441, 158] width 98 height 25
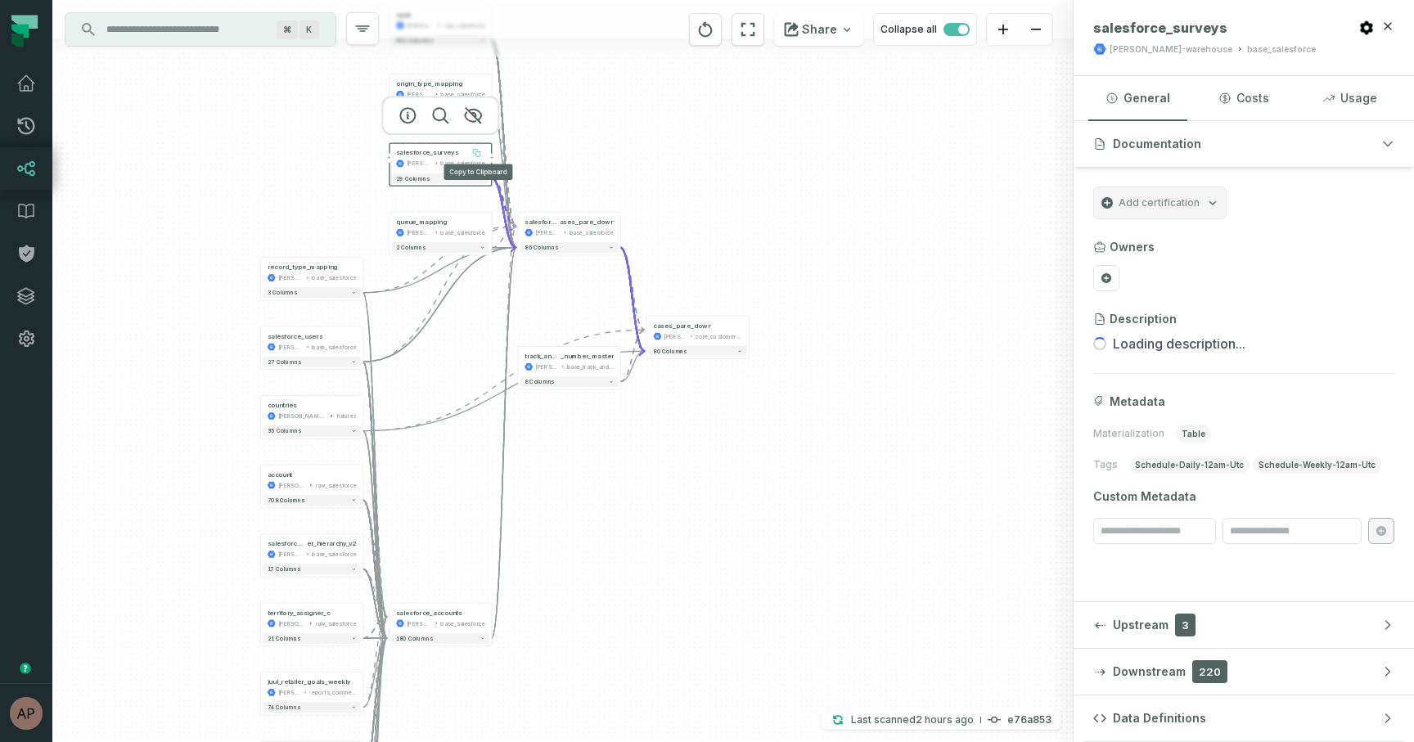
click at [477, 150] on icon at bounding box center [476, 153] width 8 height 8
click at [476, 155] on icon at bounding box center [477, 154] width 5 height 5
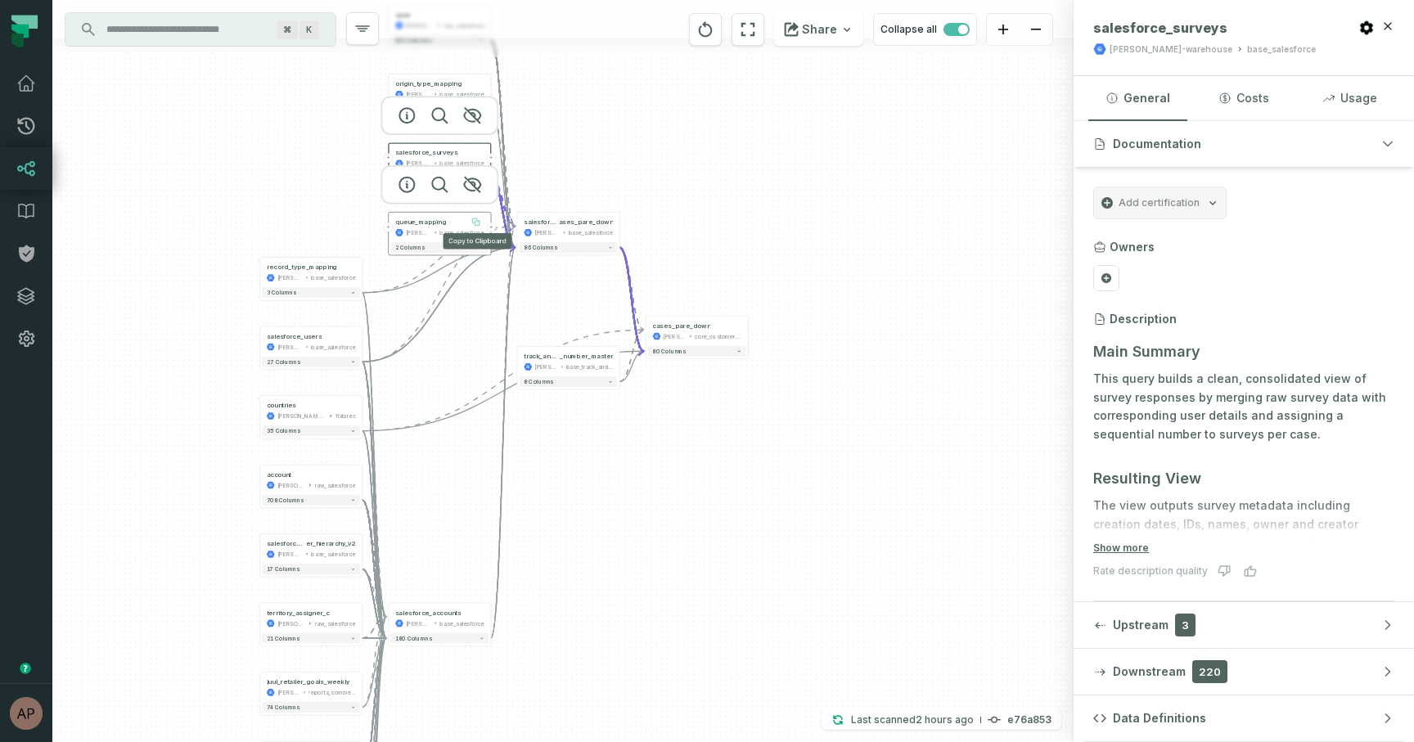
click at [479, 221] on icon at bounding box center [477, 223] width 5 height 5
click at [602, 225] on icon at bounding box center [605, 222] width 8 height 8
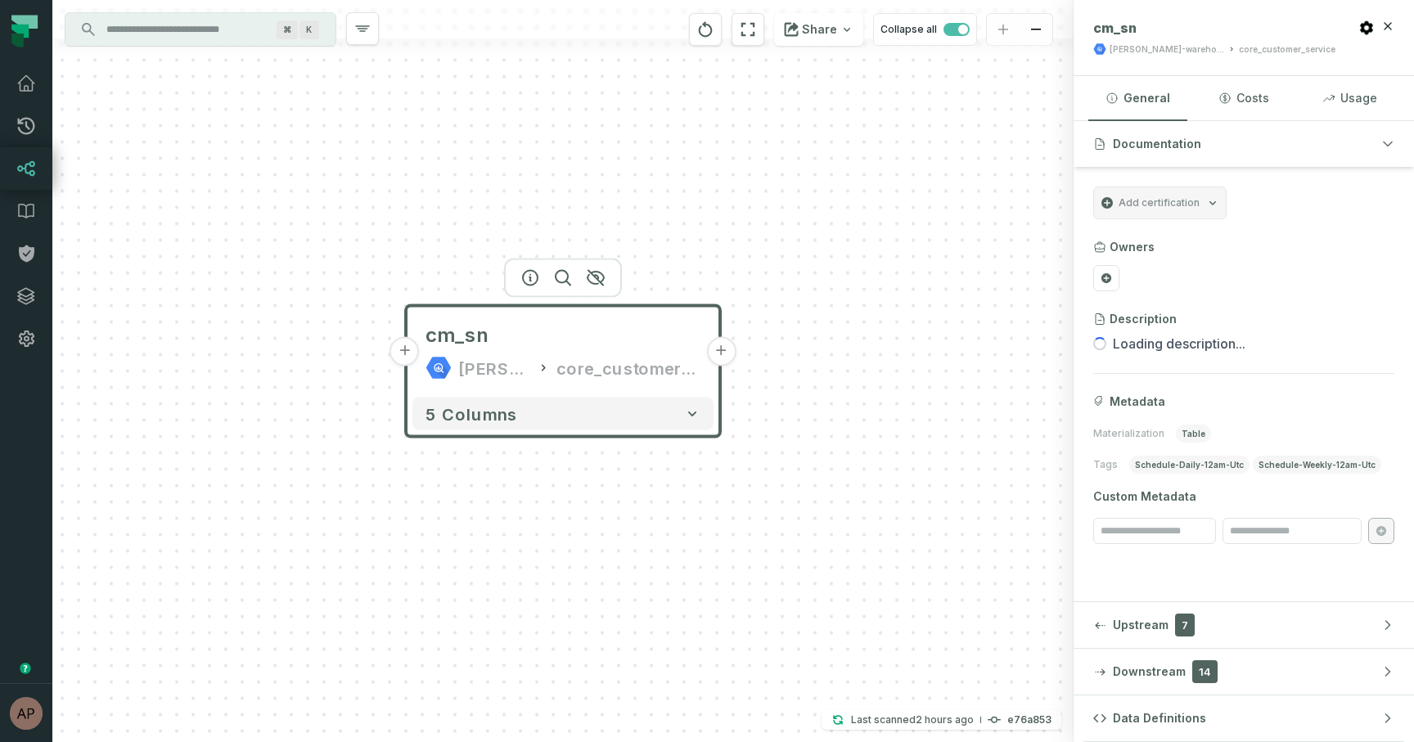
click at [407, 356] on button "+" at bounding box center [404, 351] width 29 height 29
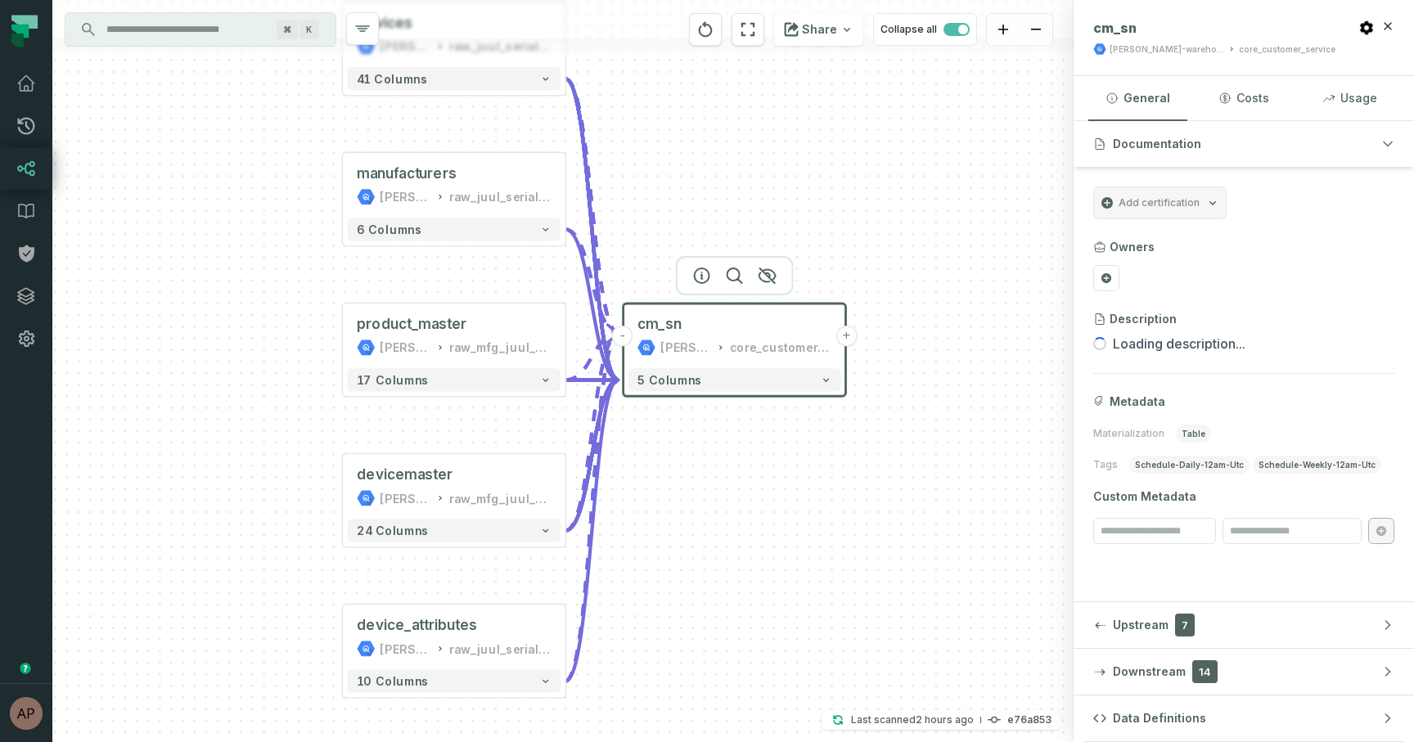
drag, startPoint x: 780, startPoint y: 535, endPoint x: 674, endPoint y: 445, distance: 138.7
click at [672, 445] on div "devices [PERSON_NAME]-warehouse raw_juul_serial_numbers_production_public + 41 …" at bounding box center [562, 371] width 1021 height 742
click at [341, 338] on button "+" at bounding box center [342, 336] width 20 height 20
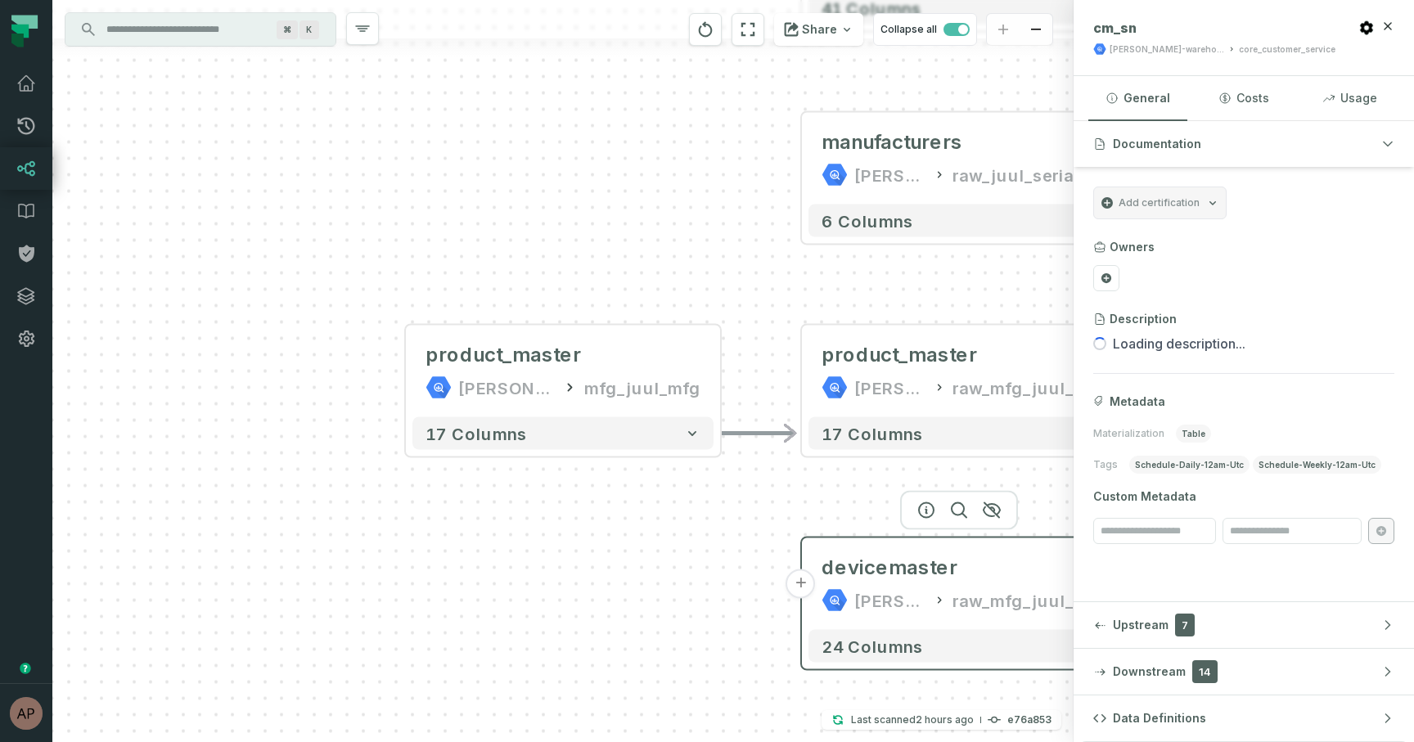
click at [808, 593] on button "+" at bounding box center [800, 583] width 29 height 29
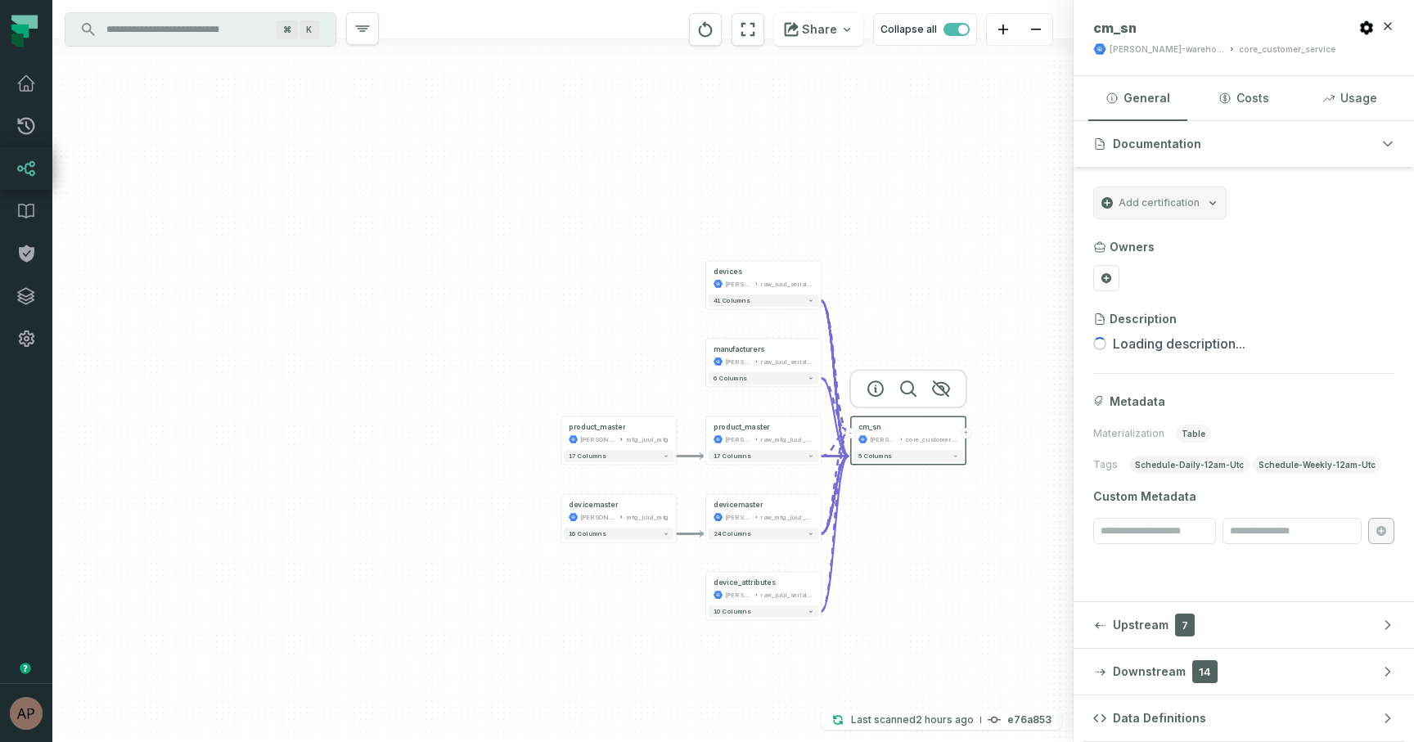
click at [969, 431] on button "+" at bounding box center [965, 433] width 11 height 11
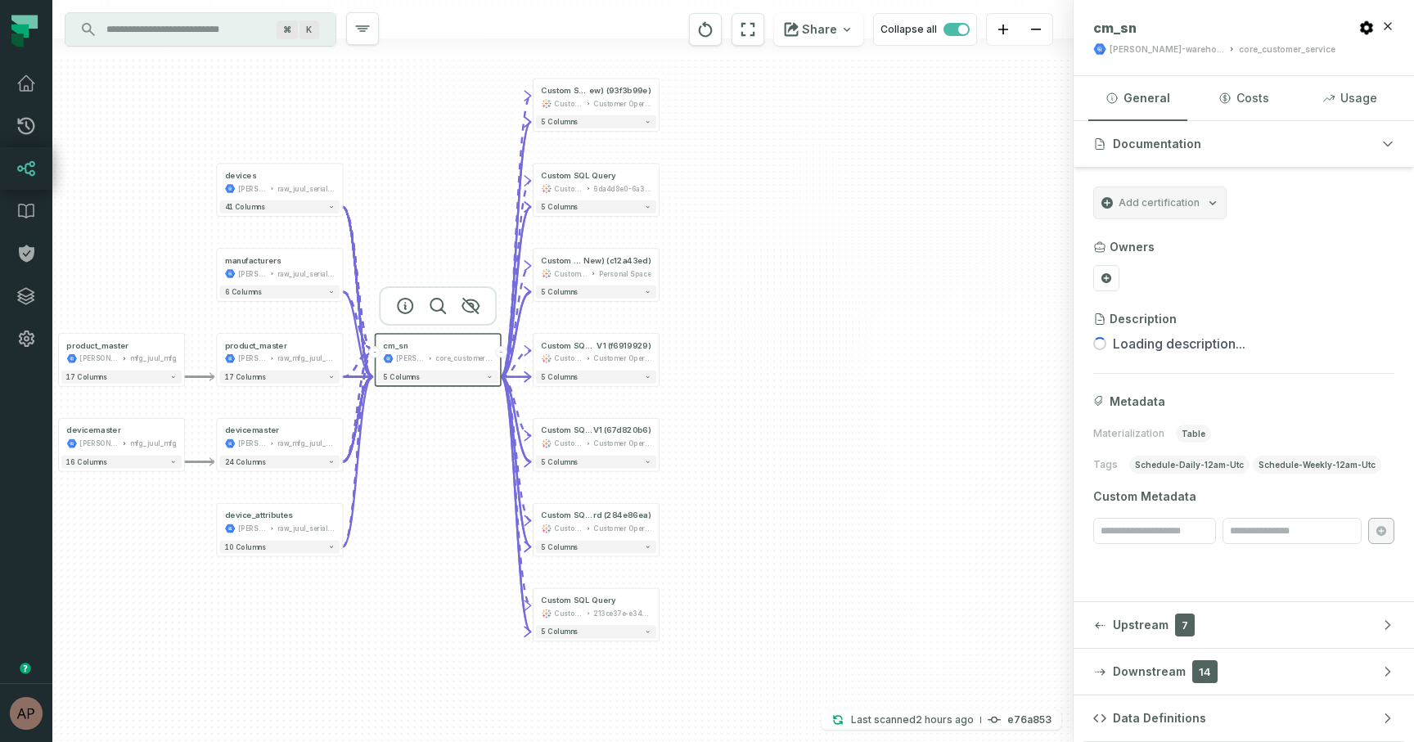
drag, startPoint x: 728, startPoint y: 596, endPoint x: 728, endPoint y: 488, distance: 107.2
click at [729, 488] on div "+ Custom SQL Query @ OPS Global CS KPI Report - Global (N ew) (93f3b99e) Custom…" at bounding box center [562, 371] width 1021 height 742
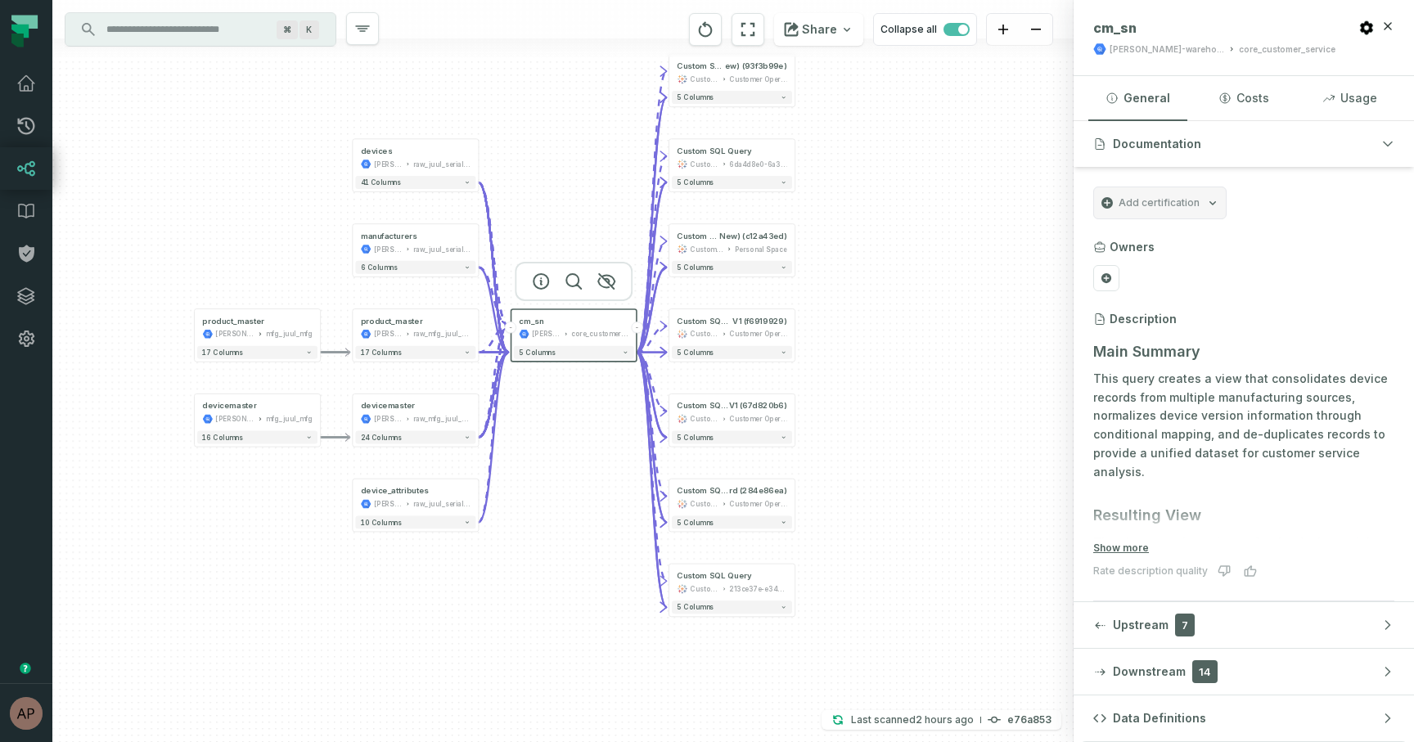
drag, startPoint x: 442, startPoint y: 151, endPoint x: 578, endPoint y: 131, distance: 137.3
click at [578, 131] on div "+ Custom SQL Query @ OPS Global CS KPI Report - Global (N ew) (93f3b99e) Custom…" at bounding box center [562, 371] width 1021 height 742
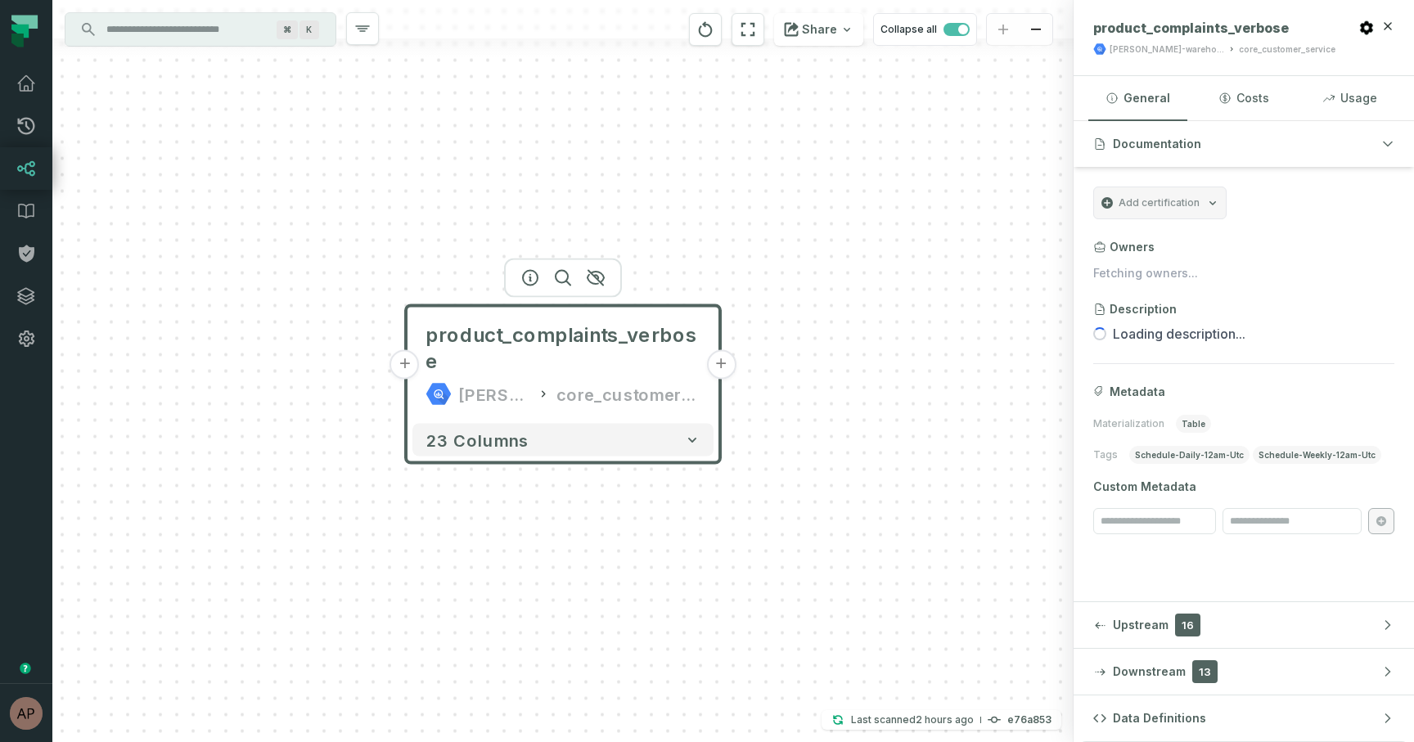
click at [401, 350] on button "+" at bounding box center [404, 364] width 29 height 29
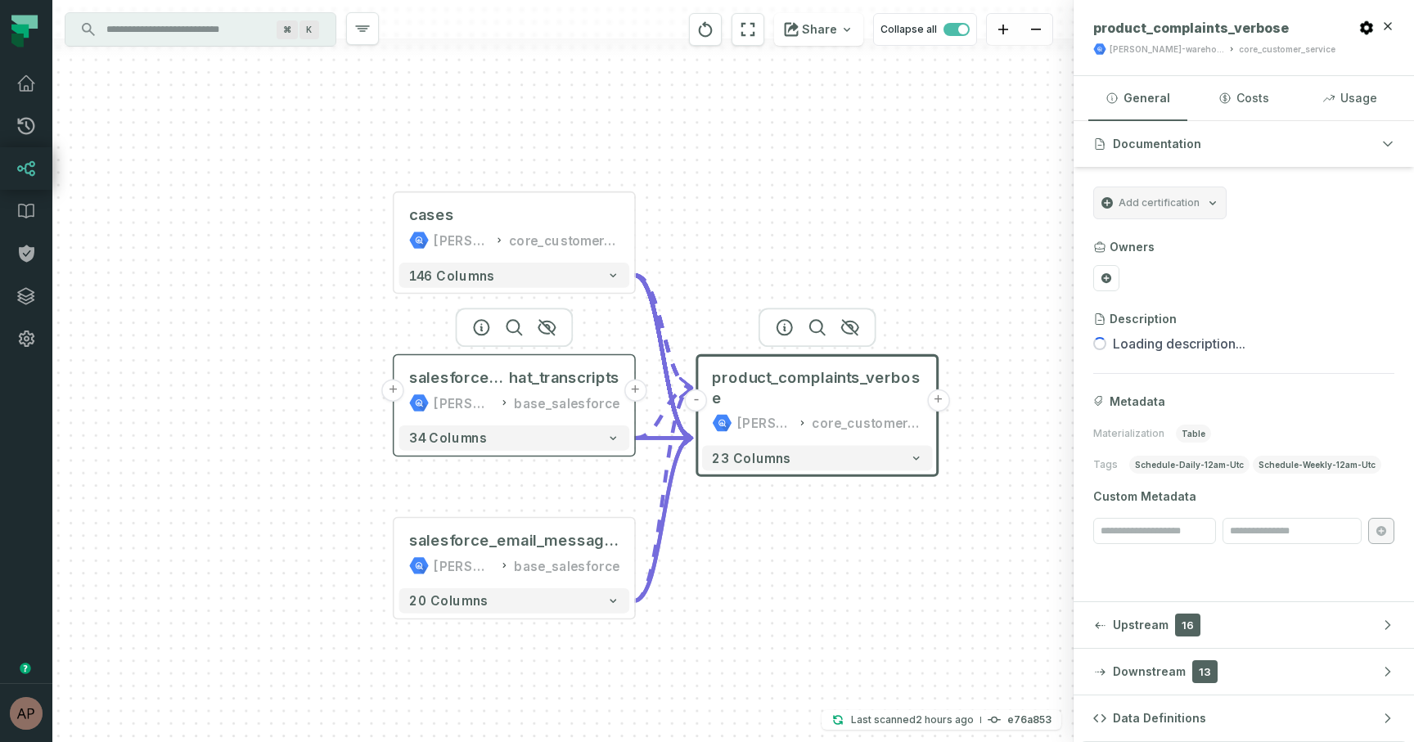
click at [402, 394] on button "+" at bounding box center [393, 390] width 23 height 23
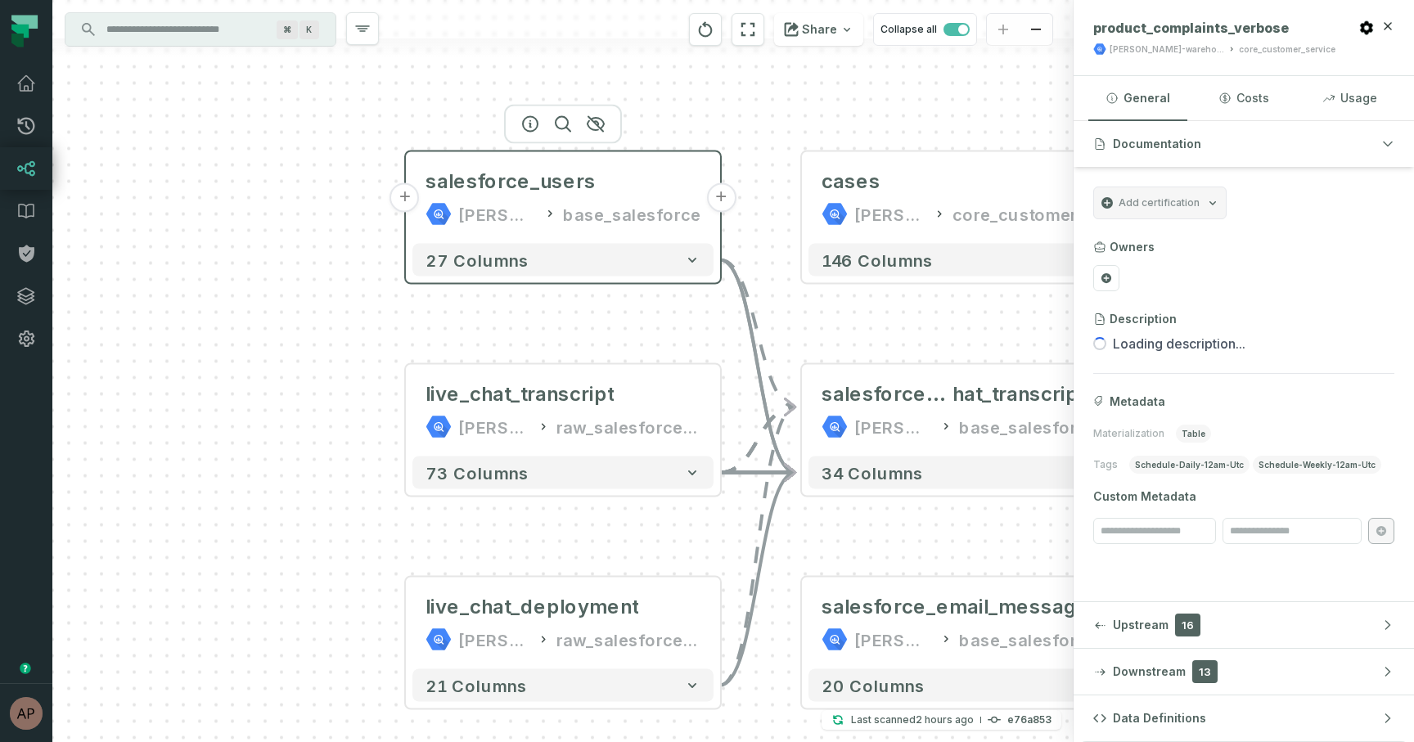
click at [408, 208] on button "+" at bounding box center [404, 197] width 29 height 29
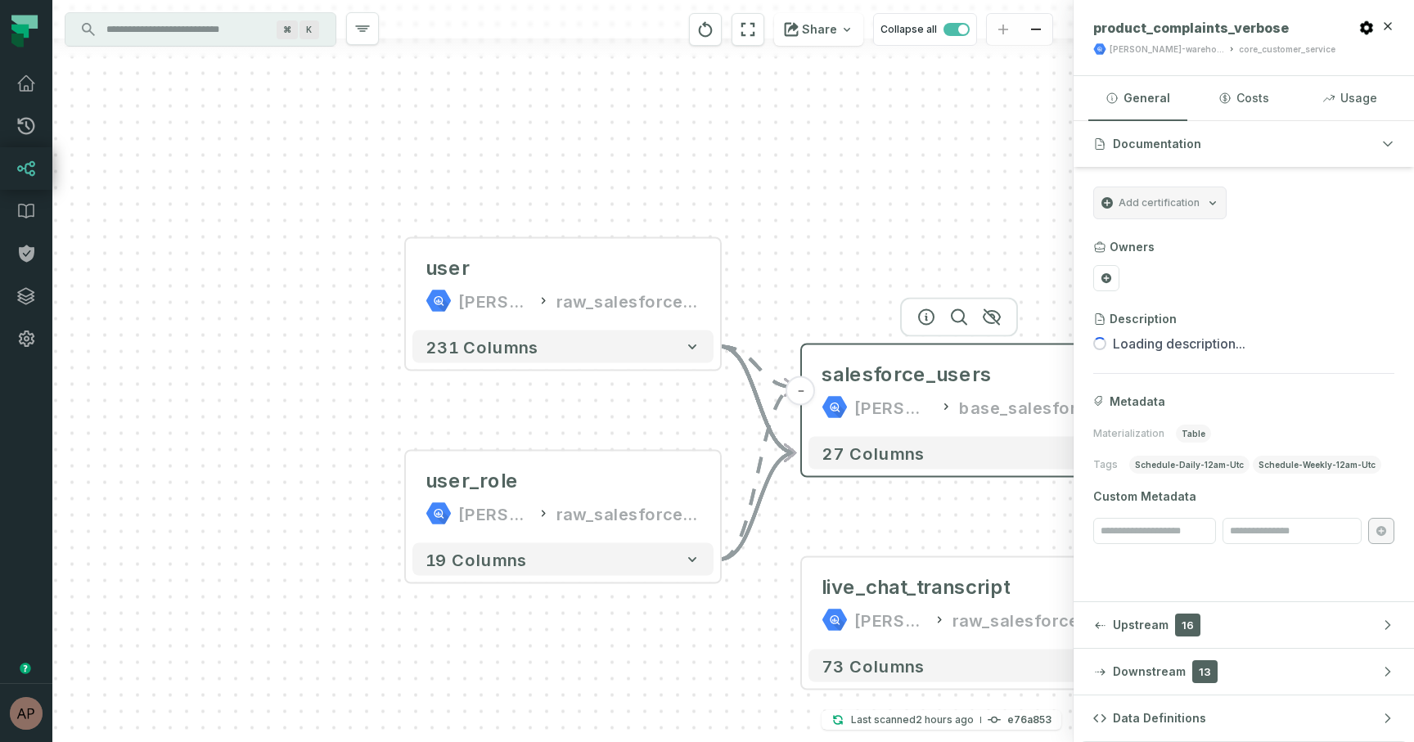
click at [807, 397] on button "-" at bounding box center [800, 390] width 29 height 29
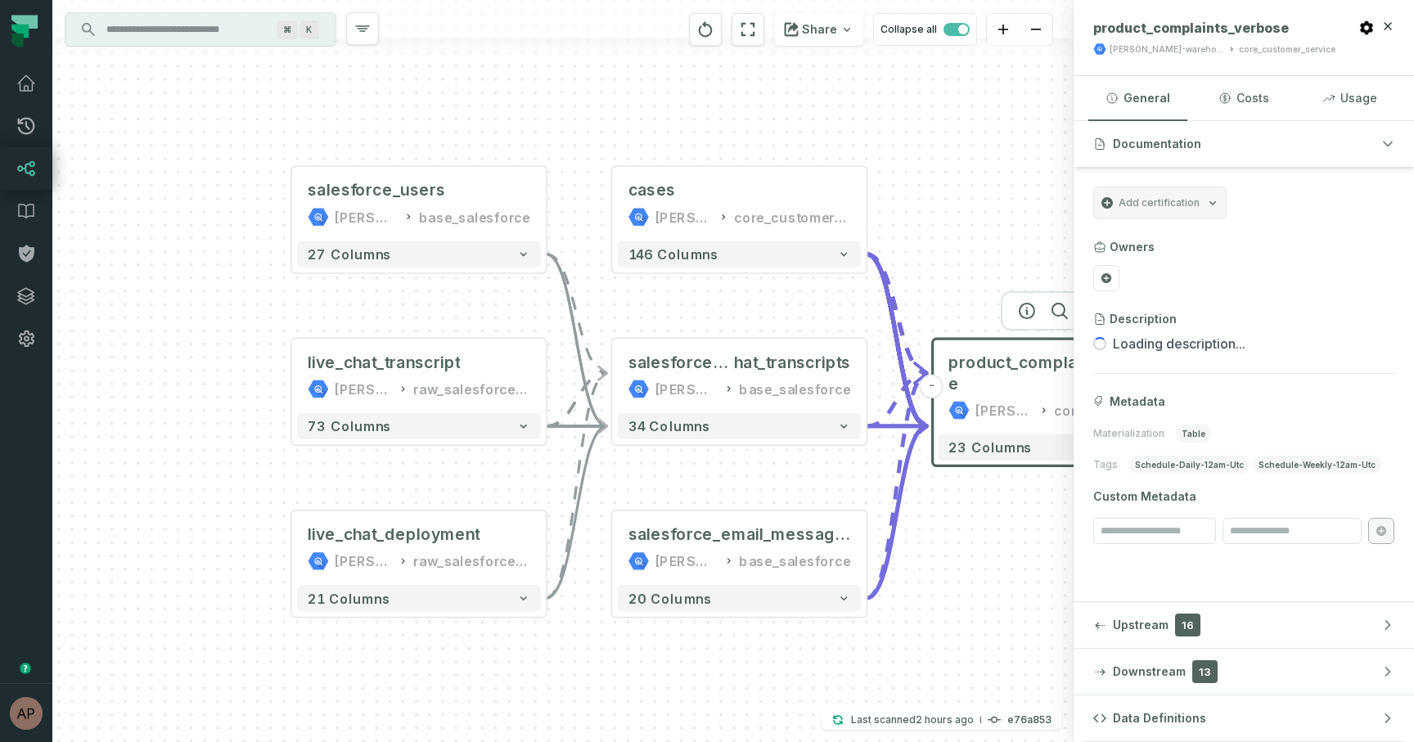
drag, startPoint x: 632, startPoint y: 454, endPoint x: 290, endPoint y: 301, distance: 375.4
click at [150, 255] on div "+ salesforce_users [PERSON_NAME]-warehouse base_salesforce + 27 columns live_ch…" at bounding box center [562, 371] width 1021 height 742
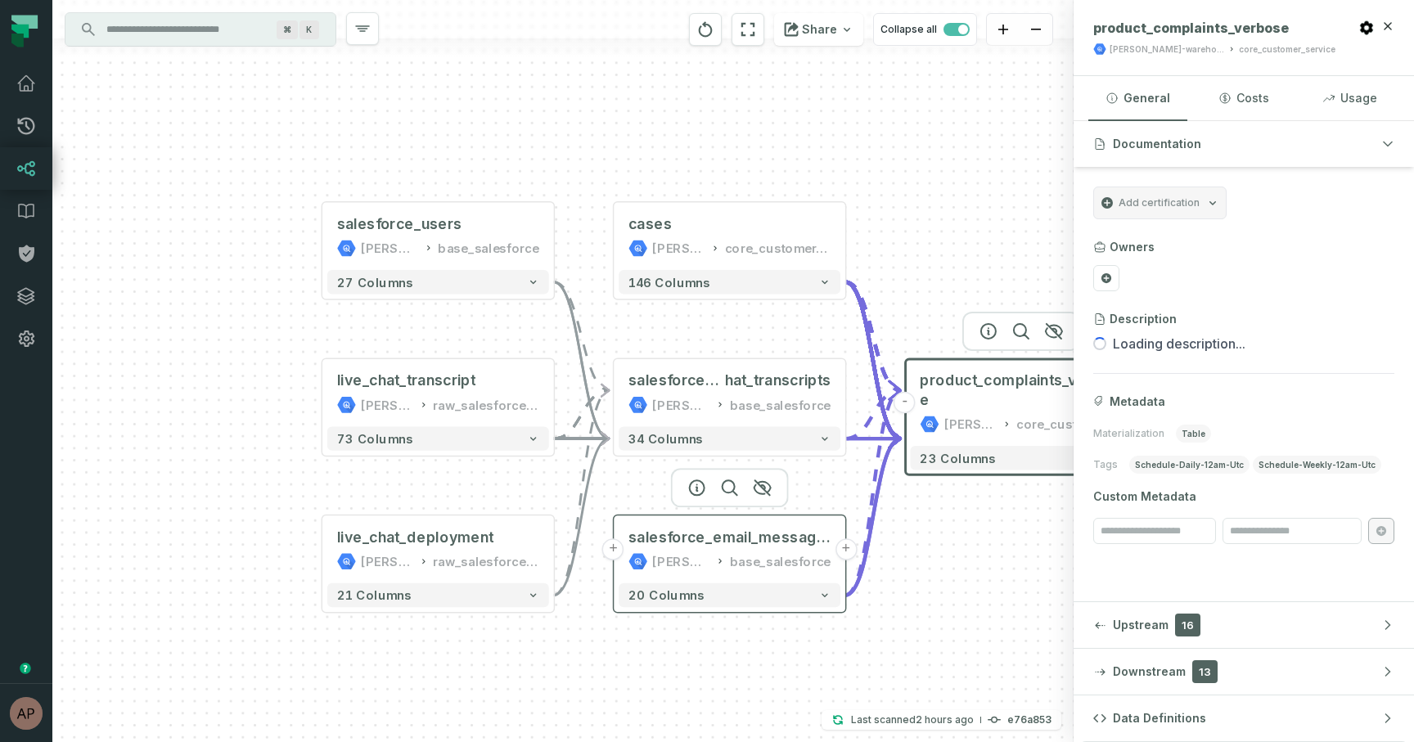
click at [616, 551] on button "+" at bounding box center [613, 549] width 22 height 22
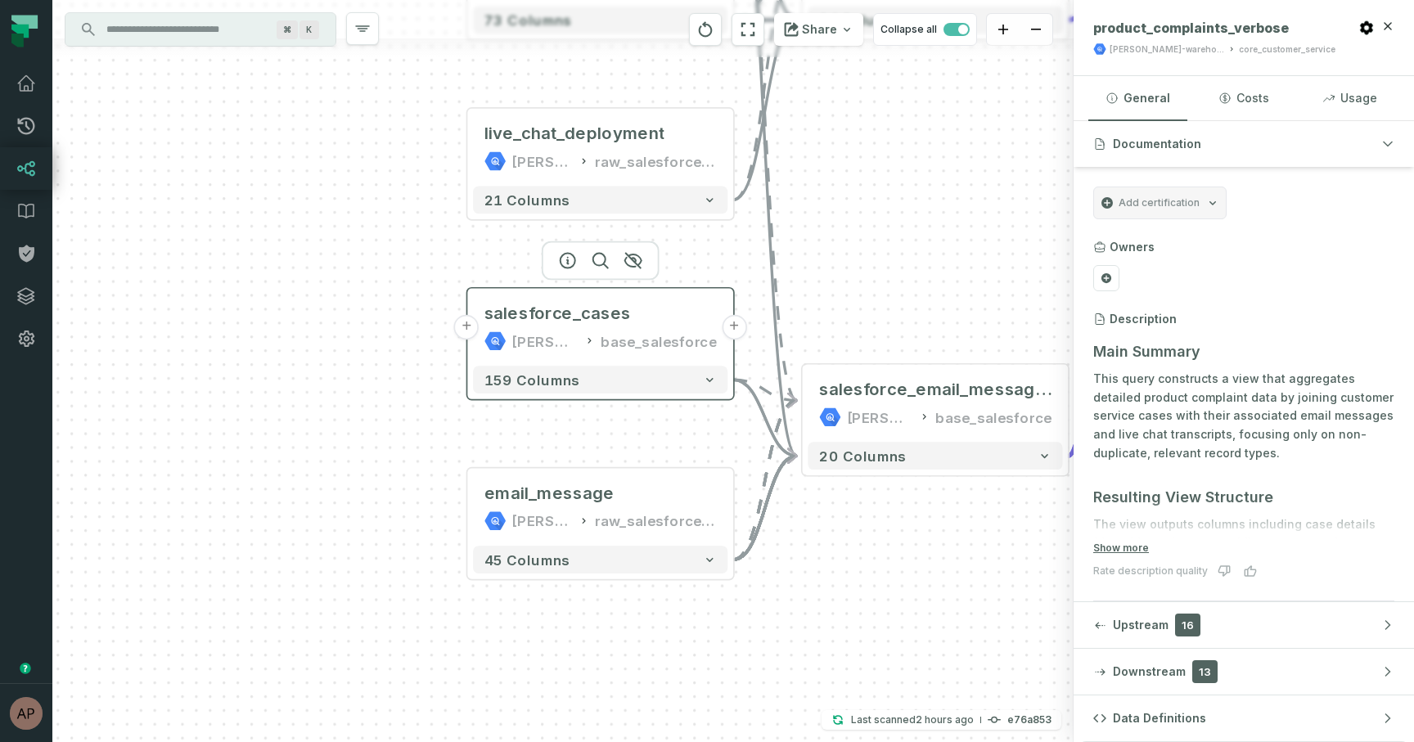
click at [464, 322] on button "+" at bounding box center [466, 327] width 25 height 25
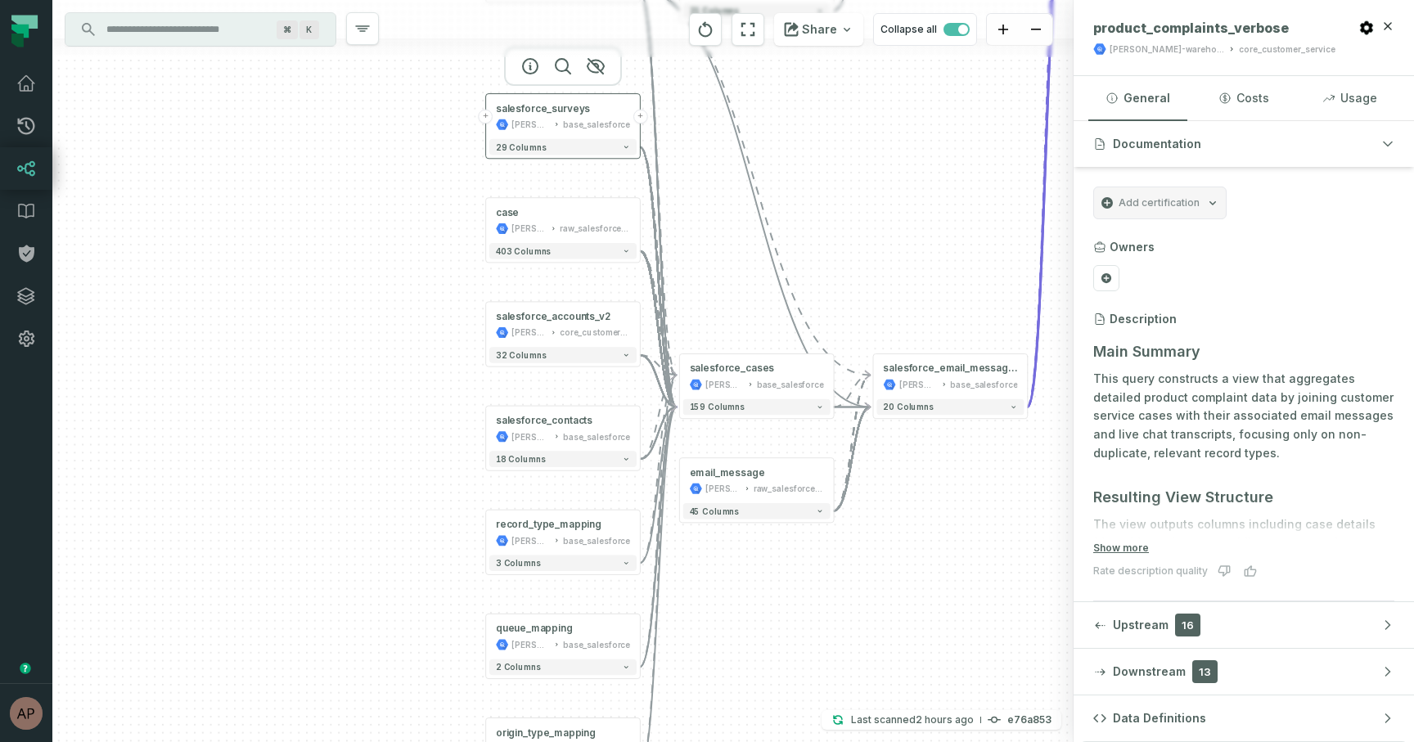
click at [492, 121] on div "salesforce_surveys [PERSON_NAME]-warehouse base_salesforce" at bounding box center [562, 116] width 147 height 38
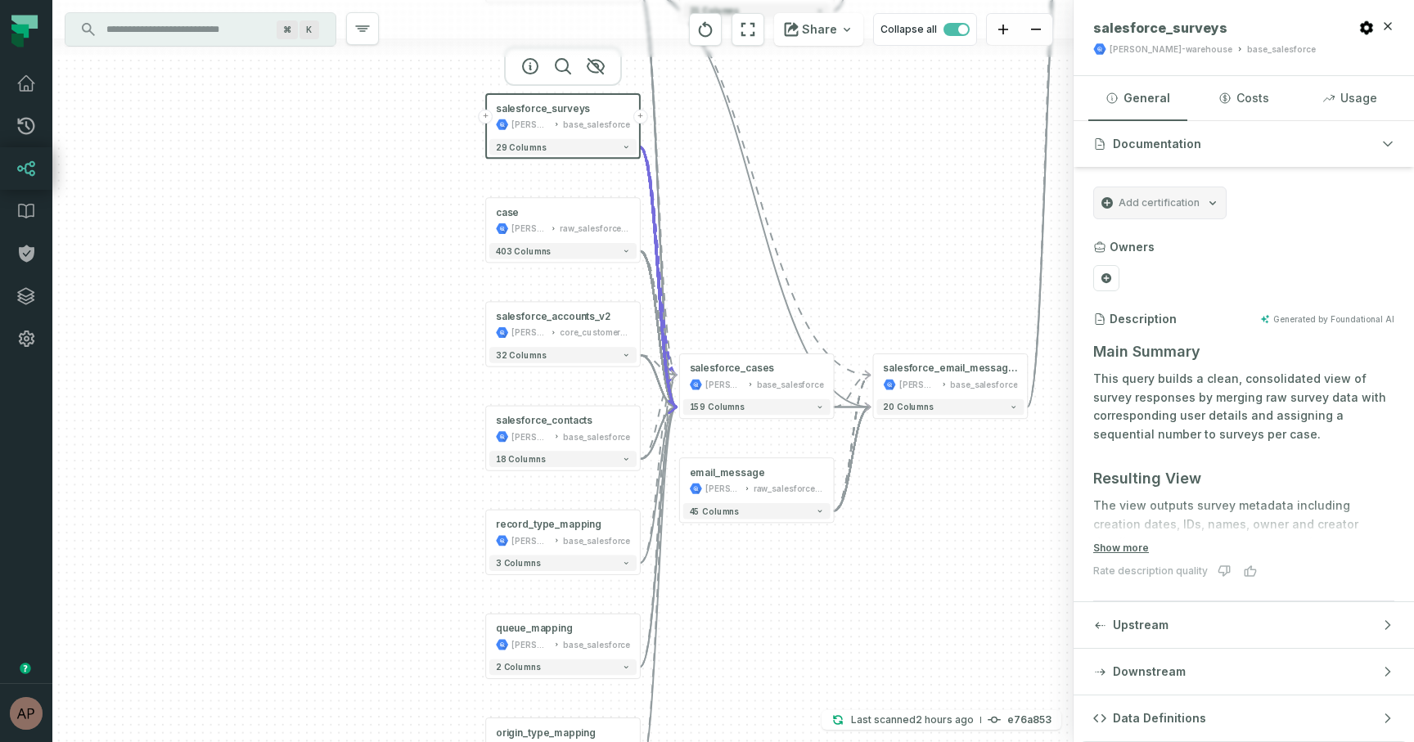
click at [488, 118] on button "+" at bounding box center [486, 117] width 15 height 15
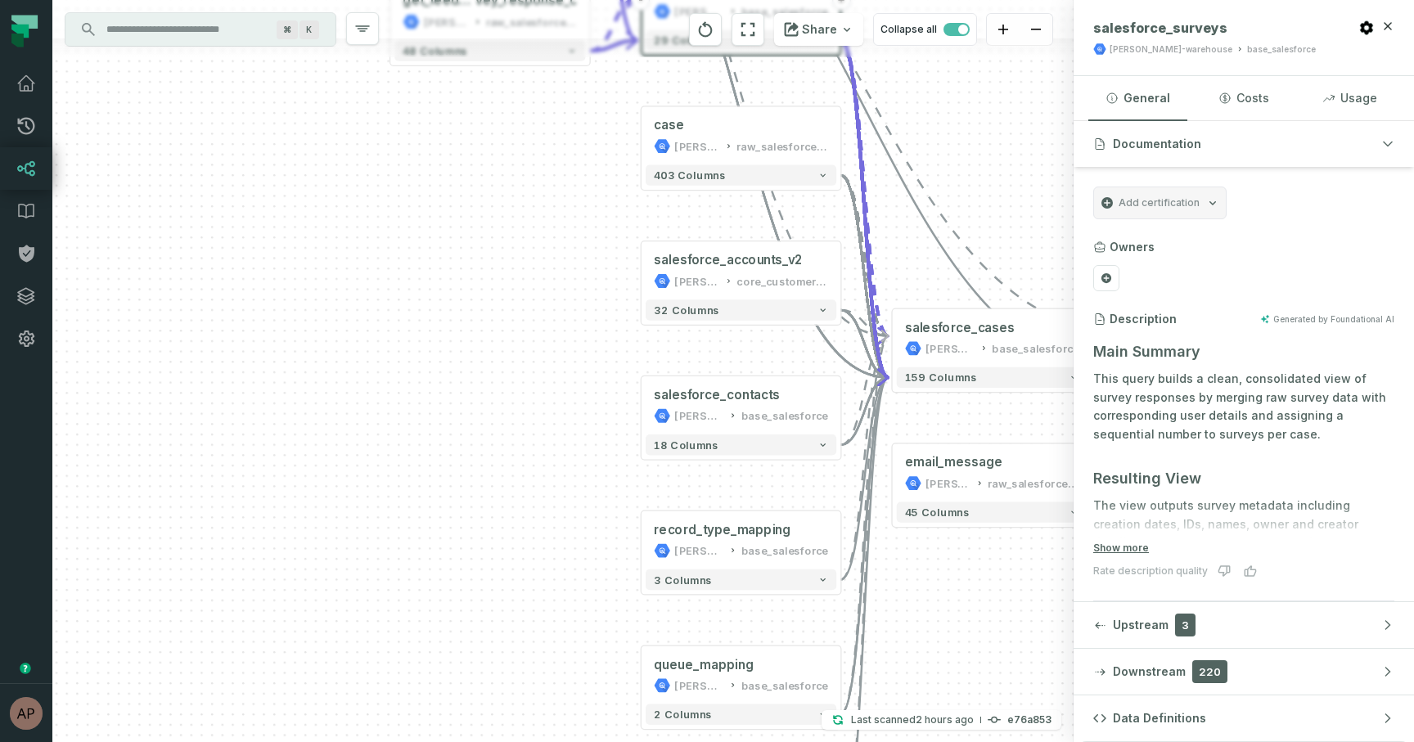
drag, startPoint x: 619, startPoint y: 598, endPoint x: 583, endPoint y: 308, distance: 291.7
click at [562, 272] on div "get_feedback_sur vey_response_c [PERSON_NAME]-warehouse raw_salesforce_v2 + 48 …" at bounding box center [562, 371] width 1021 height 742
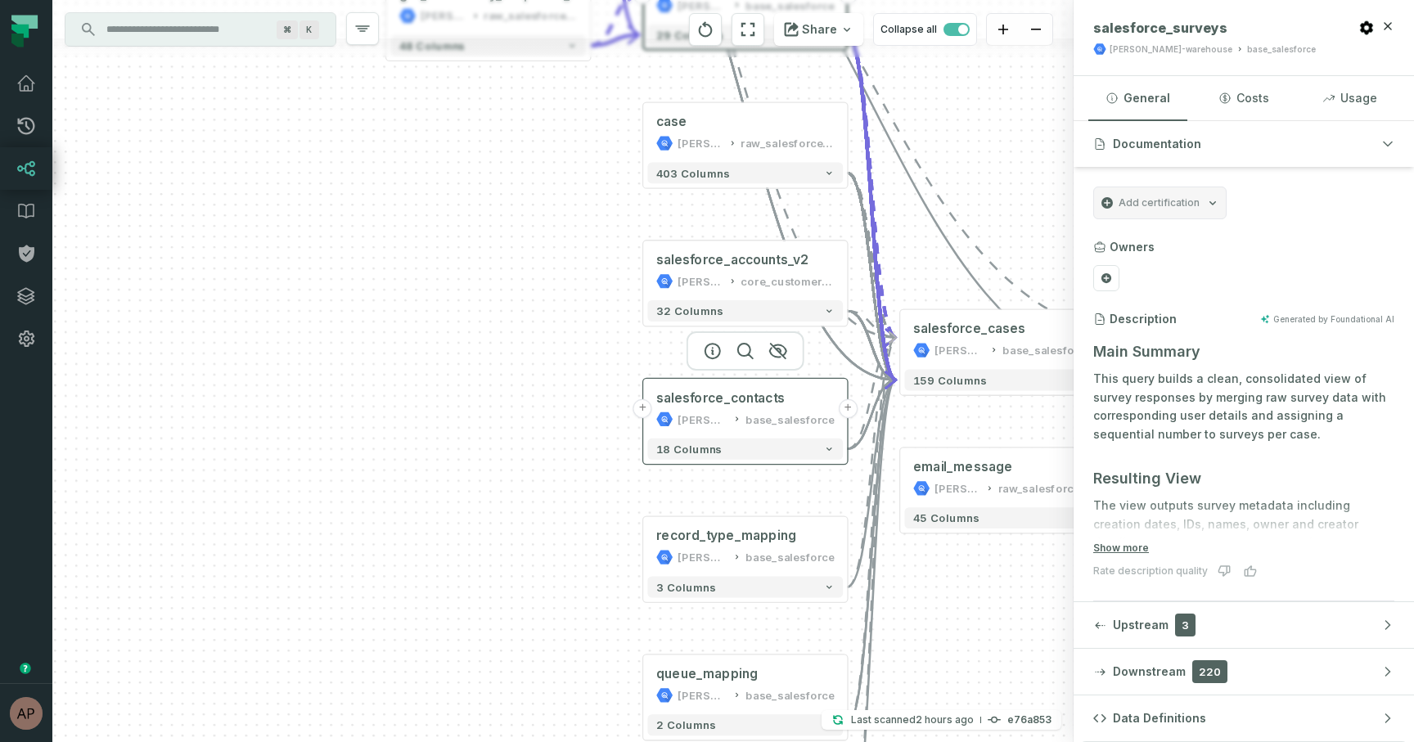
click at [645, 407] on button "+" at bounding box center [642, 408] width 19 height 19
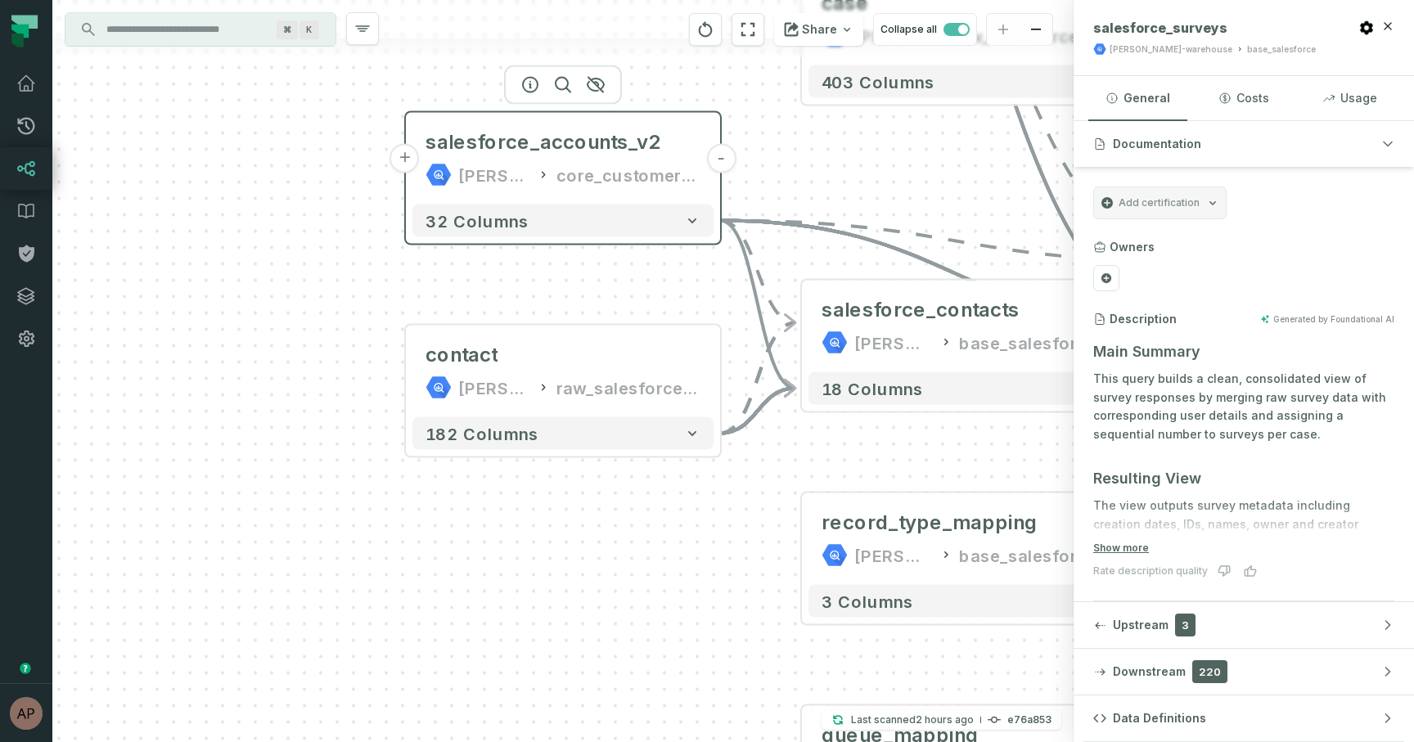
click at [403, 163] on button "+" at bounding box center [404, 158] width 29 height 29
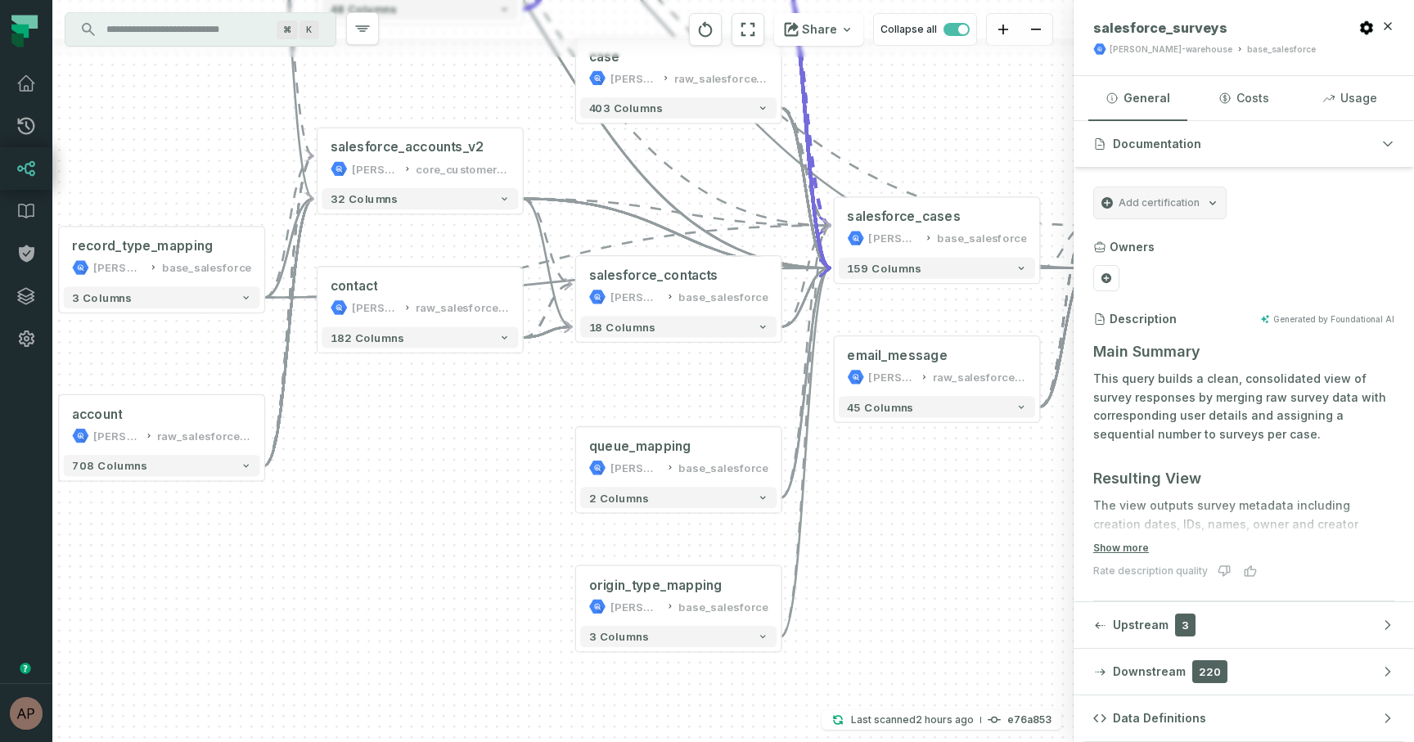
drag, startPoint x: 780, startPoint y: 481, endPoint x: 331, endPoint y: 541, distance: 452.3
click at [333, 542] on div "account [PERSON_NAME]-warehouse raw_salesforce_v2 + 708 columns contact [PERSON…" at bounding box center [562, 371] width 1021 height 742
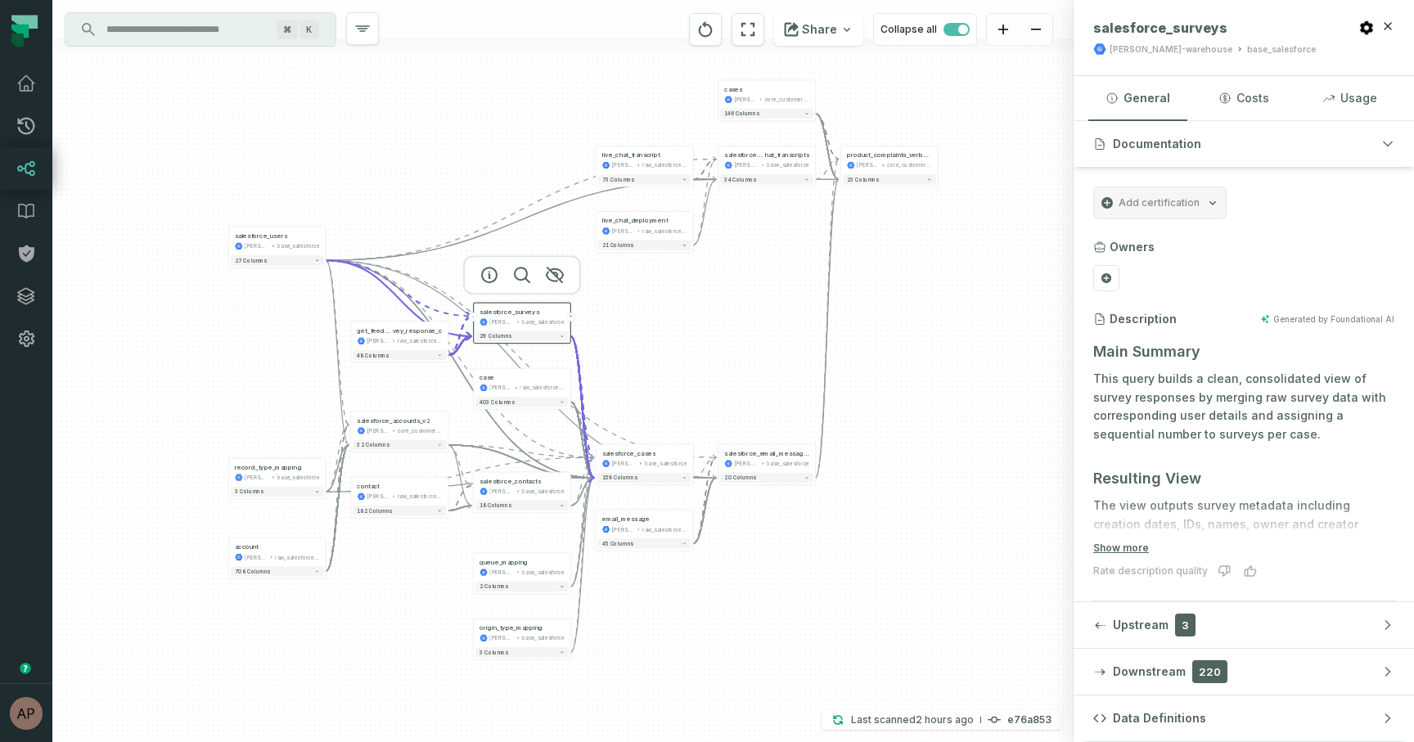
drag, startPoint x: 348, startPoint y: 539, endPoint x: 395, endPoint y: 606, distance: 82.2
click at [395, 606] on div "account [PERSON_NAME]-warehouse raw_salesforce_v2 + 708 columns contact [PERSON…" at bounding box center [562, 371] width 1021 height 742
click at [473, 569] on button "+" at bounding box center [473, 565] width 9 height 9
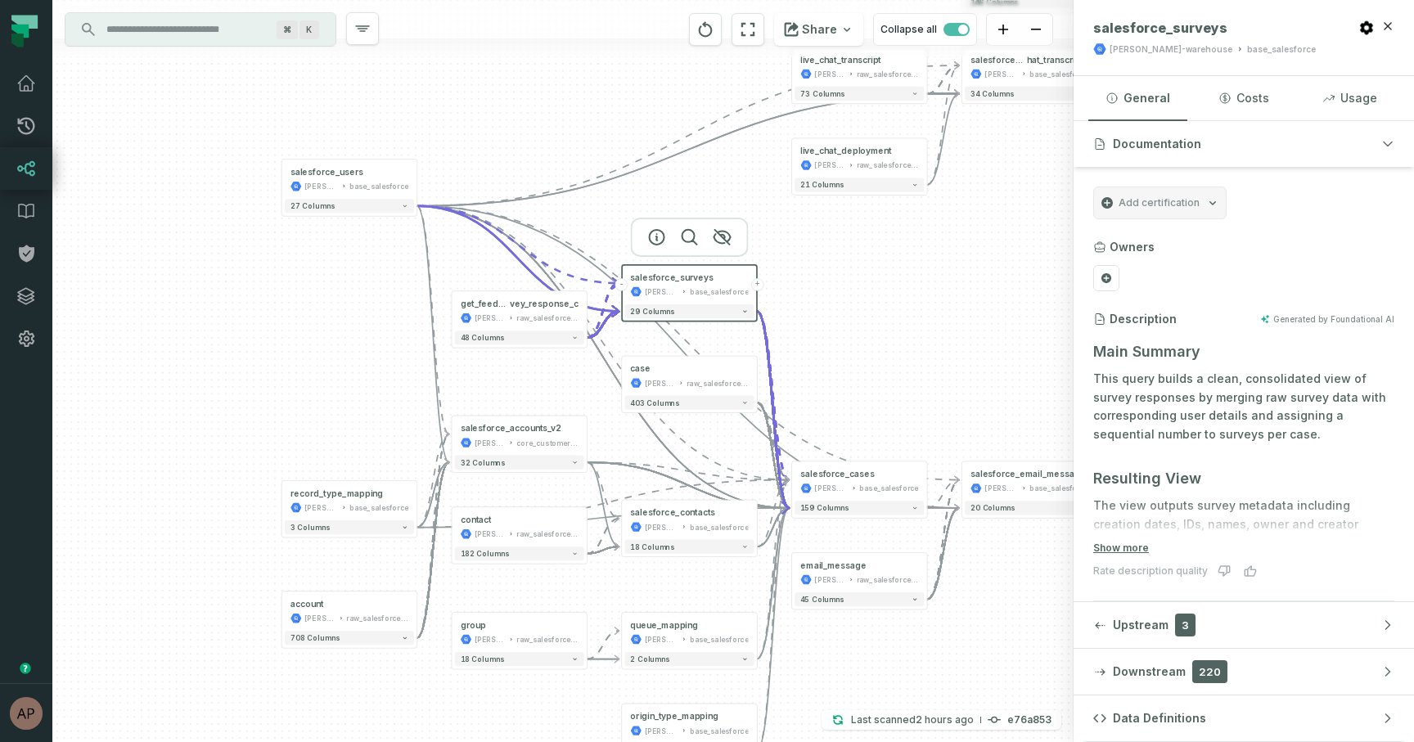
drag, startPoint x: 564, startPoint y: 258, endPoint x: 546, endPoint y: 376, distance: 119.2
click at [556, 379] on div "group [PERSON_NAME]-warehouse raw_salesforce_v2 + 18 columns account [PERSON_NA…" at bounding box center [562, 371] width 1021 height 742
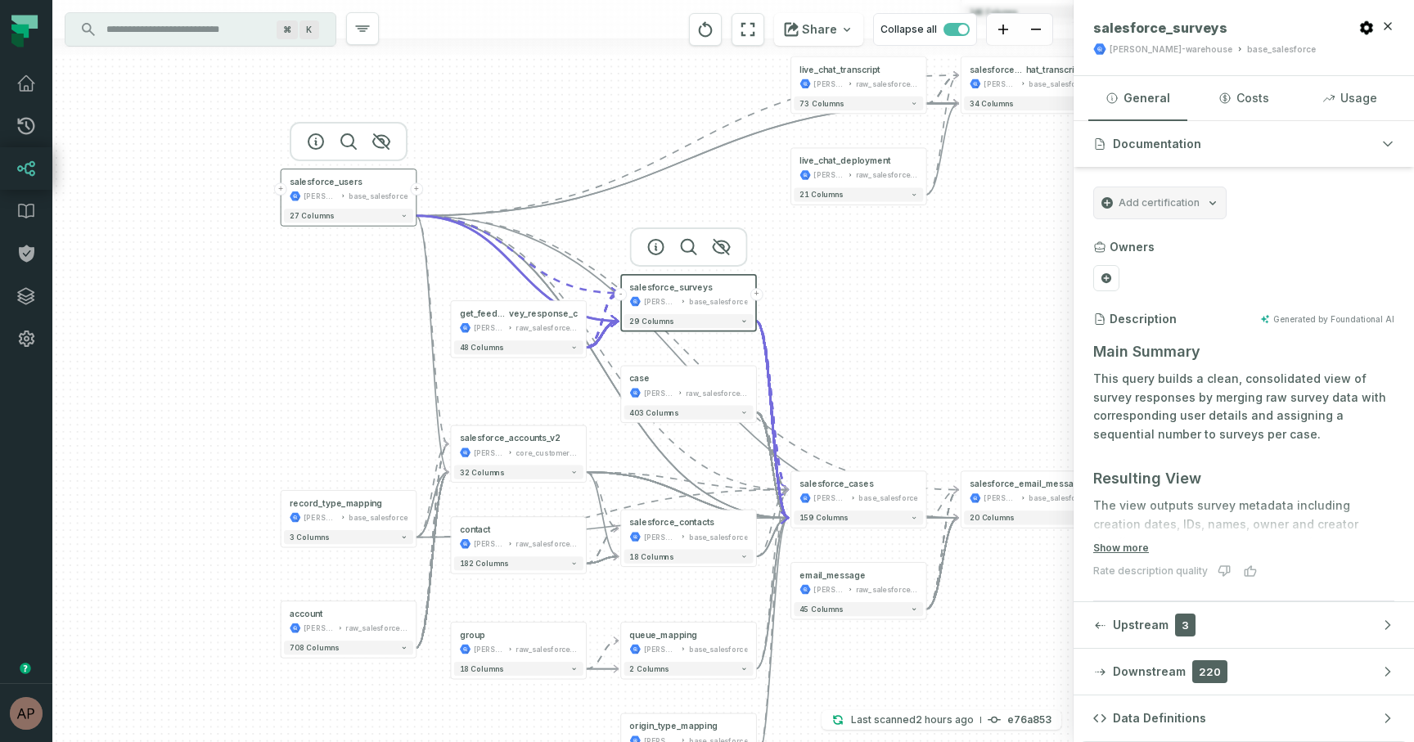
click at [280, 187] on button "+" at bounding box center [280, 188] width 12 height 12
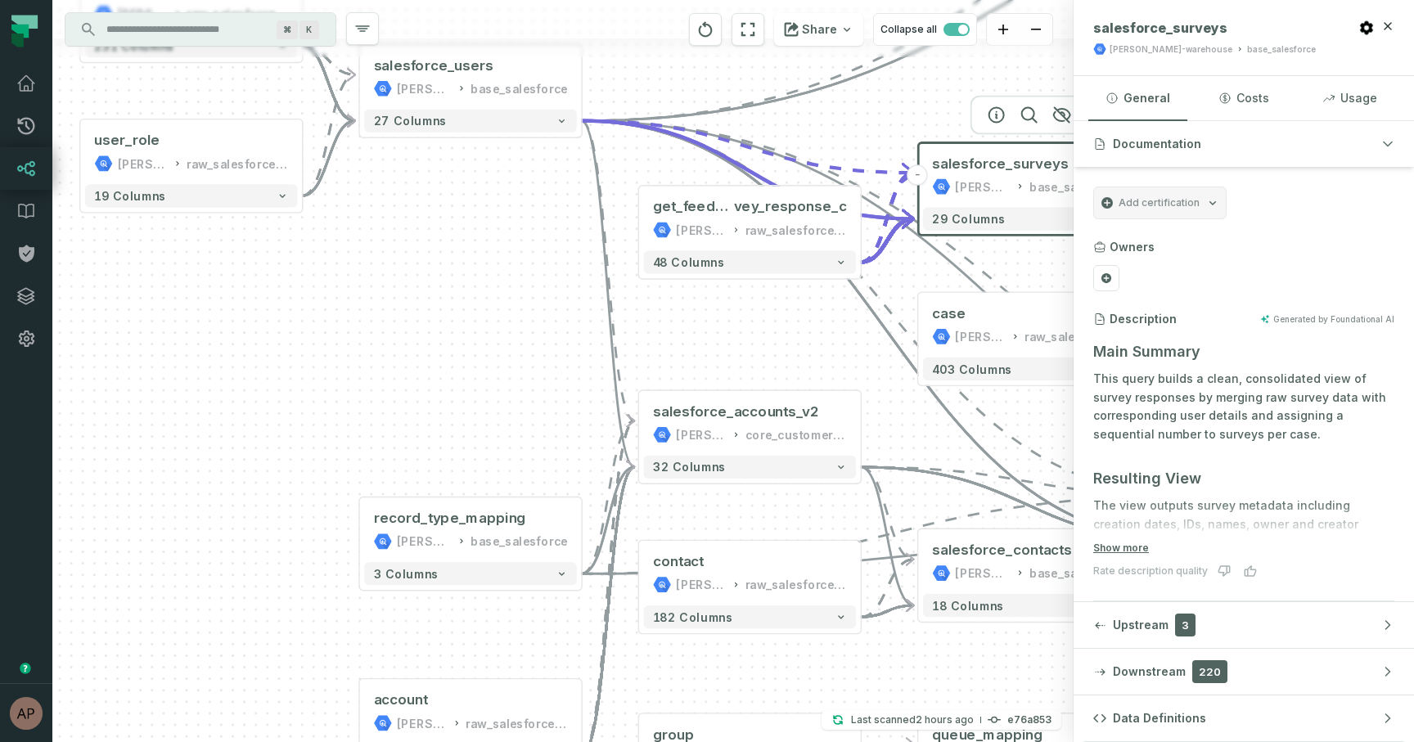
drag, startPoint x: 635, startPoint y: 587, endPoint x: 392, endPoint y: 297, distance: 378.0
click at [353, 281] on div "user [PERSON_NAME]-warehouse raw_salesforce_v2 + 231 columns user_role [PERSON_…" at bounding box center [562, 371] width 1021 height 742
click at [360, 74] on button "-" at bounding box center [358, 76] width 20 height 20
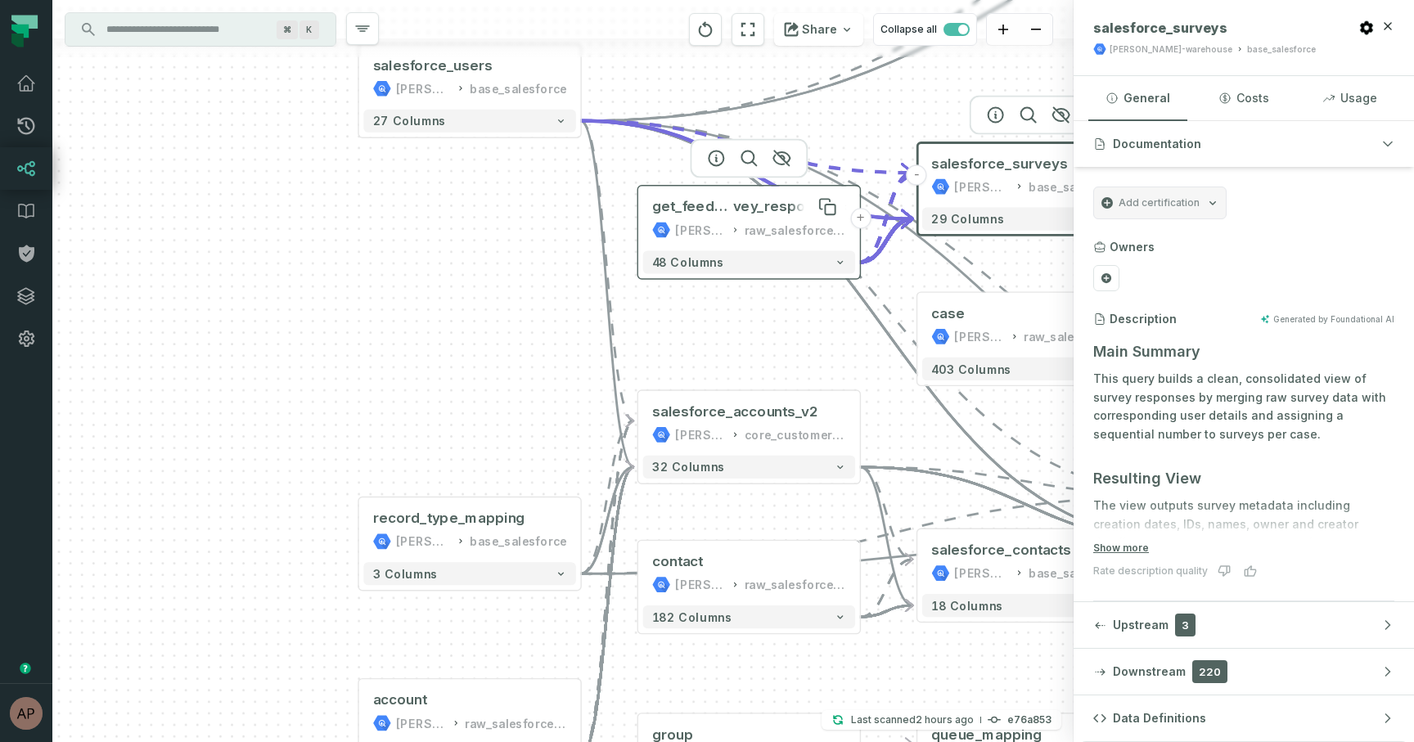
click at [674, 213] on span "get_feedback_sur" at bounding box center [692, 207] width 81 height 19
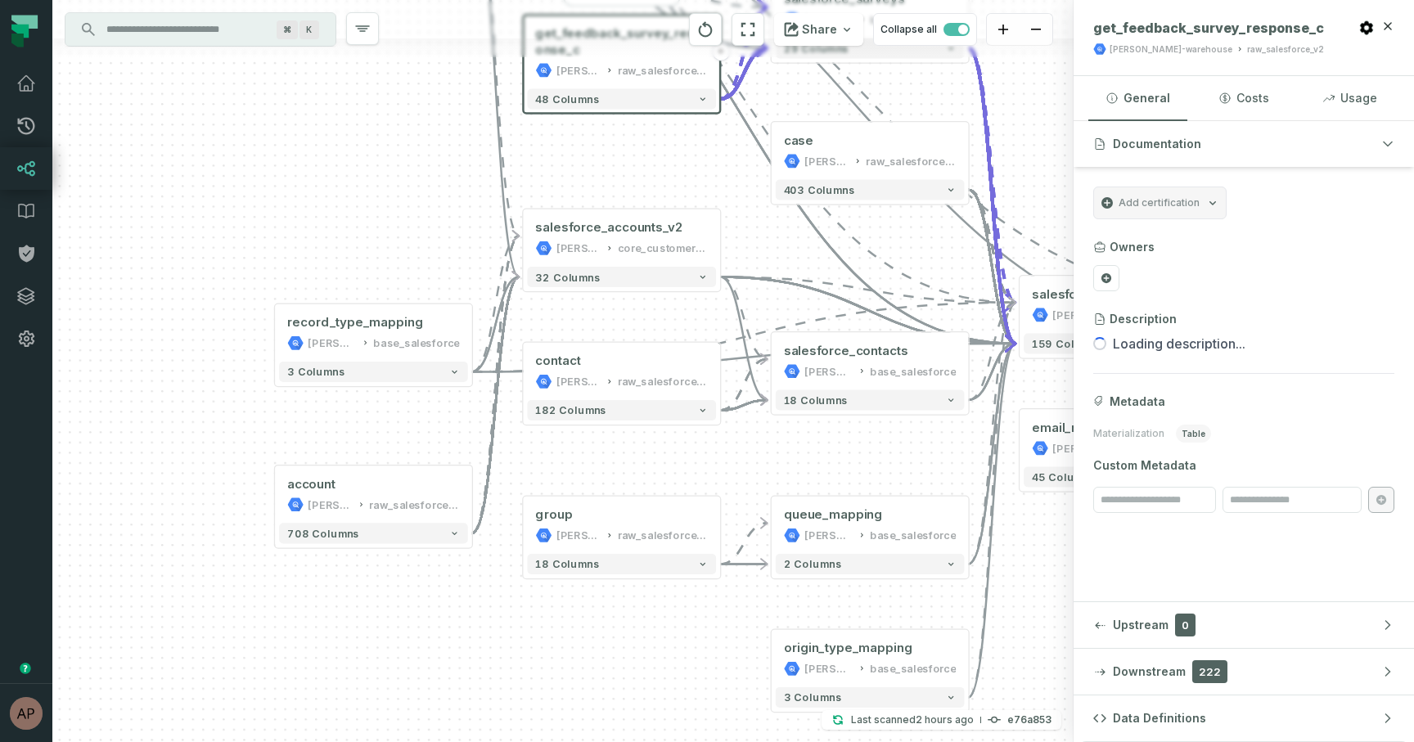
drag, startPoint x: 529, startPoint y: 441, endPoint x: 408, endPoint y: 211, distance: 259.8
click at [409, 209] on div "group [PERSON_NAME]-warehouse raw_salesforce_v2 + 18 columns account [PERSON_NA…" at bounding box center [562, 371] width 1021 height 742
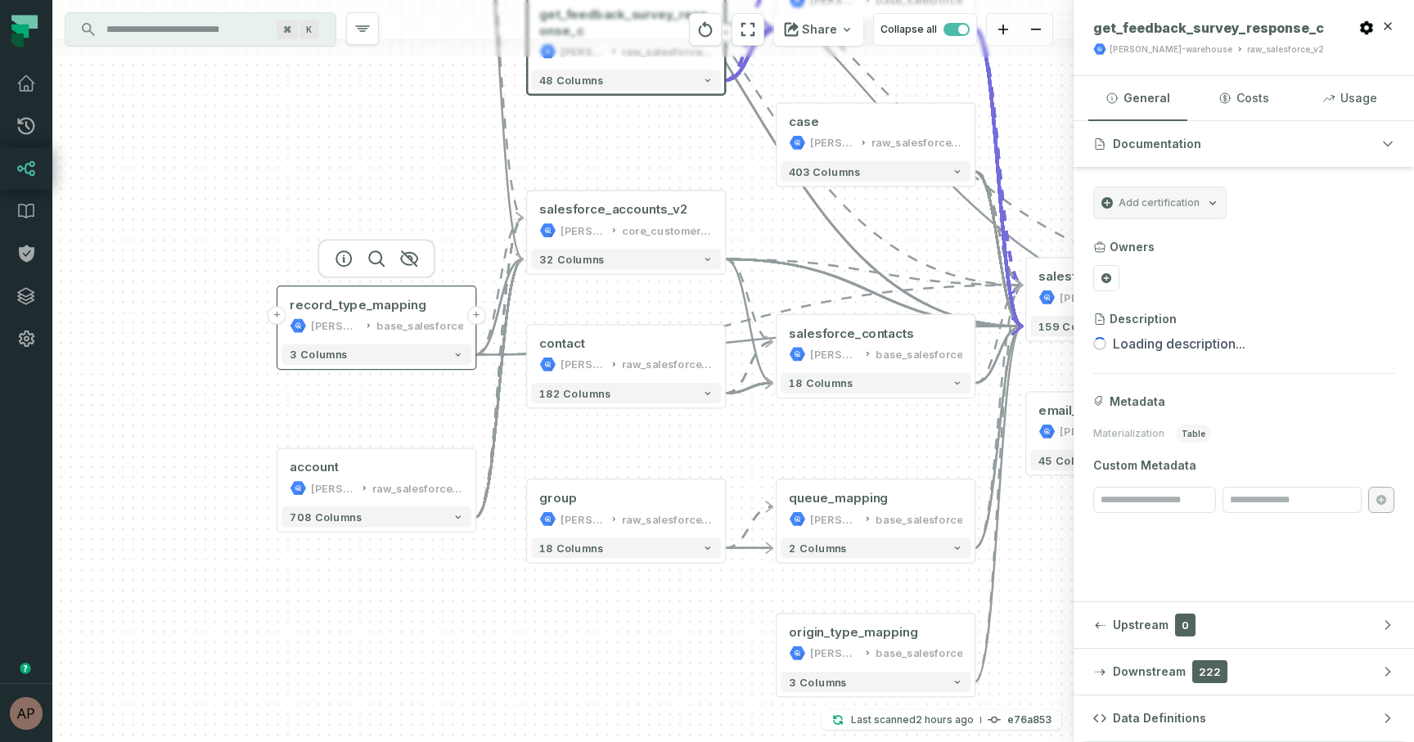
click at [281, 317] on button "+" at bounding box center [277, 315] width 19 height 19
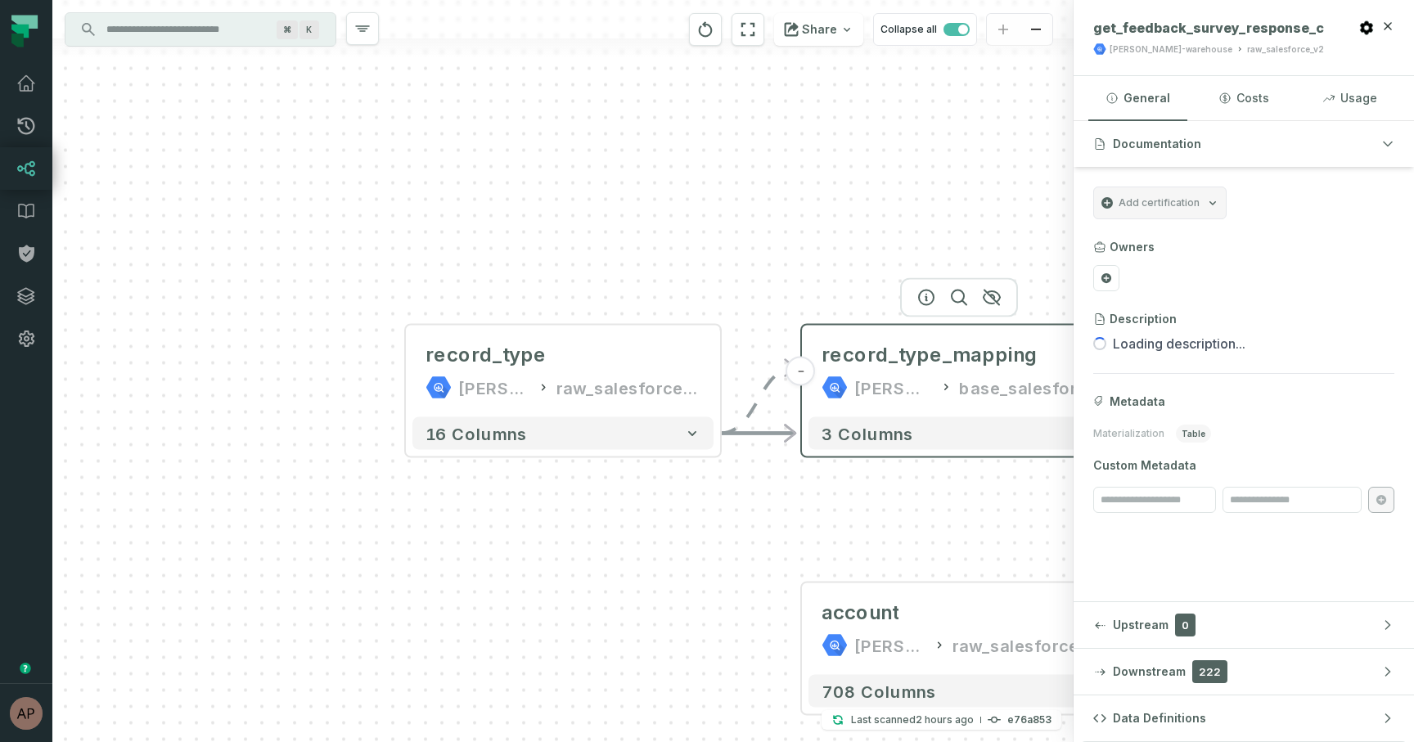
click at [805, 373] on button "-" at bounding box center [800, 371] width 29 height 29
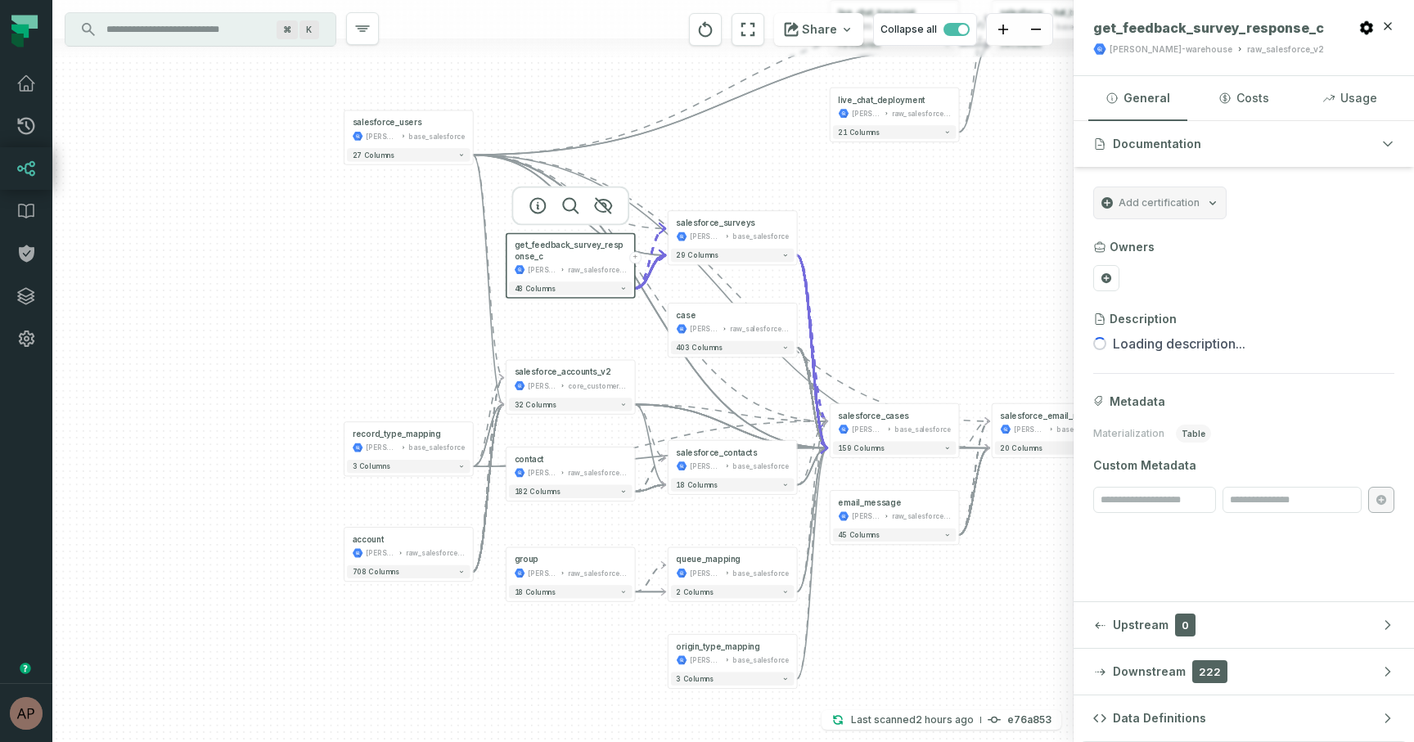
drag, startPoint x: 744, startPoint y: 324, endPoint x: 349, endPoint y: 407, distance: 403.1
click at [349, 407] on div "group [PERSON_NAME]-warehouse raw_salesforce_v2 + 18 columns account [PERSON_NA…" at bounding box center [562, 371] width 1021 height 742
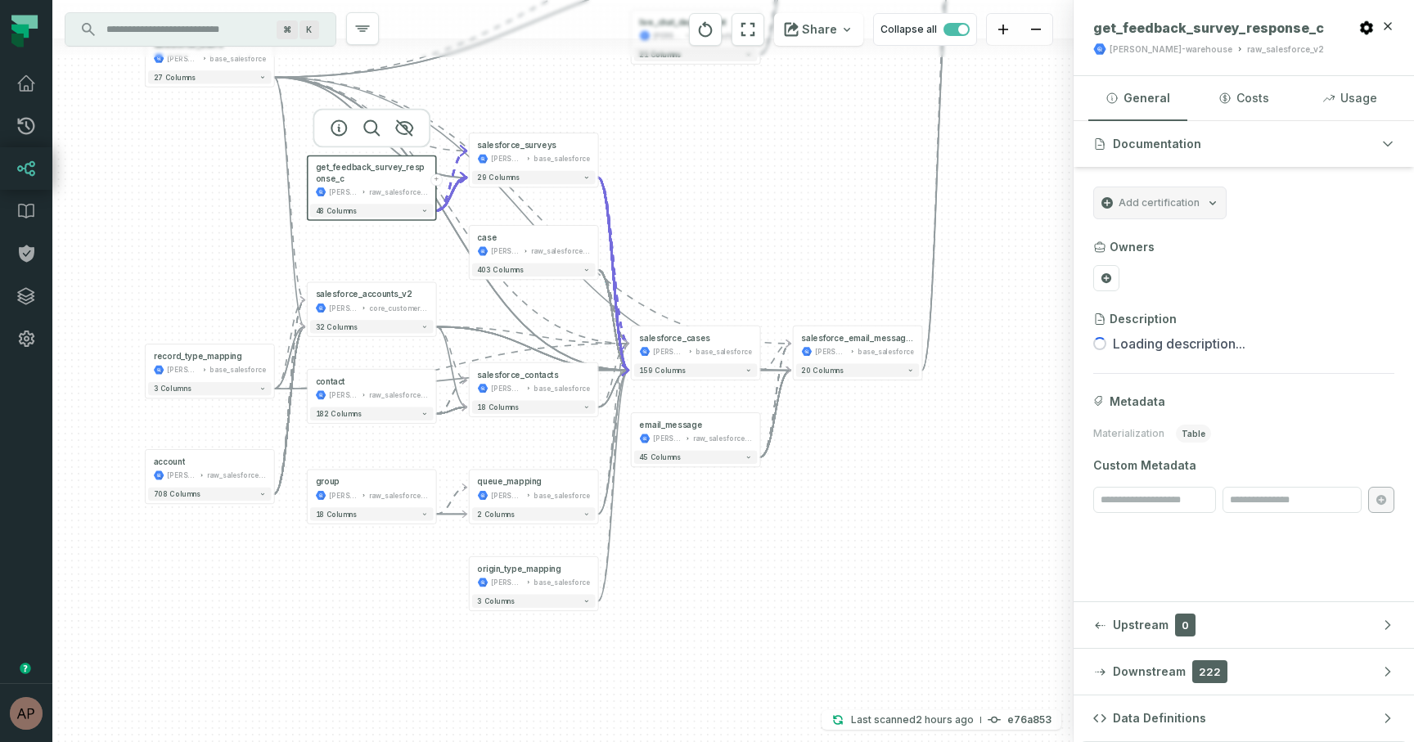
drag, startPoint x: 874, startPoint y: 289, endPoint x: 724, endPoint y: 187, distance: 181.3
click at [724, 187] on div "group [PERSON_NAME]-warehouse raw_salesforce_v2 + 18 columns account [PERSON_NA…" at bounding box center [562, 371] width 1021 height 742
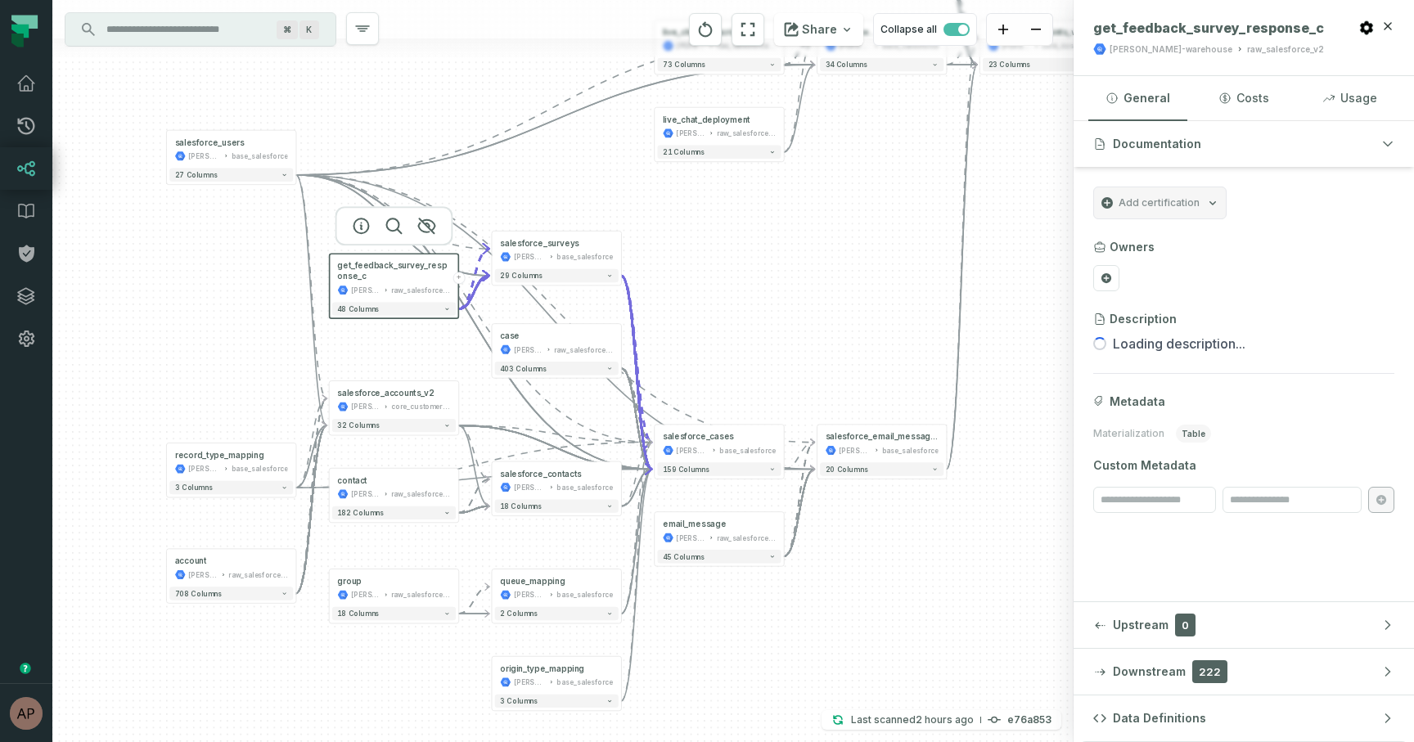
drag, startPoint x: 722, startPoint y: 191, endPoint x: 748, endPoint y: 291, distance: 103.0
click at [748, 291] on div "group [PERSON_NAME]-warehouse raw_salesforce_v2 + 18 columns account [PERSON_NA…" at bounding box center [562, 371] width 1021 height 742
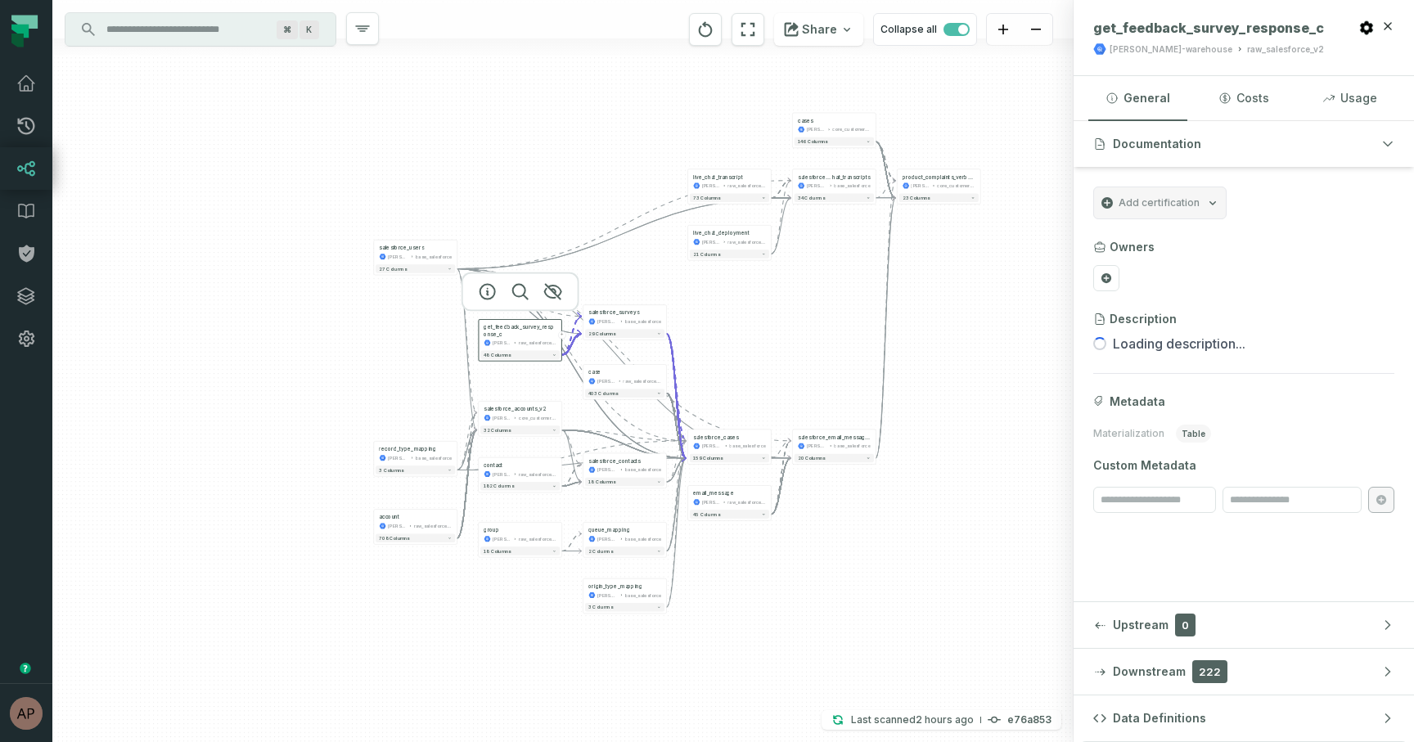
drag, startPoint x: 748, startPoint y: 291, endPoint x: 748, endPoint y: 344, distance: 52.4
click at [748, 343] on div "group [PERSON_NAME]-warehouse raw_salesforce_v2 + 18 columns account [PERSON_NA…" at bounding box center [562, 371] width 1021 height 742
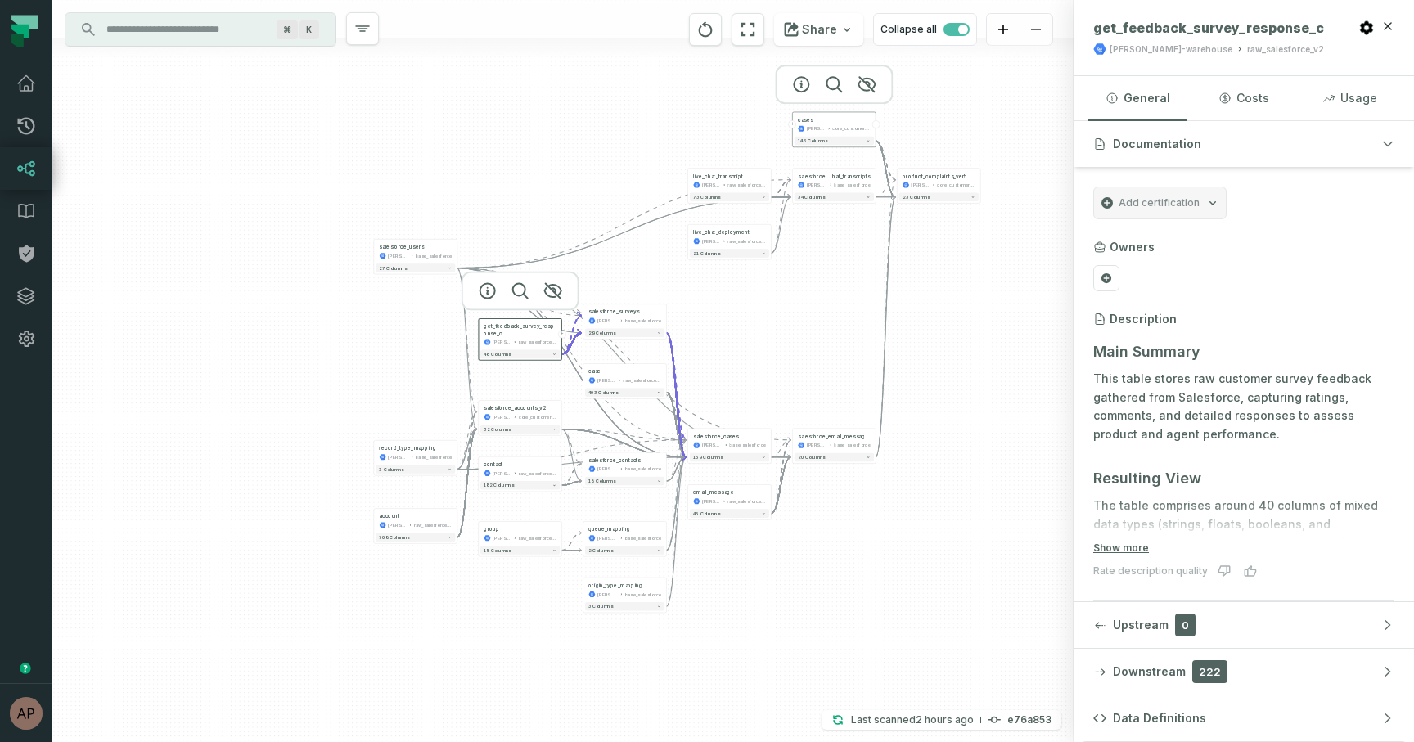
click at [793, 124] on button "+" at bounding box center [793, 124] width 8 height 8
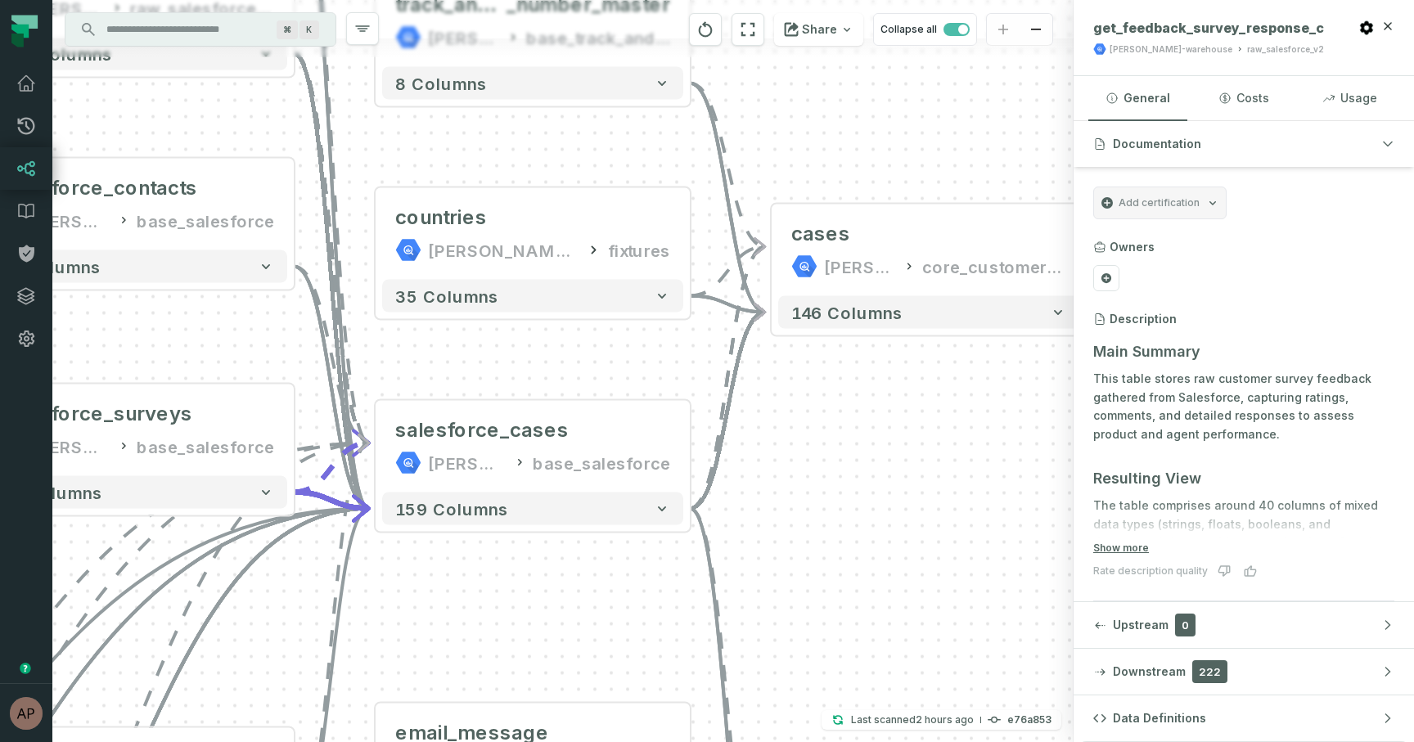
drag, startPoint x: 807, startPoint y: 236, endPoint x: 776, endPoint y: -26, distance: 264.4
click at [776, 0] on html "Pull Requests Dashboard Lineage Data Catalog Policies Integrations Settings [PE…" at bounding box center [707, 371] width 1414 height 742
click at [774, 255] on button "-" at bounding box center [770, 250] width 29 height 29
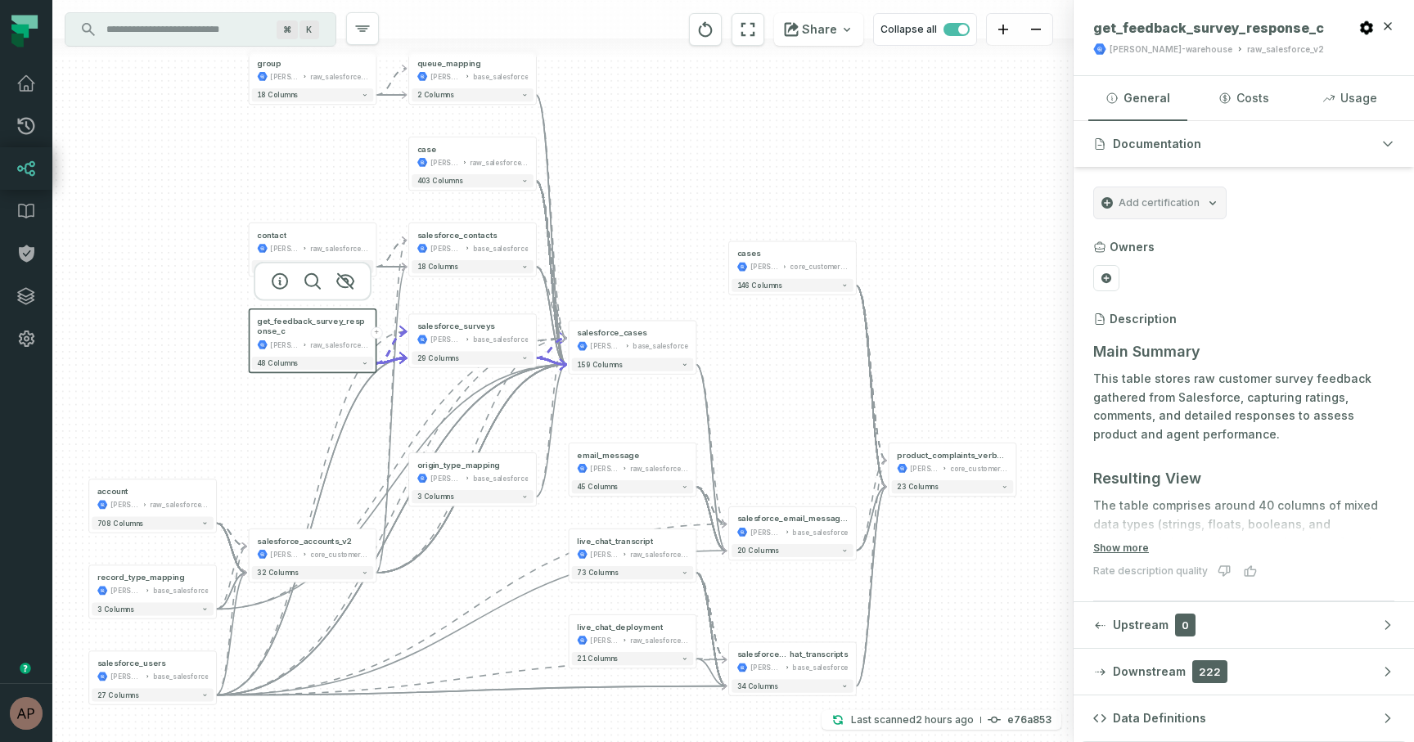
drag, startPoint x: 839, startPoint y: 466, endPoint x: 763, endPoint y: 377, distance: 116.1
click at [763, 377] on div "group [PERSON_NAME]-warehouse raw_salesforce_v2 + 18 columns account [PERSON_NA…" at bounding box center [562, 371] width 1021 height 742
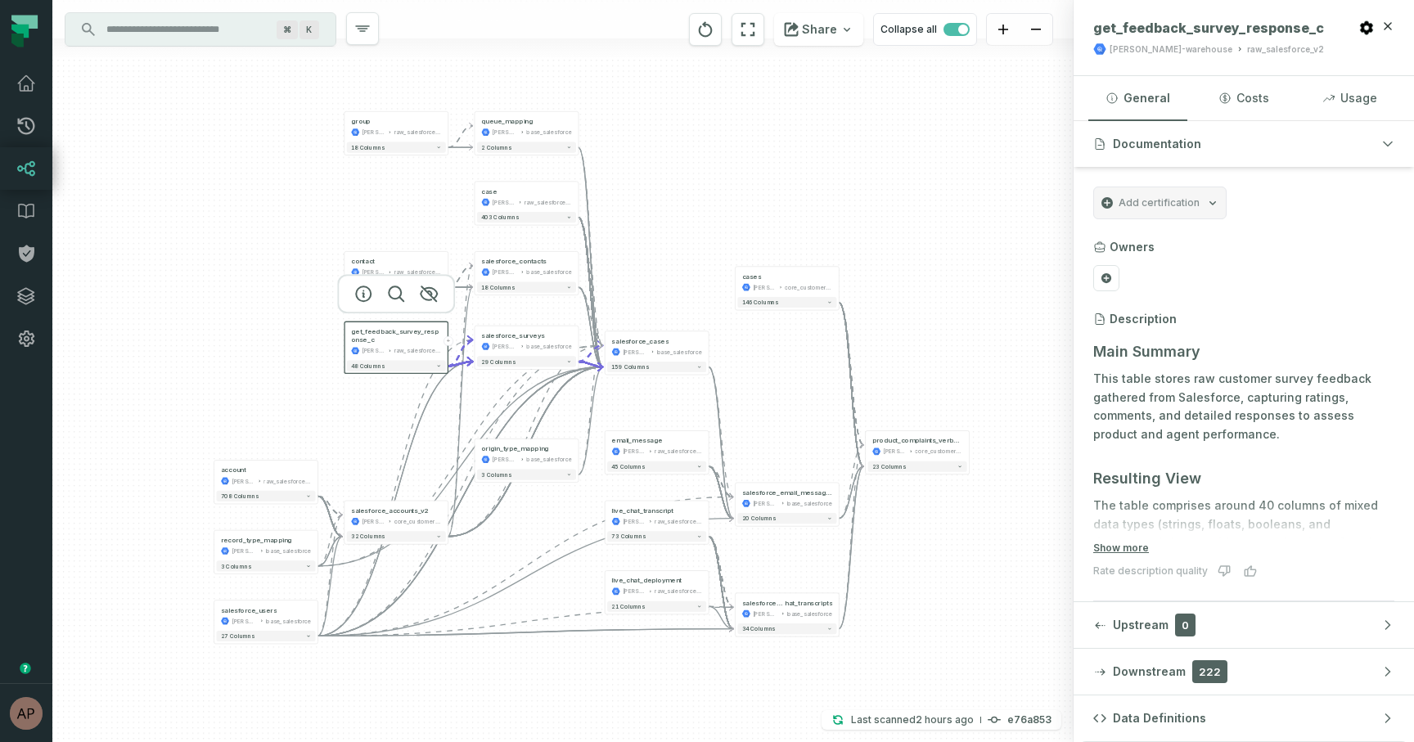
click at [173, 344] on div "group [PERSON_NAME]-warehouse raw_salesforce_v2 + 18 columns account [PERSON_NA…" at bounding box center [562, 371] width 1021 height 742
click at [303, 542] on icon at bounding box center [303, 541] width 5 height 5
